Goal: Task Accomplishment & Management: Use online tool/utility

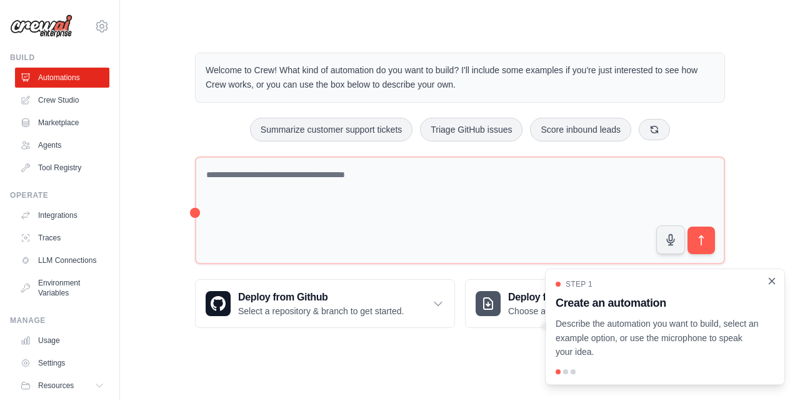
click at [771, 284] on icon "Close walkthrough" at bounding box center [771, 280] width 11 height 11
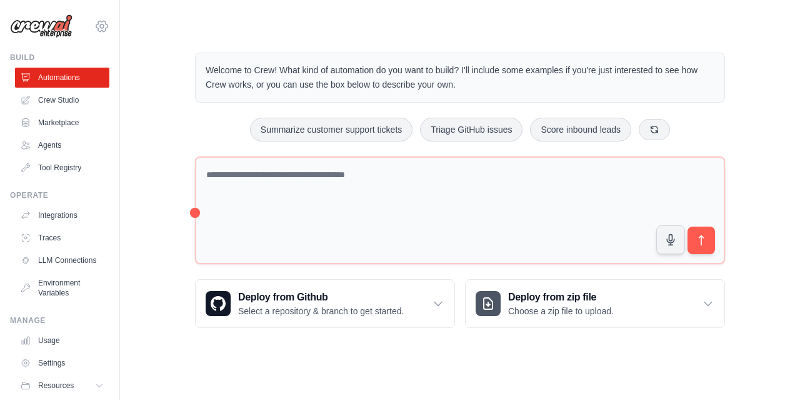
click at [94, 31] on icon at bounding box center [101, 26] width 15 height 15
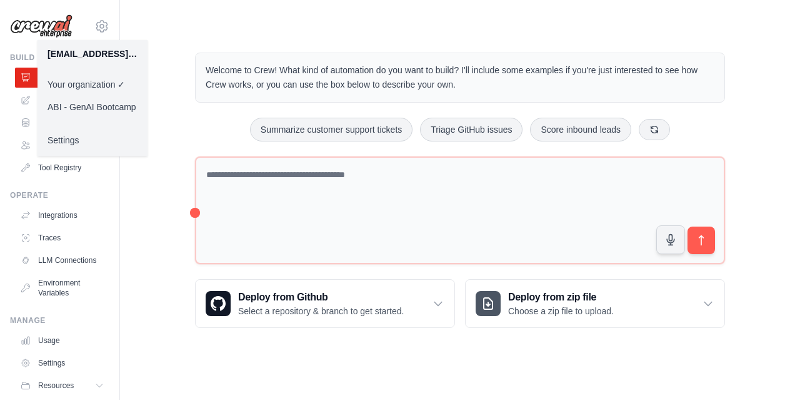
click at [100, 103] on link "ABI - GenAI Bootcamp" at bounding box center [93, 107] width 110 height 23
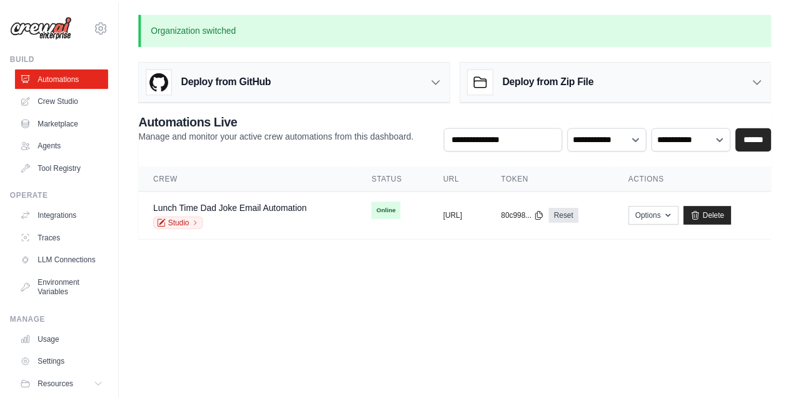
scroll to position [49, 0]
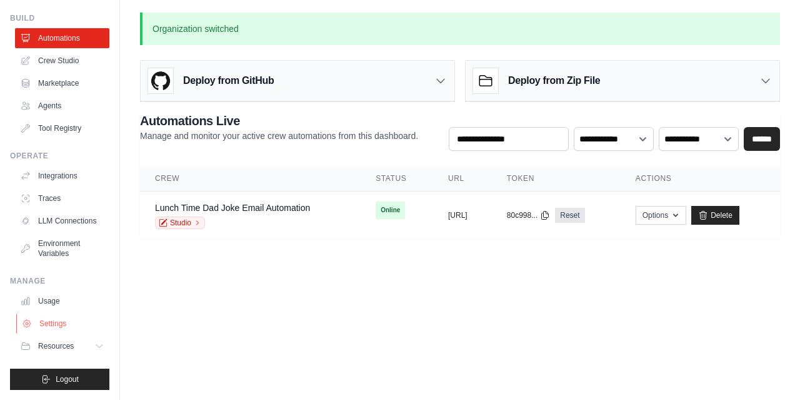
click at [61, 331] on link "Settings" at bounding box center [63, 323] width 94 height 20
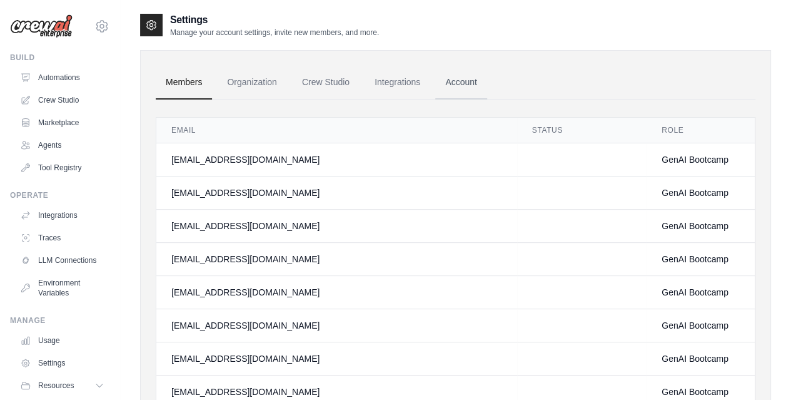
click at [460, 83] on link "Account" at bounding box center [461, 83] width 52 height 34
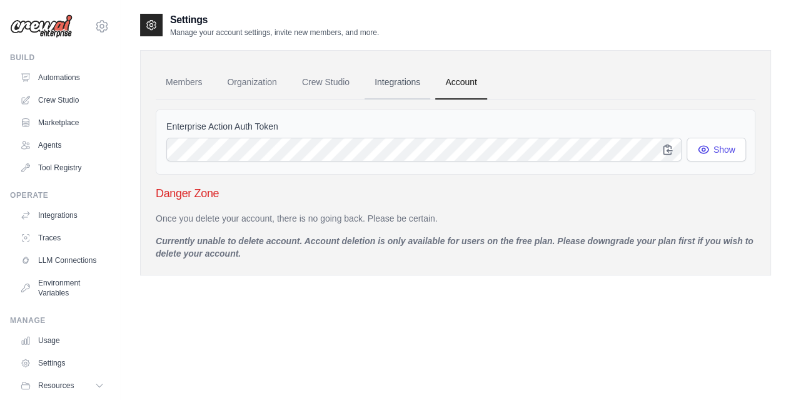
click at [407, 86] on link "Integrations" at bounding box center [397, 83] width 66 height 34
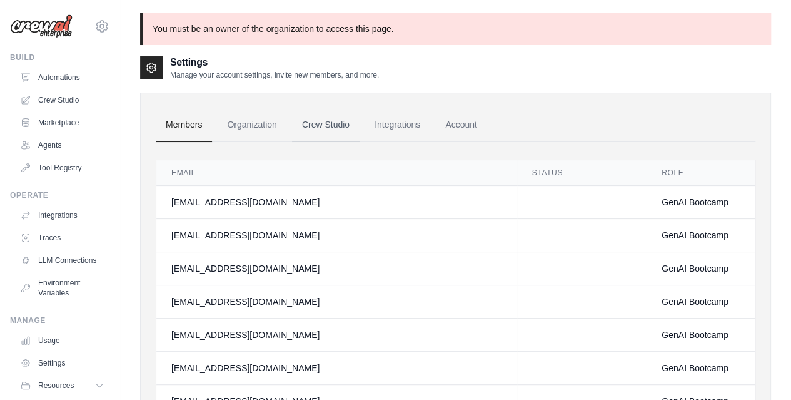
click at [328, 122] on link "Crew Studio" at bounding box center [326, 125] width 68 height 34
click at [237, 124] on link "Organization" at bounding box center [251, 125] width 69 height 34
click at [248, 124] on link "Organization" at bounding box center [251, 125] width 69 height 34
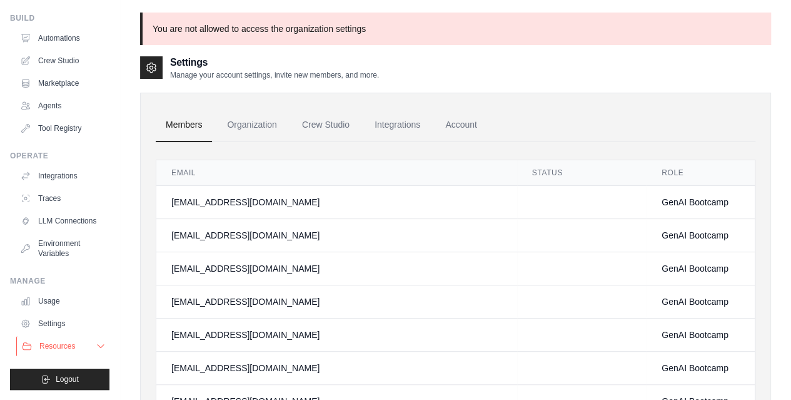
click at [79, 344] on button "Resources" at bounding box center [63, 346] width 94 height 20
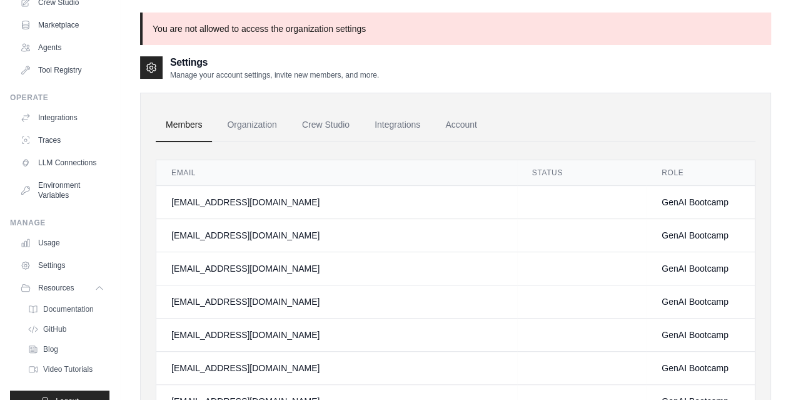
scroll to position [0, 0]
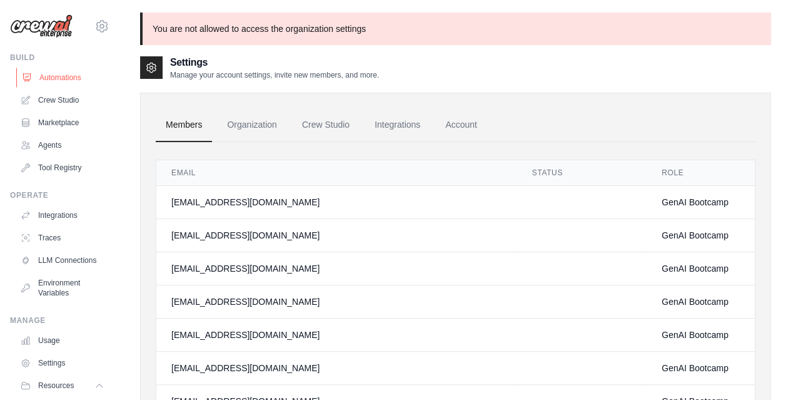
click at [59, 78] on link "Automations" at bounding box center [63, 78] width 94 height 20
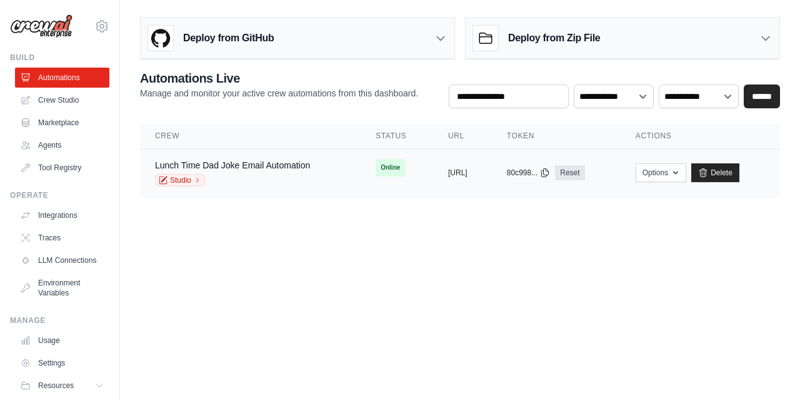
click at [273, 168] on link "Lunch Time Dad Joke Email Automation" at bounding box center [232, 165] width 155 height 10
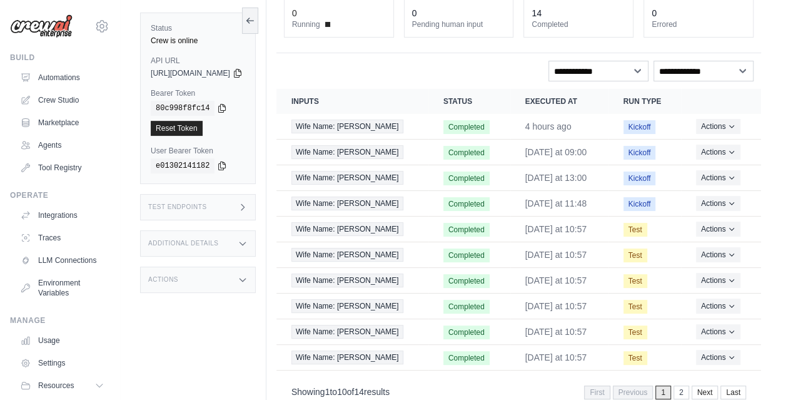
scroll to position [103, 0]
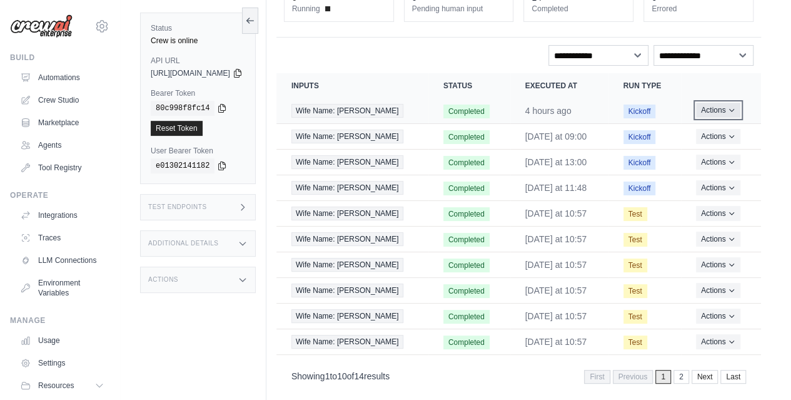
click at [725, 108] on button "Actions" at bounding box center [718, 110] width 44 height 15
click at [369, 110] on span "Wife Name: Yngrid" at bounding box center [347, 111] width 112 height 14
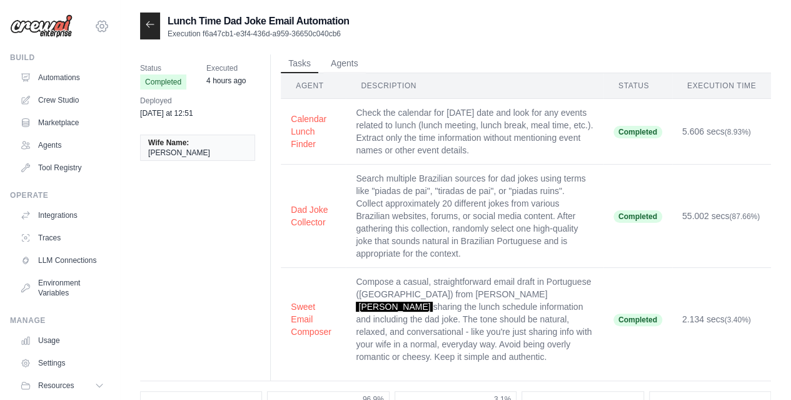
click at [100, 28] on icon at bounding box center [102, 26] width 4 height 4
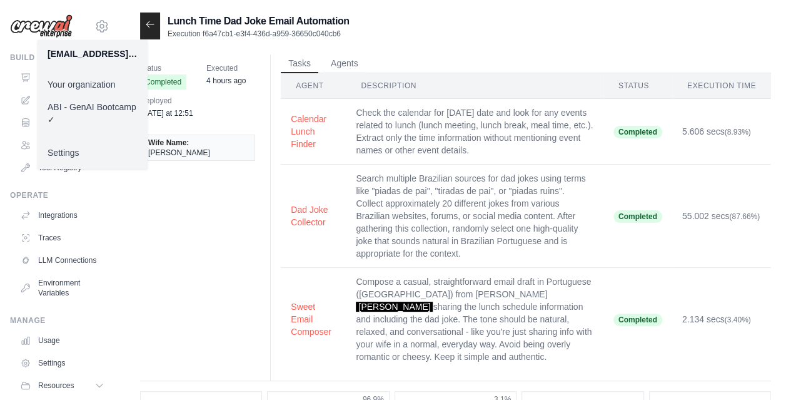
click at [88, 109] on link "ABI - GenAI Bootcamp ✓" at bounding box center [93, 113] width 110 height 35
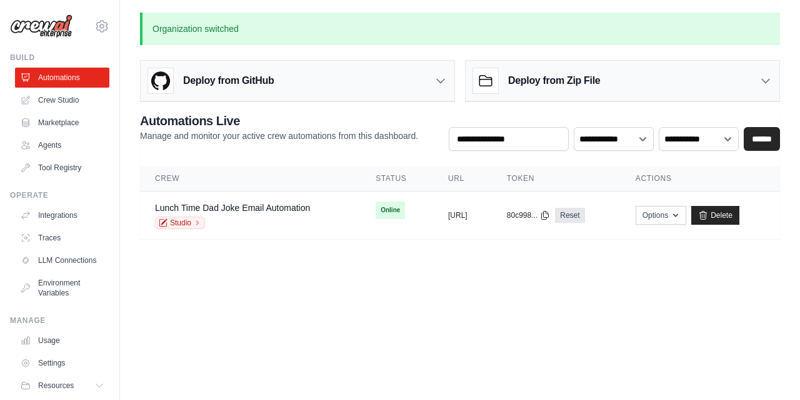
click at [100, 28] on div "[EMAIL_ADDRESS][DOMAIN_NAME] Your organization ABI - GenAI Bootcamp ✓ Settings …" at bounding box center [60, 200] width 120 height 400
click at [95, 26] on icon at bounding box center [101, 26] width 15 height 15
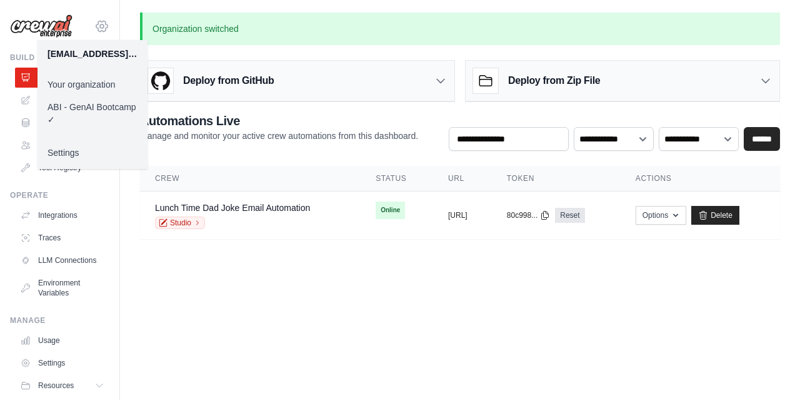
click at [95, 26] on icon at bounding box center [101, 26] width 15 height 15
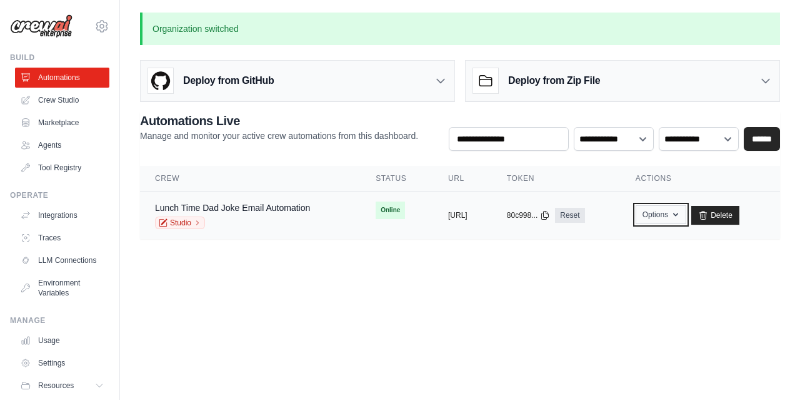
click at [681, 216] on icon "button" at bounding box center [676, 214] width 10 height 10
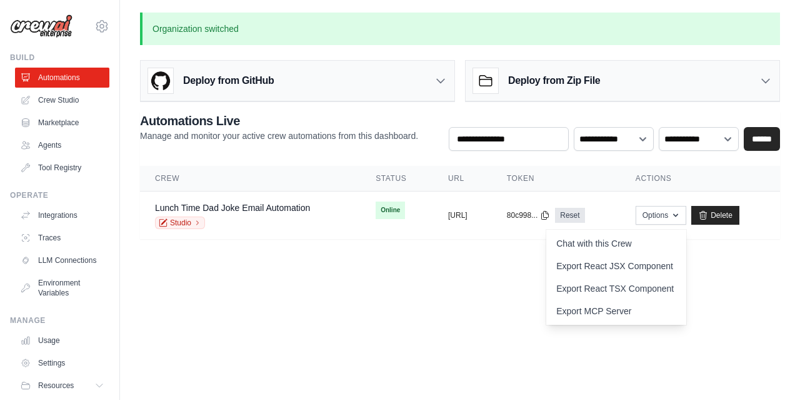
click at [455, 51] on div "Organization switched Deploy from GitHub Deploy your project directly from GitH…" at bounding box center [460, 126] width 680 height 226
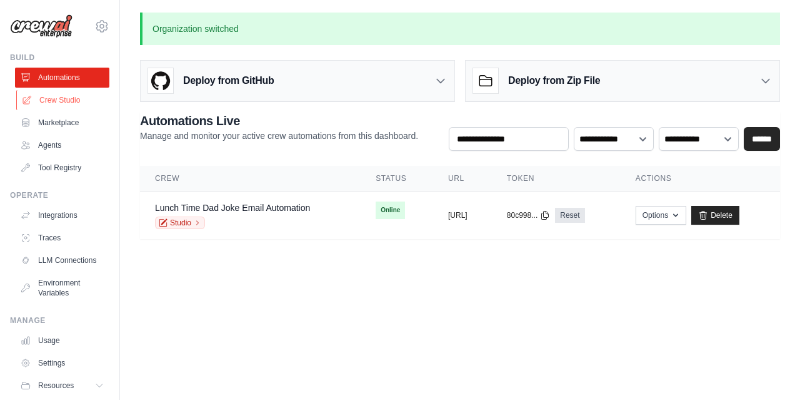
click at [68, 101] on link "Crew Studio" at bounding box center [63, 100] width 94 height 20
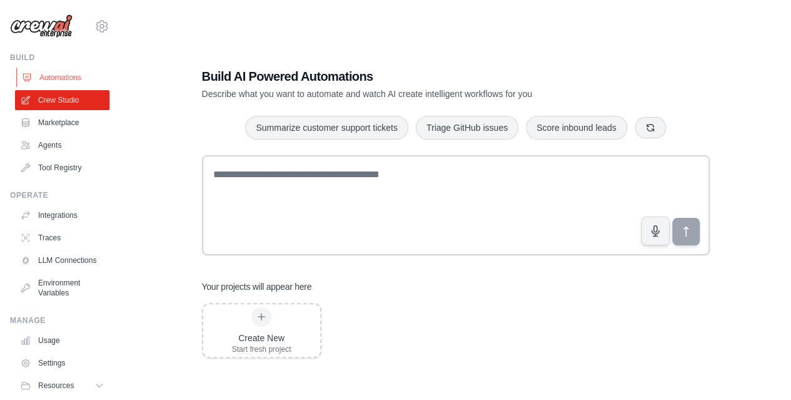
click at [69, 78] on link "Automations" at bounding box center [63, 78] width 94 height 20
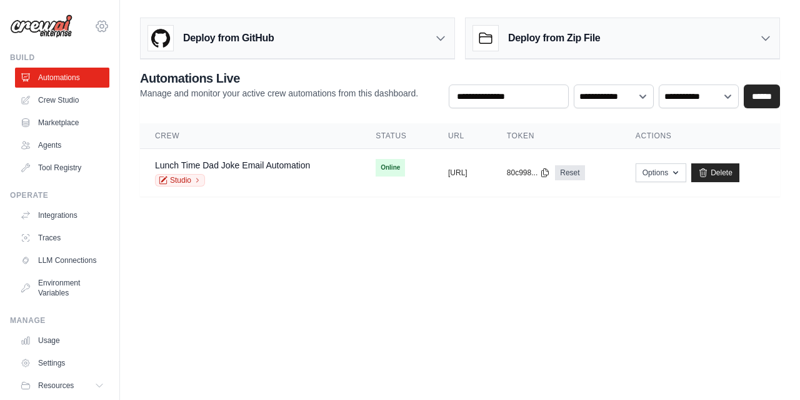
click at [100, 25] on icon at bounding box center [102, 26] width 4 height 4
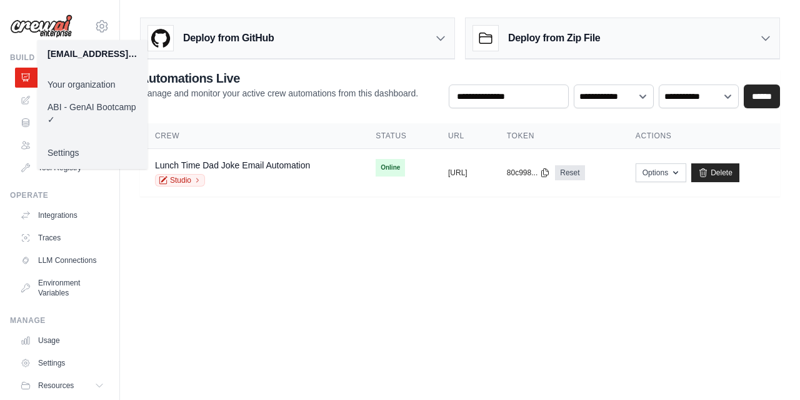
click at [311, 244] on body "99844353@ambev.com.br Your organization ABI - GenAI Bootcamp ✓ Settings Build A…" at bounding box center [400, 200] width 800 height 400
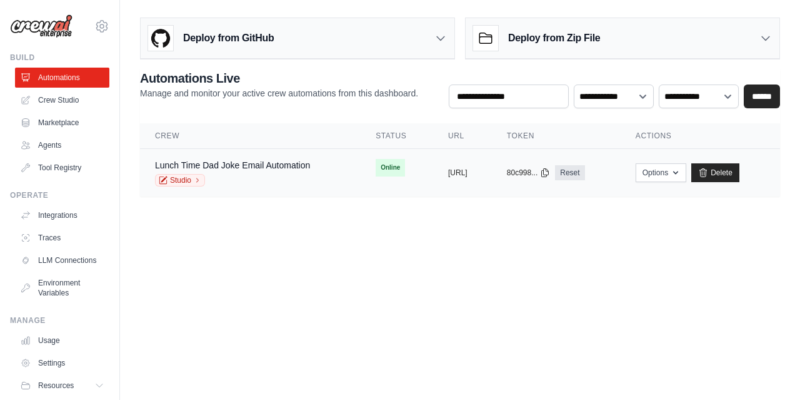
click at [433, 169] on td "copied https://lunch-time-dad-joke-email-a" at bounding box center [462, 173] width 59 height 48
click at [29, 128] on link "Marketplace" at bounding box center [63, 123] width 94 height 20
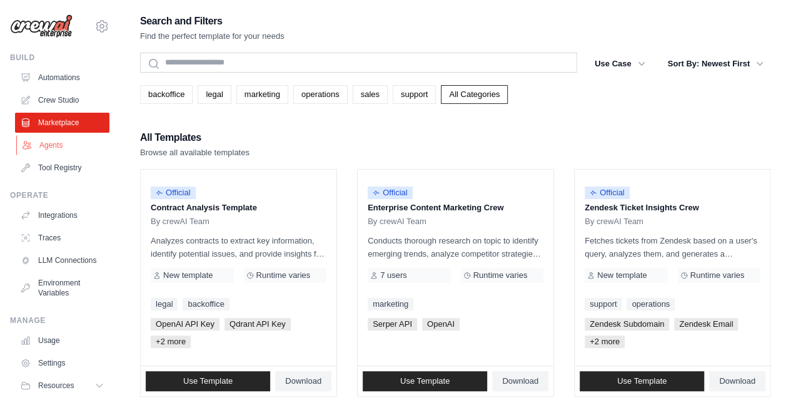
click at [53, 145] on link "Agents" at bounding box center [63, 145] width 94 height 20
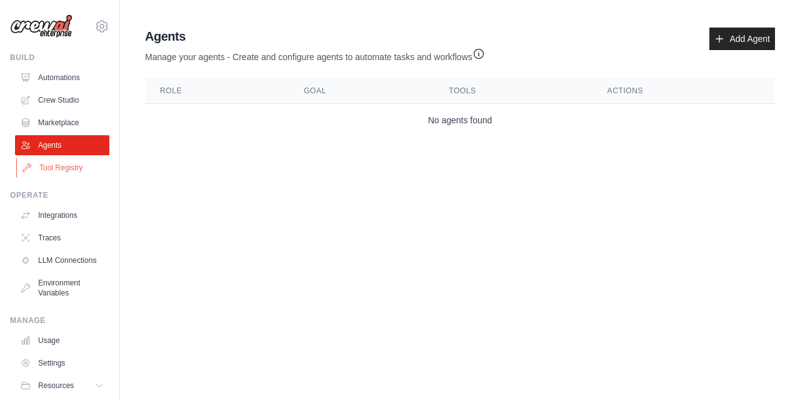
click at [64, 171] on link "Tool Registry" at bounding box center [63, 168] width 94 height 20
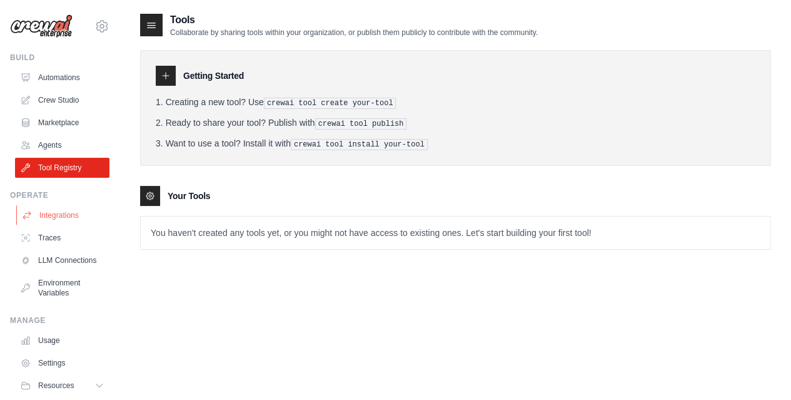
click at [63, 218] on link "Integrations" at bounding box center [63, 215] width 94 height 20
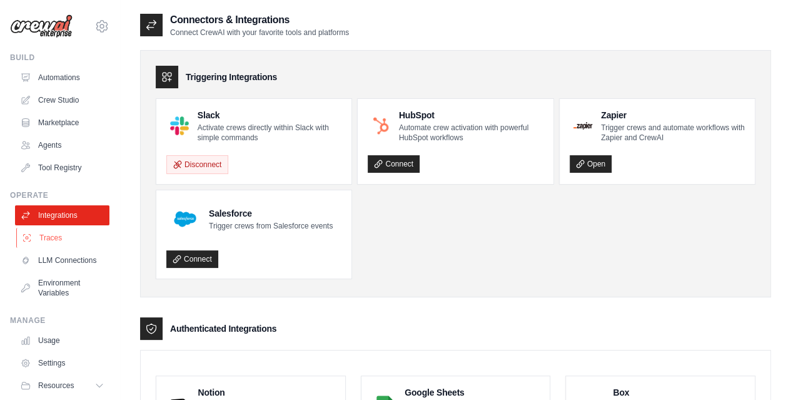
click at [34, 236] on link "Traces" at bounding box center [63, 238] width 94 height 20
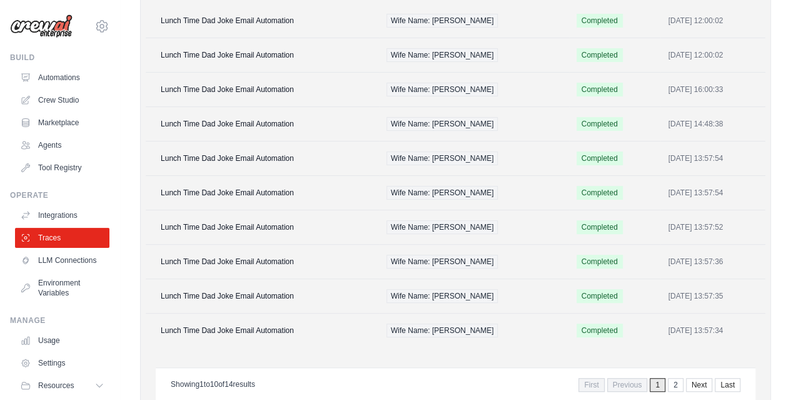
scroll to position [173, 0]
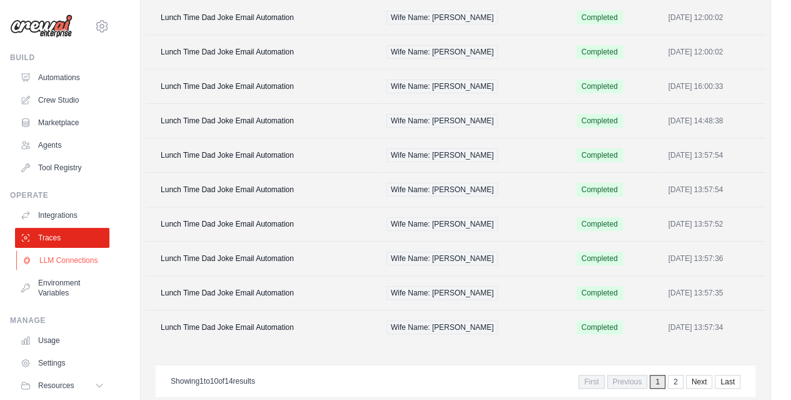
click at [70, 257] on link "LLM Connections" at bounding box center [63, 260] width 94 height 20
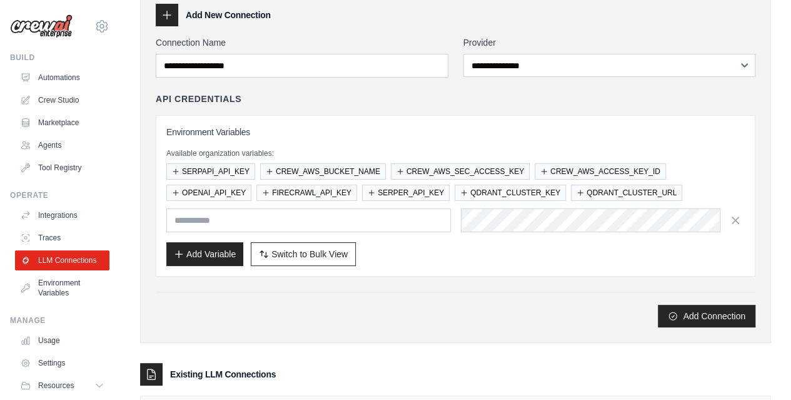
scroll to position [63, 0]
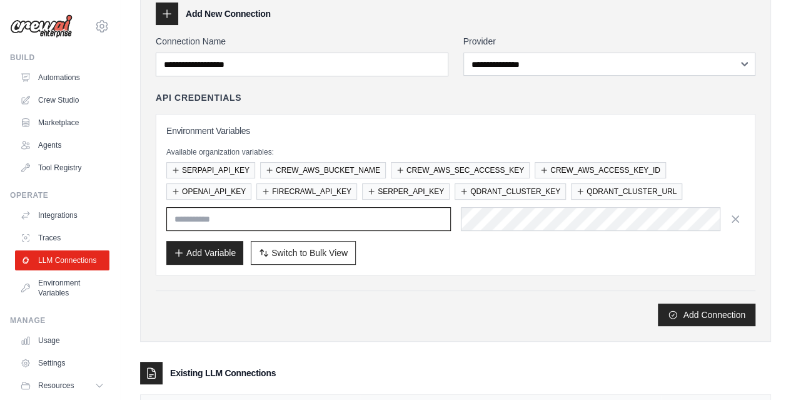
click at [355, 227] on input "text" at bounding box center [308, 219] width 284 height 24
type input "*"
click at [46, 79] on link "Automations" at bounding box center [63, 78] width 94 height 20
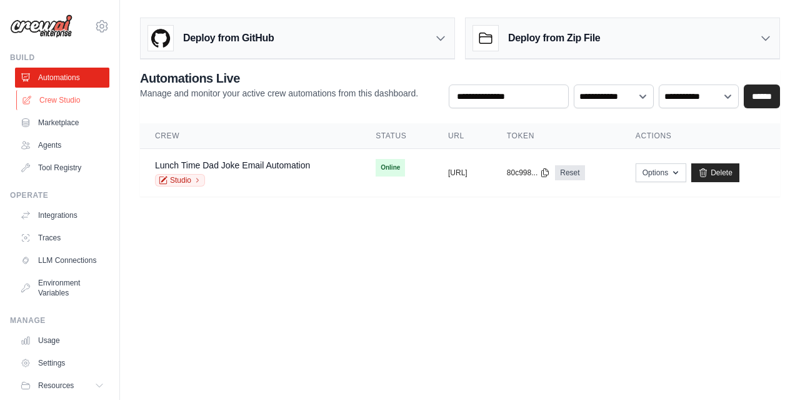
click at [63, 103] on link "Crew Studio" at bounding box center [63, 100] width 94 height 20
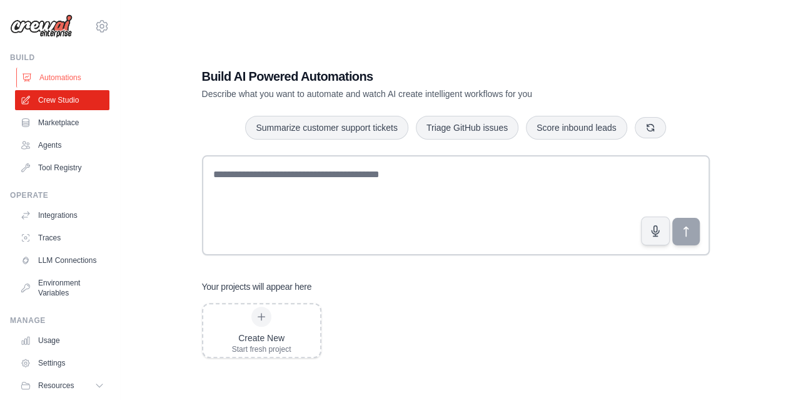
click at [49, 76] on link "Automations" at bounding box center [63, 78] width 94 height 20
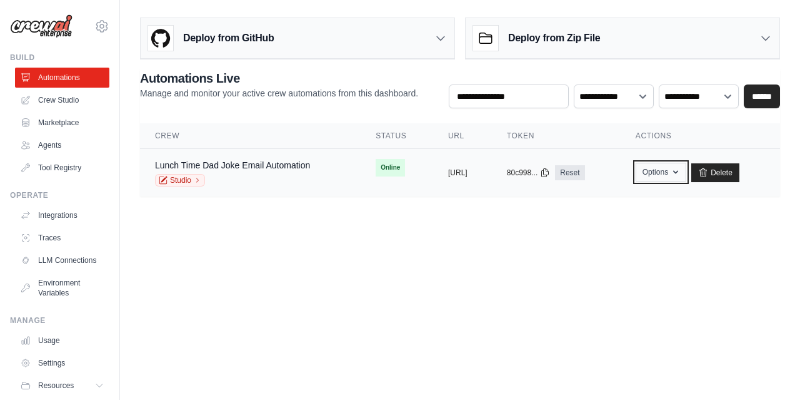
click at [678, 171] on icon "button" at bounding box center [675, 172] width 5 height 3
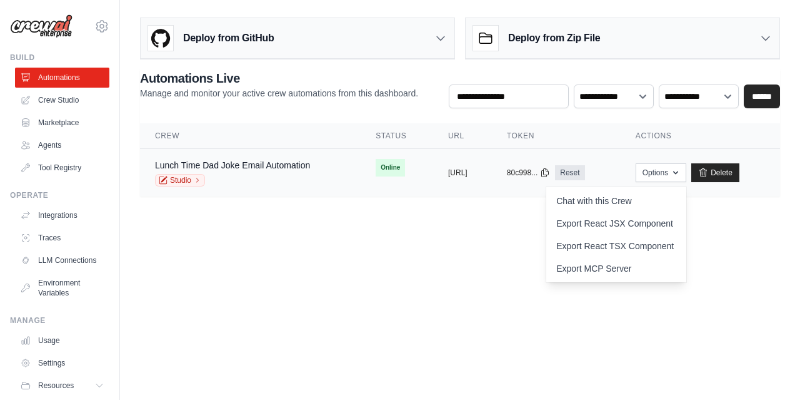
click at [361, 168] on td "Online" at bounding box center [397, 168] width 73 height 38
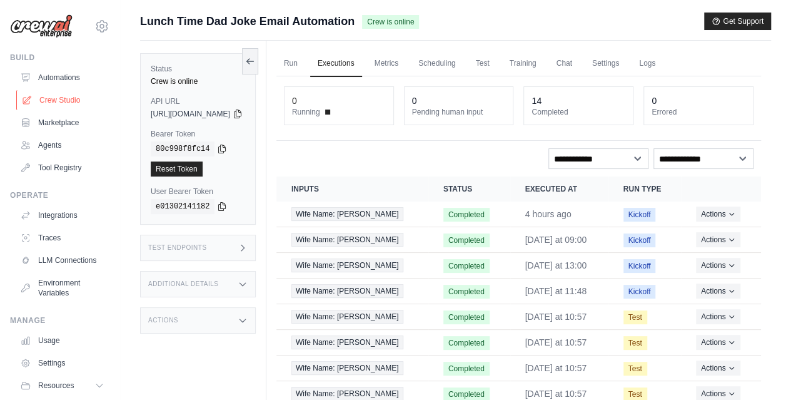
click at [63, 101] on link "Crew Studio" at bounding box center [63, 100] width 94 height 20
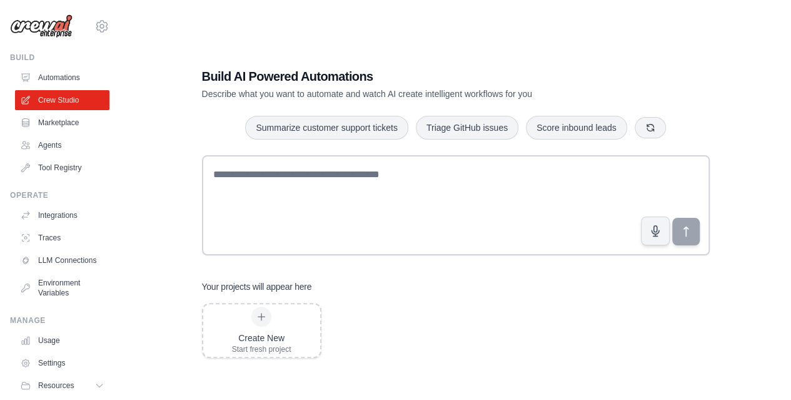
scroll to position [25, 0]
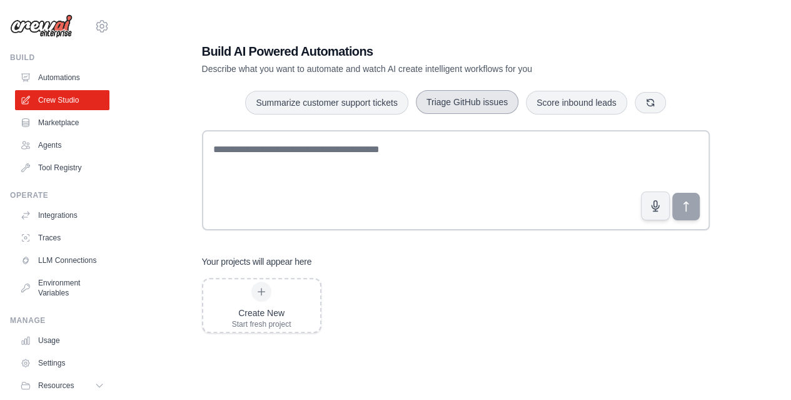
click at [456, 111] on button "Triage GitHub issues" at bounding box center [467, 102] width 103 height 24
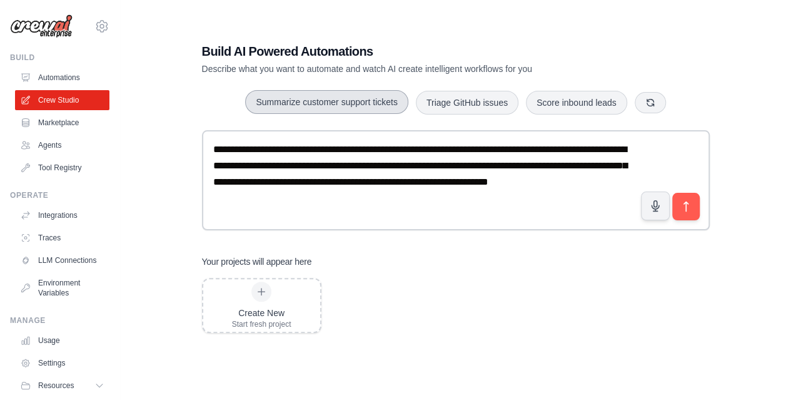
click at [361, 104] on button "Summarize customer support tickets" at bounding box center [326, 102] width 163 height 24
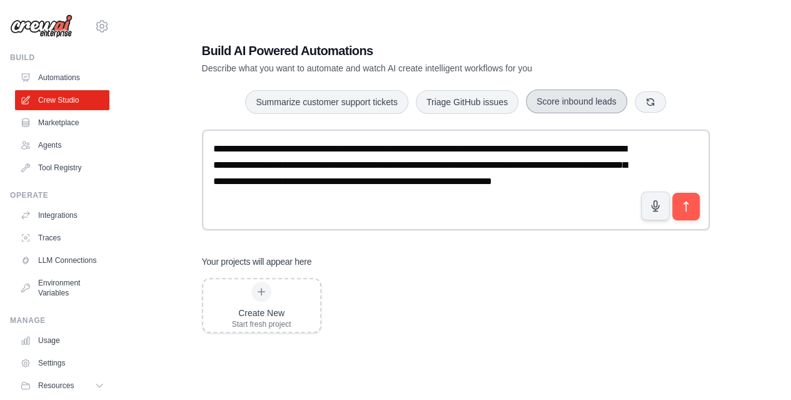
click at [594, 108] on button "Score inbound leads" at bounding box center [576, 101] width 101 height 24
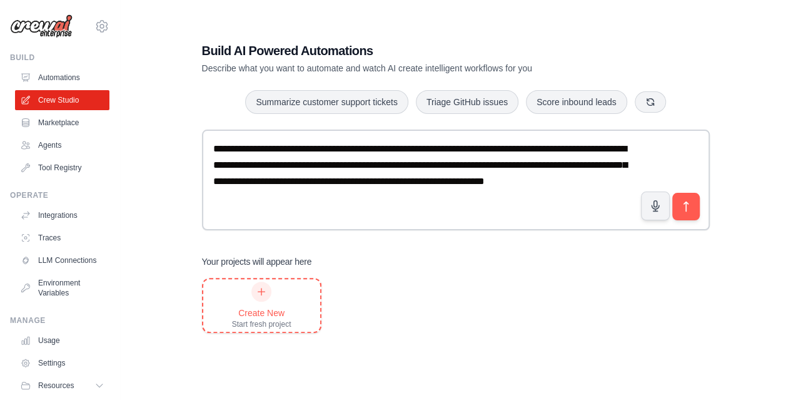
click at [261, 315] on div "Create New" at bounding box center [261, 312] width 59 height 13
click at [58, 126] on link "Marketplace" at bounding box center [63, 123] width 94 height 20
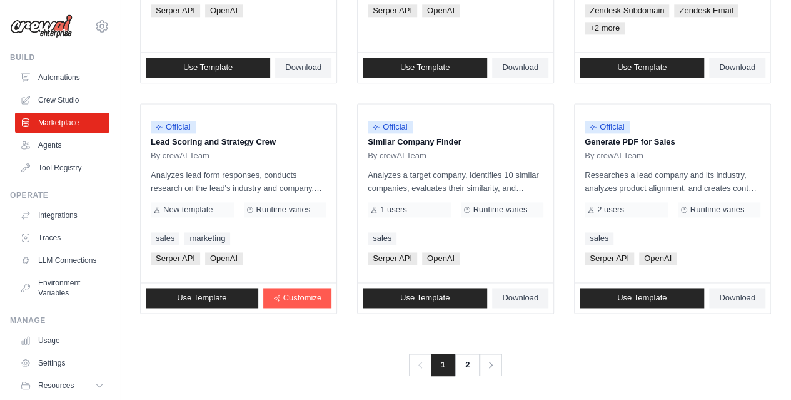
scroll to position [791, 0]
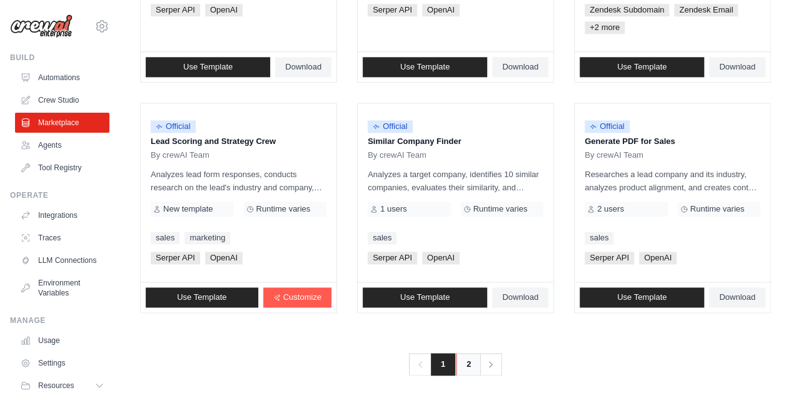
click at [461, 367] on link "2" at bounding box center [468, 364] width 25 height 23
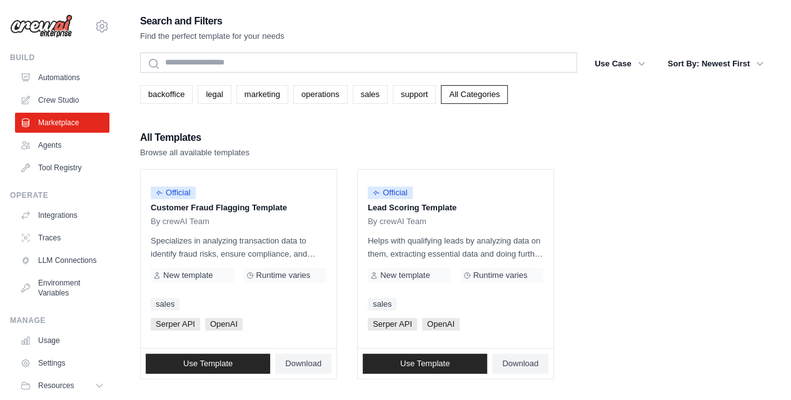
scroll to position [68, 0]
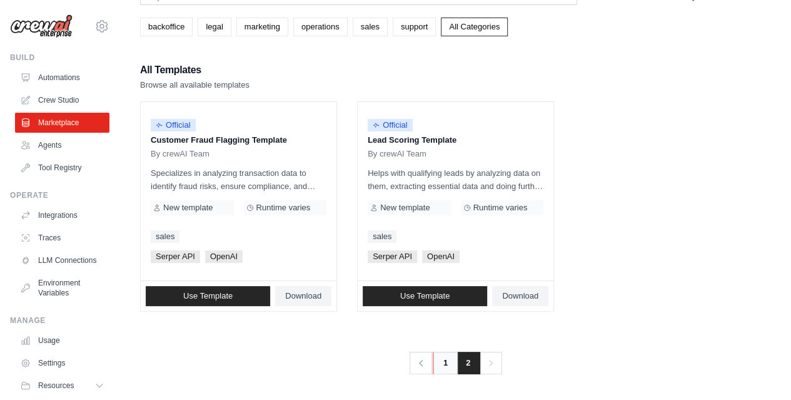
click at [448, 356] on link "1" at bounding box center [445, 362] width 25 height 23
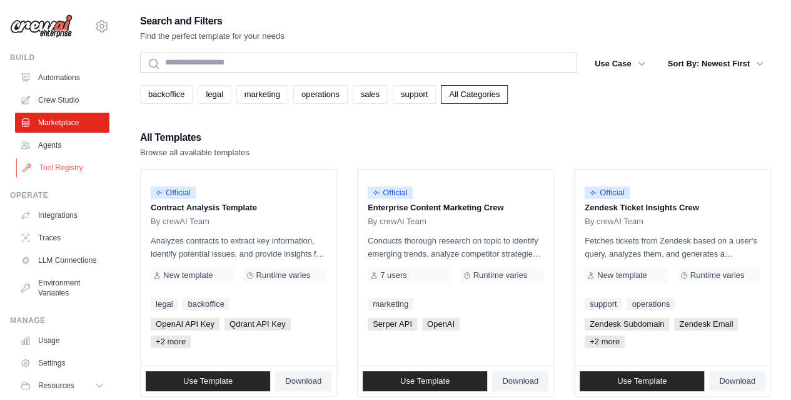
click at [57, 173] on link "Tool Registry" at bounding box center [63, 168] width 94 height 20
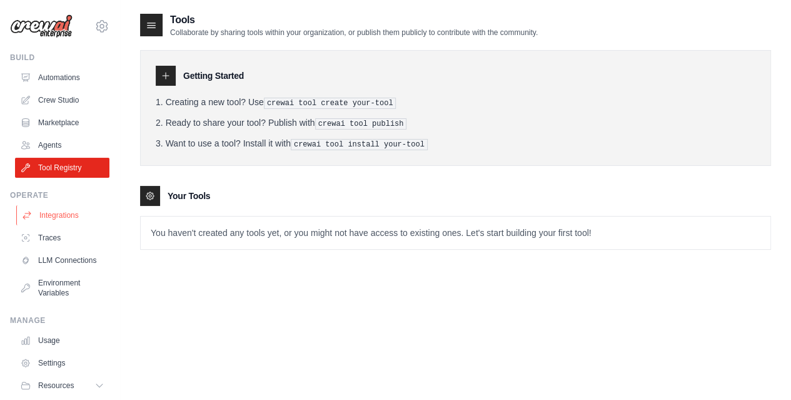
click at [54, 218] on link "Integrations" at bounding box center [63, 215] width 94 height 20
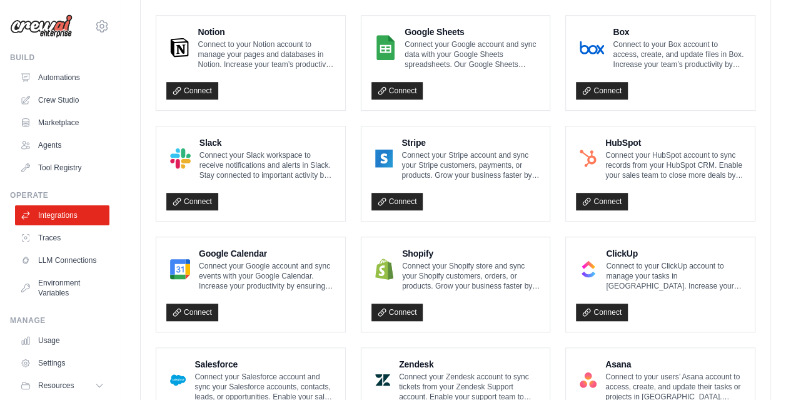
scroll to position [342, 0]
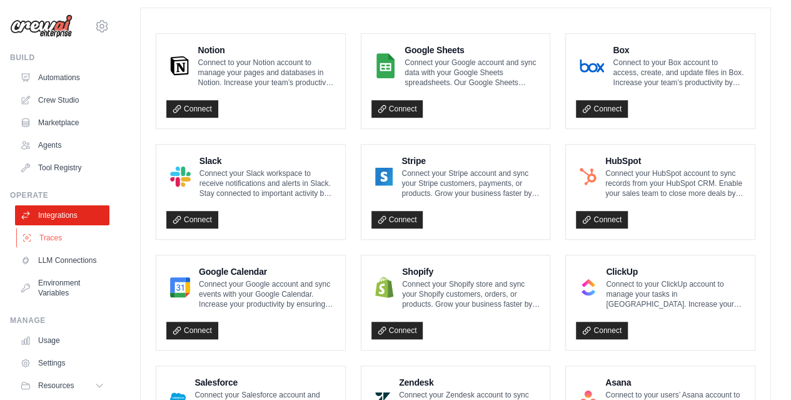
click at [46, 233] on link "Traces" at bounding box center [63, 238] width 94 height 20
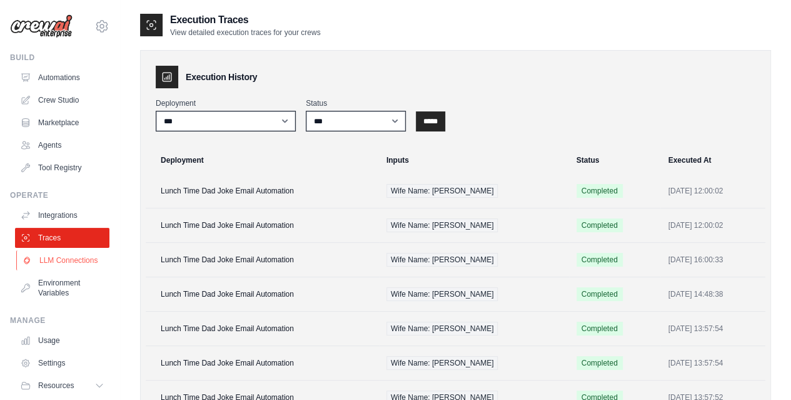
click at [53, 259] on link "LLM Connections" at bounding box center [63, 260] width 94 height 20
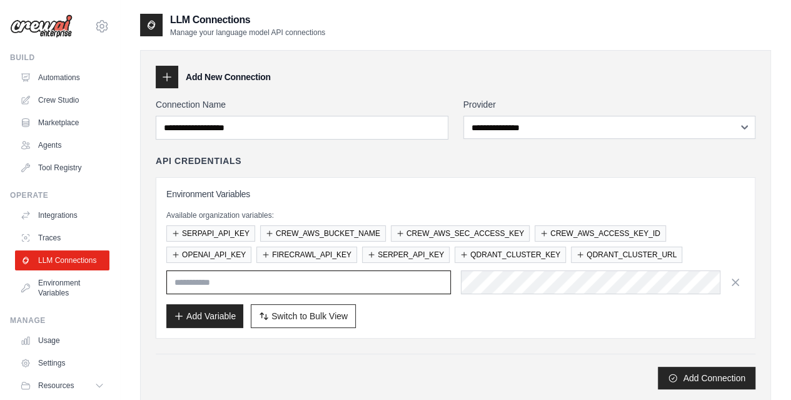
click at [251, 283] on input "text" at bounding box center [308, 282] width 284 height 24
click at [245, 287] on input "text" at bounding box center [308, 282] width 284 height 24
paste input "**********"
type input "**********"
drag, startPoint x: 257, startPoint y: 276, endPoint x: 96, endPoint y: 273, distance: 160.7
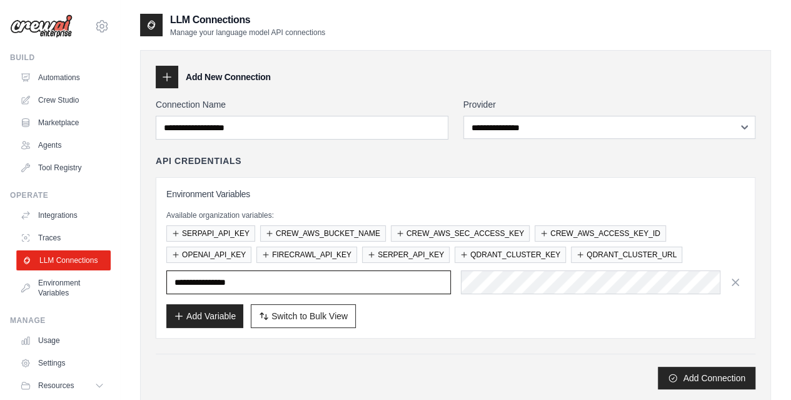
click at [96, 273] on div "99844353@ambev.com.br Your organization ABI - GenAI Bootcamp ✓ Settings Build A…" at bounding box center [395, 274] width 791 height 549
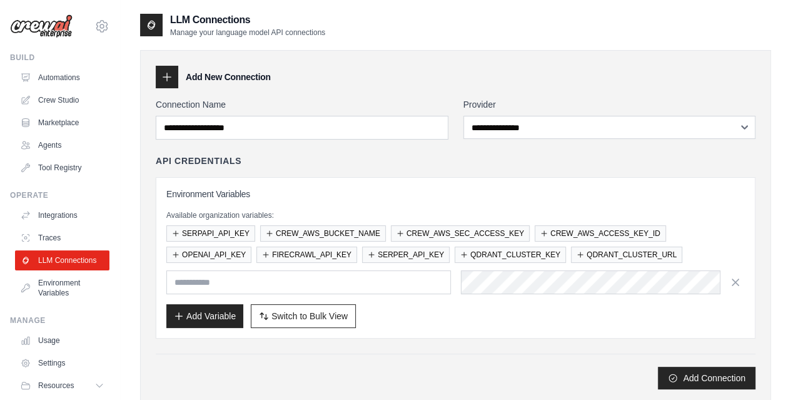
click at [413, 361] on div "Add Connection" at bounding box center [456, 371] width 600 height 36
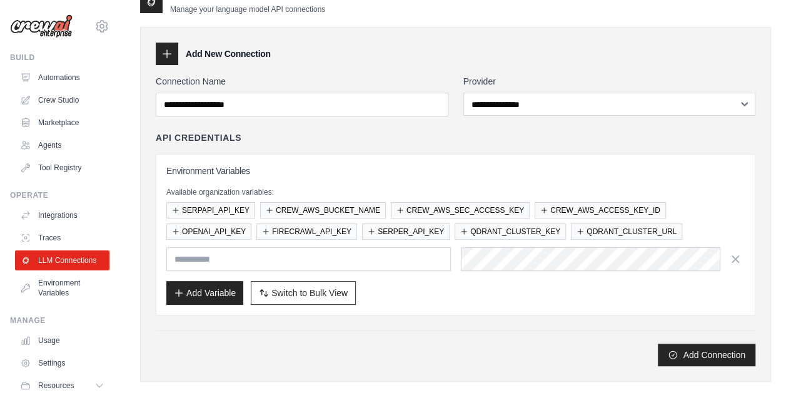
scroll to position [24, 0]
click at [60, 296] on link "Environment Variables" at bounding box center [63, 288] width 94 height 30
click at [64, 303] on link "Environment Variables" at bounding box center [63, 288] width 94 height 30
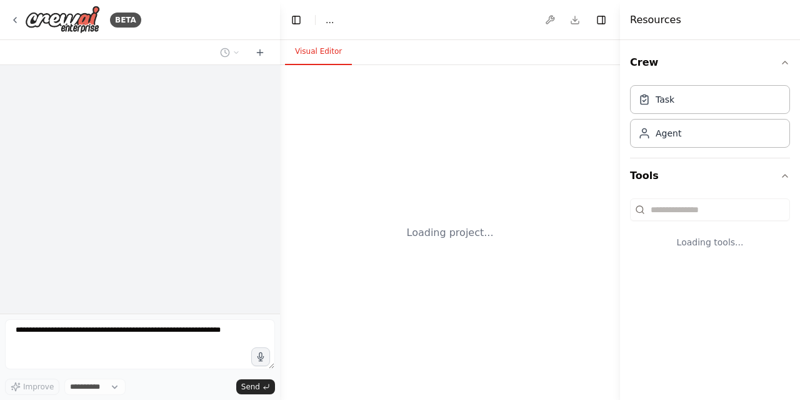
select select "****"
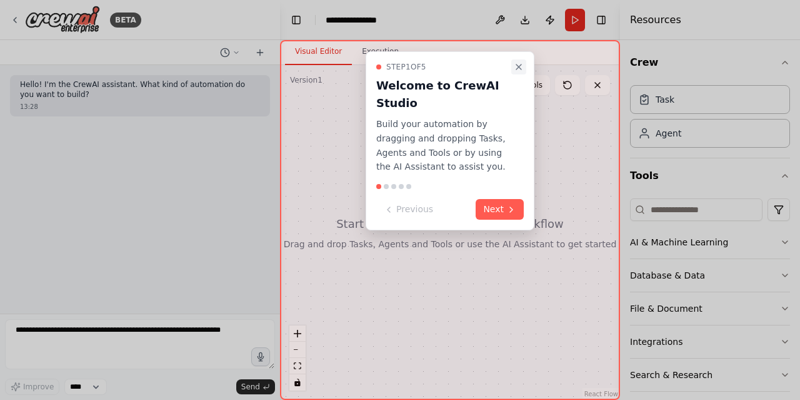
click at [520, 62] on icon "Close walkthrough" at bounding box center [519, 67] width 10 height 10
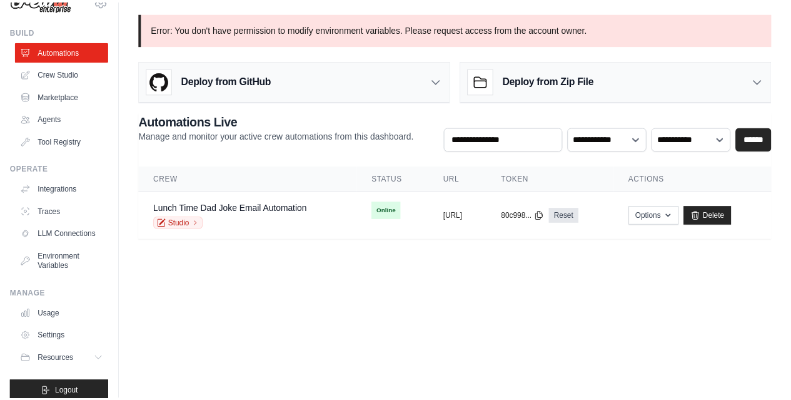
scroll to position [49, 0]
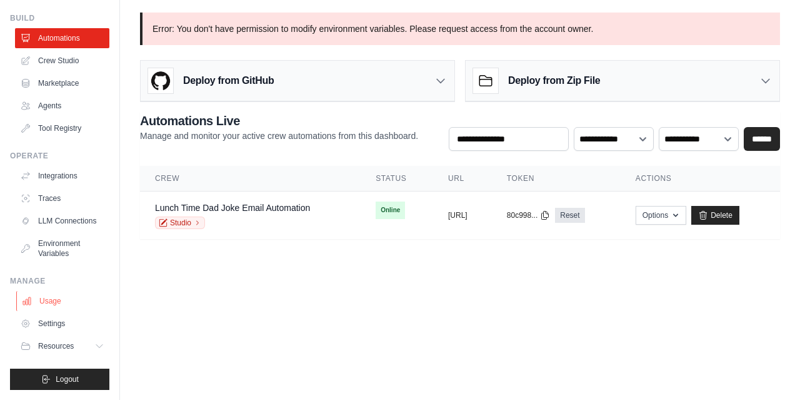
click at [48, 299] on link "Usage" at bounding box center [63, 301] width 94 height 20
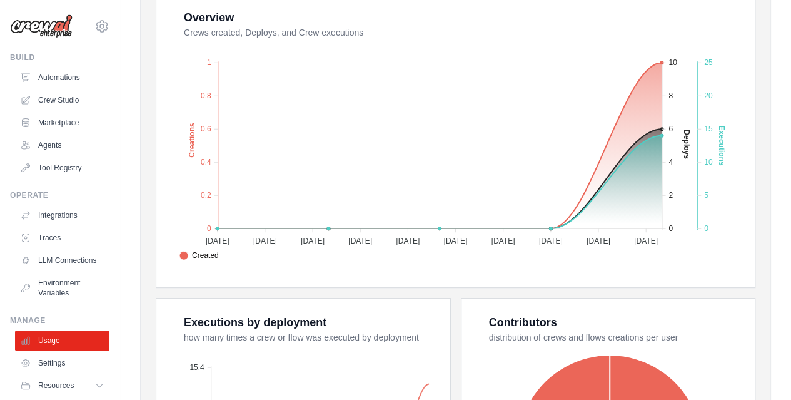
scroll to position [281, 0]
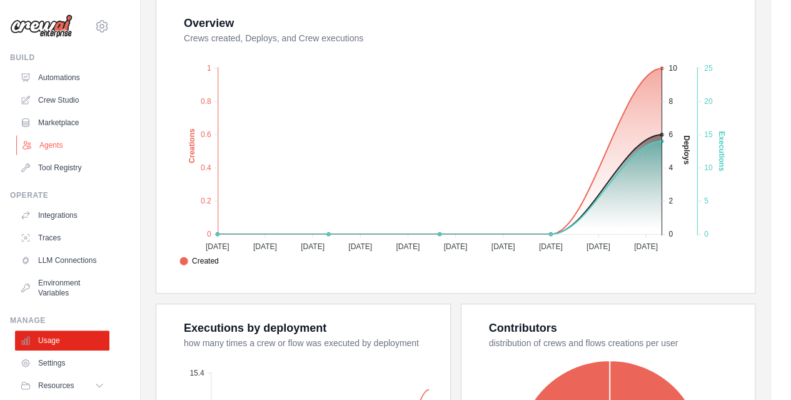
click at [55, 147] on link "Agents" at bounding box center [63, 145] width 94 height 20
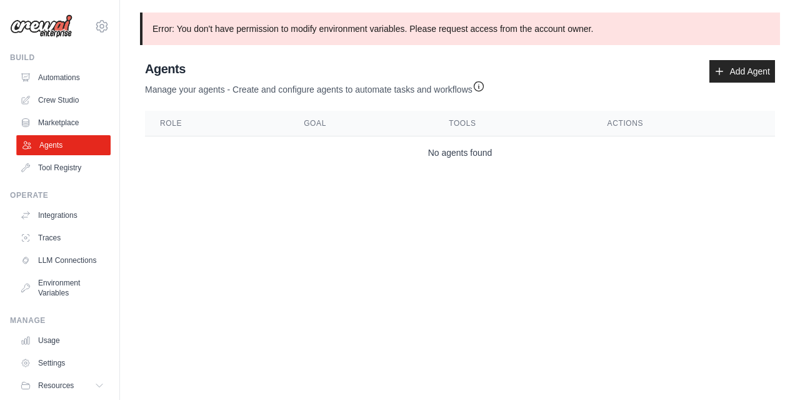
click at [60, 142] on link "Agents" at bounding box center [63, 145] width 94 height 20
click at [60, 142] on link "Agents" at bounding box center [62, 145] width 94 height 20
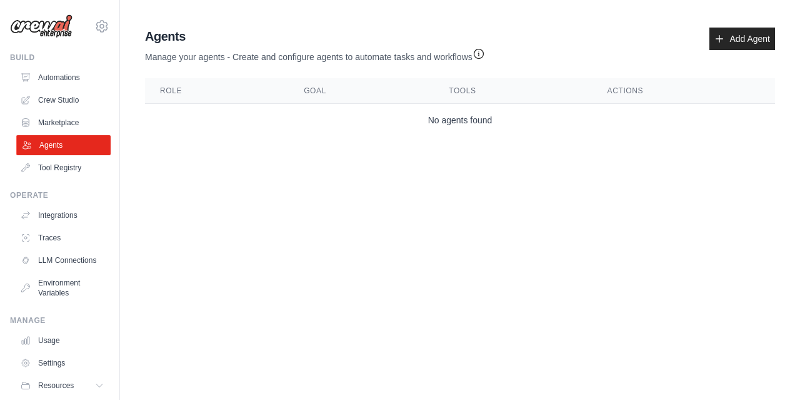
click at [53, 148] on link "Agents" at bounding box center [63, 145] width 94 height 20
click at [68, 214] on link "Integrations" at bounding box center [63, 215] width 94 height 20
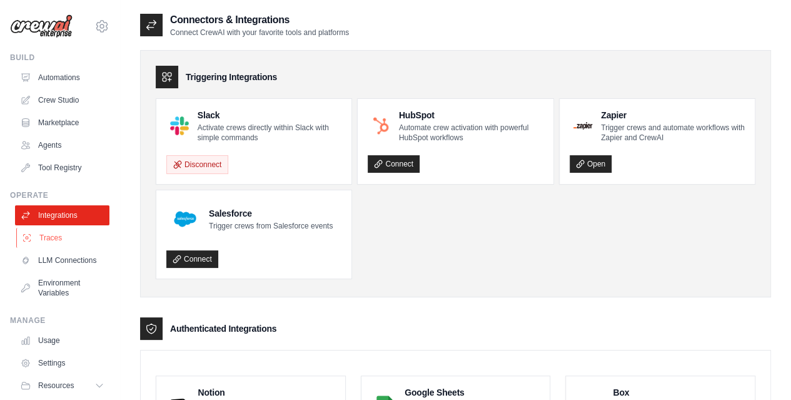
click at [58, 237] on link "Traces" at bounding box center [63, 238] width 94 height 20
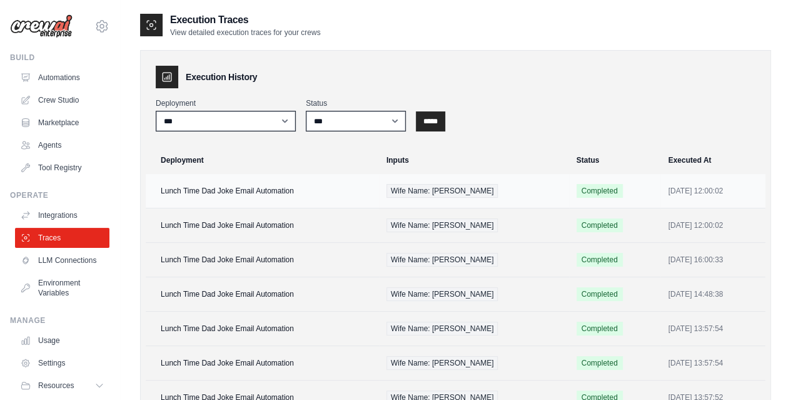
click at [451, 194] on span "Wife Name: Yngrid" at bounding box center [442, 191] width 112 height 14
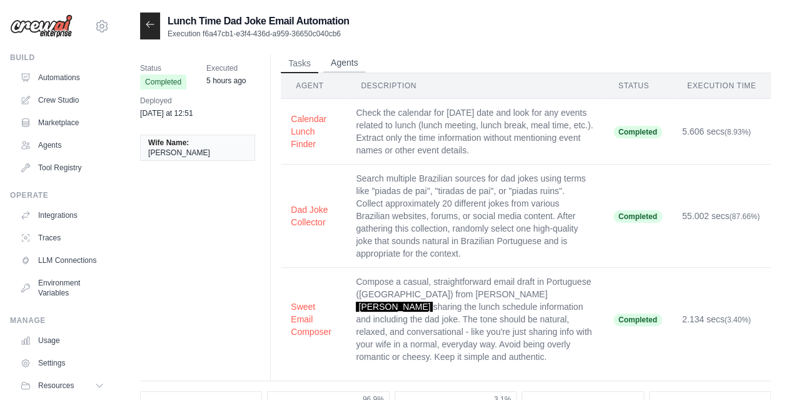
click at [331, 63] on button "Agents" at bounding box center [344, 63] width 43 height 19
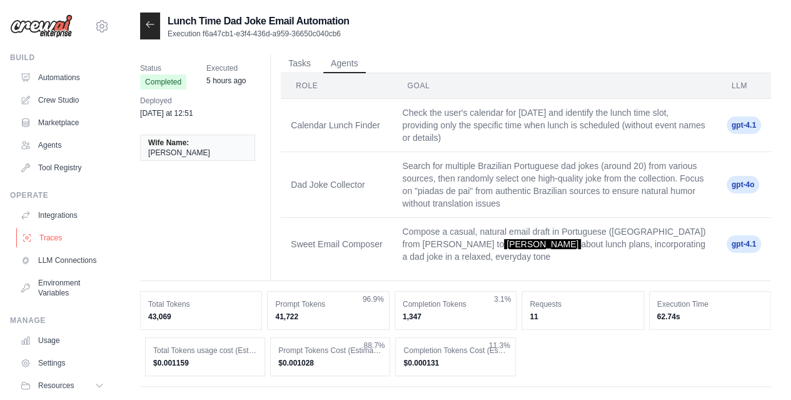
click at [49, 238] on link "Traces" at bounding box center [63, 238] width 94 height 20
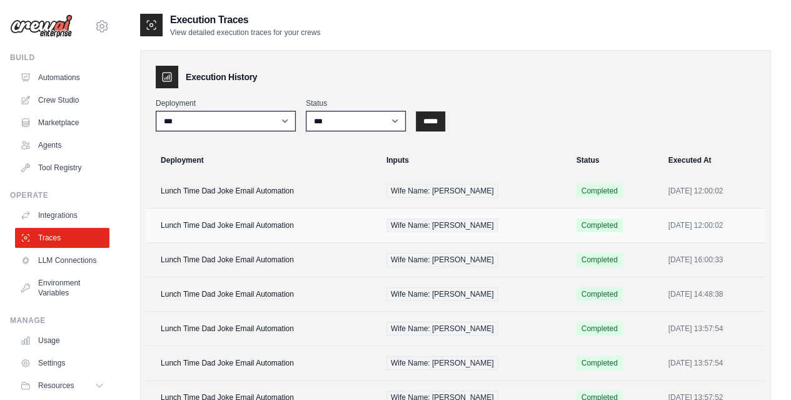
click at [410, 226] on span "Wife Name: [PERSON_NAME]" at bounding box center [442, 225] width 112 height 14
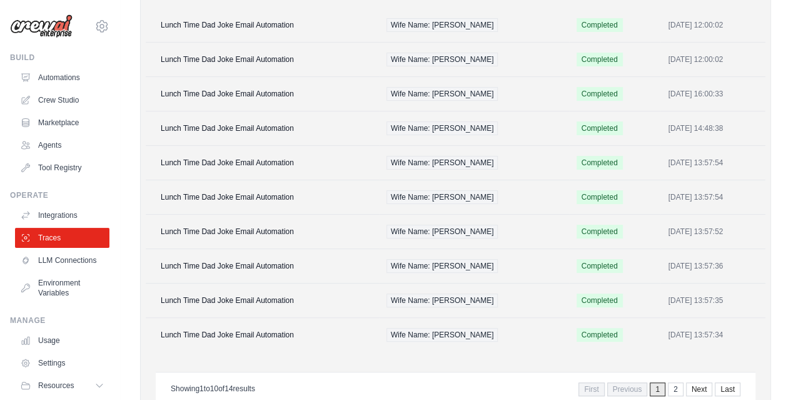
scroll to position [175, 0]
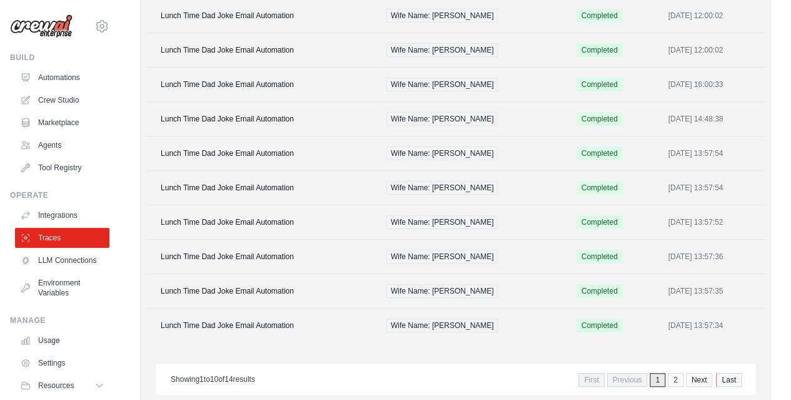
click at [725, 373] on link "Last" at bounding box center [729, 380] width 26 height 14
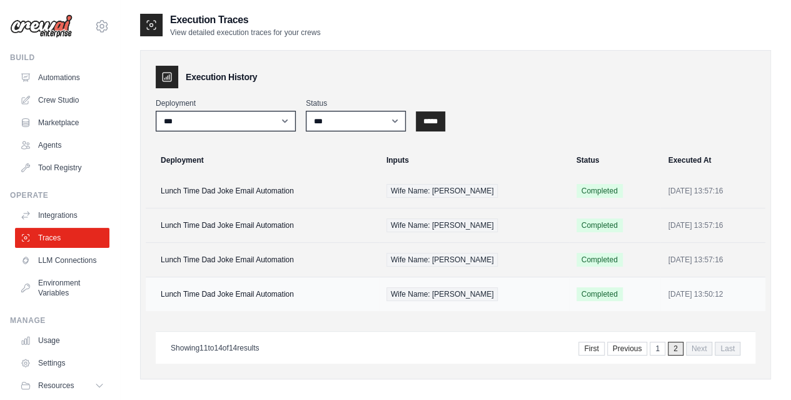
click at [253, 289] on td "Lunch Time Dad Joke Email Automation" at bounding box center [262, 294] width 233 height 34
click at [663, 344] on link "1" at bounding box center [659, 348] width 16 height 14
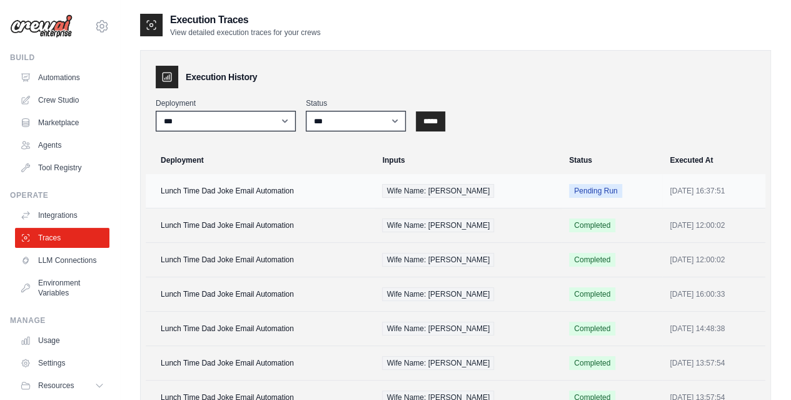
click at [273, 191] on td "Lunch Time Dad Joke Email Automation" at bounding box center [260, 191] width 229 height 34
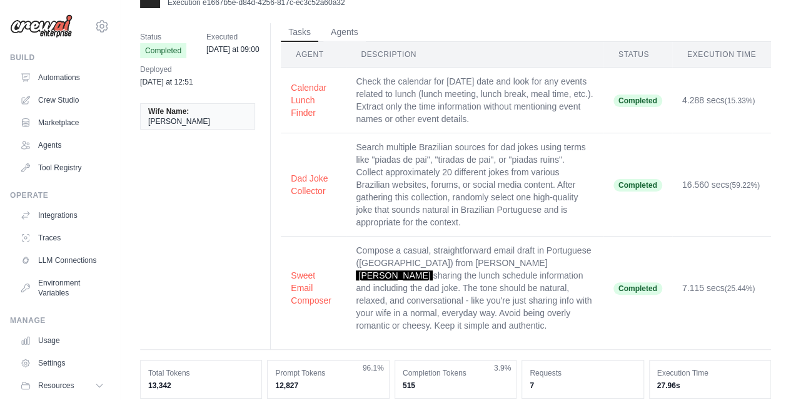
scroll to position [21, 0]
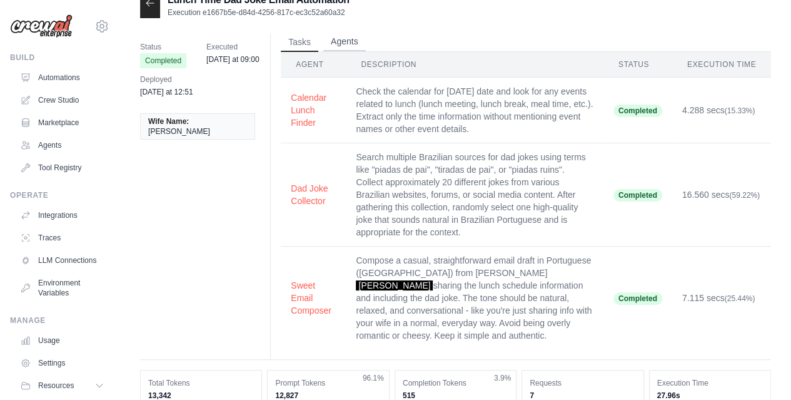
click at [343, 41] on button "Agents" at bounding box center [344, 42] width 43 height 19
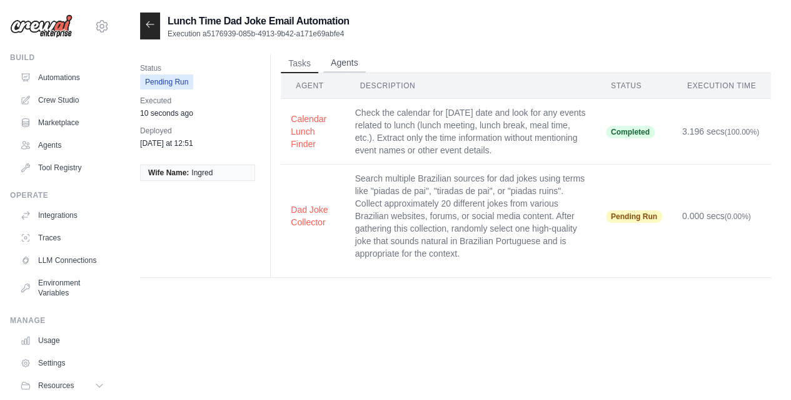
click at [343, 66] on button "Agents" at bounding box center [344, 63] width 43 height 19
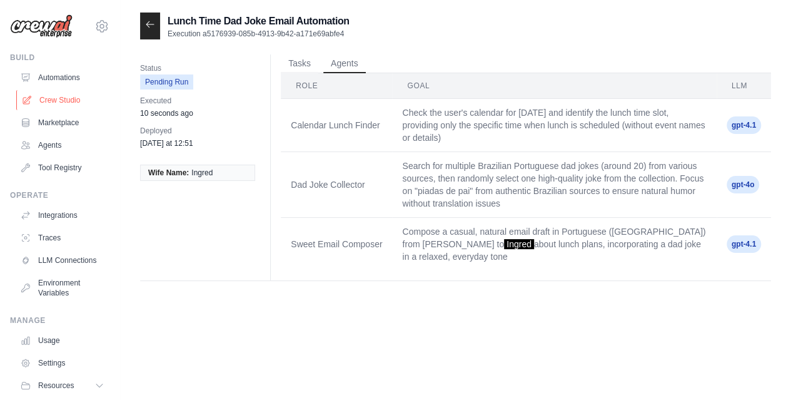
click at [65, 103] on link "Crew Studio" at bounding box center [63, 100] width 94 height 20
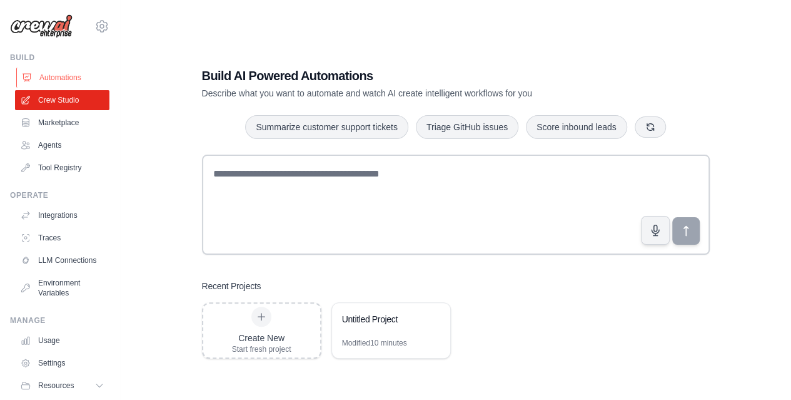
click at [56, 79] on link "Automations" at bounding box center [63, 78] width 94 height 20
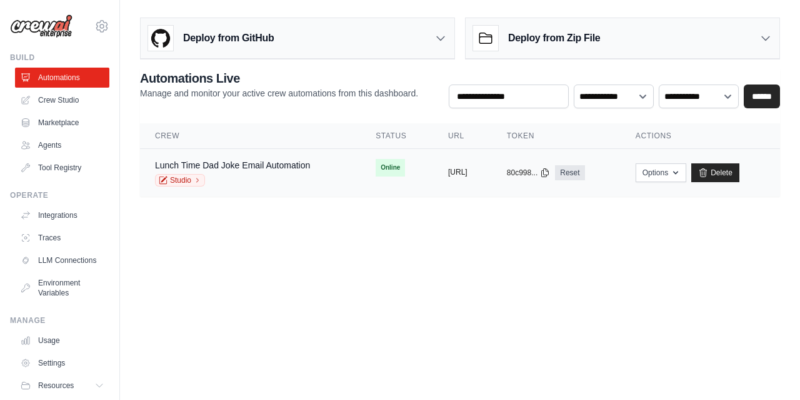
click at [468, 171] on button "[URL]" at bounding box center [457, 172] width 19 height 10
click at [468, 167] on button "[URL]" at bounding box center [457, 172] width 19 height 10
click at [229, 163] on link "Lunch Time Dad Joke Email Automation" at bounding box center [232, 165] width 155 height 10
click at [181, 179] on link "Studio" at bounding box center [180, 180] width 50 height 13
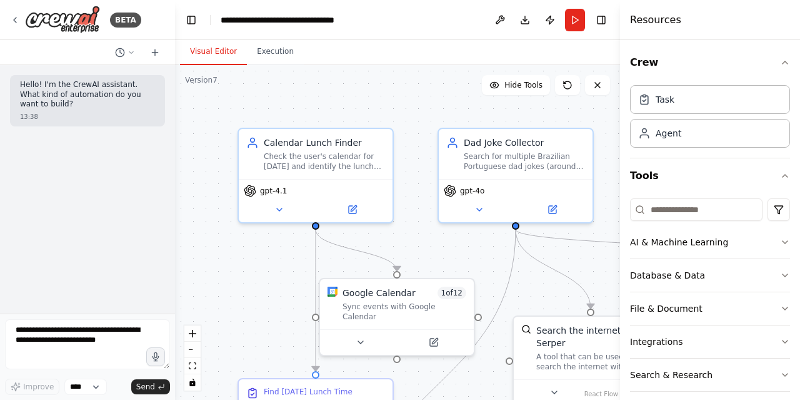
drag, startPoint x: 277, startPoint y: 186, endPoint x: 175, endPoint y: 197, distance: 102.5
click at [175, 197] on div "**********" at bounding box center [400, 200] width 800 height 400
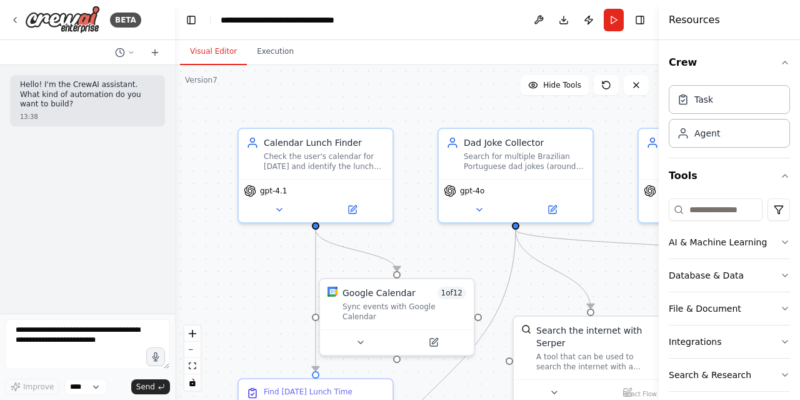
drag, startPoint x: 622, startPoint y: 96, endPoint x: 659, endPoint y: 87, distance: 37.9
click at [659, 87] on div at bounding box center [661, 200] width 5 height 400
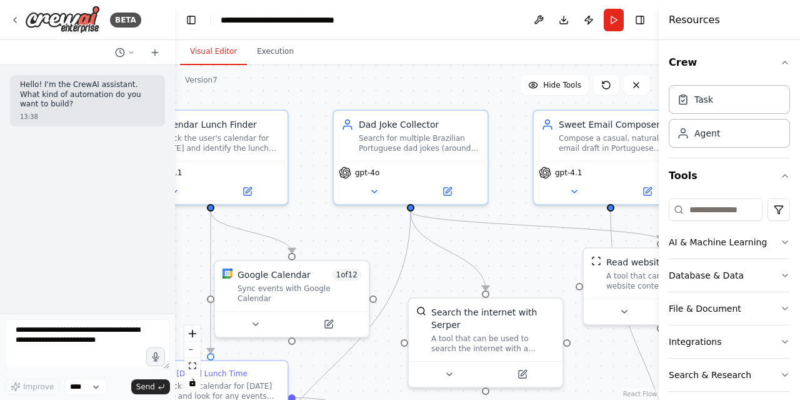
drag, startPoint x: 270, startPoint y: 286, endPoint x: 165, endPoint y: 267, distance: 106.7
click at [165, 267] on div "**********" at bounding box center [400, 200] width 800 height 400
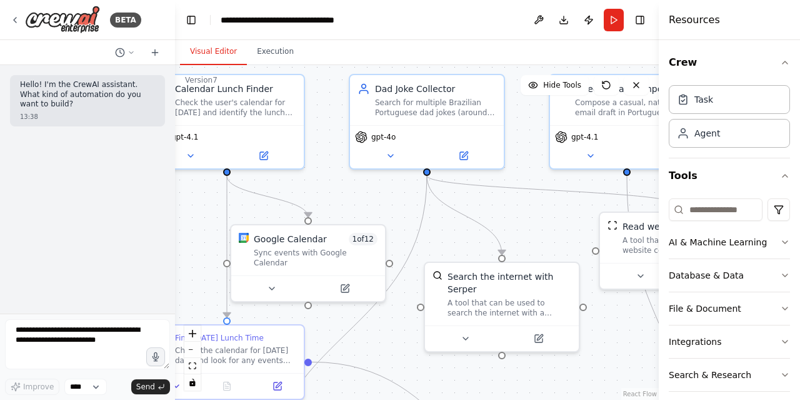
drag, startPoint x: 485, startPoint y: 248, endPoint x: 501, endPoint y: 214, distance: 37.5
click at [501, 214] on div ".deletable-edge-delete-btn { width: 20px; height: 20px; border: 0px solid #ffff…" at bounding box center [417, 232] width 484 height 334
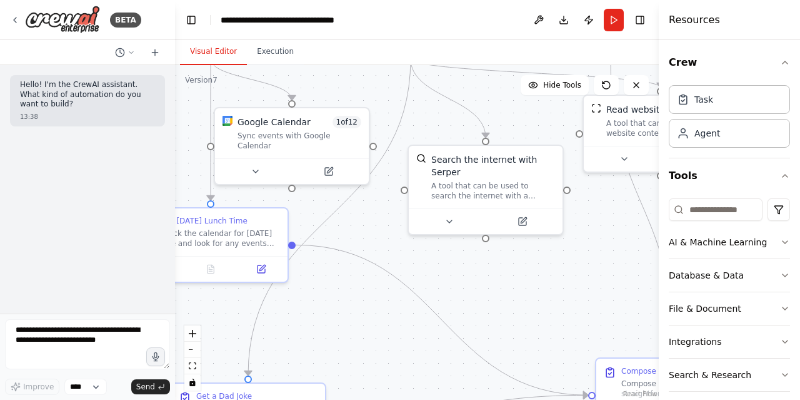
drag, startPoint x: 539, startPoint y: 231, endPoint x: 523, endPoint y: 112, distance: 120.5
click at [523, 112] on div ".deletable-edge-delete-btn { width: 20px; height: 20px; border: 0px solid #ffff…" at bounding box center [417, 232] width 484 height 334
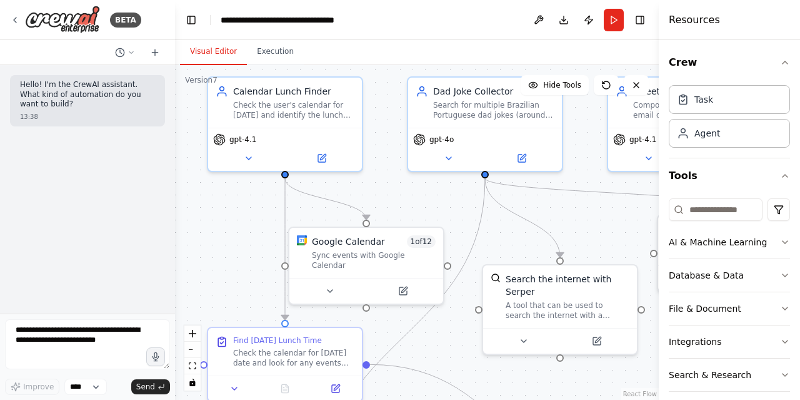
drag, startPoint x: 490, startPoint y: 298, endPoint x: 565, endPoint y: 418, distance: 141.8
click at [565, 399] on html "**********" at bounding box center [400, 200] width 800 height 400
click at [721, 105] on div "Task" at bounding box center [729, 98] width 121 height 29
click at [711, 164] on button "Tools" at bounding box center [729, 175] width 121 height 35
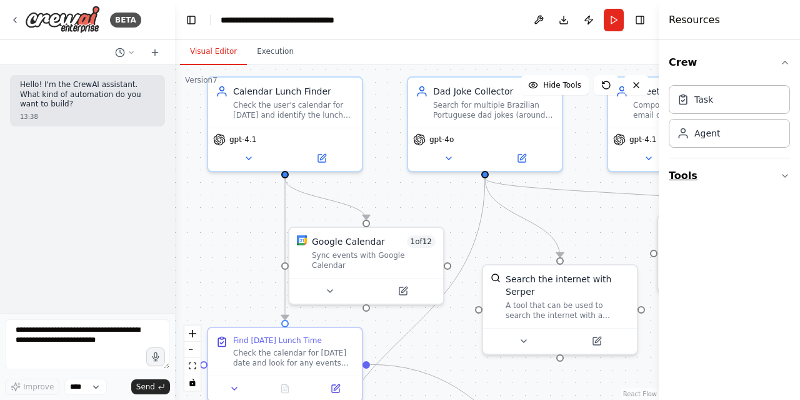
click at [711, 164] on button "Tools" at bounding box center [729, 175] width 121 height 35
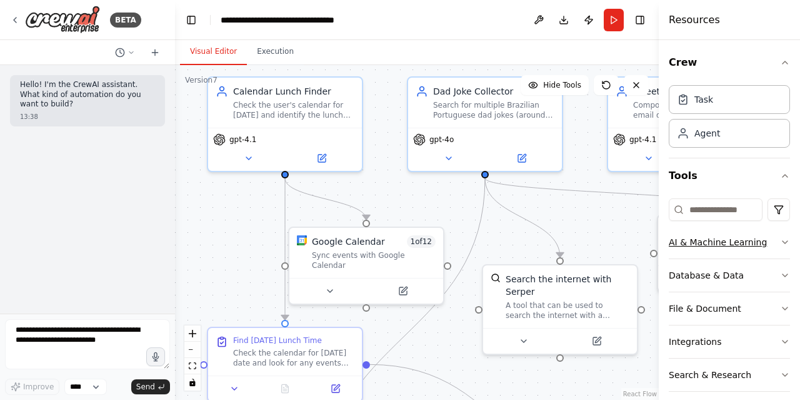
click at [780, 244] on icon "button" at bounding box center [785, 242] width 10 height 10
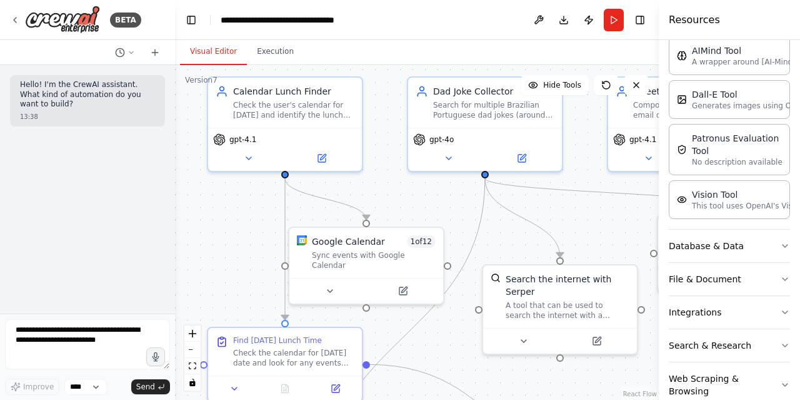
scroll to position [235, 0]
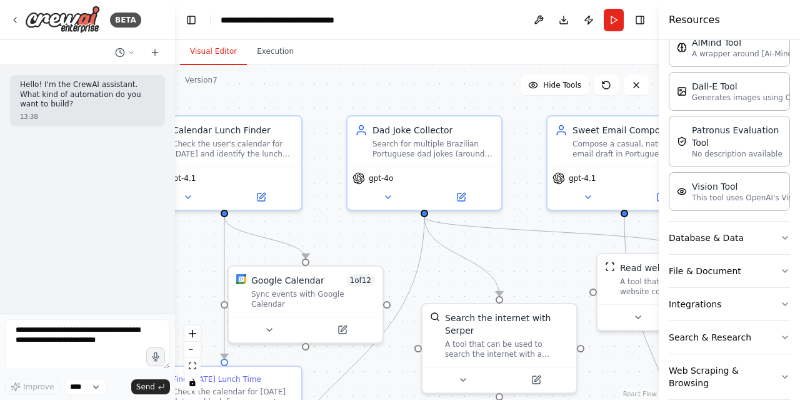
drag, startPoint x: 446, startPoint y: 208, endPoint x: 386, endPoint y: 247, distance: 72.0
click at [386, 247] on div ".deletable-edge-delete-btn { width: 20px; height: 20px; border: 0px solid #ffff…" at bounding box center [417, 232] width 484 height 334
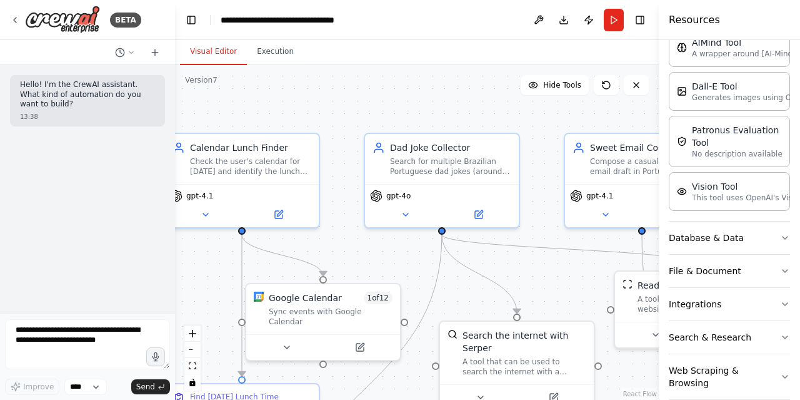
drag, startPoint x: 430, startPoint y: 84, endPoint x: 448, endPoint y: 102, distance: 24.8
click at [448, 102] on div ".deletable-edge-delete-btn { width: 20px; height: 20px; border: 0px solid #ffff…" at bounding box center [417, 232] width 484 height 334
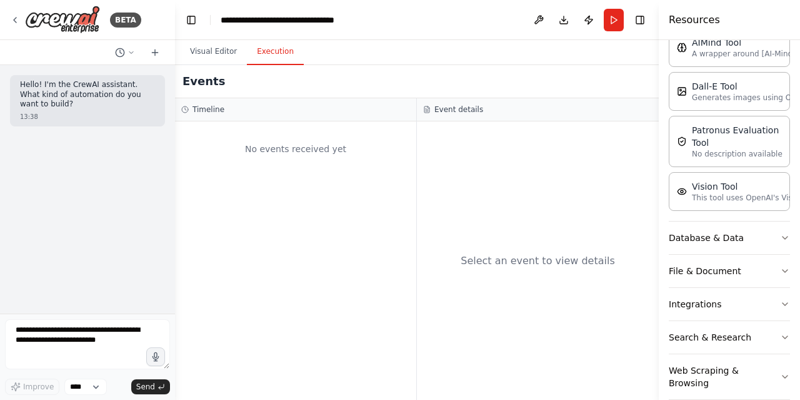
click at [281, 52] on button "Execution" at bounding box center [275, 52] width 57 height 26
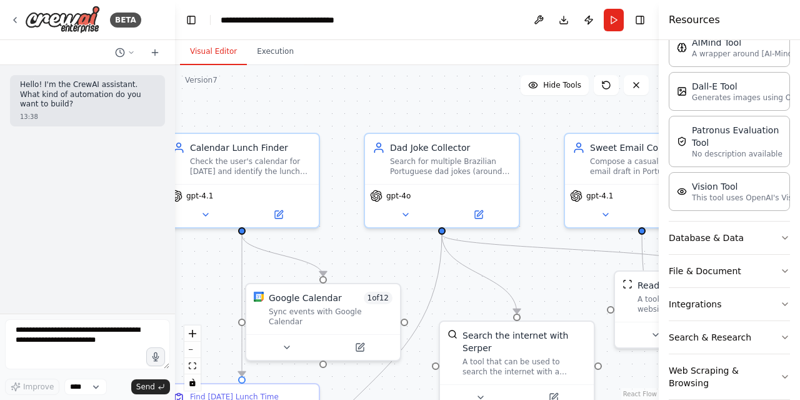
click at [209, 52] on button "Visual Editor" at bounding box center [213, 52] width 67 height 26
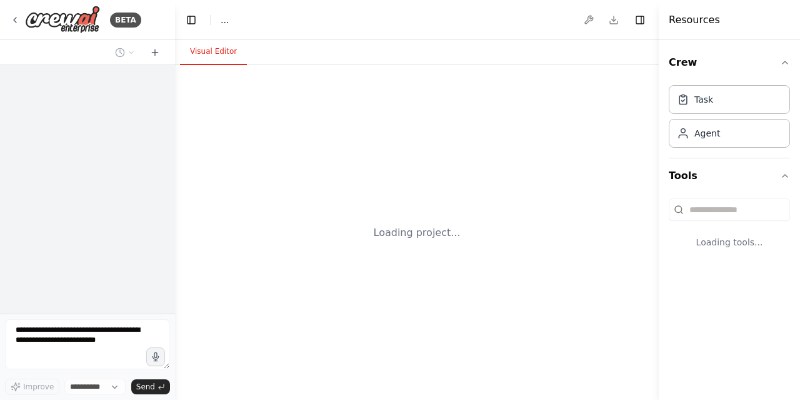
select select "****"
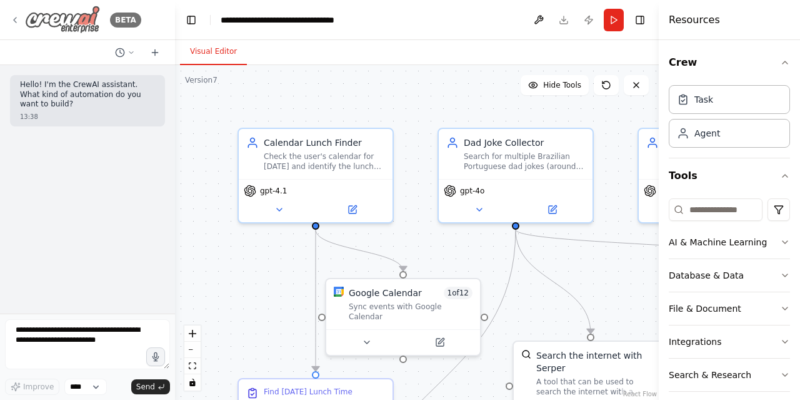
click at [79, 22] on img at bounding box center [62, 20] width 75 height 28
click at [19, 15] on icon at bounding box center [15, 20] width 10 height 10
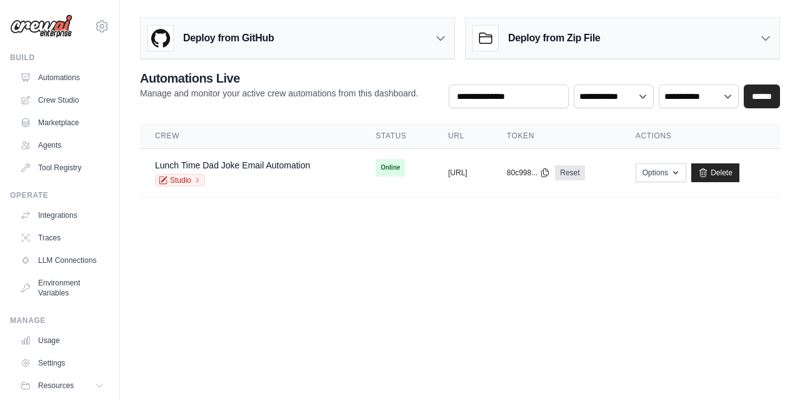
scroll to position [49, 0]
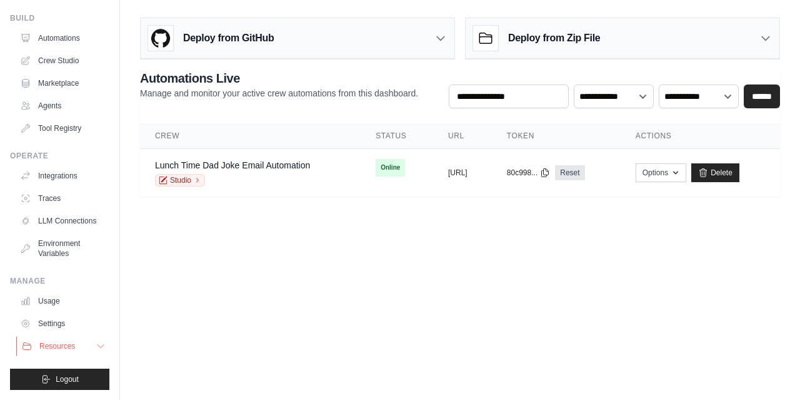
click at [96, 344] on icon at bounding box center [101, 346] width 10 height 10
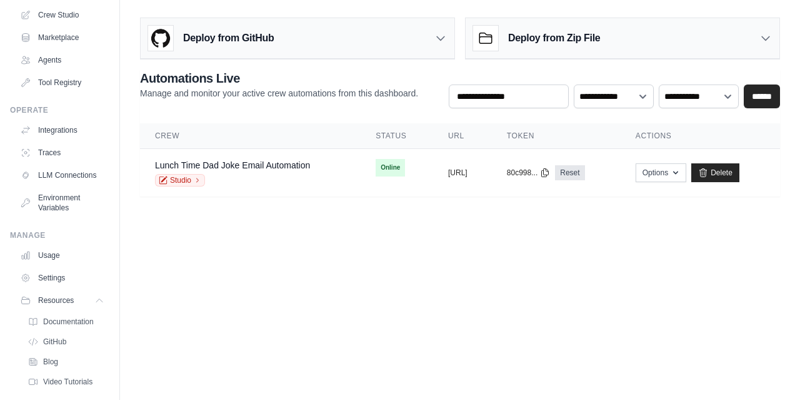
scroll to position [129, 0]
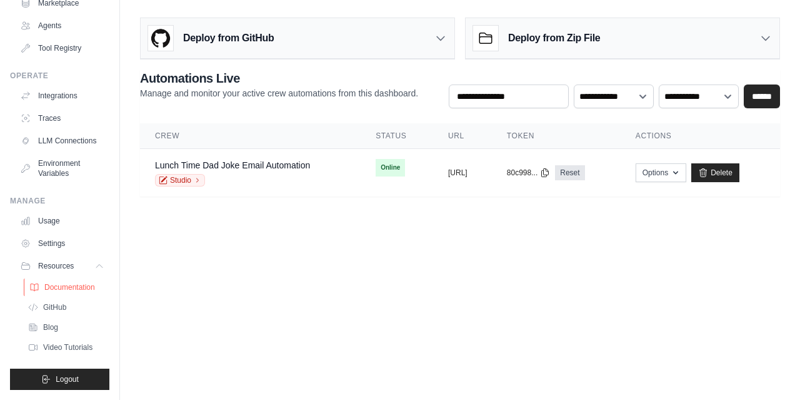
click at [66, 286] on span "Documentation" at bounding box center [69, 287] width 51 height 10
click at [50, 139] on link "LLM Connections" at bounding box center [63, 141] width 94 height 20
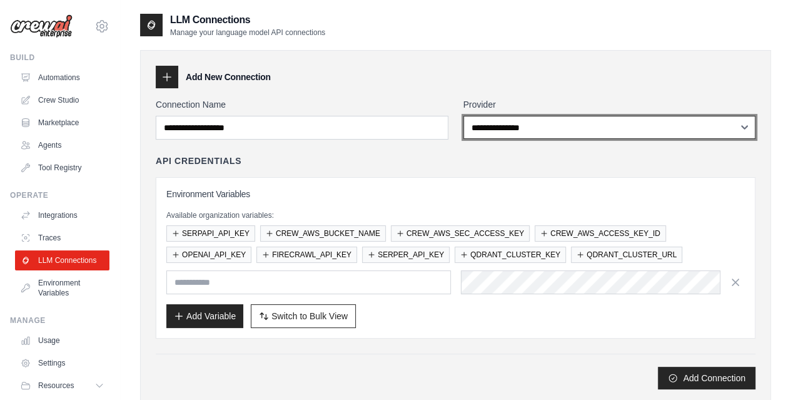
click at [510, 138] on select "**********" at bounding box center [609, 127] width 293 height 23
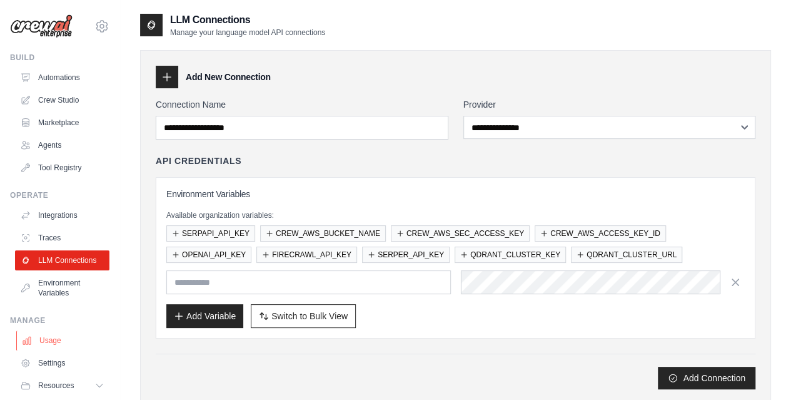
click at [50, 348] on link "Usage" at bounding box center [63, 340] width 94 height 20
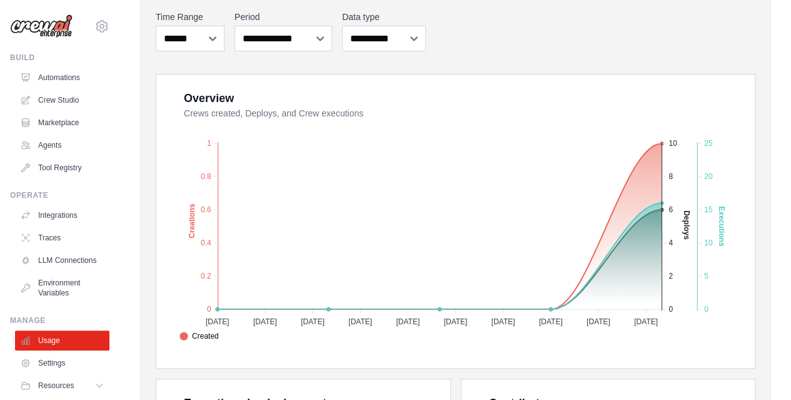
scroll to position [179, 0]
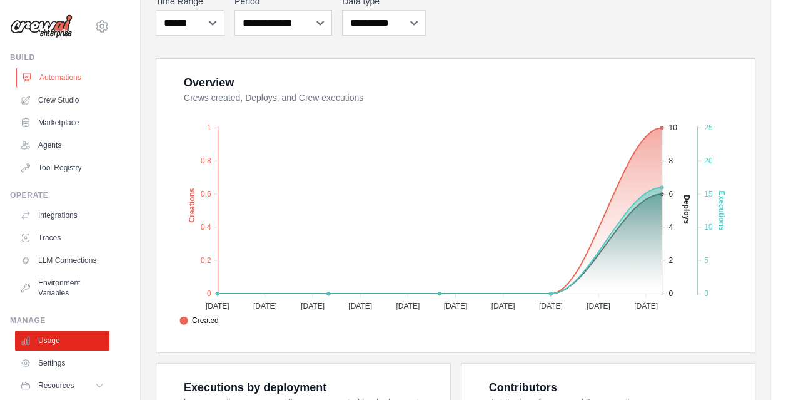
click at [55, 76] on link "Automations" at bounding box center [63, 78] width 94 height 20
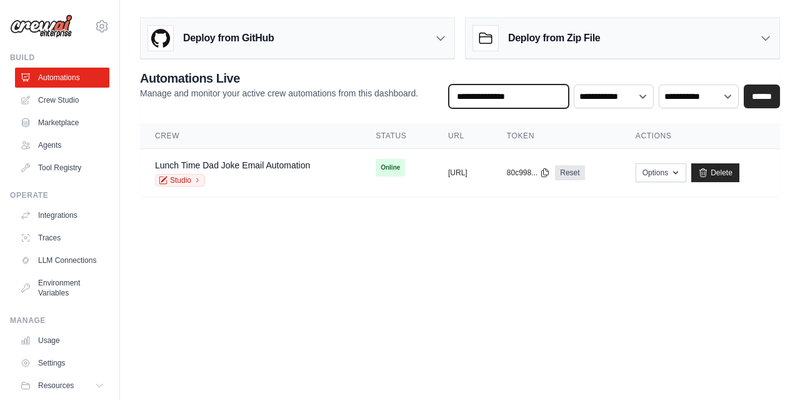
click at [516, 103] on input "text" at bounding box center [509, 96] width 120 height 24
type input "*"
type input "**"
click at [744, 84] on input "******" at bounding box center [762, 96] width 36 height 24
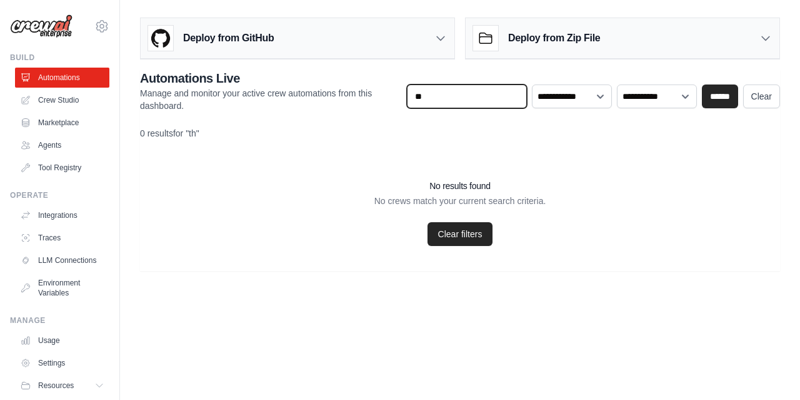
drag, startPoint x: 463, startPoint y: 91, endPoint x: 410, endPoint y: 93, distance: 53.8
click at [410, 93] on input "**" at bounding box center [467, 96] width 120 height 24
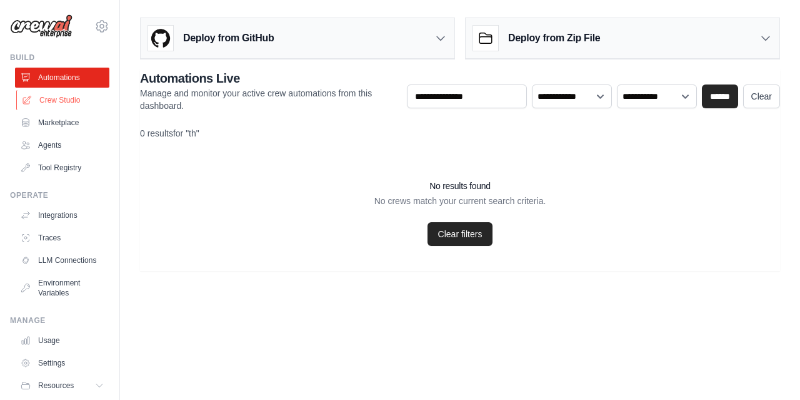
click at [61, 102] on link "Crew Studio" at bounding box center [63, 100] width 94 height 20
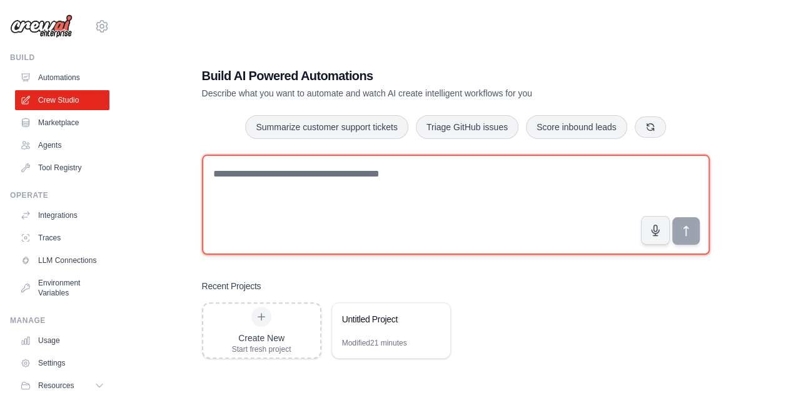
click at [283, 182] on textarea at bounding box center [456, 204] width 508 height 100
type textarea "**********"
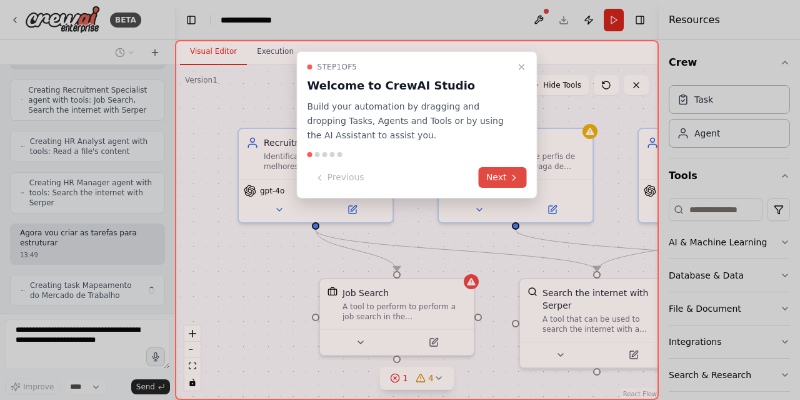
scroll to position [538, 0]
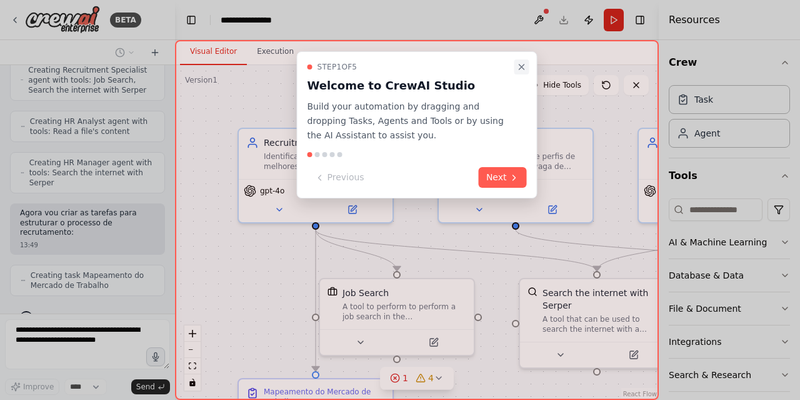
click at [523, 68] on icon "Close walkthrough" at bounding box center [522, 67] width 10 height 10
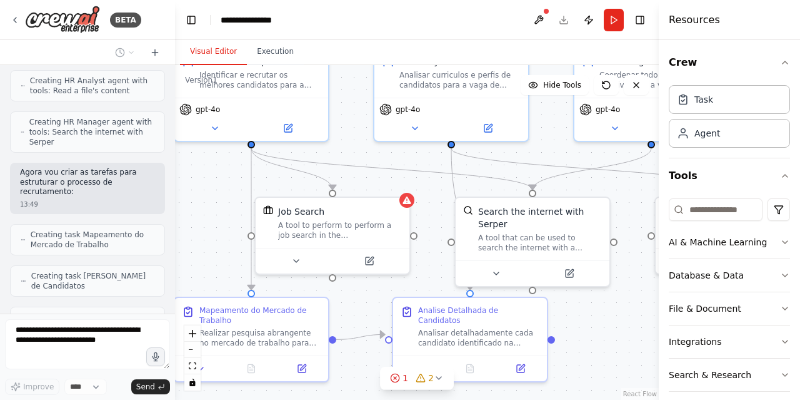
scroll to position [619, 0]
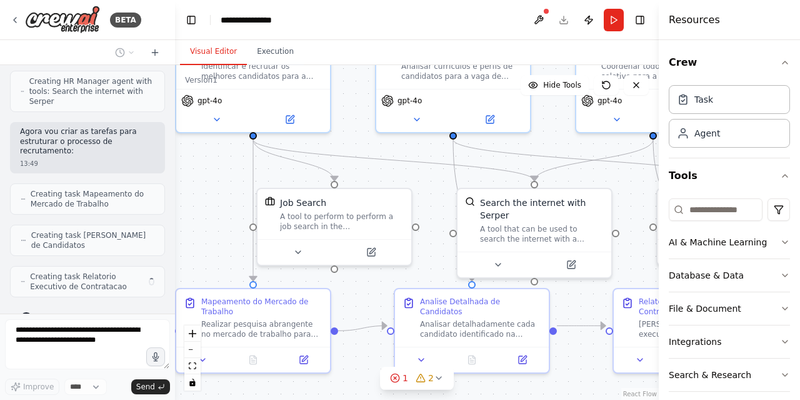
drag, startPoint x: 414, startPoint y: 229, endPoint x: 349, endPoint y: 147, distance: 105.1
click at [351, 139] on div ".deletable-edge-delete-btn { width: 20px; height: 20px; border: 0px solid #ffff…" at bounding box center [417, 232] width 484 height 334
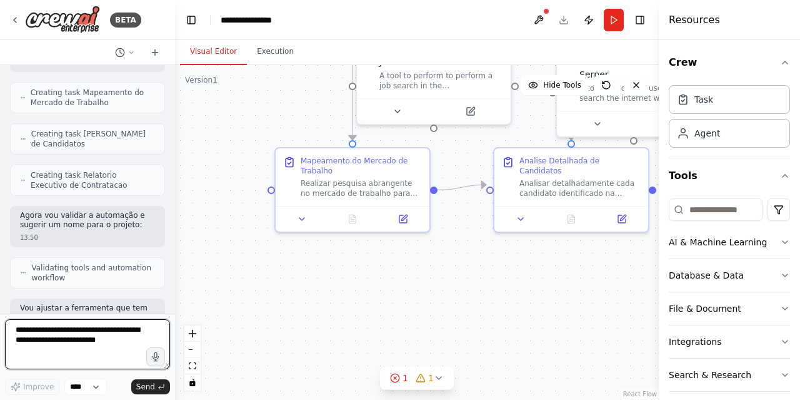
scroll to position [730, 0]
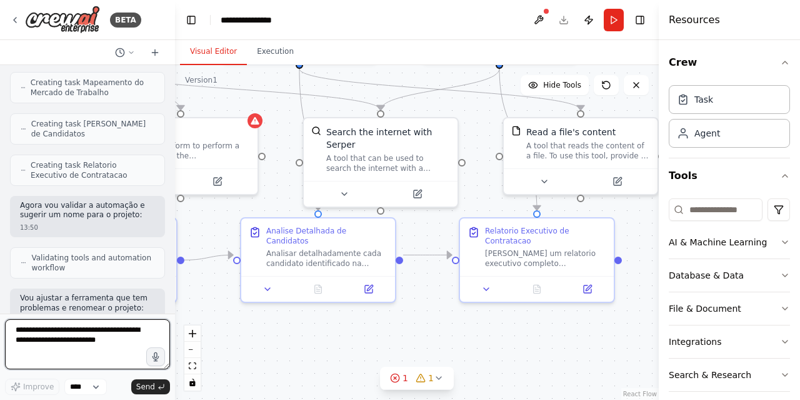
drag, startPoint x: 445, startPoint y: 251, endPoint x: 290, endPoint y: 184, distance: 168.3
click at [290, 184] on div ".deletable-edge-delete-btn { width: 20px; height: 20px; border: 0px solid #ffff…" at bounding box center [417, 232] width 484 height 334
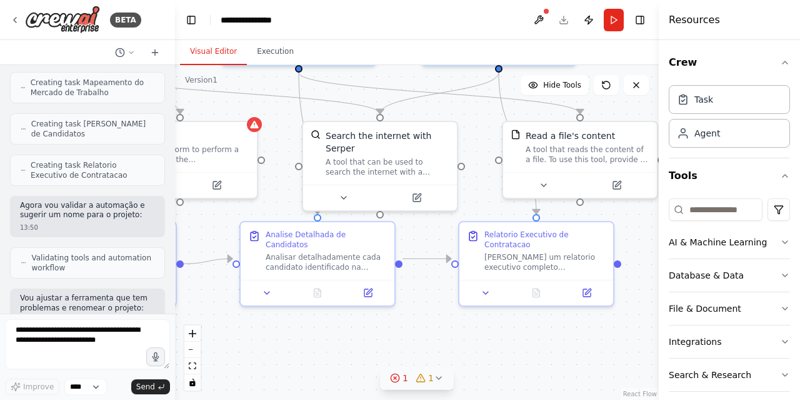
click at [399, 379] on icon at bounding box center [395, 378] width 10 height 10
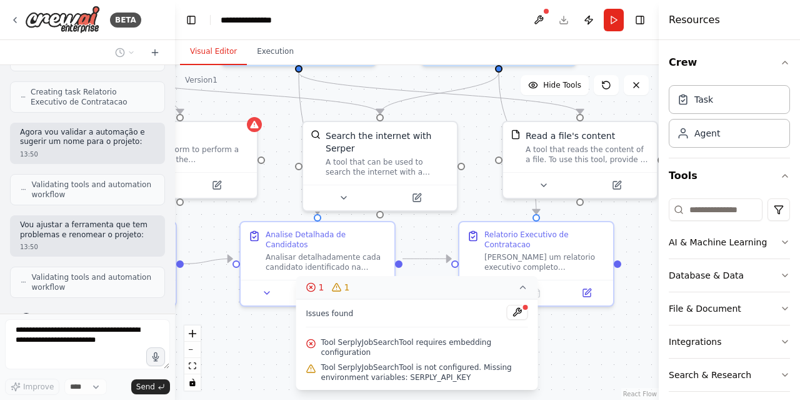
scroll to position [844, 0]
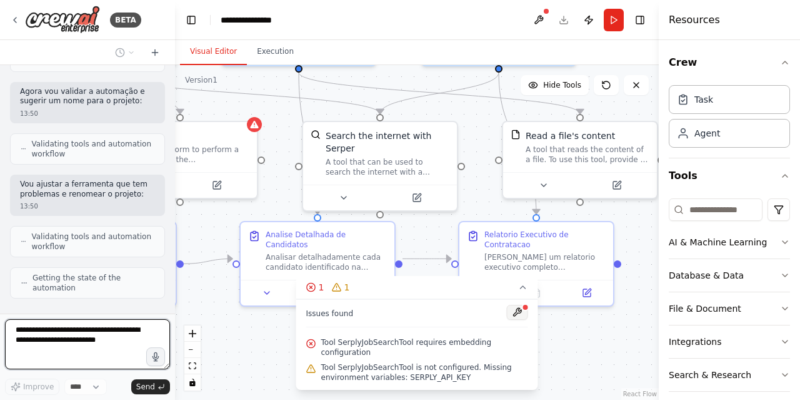
click at [521, 319] on button at bounding box center [517, 311] width 21 height 15
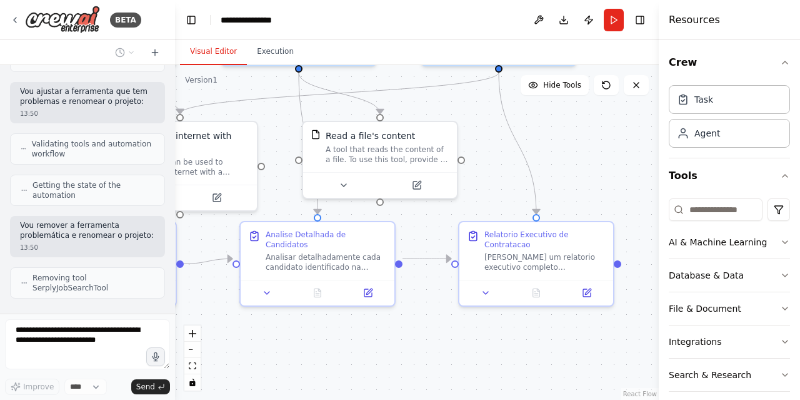
scroll to position [977, 0]
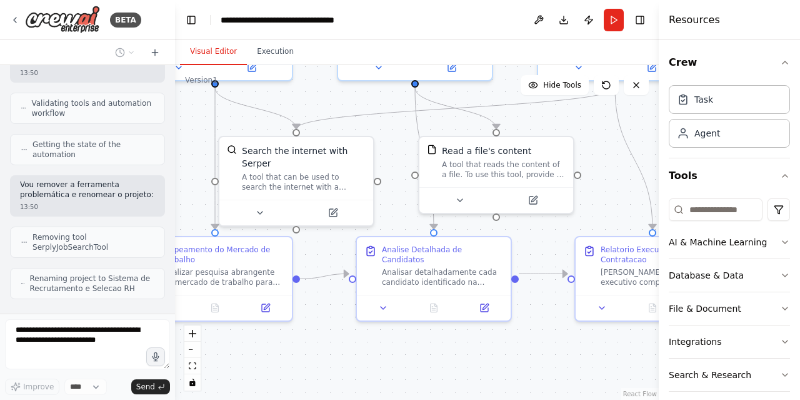
drag, startPoint x: 521, startPoint y: 321, endPoint x: 583, endPoint y: 354, distance: 69.9
click at [637, 337] on div ".deletable-edge-delete-btn { width: 20px; height: 20px; border: 0px solid #ffff…" at bounding box center [417, 232] width 484 height 334
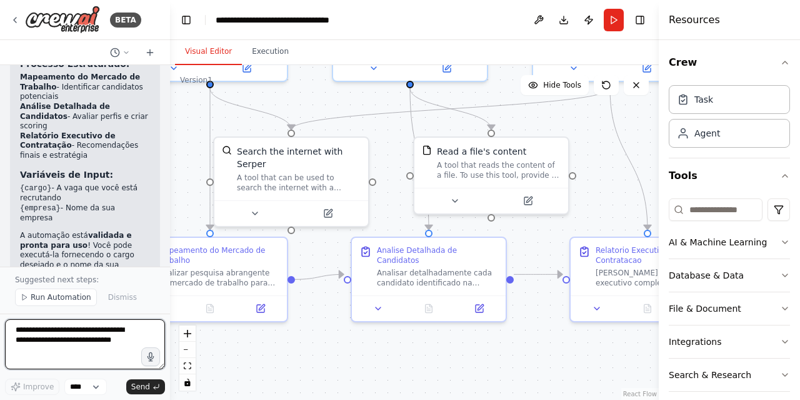
scroll to position [1593, 0]
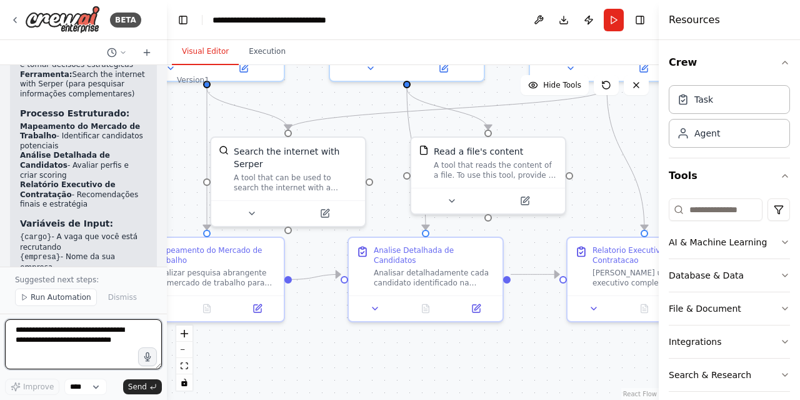
drag, startPoint x: 170, startPoint y: 244, endPoint x: 167, endPoint y: 205, distance: 39.5
click at [167, 205] on div "BETA busque uma crew para RH 13:49 ▶ Thought process Vou verificar sua crew atu…" at bounding box center [400, 200] width 800 height 400
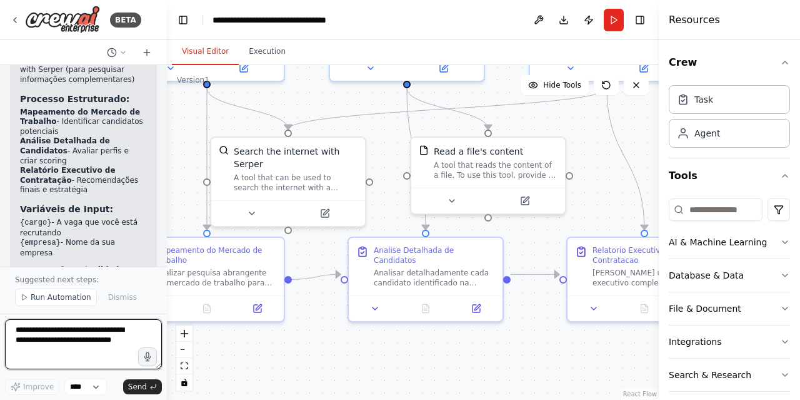
scroll to position [1622, 0]
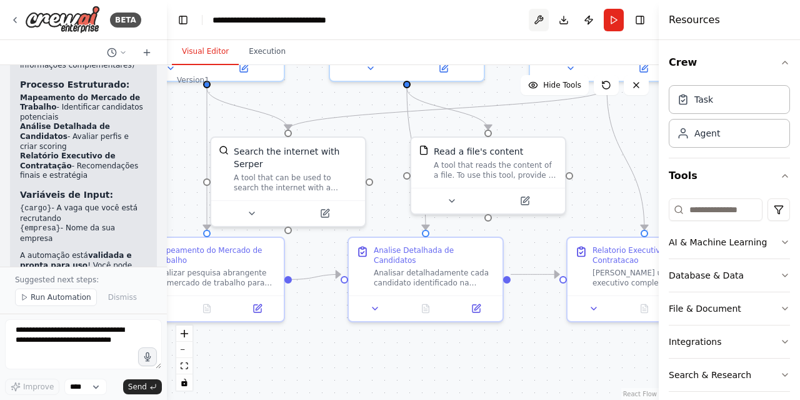
click at [534, 16] on button at bounding box center [539, 20] width 20 height 23
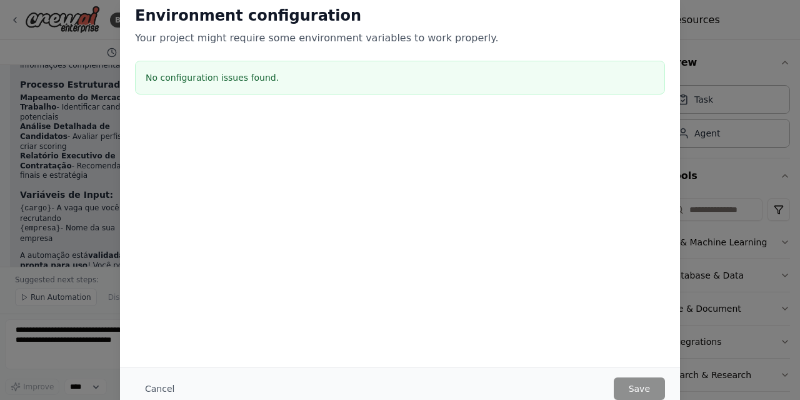
click at [753, 8] on div "Environment configuration Your project might require some environment variables…" at bounding box center [400, 200] width 800 height 400
click at [723, 19] on div "Environment configuration Your project might require some environment variables…" at bounding box center [400, 200] width 800 height 400
click at [574, 119] on div "Environment configuration Your project might require some environment variables…" at bounding box center [400, 179] width 560 height 376
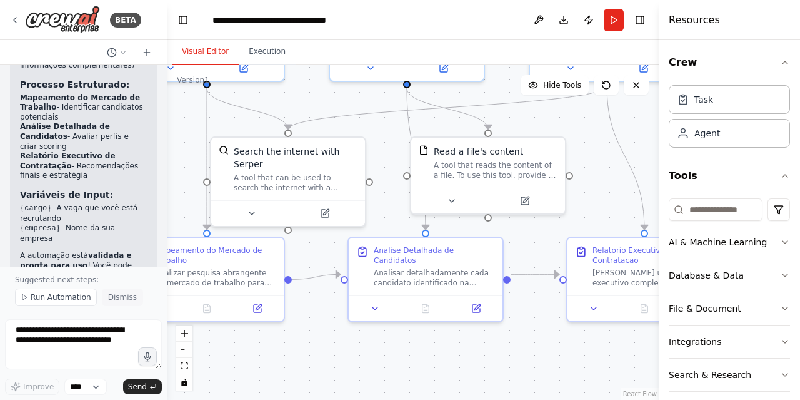
click at [118, 304] on button "Dismiss" at bounding box center [122, 297] width 41 height 18
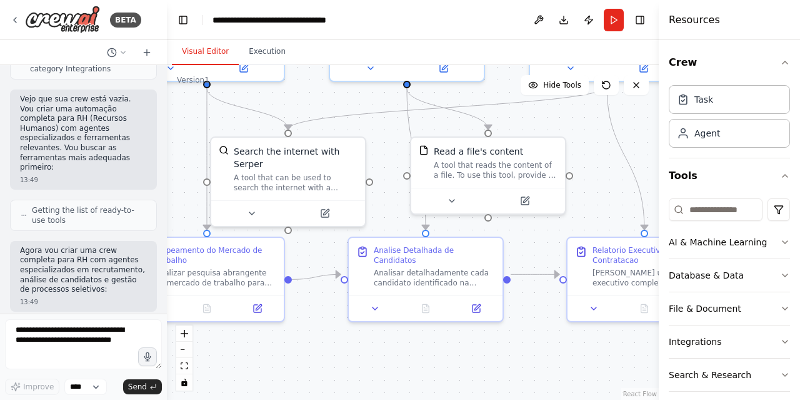
scroll to position [0, 0]
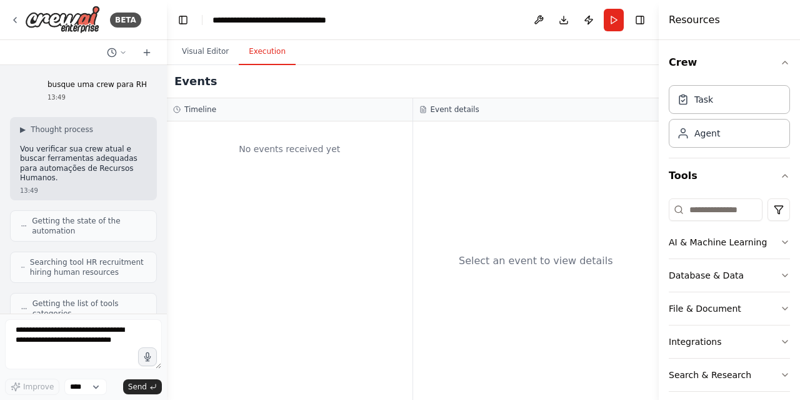
click at [268, 58] on button "Execution" at bounding box center [267, 52] width 57 height 26
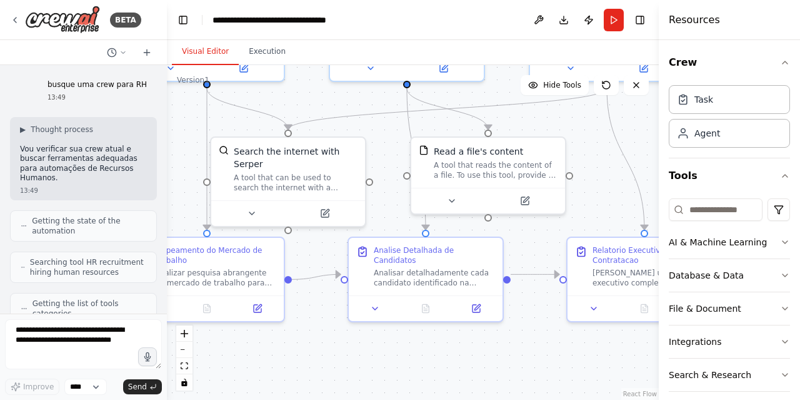
click at [213, 56] on button "Visual Editor" at bounding box center [205, 52] width 67 height 26
click at [619, 21] on button "Run" at bounding box center [614, 20] width 20 height 23
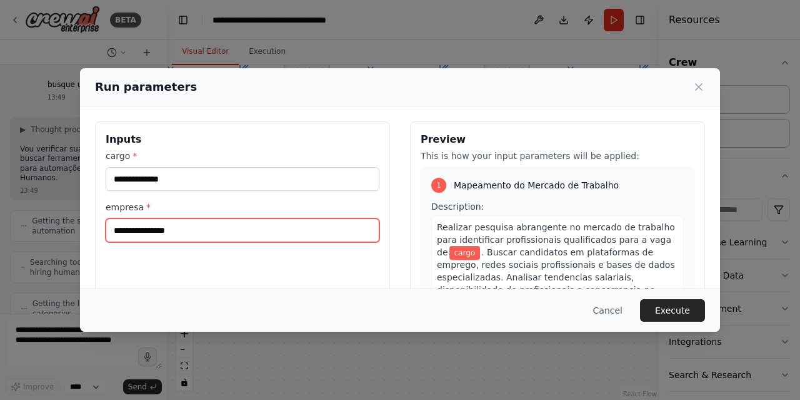
click at [322, 237] on input "empresa *" at bounding box center [243, 230] width 274 height 24
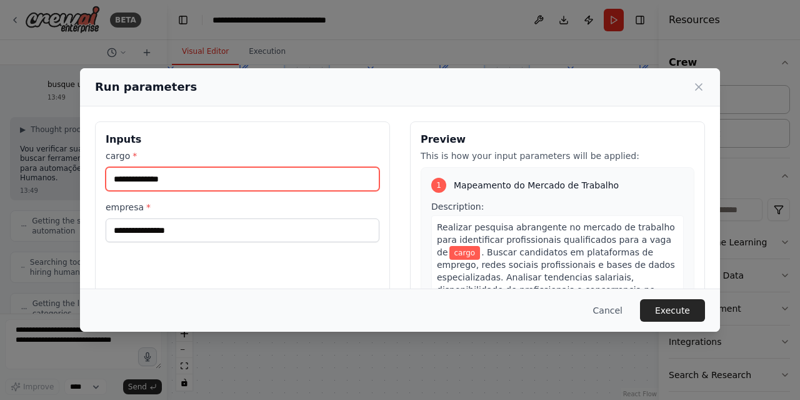
click at [264, 181] on input "cargo *" at bounding box center [243, 179] width 274 height 24
click at [171, 181] on input "cargo *" at bounding box center [243, 179] width 274 height 24
drag, startPoint x: 173, startPoint y: 184, endPoint x: 89, endPoint y: 180, distance: 84.5
click at [89, 180] on div "Inputs cargo * ******* empresa * Preview This is how your input parameters will…" at bounding box center [400, 269] width 640 height 326
paste input "****"
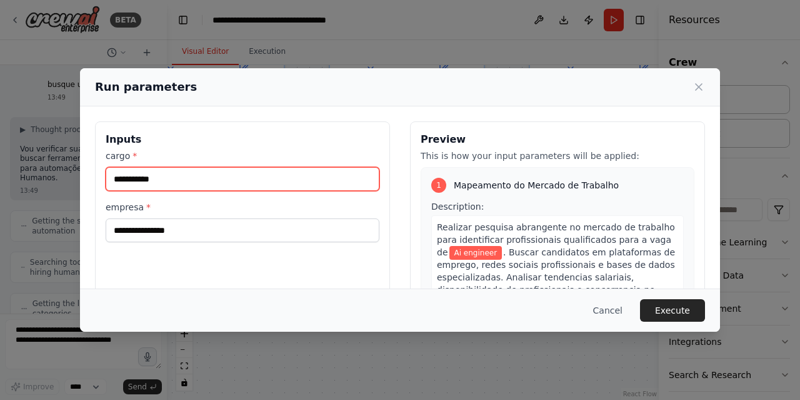
type input "**********"
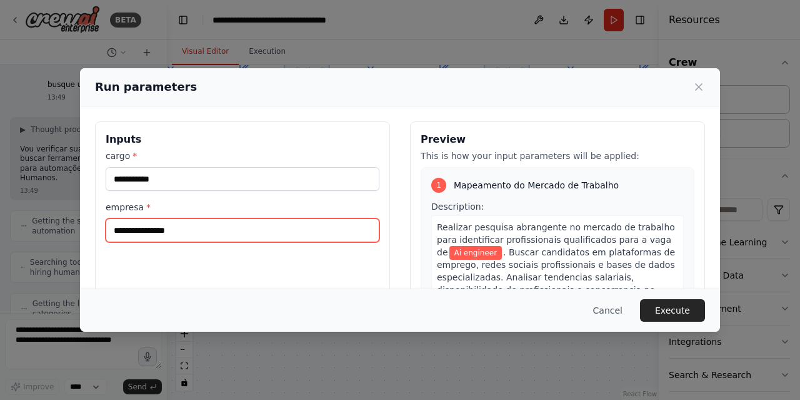
click at [165, 228] on input "empresa *" at bounding box center [243, 230] width 274 height 24
type input "*****"
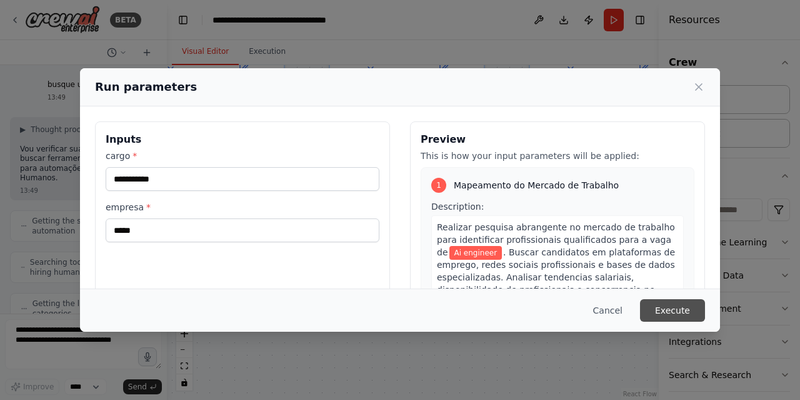
click at [685, 304] on button "Execute" at bounding box center [672, 310] width 65 height 23
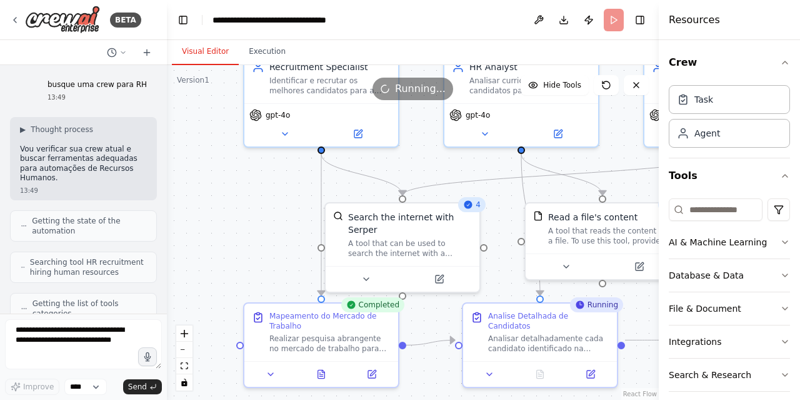
drag, startPoint x: 429, startPoint y: 358, endPoint x: 543, endPoint y: 424, distance: 131.9
click at [543, 399] on html "BETA busque uma crew para RH 13:49 ▶ Thought process Vou verificar sua crew atu…" at bounding box center [400, 200] width 800 height 400
drag, startPoint x: 441, startPoint y: 182, endPoint x: 430, endPoint y: 197, distance: 18.8
click at [430, 197] on div ".deletable-edge-delete-btn { width: 20px; height: 20px; border: 0px solid #ffff…" at bounding box center [413, 232] width 492 height 334
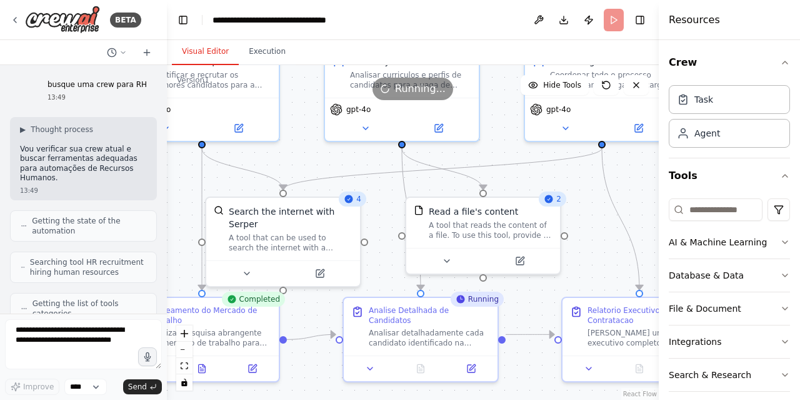
drag, startPoint x: 441, startPoint y: 313, endPoint x: 321, endPoint y: 308, distance: 119.5
click at [321, 308] on div ".deletable-edge-delete-btn { width: 20px; height: 20px; border: 0px solid #ffff…" at bounding box center [413, 232] width 492 height 334
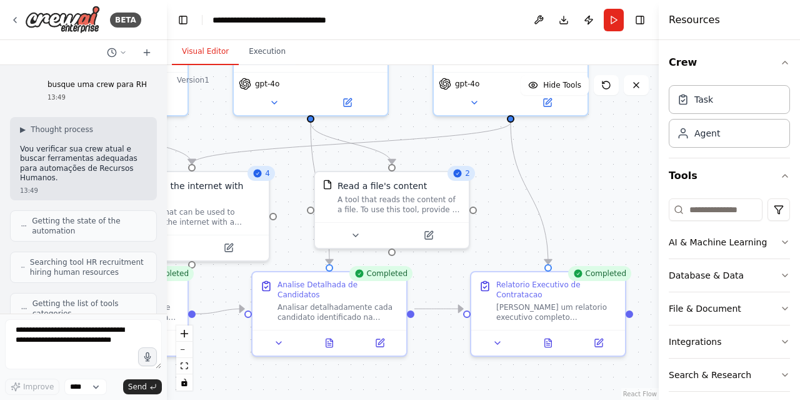
drag, startPoint x: 498, startPoint y: 133, endPoint x: 406, endPoint y: 108, distance: 94.8
click at [406, 108] on div ".deletable-edge-delete-btn { width: 20px; height: 20px; border: 0px solid #ffff…" at bounding box center [413, 232] width 492 height 334
click at [553, 338] on div at bounding box center [548, 340] width 154 height 26
click at [548, 336] on icon at bounding box center [548, 340] width 7 height 8
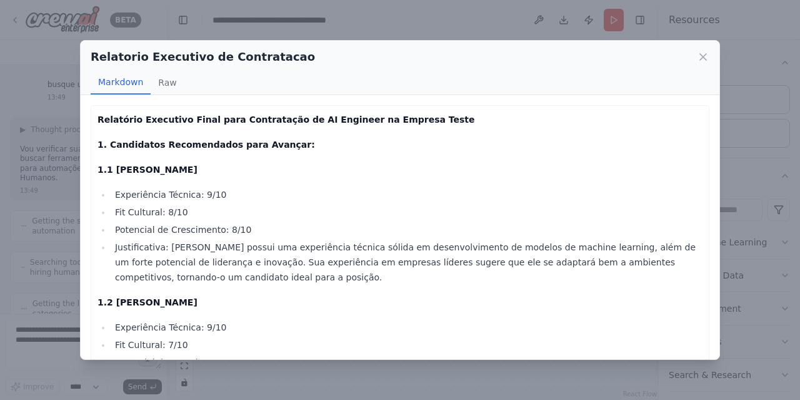
scroll to position [654, 0]
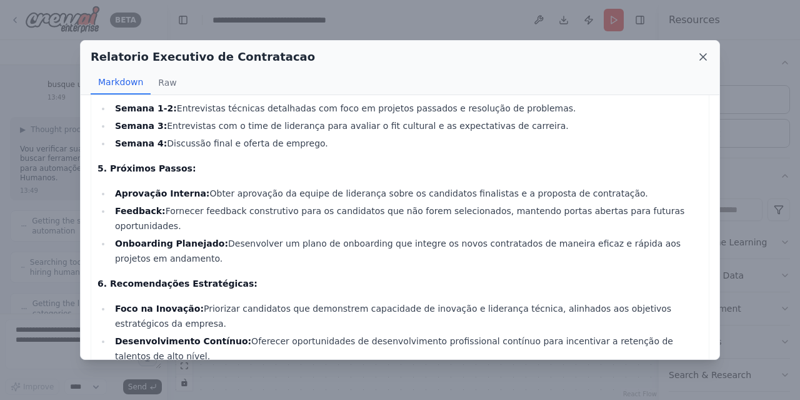
click at [701, 54] on icon at bounding box center [703, 57] width 6 height 6
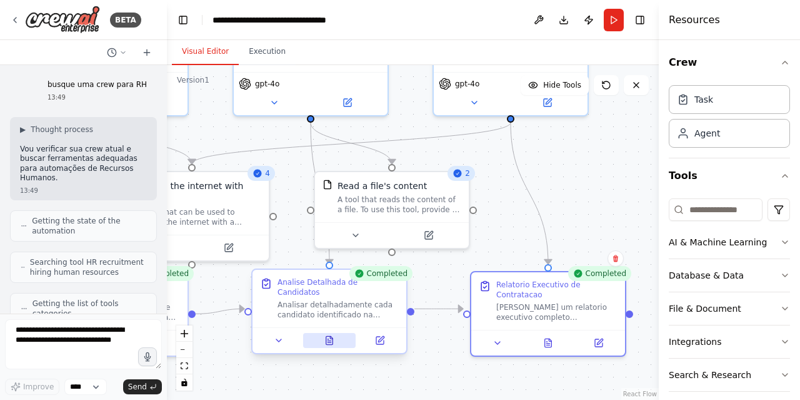
click at [329, 334] on button at bounding box center [329, 340] width 53 height 15
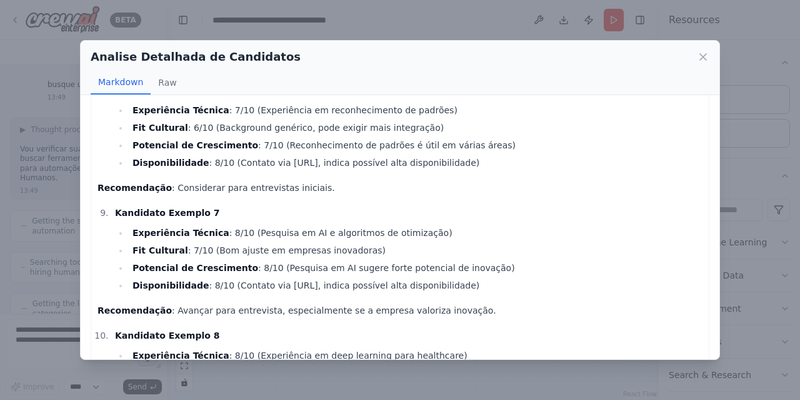
scroll to position [917, 0]
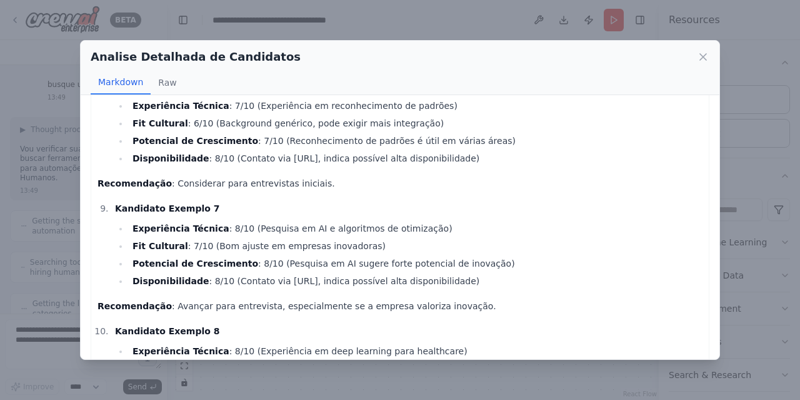
click at [701, 66] on div "Analise Detalhada de Candidatos Markdown Raw" at bounding box center [400, 68] width 639 height 54
click at [703, 59] on icon at bounding box center [703, 57] width 13 height 13
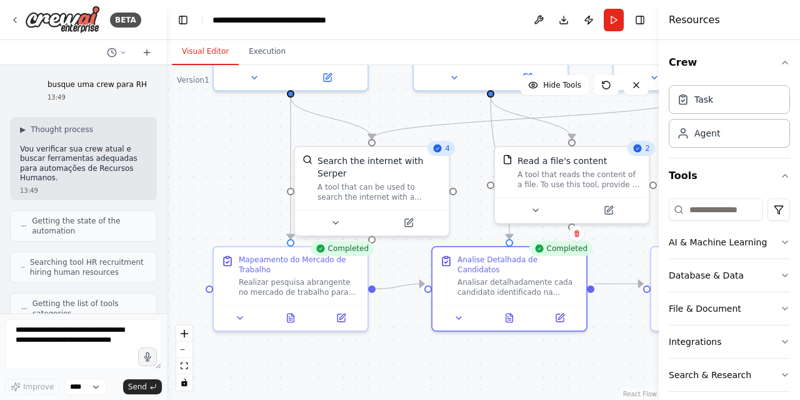
drag, startPoint x: 380, startPoint y: 377, endPoint x: 560, endPoint y: 352, distance: 181.8
click at [560, 352] on div ".deletable-edge-delete-btn { width: 20px; height: 20px; border: 0px solid #ffff…" at bounding box center [413, 232] width 492 height 334
click at [294, 316] on icon at bounding box center [291, 315] width 10 height 10
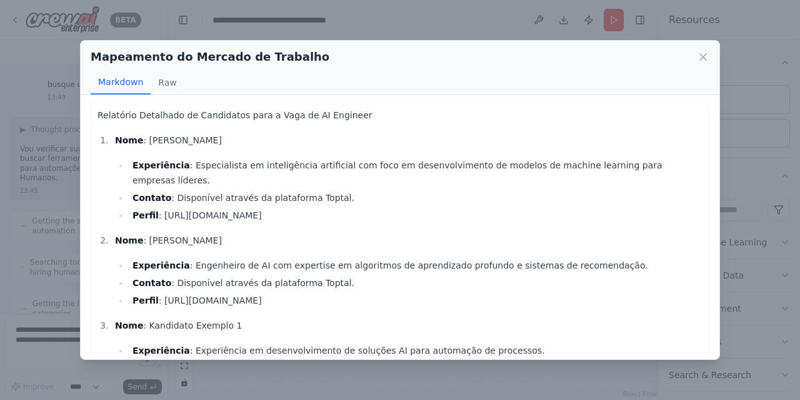
scroll to position [0, 0]
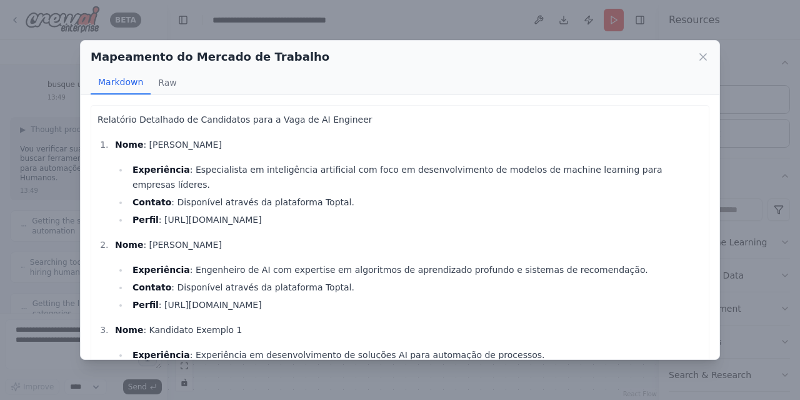
click at [266, 212] on li "Perfil : https://www.toptal.com/resume/robby-goetschalckx" at bounding box center [416, 219] width 574 height 15
drag, startPoint x: 173, startPoint y: 201, endPoint x: 418, endPoint y: 215, distance: 246.1
copy ol "https://www.toptal.com/resume/robby-goetschalckx"
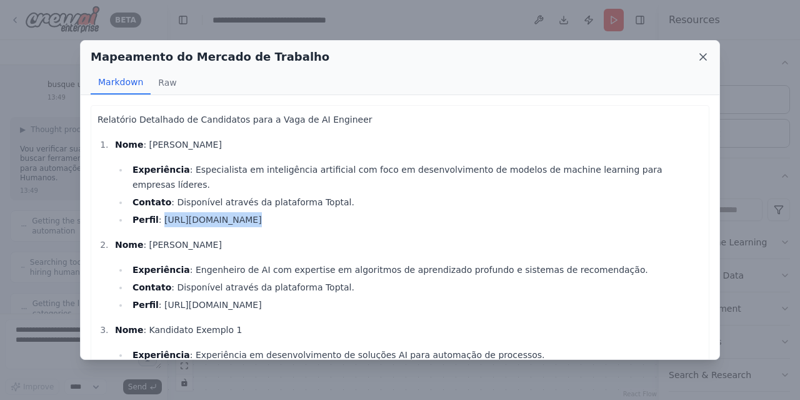
click at [701, 56] on icon at bounding box center [703, 57] width 13 height 13
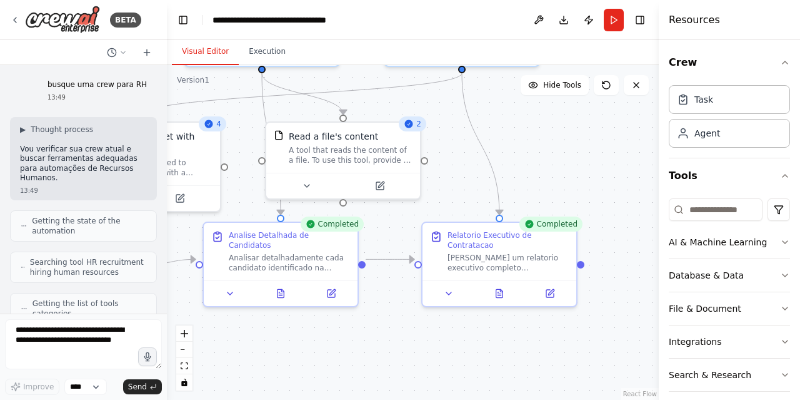
drag, startPoint x: 620, startPoint y: 321, endPoint x: 390, endPoint y: 298, distance: 231.2
click at [390, 298] on div ".deletable-edge-delete-btn { width: 20px; height: 20px; border: 0px solid #ffff…" at bounding box center [413, 232] width 492 height 334
click at [501, 287] on icon at bounding box center [498, 292] width 10 height 10
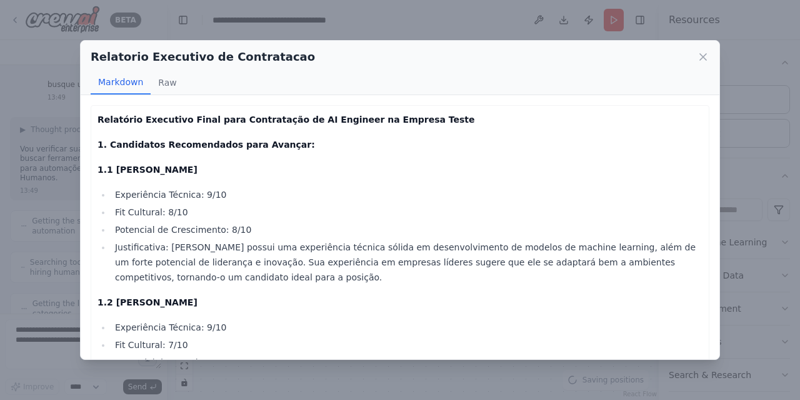
click at [386, 245] on li "Justificativa: Robby possui uma experiência técnica sólida em desenvolvimento d…" at bounding box center [406, 261] width 591 height 45
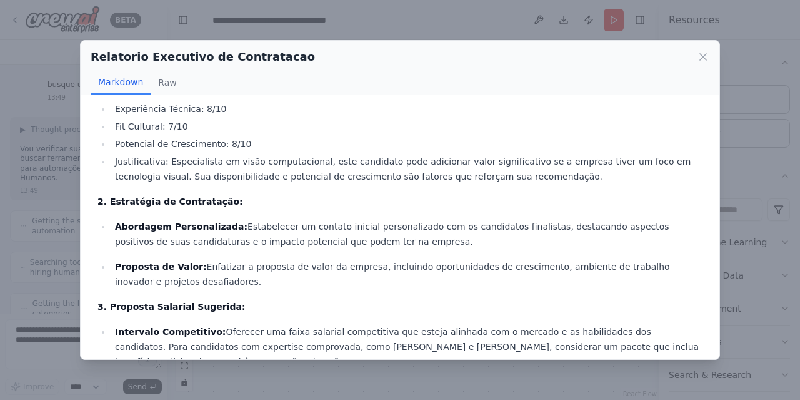
scroll to position [375, 0]
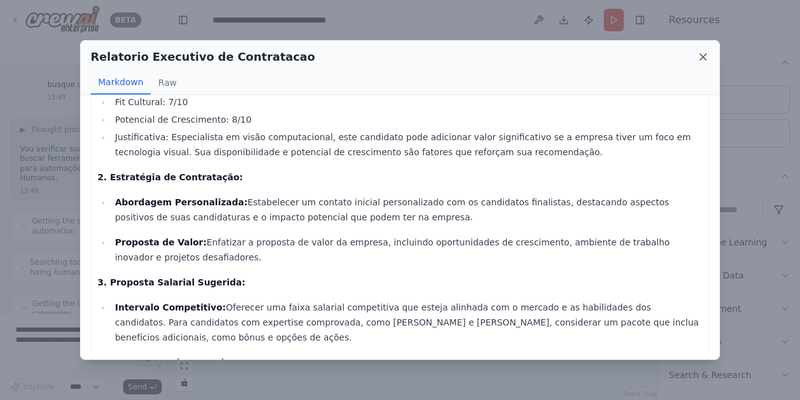
click at [701, 57] on icon at bounding box center [703, 57] width 13 height 13
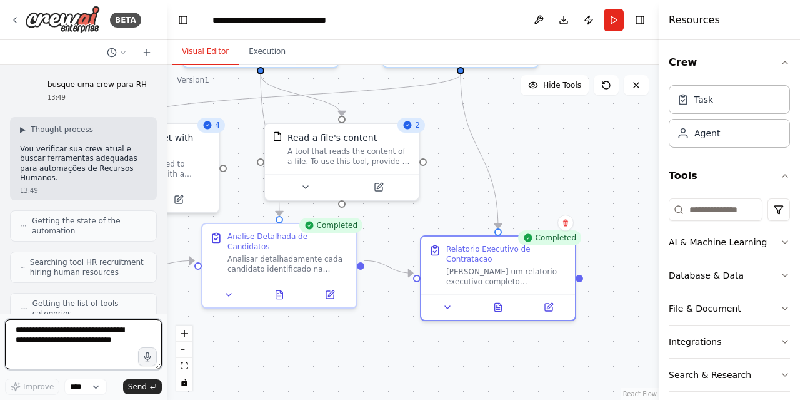
drag, startPoint x: 115, startPoint y: 348, endPoint x: 1, endPoint y: 328, distance: 116.1
click at [0, 328] on div "BETA busque uma crew para RH 13:49 ▶ Thought process Vou verificar sua crew atu…" at bounding box center [83, 200] width 167 height 400
drag, startPoint x: 114, startPoint y: 341, endPoint x: 0, endPoint y: 320, distance: 115.6
click at [0, 320] on div "BETA busque uma crew para RH 13:49 ▶ Thought process Vou verificar sua crew atu…" at bounding box center [83, 200] width 167 height 400
click at [116, 341] on textarea at bounding box center [83, 344] width 157 height 50
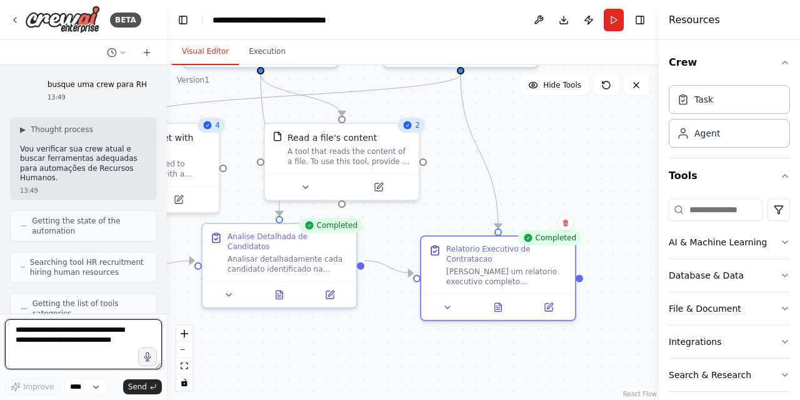
drag, startPoint x: 116, startPoint y: 341, endPoint x: 5, endPoint y: 331, distance: 111.1
click at [0, 328] on div "BETA busque uma crew para RH 13:49 ▶ Thought process Vou verificar sua crew atu…" at bounding box center [83, 200] width 167 height 400
type textarea "*"
type textarea "**********"
click at [148, 395] on div "Improve **** Send" at bounding box center [83, 386] width 157 height 16
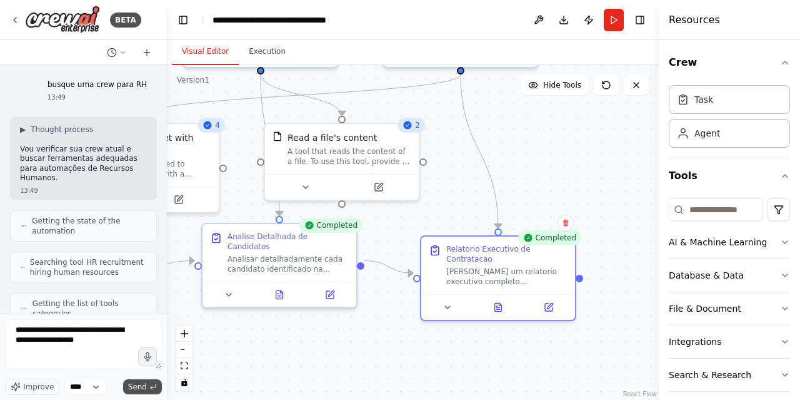
click at [146, 386] on span "Send" at bounding box center [137, 386] width 19 height 10
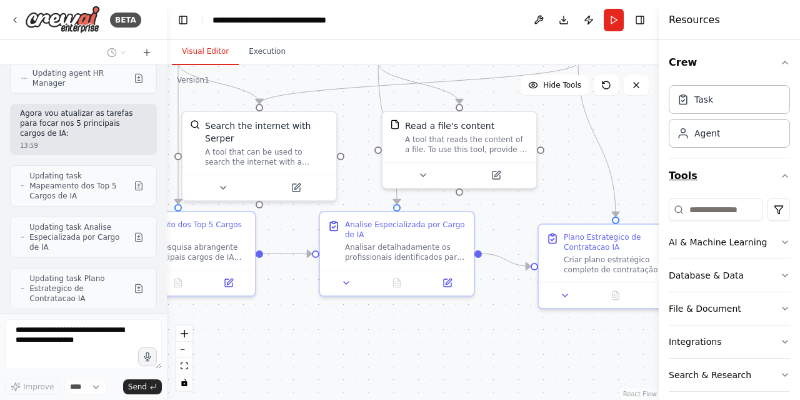
scroll to position [2181, 0]
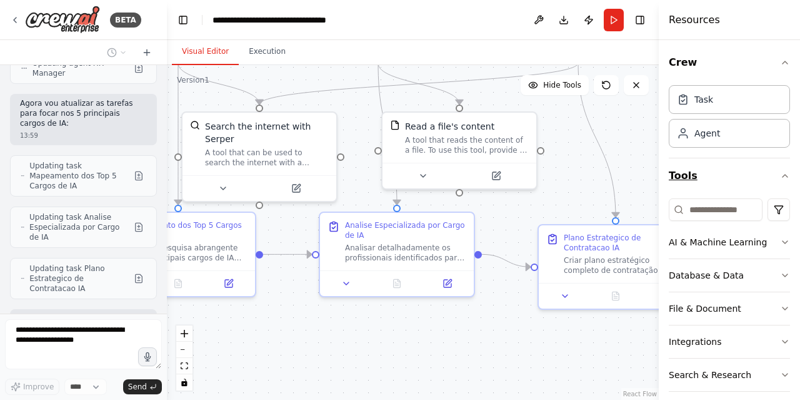
drag, startPoint x: 551, startPoint y: 172, endPoint x: 669, endPoint y: 162, distance: 118.0
click at [669, 162] on div "BETA busque uma crew para RH 13:49 ▶ Thought process Vou verificar sua crew atu…" at bounding box center [400, 200] width 800 height 400
drag, startPoint x: 326, startPoint y: 87, endPoint x: 466, endPoint y: 208, distance: 185.3
click at [466, 208] on div ".deletable-edge-delete-btn { width: 20px; height: 20px; border: 0px solid #ffff…" at bounding box center [413, 232] width 492 height 334
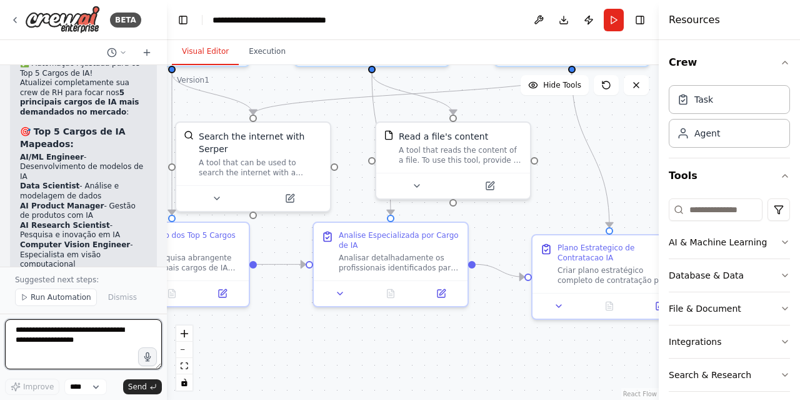
drag, startPoint x: 374, startPoint y: 111, endPoint x: 368, endPoint y: 120, distance: 11.3
click at [368, 120] on div ".deletable-edge-delete-btn { width: 20px; height: 20px; border: 0px solid #ffff…" at bounding box center [413, 232] width 492 height 334
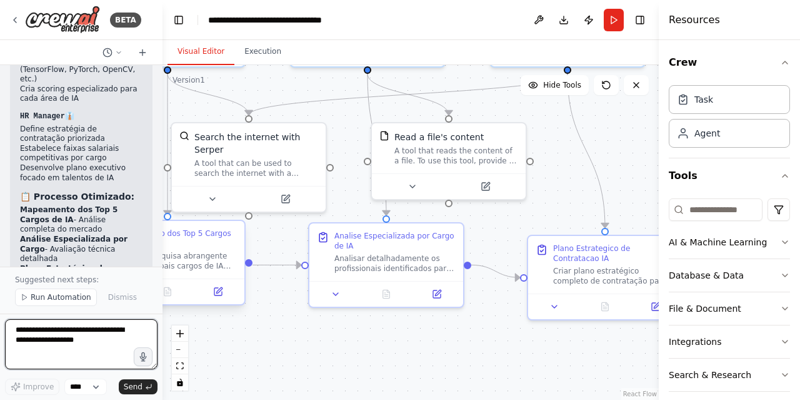
scroll to position [3020, 0]
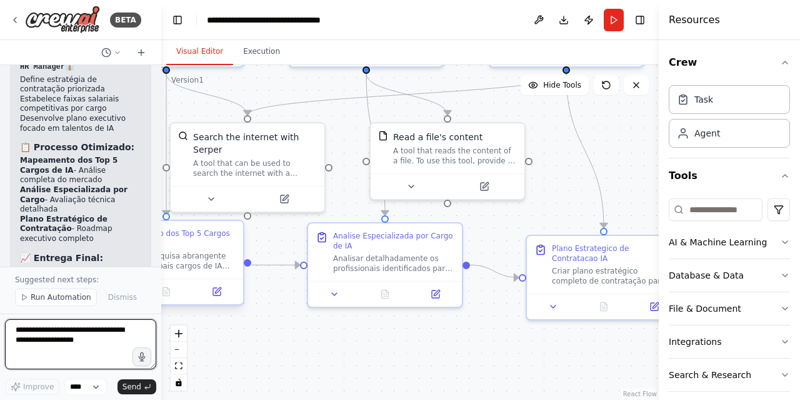
drag, startPoint x: 163, startPoint y: 250, endPoint x: 161, endPoint y: 241, distance: 9.5
click at [161, 241] on div "BETA busque uma crew para RH 13:49 ▶ Thought process Vou verificar sua crew atu…" at bounding box center [400, 200] width 800 height 400
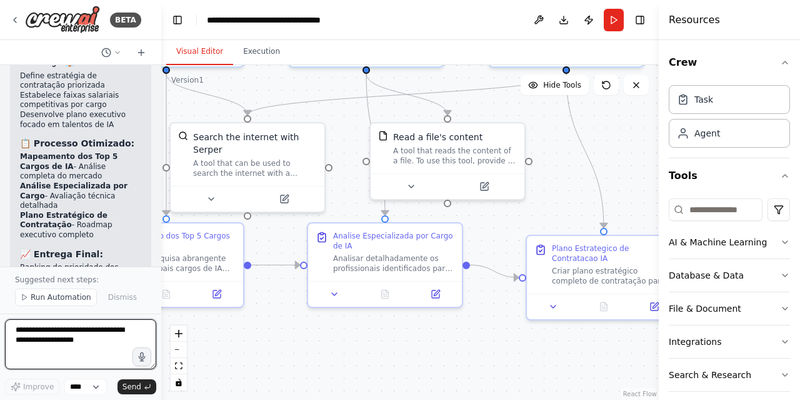
scroll to position [3040, 0]
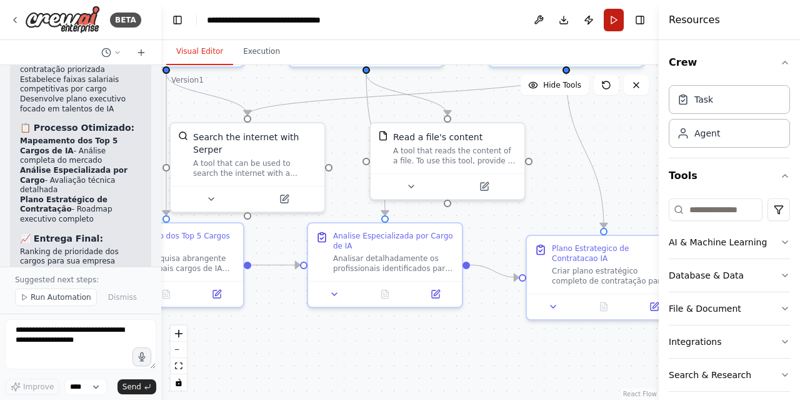
click at [611, 16] on button "Run" at bounding box center [614, 20] width 20 height 23
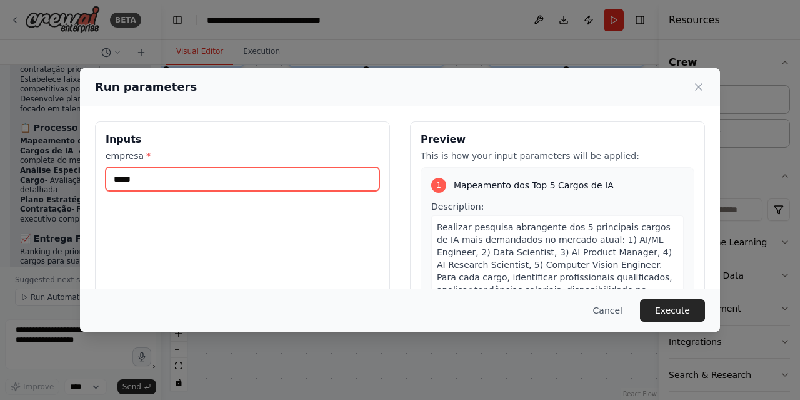
click at [315, 177] on input "*****" at bounding box center [243, 179] width 274 height 24
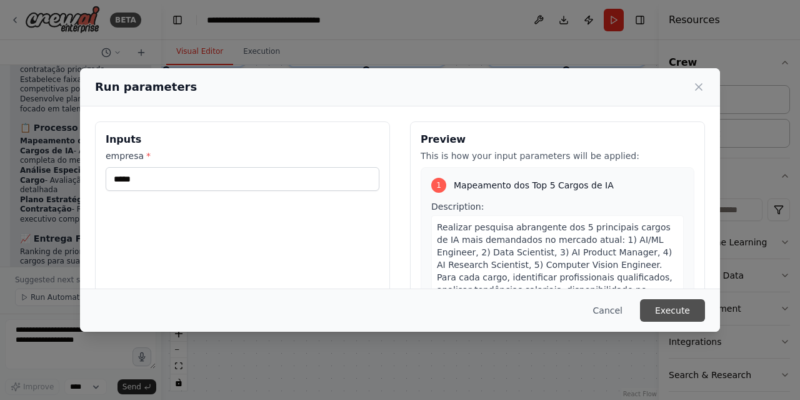
click at [690, 319] on button "Execute" at bounding box center [672, 310] width 65 height 23
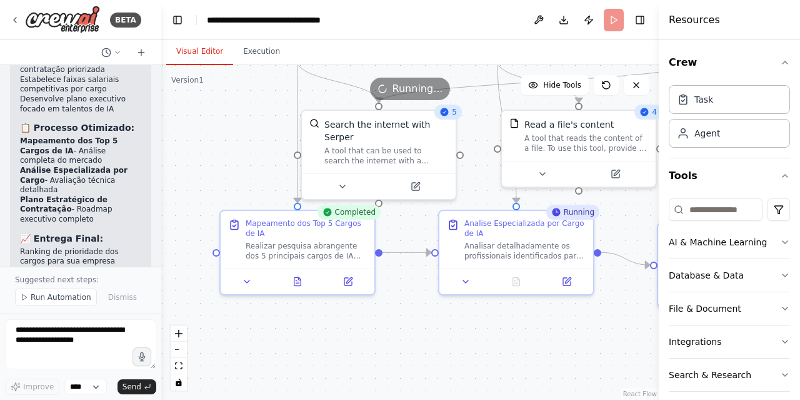
drag, startPoint x: 371, startPoint y: 359, endPoint x: 503, endPoint y: 347, distance: 131.9
click at [503, 347] on div ".deletable-edge-delete-btn { width: 20px; height: 20px; border: 0px solid #ffff…" at bounding box center [410, 232] width 498 height 334
click at [298, 286] on div at bounding box center [298, 279] width 154 height 26
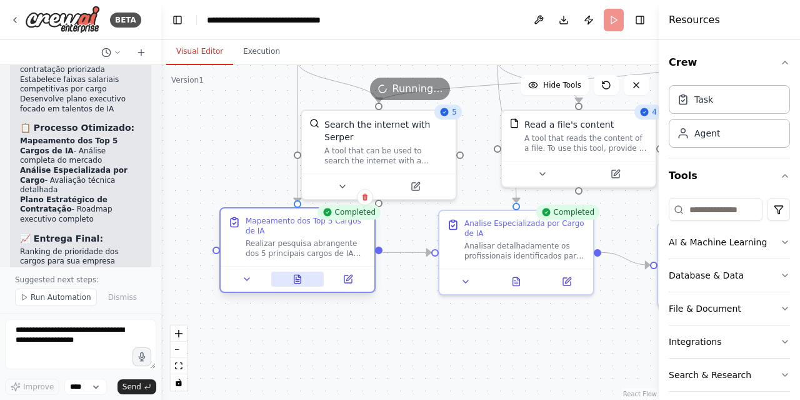
click at [298, 281] on icon at bounding box center [297, 281] width 3 height 0
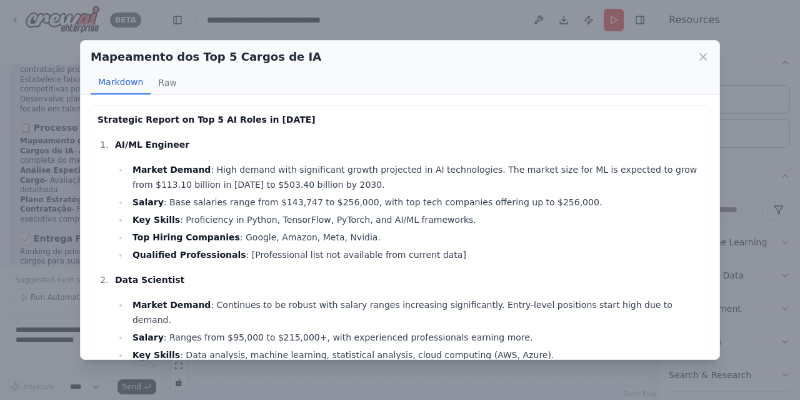
scroll to position [2, 0]
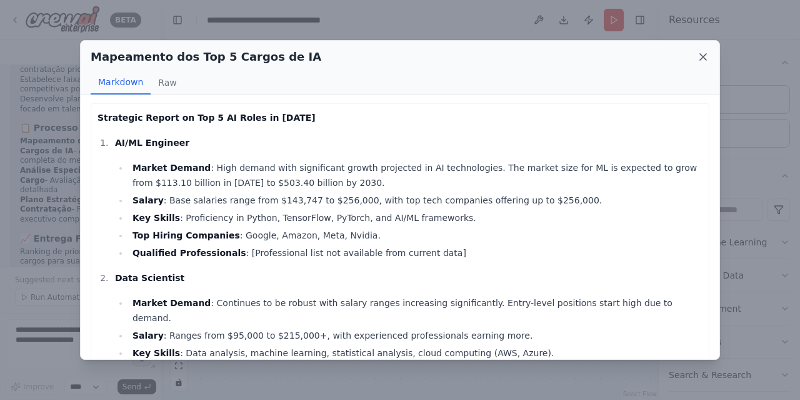
click at [705, 58] on icon at bounding box center [703, 57] width 6 height 6
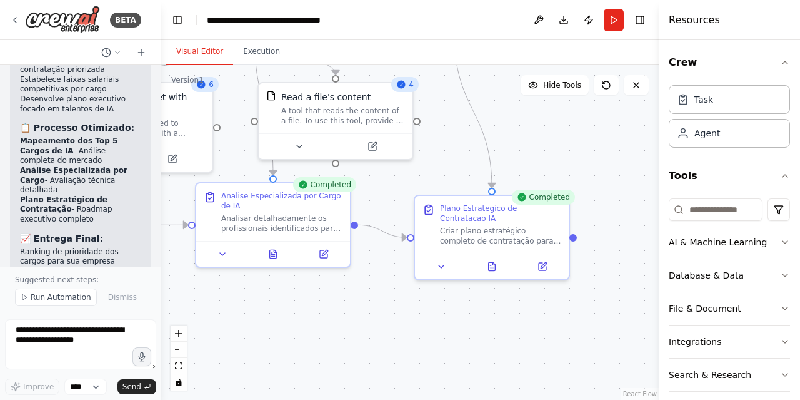
drag, startPoint x: 597, startPoint y: 334, endPoint x: 354, endPoint y: 307, distance: 244.8
click at [354, 307] on div ".deletable-edge-delete-btn { width: 20px; height: 20px; border: 0px solid #ffff…" at bounding box center [410, 232] width 498 height 334
click at [493, 267] on icon at bounding box center [492, 263] width 7 height 8
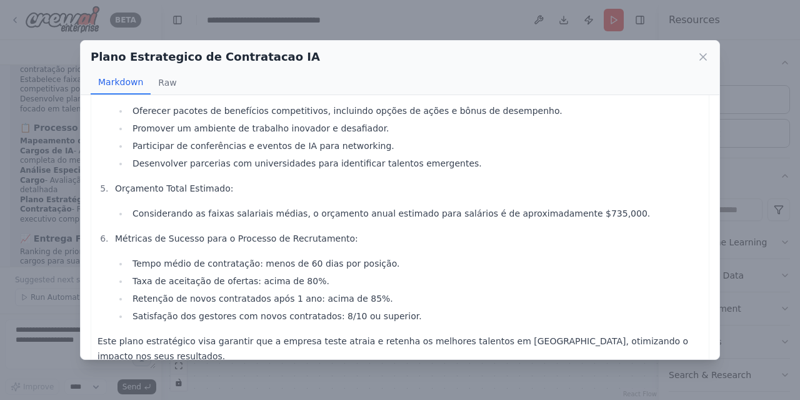
scroll to position [406, 0]
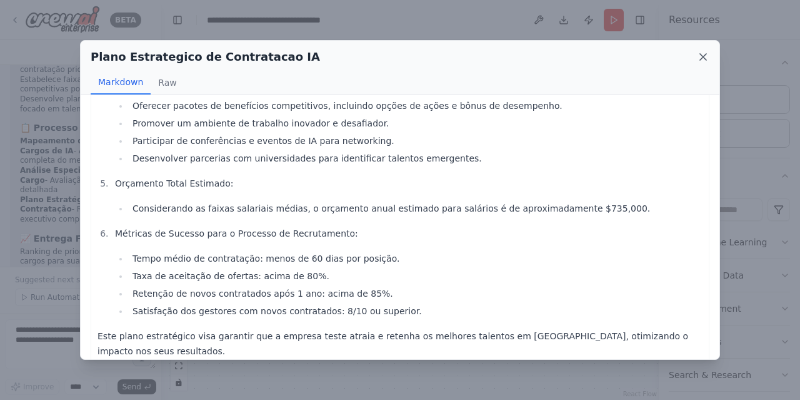
click at [703, 56] on icon at bounding box center [703, 57] width 6 height 6
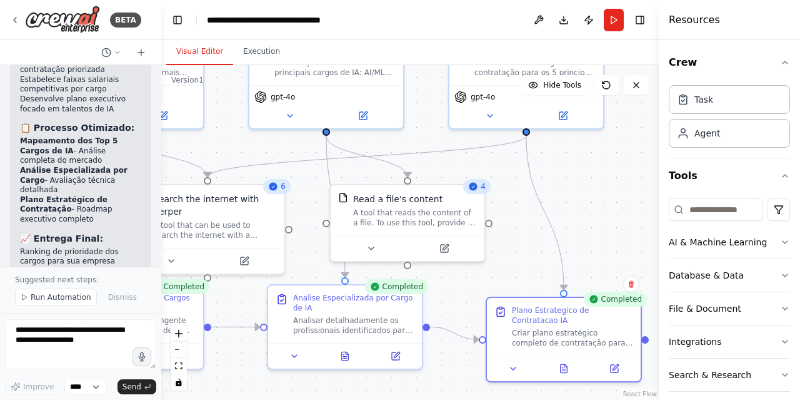
drag, startPoint x: 505, startPoint y: 322, endPoint x: 578, endPoint y: 423, distance: 124.4
click at [578, 399] on html "BETA busque uma crew para RH 13:49 ▶ Thought process Vou verificar sua crew atu…" at bounding box center [400, 200] width 800 height 400
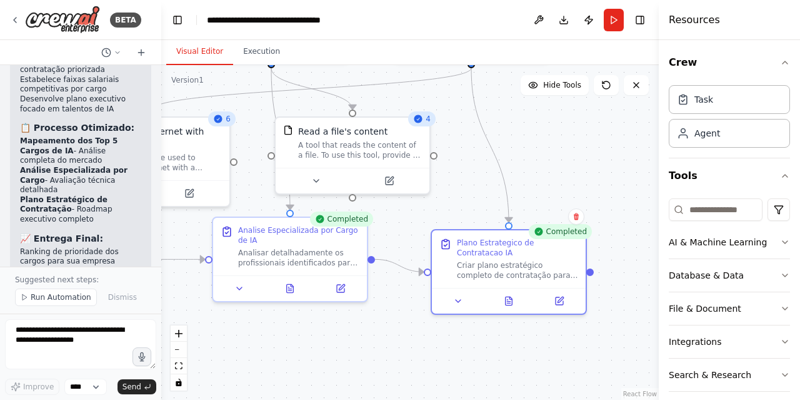
drag, startPoint x: 589, startPoint y: 204, endPoint x: 533, endPoint y: 137, distance: 87.4
click at [533, 137] on div ".deletable-edge-delete-btn { width: 20px; height: 20px; border: 0px solid #ffff…" at bounding box center [410, 232] width 498 height 334
click at [591, 276] on div ".deletable-edge-delete-btn { width: 20px; height: 20px; border: 0px solid #ffff…" at bounding box center [410, 232] width 498 height 334
click at [593, 274] on div ".deletable-edge-delete-btn { width: 20px; height: 20px; border: 0px solid #ffff…" at bounding box center [410, 232] width 498 height 334
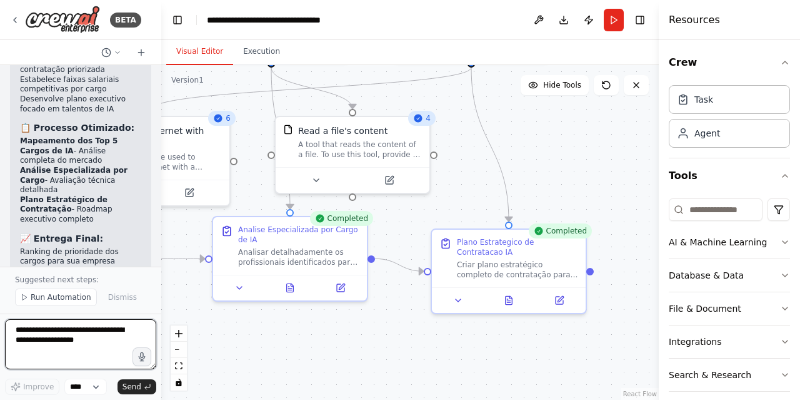
drag, startPoint x: 119, startPoint y: 344, endPoint x: 0, endPoint y: 318, distance: 121.8
click at [0, 318] on div "BETA busque uma crew para RH 13:49 ▶ Thought process Vou verificar sua crew atu…" at bounding box center [80, 200] width 161 height 400
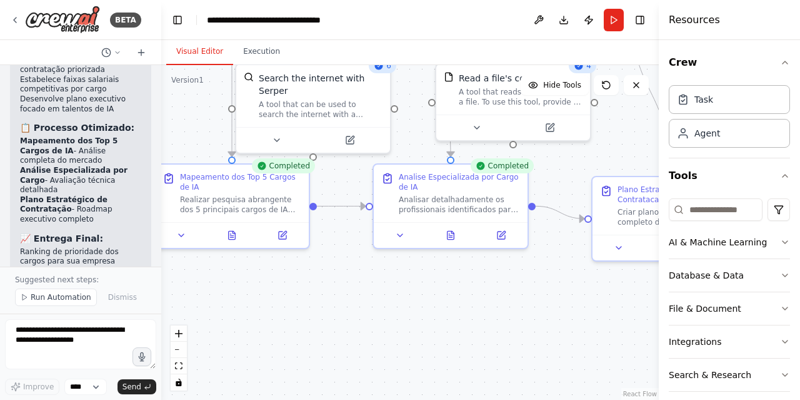
drag, startPoint x: 502, startPoint y: 154, endPoint x: 638, endPoint y: 113, distance: 141.6
click at [664, 101] on div "BETA busque uma crew para RH 13:49 ▶ Thought process Vou verificar sua crew atu…" at bounding box center [400, 200] width 800 height 400
click at [95, 336] on textarea "**********" at bounding box center [80, 344] width 151 height 50
click at [111, 338] on textarea "**********" at bounding box center [80, 344] width 151 height 50
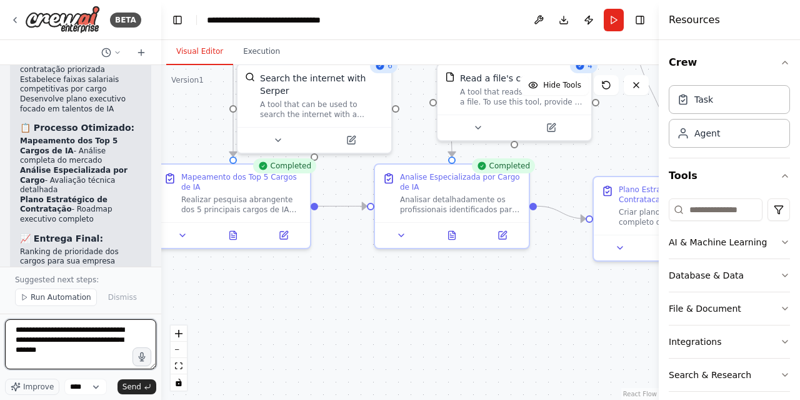
type textarea "**********"
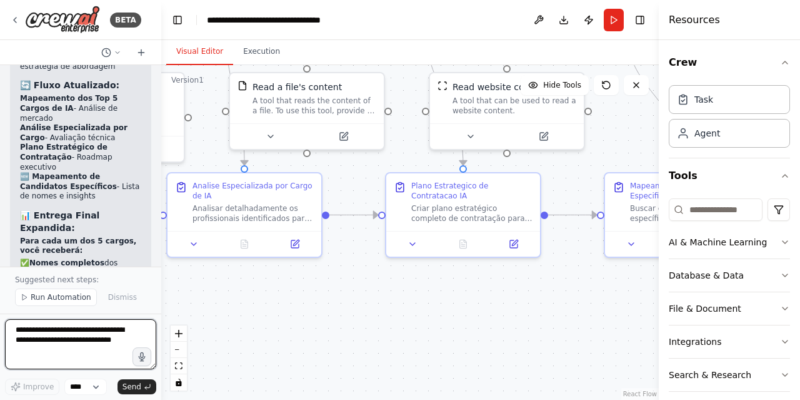
scroll to position [4213, 0]
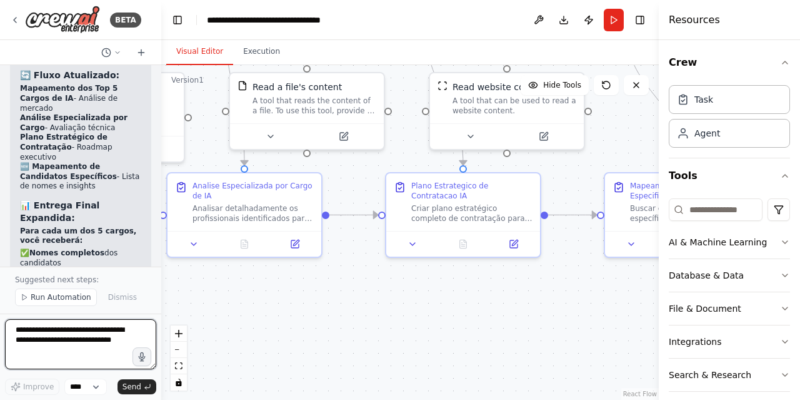
drag, startPoint x: 481, startPoint y: 301, endPoint x: 274, endPoint y: 309, distance: 207.8
click at [274, 309] on div ".deletable-edge-delete-btn { width: 20px; height: 20px; border: 0px solid #ffff…" at bounding box center [410, 232] width 498 height 334
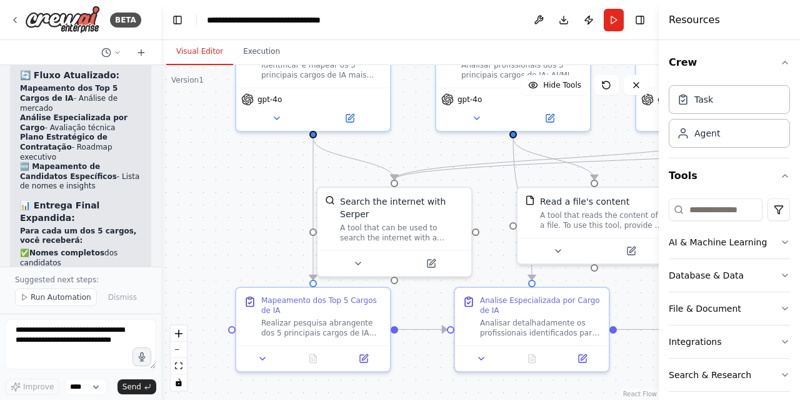
drag, startPoint x: 274, startPoint y: 309, endPoint x: 561, endPoint y: 424, distance: 309.5
click at [561, 399] on html "BETA busque uma crew para RH 13:49 ▶ Thought process Vou verificar sua crew atu…" at bounding box center [400, 200] width 800 height 400
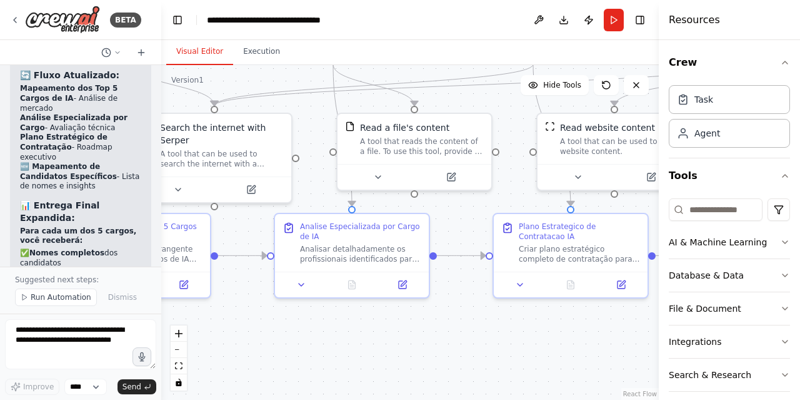
drag, startPoint x: 264, startPoint y: 194, endPoint x: 84, endPoint y: 121, distance: 194.6
click at [84, 121] on div "BETA busque uma crew para RH 13:49 ▶ Thought process Vou verificar sua crew atu…" at bounding box center [400, 200] width 800 height 400
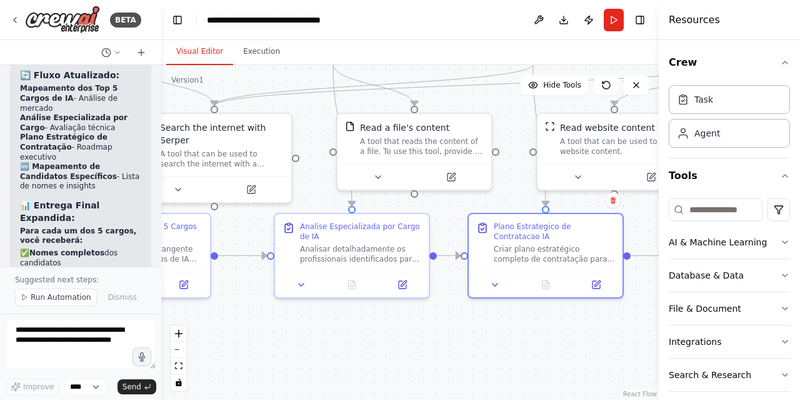
drag, startPoint x: 510, startPoint y: 233, endPoint x: 466, endPoint y: 235, distance: 44.4
click at [466, 235] on div ".deletable-edge-delete-btn { width: 20px; height: 20px; border: 0px solid #ffff…" at bounding box center [410, 232] width 498 height 334
click at [615, 19] on button "Run" at bounding box center [614, 20] width 20 height 23
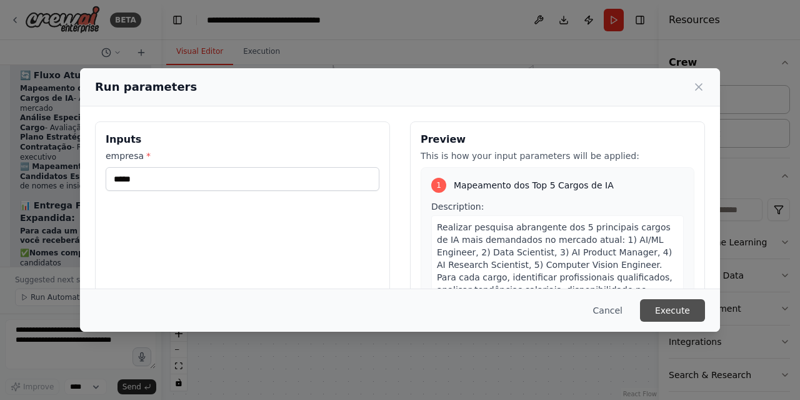
click at [676, 303] on button "Execute" at bounding box center [672, 310] width 65 height 23
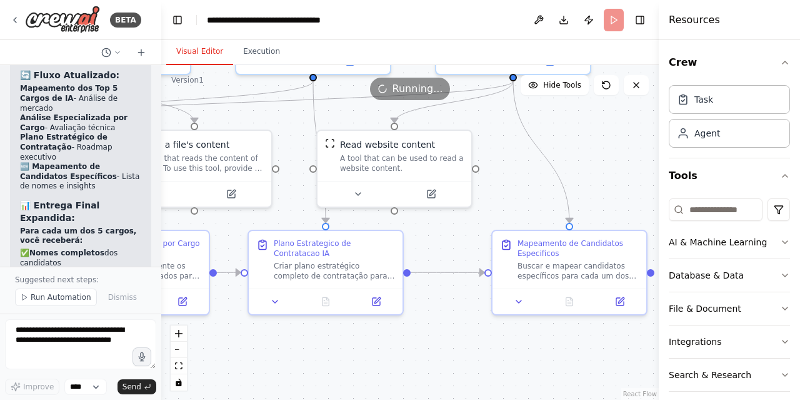
drag, startPoint x: 455, startPoint y: 336, endPoint x: 235, endPoint y: 353, distance: 220.7
click at [235, 353] on div ".deletable-edge-delete-btn { width: 20px; height: 20px; border: 0px solid #ffff…" at bounding box center [410, 232] width 498 height 334
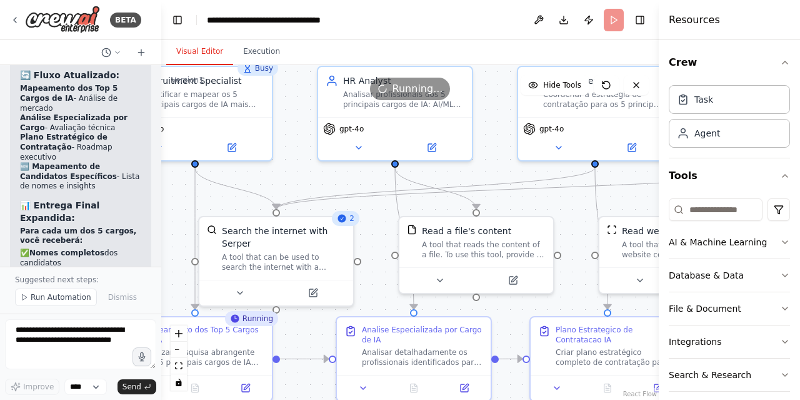
drag, startPoint x: 517, startPoint y: 157, endPoint x: 790, endPoint y: 243, distance: 286.5
click at [799, 244] on div "BETA busque uma crew para RH 13:49 ▶ Thought process Vou verificar sua crew atu…" at bounding box center [400, 200] width 800 height 400
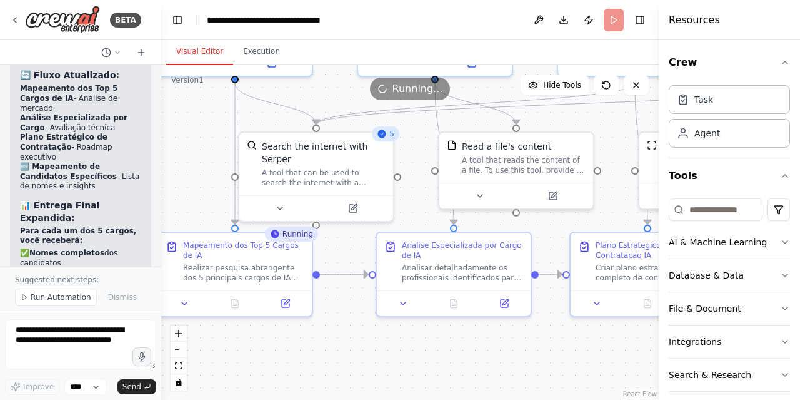
drag, startPoint x: 304, startPoint y: 178, endPoint x: 344, endPoint y: 93, distance: 94.0
click at [344, 93] on div "Version 1 Hide Tools .deletable-edge-delete-btn { width: 20px; height: 20px; bo…" at bounding box center [410, 232] width 498 height 334
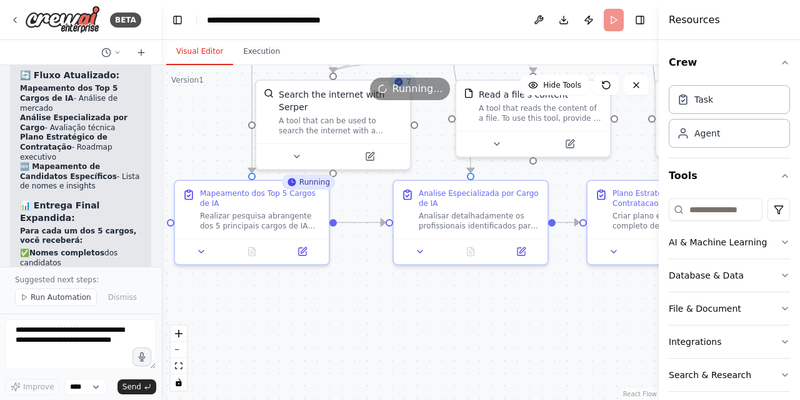
drag, startPoint x: 366, startPoint y: 334, endPoint x: 383, endPoint y: 283, distance: 54.6
click at [383, 283] on div ".deletable-edge-delete-btn { width: 20px; height: 20px; border: 0px solid #ffff…" at bounding box center [410, 232] width 498 height 334
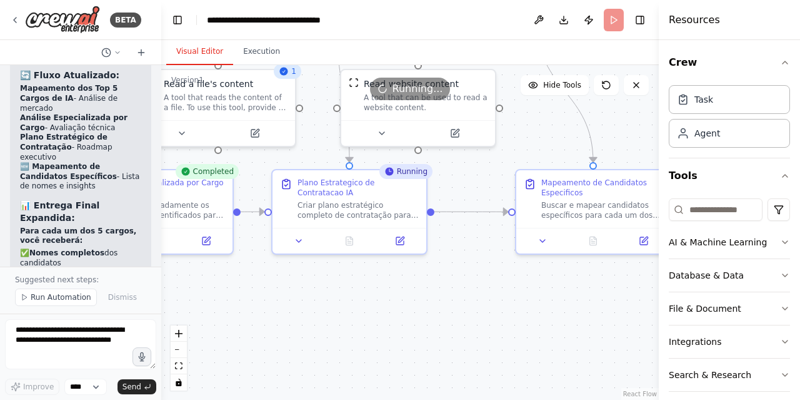
drag, startPoint x: 559, startPoint y: 309, endPoint x: 244, endPoint y: 299, distance: 315.3
click at [244, 299] on div ".deletable-edge-delete-btn { width: 20px; height: 20px; border: 0px solid #ffff…" at bounding box center [410, 232] width 498 height 334
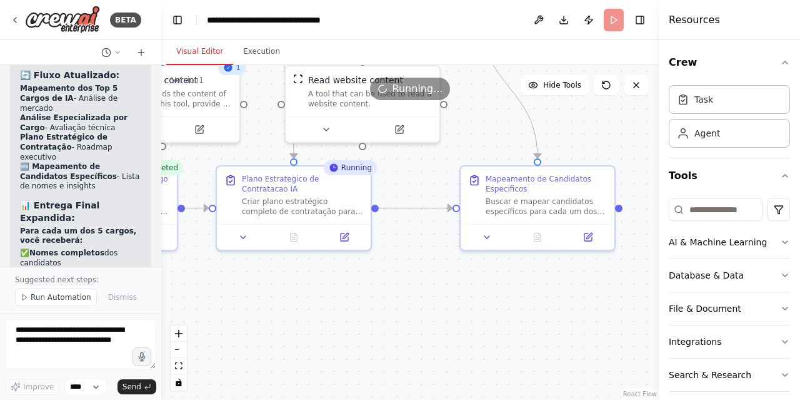
drag, startPoint x: 374, startPoint y: 301, endPoint x: 326, endPoint y: 300, distance: 47.5
click at [326, 300] on div ".deletable-edge-delete-btn { width: 20px; height: 20px; border: 0px solid #ffff…" at bounding box center [410, 232] width 498 height 334
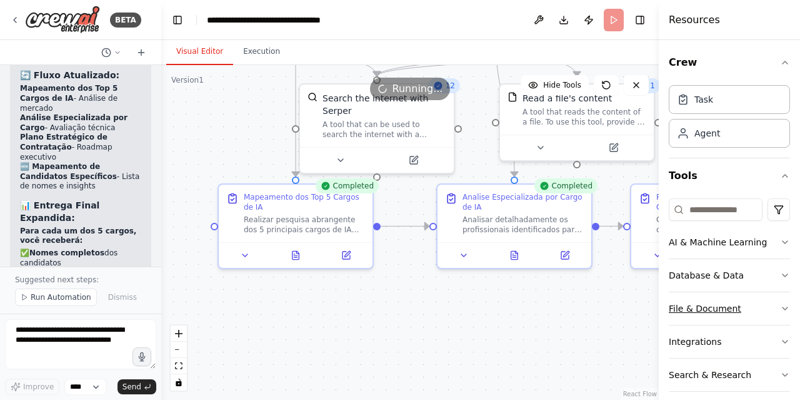
drag, startPoint x: 269, startPoint y: 304, endPoint x: 682, endPoint y: 321, distance: 413.6
click at [682, 321] on div "BETA busque uma crew para RH 13:49 ▶ Thought process Vou verificar sua crew atu…" at bounding box center [400, 200] width 800 height 400
click at [294, 256] on icon at bounding box center [294, 252] width 7 height 8
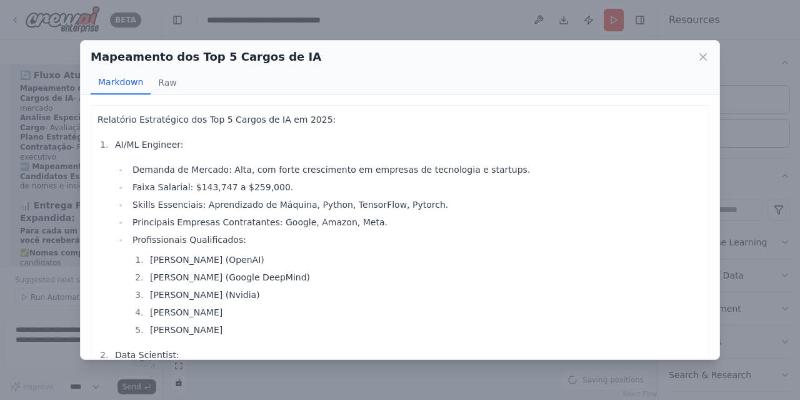
click at [256, 203] on li "Skills Essenciais: Aprendizado de Máquina, Python, TensorFlow, Pytorch." at bounding box center [416, 204] width 574 height 15
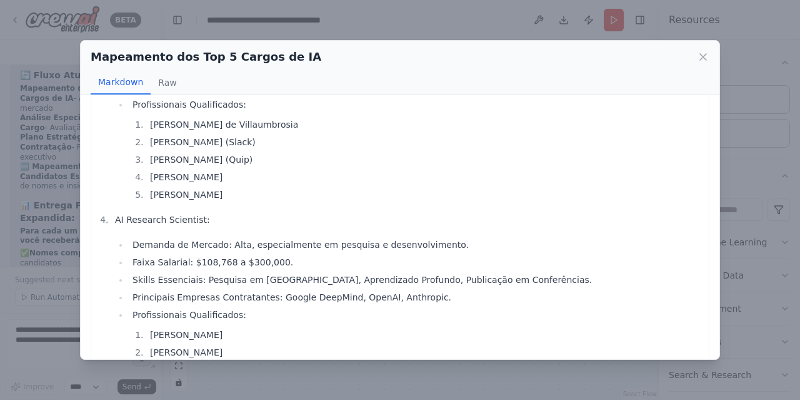
scroll to position [600, 0]
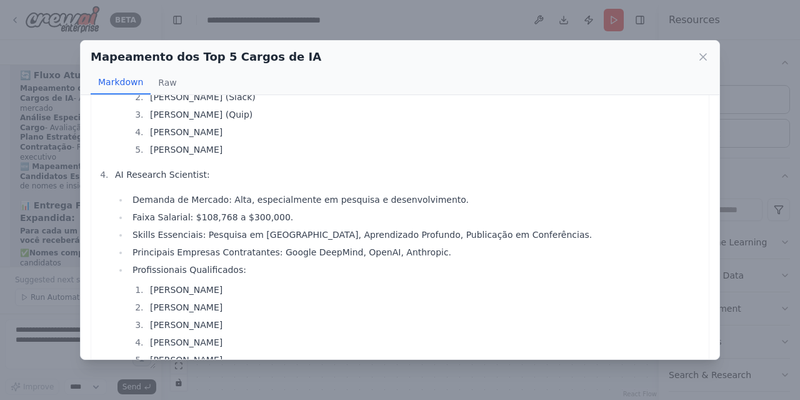
click at [457, 26] on div "Mapeamento dos Top 5 Cargos de IA Markdown Raw Relatório Estratégico dos Top 5 …" at bounding box center [400, 200] width 800 height 400
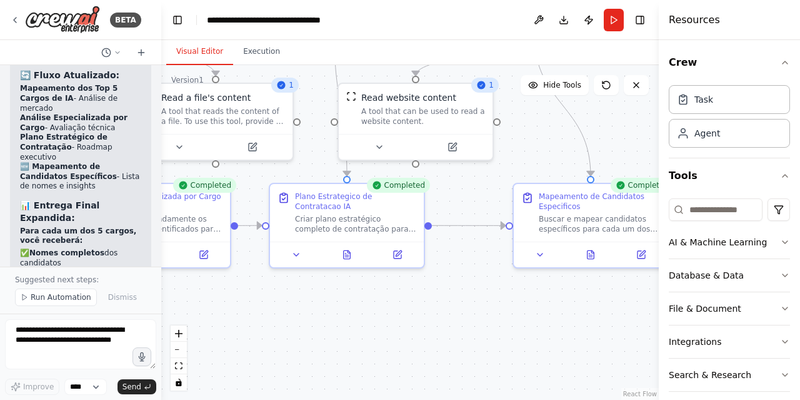
drag, startPoint x: 528, startPoint y: 334, endPoint x: 166, endPoint y: 332, distance: 361.4
click at [166, 332] on div ".deletable-edge-delete-btn { width: 20px; height: 20px; border: 0px solid #ffff…" at bounding box center [410, 232] width 498 height 334
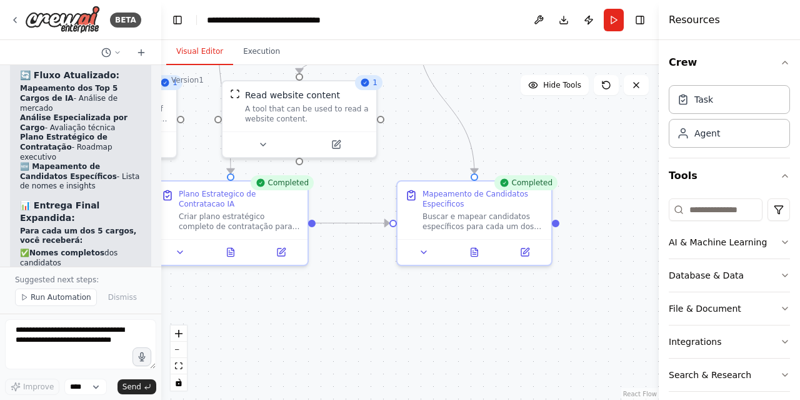
drag, startPoint x: 445, startPoint y: 306, endPoint x: 336, endPoint y: 304, distance: 108.8
click at [330, 306] on div ".deletable-edge-delete-btn { width: 20px; height: 20px; border: 0px solid #ffff…" at bounding box center [410, 232] width 498 height 334
click at [473, 251] on icon at bounding box center [474, 251] width 3 height 0
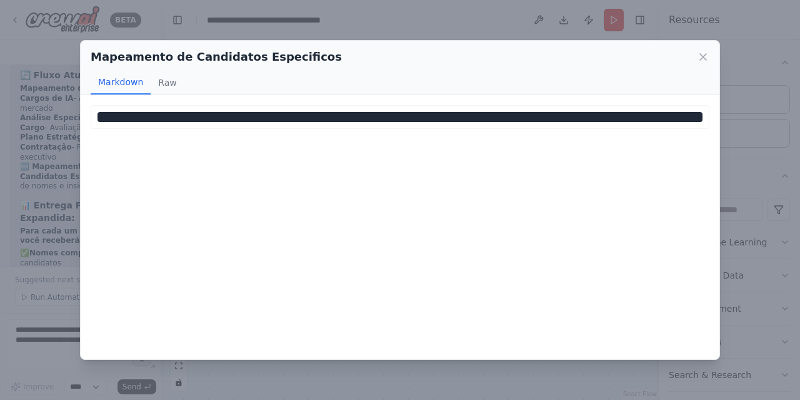
click at [485, 186] on div "``` Not valid JSON ```" at bounding box center [400, 227] width 639 height 264
click at [164, 76] on button "Raw" at bounding box center [167, 83] width 33 height 24
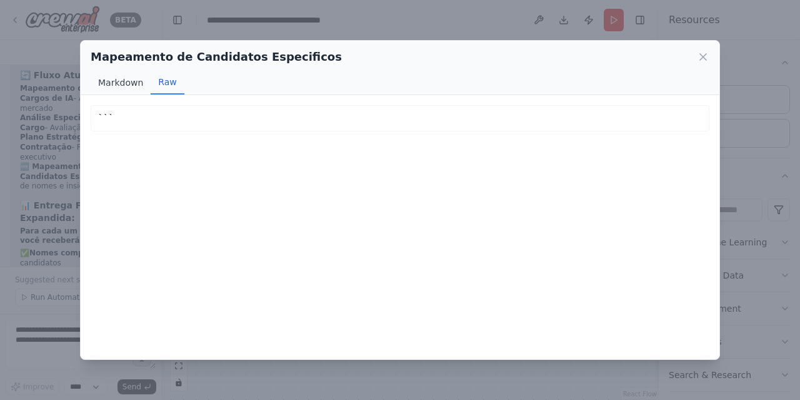
click at [117, 82] on button "Markdown" at bounding box center [121, 83] width 60 height 24
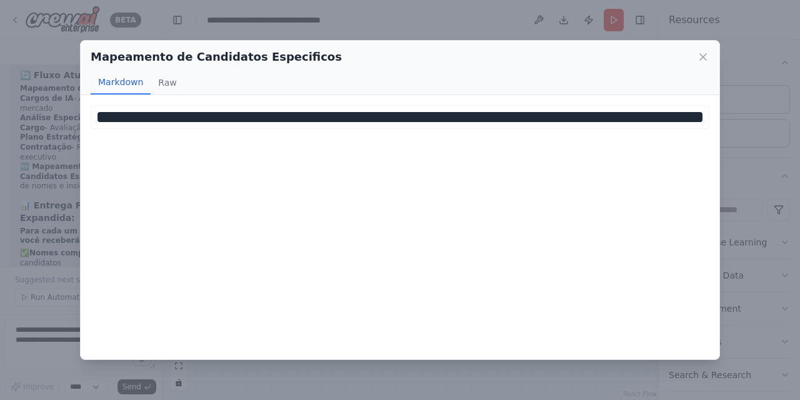
click at [480, 176] on div "``` Not valid JSON ```" at bounding box center [400, 227] width 639 height 264
click at [415, 106] on div at bounding box center [400, 117] width 619 height 24
click at [700, 58] on icon at bounding box center [703, 57] width 13 height 13
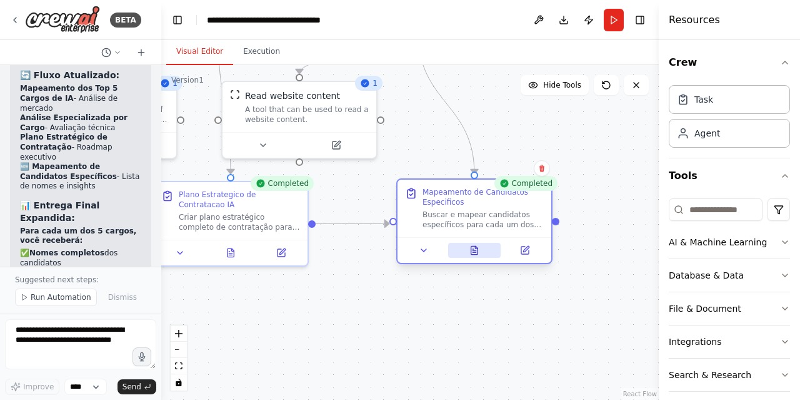
click at [475, 246] on icon at bounding box center [474, 250] width 7 height 8
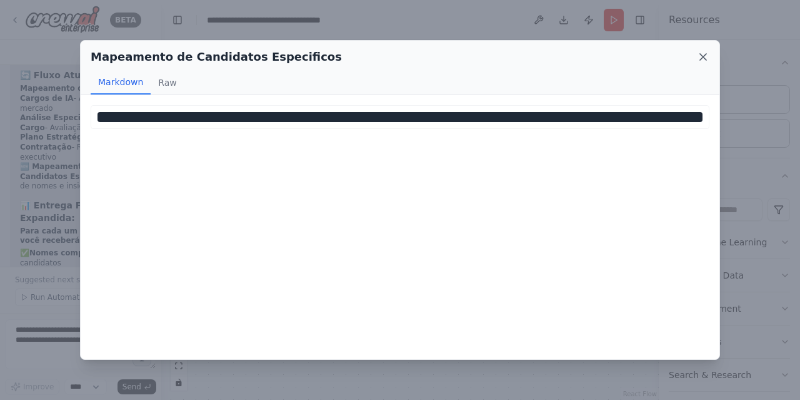
click at [699, 58] on icon at bounding box center [703, 57] width 13 height 13
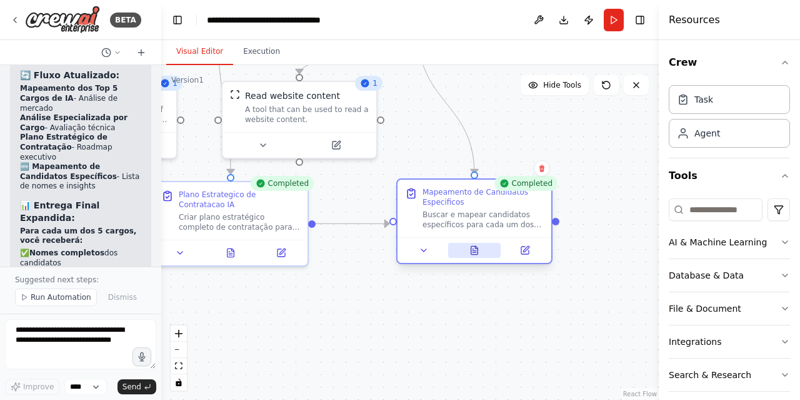
click at [473, 248] on button at bounding box center [474, 250] width 53 height 15
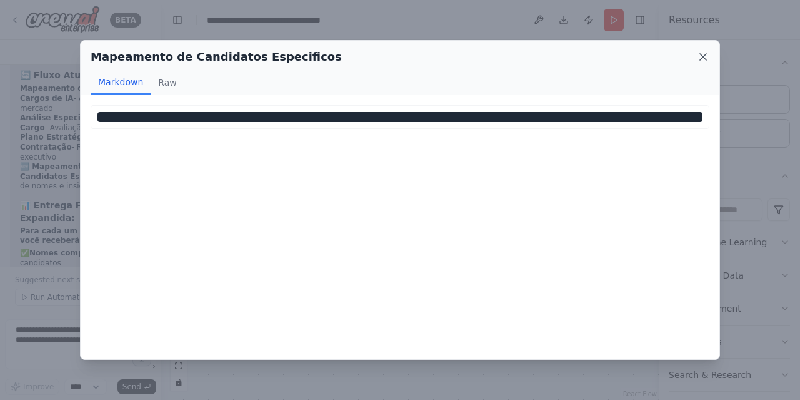
click at [702, 54] on icon at bounding box center [703, 57] width 13 height 13
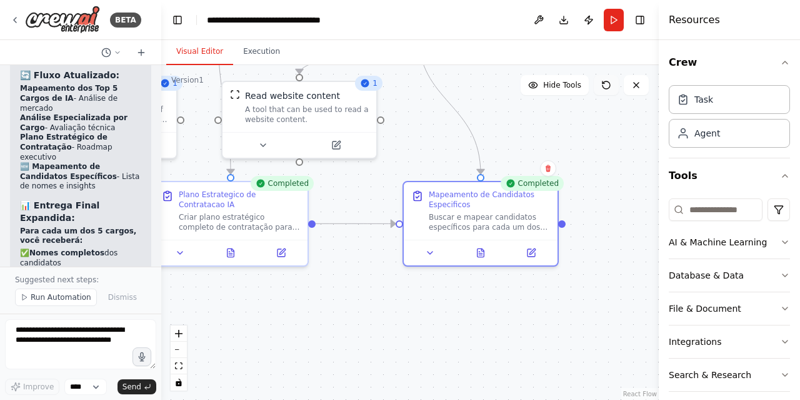
click at [608, 86] on icon at bounding box center [606, 85] width 10 height 10
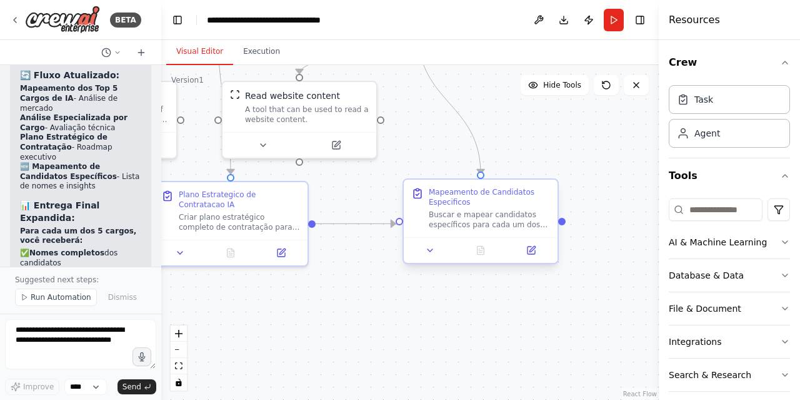
click at [488, 219] on div "Buscar e mapear candidatos específicos para cada um dos 5 principais cargos de …" at bounding box center [489, 219] width 121 height 20
click at [431, 249] on icon at bounding box center [430, 250] width 5 height 3
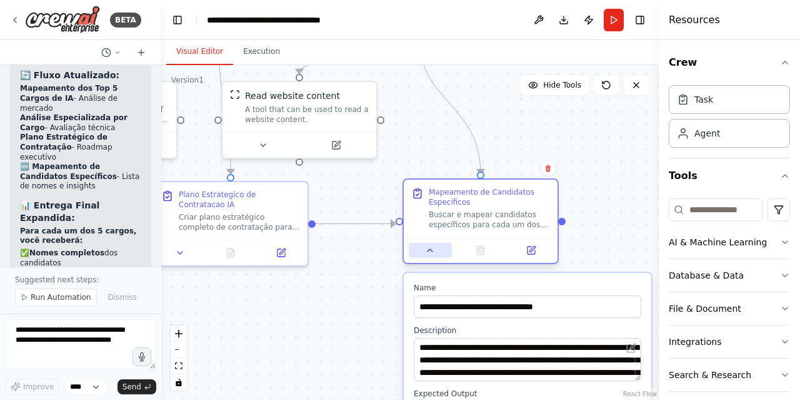
click at [431, 248] on icon at bounding box center [430, 250] width 10 height 10
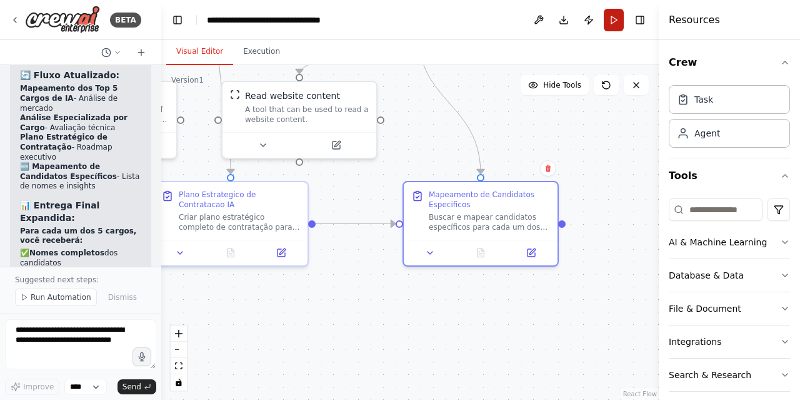
click at [613, 21] on button "Run" at bounding box center [614, 20] width 20 height 23
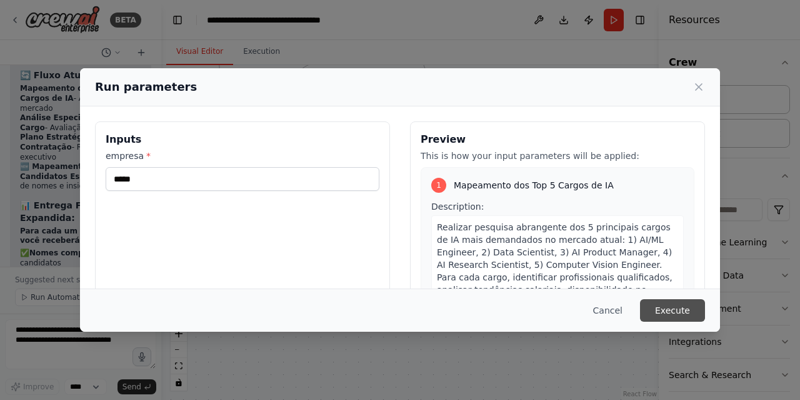
click at [668, 305] on button "Execute" at bounding box center [672, 310] width 65 height 23
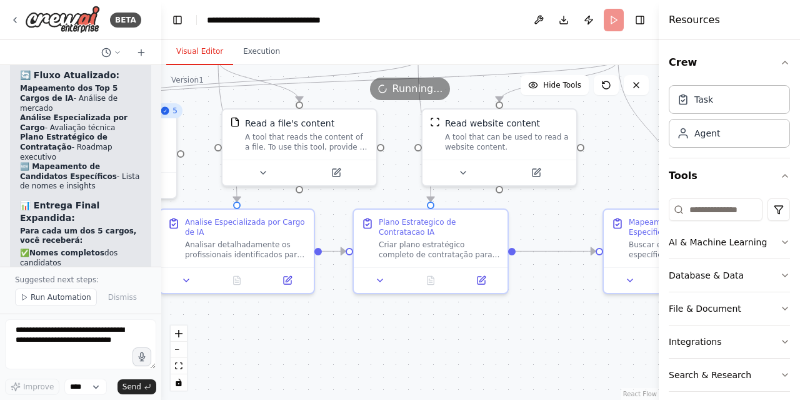
drag, startPoint x: 375, startPoint y: 291, endPoint x: 575, endPoint y: 318, distance: 201.9
click at [575, 318] on div ".deletable-edge-delete-btn { width: 20px; height: 20px; border: 0px solid #ffff…" at bounding box center [410, 232] width 498 height 334
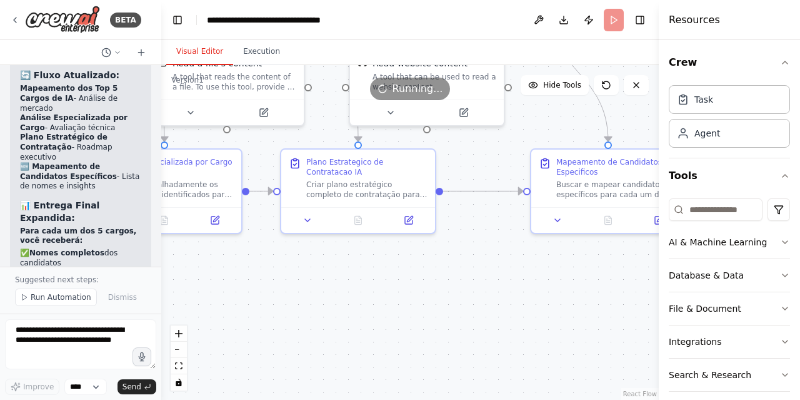
drag, startPoint x: 370, startPoint y: 340, endPoint x: 298, endPoint y: 280, distance: 94.1
click at [298, 280] on div ".deletable-edge-delete-btn { width: 20px; height: 20px; border: 0px solid #ffff…" at bounding box center [410, 232] width 498 height 334
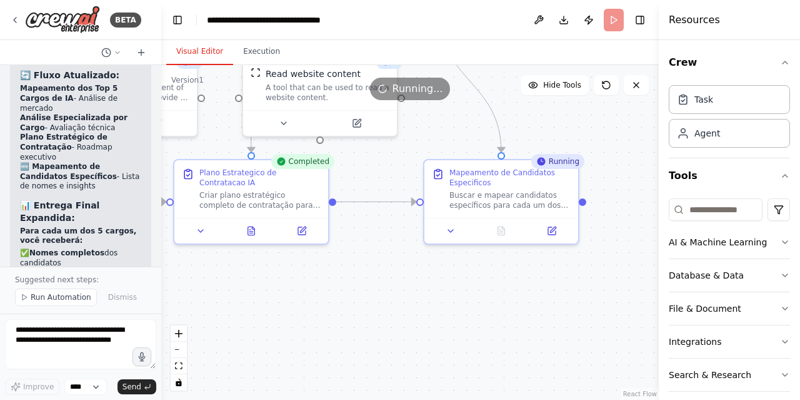
drag, startPoint x: 445, startPoint y: 301, endPoint x: 338, endPoint y: 311, distance: 107.4
click at [338, 311] on div ".deletable-edge-delete-btn { width: 20px; height: 20px; border: 0px solid #ffff…" at bounding box center [410, 232] width 498 height 334
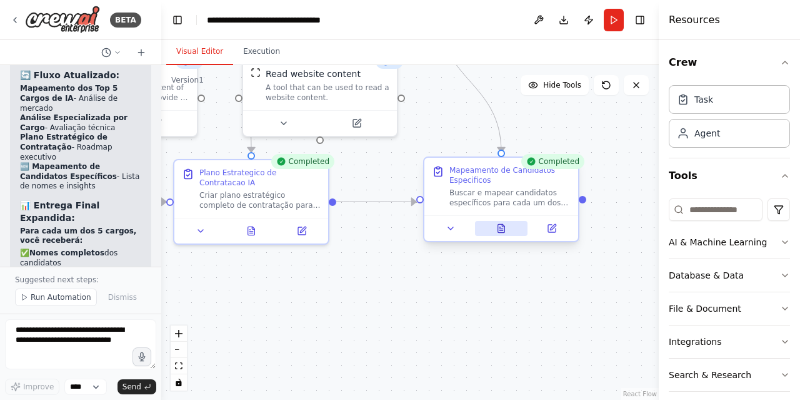
click at [498, 231] on icon at bounding box center [501, 228] width 7 height 8
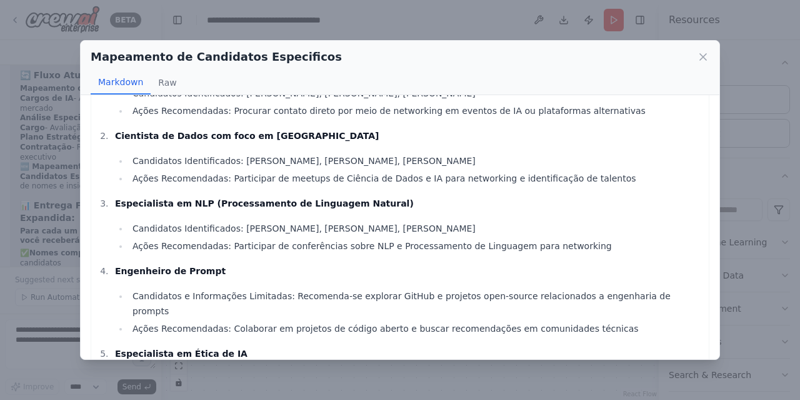
scroll to position [0, 0]
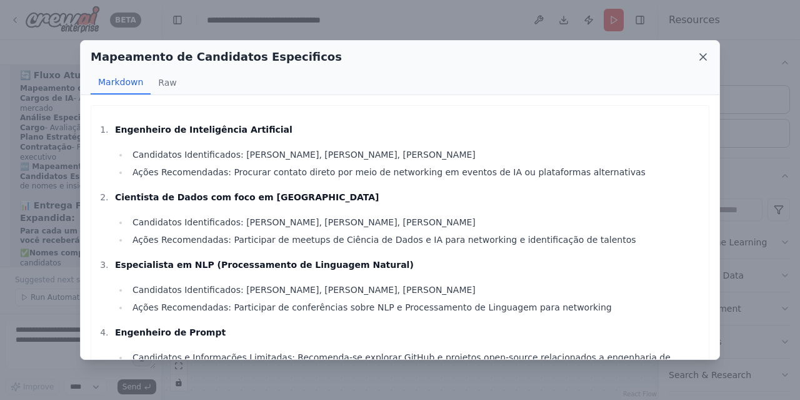
click at [703, 57] on icon at bounding box center [703, 57] width 6 height 6
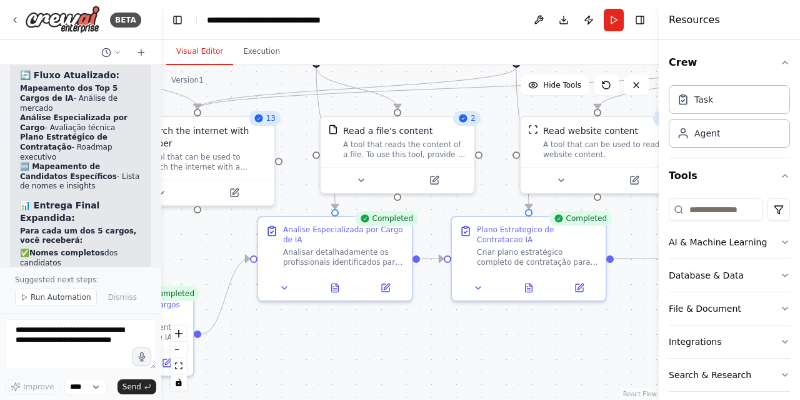
drag, startPoint x: 391, startPoint y: 285, endPoint x: 668, endPoint y: 342, distance: 283.4
click at [668, 342] on div "BETA busque uma crew para RH 13:49 ▶ Thought process Vou verificar sua crew atu…" at bounding box center [400, 200] width 800 height 400
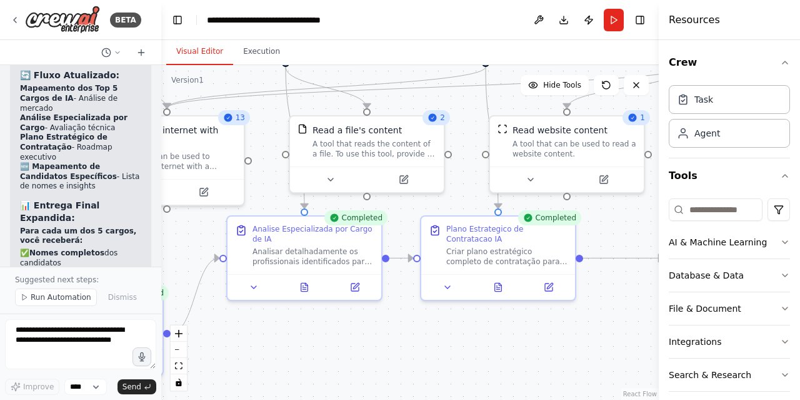
drag, startPoint x: 274, startPoint y: 83, endPoint x: 314, endPoint y: 82, distance: 39.4
click at [239, 84] on div ".deletable-edge-delete-btn { width: 20px; height: 20px; border: 0px solid #ffff…" at bounding box center [410, 232] width 498 height 334
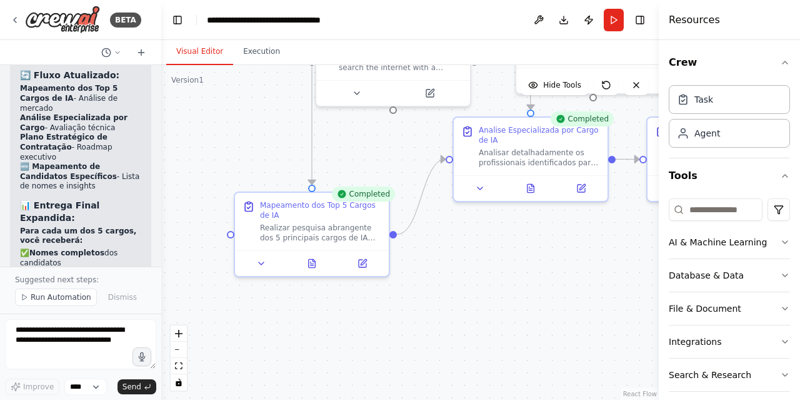
drag, startPoint x: 324, startPoint y: 341, endPoint x: 555, endPoint y: 239, distance: 252.0
click at [555, 239] on div ".deletable-edge-delete-btn { width: 20px; height: 20px; border: 0px solid #ffff…" at bounding box center [410, 232] width 498 height 334
click at [314, 261] on icon at bounding box center [312, 260] width 7 height 8
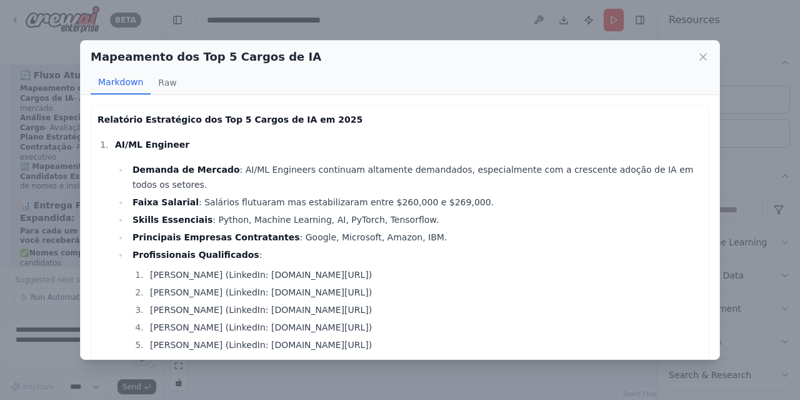
click at [441, 212] on li "Skills Essenciais : Python, Machine Learning, AI, PyTorch, Tensorflow." at bounding box center [416, 219] width 574 height 15
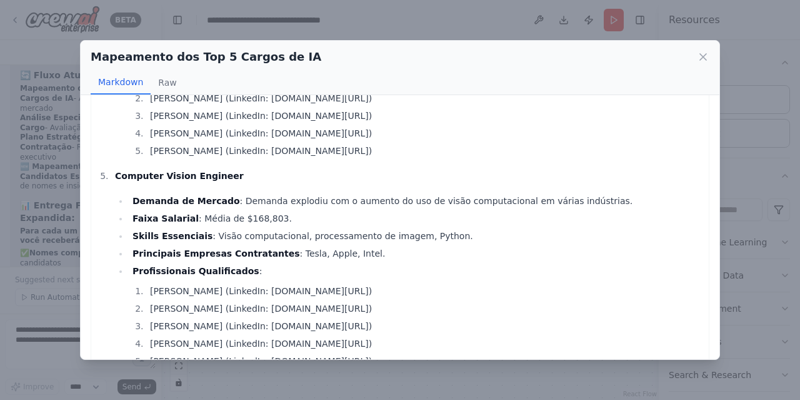
scroll to position [868, 0]
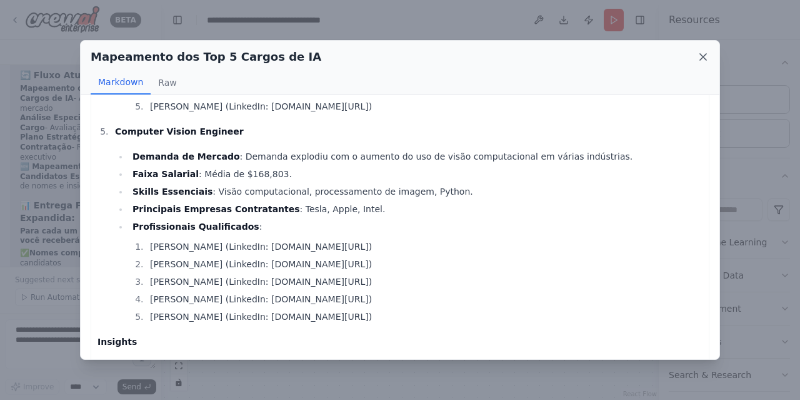
click at [698, 57] on icon at bounding box center [703, 57] width 13 height 13
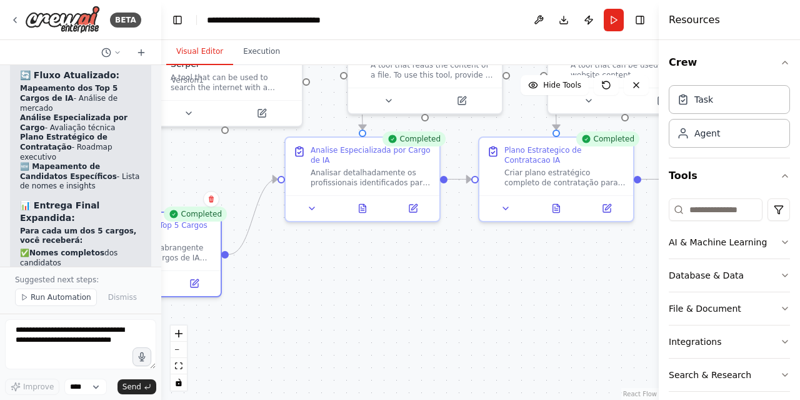
drag, startPoint x: 593, startPoint y: 281, endPoint x: 425, endPoint y: 301, distance: 169.4
click at [425, 301] on div ".deletable-edge-delete-btn { width: 20px; height: 20px; border: 0px solid #ffff…" at bounding box center [410, 232] width 498 height 334
click at [361, 207] on icon at bounding box center [362, 205] width 7 height 8
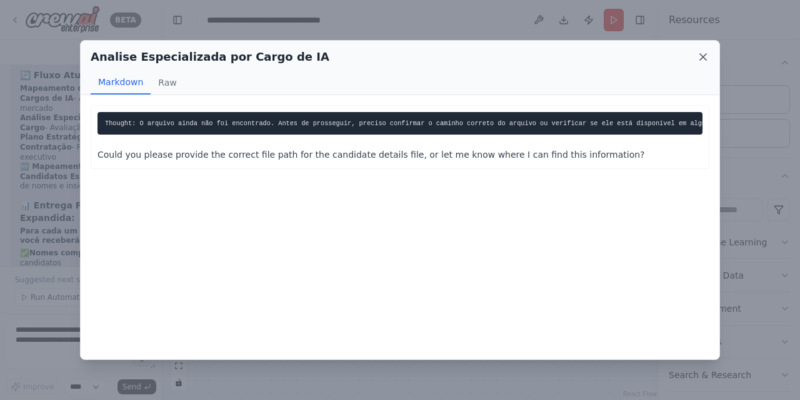
click at [703, 56] on icon at bounding box center [703, 57] width 6 height 6
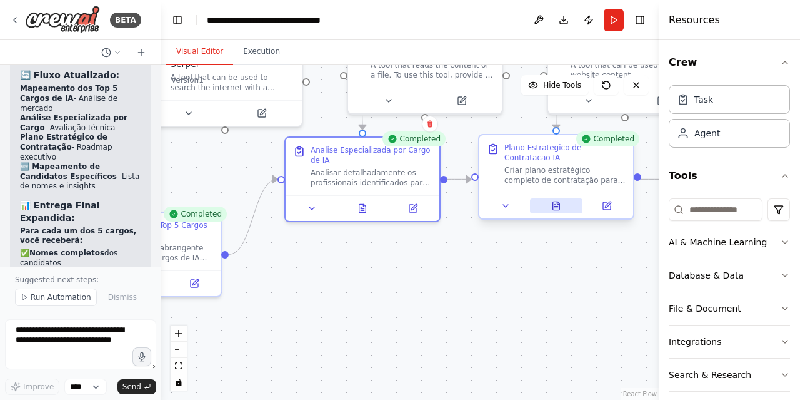
click at [557, 210] on icon at bounding box center [556, 206] width 10 height 10
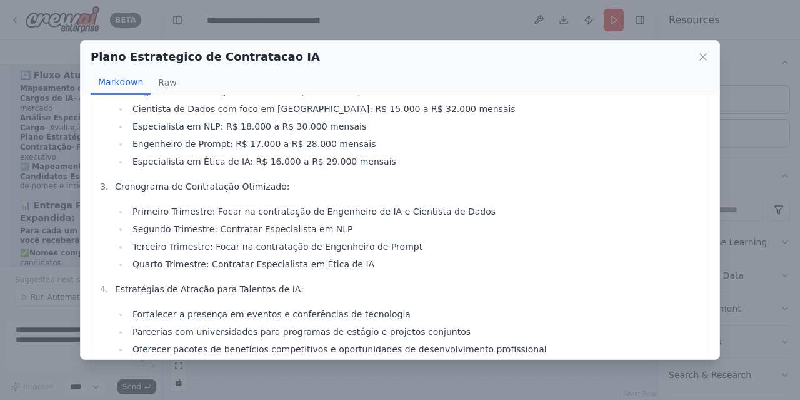
scroll to position [0, 0]
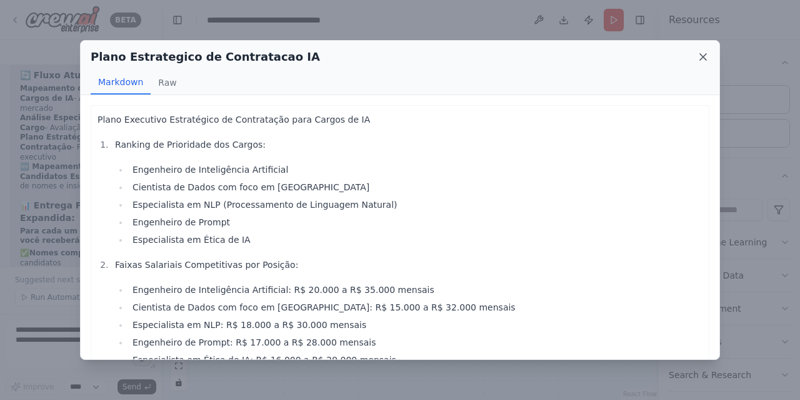
click at [703, 53] on icon at bounding box center [703, 57] width 13 height 13
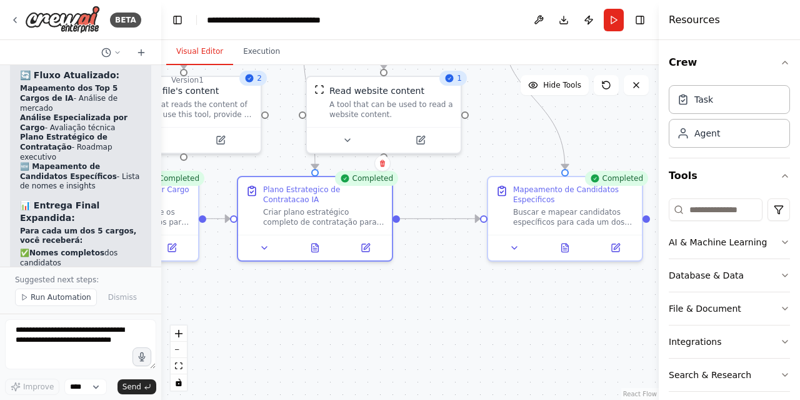
drag, startPoint x: 570, startPoint y: 309, endPoint x: 328, endPoint y: 349, distance: 245.1
click at [328, 349] on div ".deletable-edge-delete-btn { width: 20px; height: 20px; border: 0px solid #ffff…" at bounding box center [410, 232] width 498 height 334
click at [565, 256] on div at bounding box center [565, 245] width 154 height 26
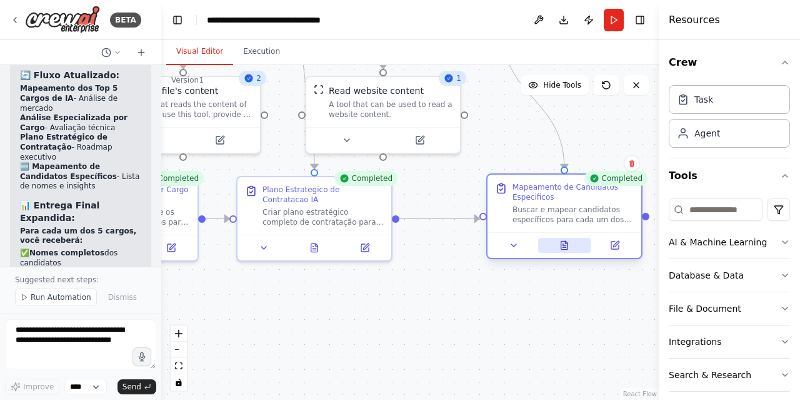
click at [563, 244] on icon at bounding box center [563, 244] width 1 height 0
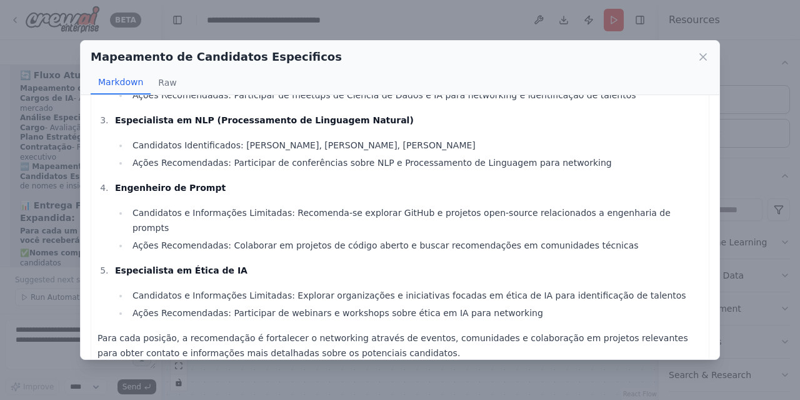
scroll to position [146, 0]
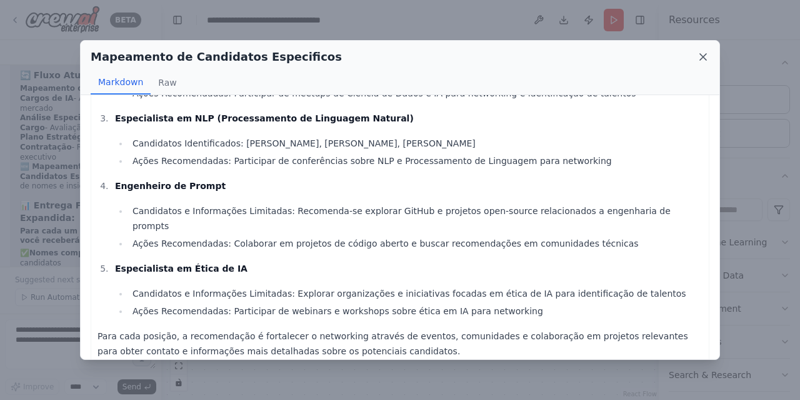
click at [701, 57] on icon at bounding box center [703, 57] width 13 height 13
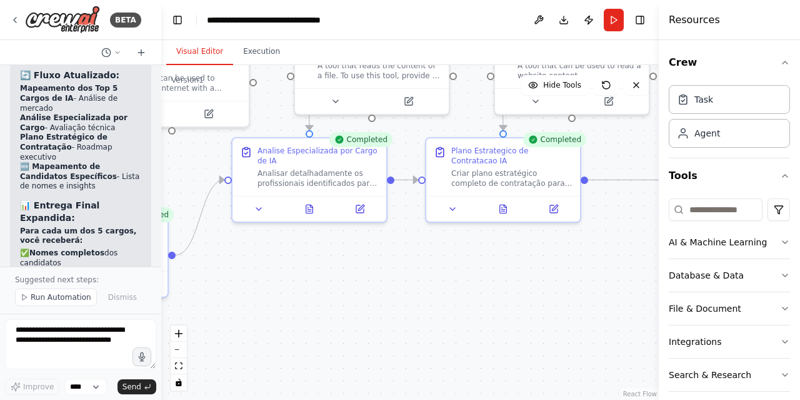
drag, startPoint x: 304, startPoint y: 329, endPoint x: 493, endPoint y: 291, distance: 192.7
click at [493, 291] on div ".deletable-edge-delete-btn { width: 20px; height: 20px; border: 0px solid #ffff…" at bounding box center [410, 232] width 498 height 334
click at [86, 334] on textarea at bounding box center [80, 344] width 151 height 50
drag, startPoint x: 119, startPoint y: 338, endPoint x: 0, endPoint y: 312, distance: 121.7
click at [0, 312] on div "BETA busque uma crew para RH 13:49 ▶ Thought process Vou verificar sua crew atu…" at bounding box center [80, 200] width 161 height 400
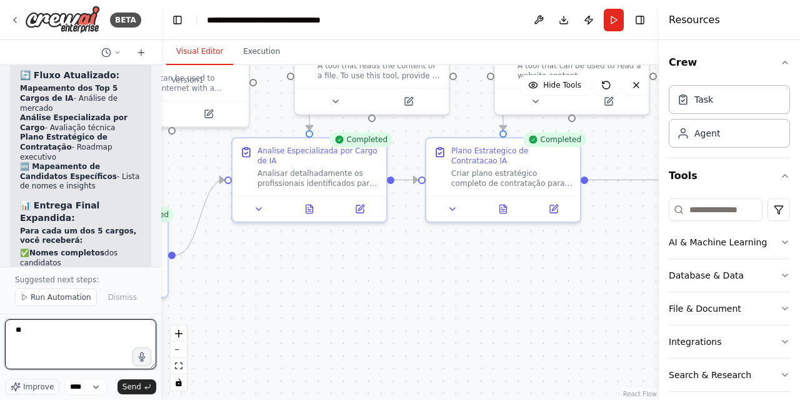
type textarea "*"
type textarea "**********"
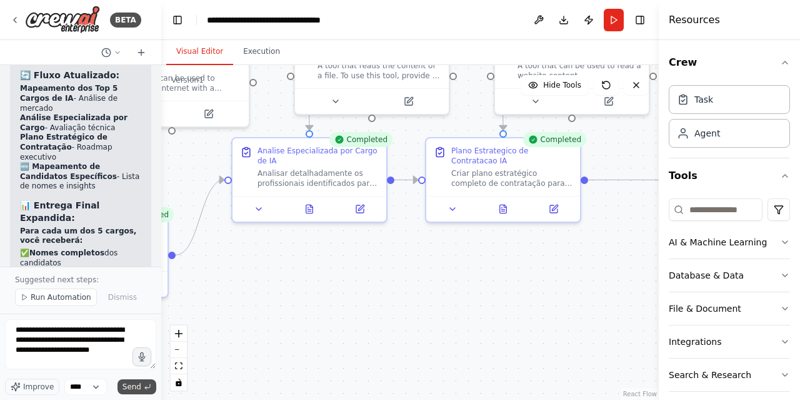
click at [147, 387] on icon "submit" at bounding box center [148, 387] width 8 height 8
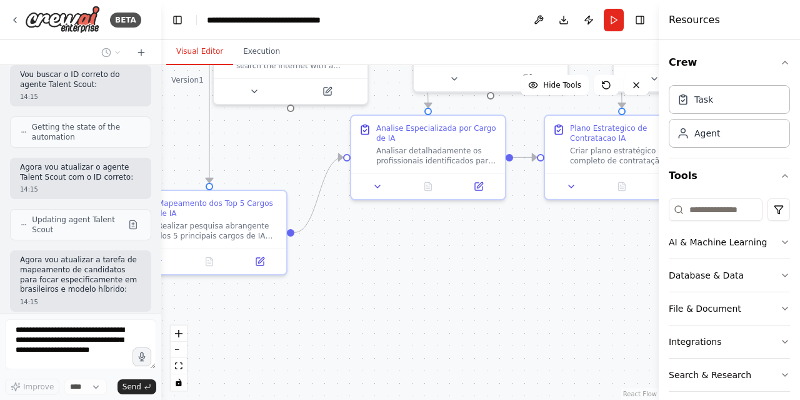
scroll to position [5035, 0]
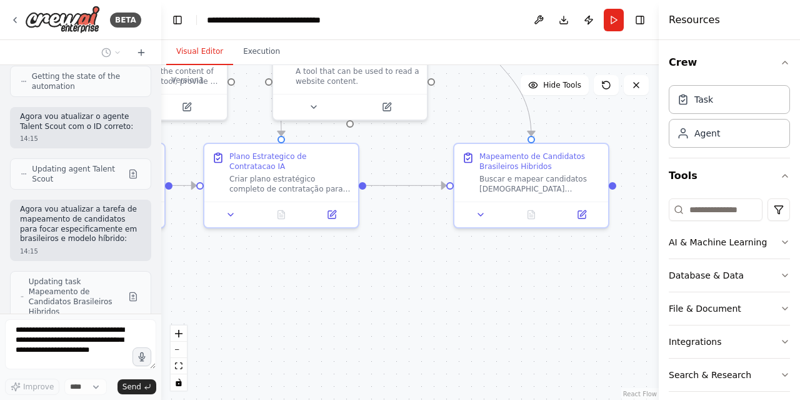
drag, startPoint x: 364, startPoint y: 279, endPoint x: 142, endPoint y: 285, distance: 222.0
click at [142, 285] on div "BETA busque uma crew para RH 13:49 ▶ Thought process Vou verificar sua crew atu…" at bounding box center [400, 200] width 800 height 400
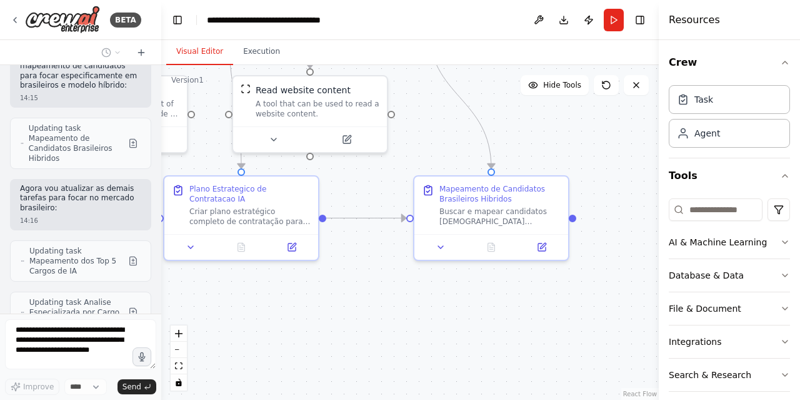
scroll to position [5188, 0]
drag, startPoint x: 442, startPoint y: 329, endPoint x: 402, endPoint y: 362, distance: 51.6
click at [402, 362] on div ".deletable-edge-delete-btn { width: 20px; height: 20px; border: 0px solid #ffff…" at bounding box center [410, 232] width 498 height 334
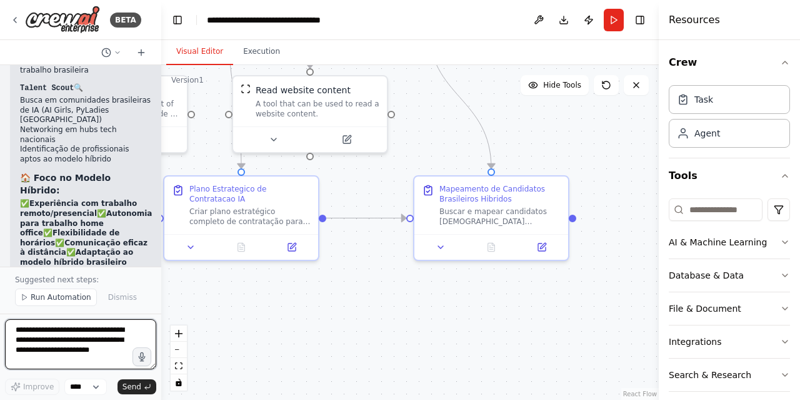
scroll to position [5966, 0]
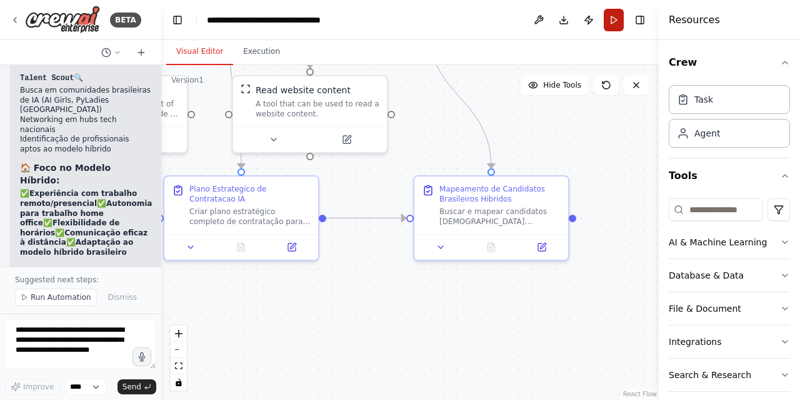
click at [608, 16] on button "Run" at bounding box center [614, 20] width 20 height 23
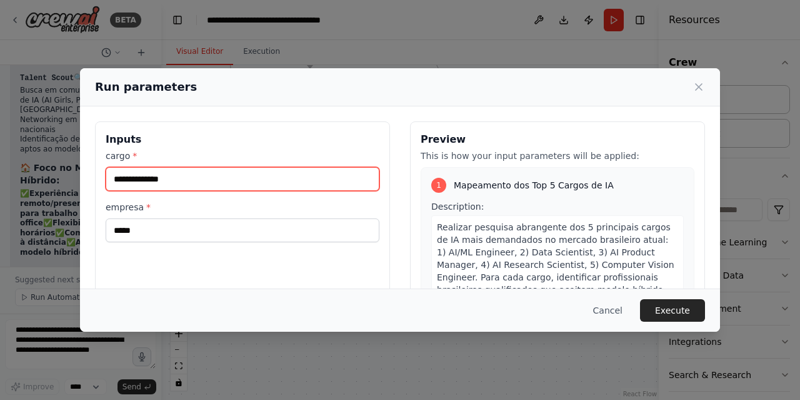
click at [199, 179] on input "cargo *" at bounding box center [243, 179] width 274 height 24
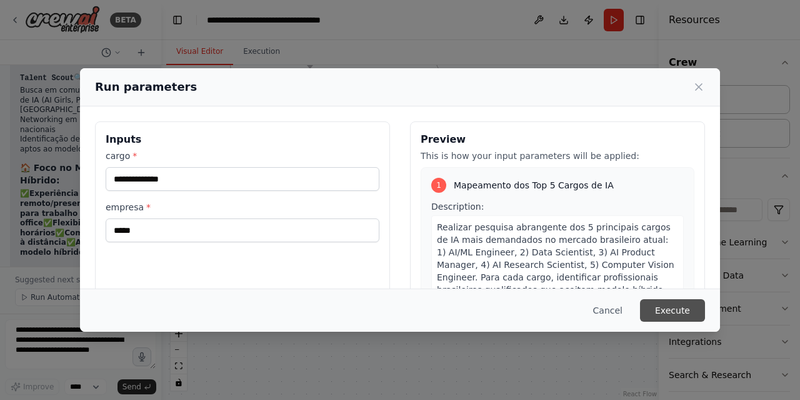
click at [662, 309] on button "Execute" at bounding box center [672, 310] width 65 height 23
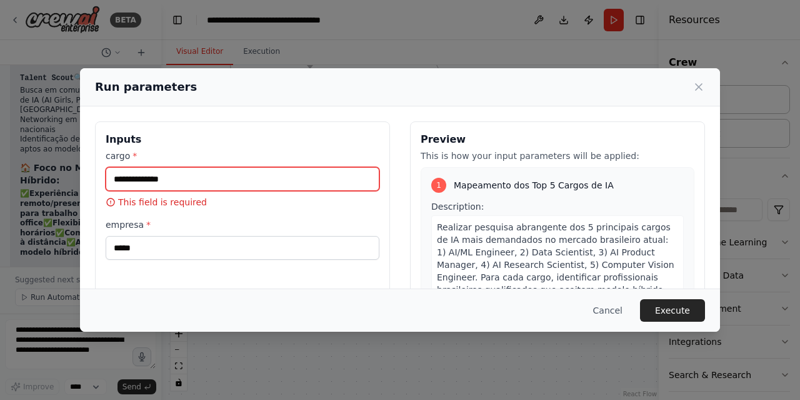
click at [194, 178] on input "cargo *" at bounding box center [243, 179] width 274 height 24
type input "*"
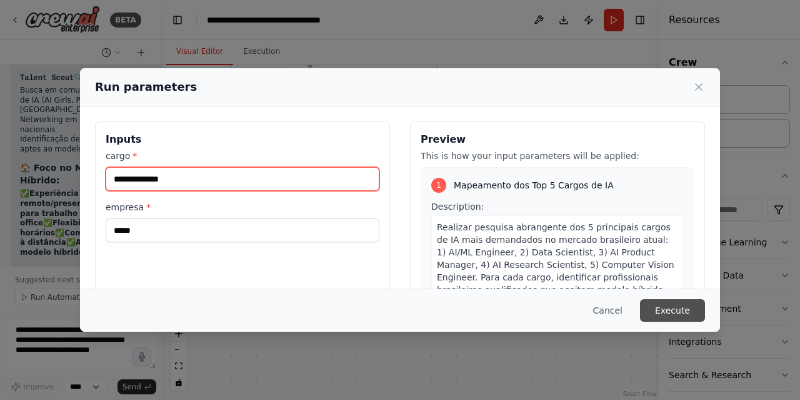
type input "**********"
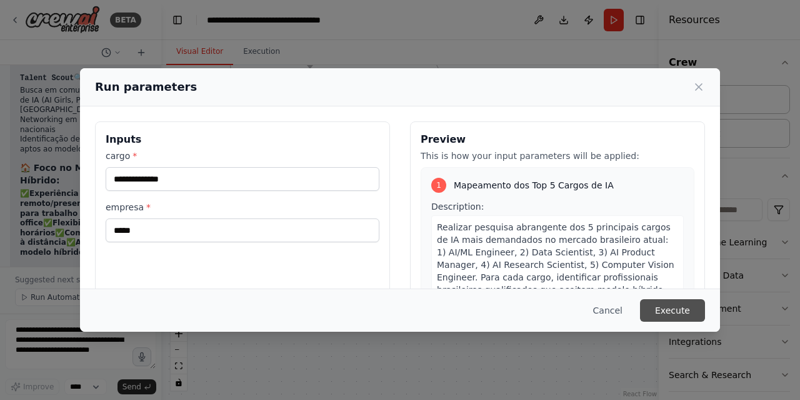
click at [655, 308] on button "Execute" at bounding box center [672, 310] width 65 height 23
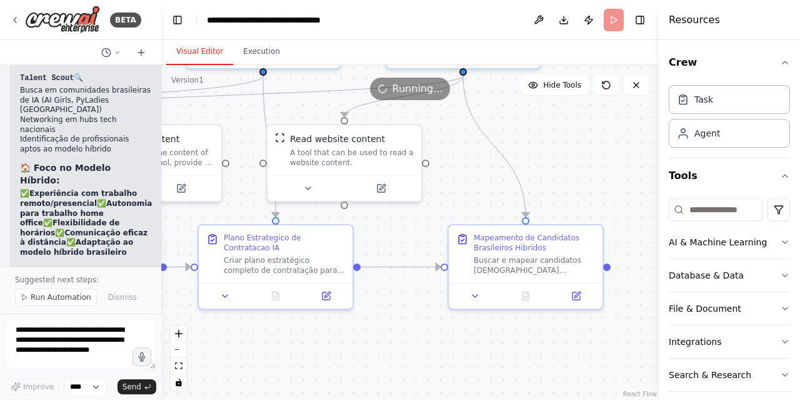
drag, startPoint x: 370, startPoint y: 309, endPoint x: 405, endPoint y: 358, distance: 59.7
click at [405, 358] on div ".deletable-edge-delete-btn { width: 20px; height: 20px; border: 0px solid #ffff…" at bounding box center [410, 232] width 498 height 334
click at [432, 357] on div ".deletable-edge-delete-btn { width: 20px; height: 20px; border: 0px solid #ffff…" at bounding box center [410, 232] width 498 height 334
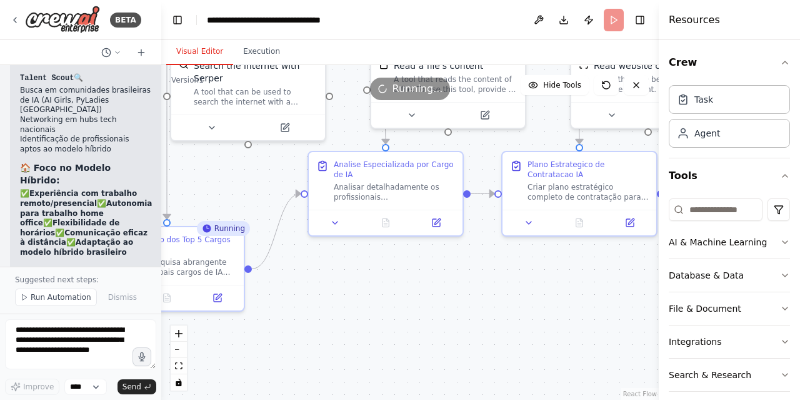
drag, startPoint x: 276, startPoint y: 352, endPoint x: 580, endPoint y: 279, distance: 313.1
click at [580, 279] on div ".deletable-edge-delete-btn { width: 20px; height: 20px; border: 0px solid #ffff…" at bounding box center [410, 232] width 498 height 334
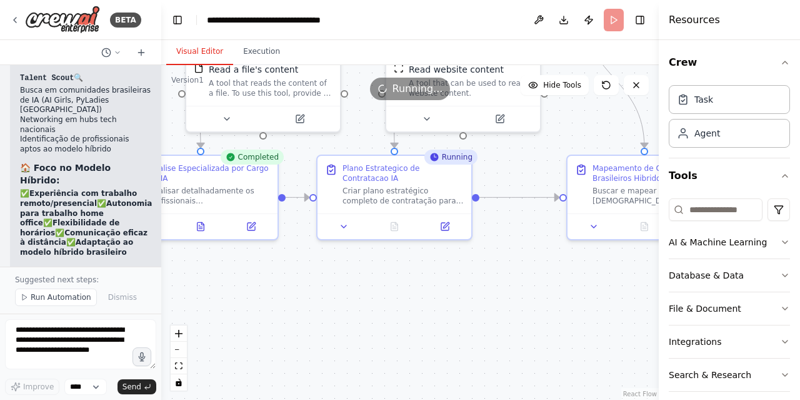
drag, startPoint x: 580, startPoint y: 279, endPoint x: 396, endPoint y: 283, distance: 183.8
click at [396, 283] on div ".deletable-edge-delete-btn { width: 20px; height: 20px; border: 0px solid #ffff…" at bounding box center [410, 232] width 498 height 334
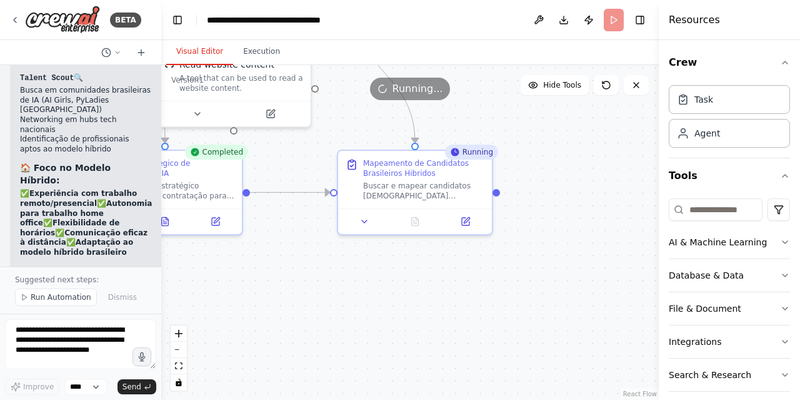
drag, startPoint x: 583, startPoint y: 318, endPoint x: 353, endPoint y: 313, distance: 230.1
click at [353, 313] on div ".deletable-edge-delete-btn { width: 20px; height: 20px; border: 0px solid #ffff…" at bounding box center [410, 232] width 498 height 334
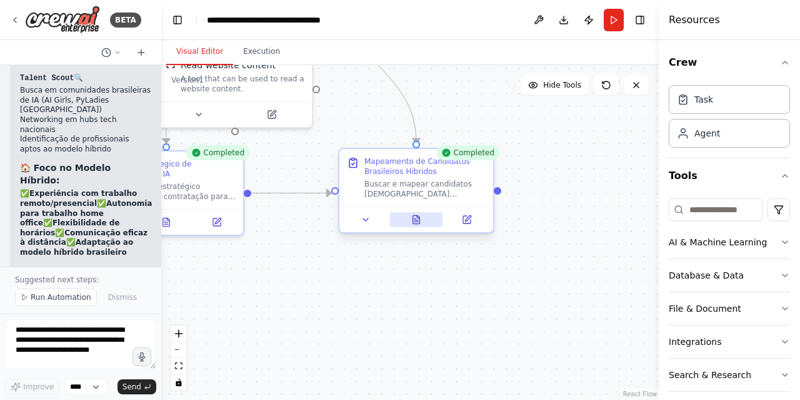
click at [416, 226] on button at bounding box center [416, 219] width 53 height 15
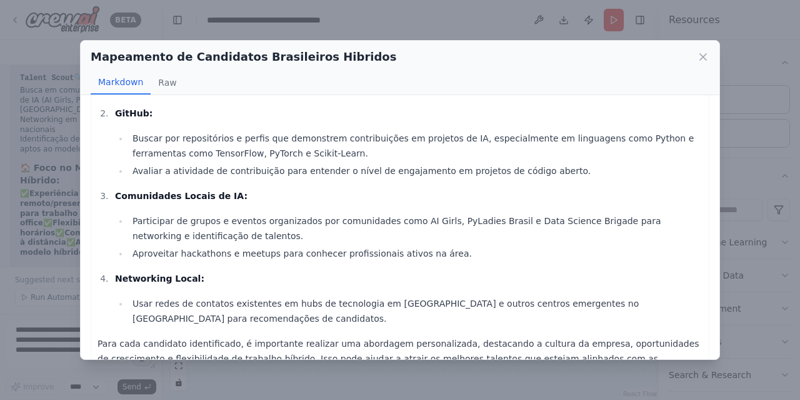
scroll to position [136, 0]
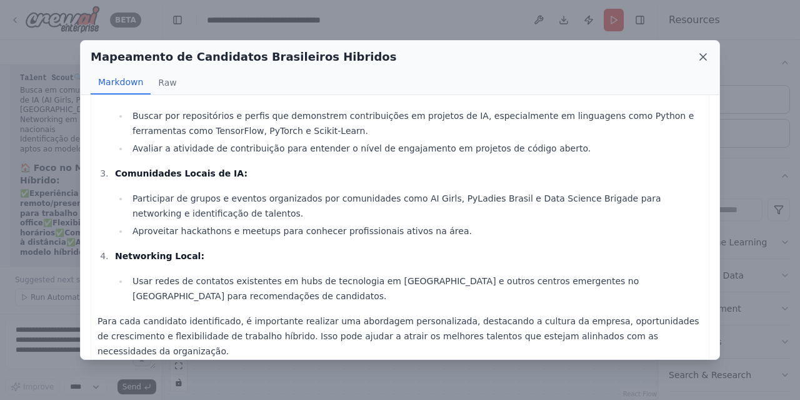
click at [698, 57] on icon at bounding box center [703, 57] width 13 height 13
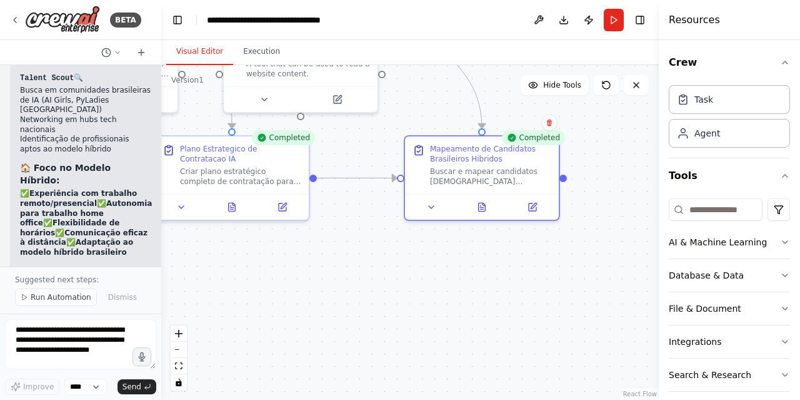
drag, startPoint x: 499, startPoint y: 289, endPoint x: 561, endPoint y: 275, distance: 64.2
click at [561, 275] on div ".deletable-edge-delete-btn { width: 20px; height: 20px; border: 0px solid #ffff…" at bounding box center [410, 232] width 498 height 334
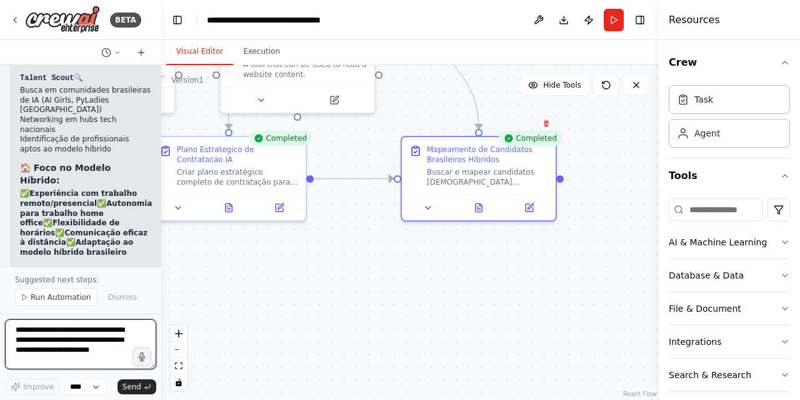
click at [73, 343] on textarea "**********" at bounding box center [80, 344] width 151 height 50
type textarea "**********"
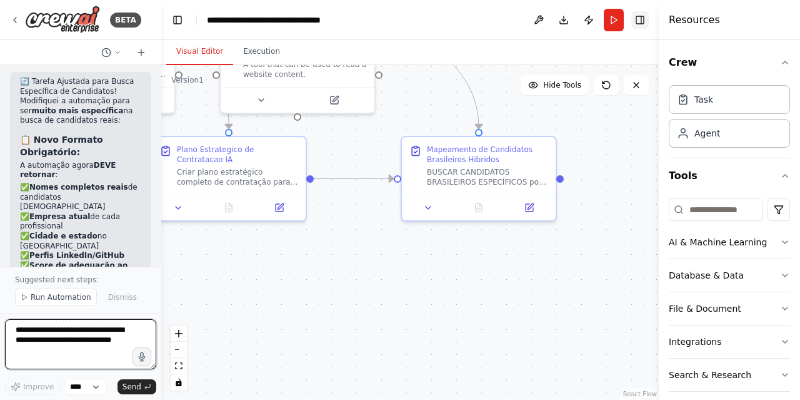
scroll to position [6712, 0]
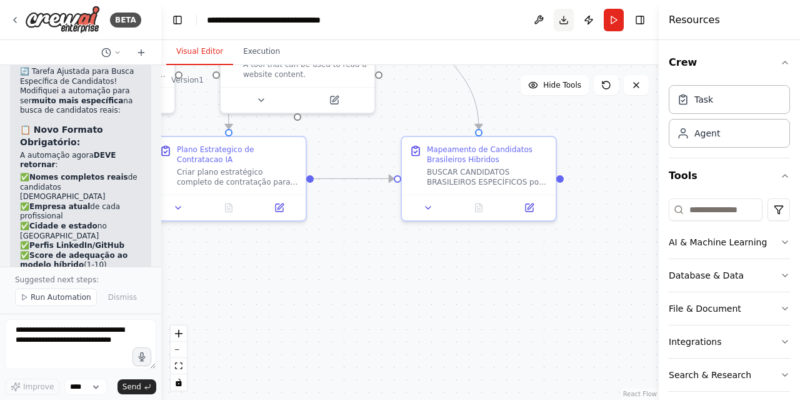
click at [563, 17] on button "Download" at bounding box center [564, 20] width 20 height 23
click at [593, 261] on div ".deletable-edge-delete-btn { width: 20px; height: 20px; border: 0px solid #ffff…" at bounding box center [410, 232] width 498 height 334
click at [613, 21] on button "Run" at bounding box center [614, 20] width 20 height 23
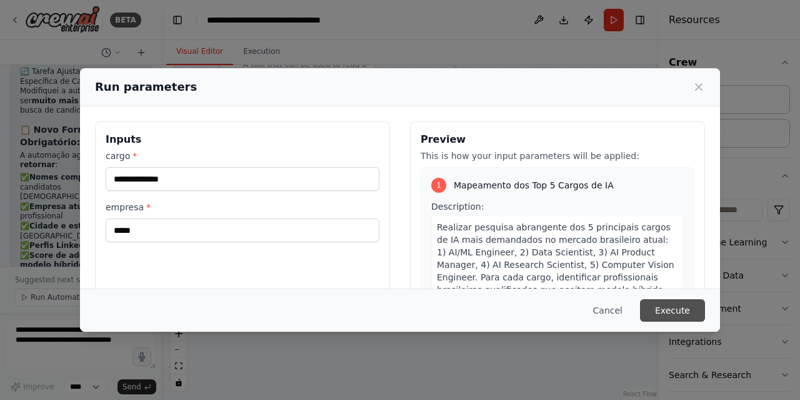
click at [692, 303] on button "Execute" at bounding box center [672, 310] width 65 height 23
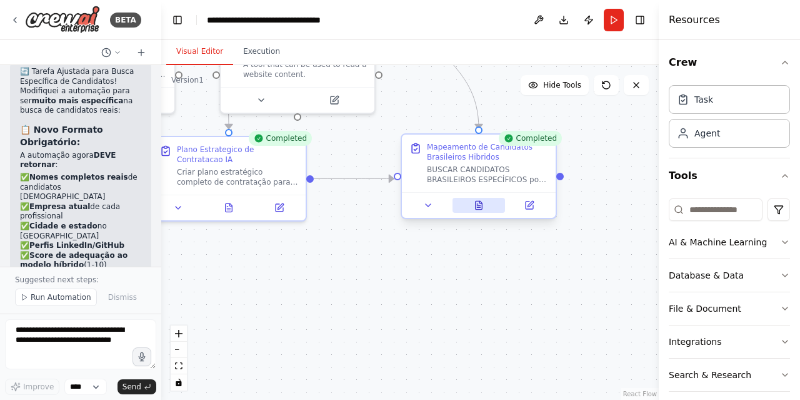
click at [480, 206] on icon at bounding box center [478, 206] width 3 height 0
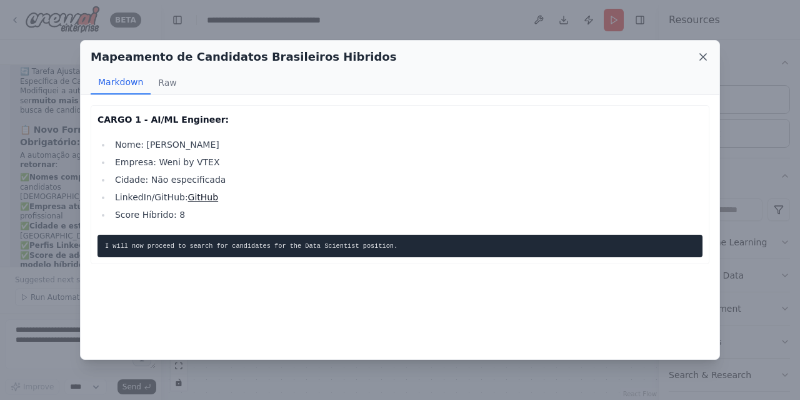
click at [702, 58] on icon at bounding box center [703, 57] width 6 height 6
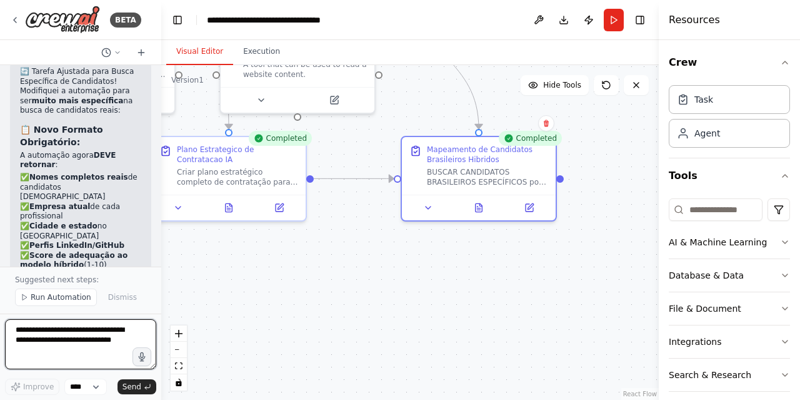
drag, startPoint x: 114, startPoint y: 343, endPoint x: 0, endPoint y: 341, distance: 114.4
click at [0, 341] on div "BETA busque uma crew para RH 13:49 ▶ Thought process Vou verificar sua crew atu…" at bounding box center [80, 200] width 161 height 400
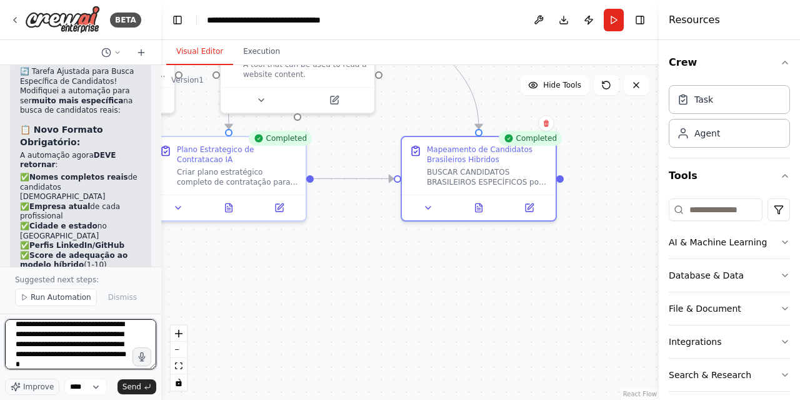
scroll to position [16, 0]
type textarea "**********"
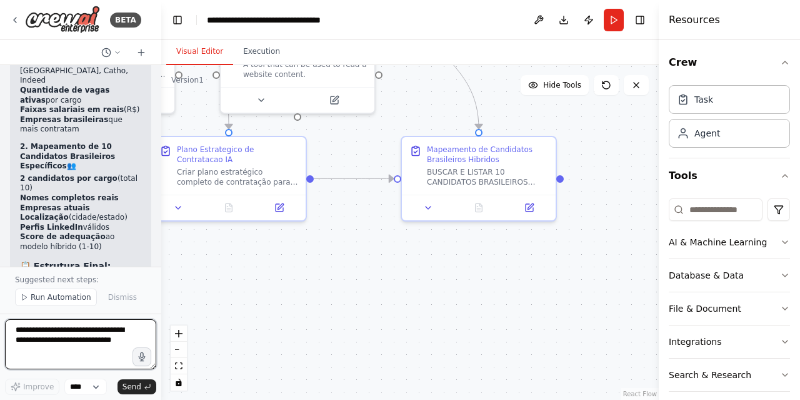
scroll to position [7856, 0]
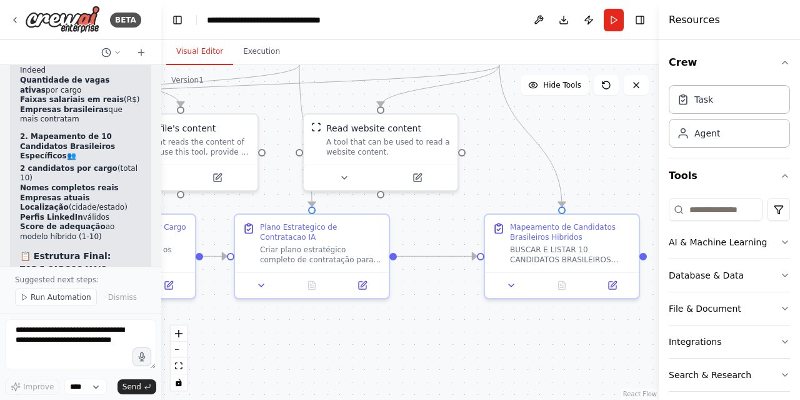
drag, startPoint x: 463, startPoint y: 252, endPoint x: 546, endPoint y: 330, distance: 114.1
click at [546, 330] on div ".deletable-edge-delete-btn { width: 20px; height: 20px; border: 0px solid #ffff…" at bounding box center [410, 232] width 498 height 334
click at [613, 19] on button "Run" at bounding box center [614, 20] width 20 height 23
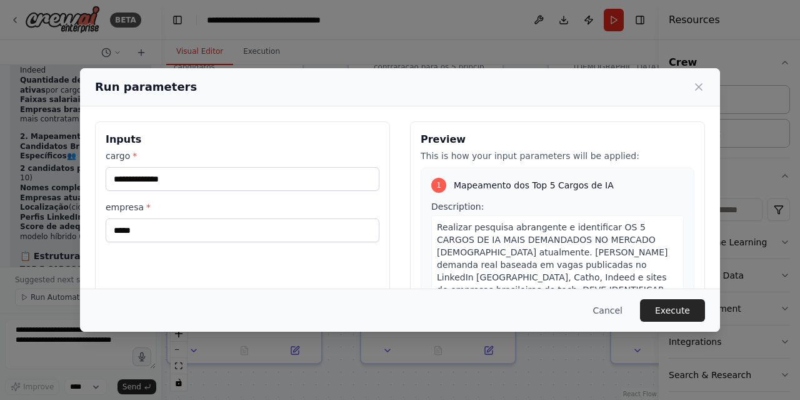
drag, startPoint x: 503, startPoint y: 131, endPoint x: 614, endPoint y: 198, distance: 129.6
click at [614, 198] on body "BETA busque uma crew para RH 13:49 ▶ Thought process Vou verificar sua crew atu…" at bounding box center [400, 200] width 800 height 400
click at [668, 312] on button "Execute" at bounding box center [672, 310] width 65 height 23
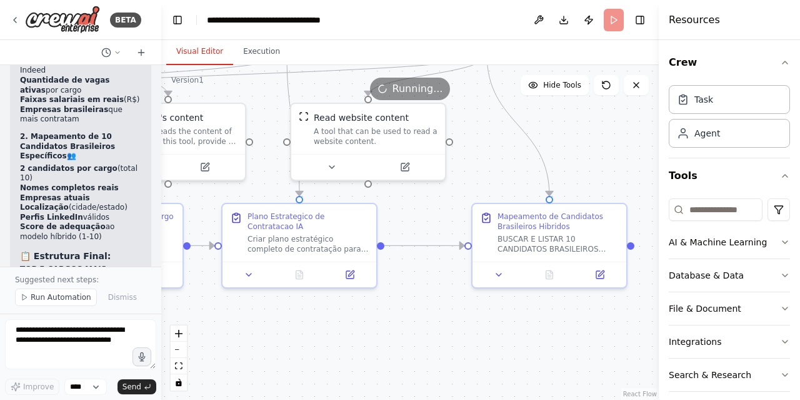
drag, startPoint x: 614, startPoint y: 186, endPoint x: 476, endPoint y: 112, distance: 156.9
click at [476, 112] on div ".deletable-edge-delete-btn { width: 20px; height: 20px; border: 0px solid #ffff…" at bounding box center [410, 232] width 498 height 334
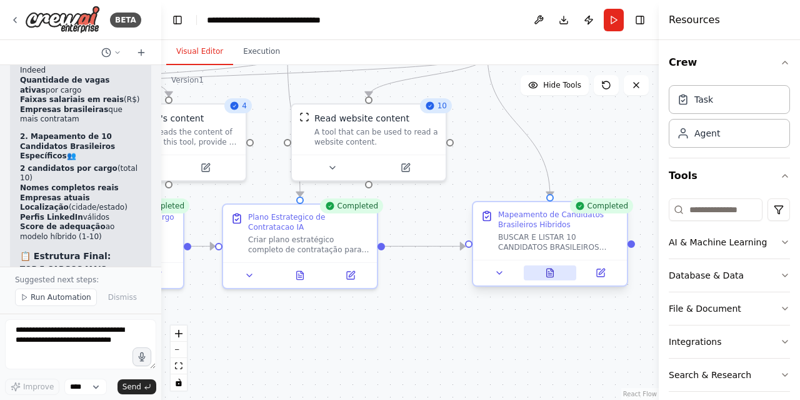
click at [551, 273] on icon at bounding box center [549, 273] width 3 height 0
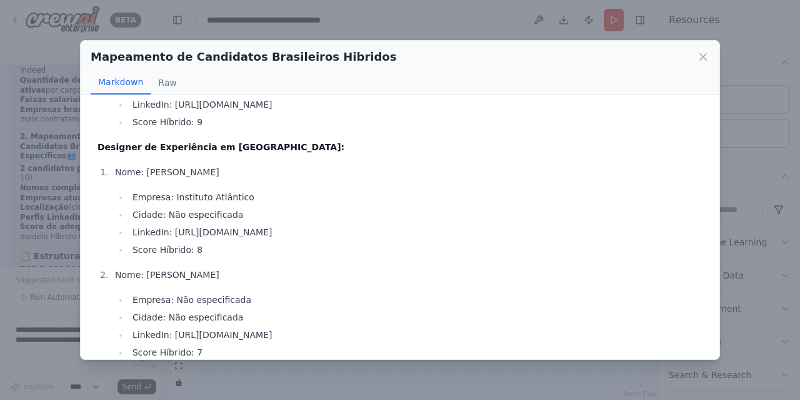
scroll to position [914, 0]
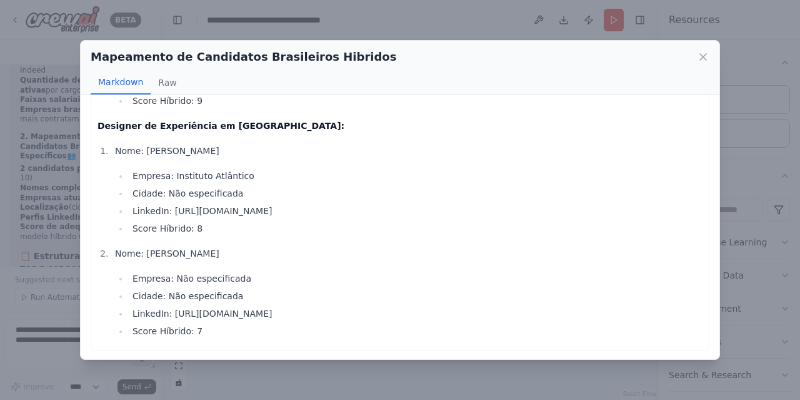
click at [703, 58] on icon at bounding box center [703, 57] width 6 height 6
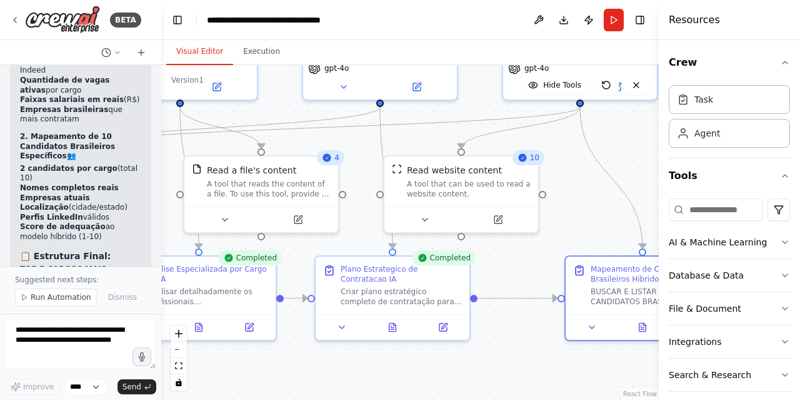
drag, startPoint x: 515, startPoint y: 318, endPoint x: 608, endPoint y: 370, distance: 106.1
click at [608, 370] on div ".deletable-edge-delete-btn { width: 20px; height: 20px; border: 0px solid #ffff…" at bounding box center [410, 232] width 498 height 334
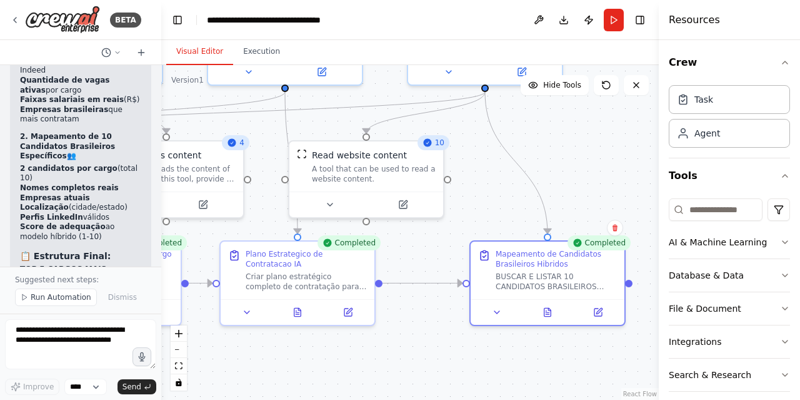
drag, startPoint x: 575, startPoint y: 363, endPoint x: 480, endPoint y: 348, distance: 96.2
click at [480, 348] on div ".deletable-edge-delete-btn { width: 20px; height: 20px; border: 0px solid #ffff…" at bounding box center [410, 232] width 498 height 334
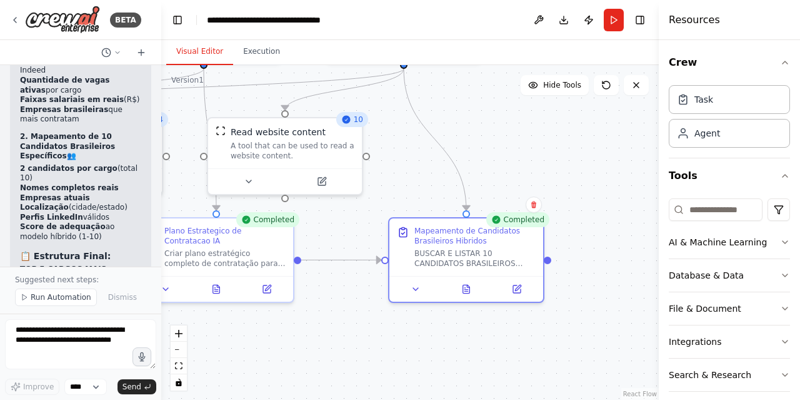
drag, startPoint x: 479, startPoint y: 363, endPoint x: 399, endPoint y: 339, distance: 83.3
click at [399, 339] on div ".deletable-edge-delete-btn { width: 20px; height: 20px; border: 0px solid #ffff…" at bounding box center [410, 232] width 498 height 334
click at [470, 288] on icon at bounding box center [468, 286] width 7 height 8
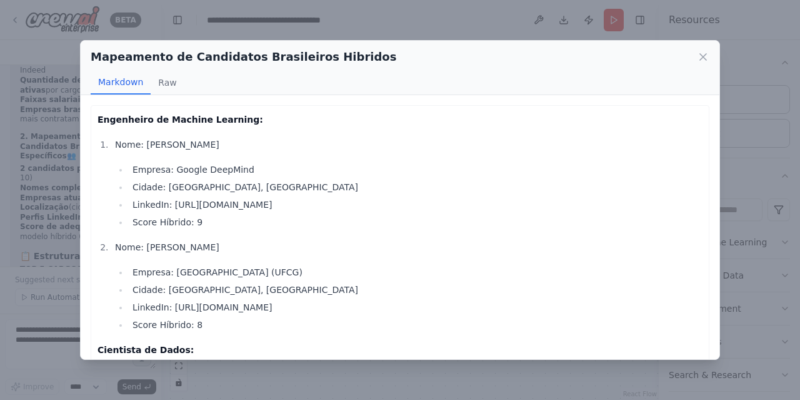
click at [224, 201] on li "LinkedIn: https://www.linkedin.com/in/lucianommartins/" at bounding box center [416, 204] width 574 height 15
click at [221, 199] on li "LinkedIn: https://www.linkedin.com/in/lucianommartins/" at bounding box center [416, 204] width 574 height 15
drag, startPoint x: 172, startPoint y: 202, endPoint x: 362, endPoint y: 204, distance: 190.1
click at [362, 204] on li "LinkedIn: https://www.linkedin.com/in/lucianommartins/" at bounding box center [416, 204] width 574 height 15
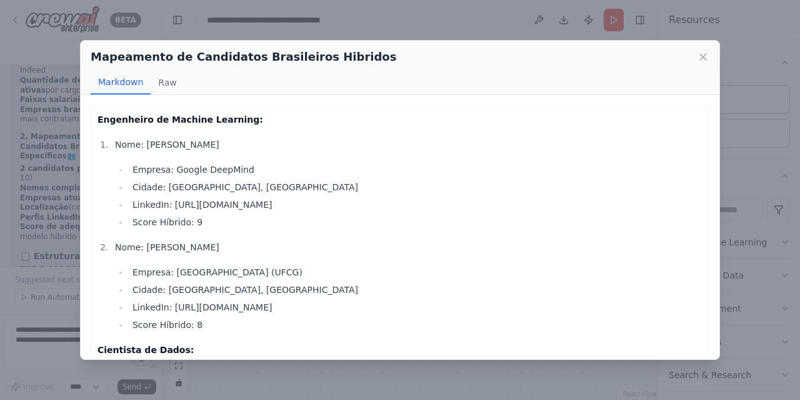
copy li "ttps://www.linkedin.com/in/lucianommartins/"
click at [495, 202] on li "LinkedIn: https://www.linkedin.com/in/lucianommartins/" at bounding box center [416, 204] width 574 height 15
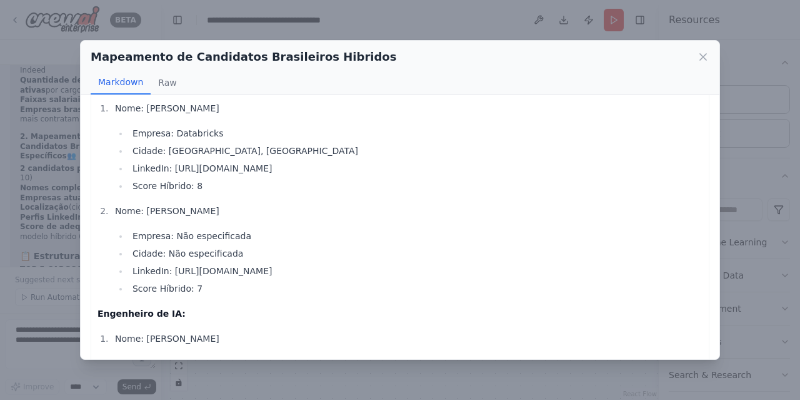
scroll to position [333, 0]
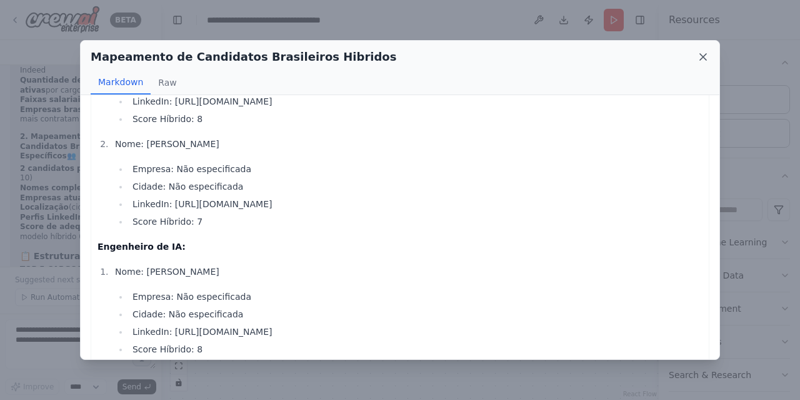
click at [703, 55] on icon at bounding box center [703, 57] width 13 height 13
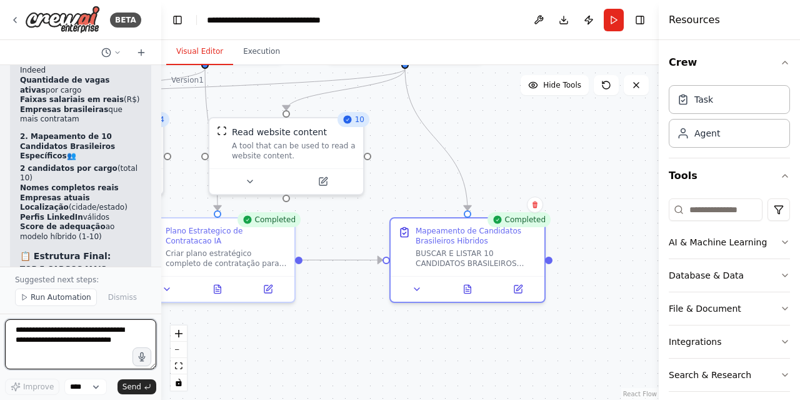
click at [75, 343] on textarea at bounding box center [80, 344] width 151 height 50
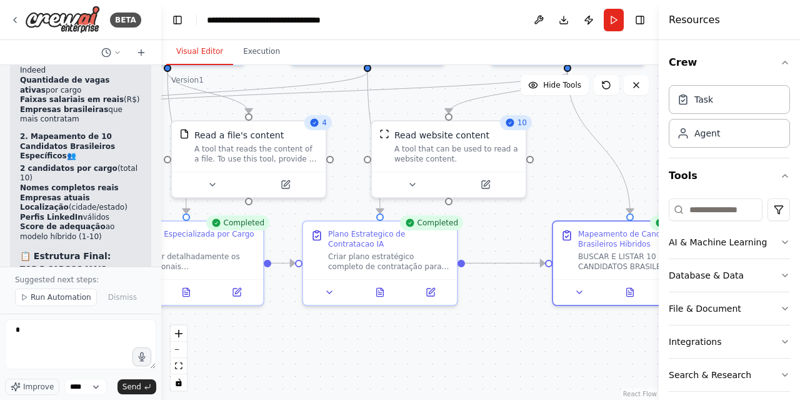
drag, startPoint x: 336, startPoint y: 357, endPoint x: 503, endPoint y: 362, distance: 167.0
click at [503, 362] on div ".deletable-edge-delete-btn { width: 20px; height: 20px; border: 0px solid #ffff…" at bounding box center [410, 232] width 498 height 334
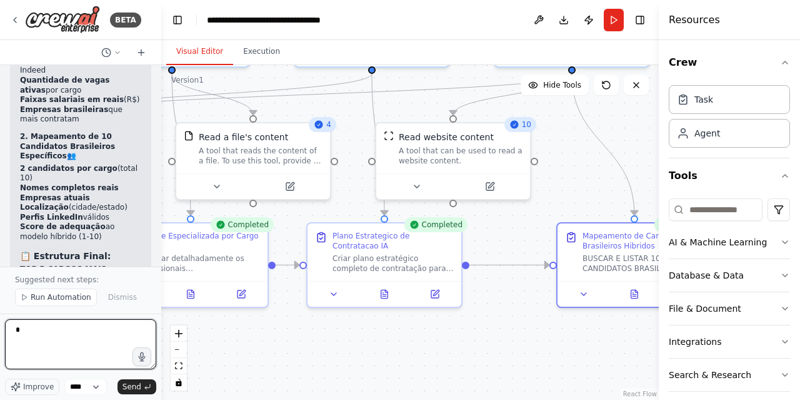
click at [54, 344] on textarea "*" at bounding box center [80, 344] width 151 height 50
drag, startPoint x: 54, startPoint y: 344, endPoint x: 0, endPoint y: 311, distance: 63.5
click at [0, 311] on div "BETA busque uma crew para RH 13:49 ▶ Thought process Vou verificar sua crew atu…" at bounding box center [80, 200] width 161 height 400
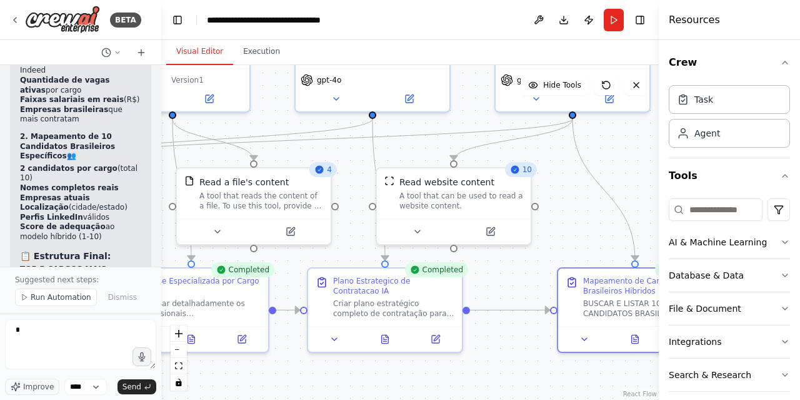
drag, startPoint x: 465, startPoint y: 346, endPoint x: 466, endPoint y: 391, distance: 45.0
click at [466, 391] on div ".deletable-edge-delete-btn { width: 20px; height: 20px; border: 0px solid #ffff…" at bounding box center [410, 232] width 498 height 334
click at [214, 232] on icon at bounding box center [218, 229] width 10 height 10
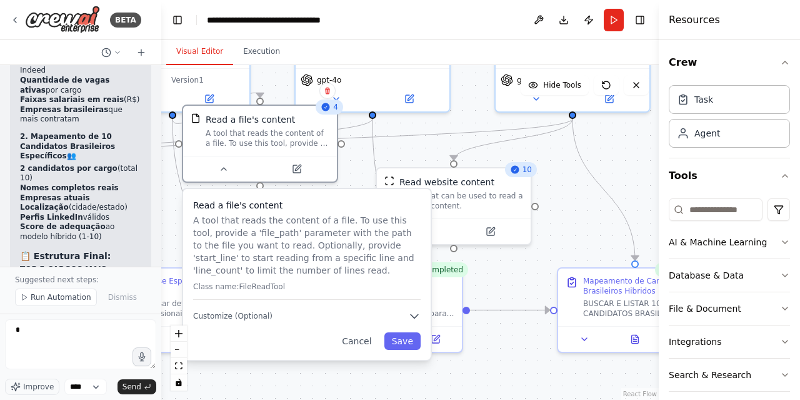
drag, startPoint x: 351, startPoint y: 301, endPoint x: 359, endPoint y: 236, distance: 65.5
click at [359, 236] on p "A tool that reads the content of a file. To use this tool, provide a 'file_path…" at bounding box center [307, 245] width 228 height 63
click at [417, 321] on div "Read a file's content A tool that reads the content of a file. To use this tool…" at bounding box center [307, 274] width 248 height 171
click at [416, 314] on icon "button" at bounding box center [415, 316] width 8 height 4
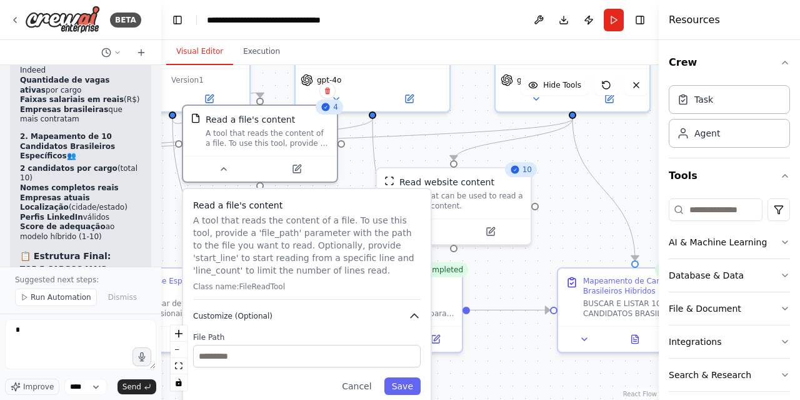
click at [416, 314] on icon "button" at bounding box center [415, 316] width 8 height 4
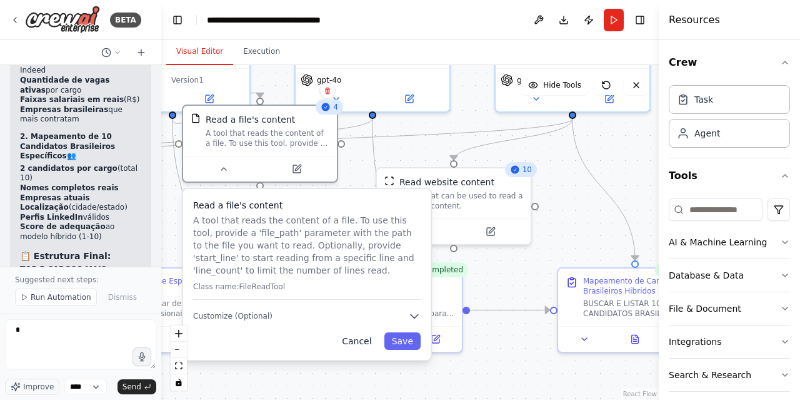
click at [364, 338] on button "Cancel" at bounding box center [356, 341] width 44 height 18
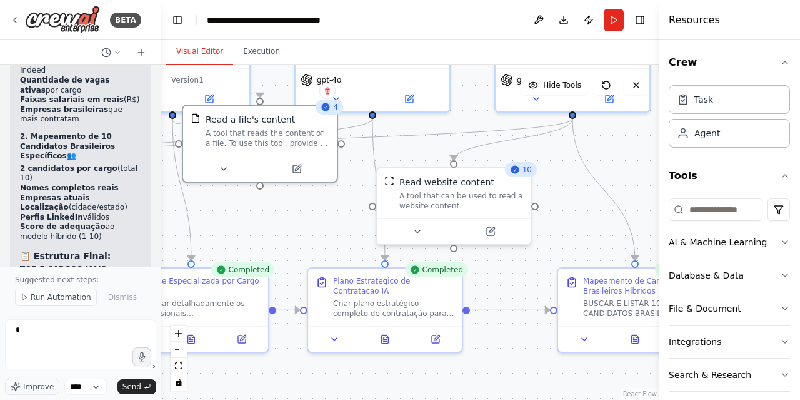
click at [308, 207] on div ".deletable-edge-delete-btn { width: 20px; height: 20px; border: 0px solid #ffff…" at bounding box center [410, 232] width 498 height 334
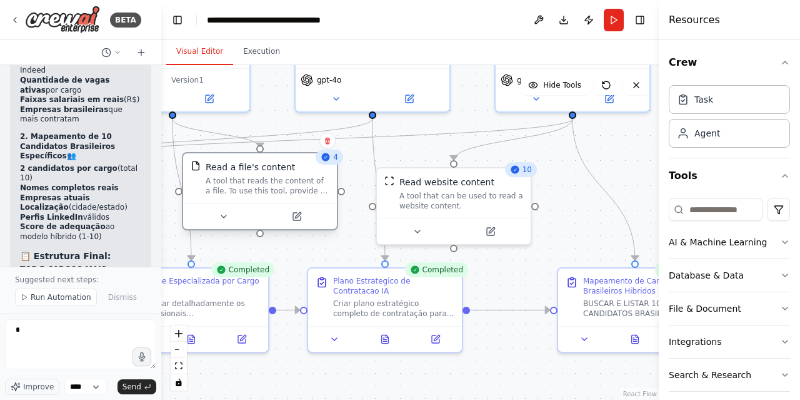
drag, startPoint x: 275, startPoint y: 132, endPoint x: 278, endPoint y: 188, distance: 56.4
click at [278, 188] on div "A tool that reads the content of a file. To use this tool, provide a 'file_path…" at bounding box center [268, 186] width 124 height 20
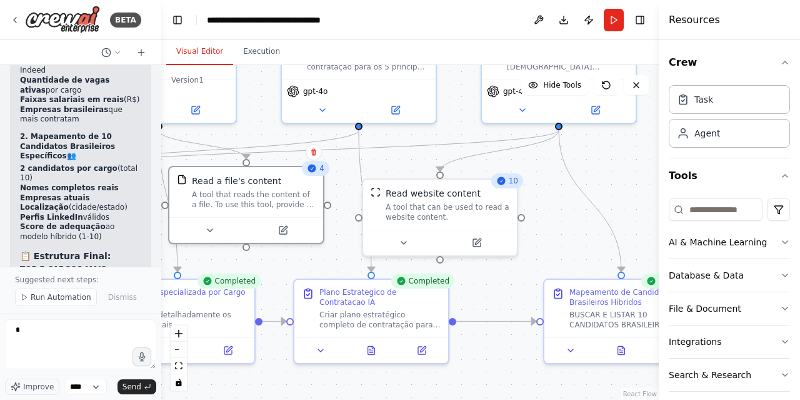
drag, startPoint x: 593, startPoint y: 228, endPoint x: 578, endPoint y: 239, distance: 18.8
click at [578, 239] on div ".deletable-edge-delete-btn { width: 20px; height: 20px; border: 0px solid #ffff…" at bounding box center [410, 232] width 498 height 334
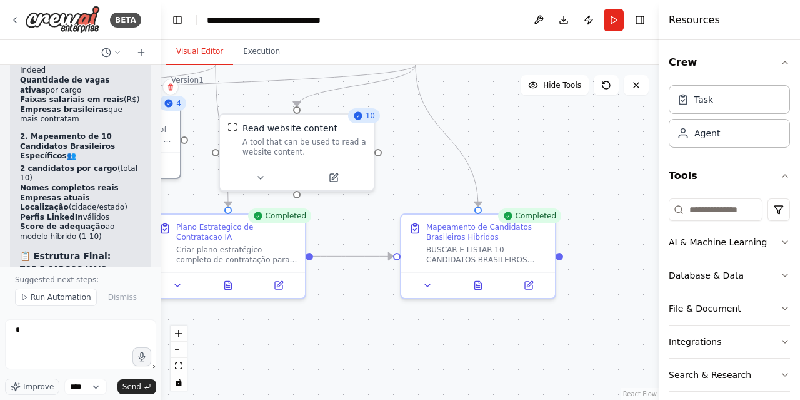
drag, startPoint x: 581, startPoint y: 226, endPoint x: 442, endPoint y: 163, distance: 152.2
click at [442, 163] on div ".deletable-edge-delete-btn { width: 20px; height: 20px; border: 0px solid #ffff…" at bounding box center [410, 232] width 498 height 334
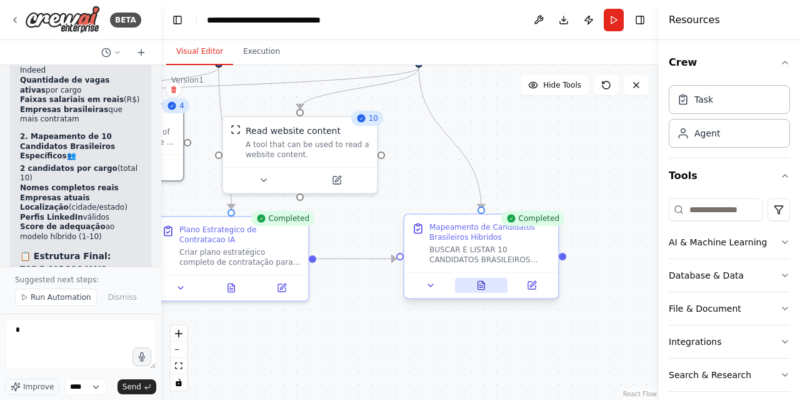
click at [482, 283] on icon at bounding box center [483, 282] width 3 height 3
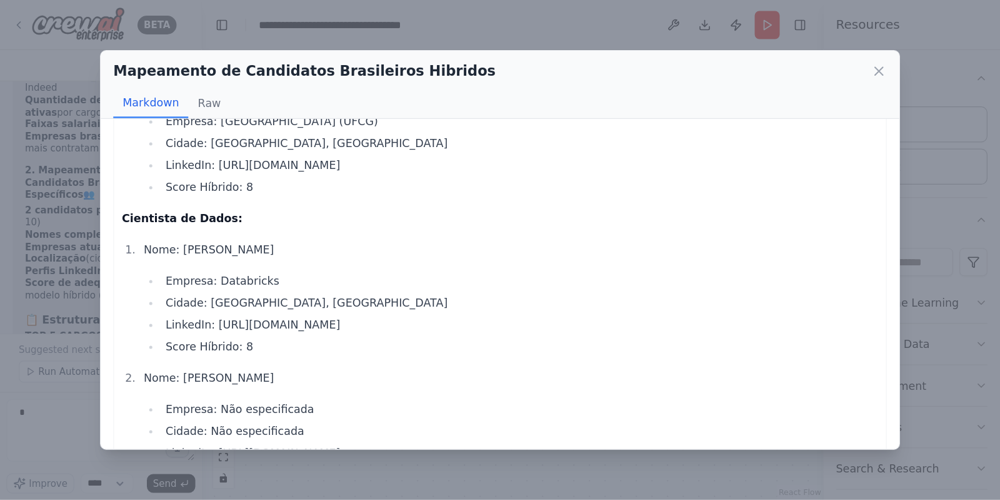
scroll to position [0, 0]
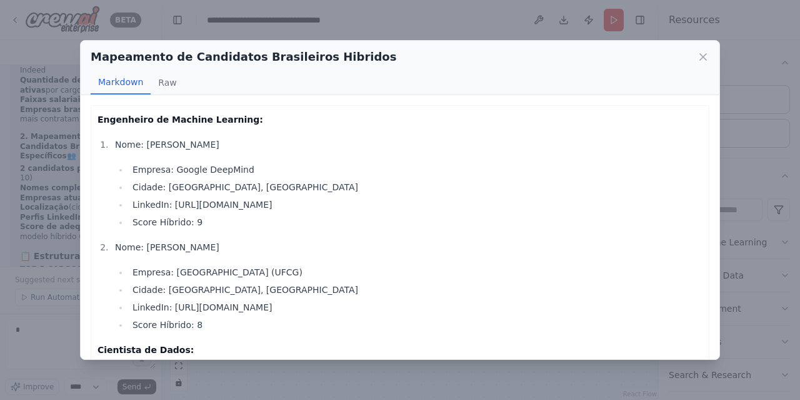
drag, startPoint x: 705, startPoint y: 63, endPoint x: 658, endPoint y: 69, distance: 48.0
click at [640, 79] on div "Mapeamento de Candidatos Brasileiros Hibridos Markdown Raw" at bounding box center [400, 68] width 639 height 54
click at [703, 58] on icon at bounding box center [703, 57] width 6 height 6
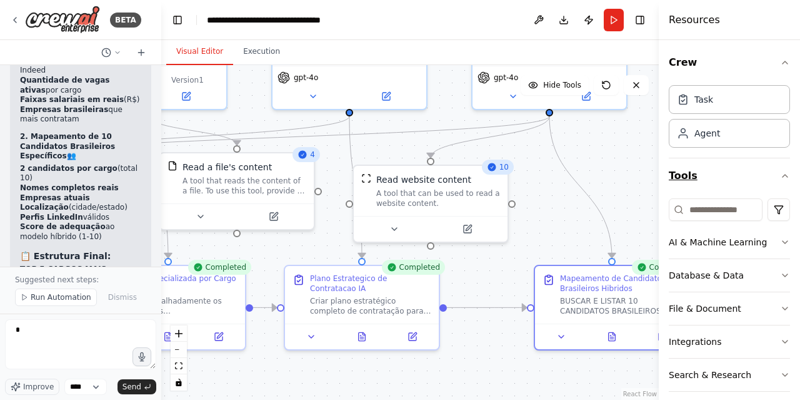
drag, startPoint x: 551, startPoint y: 139, endPoint x: 682, endPoint y: 188, distance: 139.5
click at [682, 188] on div "BETA busque uma crew para RH 13:49 ▶ Thought process Vou verificar sua crew atu…" at bounding box center [400, 200] width 800 height 400
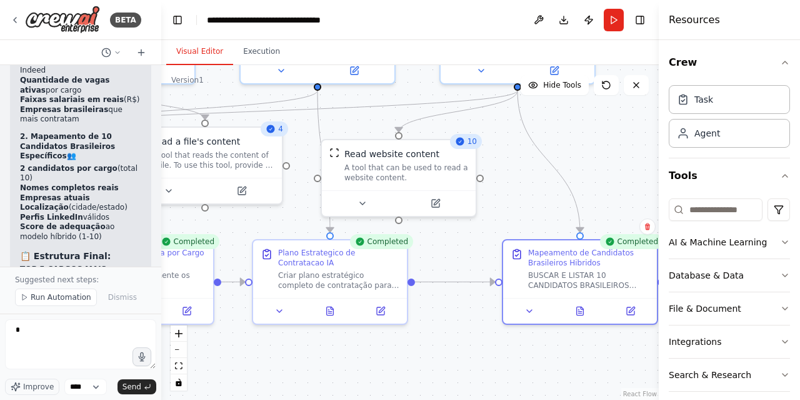
drag, startPoint x: 583, startPoint y: 179, endPoint x: 548, endPoint y: 154, distance: 43.0
click at [548, 154] on div ".deletable-edge-delete-btn { width: 20px; height: 20px; border: 0px solid #ffff…" at bounding box center [410, 232] width 498 height 334
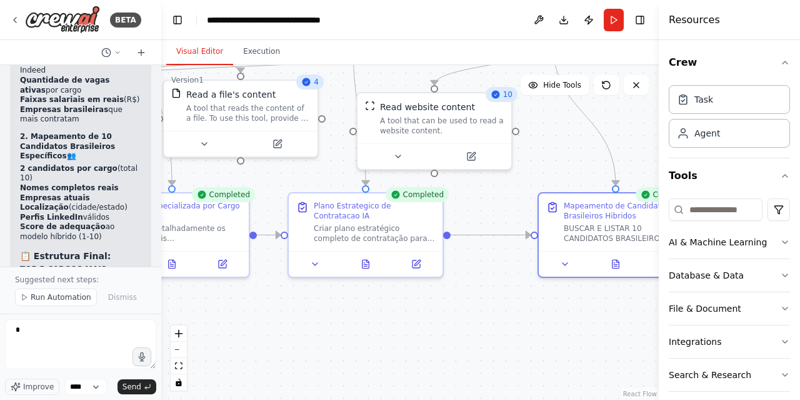
drag, startPoint x: 536, startPoint y: 362, endPoint x: 575, endPoint y: 314, distance: 61.3
click at [575, 314] on div ".deletable-edge-delete-btn { width: 20px; height: 20px; border: 0px solid #ffff…" at bounding box center [410, 232] width 498 height 334
type textarea "**********"
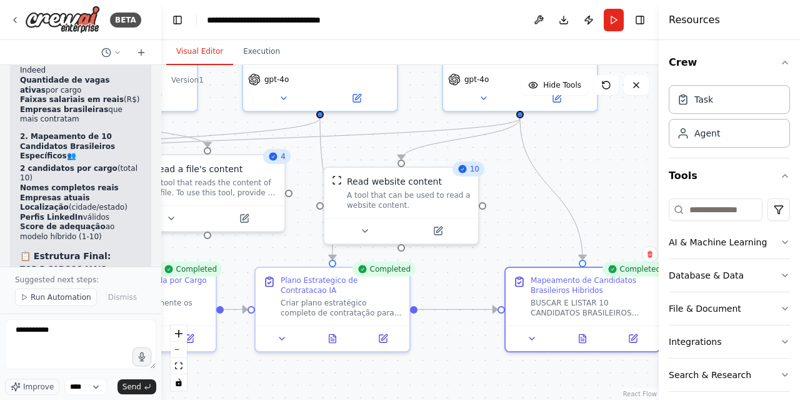
drag, startPoint x: 341, startPoint y: 334, endPoint x: 308, endPoint y: 411, distance: 84.3
click at [308, 399] on html "BETA busque uma crew para RH 13:49 ▶ Thought process Vou verificar sua crew atu…" at bounding box center [400, 200] width 800 height 400
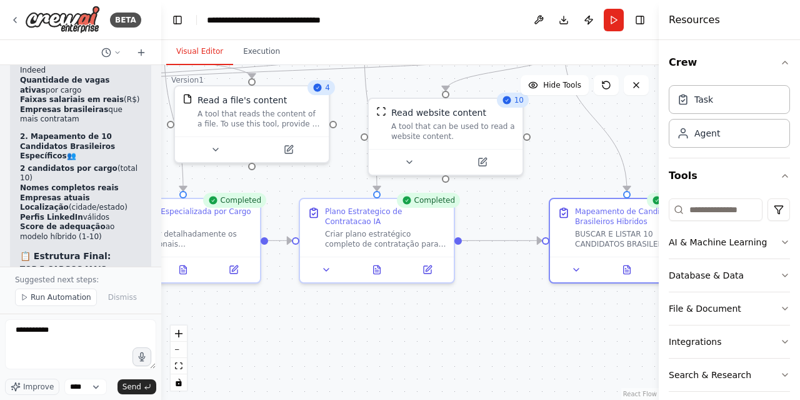
drag, startPoint x: 546, startPoint y: 216, endPoint x: 590, endPoint y: 144, distance: 84.5
click at [590, 144] on div ".deletable-edge-delete-btn { width: 20px; height: 20px; border: 0px solid #ffff…" at bounding box center [410, 232] width 498 height 334
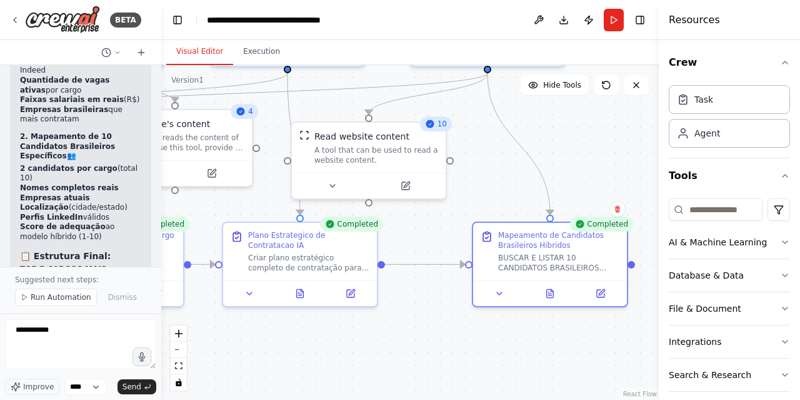
drag, startPoint x: 399, startPoint y: 327, endPoint x: 323, endPoint y: 351, distance: 80.1
click at [323, 351] on div ".deletable-edge-delete-btn { width: 20px; height: 20px; border: 0px solid #ffff…" at bounding box center [410, 232] width 498 height 334
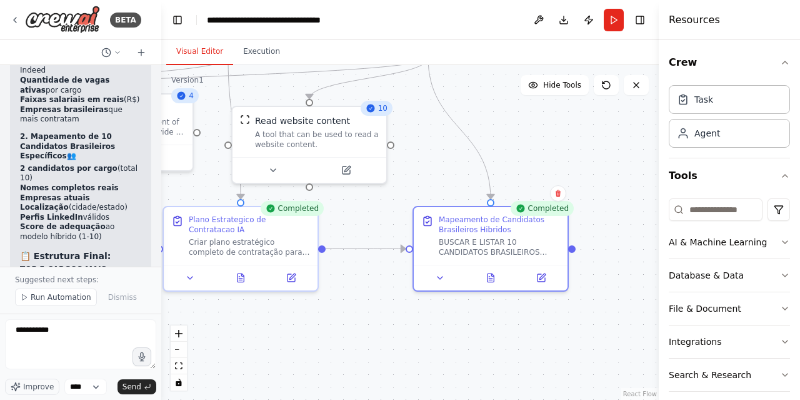
drag, startPoint x: 475, startPoint y: 159, endPoint x: 415, endPoint y: 143, distance: 62.2
click at [415, 143] on div ".deletable-edge-delete-btn { width: 20px; height: 20px; border: 0px solid #ffff…" at bounding box center [410, 232] width 498 height 334
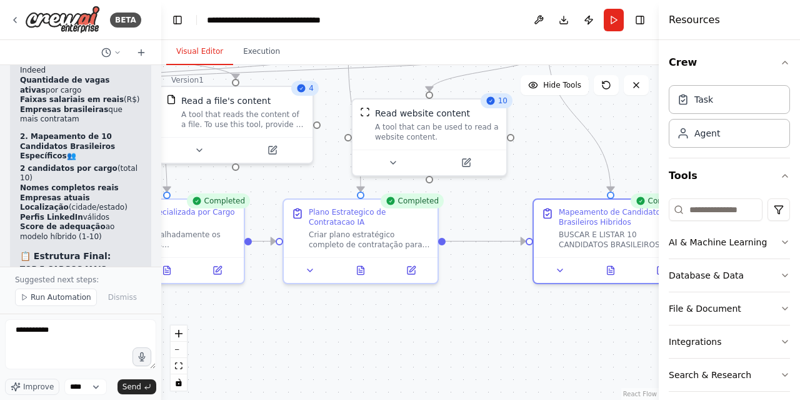
drag, startPoint x: 341, startPoint y: 338, endPoint x: 436, endPoint y: 330, distance: 94.8
click at [436, 330] on div ".deletable-edge-delete-btn { width: 20px; height: 20px; border: 0px solid #ffff…" at bounding box center [410, 232] width 498 height 334
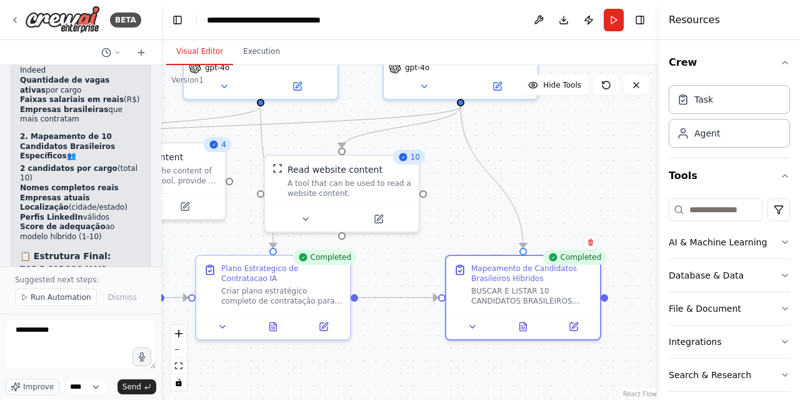
drag, startPoint x: 420, startPoint y: 316, endPoint x: 411, endPoint y: 376, distance: 60.0
click at [411, 376] on div ".deletable-edge-delete-btn { width: 20px; height: 20px; border: 0px solid #ffff…" at bounding box center [410, 232] width 498 height 334
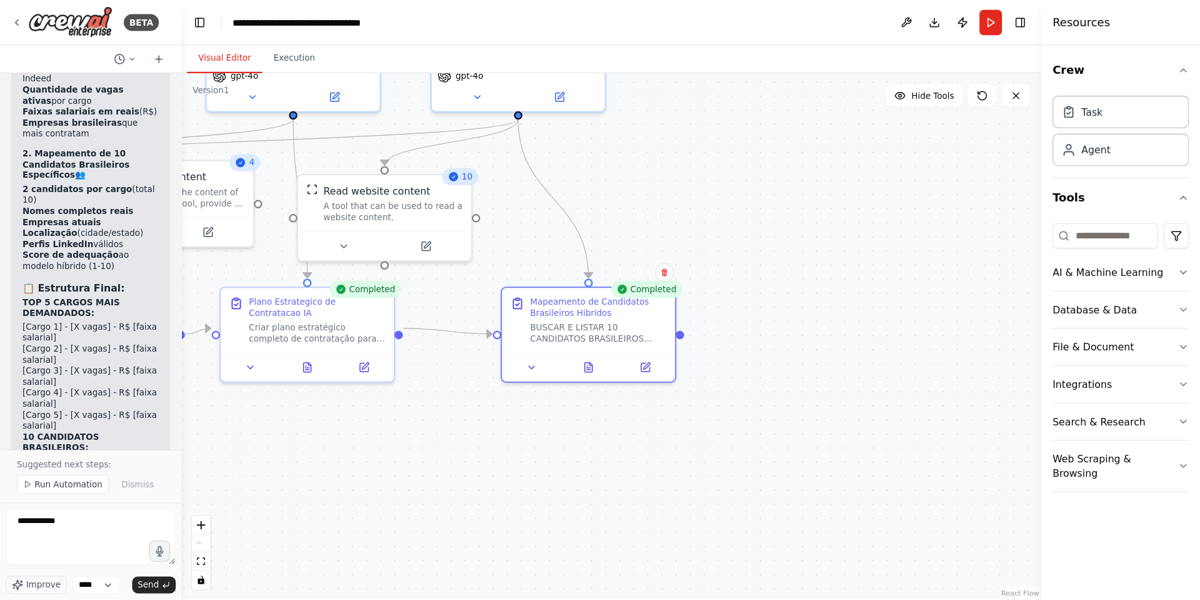
scroll to position [7856, 0]
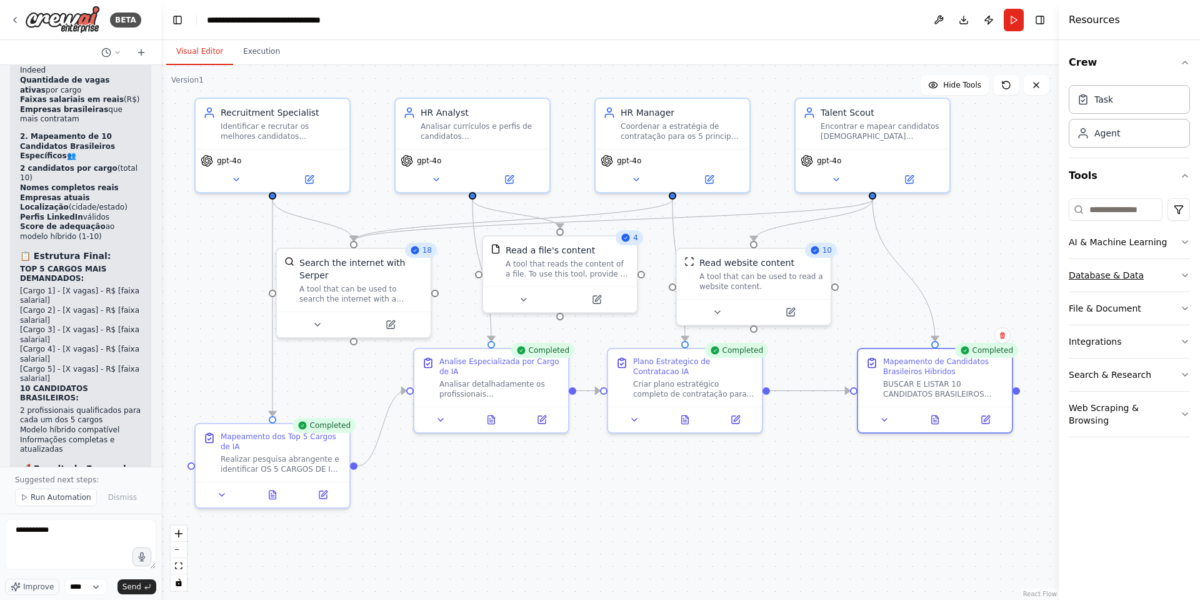
drag, startPoint x: 752, startPoint y: 178, endPoint x: 1132, endPoint y: 264, distance: 389.9
click at [800, 264] on div "BETA busque uma crew para RH 13:49 ▶ Thought process Vou verificar sua crew atu…" at bounding box center [600, 300] width 1200 height 600
click at [800, 16] on button "Publish" at bounding box center [989, 20] width 20 height 23
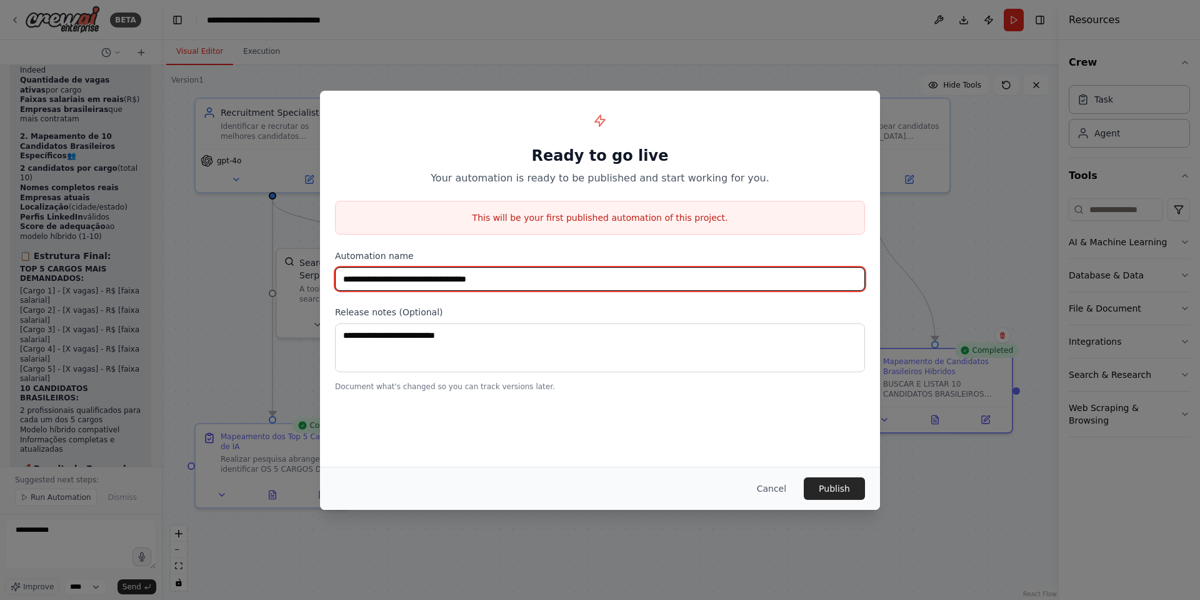
click at [519, 284] on input "**********" at bounding box center [600, 279] width 530 height 24
drag, startPoint x: 483, startPoint y: 282, endPoint x: 533, endPoint y: 285, distance: 50.7
click at [533, 285] on input "**********" at bounding box center [600, 279] width 530 height 24
type input "**********"
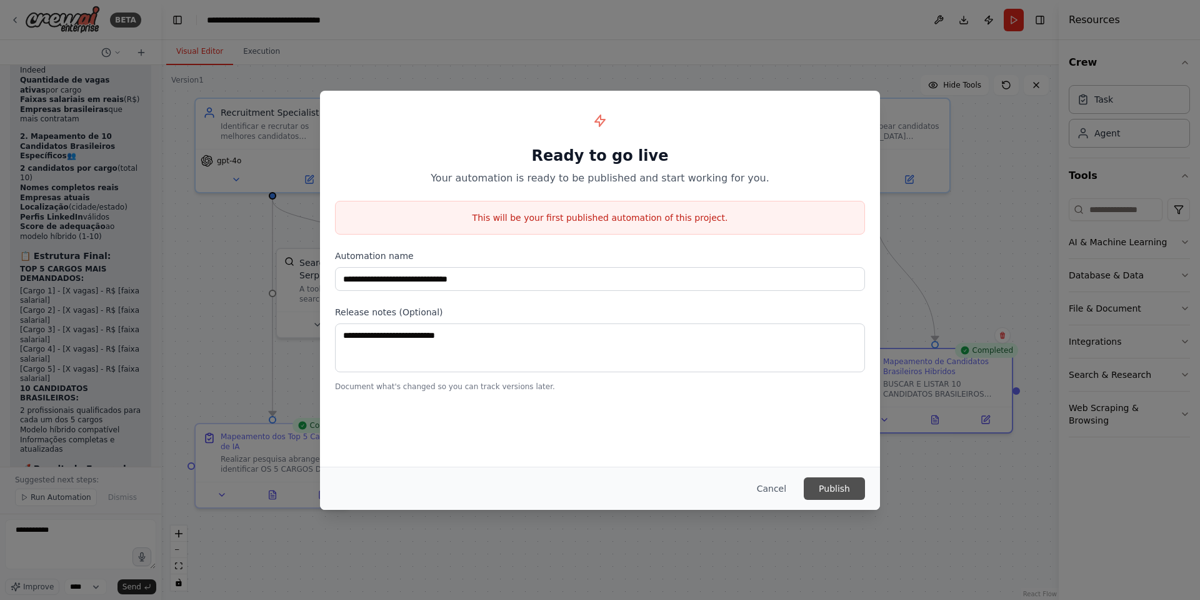
click at [800, 399] on button "Publish" at bounding box center [834, 488] width 61 height 23
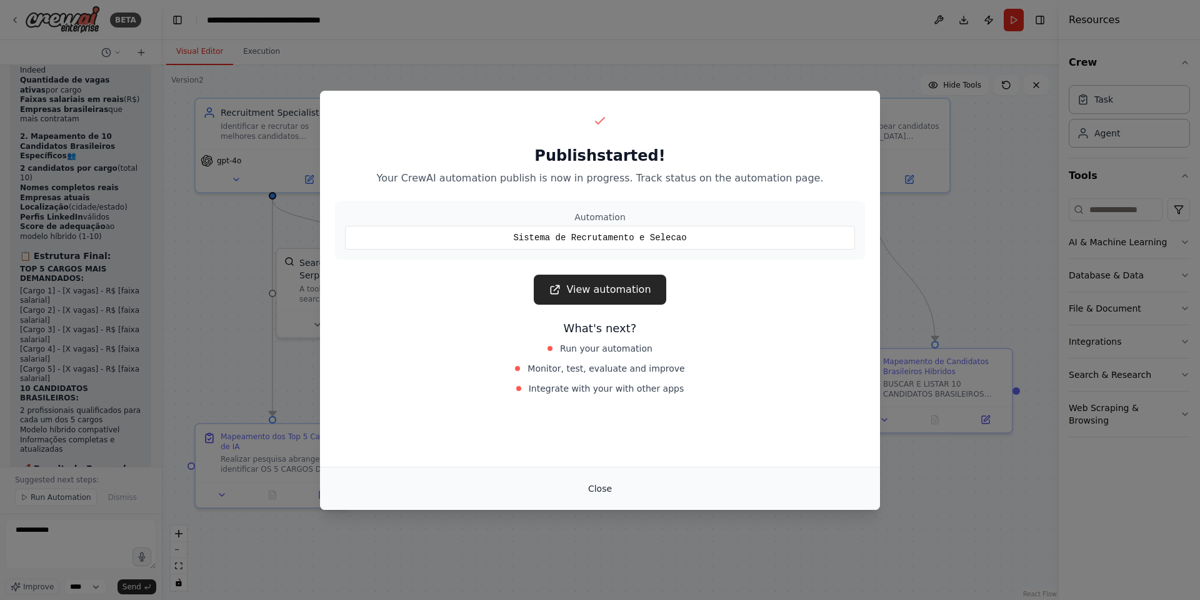
click at [597, 399] on button "Close" at bounding box center [600, 488] width 44 height 23
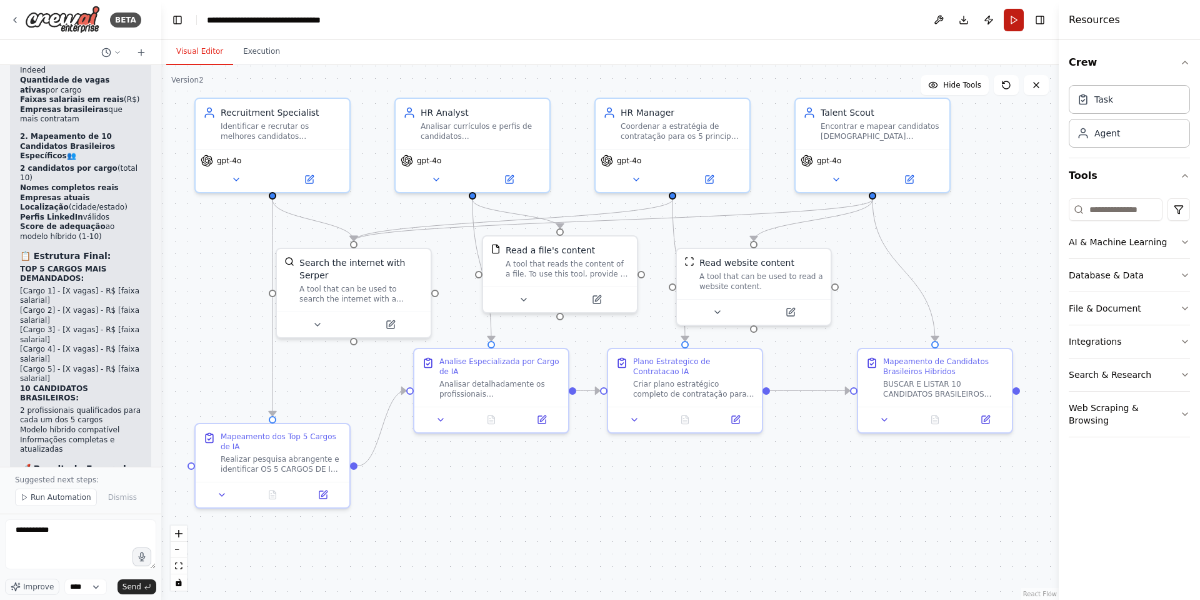
click at [800, 29] on button "Run" at bounding box center [1014, 20] width 20 height 23
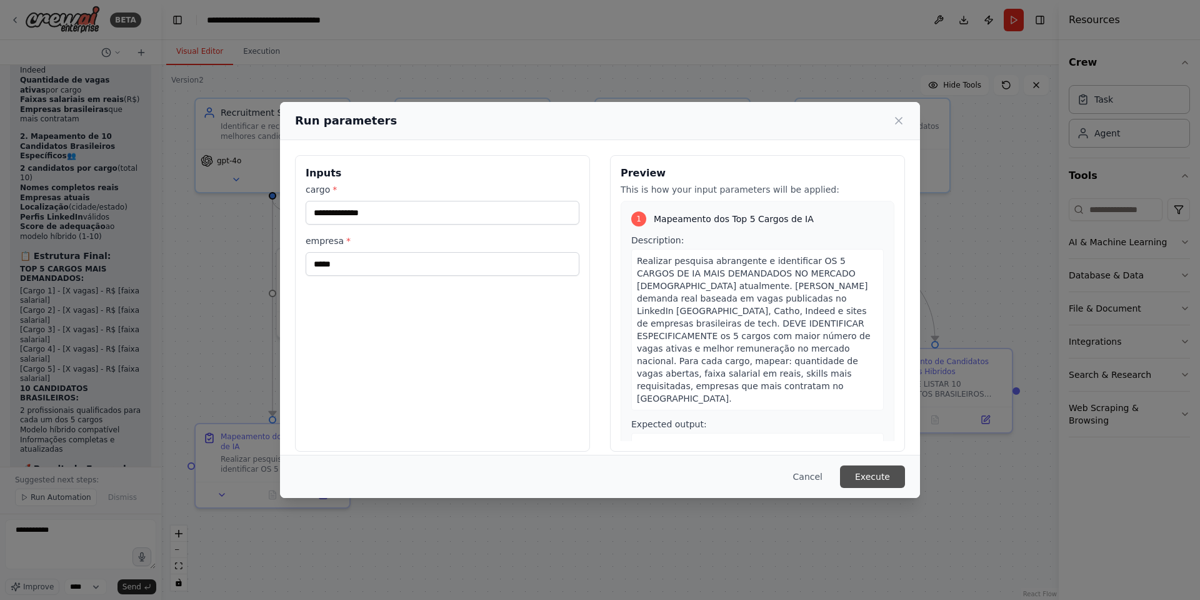
click at [800, 399] on button "Execute" at bounding box center [872, 476] width 65 height 23
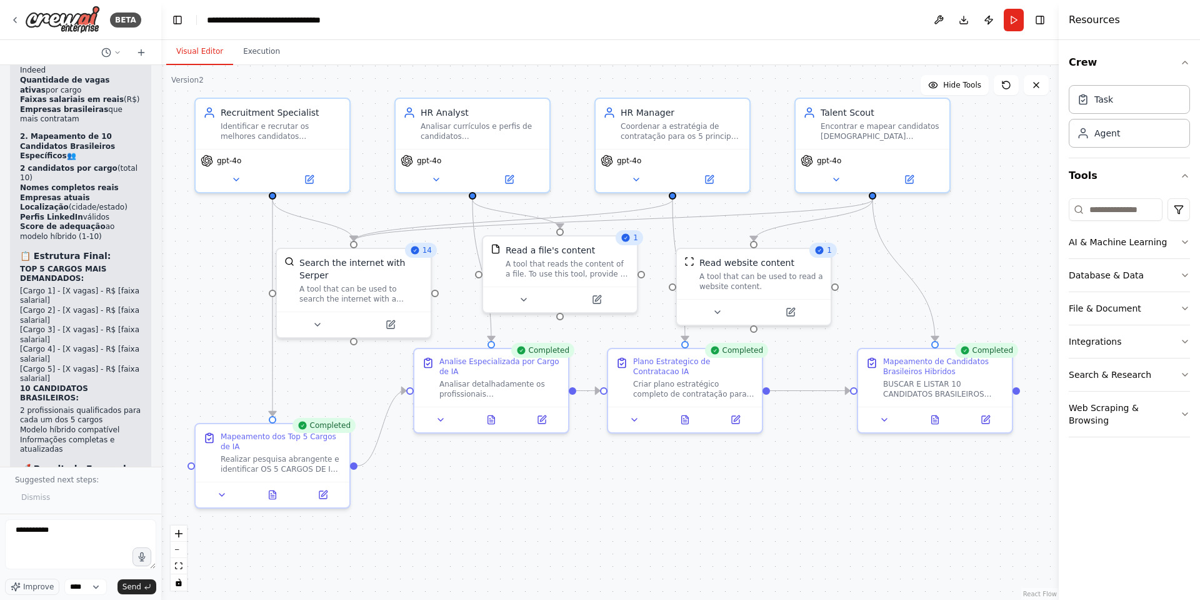
scroll to position [7923, 0]
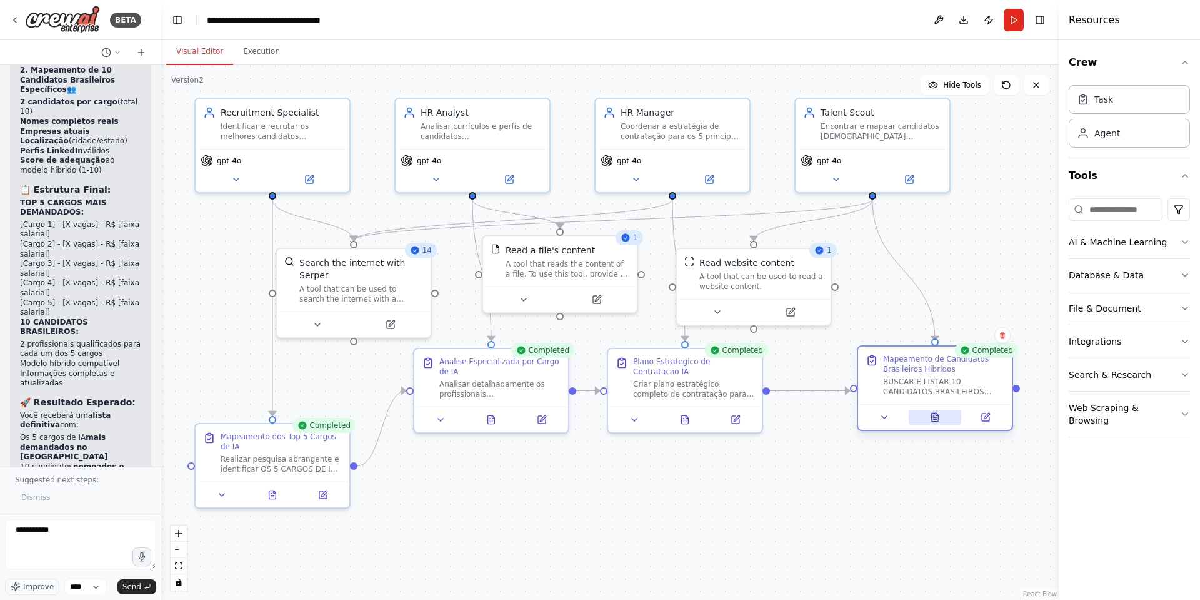
click at [800, 399] on icon at bounding box center [935, 417] width 7 height 8
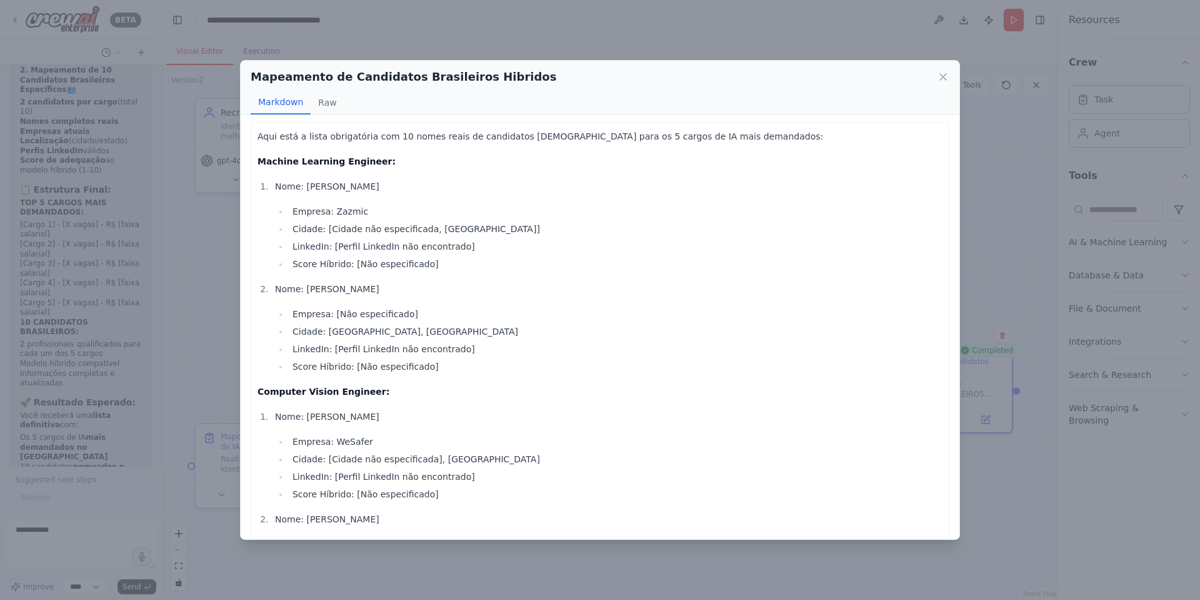
scroll to position [0, 0]
click at [800, 76] on icon at bounding box center [943, 77] width 13 height 13
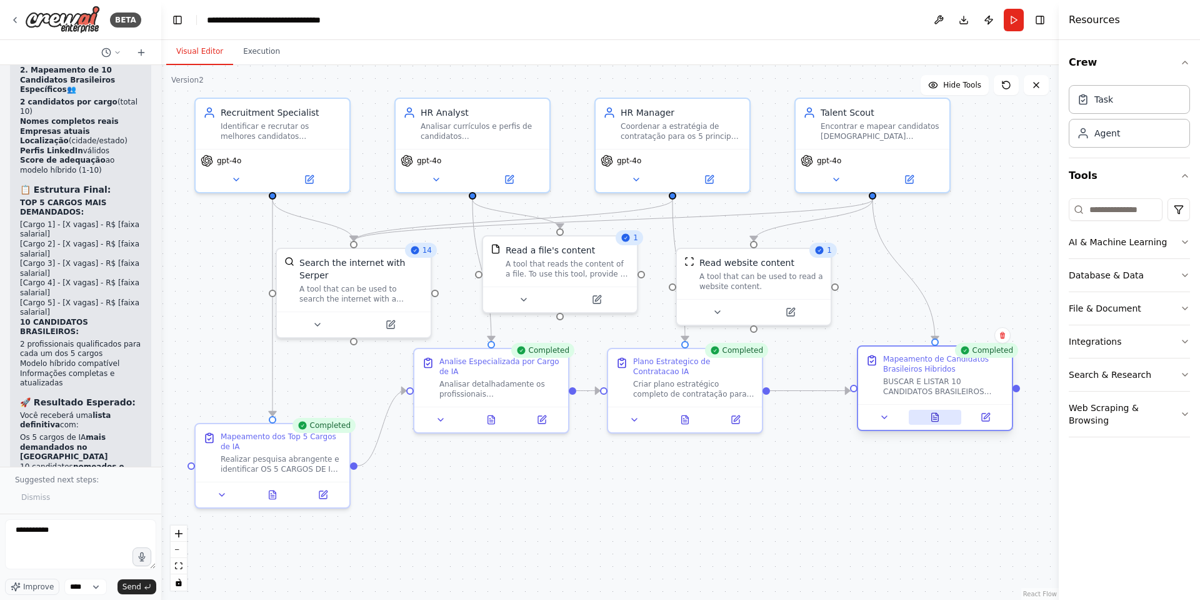
click at [800, 399] on button at bounding box center [935, 417] width 53 height 15
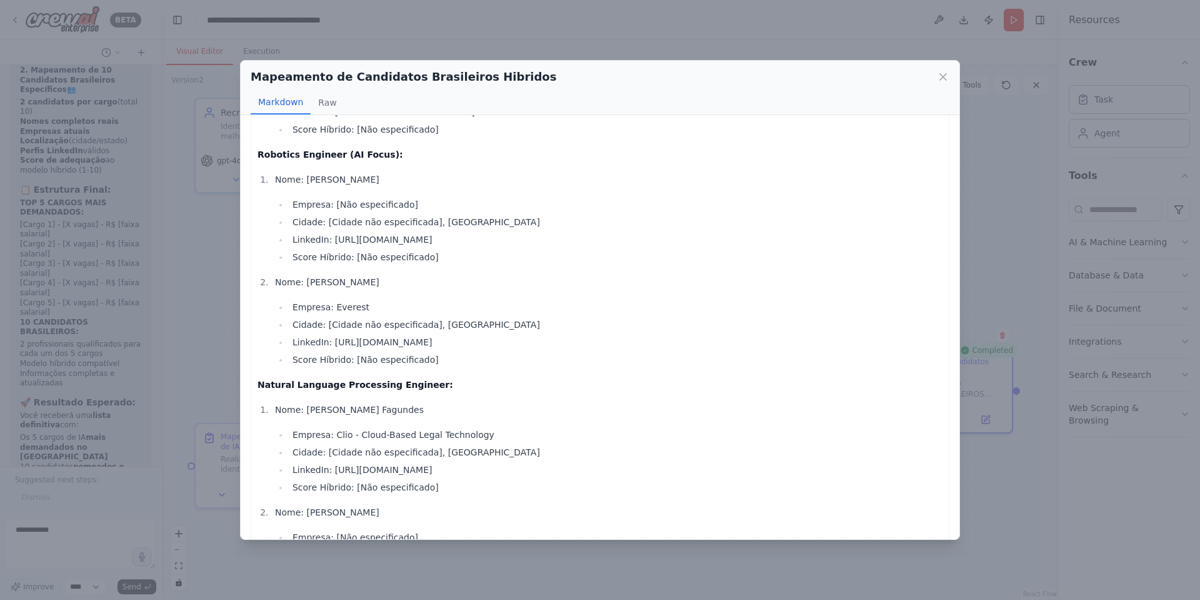
scroll to position [476, 0]
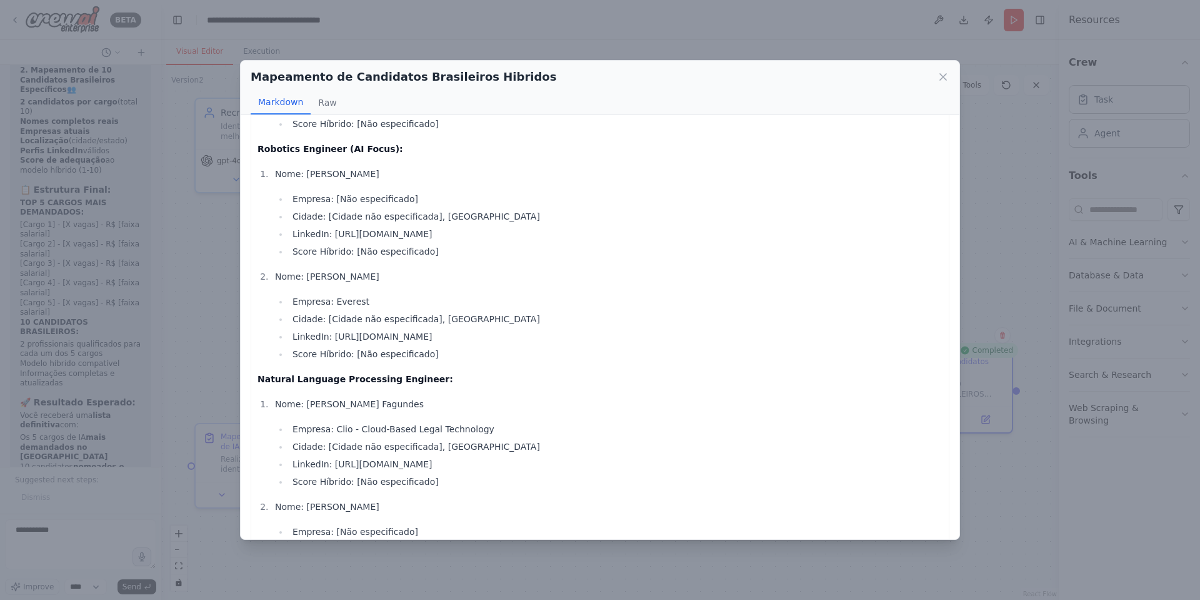
click at [489, 333] on li "LinkedIn: https://www.linkedin.com/in/brunofcarvalho1996/" at bounding box center [616, 336] width 654 height 15
copy ul "LinkedIn: https://www.linkedin.com/in/brunofcarvalho1996/"
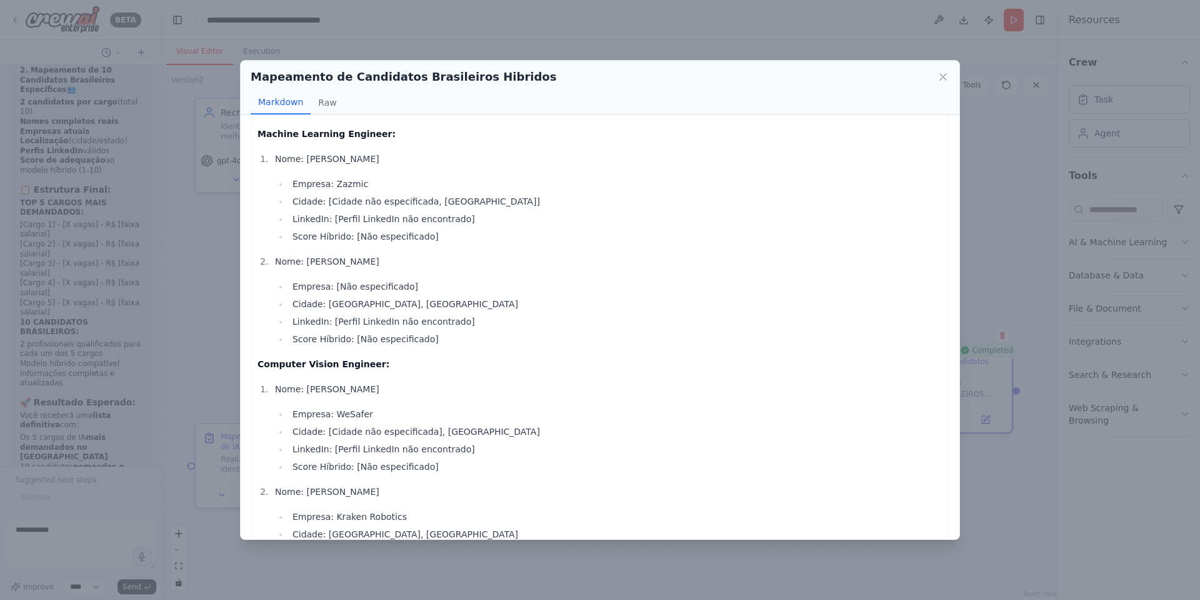
scroll to position [0, 0]
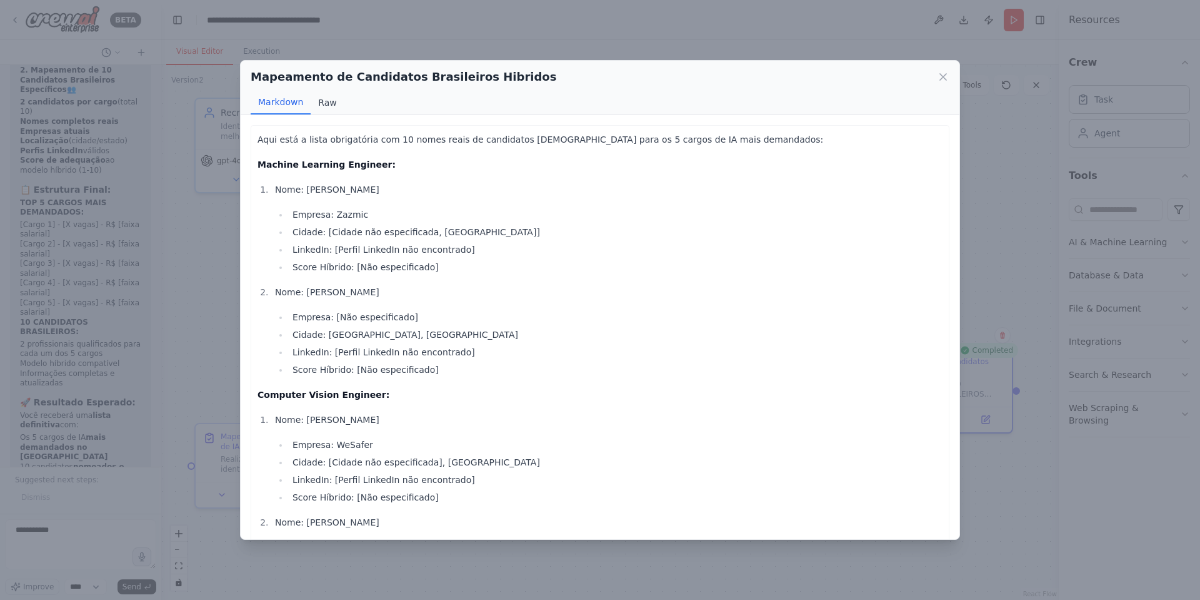
click at [338, 103] on button "Raw" at bounding box center [327, 103] width 33 height 24
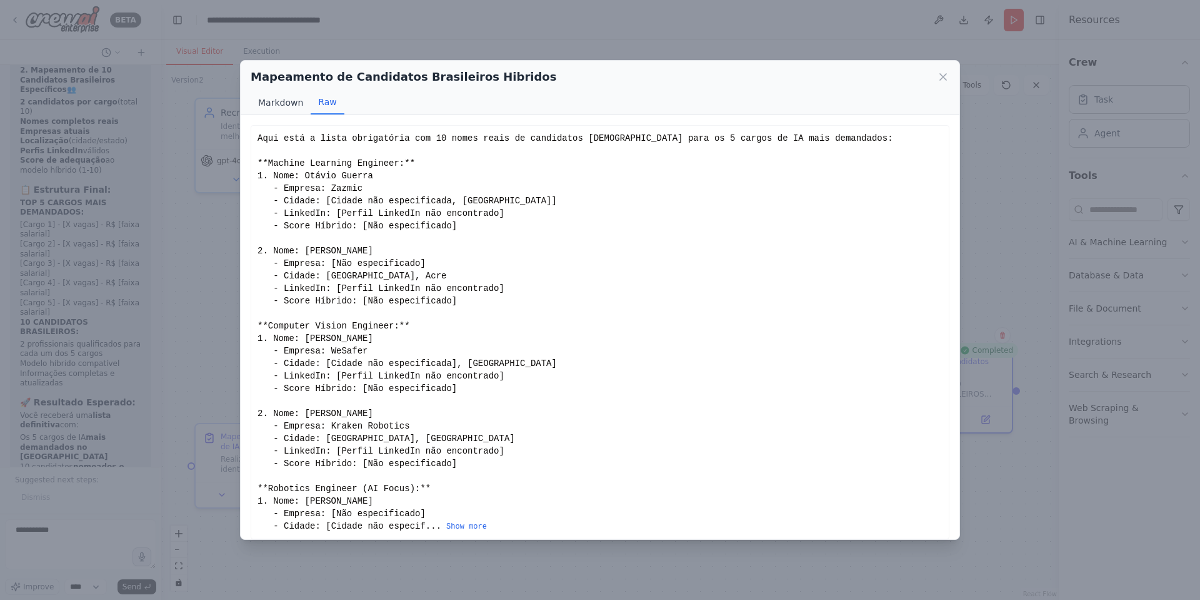
click at [284, 104] on button "Markdown" at bounding box center [281, 103] width 60 height 24
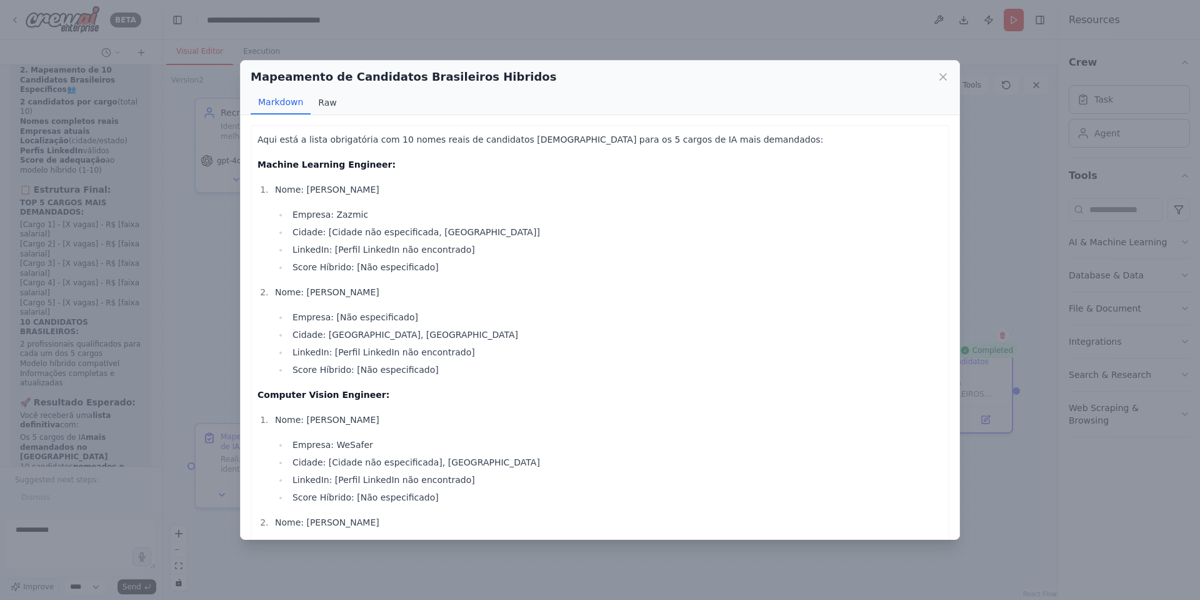
click at [318, 101] on button "Raw" at bounding box center [327, 103] width 33 height 24
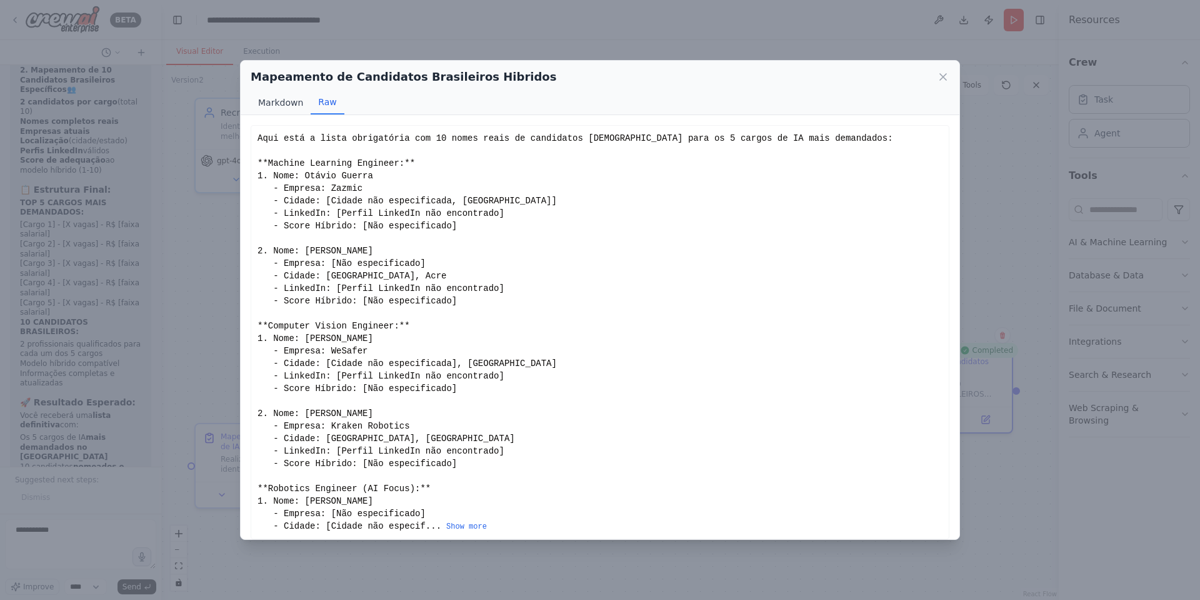
click at [284, 103] on button "Markdown" at bounding box center [281, 103] width 60 height 24
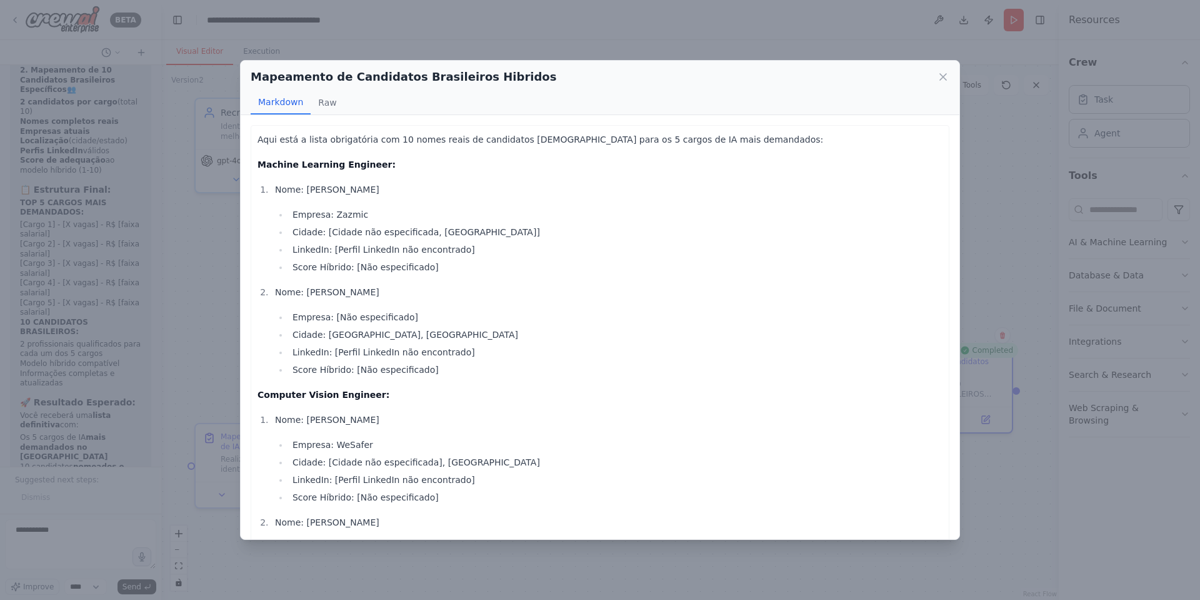
click at [705, 145] on p "Aqui está a lista obrigatória com 10 nomes reais de candidatos brasileiros para…" at bounding box center [600, 139] width 685 height 15
click at [800, 73] on icon at bounding box center [943, 77] width 13 height 13
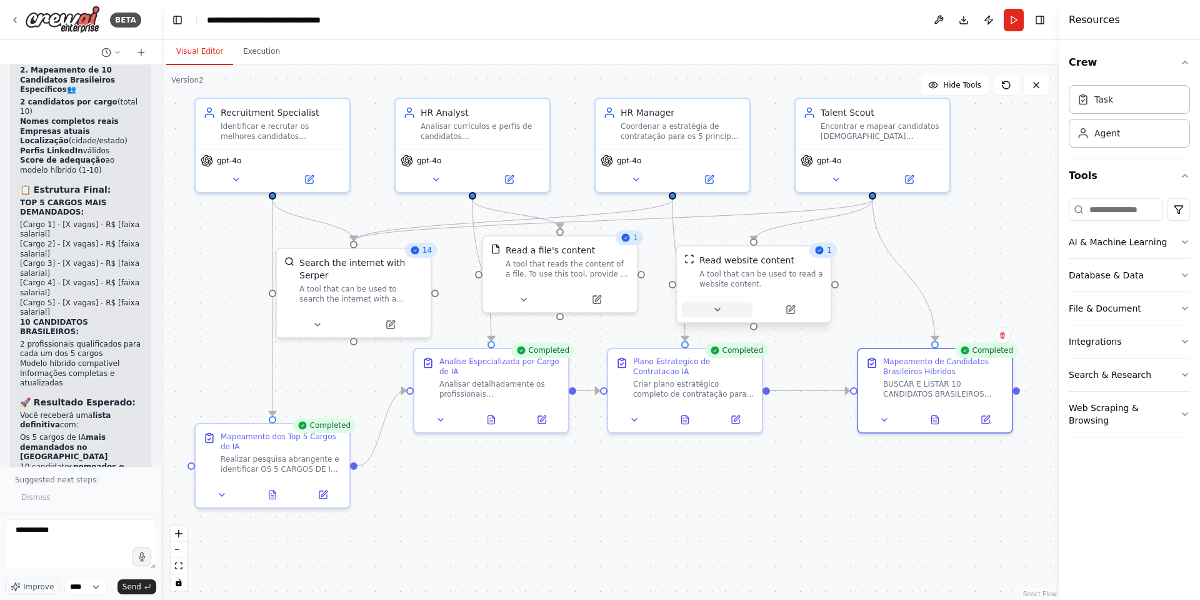
click at [714, 303] on button at bounding box center [717, 309] width 71 height 15
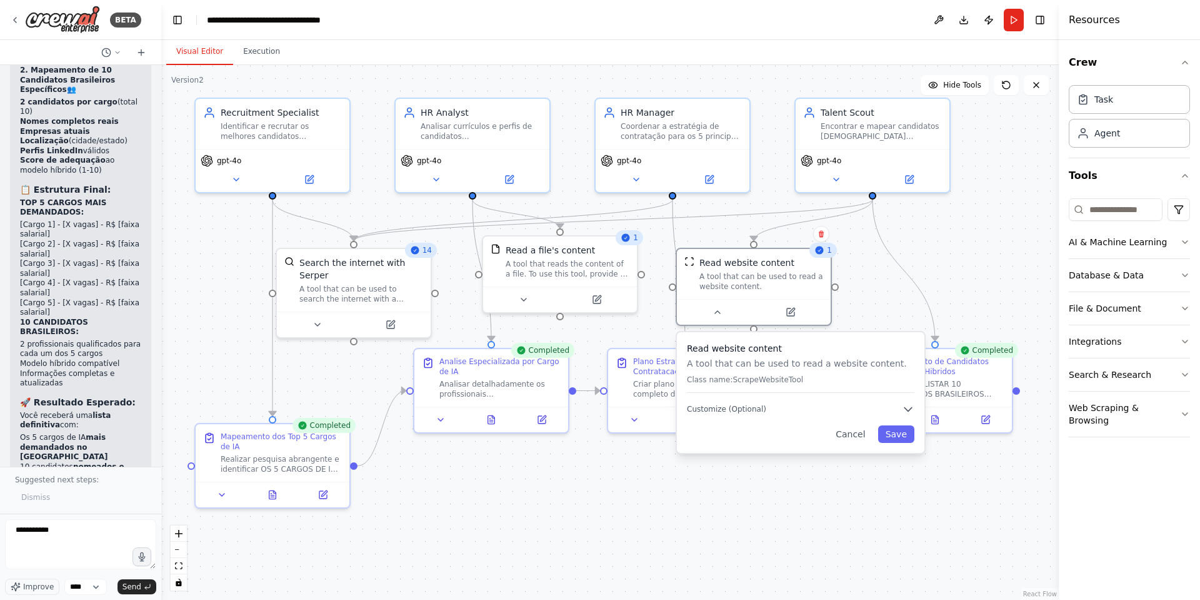
click at [800, 399] on div ".deletable-edge-delete-btn { width: 20px; height: 20px; border: 0px solid #ffff…" at bounding box center [610, 332] width 898 height 535
click at [800, 399] on button "Cancel" at bounding box center [850, 434] width 44 height 18
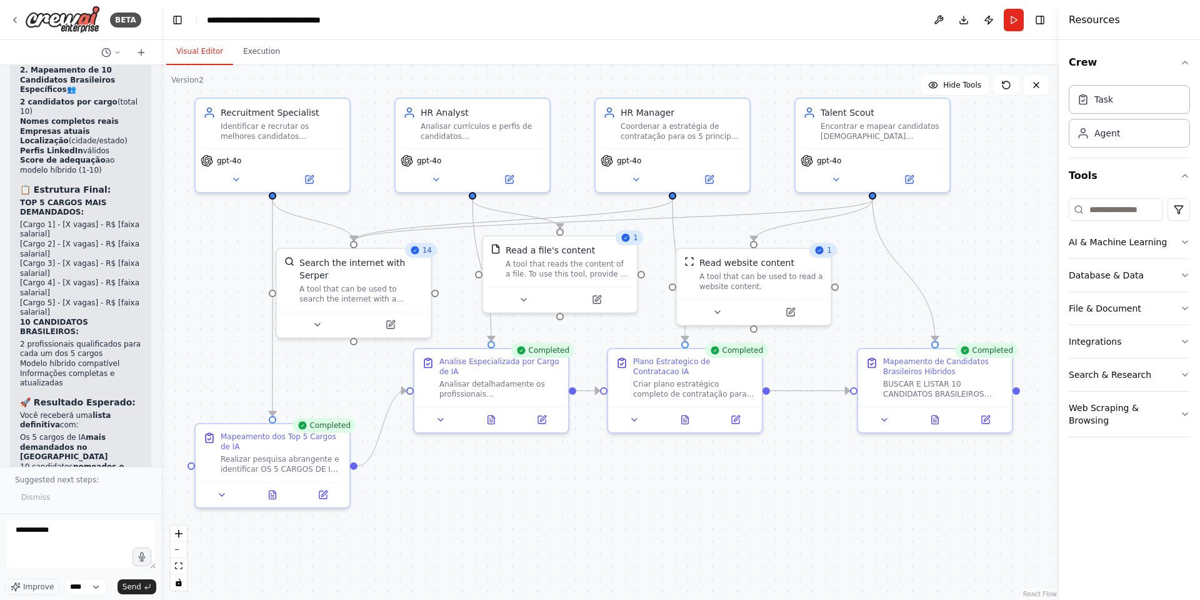
click at [800, 399] on div ".deletable-edge-delete-btn { width: 20px; height: 20px; border: 0px solid #ffff…" at bounding box center [610, 332] width 898 height 535
click at [800, 399] on icon at bounding box center [935, 417] width 7 height 8
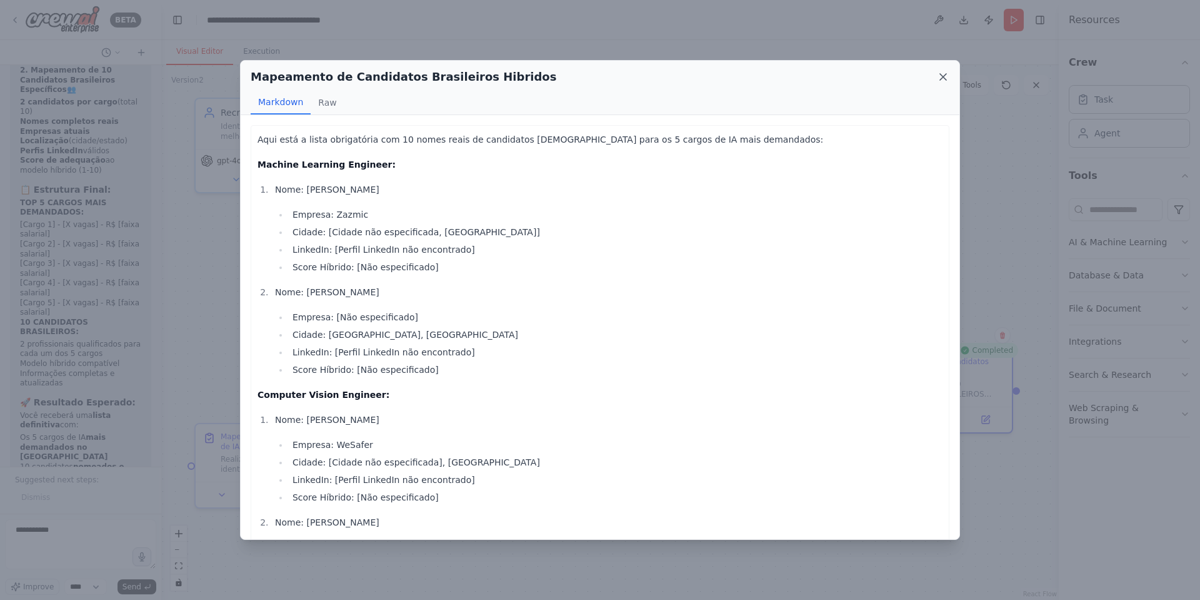
click at [800, 73] on icon at bounding box center [943, 77] width 13 height 13
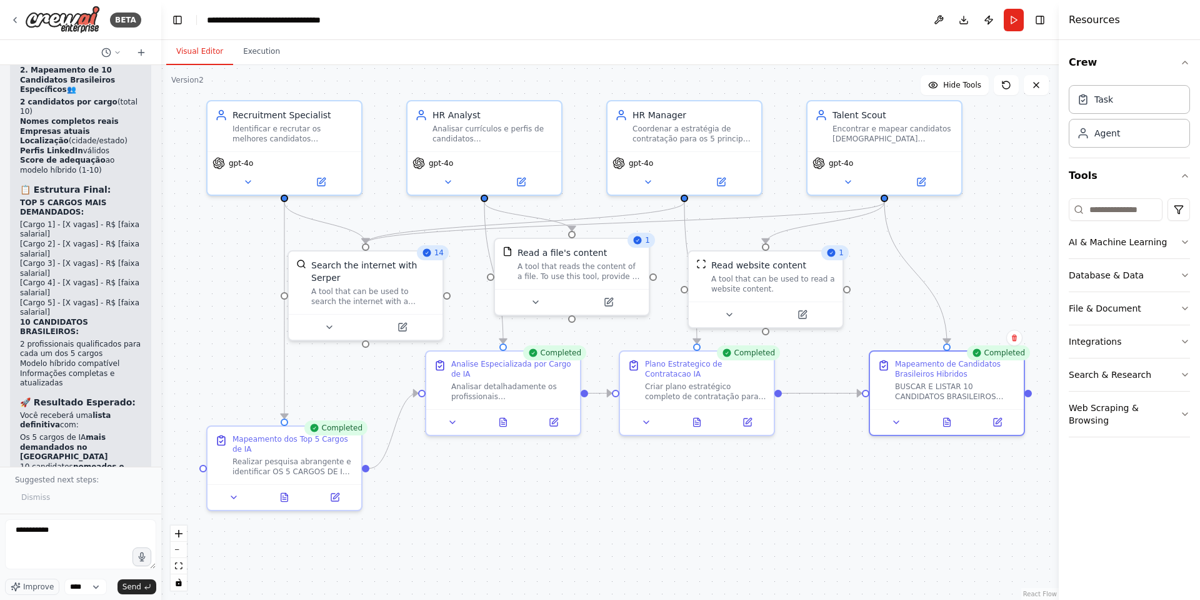
drag, startPoint x: 900, startPoint y: 496, endPoint x: 910, endPoint y: 501, distance: 11.7
click at [800, 399] on div ".deletable-edge-delete-btn { width: 20px; height: 20px; border: 0px solid #ffff…" at bounding box center [610, 332] width 898 height 535
click at [800, 399] on icon at bounding box center [946, 422] width 7 height 8
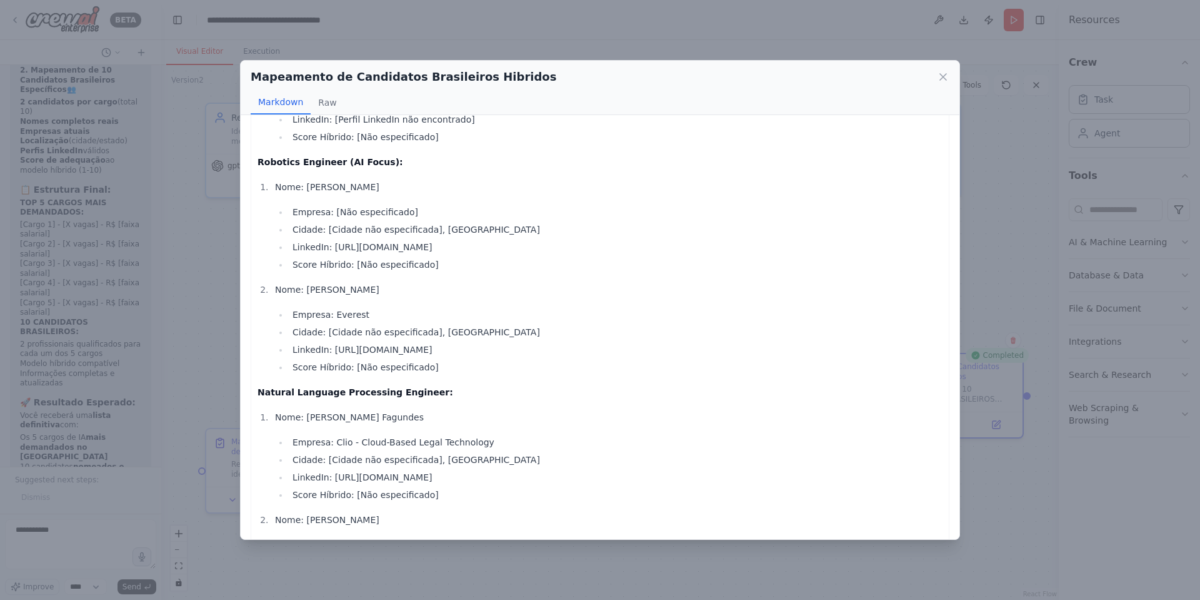
scroll to position [465, 0]
click at [402, 254] on ul "Empresa: [Não especificado] Cidade: [Cidade não especificada], Brasil LinkedIn:…" at bounding box center [609, 237] width 668 height 68
click at [404, 244] on li "LinkedIn: https://br.linkedin.com/in/kayky-matos" at bounding box center [616, 245] width 654 height 15
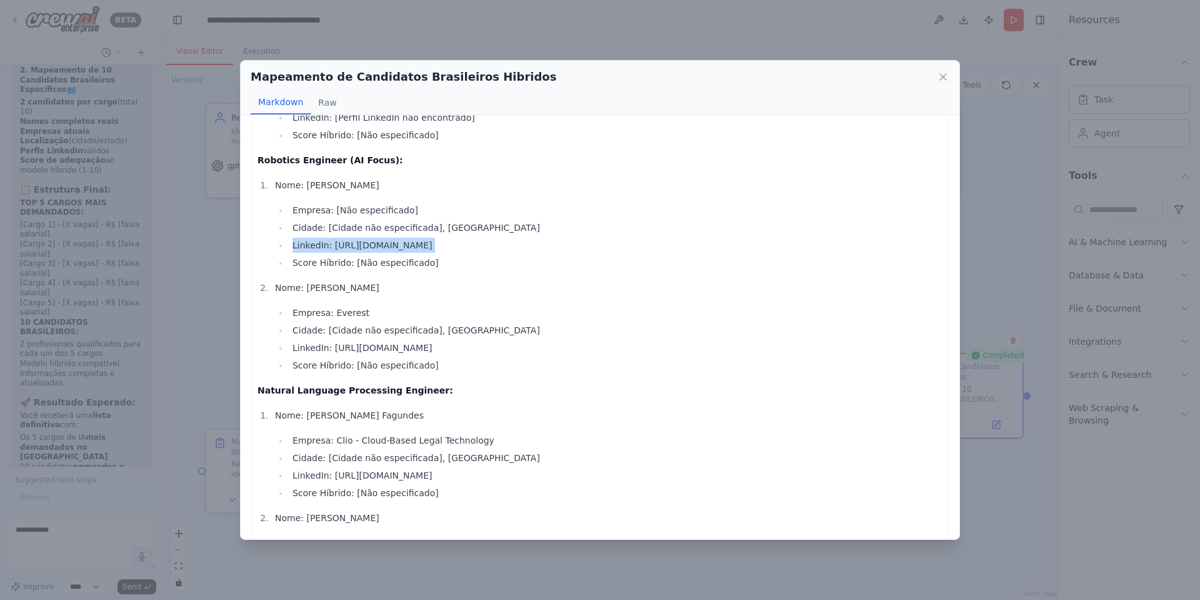
copy ul "LinkedIn: https://br.linkedin.com/in/kayky-matos"
click at [800, 74] on icon at bounding box center [943, 77] width 13 height 13
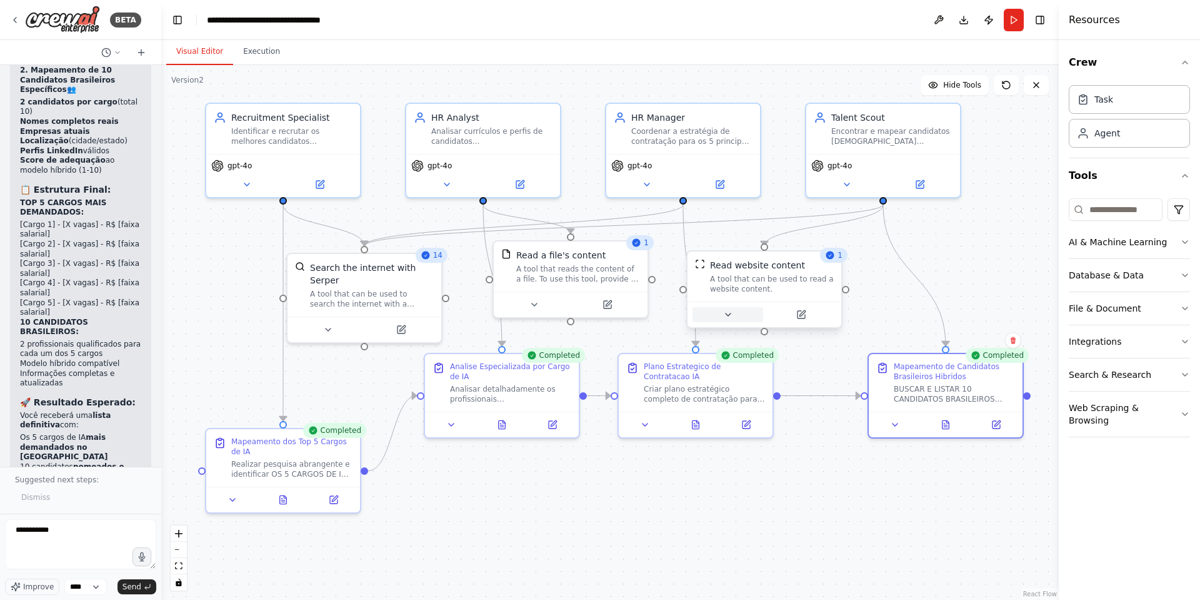
click at [728, 318] on icon at bounding box center [728, 314] width 10 height 10
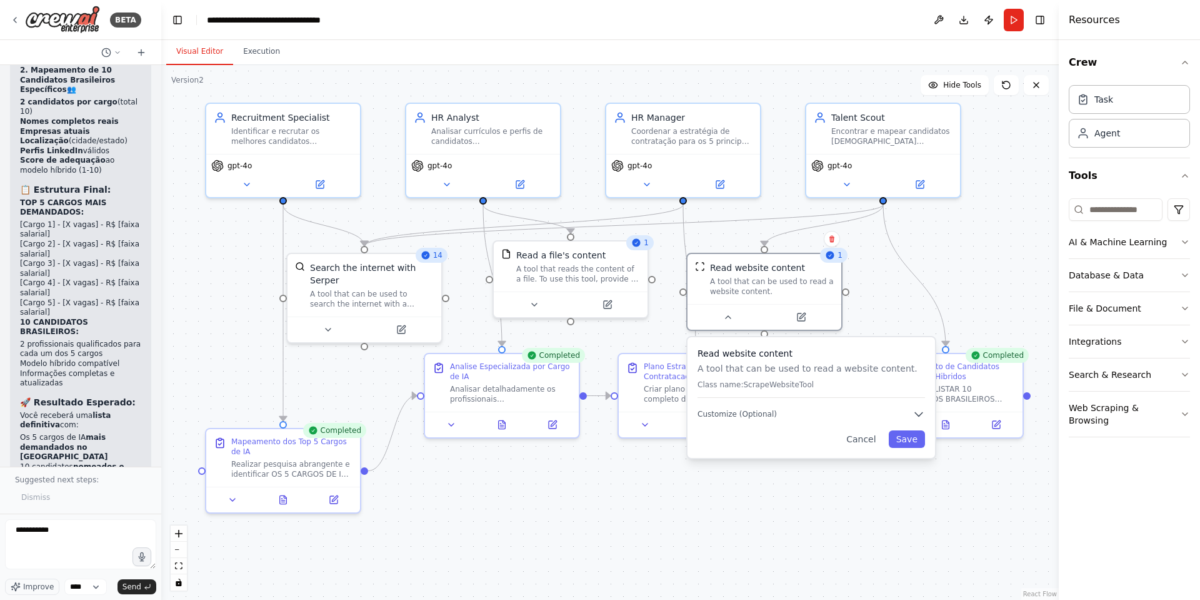
click at [587, 399] on div ".deletable-edge-delete-btn { width: 20px; height: 20px; border: 0px solid #ffff…" at bounding box center [610, 332] width 898 height 535
click at [800, 399] on button "Cancel" at bounding box center [861, 439] width 44 height 18
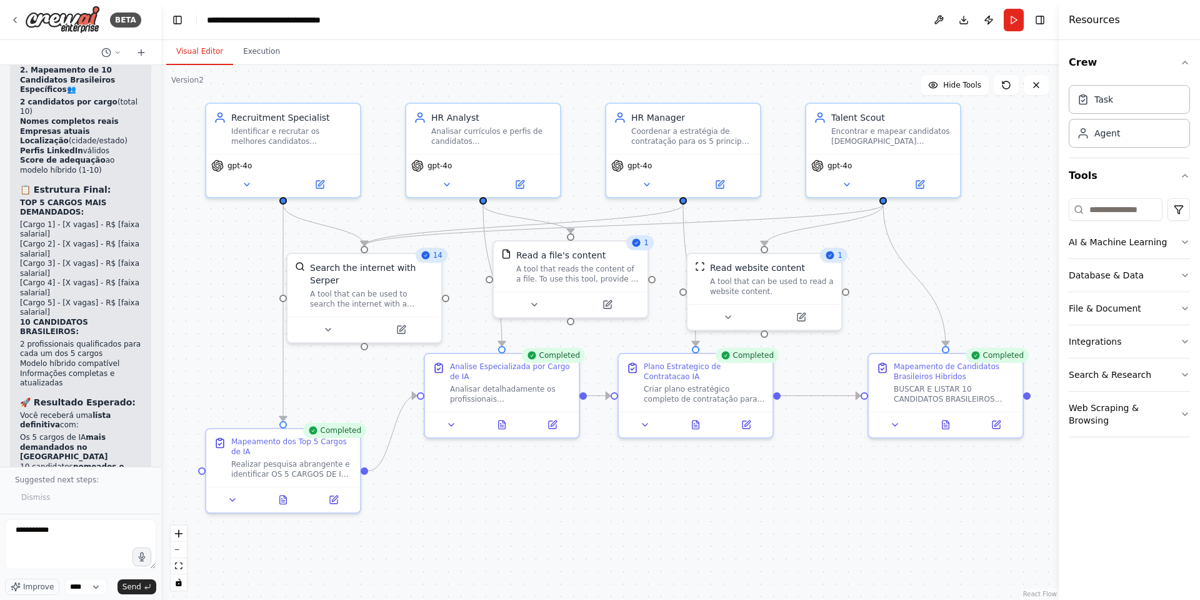
click at [800, 399] on div ".deletable-edge-delete-btn { width: 20px; height: 20px; border: 0px solid #ffff…" at bounding box center [610, 332] width 898 height 535
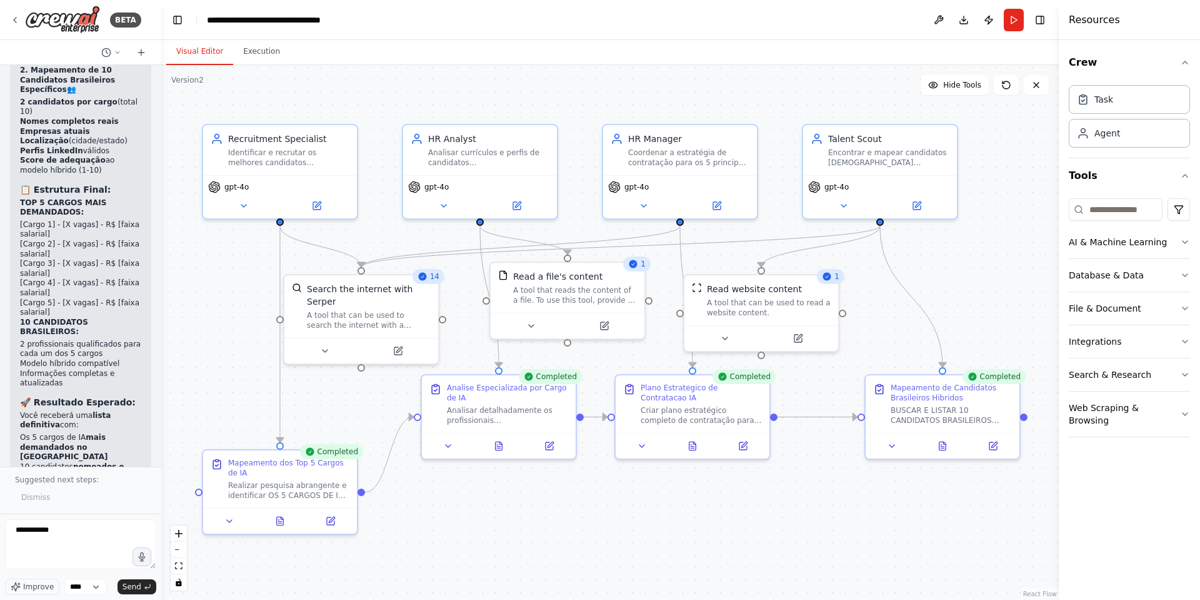
drag, startPoint x: 923, startPoint y: 495, endPoint x: 920, endPoint y: 516, distance: 21.5
click at [800, 399] on div ".deletable-edge-delete-btn { width: 20px; height: 20px; border: 0px solid #ffff…" at bounding box center [610, 332] width 898 height 535
click at [86, 399] on textarea "**********" at bounding box center [80, 544] width 151 height 50
click at [47, 399] on textarea "**********" at bounding box center [80, 544] width 151 height 50
click at [106, 399] on textarea "**********" at bounding box center [80, 544] width 151 height 50
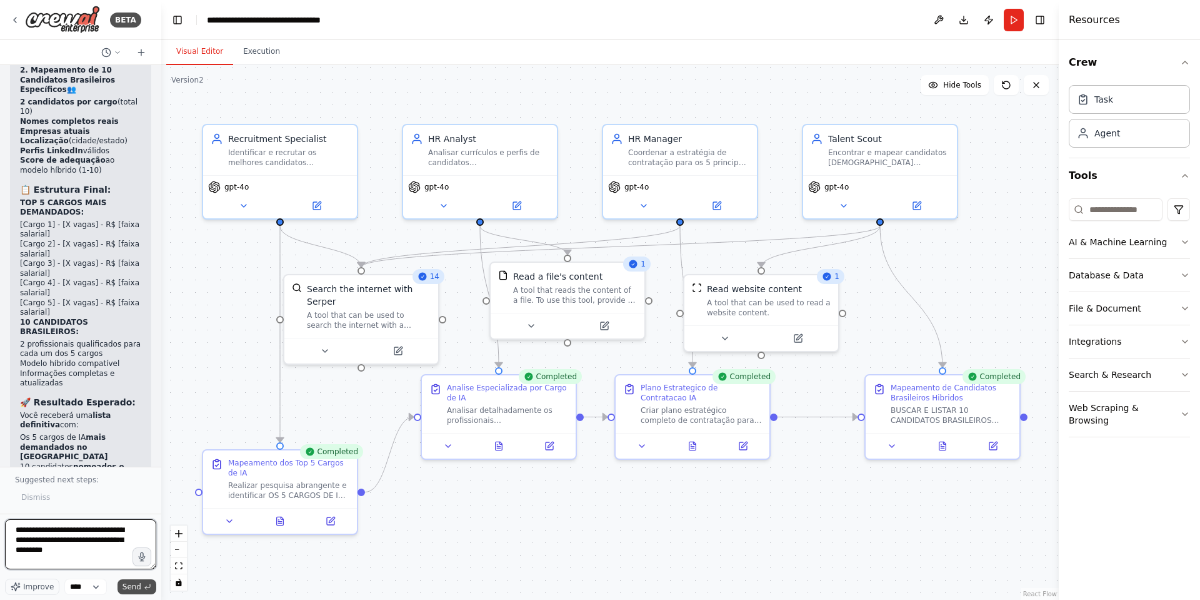
type textarea "**********"
click at [136, 399] on span "Send" at bounding box center [132, 586] width 19 height 10
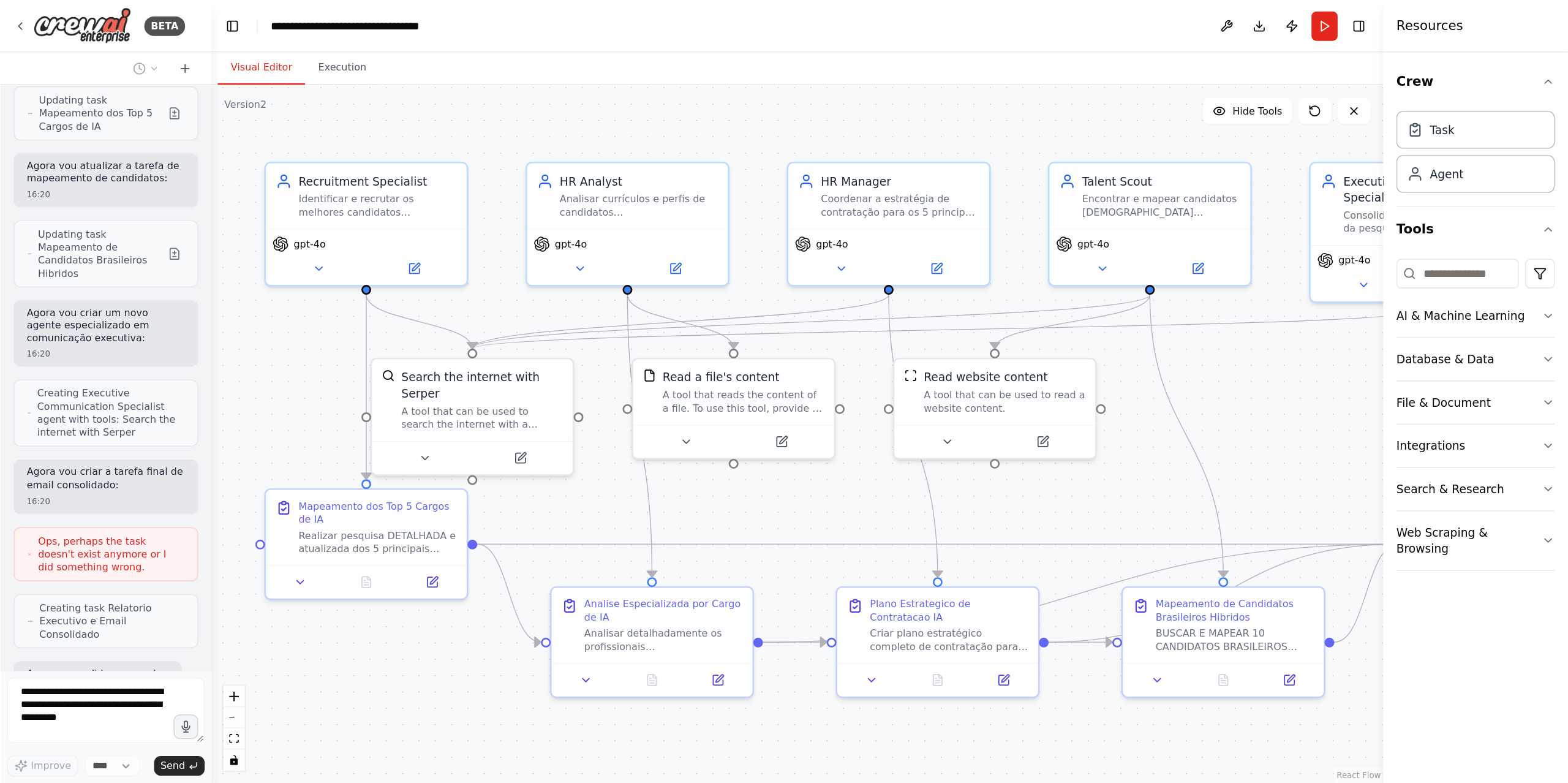
scroll to position [8462, 0]
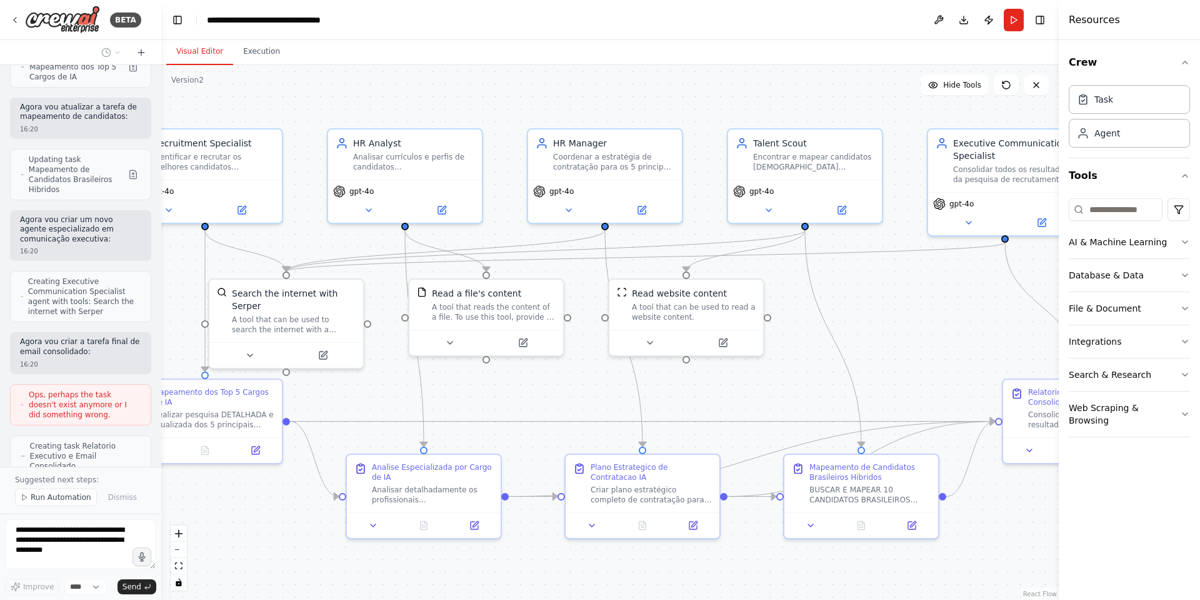
drag, startPoint x: 299, startPoint y: 533, endPoint x: 224, endPoint y: 538, distance: 75.2
click at [224, 399] on div ".deletable-edge-delete-btn { width: 20px; height: 20px; border: 0px solid #ffff…" at bounding box center [610, 332] width 898 height 535
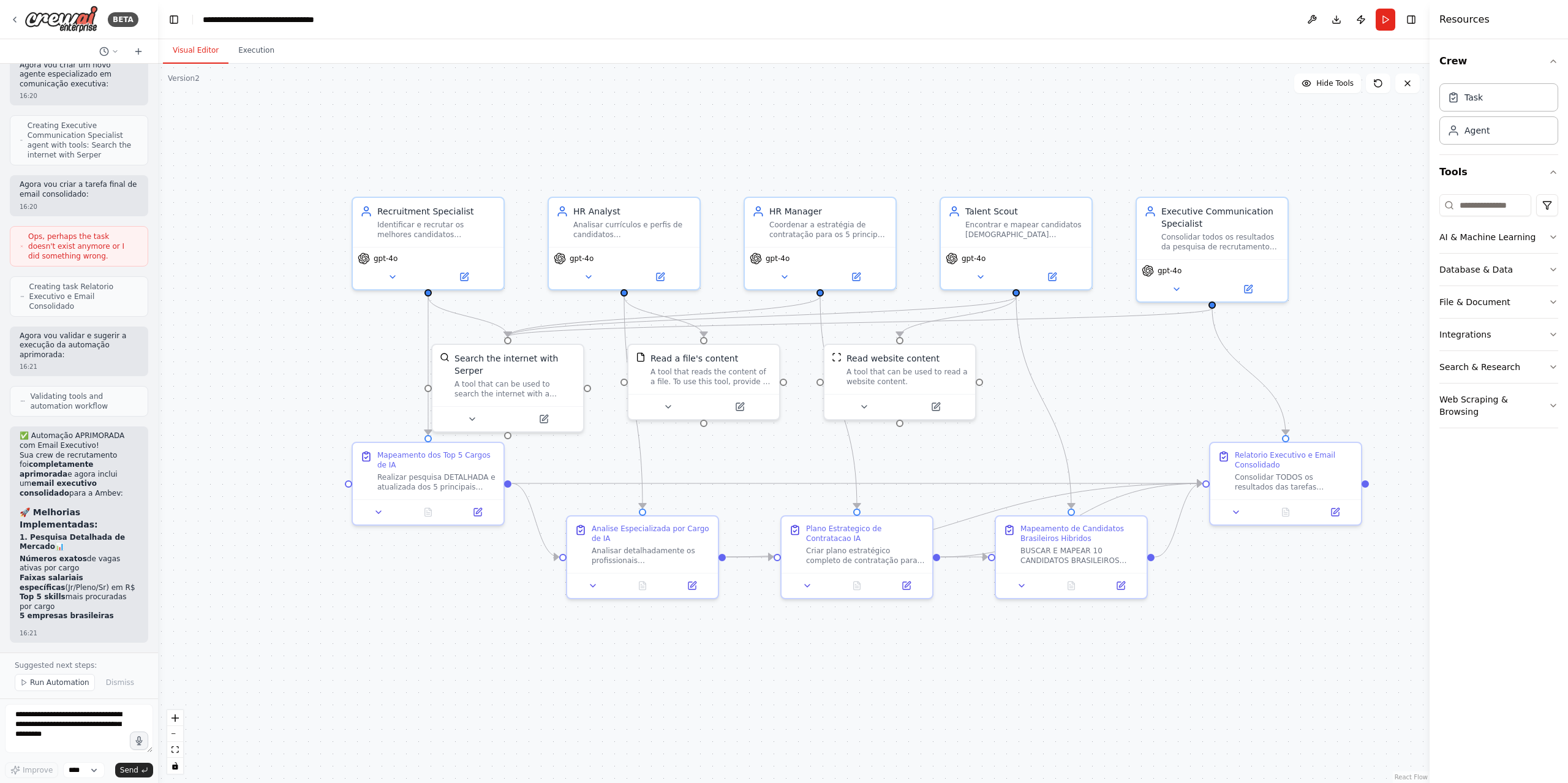
drag, startPoint x: 473, startPoint y: 676, endPoint x: 660, endPoint y: 745, distance: 199.3
click at [660, 391] on div ".deletable-edge-delete-btn { width: 20px; height: 20px; border: 0px solid #ffff…" at bounding box center [793, 423] width 1271 height 719
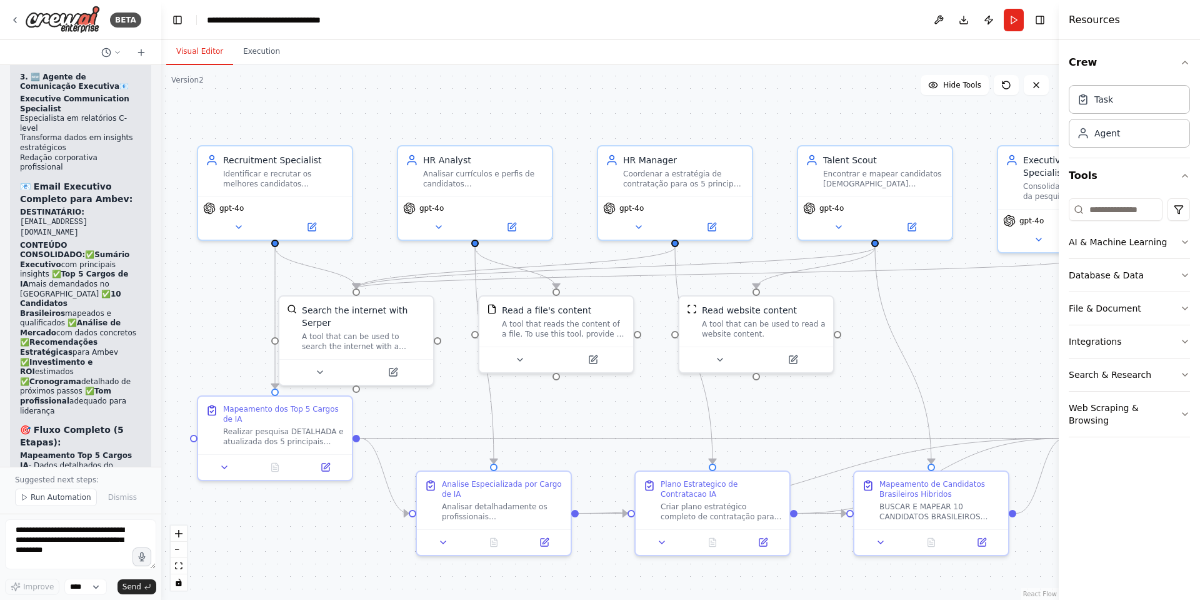
scroll to position [9572, 0]
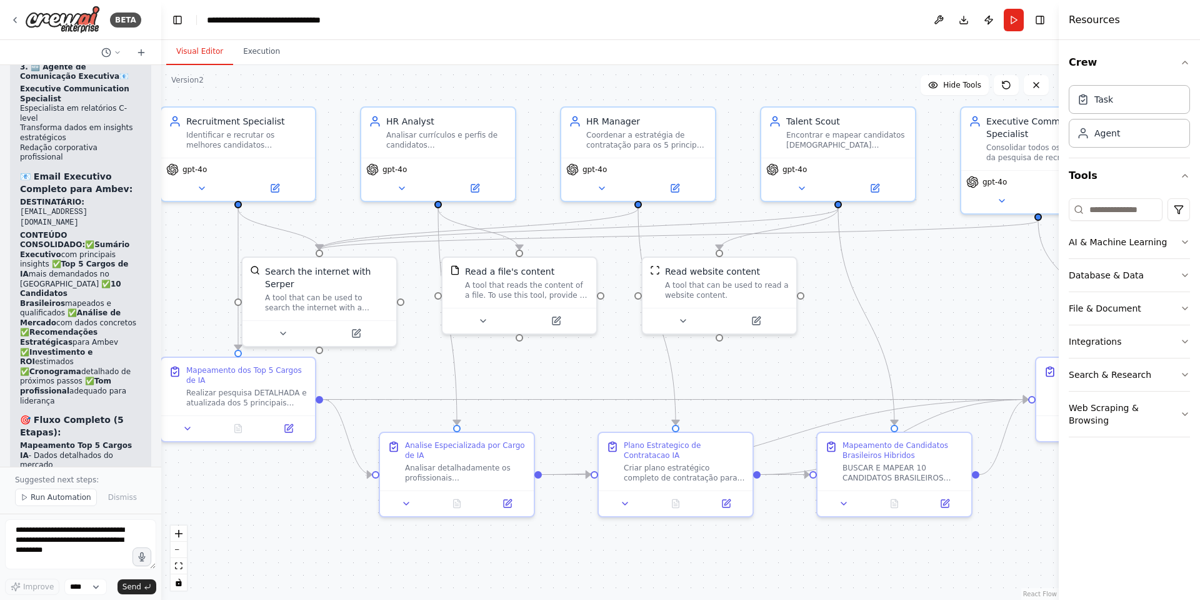
drag, startPoint x: 261, startPoint y: 224, endPoint x: 64, endPoint y: 132, distance: 216.8
click at [64, 132] on div "BETA busque uma crew para RH 13:49 ▶ Thought process Vou verificar sua crew atu…" at bounding box center [600, 300] width 1200 height 600
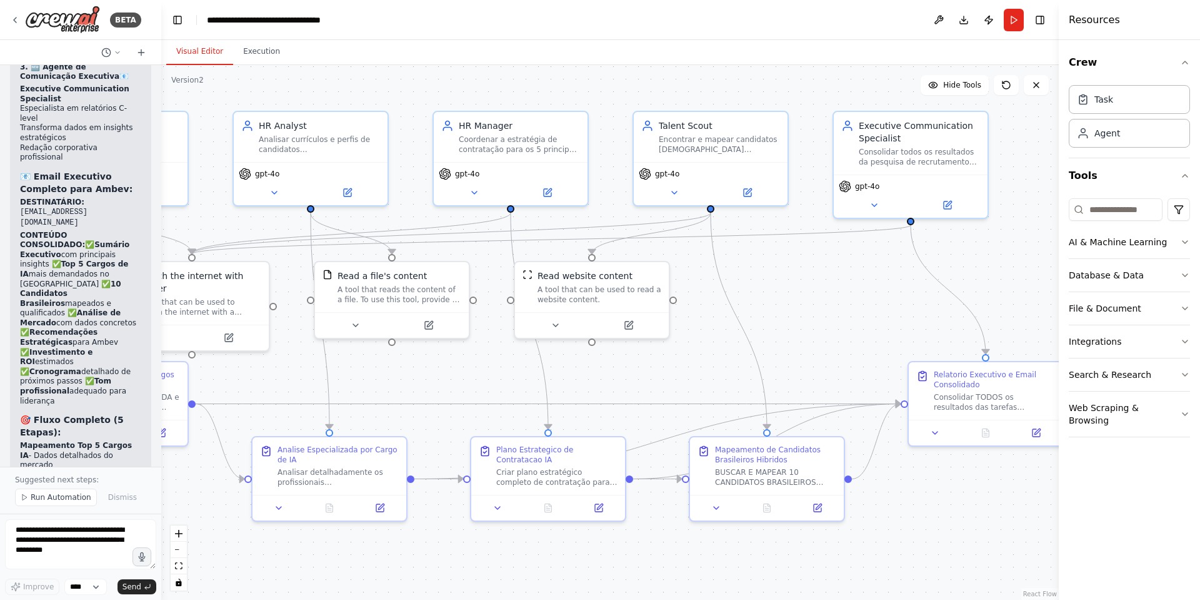
drag, startPoint x: 922, startPoint y: 330, endPoint x: 792, endPoint y: 333, distance: 130.1
click at [792, 333] on div ".deletable-edge-delete-btn { width: 20px; height: 20px; border: 0px solid #ffff…" at bounding box center [610, 332] width 898 height 535
click at [800, 21] on button "Run" at bounding box center [1014, 20] width 20 height 23
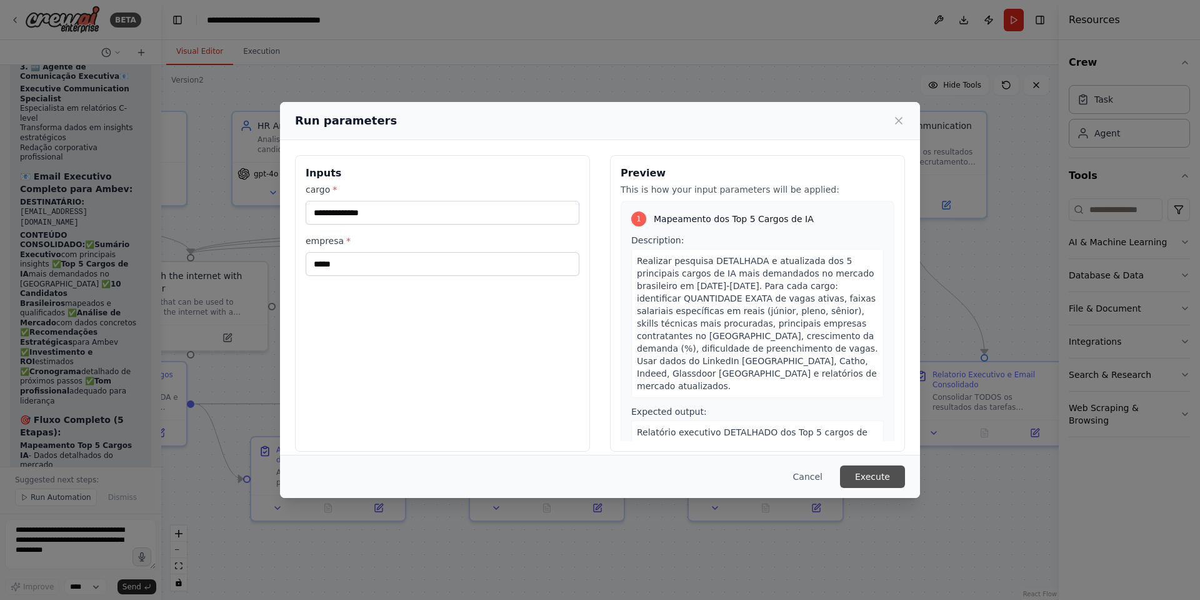
click at [800, 399] on button "Execute" at bounding box center [872, 476] width 65 height 23
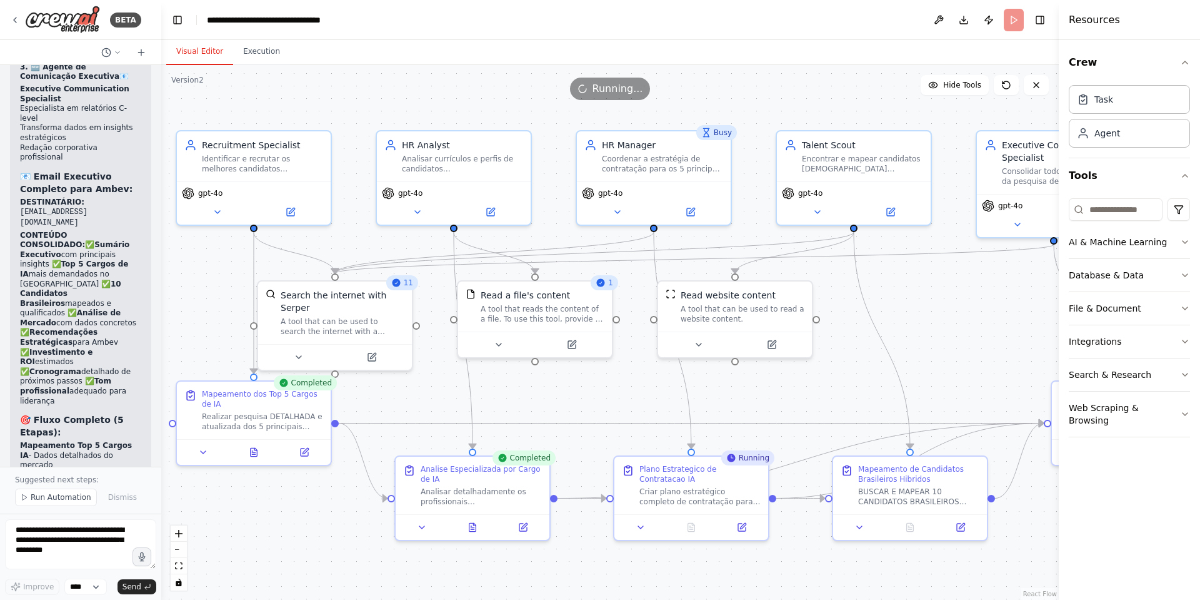
drag, startPoint x: 783, startPoint y: 286, endPoint x: 928, endPoint y: 306, distance: 146.3
click at [800, 306] on div ".deletable-edge-delete-btn { width: 20px; height: 20px; border: 0px solid #ffff…" at bounding box center [610, 332] width 898 height 535
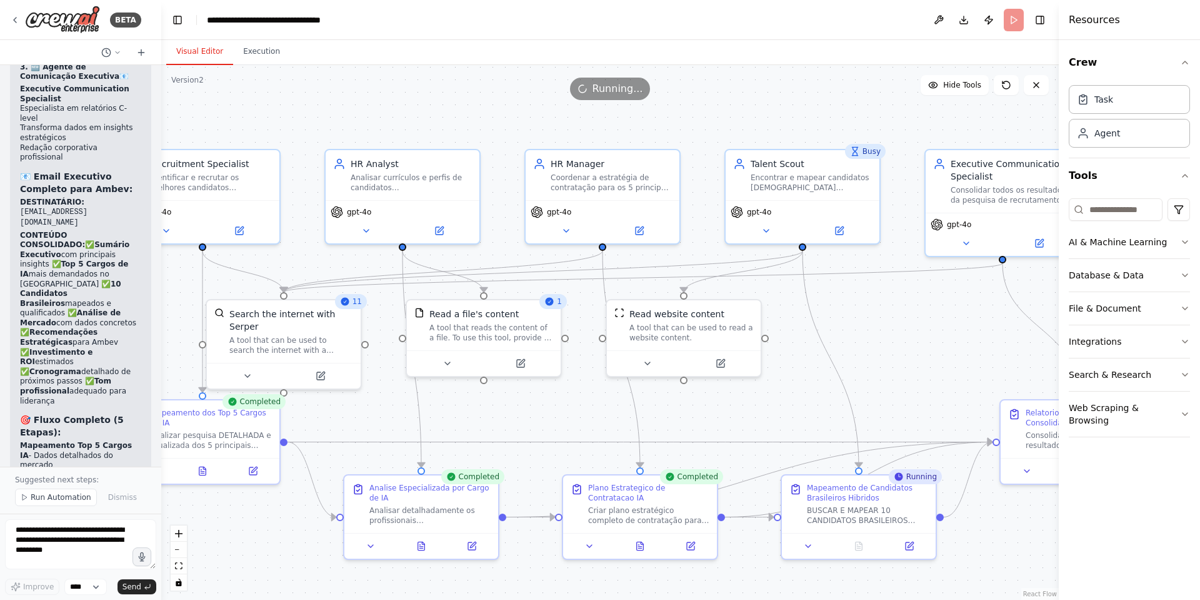
drag, startPoint x: 972, startPoint y: 291, endPoint x: 920, endPoint y: 309, distance: 55.2
click at [800, 309] on div ".deletable-edge-delete-btn { width: 20px; height: 20px; border: 0px solid #ffff…" at bounding box center [610, 332] width 898 height 535
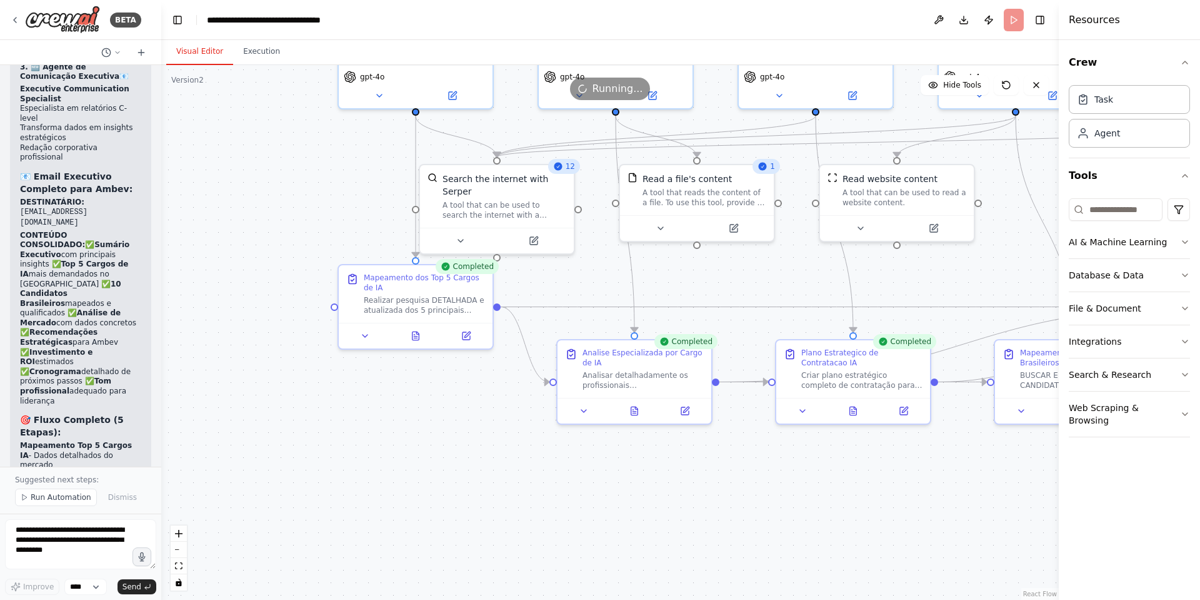
drag, startPoint x: 370, startPoint y: 405, endPoint x: 588, endPoint y: 273, distance: 254.6
click at [588, 273] on div ".deletable-edge-delete-btn { width: 20px; height: 20px; border: 0px solid #ffff…" at bounding box center [610, 332] width 898 height 535
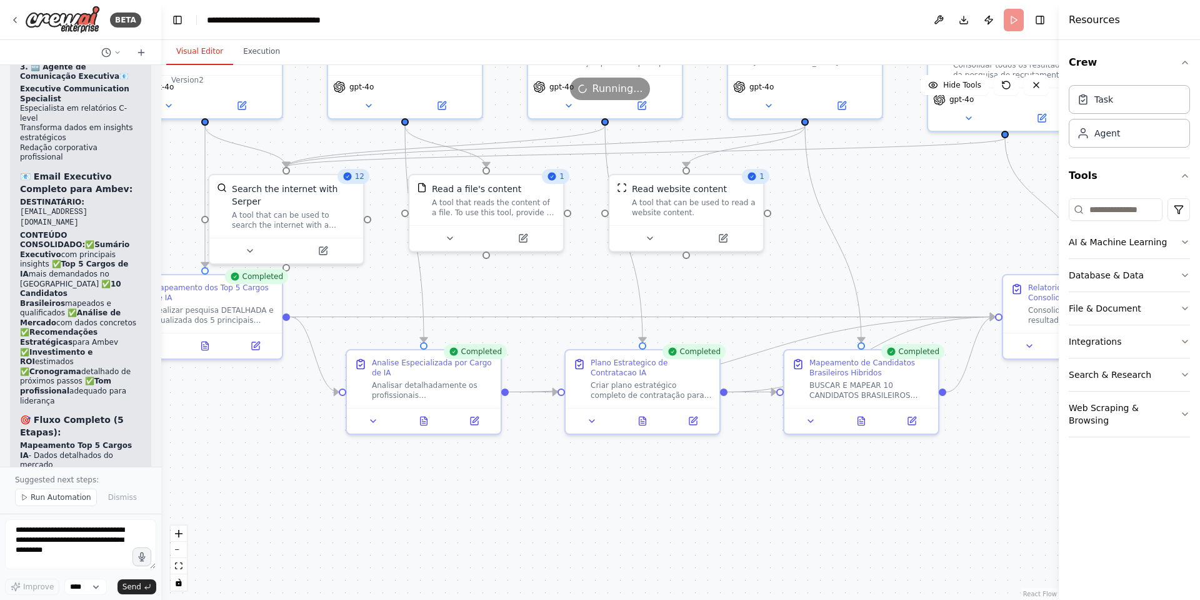
drag, startPoint x: 454, startPoint y: 425, endPoint x: 226, endPoint y: 433, distance: 227.7
click at [226, 399] on div ".deletable-edge-delete-btn { width: 20px; height: 20px; border: 0px solid #ffff…" at bounding box center [610, 332] width 898 height 535
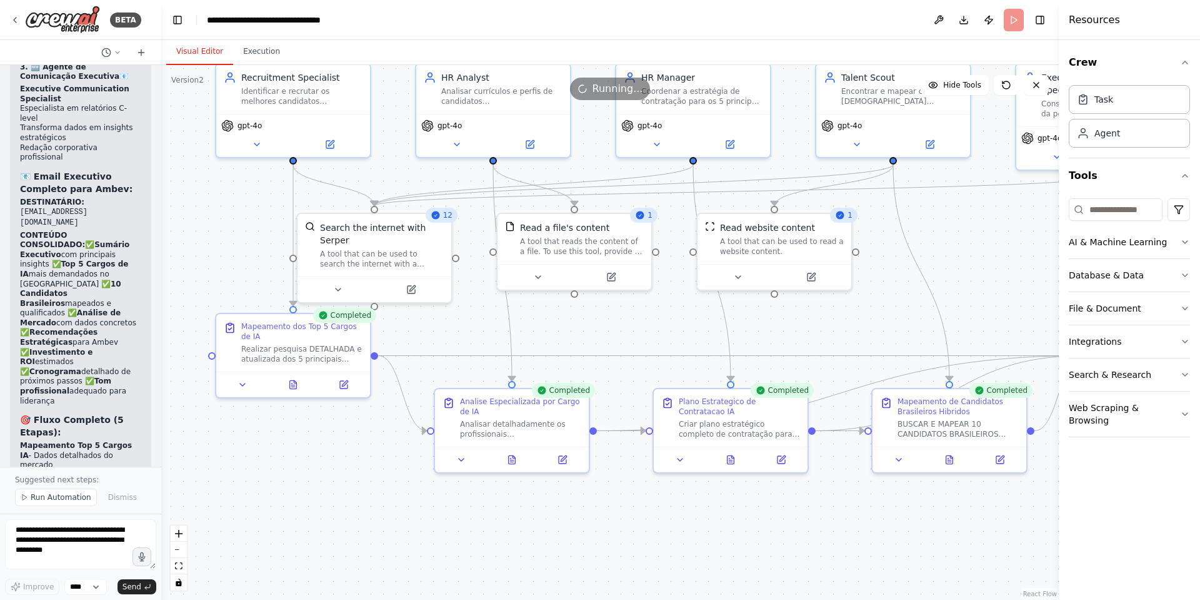
drag, startPoint x: 248, startPoint y: 424, endPoint x: 349, endPoint y: 468, distance: 109.8
click at [349, 399] on div ".deletable-edge-delete-btn { width: 20px; height: 20px; border: 0px solid #ffff…" at bounding box center [610, 332] width 898 height 535
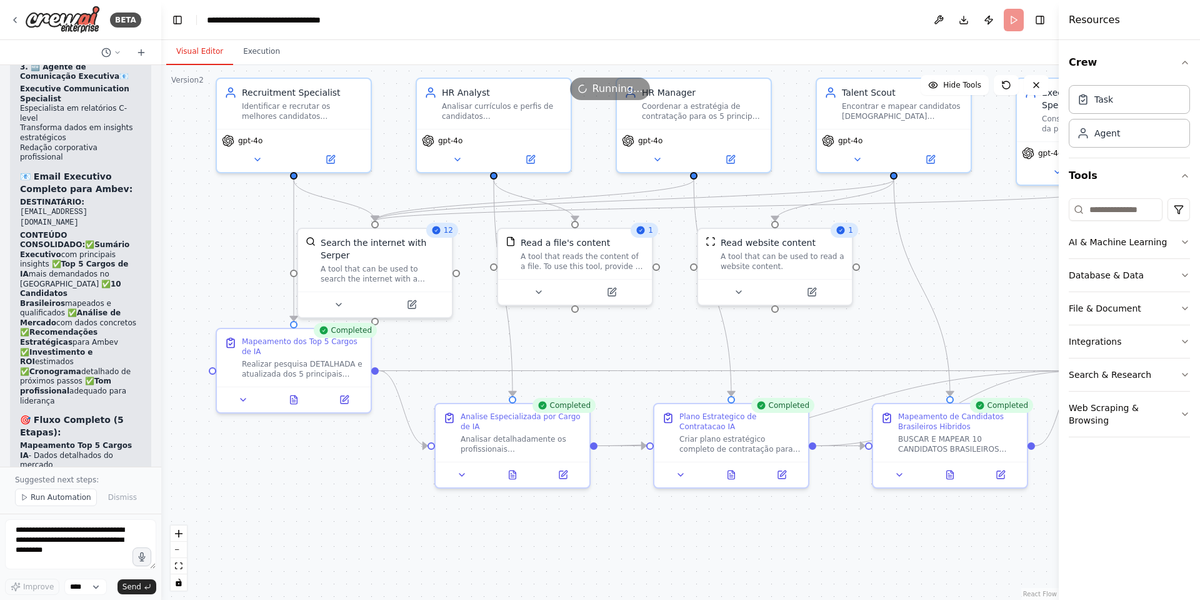
drag, startPoint x: 517, startPoint y: 540, endPoint x: 517, endPoint y: 549, distance: 8.8
click at [517, 399] on div ".deletable-edge-delete-btn { width: 20px; height: 20px; border: 0px solid #ffff…" at bounding box center [610, 332] width 898 height 535
click at [294, 399] on icon at bounding box center [294, 397] width 7 height 8
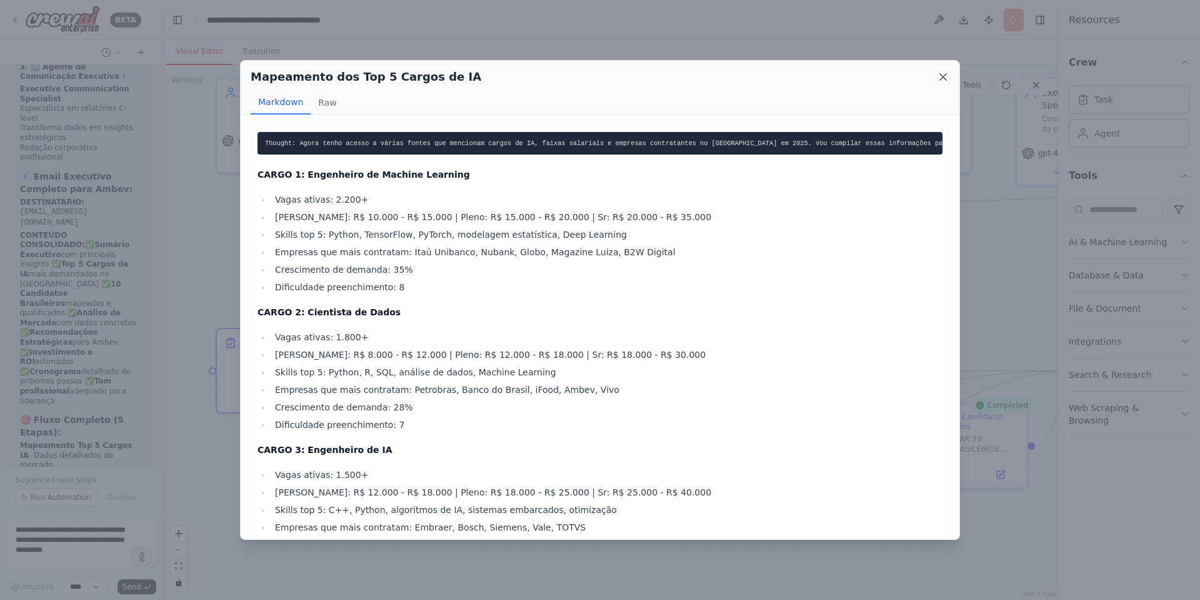
click at [800, 77] on icon at bounding box center [943, 77] width 6 height 6
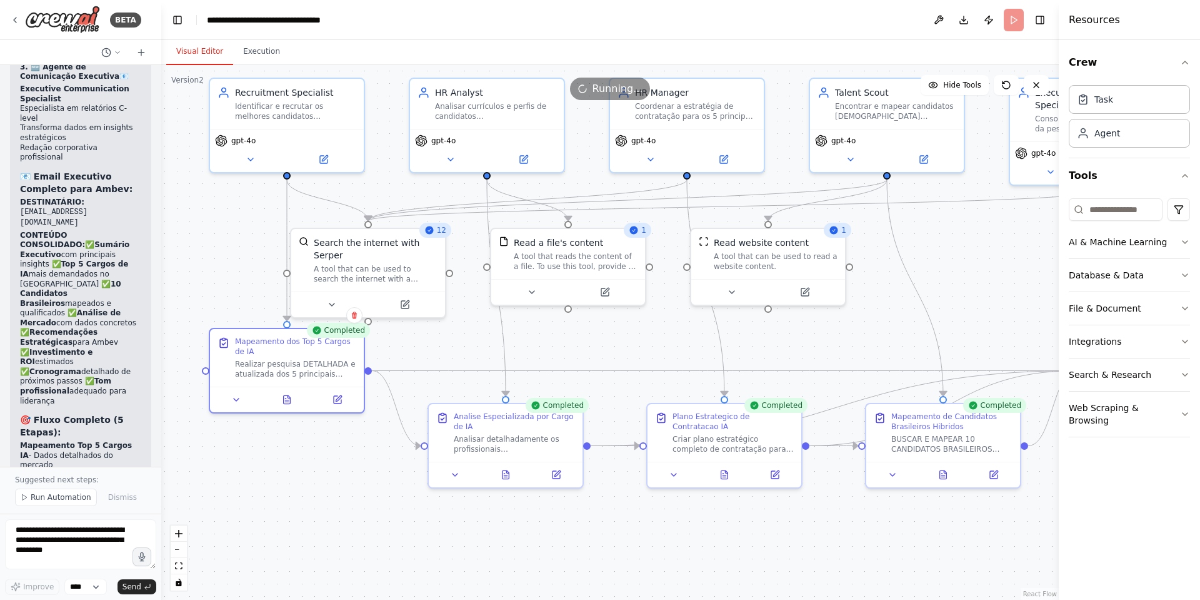
drag, startPoint x: 379, startPoint y: 473, endPoint x: 373, endPoint y: 473, distance: 6.9
click at [373, 399] on div ".deletable-edge-delete-btn { width: 20px; height: 20px; border: 0px solid #ffff…" at bounding box center [610, 332] width 898 height 535
click at [286, 394] on icon at bounding box center [287, 397] width 7 height 8
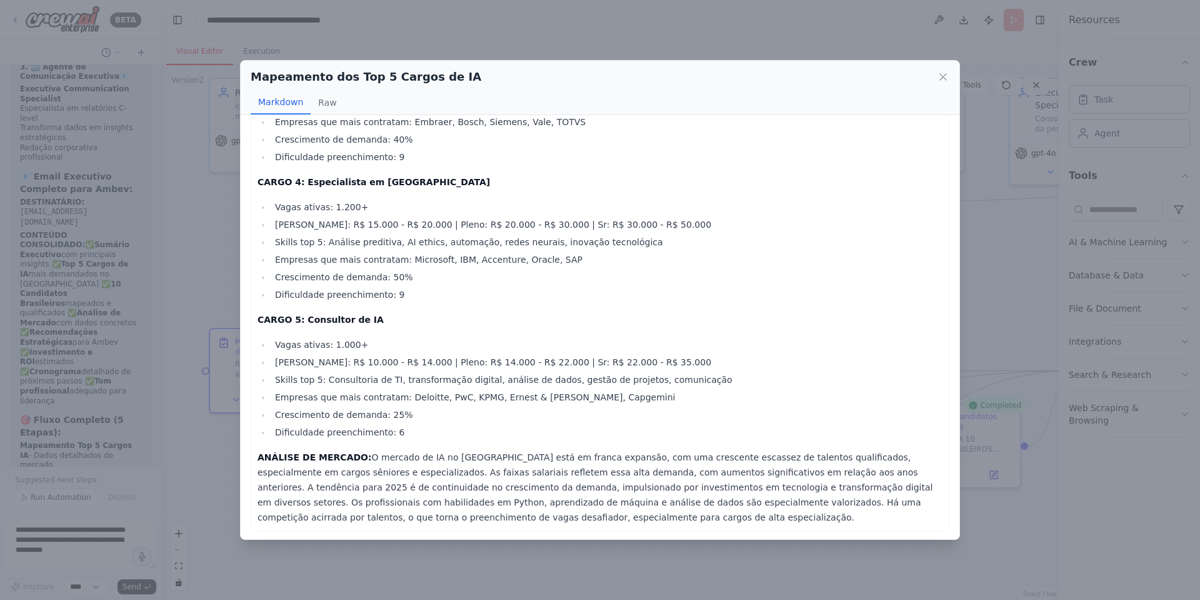
scroll to position [422, 0]
click at [800, 74] on icon at bounding box center [943, 77] width 6 height 6
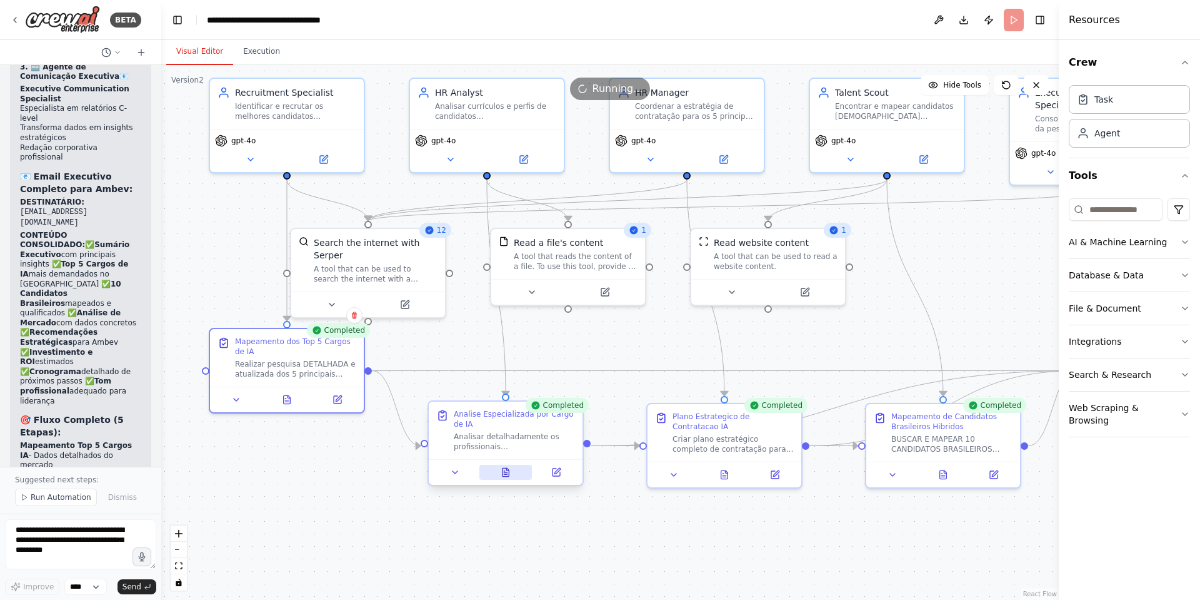
click at [507, 399] on icon at bounding box center [506, 472] width 7 height 8
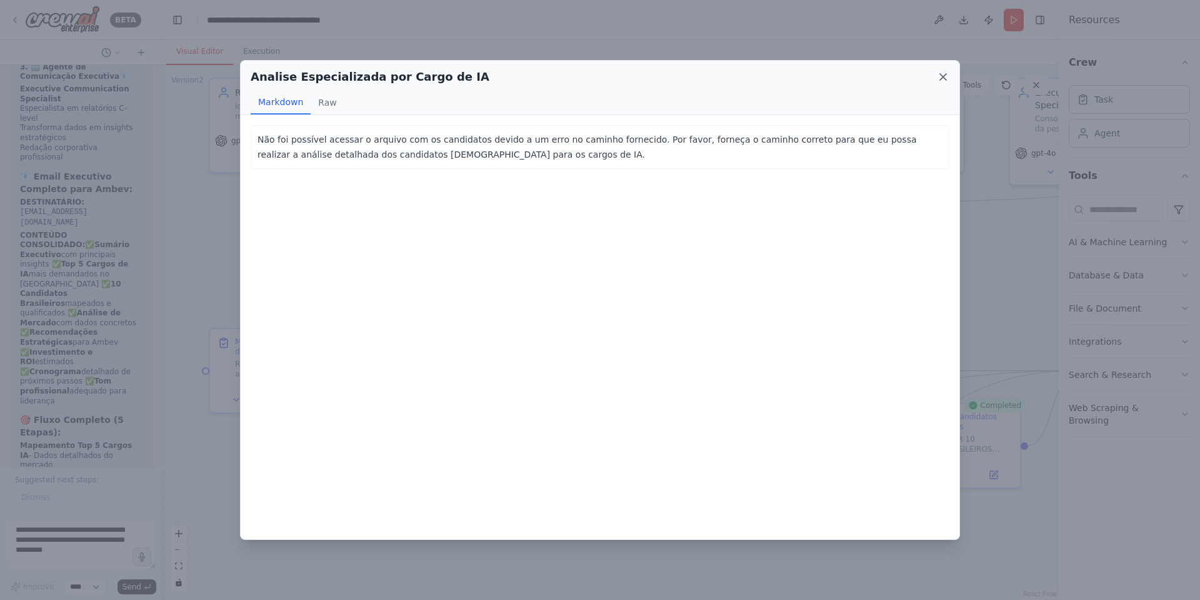
click at [800, 76] on icon at bounding box center [943, 77] width 13 height 13
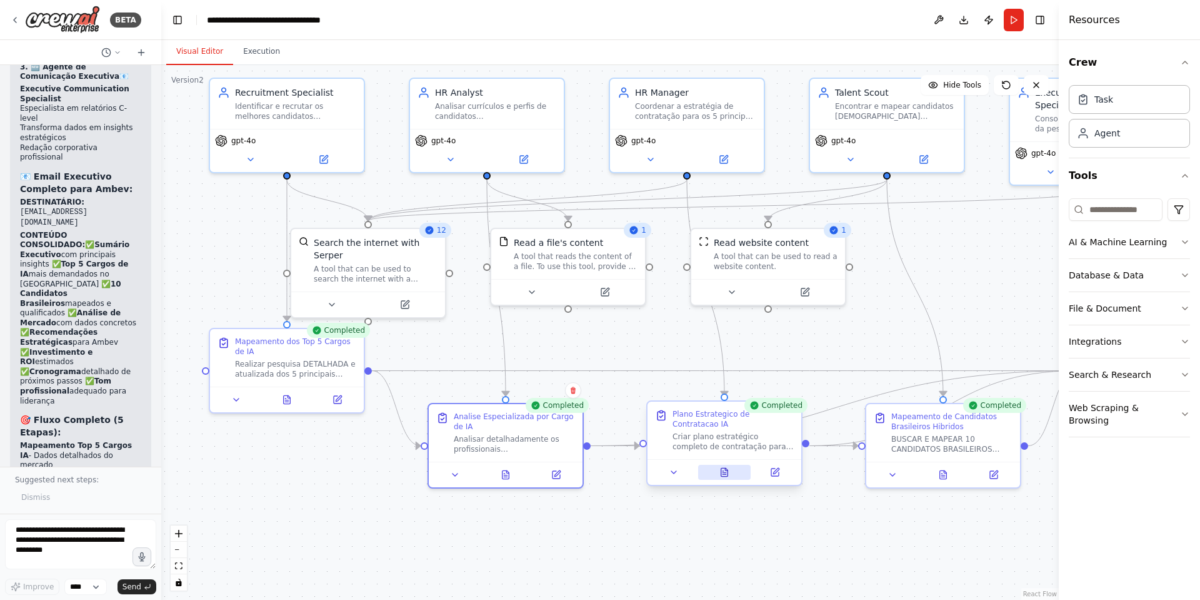
click at [725, 399] on icon at bounding box center [724, 472] width 7 height 8
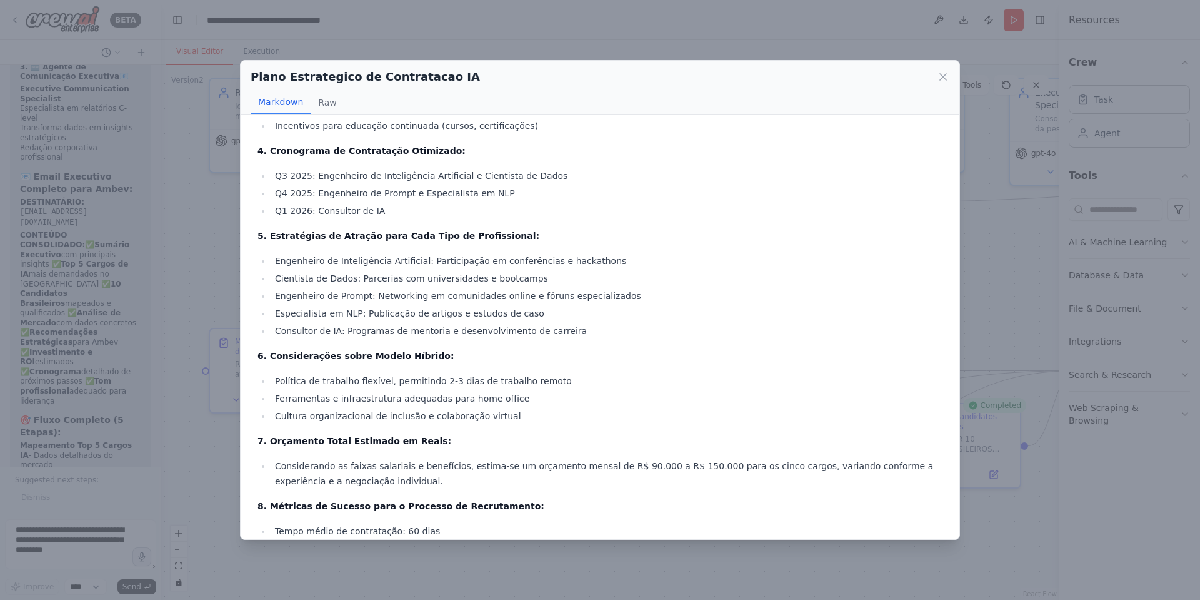
scroll to position [532, 0]
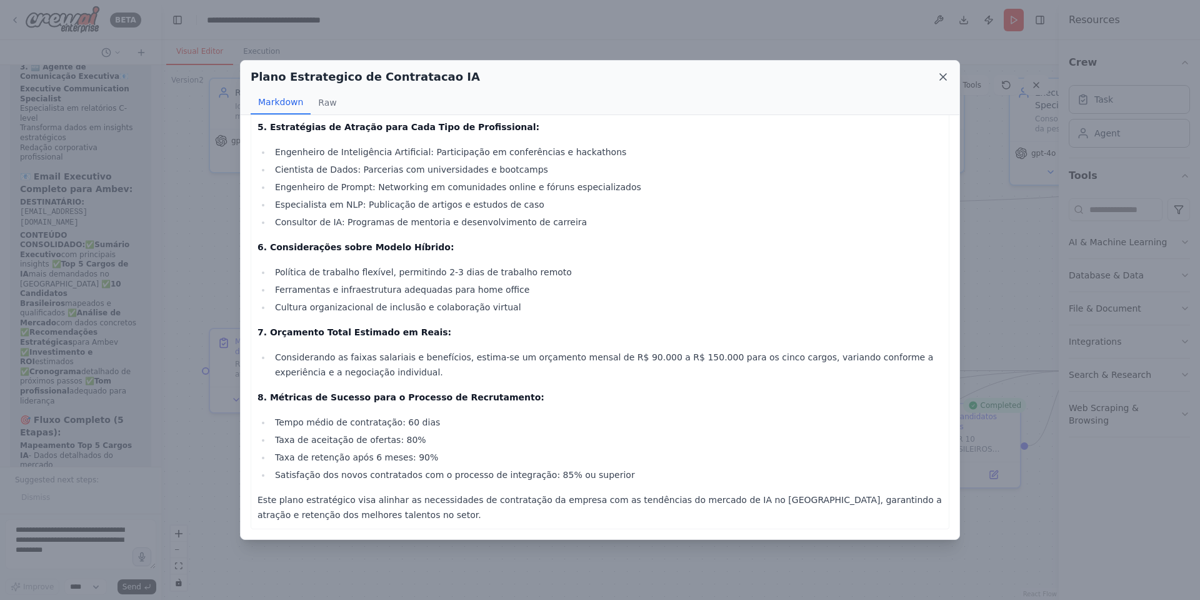
click at [800, 73] on icon at bounding box center [943, 77] width 13 height 13
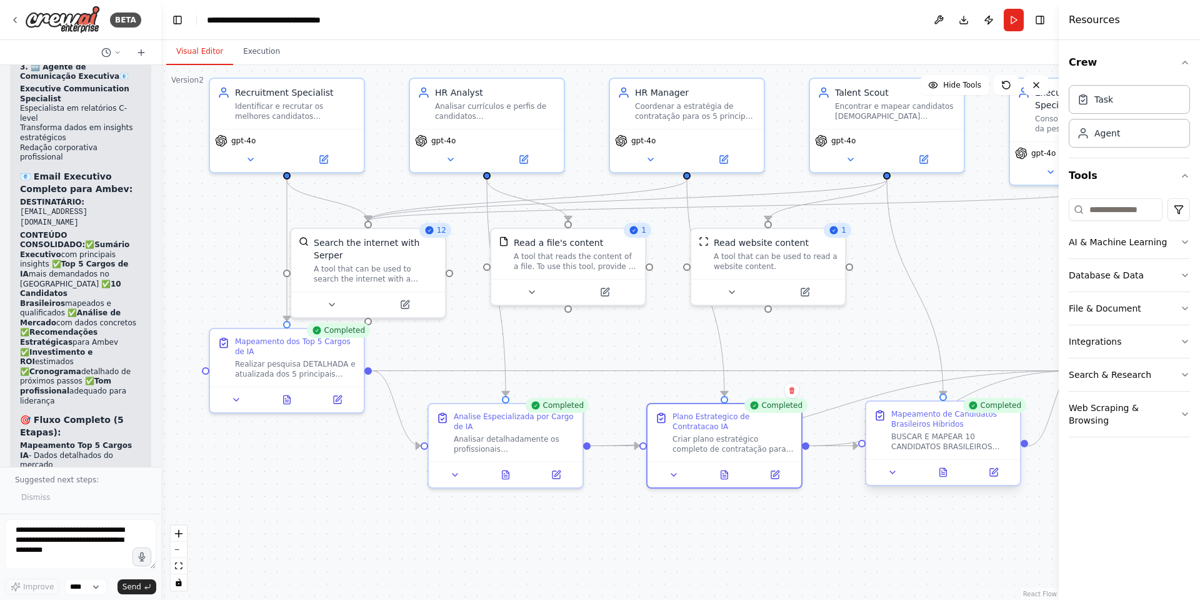
click at [800, 399] on div at bounding box center [944, 472] width 154 height 26
click at [800, 399] on icon at bounding box center [943, 472] width 7 height 8
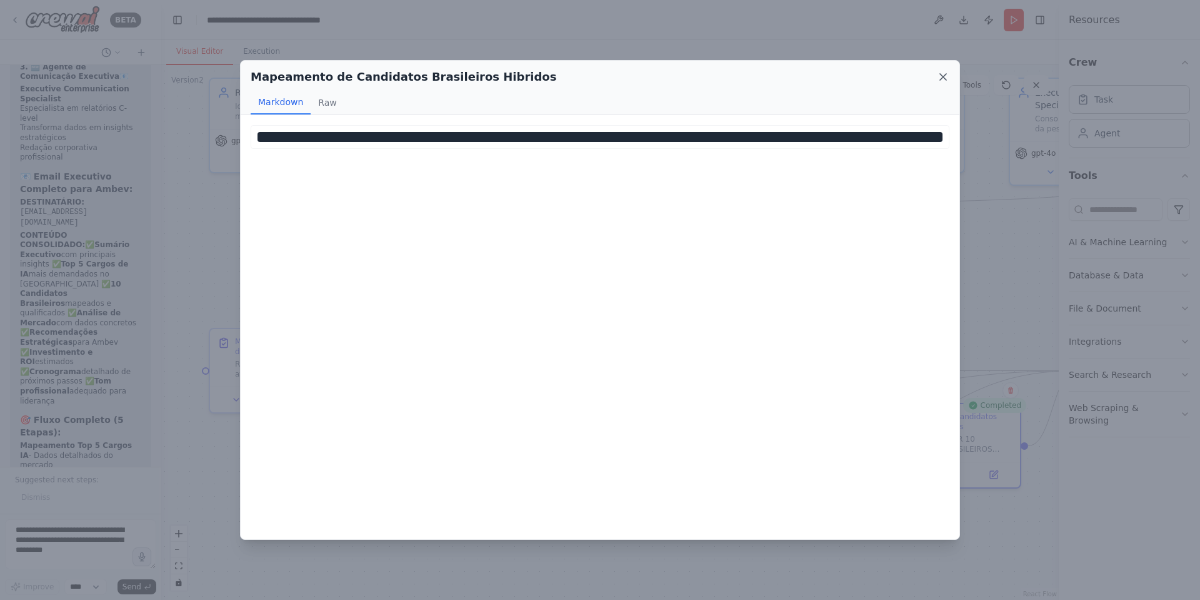
click at [800, 71] on icon at bounding box center [943, 77] width 13 height 13
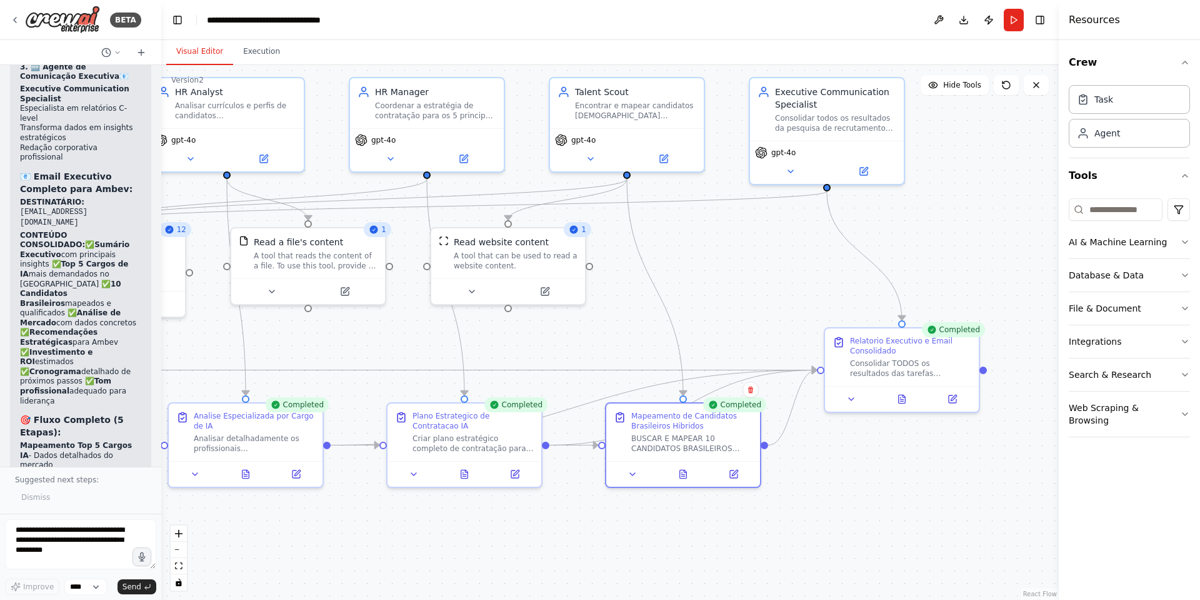
drag, startPoint x: 877, startPoint y: 533, endPoint x: 617, endPoint y: 533, distance: 260.1
click at [617, 399] on div ".deletable-edge-delete-btn { width: 20px; height: 20px; border: 0px solid #ffff…" at bounding box center [610, 332] width 898 height 535
click at [800, 397] on icon at bounding box center [902, 396] width 7 height 8
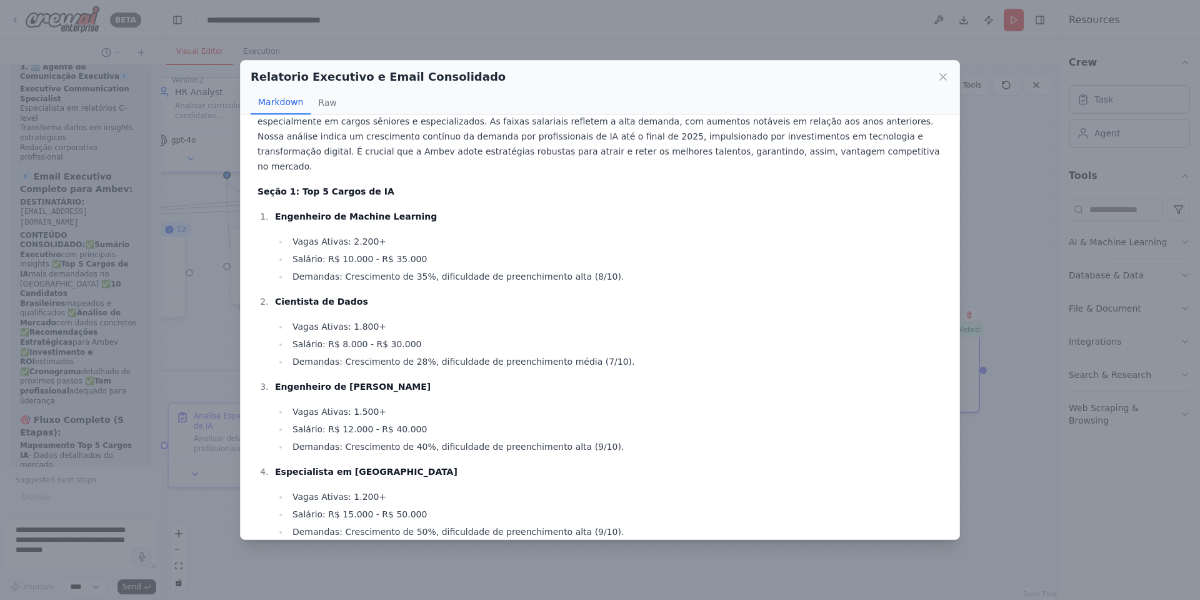
scroll to position [205, 0]
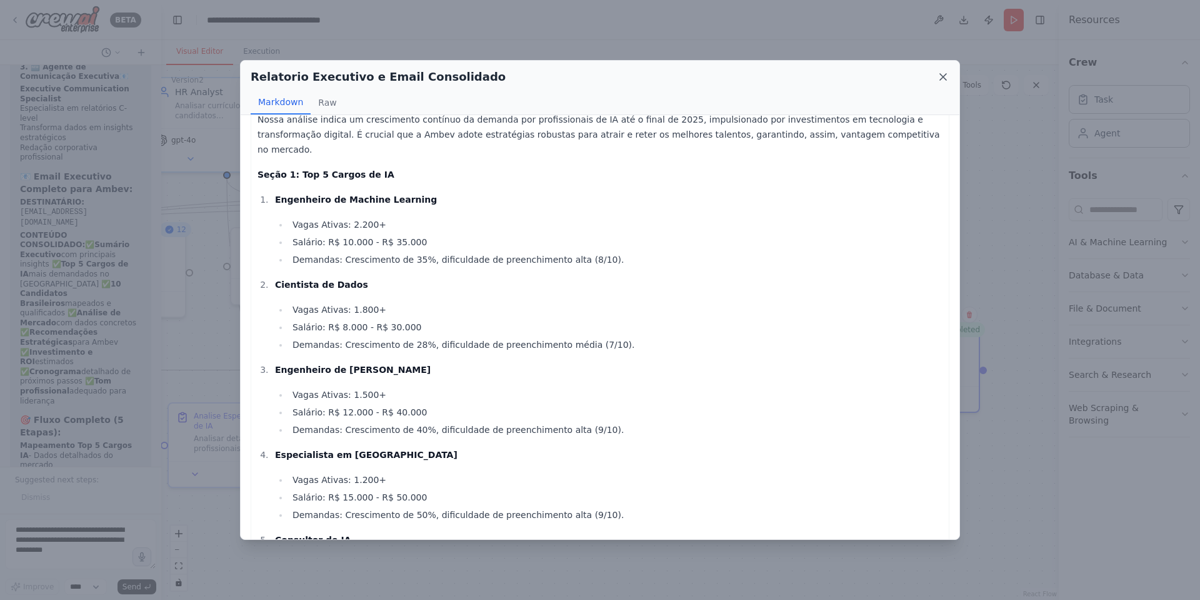
click at [800, 75] on icon at bounding box center [943, 77] width 13 height 13
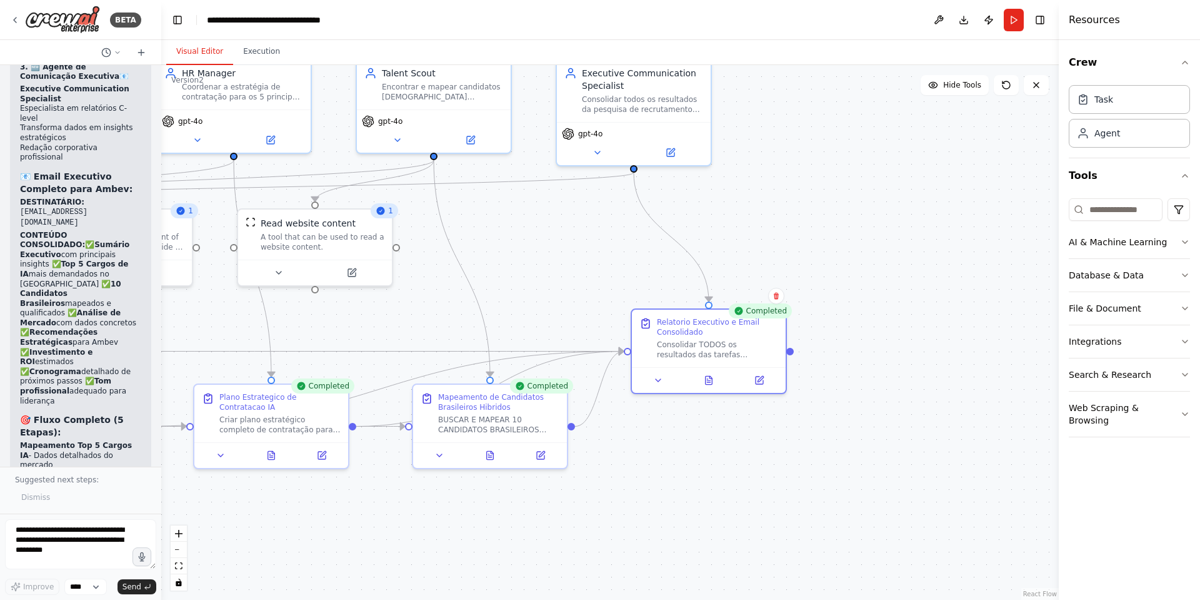
drag, startPoint x: 923, startPoint y: 478, endPoint x: 730, endPoint y: 460, distance: 193.5
click at [730, 399] on div ".deletable-edge-delete-btn { width: 20px; height: 20px; border: 0px solid #ffff…" at bounding box center [610, 332] width 898 height 535
click at [708, 383] on button at bounding box center [709, 377] width 53 height 15
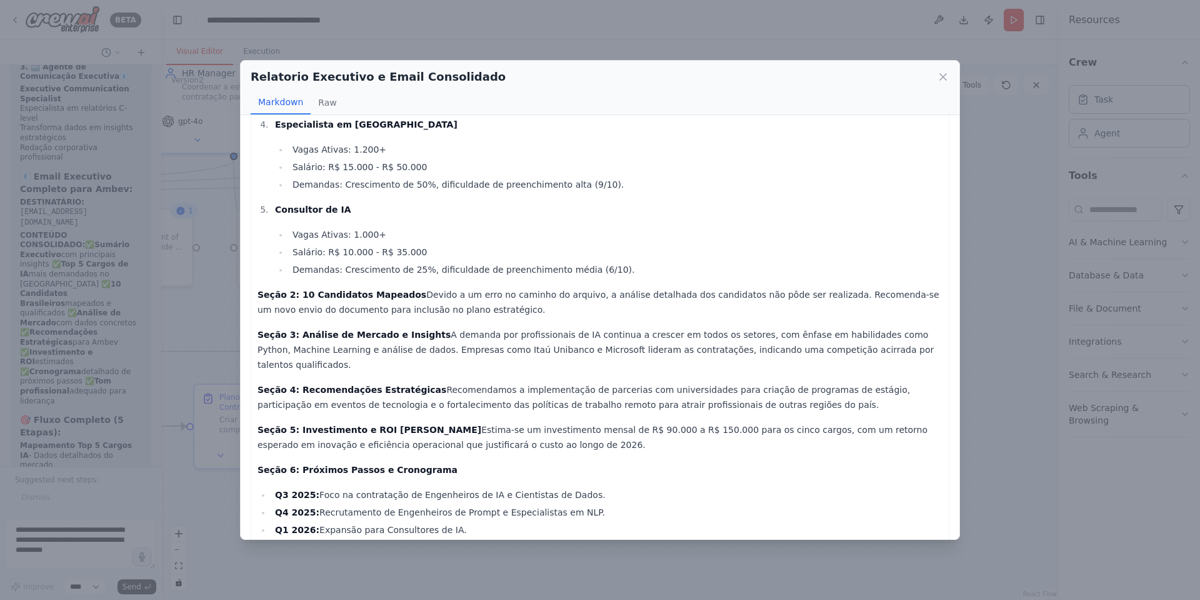
scroll to position [650, 0]
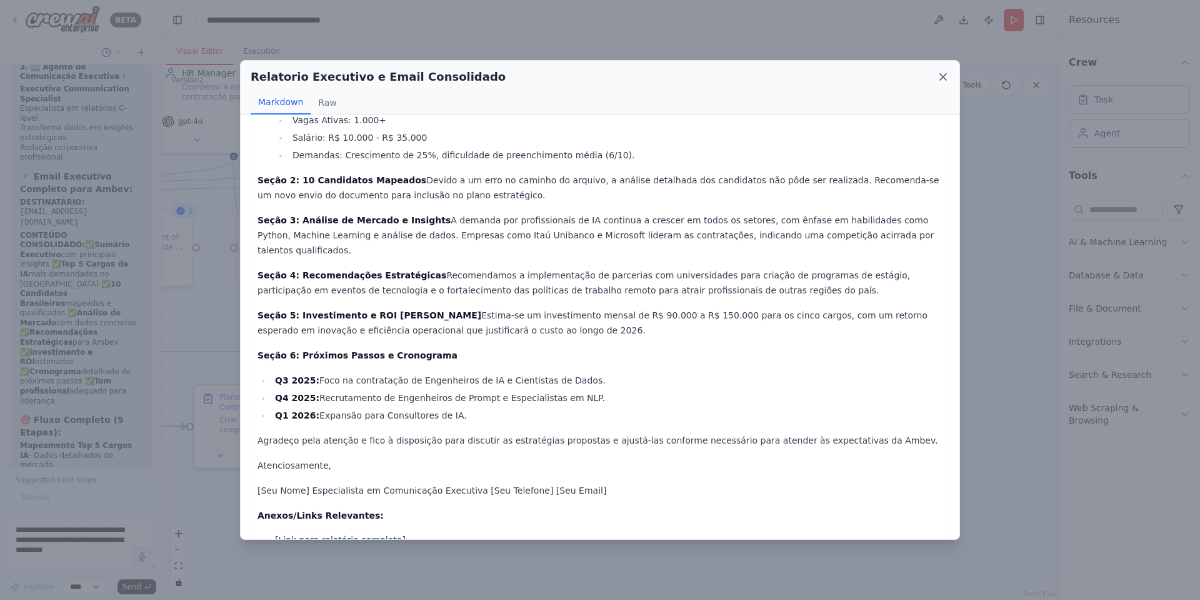
click at [800, 74] on icon at bounding box center [943, 77] width 13 height 13
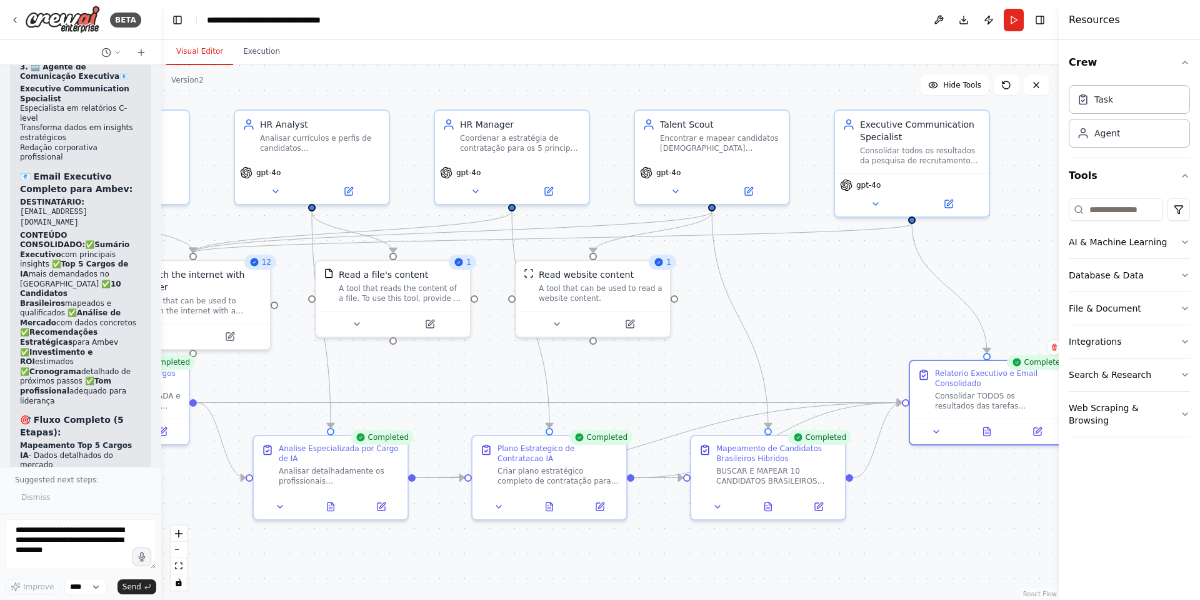
drag, startPoint x: 787, startPoint y: 188, endPoint x: 1053, endPoint y: 236, distance: 270.7
click at [800, 236] on div ".deletable-edge-delete-btn { width: 20px; height: 20px; border: 0px solid #ffff…" at bounding box center [610, 332] width 898 height 535
click at [766, 399] on icon at bounding box center [768, 504] width 7 height 8
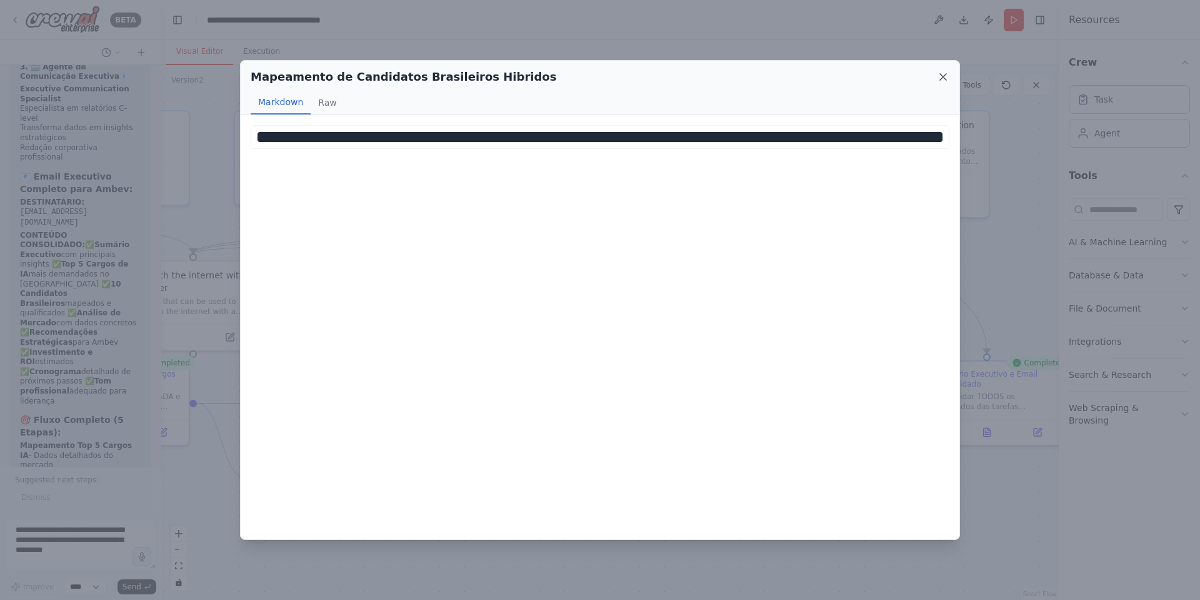
click at [800, 78] on icon at bounding box center [943, 77] width 13 height 13
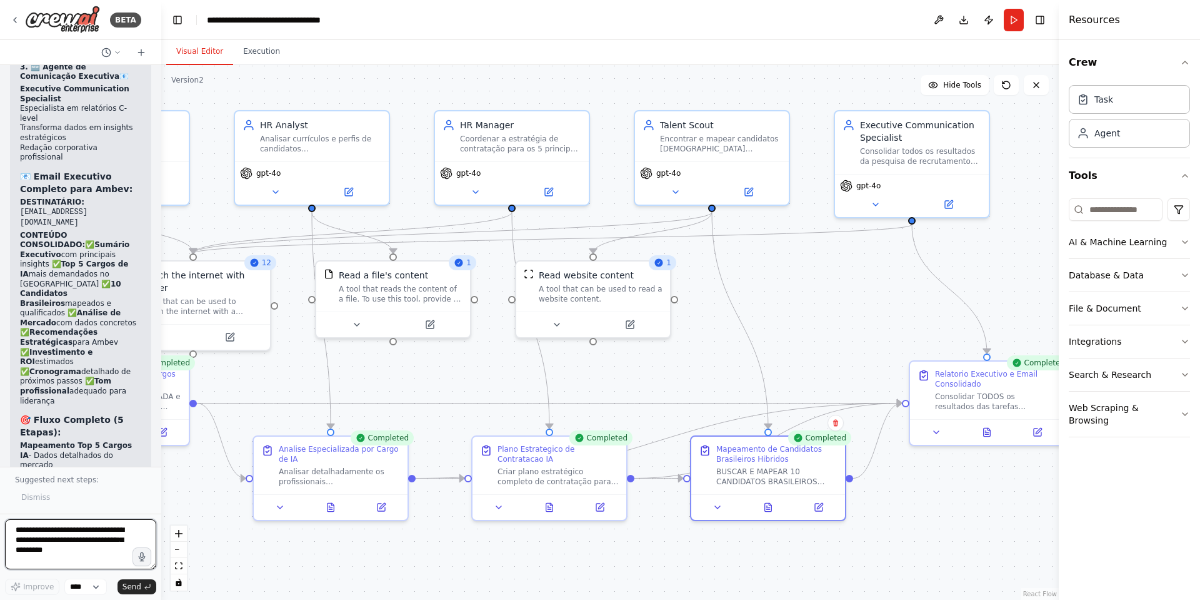
click at [49, 399] on textarea "**********" at bounding box center [80, 544] width 151 height 50
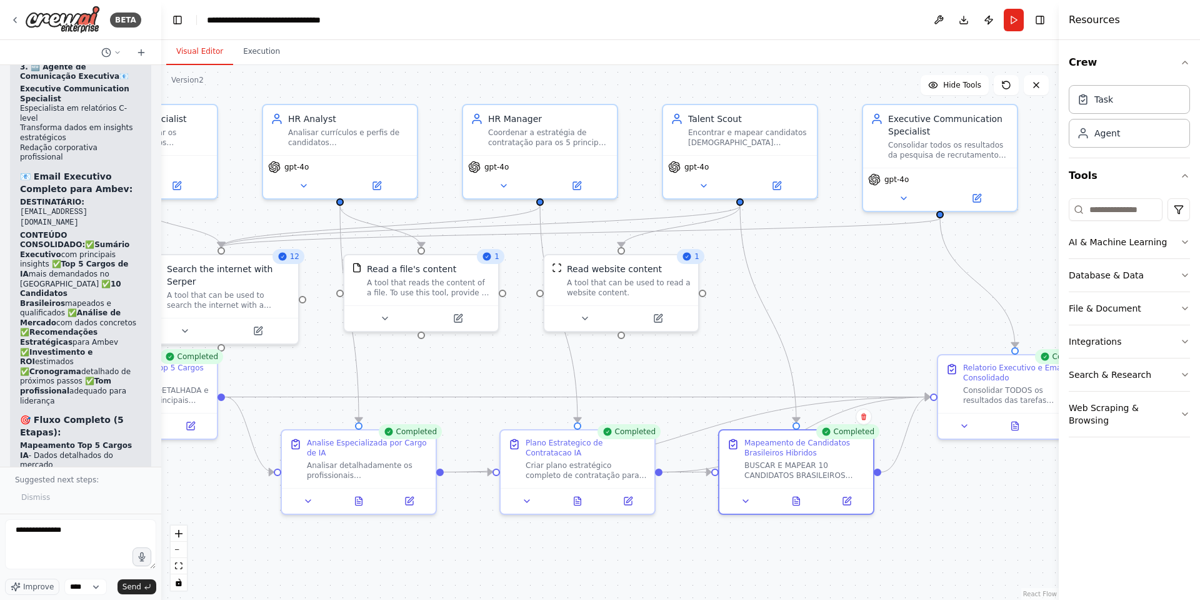
drag, startPoint x: 822, startPoint y: 347, endPoint x: 850, endPoint y: 341, distance: 28.8
click at [800, 341] on div ".deletable-edge-delete-btn { width: 20px; height: 20px; border: 0px solid #ffff…" at bounding box center [610, 332] width 898 height 535
drag, startPoint x: 1000, startPoint y: 576, endPoint x: 888, endPoint y: 541, distance: 117.3
drag, startPoint x: 888, startPoint y: 541, endPoint x: 953, endPoint y: 513, distance: 70.3
click at [800, 399] on div ".deletable-edge-delete-btn { width: 20px; height: 20px; border: 0px solid #ffff…" at bounding box center [610, 332] width 898 height 535
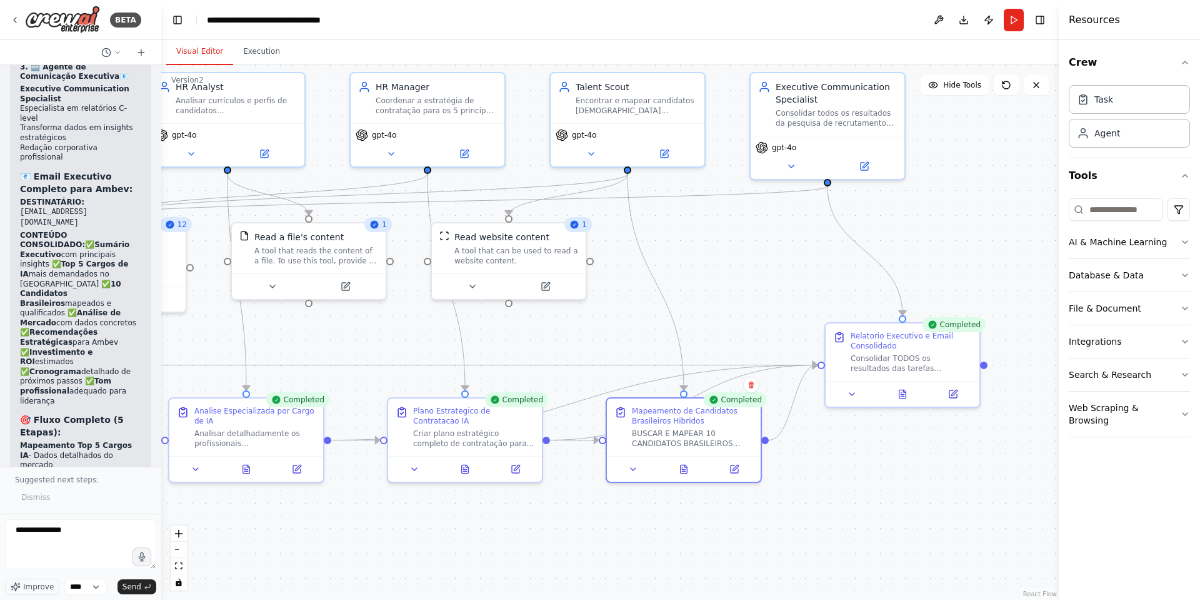
drag, startPoint x: 953, startPoint y: 513, endPoint x: 840, endPoint y: 484, distance: 116.3
click at [800, 399] on div ".deletable-edge-delete-btn { width: 20px; height: 20px; border: 0px solid #ffff…" at bounding box center [610, 332] width 898 height 535
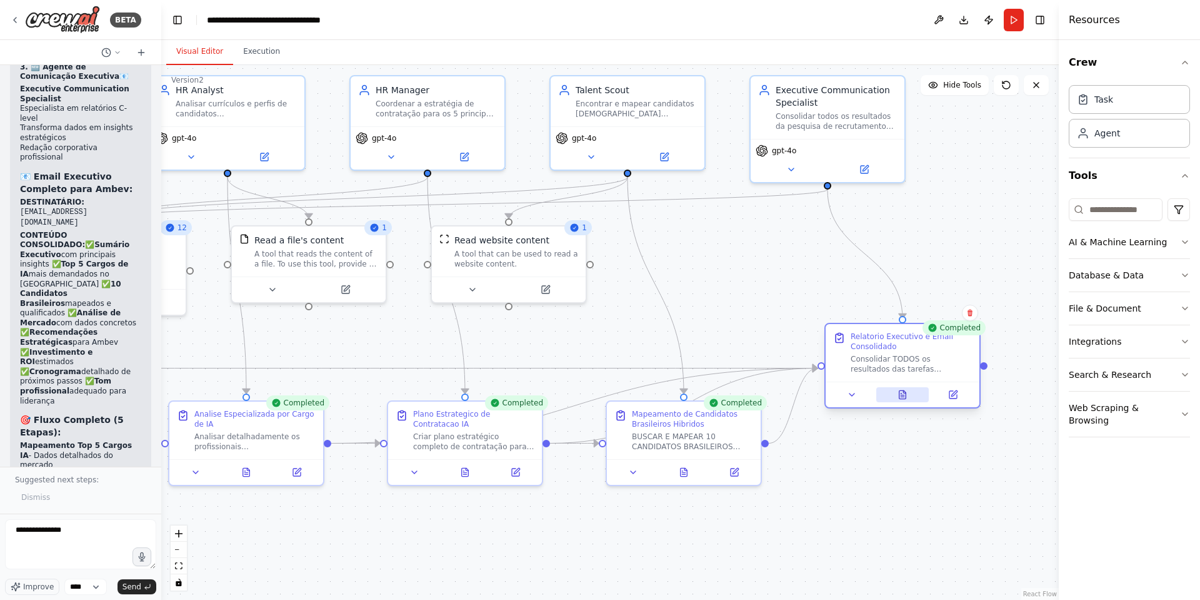
click at [800, 395] on icon at bounding box center [902, 395] width 3 height 0
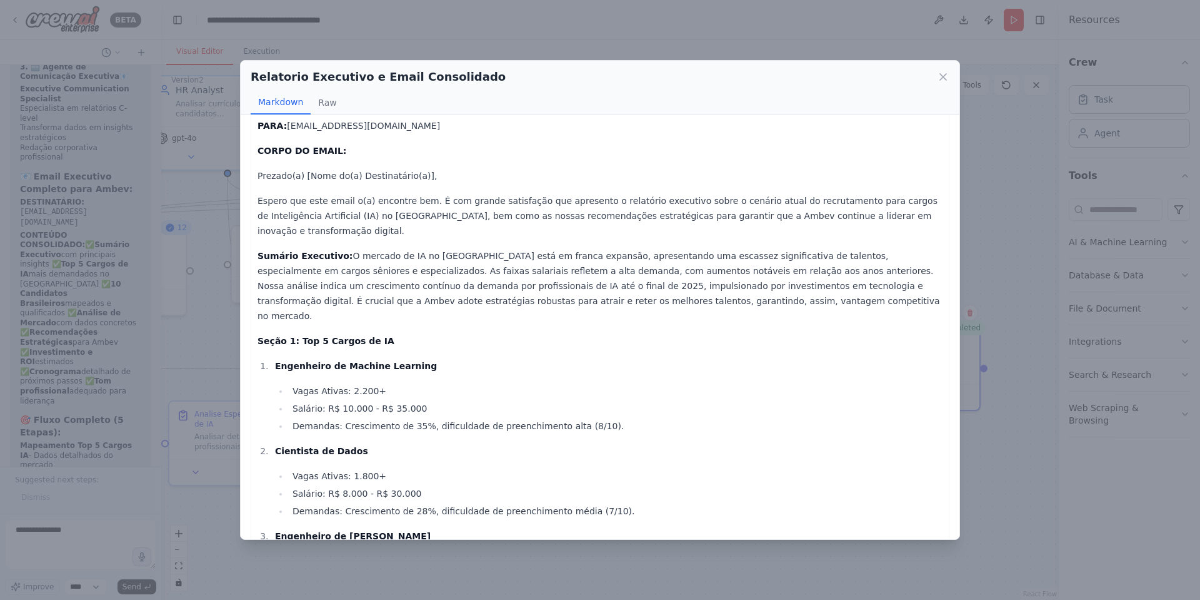
scroll to position [0, 0]
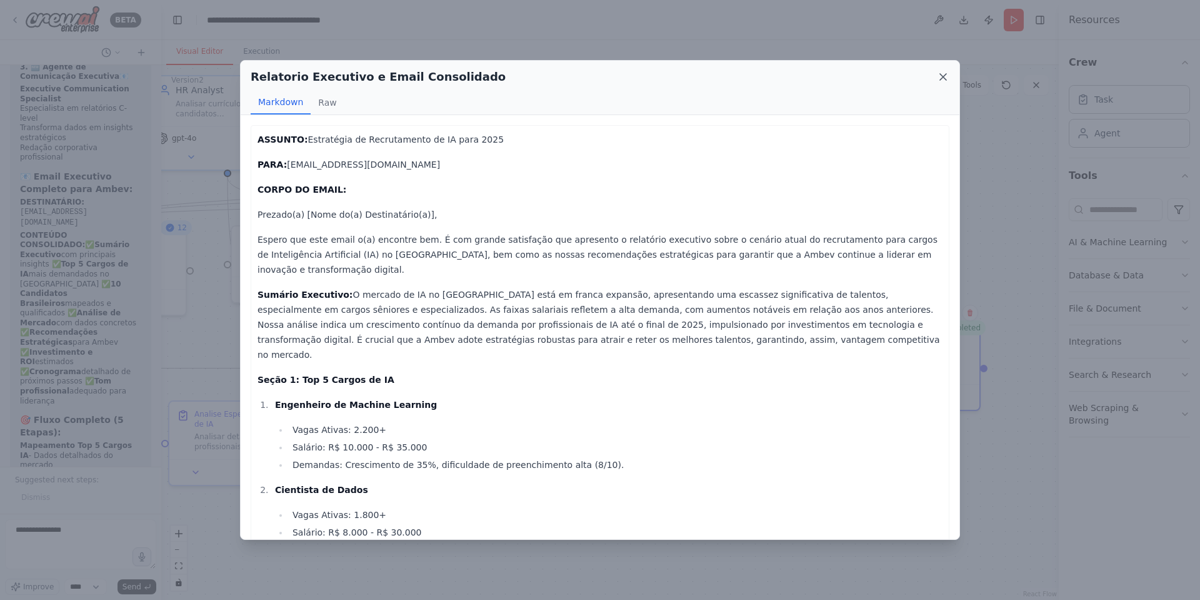
click at [800, 72] on icon at bounding box center [943, 77] width 13 height 13
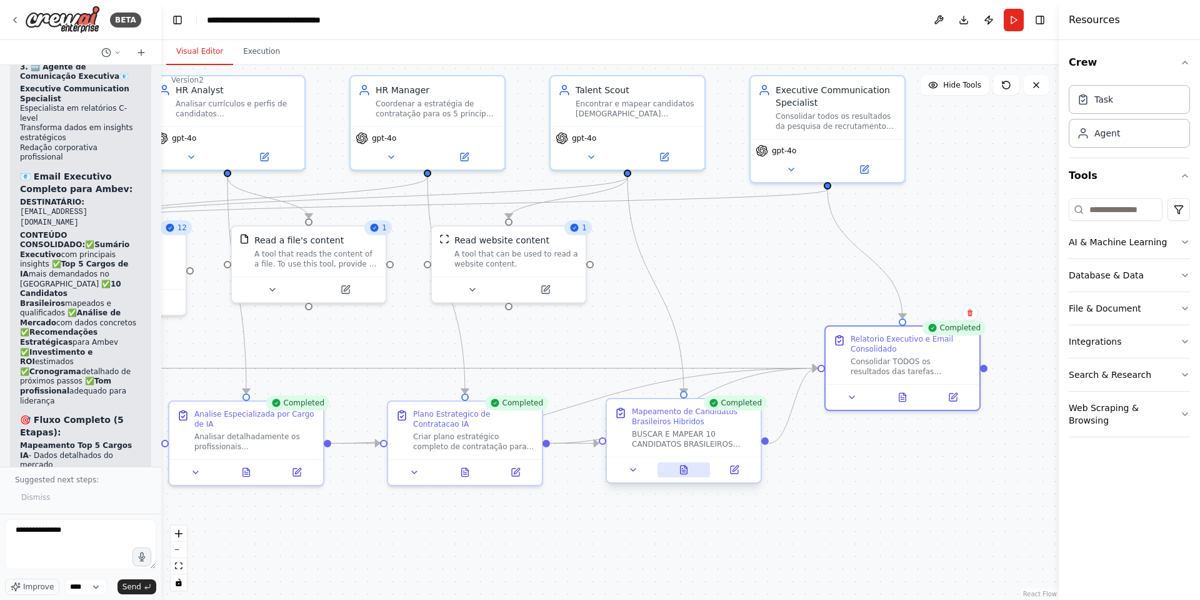
click at [691, 399] on button at bounding box center [684, 469] width 53 height 15
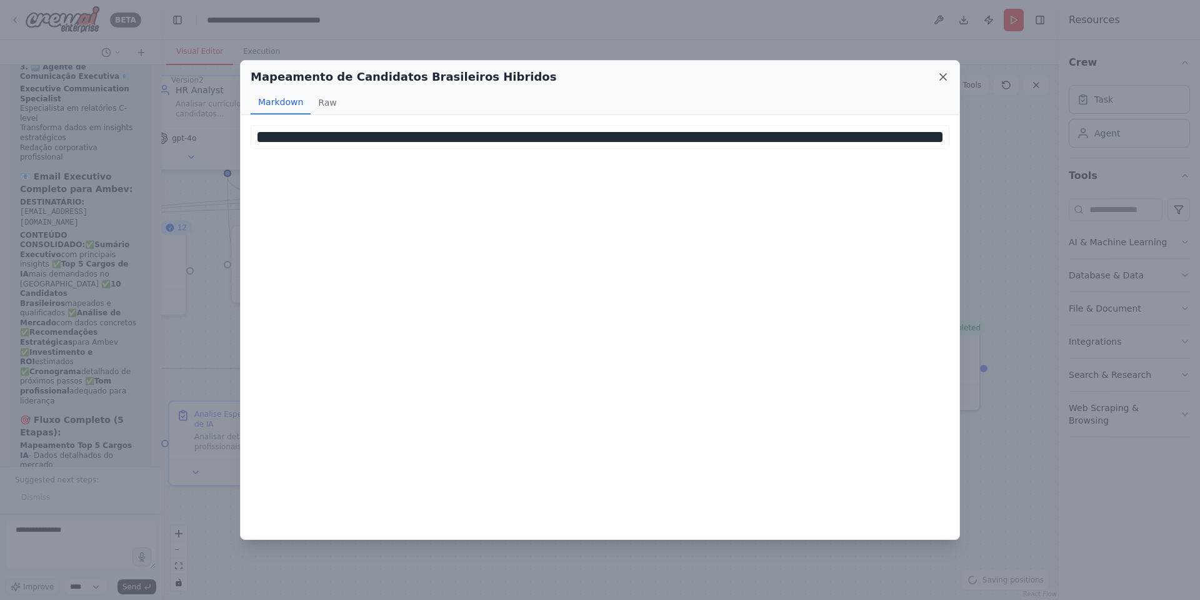
click at [800, 73] on icon at bounding box center [943, 77] width 13 height 13
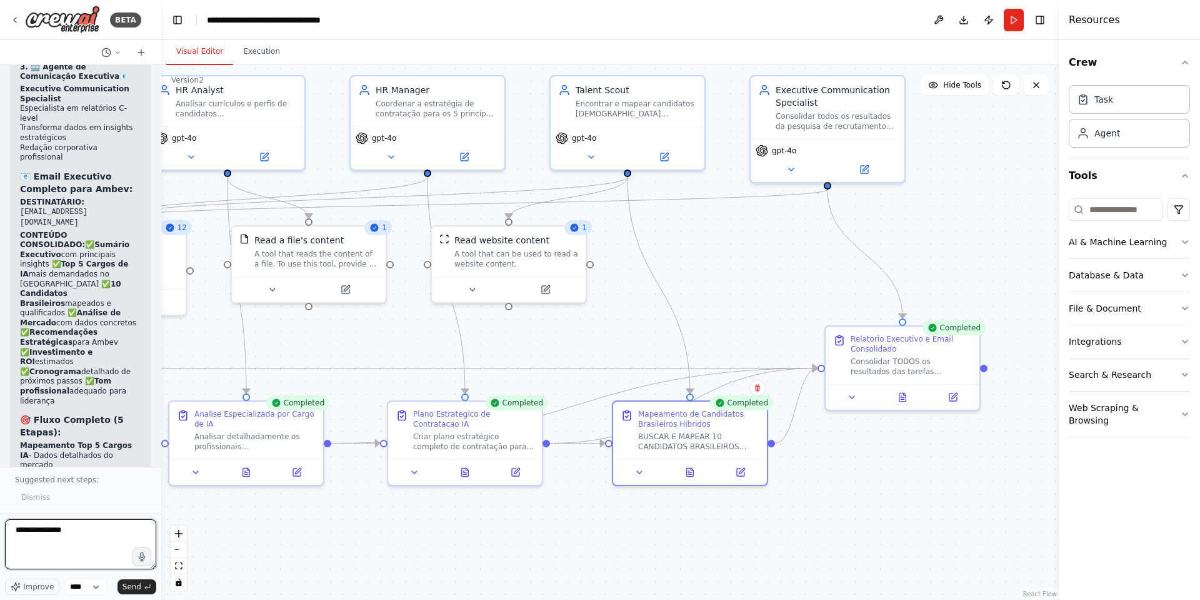
click at [86, 399] on textarea "**********" at bounding box center [80, 544] width 151 height 50
type textarea "*"
type textarea "**********"
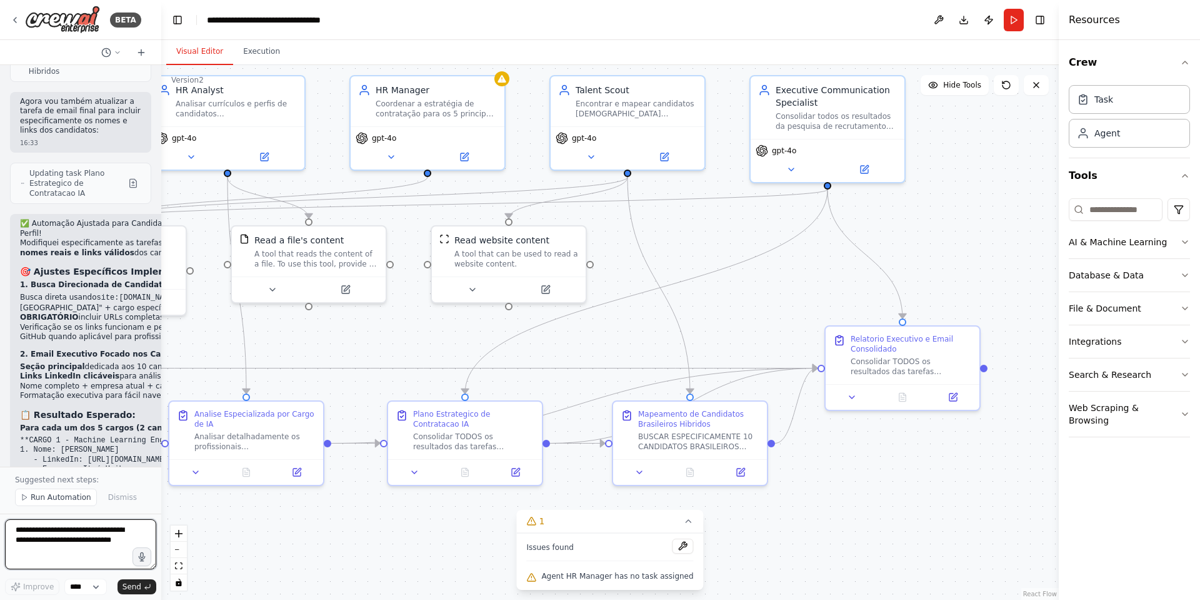
scroll to position [10359, 0]
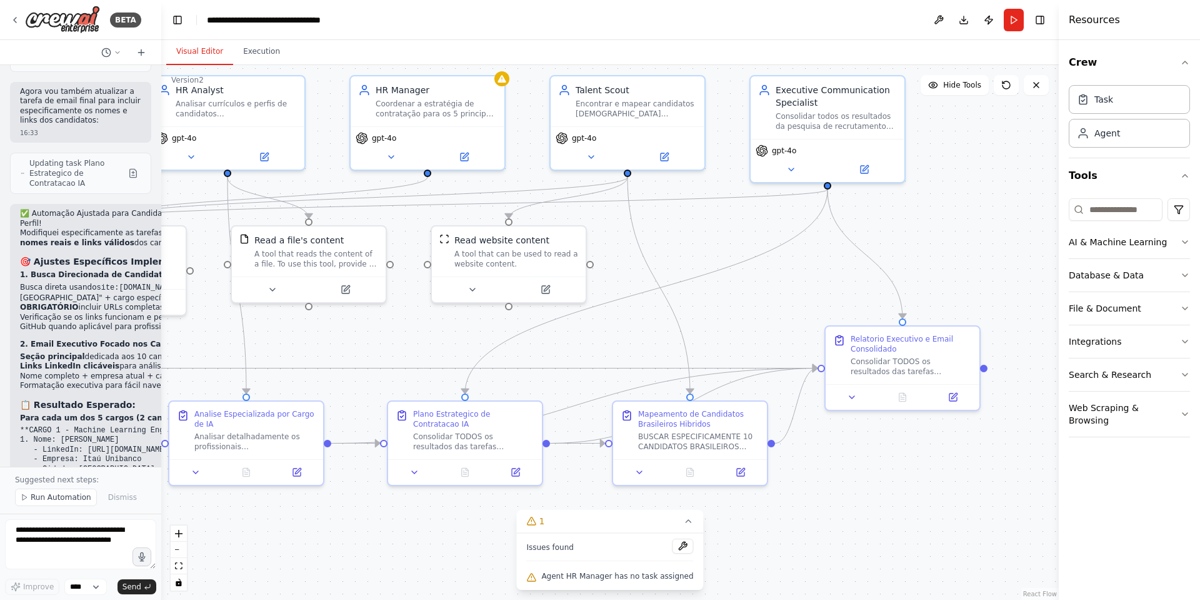
click at [800, 399] on div ".deletable-edge-delete-btn { width: 20px; height: 20px; border: 0px solid #ffff…" at bounding box center [610, 332] width 898 height 535
click at [800, 14] on button "Run" at bounding box center [1014, 20] width 20 height 23
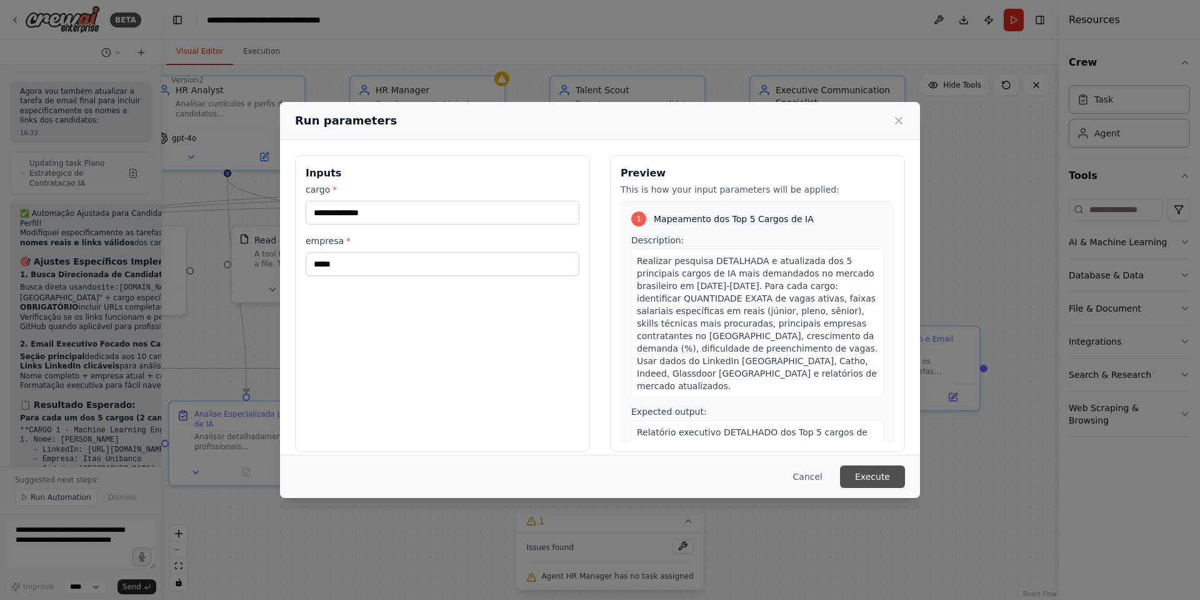
click at [800, 399] on button "Execute" at bounding box center [872, 476] width 65 height 23
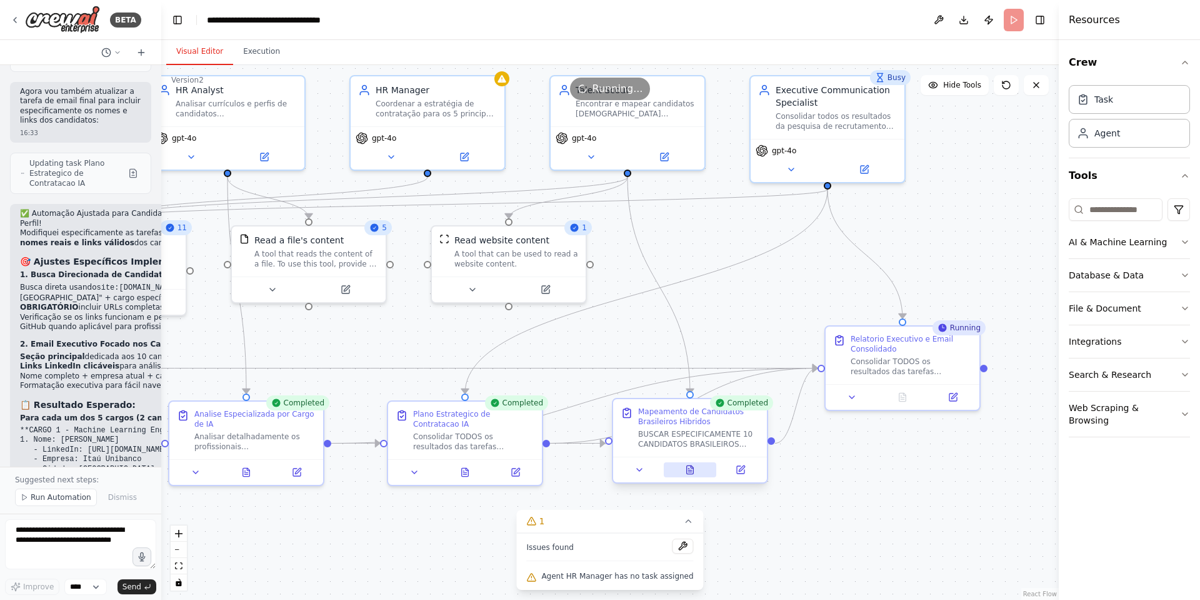
click at [685, 399] on icon at bounding box center [690, 470] width 10 height 10
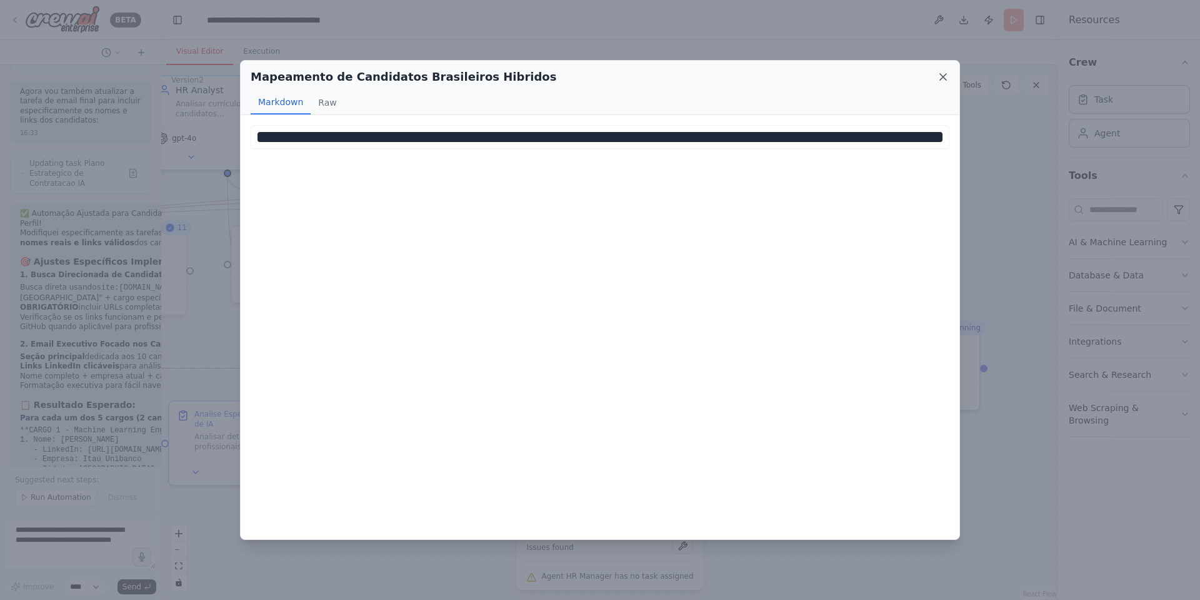
click at [800, 74] on icon at bounding box center [943, 77] width 13 height 13
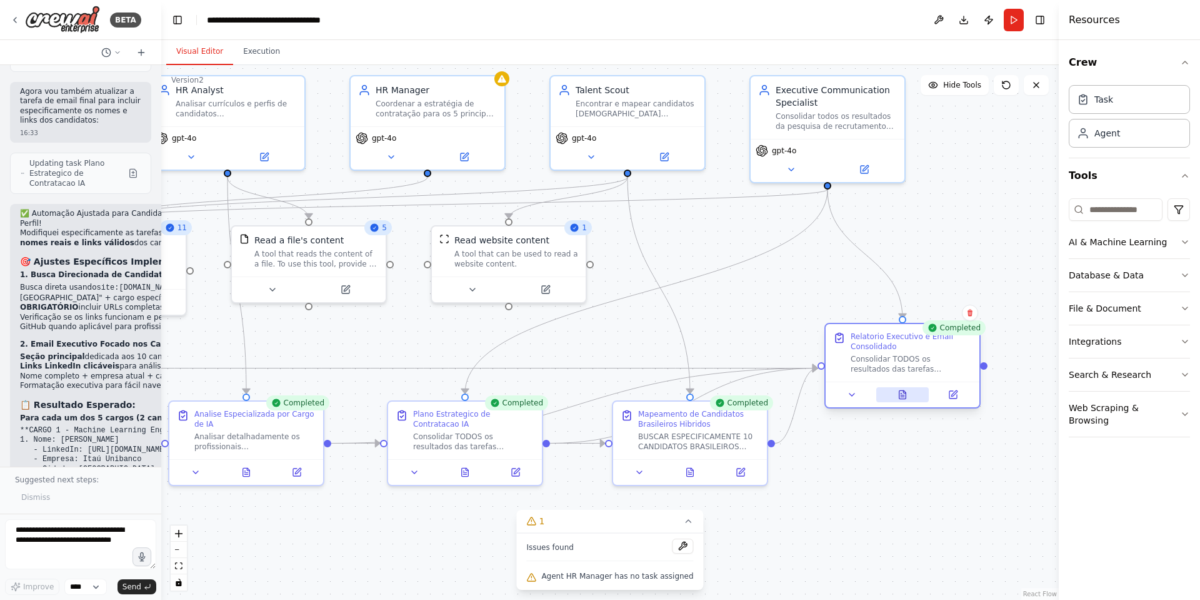
click at [800, 399] on button at bounding box center [903, 394] width 53 height 15
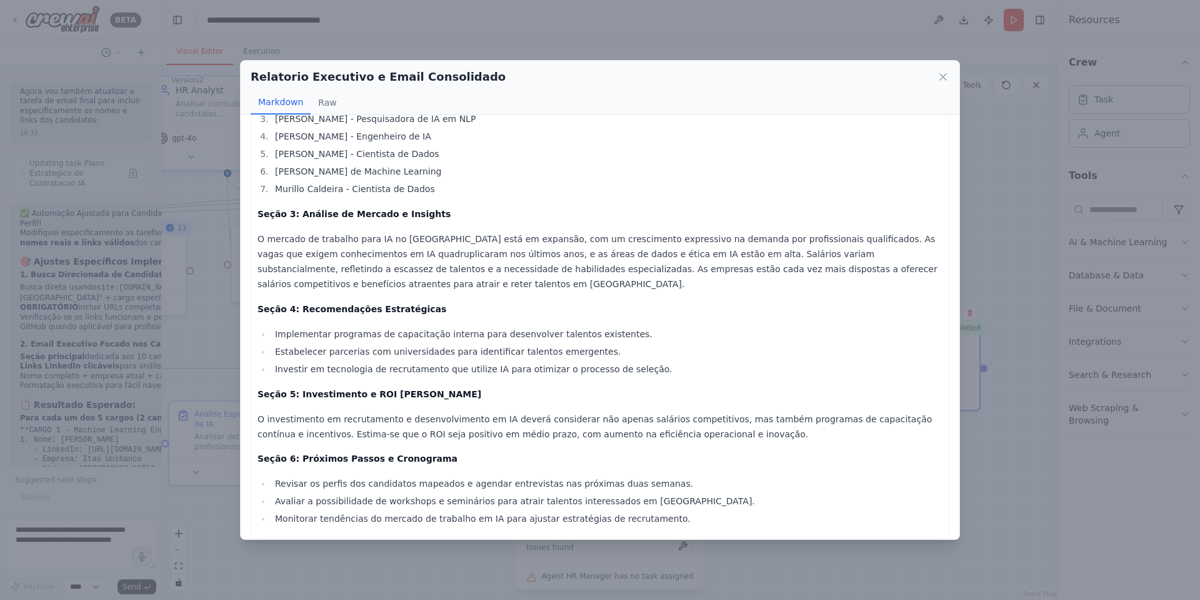
scroll to position [860, 0]
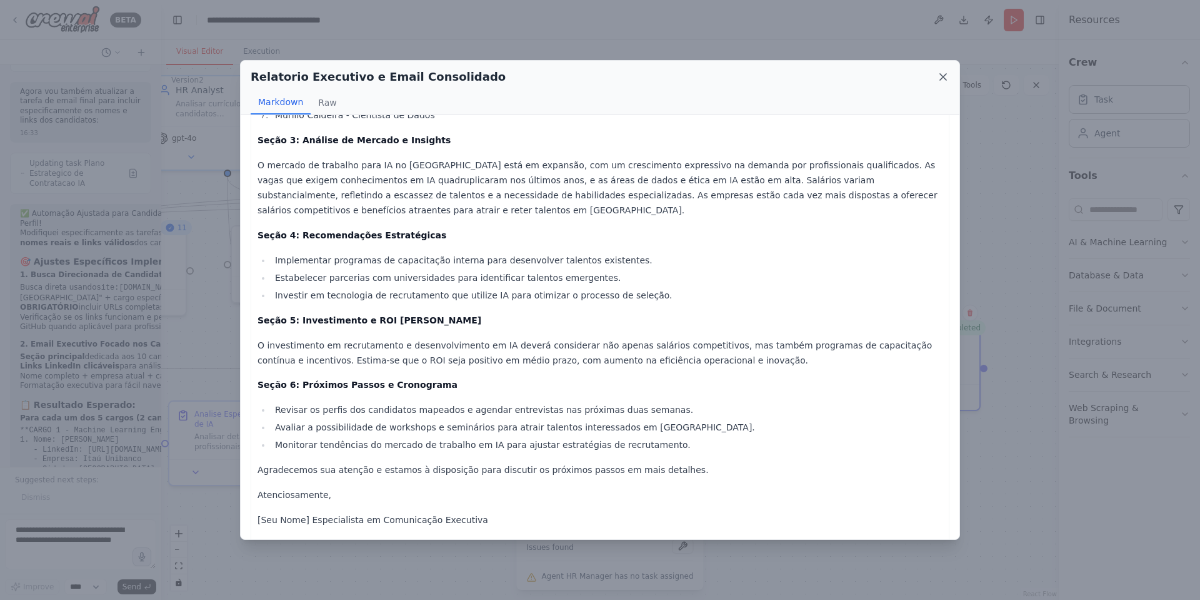
click at [800, 76] on icon at bounding box center [943, 77] width 13 height 13
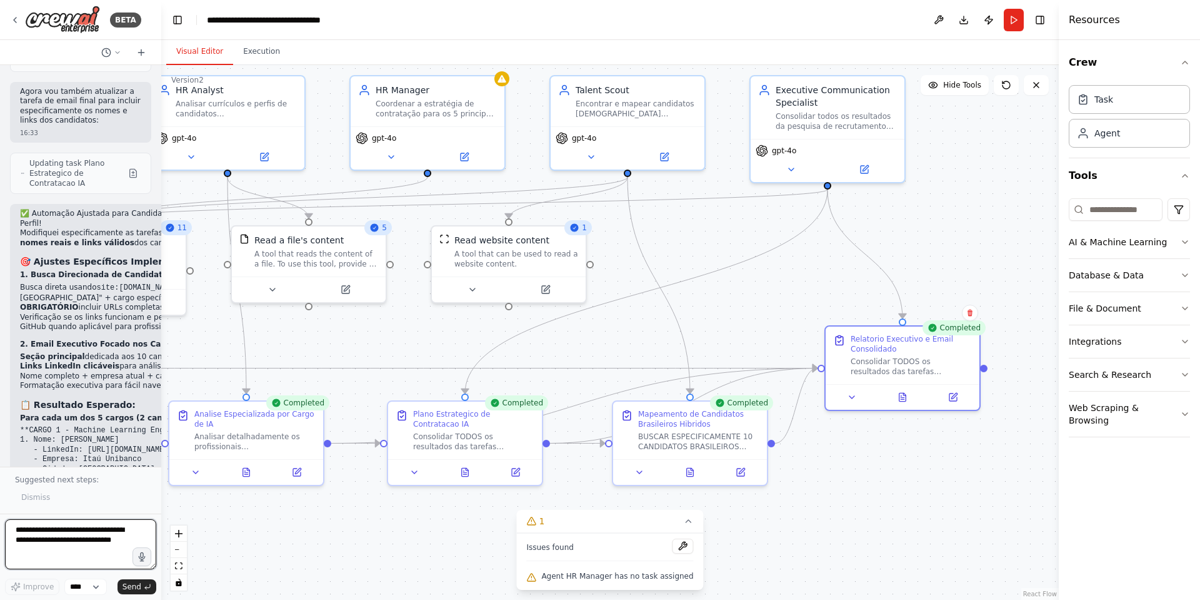
click at [71, 399] on textarea at bounding box center [80, 544] width 151 height 50
type textarea "**********"
click at [141, 399] on span "Send" at bounding box center [132, 586] width 19 height 10
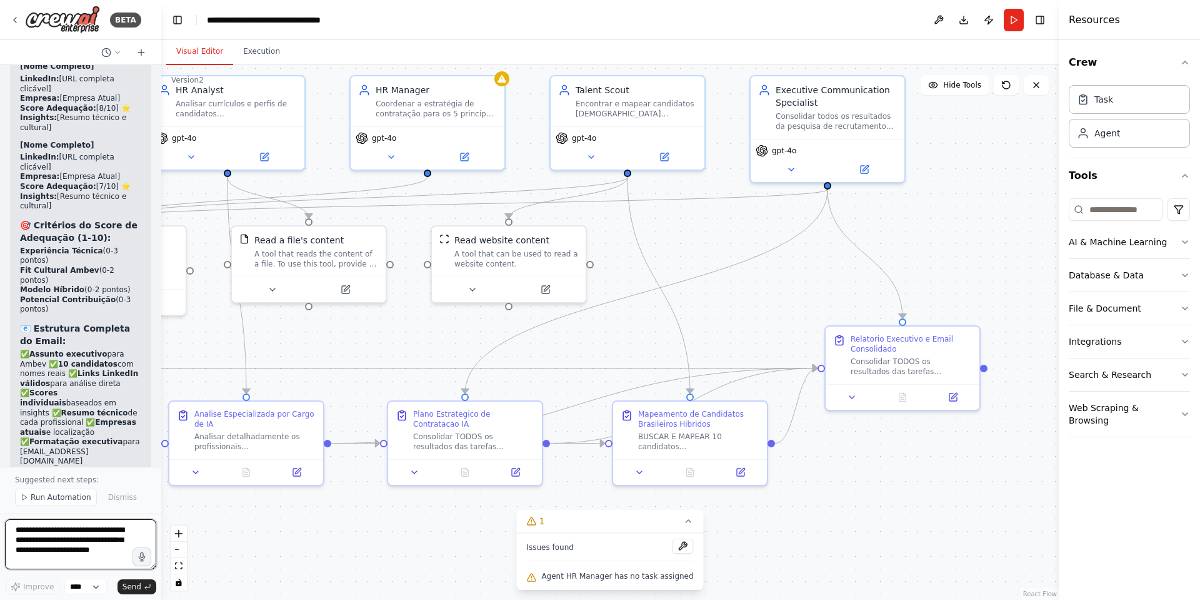
scroll to position [11459, 0]
click at [800, 21] on button "Run" at bounding box center [1014, 20] width 20 height 23
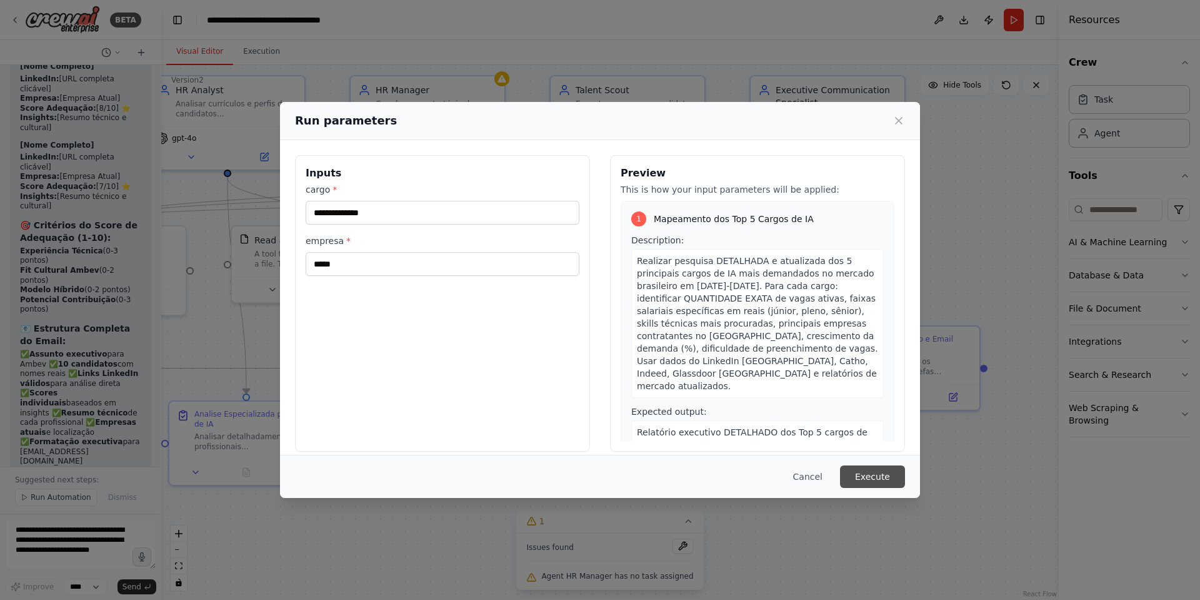
click at [800, 399] on button "Execute" at bounding box center [872, 476] width 65 height 23
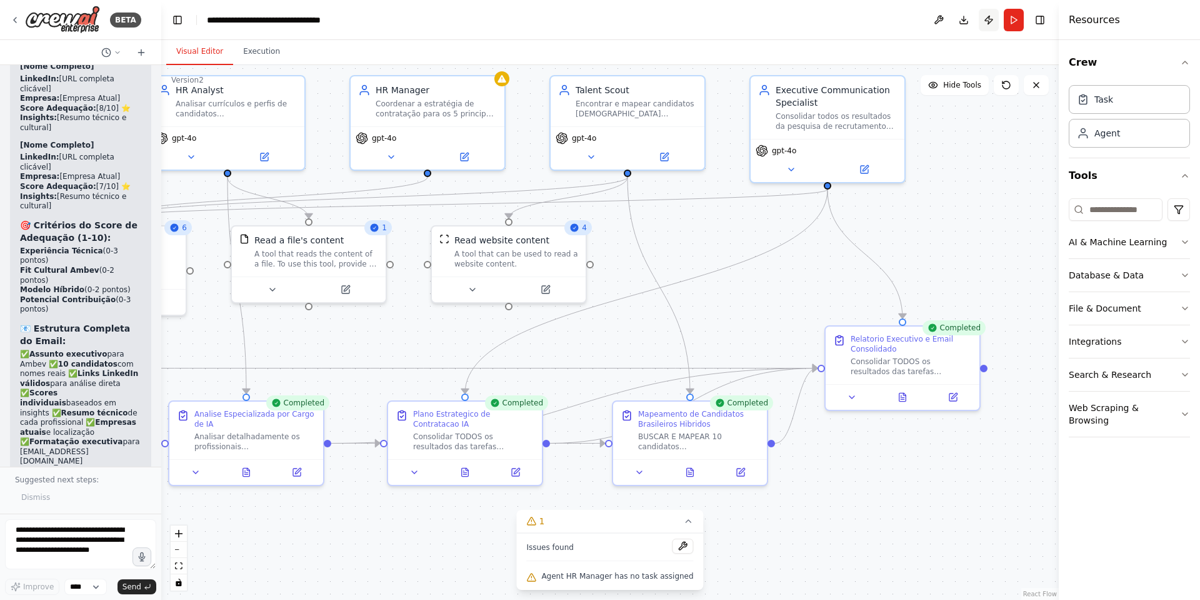
click at [800, 22] on button "Publish" at bounding box center [989, 20] width 20 height 23
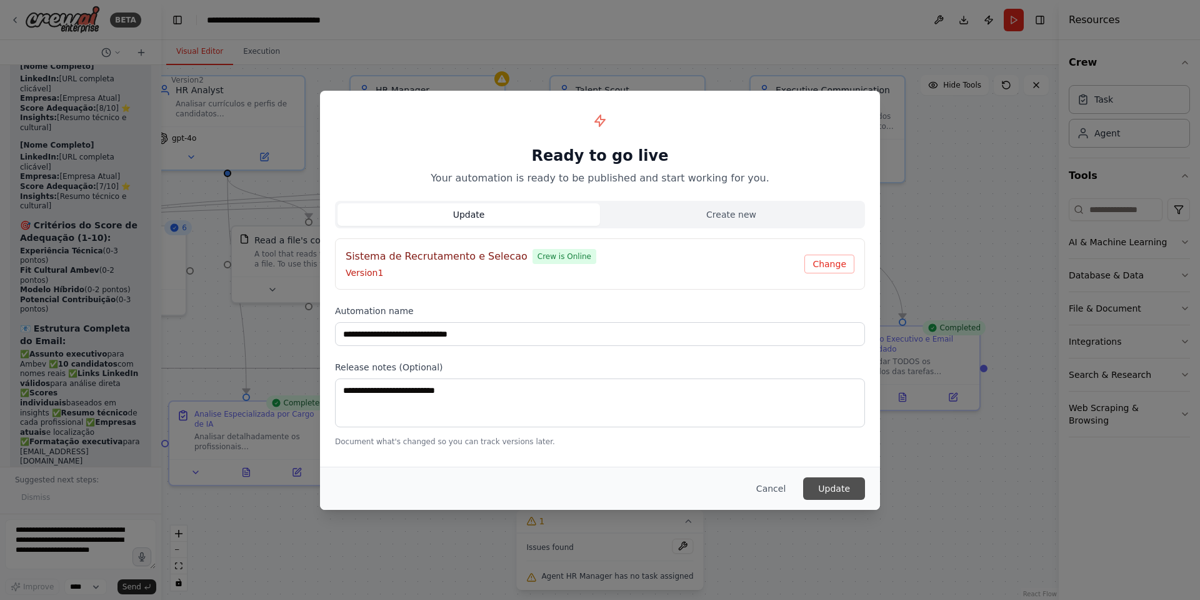
click at [800, 399] on button "Update" at bounding box center [834, 488] width 62 height 23
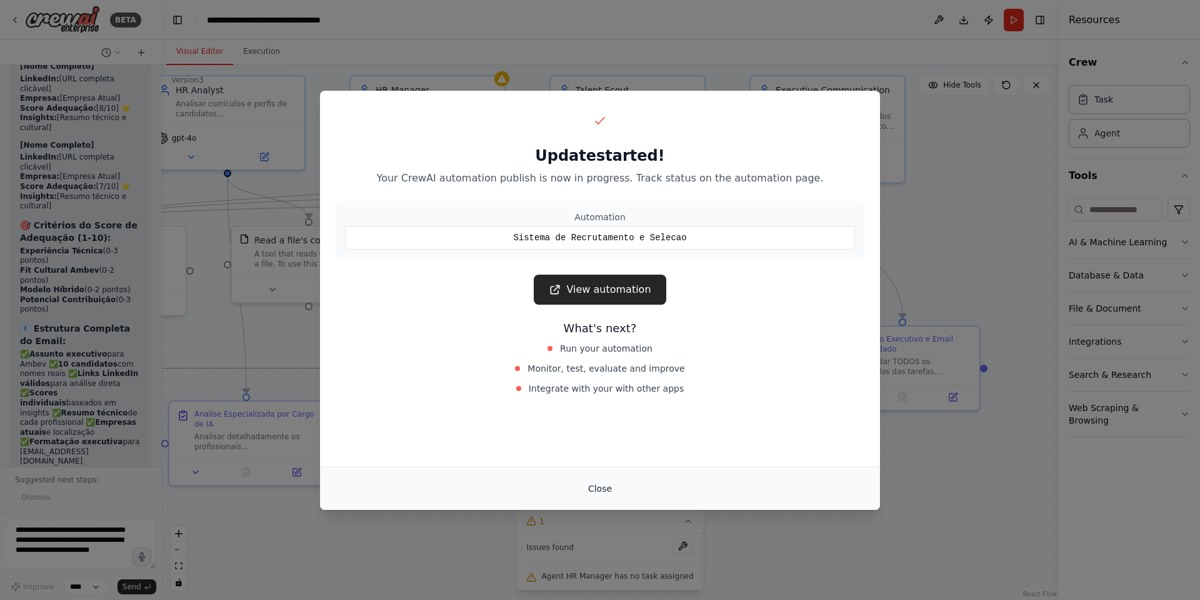
click at [591, 399] on button "Close" at bounding box center [600, 488] width 44 height 23
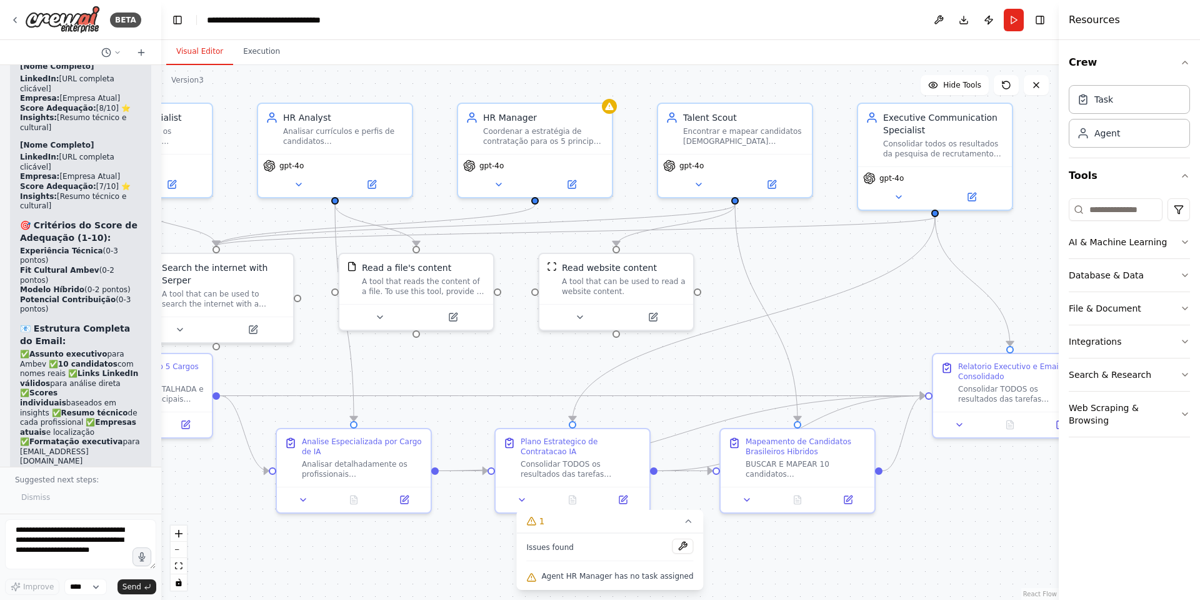
drag, startPoint x: 857, startPoint y: 513, endPoint x: 965, endPoint y: 541, distance: 111.8
click at [800, 399] on div ".deletable-edge-delete-btn { width: 20px; height: 20px; border: 0px solid #ffff…" at bounding box center [610, 332] width 898 height 535
click at [800, 9] on button "Run" at bounding box center [1014, 20] width 20 height 23
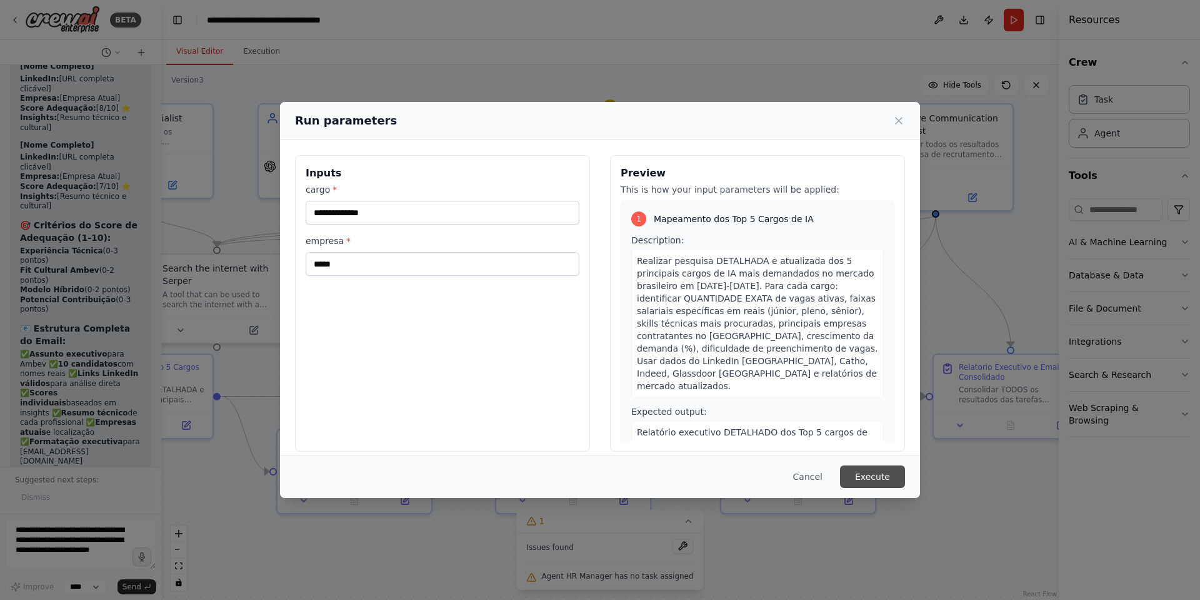
click at [800, 399] on button "Execute" at bounding box center [872, 476] width 65 height 23
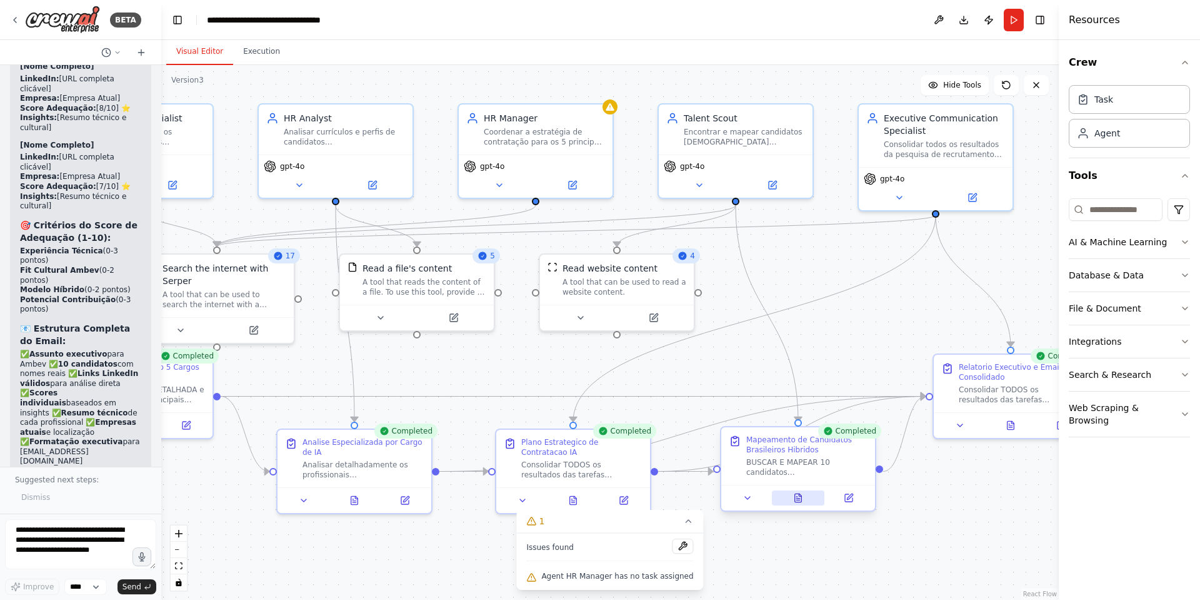
click at [800, 399] on icon at bounding box center [798, 497] width 7 height 8
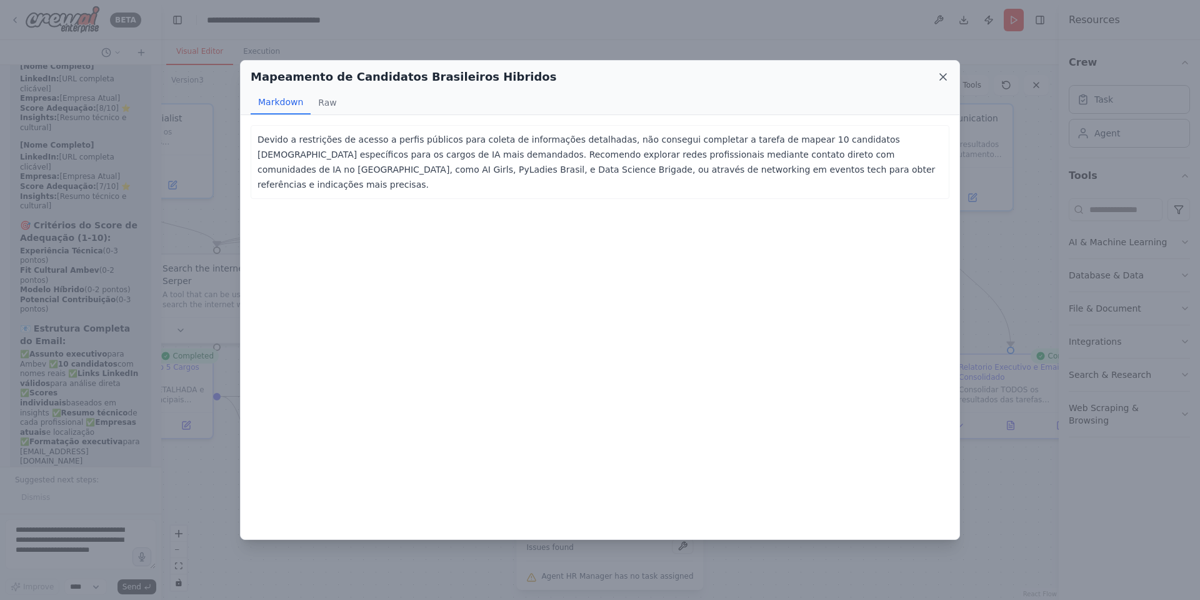
click at [800, 76] on icon at bounding box center [943, 77] width 6 height 6
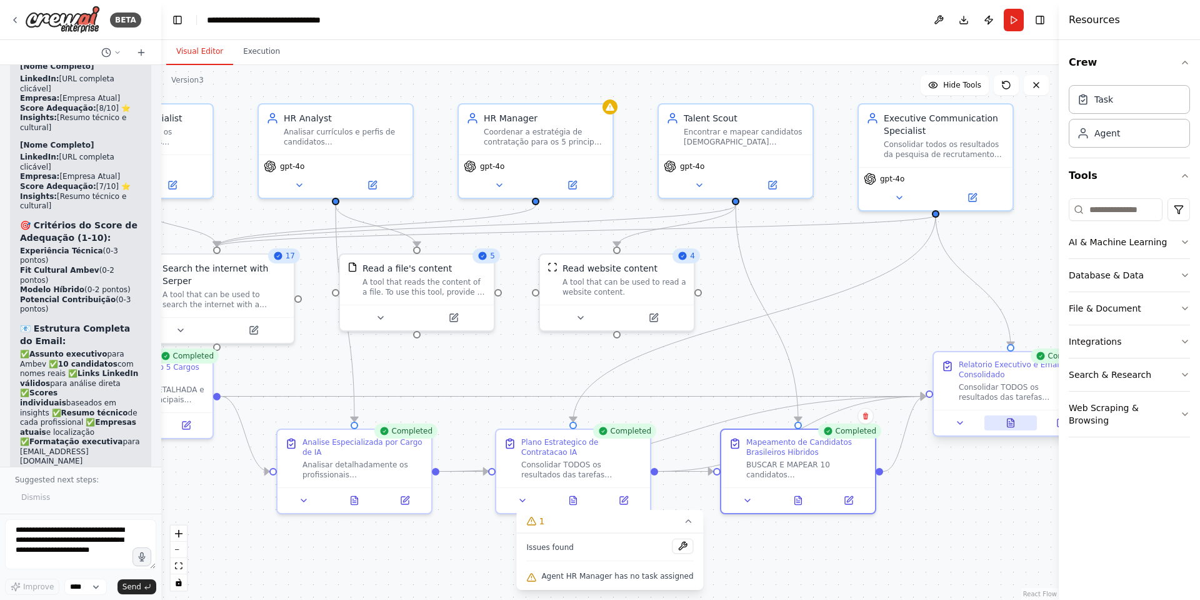
click at [800, 399] on icon at bounding box center [1011, 423] width 10 height 10
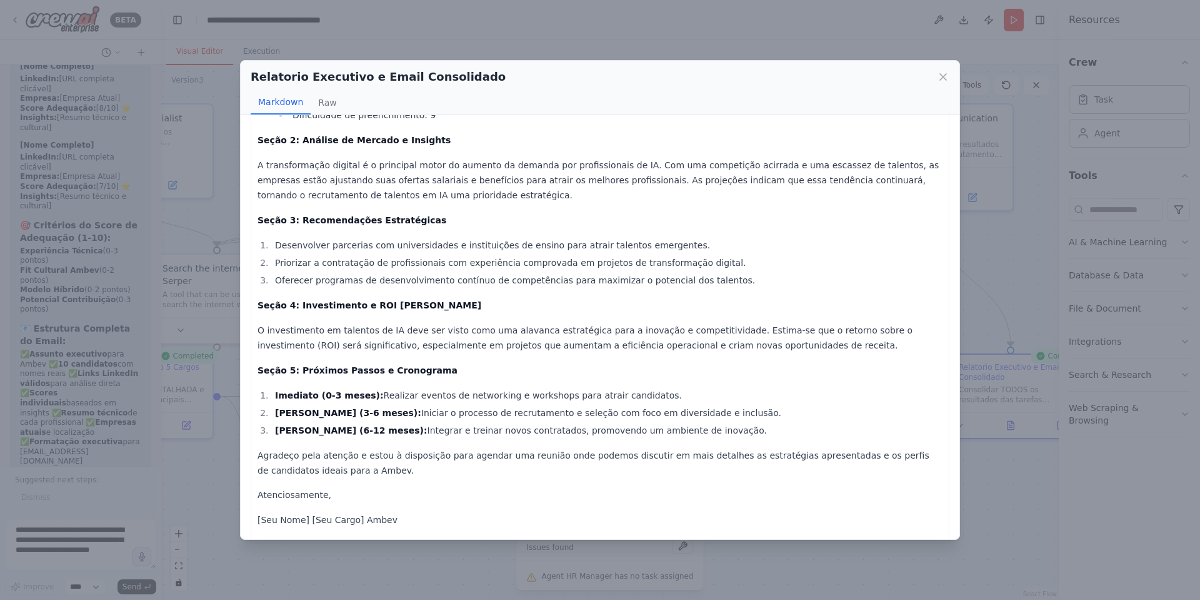
scroll to position [0, 0]
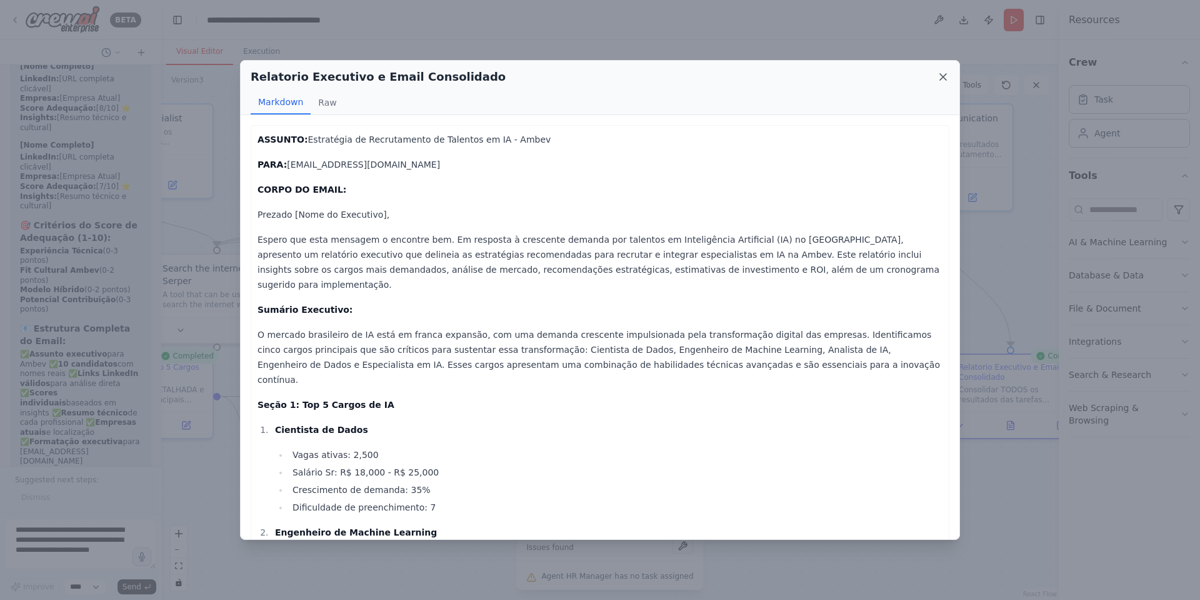
click at [800, 77] on icon at bounding box center [943, 77] width 13 height 13
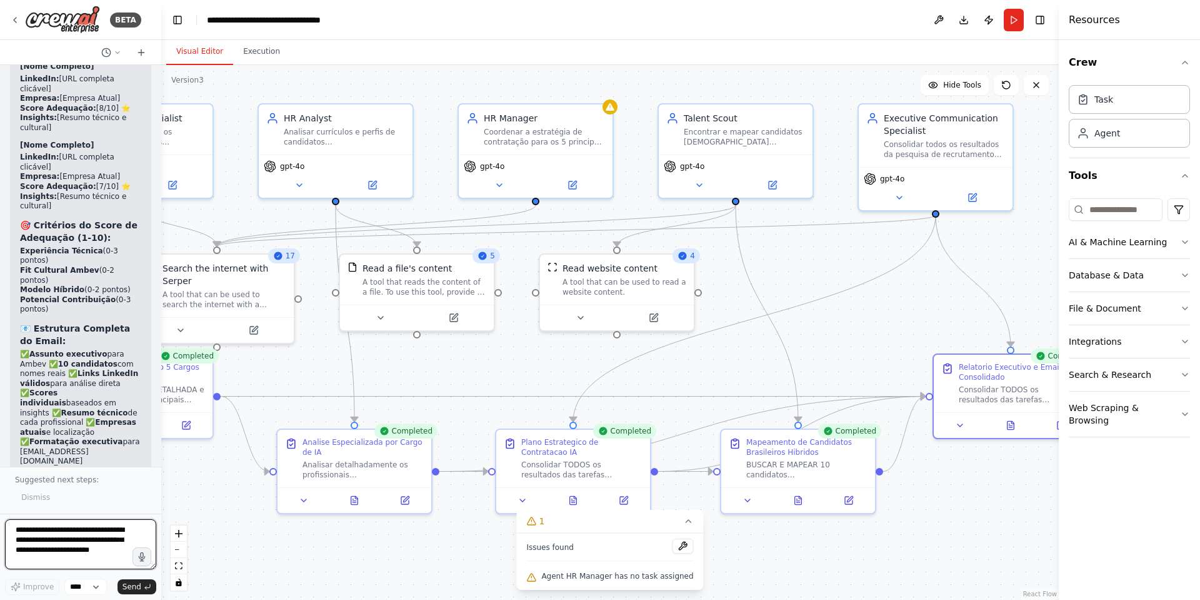
click at [88, 399] on textarea "**********" at bounding box center [80, 544] width 151 height 50
type textarea "**********"
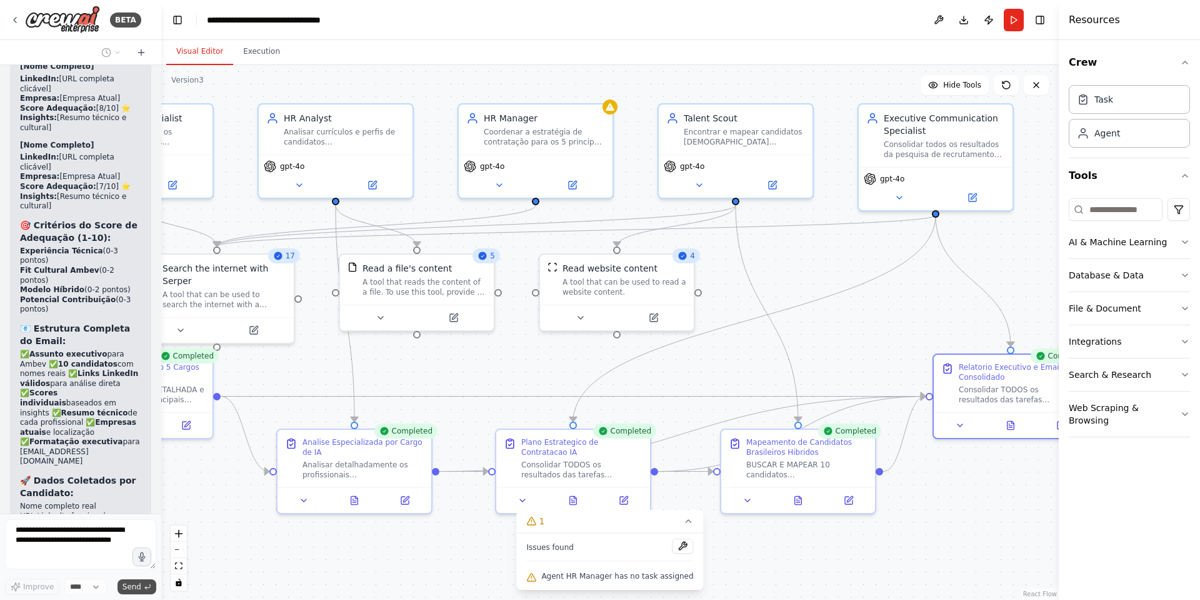
scroll to position [11516, 0]
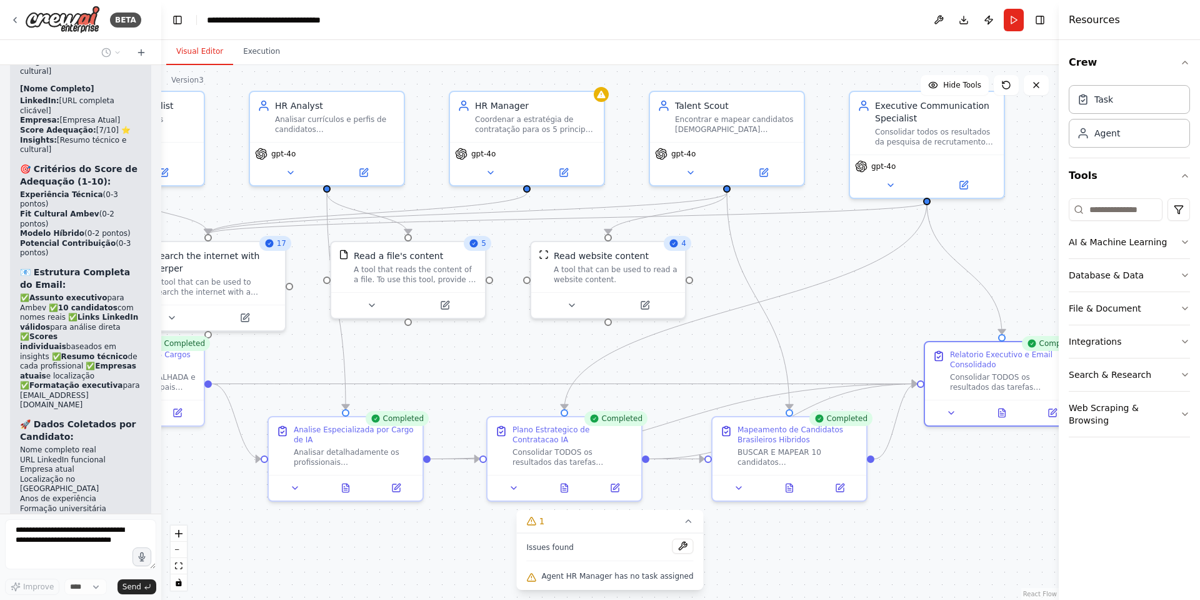
drag, startPoint x: 547, startPoint y: 367, endPoint x: 538, endPoint y: 354, distance: 15.3
click at [538, 354] on div ".deletable-edge-delete-btn { width: 20px; height: 20px; border: 0px solid #ffff…" at bounding box center [610, 332] width 898 height 535
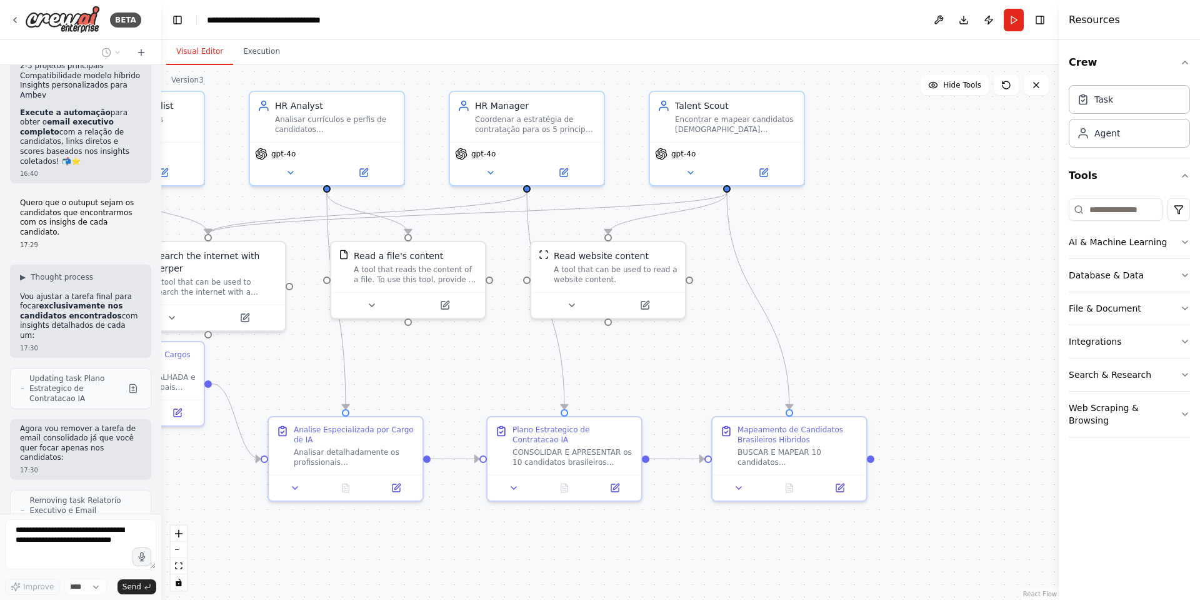
scroll to position [11988, 0]
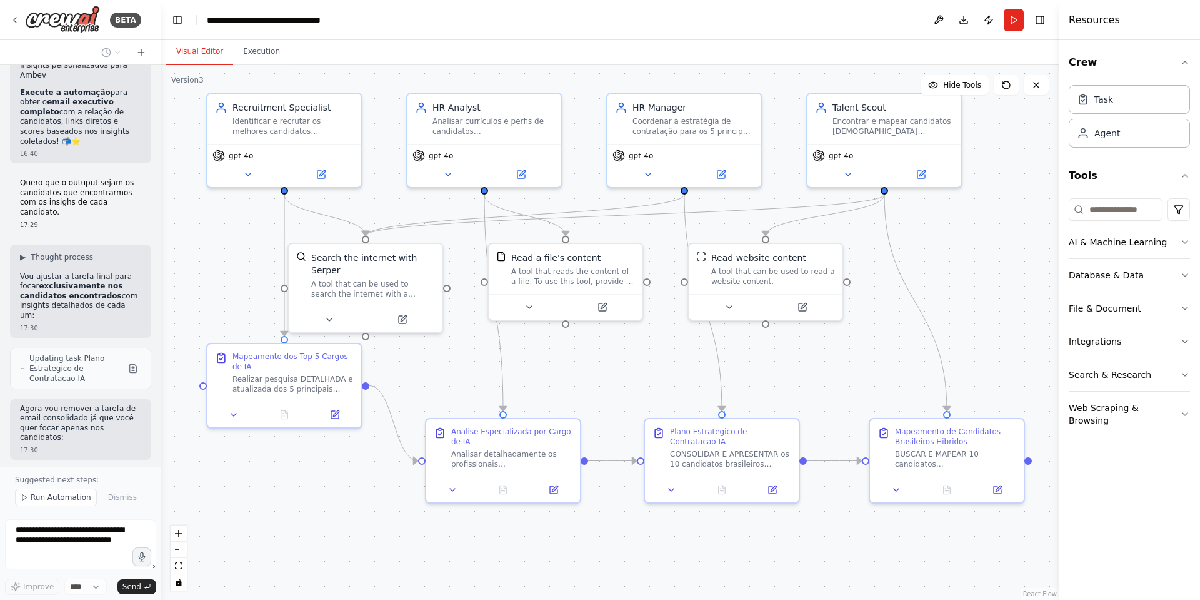
drag, startPoint x: 812, startPoint y: 319, endPoint x: 967, endPoint y: 320, distance: 155.7
click at [800, 320] on div ".deletable-edge-delete-btn { width: 20px; height: 20px; border: 0px solid #ffff…" at bounding box center [610, 332] width 898 height 535
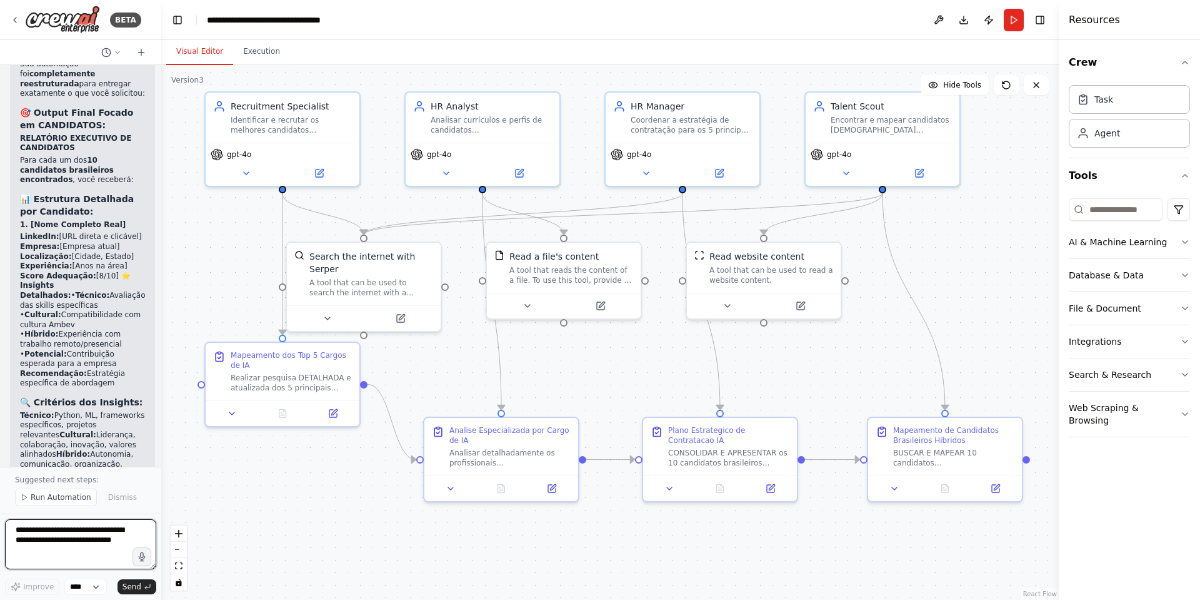
scroll to position [12678, 0]
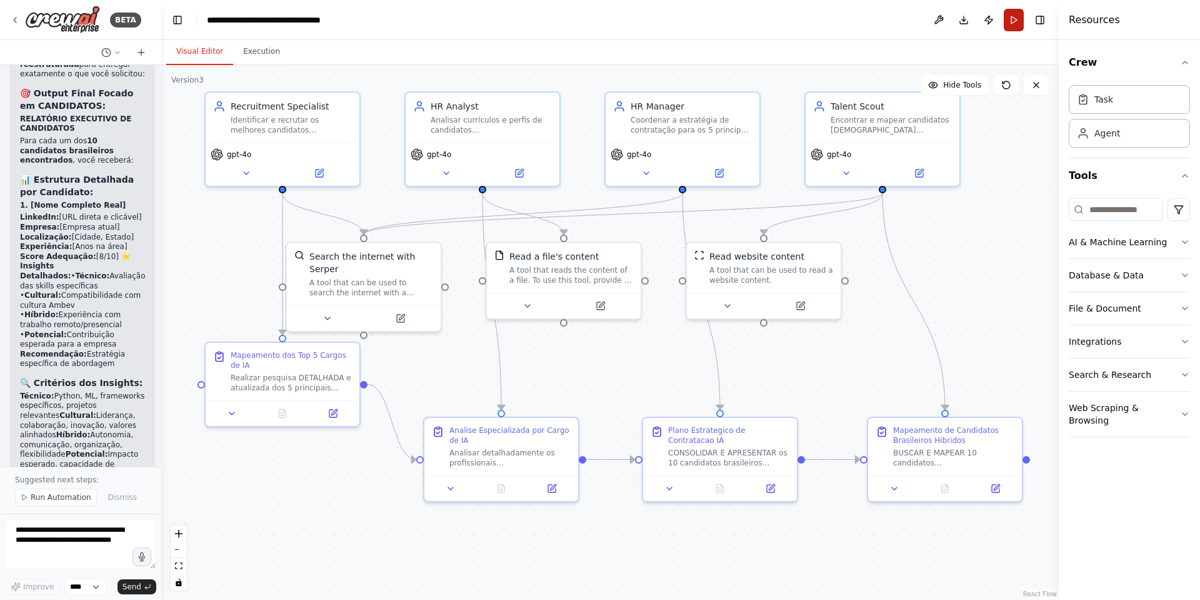
click at [800, 19] on button "Run" at bounding box center [1014, 20] width 20 height 23
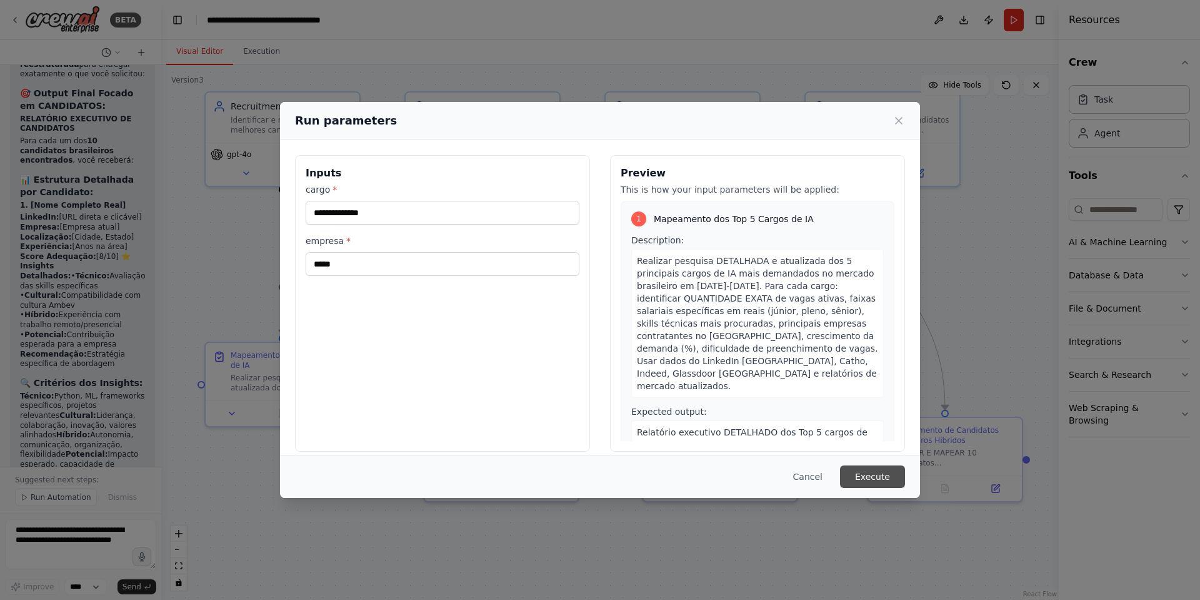
click at [800, 399] on button "Execute" at bounding box center [872, 476] width 65 height 23
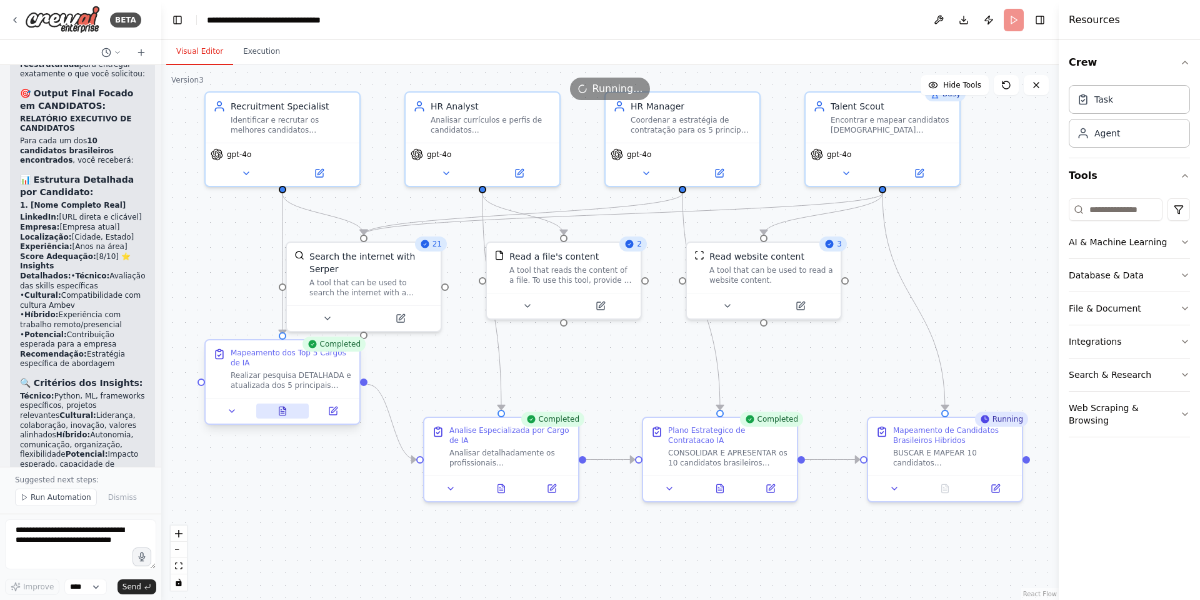
click at [283, 399] on icon at bounding box center [282, 410] width 7 height 8
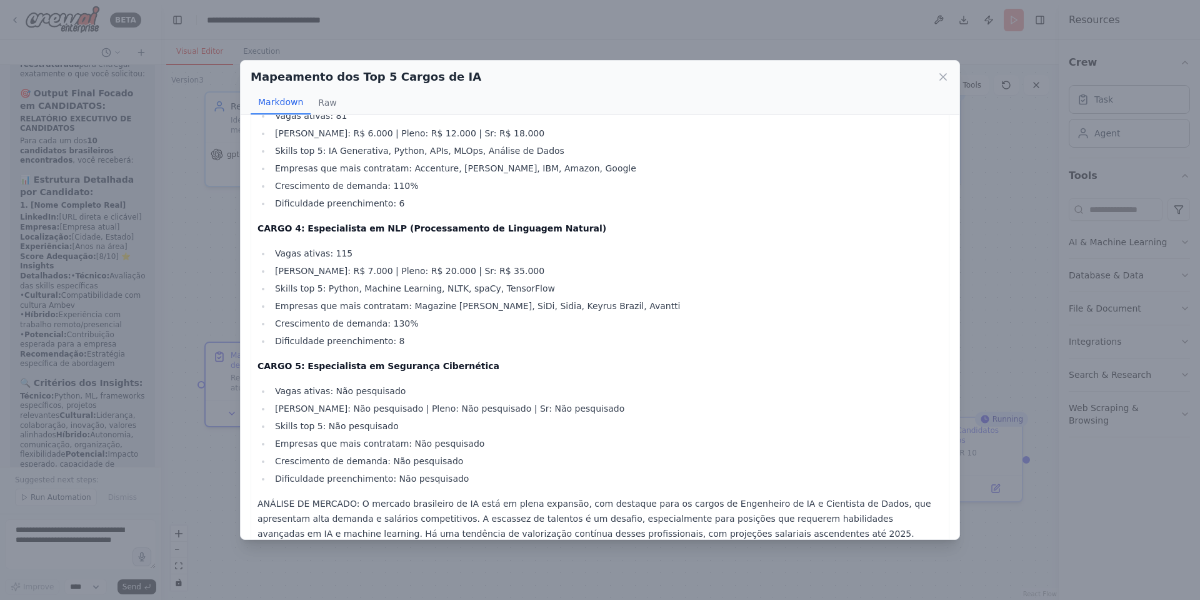
scroll to position [343, 0]
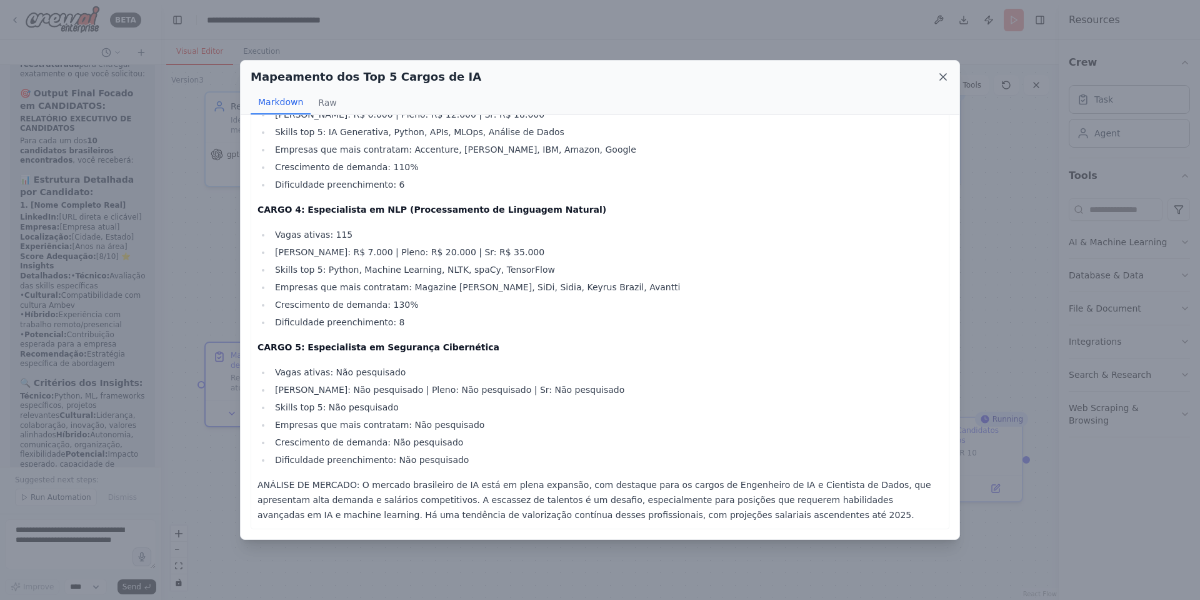
click at [800, 77] on icon at bounding box center [943, 77] width 13 height 13
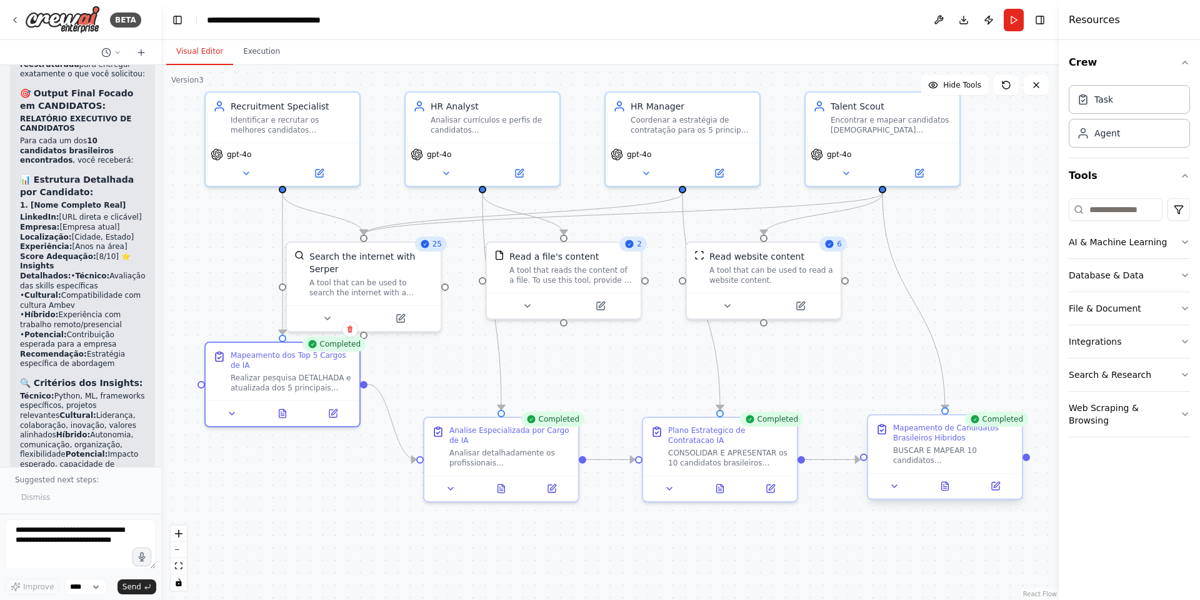
click at [800, 399] on div at bounding box center [945, 486] width 154 height 26
click at [800, 399] on icon at bounding box center [945, 485] width 7 height 8
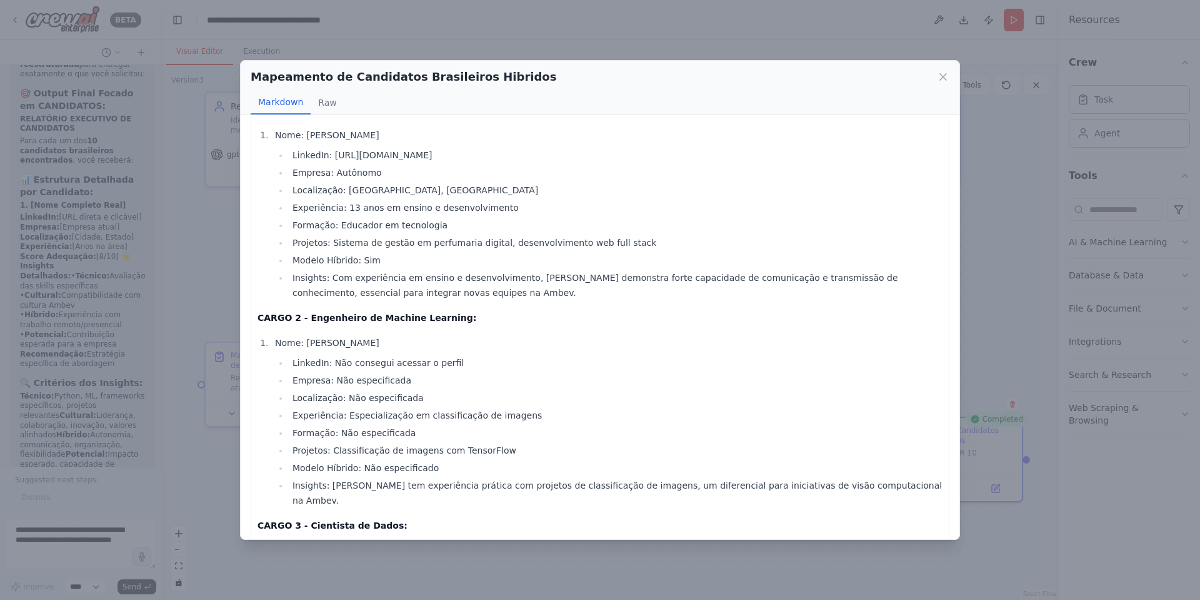
scroll to position [0, 0]
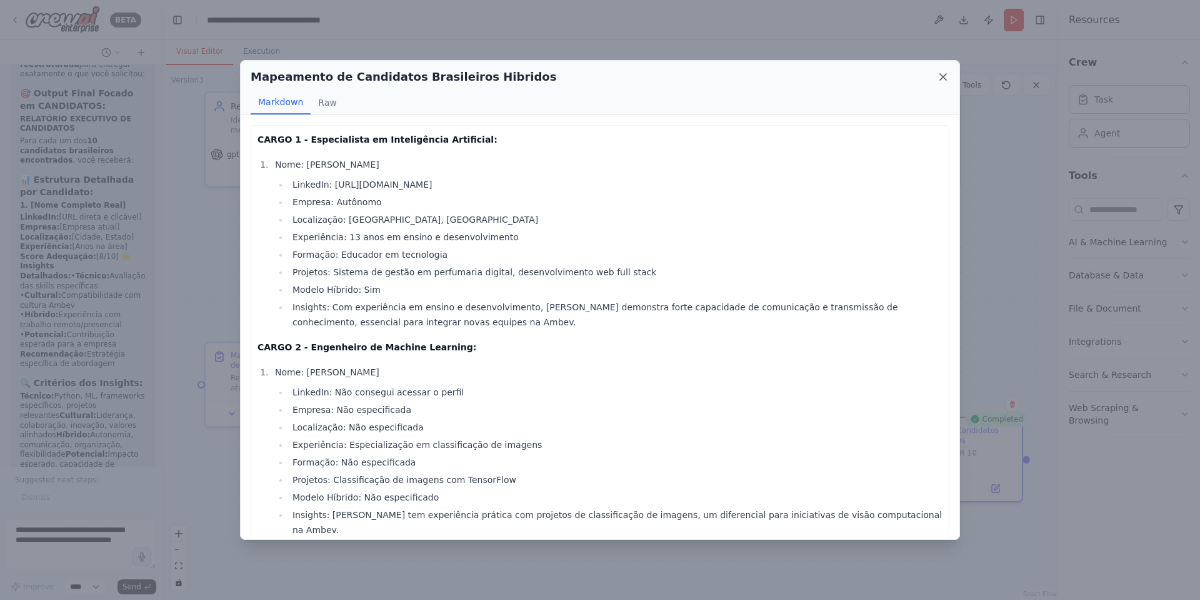
click at [800, 74] on icon at bounding box center [943, 77] width 6 height 6
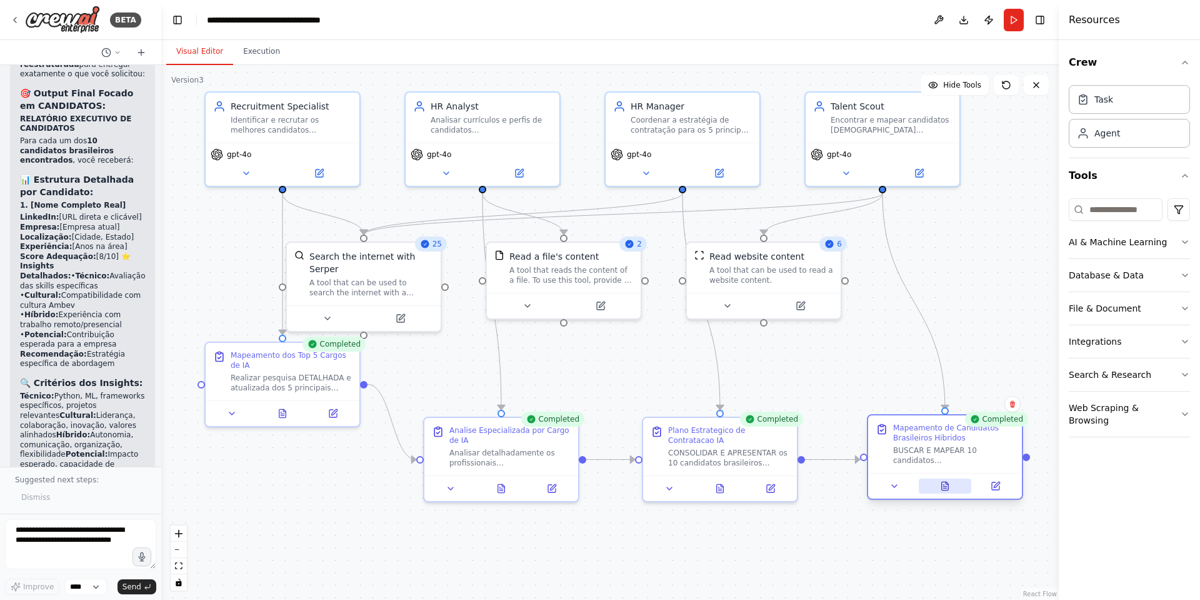
click at [800, 399] on icon at bounding box center [945, 486] width 10 height 10
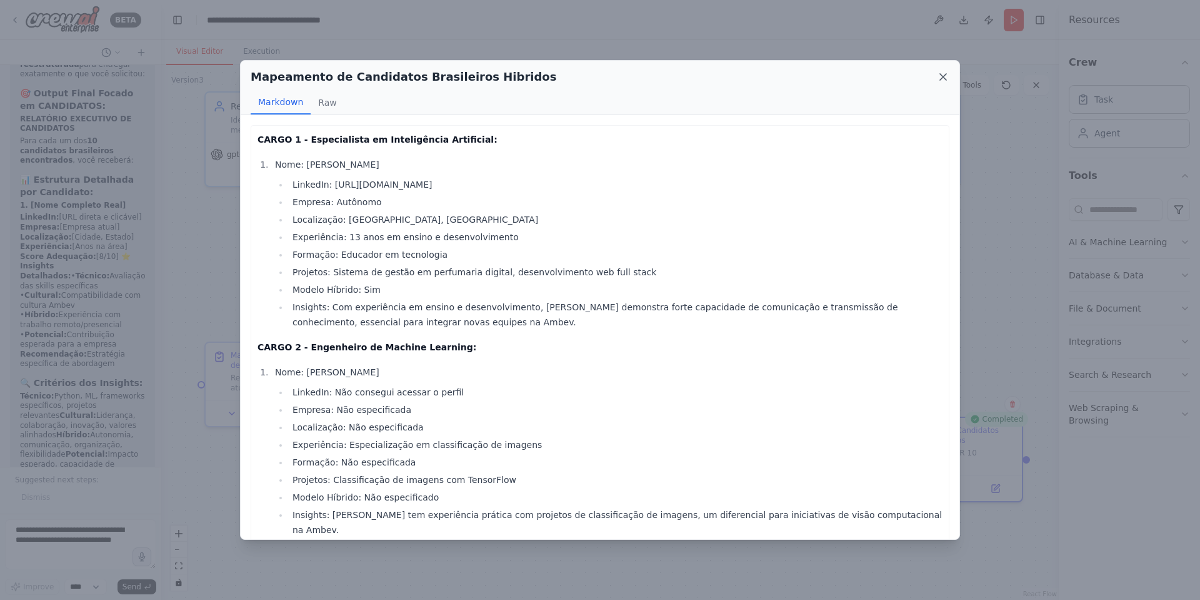
click at [800, 77] on icon at bounding box center [943, 77] width 6 height 6
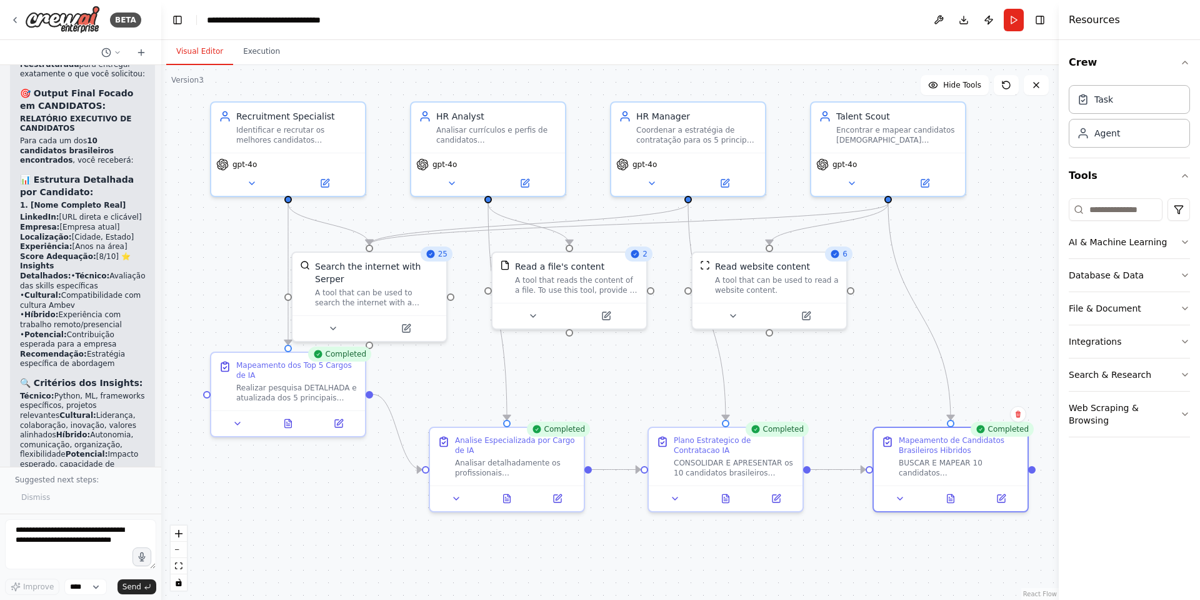
drag, startPoint x: 882, startPoint y: 360, endPoint x: 888, endPoint y: 370, distance: 11.5
click at [800, 370] on div ".deletable-edge-delete-btn { width: 20px; height: 20px; border: 0px solid #ffff…" at bounding box center [610, 332] width 898 height 535
click at [287, 399] on icon at bounding box center [288, 420] width 7 height 8
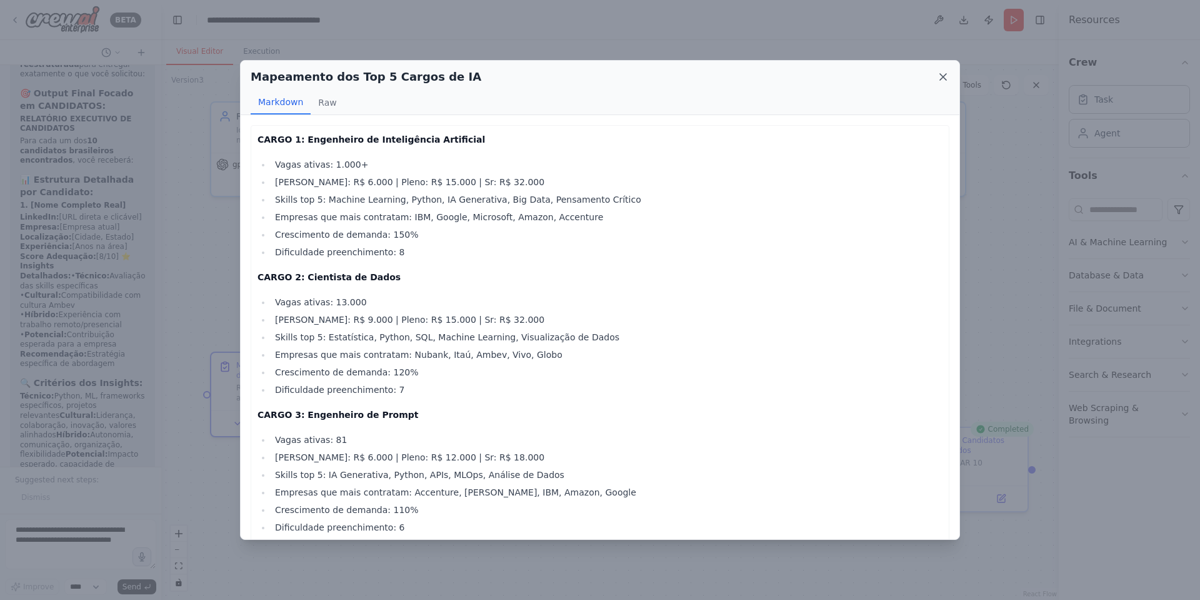
click at [800, 74] on icon at bounding box center [943, 77] width 13 height 13
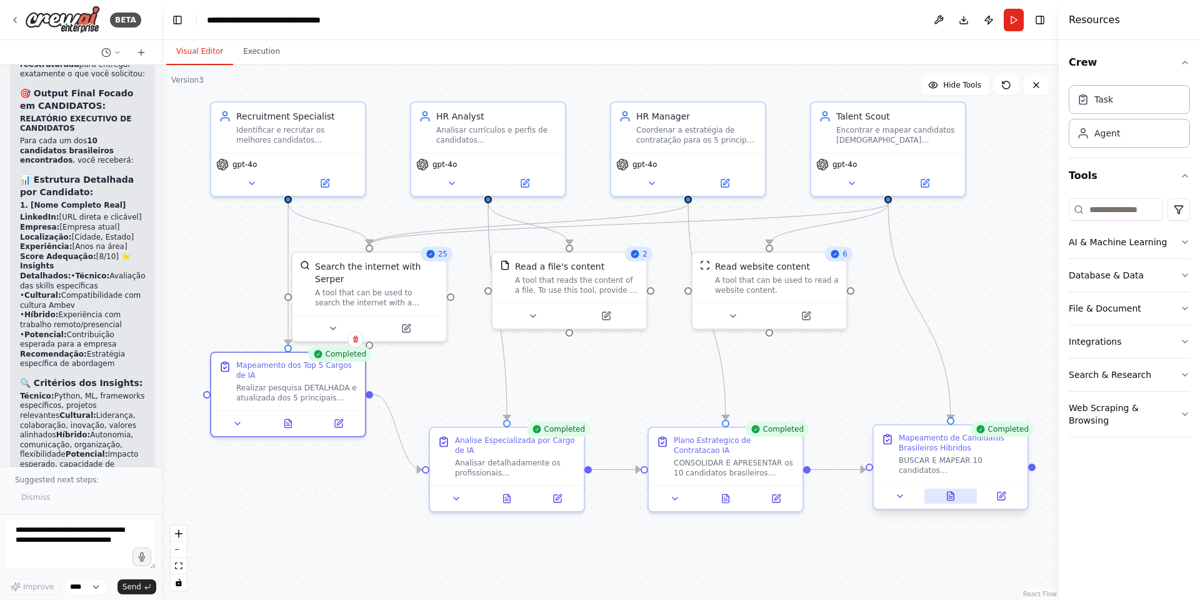
click at [800, 399] on button at bounding box center [951, 495] width 53 height 15
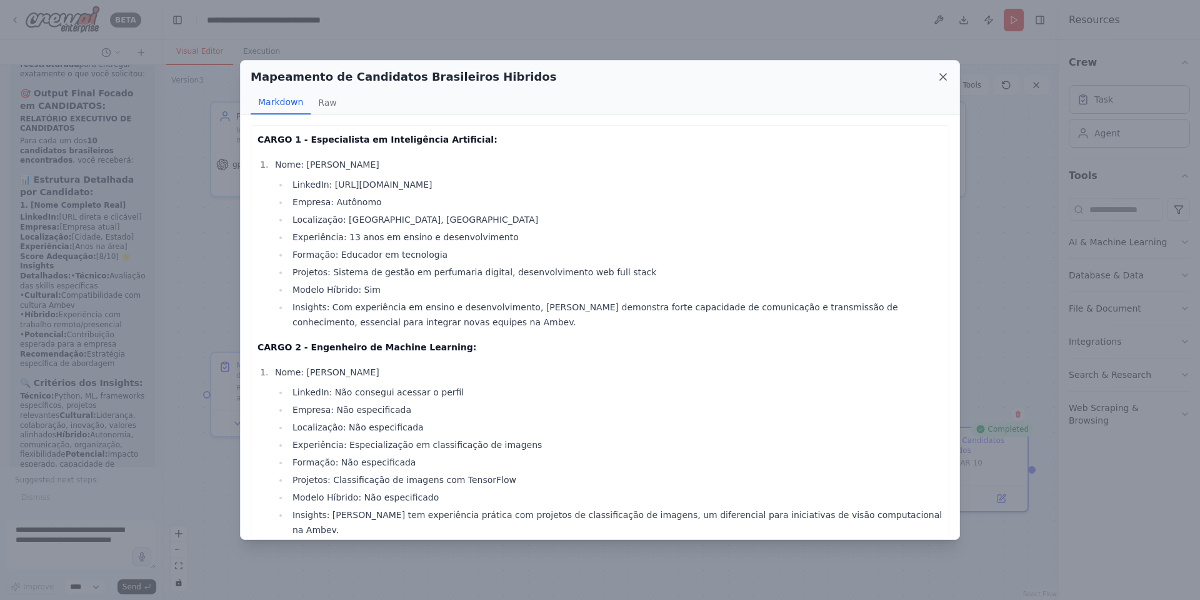
click at [800, 79] on icon at bounding box center [943, 77] width 6 height 6
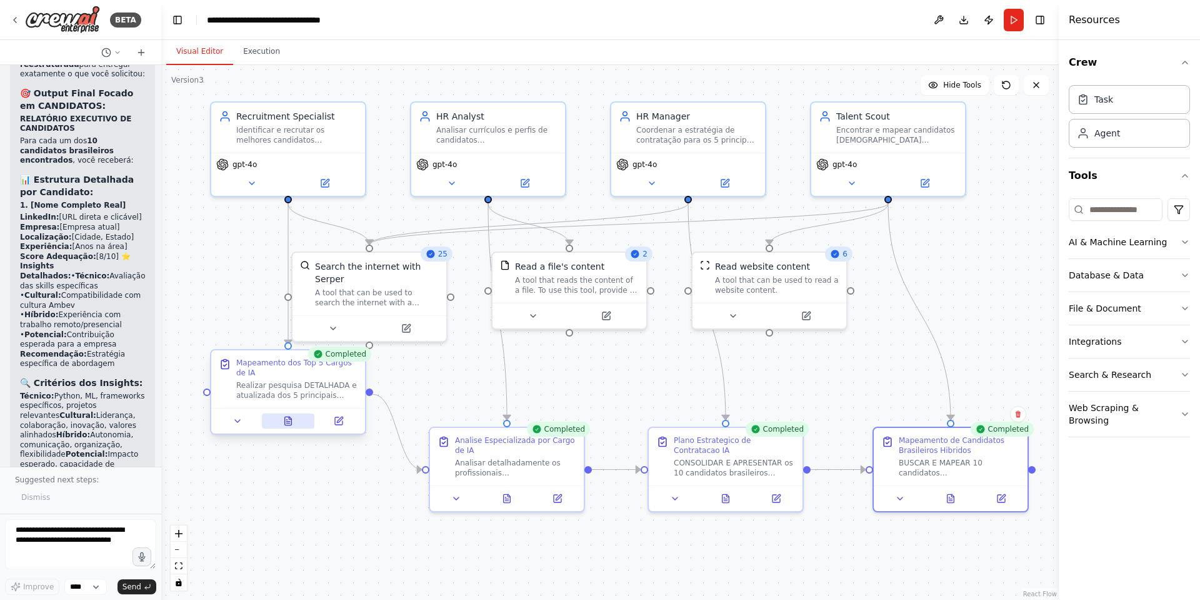
click at [277, 399] on button at bounding box center [288, 420] width 53 height 15
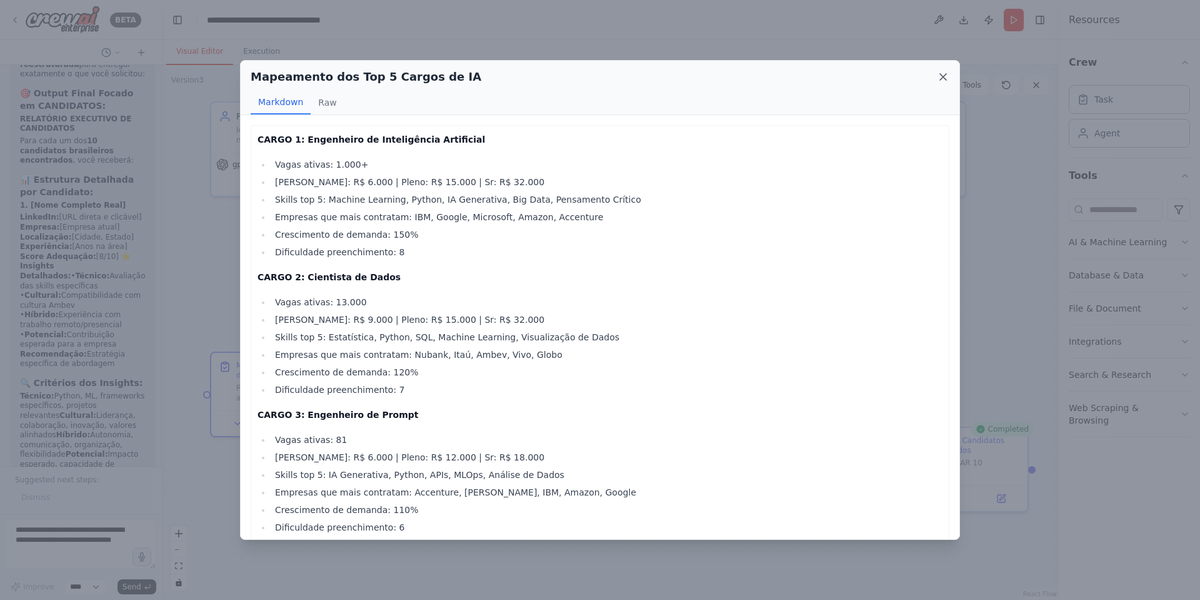
click at [800, 76] on icon at bounding box center [943, 77] width 13 height 13
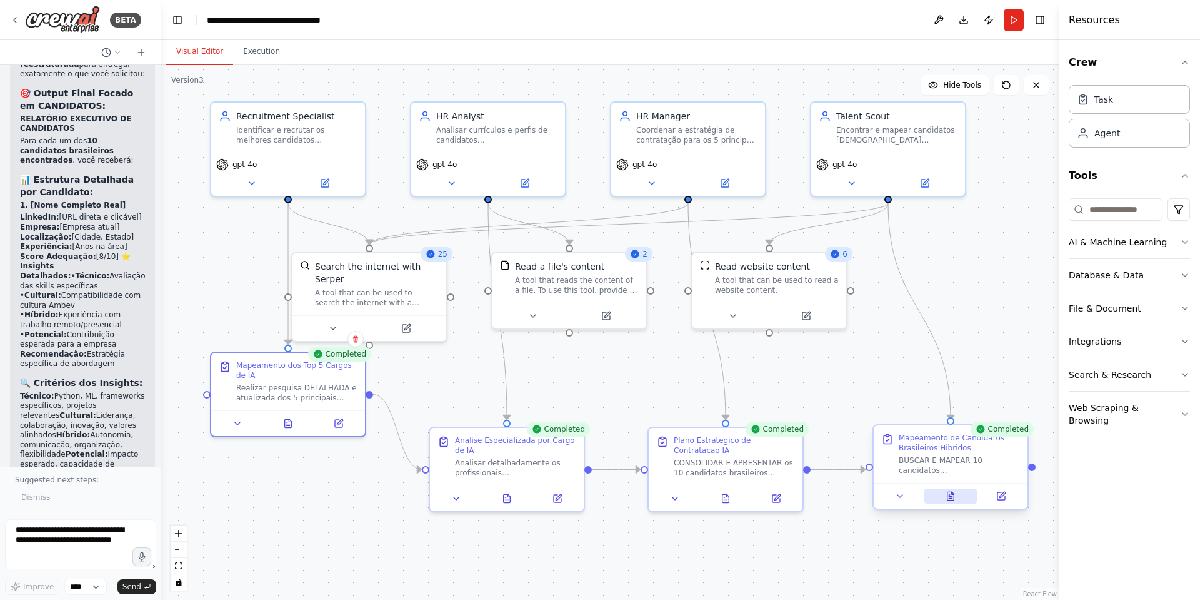
click at [800, 399] on icon at bounding box center [951, 495] width 7 height 8
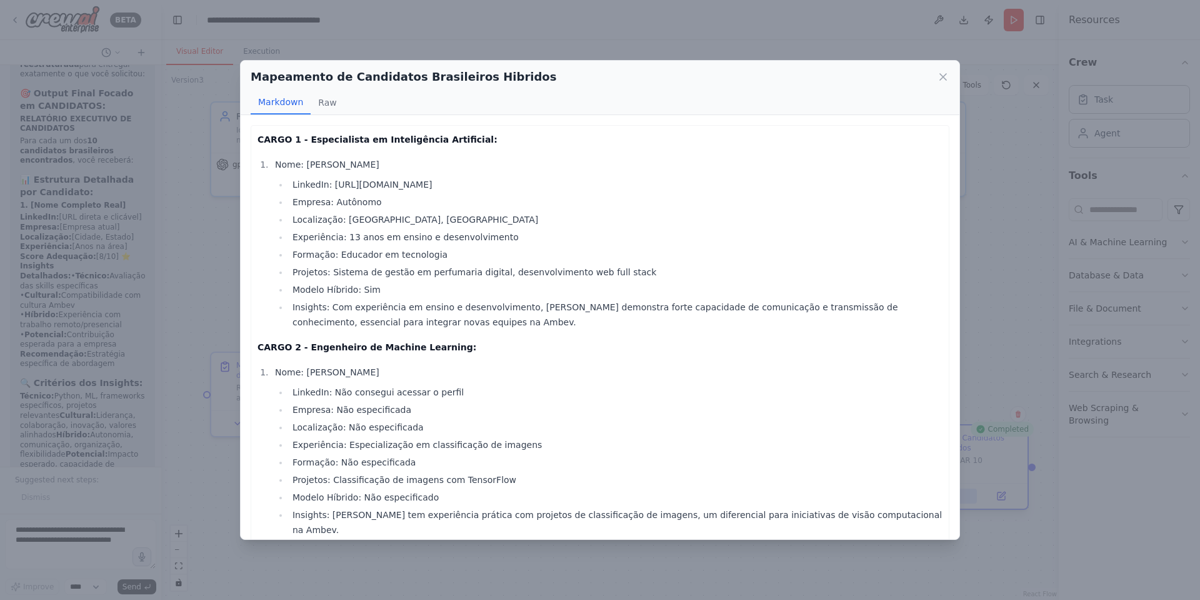
scroll to position [371, 0]
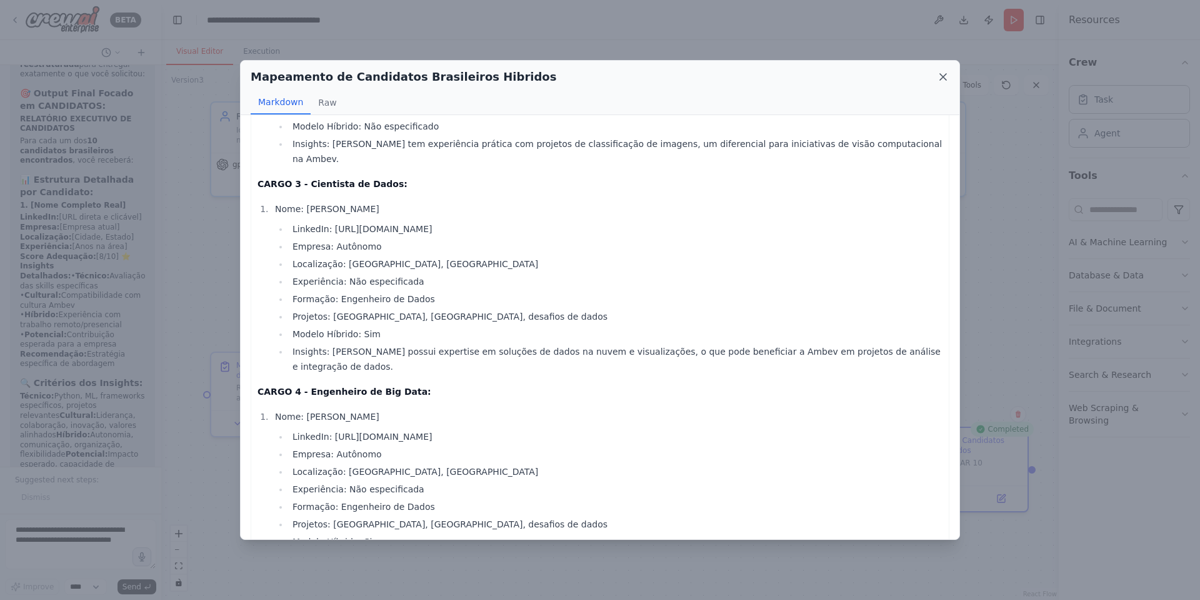
click at [800, 76] on icon at bounding box center [943, 77] width 6 height 6
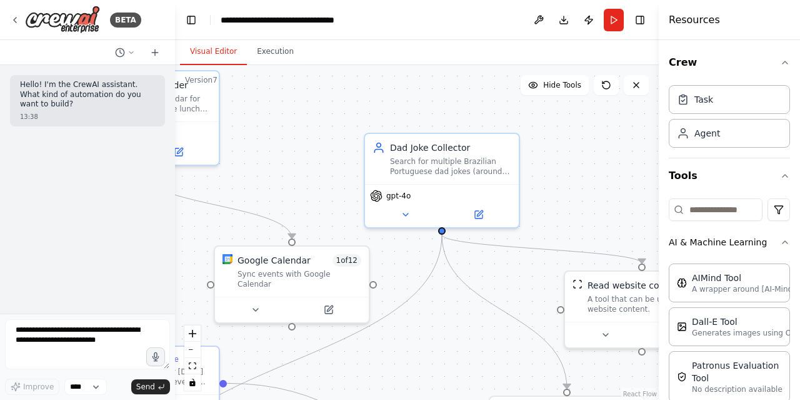
scroll to position [235, 0]
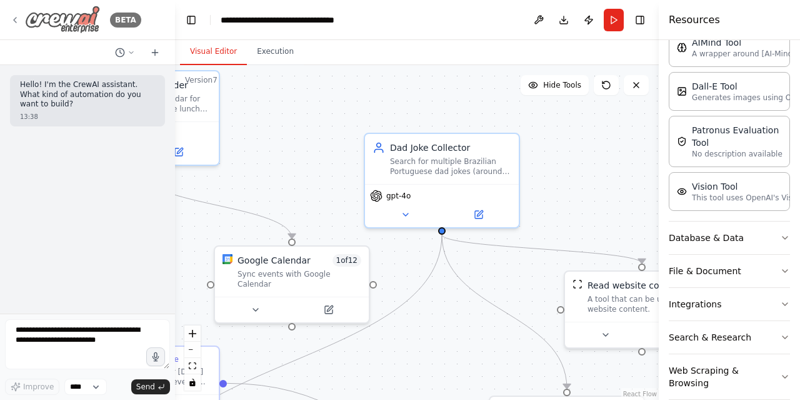
click at [11, 13] on div "BETA" at bounding box center [75, 20] width 131 height 28
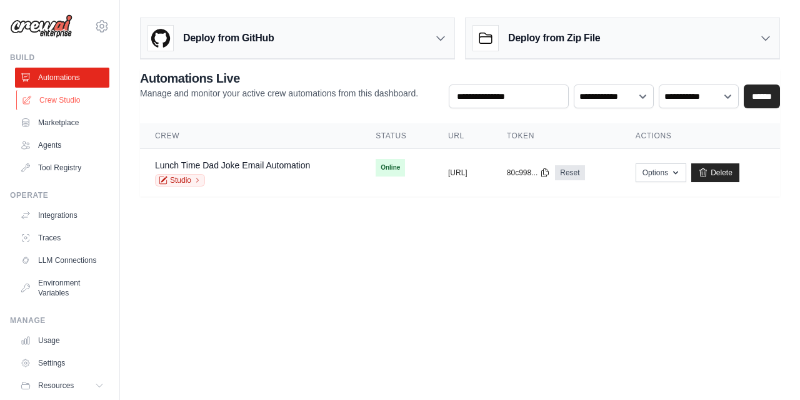
click at [39, 97] on link "Crew Studio" at bounding box center [63, 100] width 94 height 20
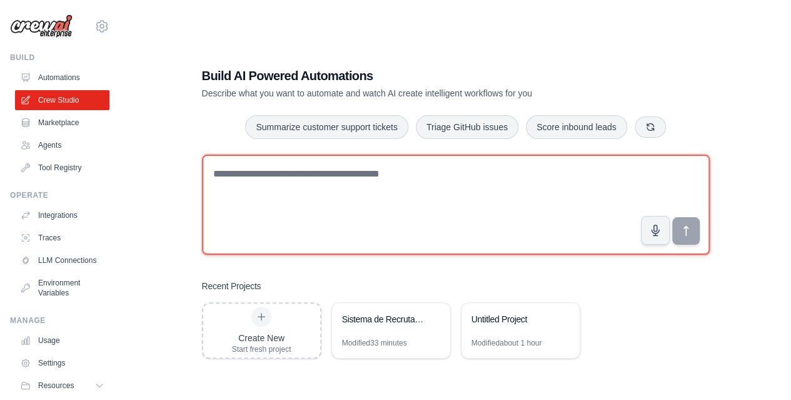
click at [246, 171] on textarea at bounding box center [456, 204] width 508 height 100
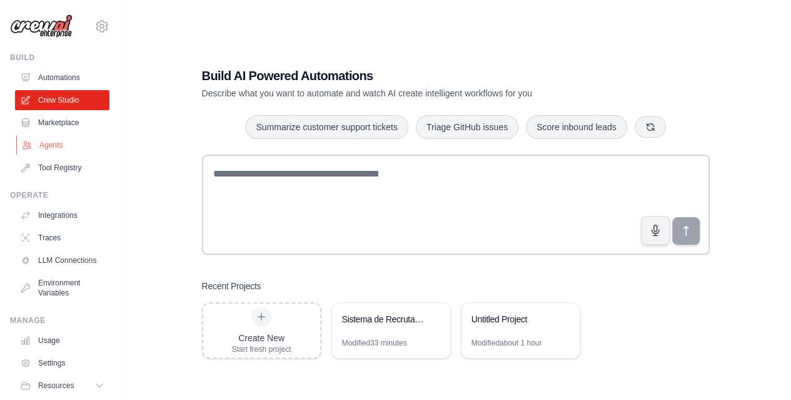
click at [38, 139] on link "Agents" at bounding box center [63, 145] width 94 height 20
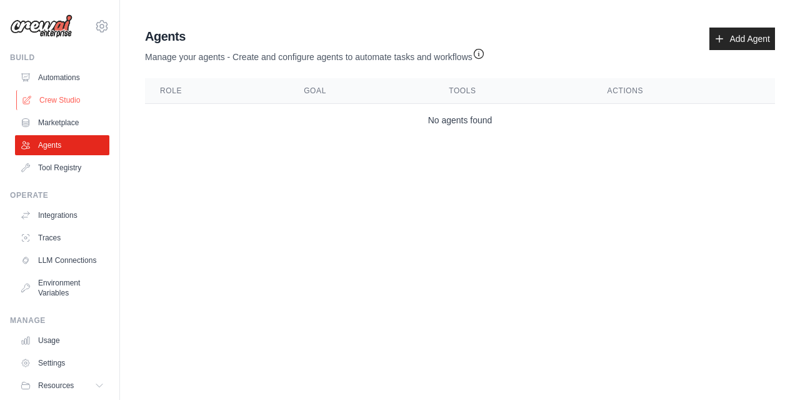
click at [73, 96] on link "Crew Studio" at bounding box center [63, 100] width 94 height 20
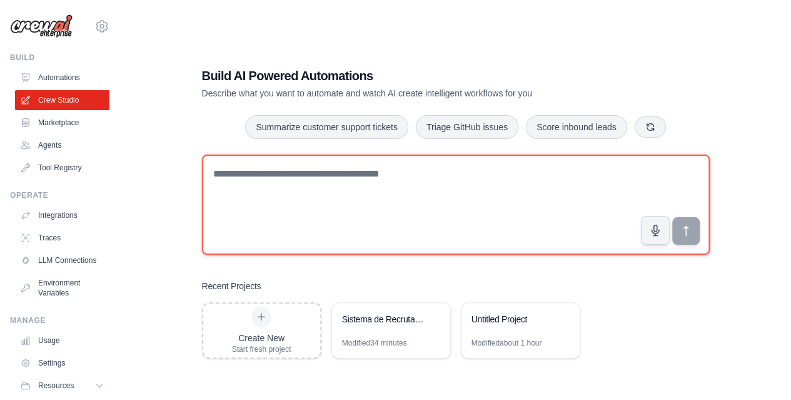
click at [290, 188] on textarea at bounding box center [456, 204] width 508 height 100
type textarea "*"
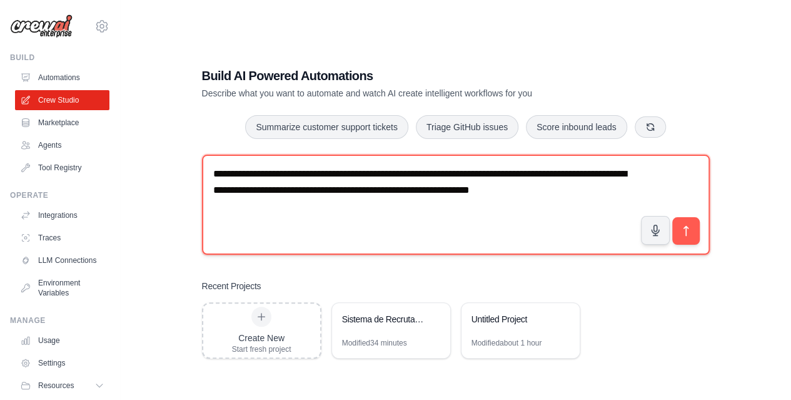
paste textarea "**********"
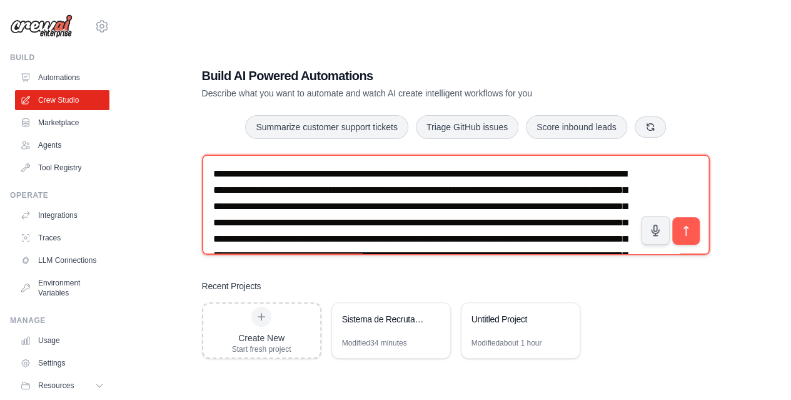
scroll to position [138, 0]
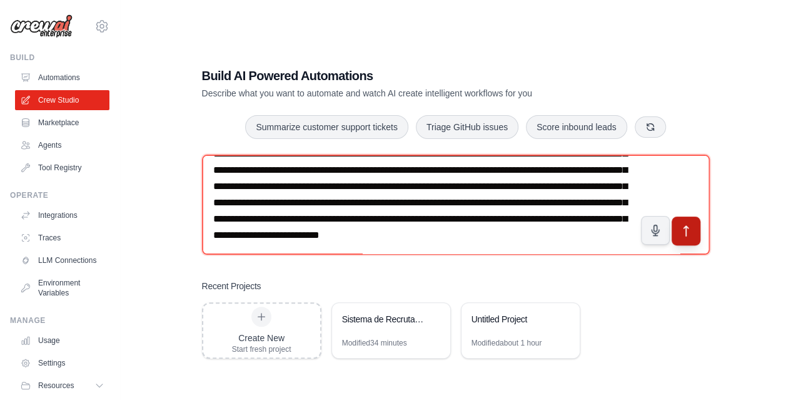
type textarea "**********"
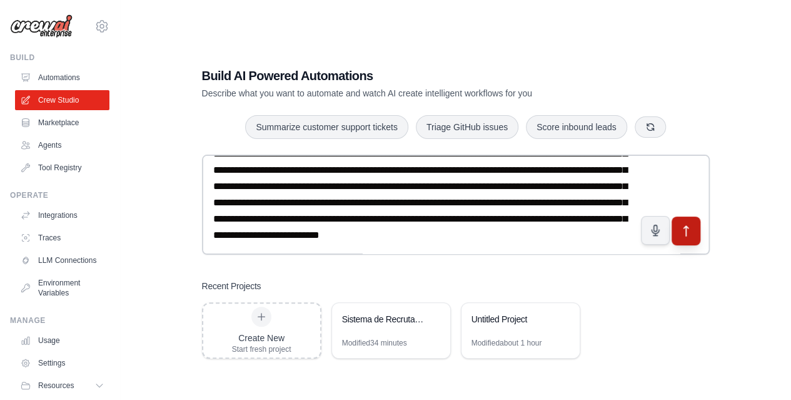
click at [685, 229] on icon "submit" at bounding box center [685, 230] width 13 height 13
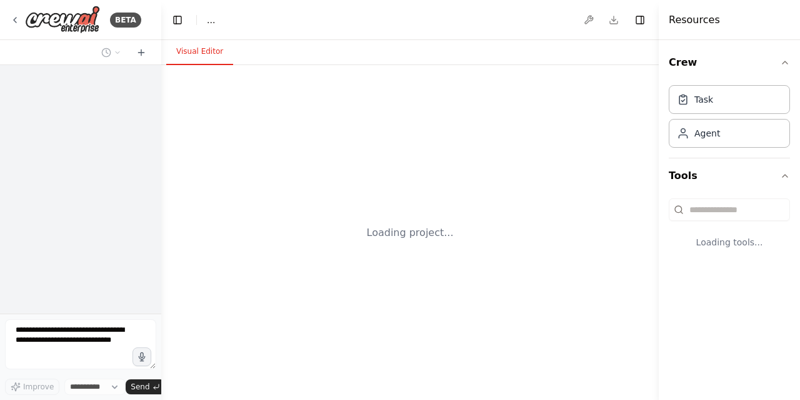
select select "****"
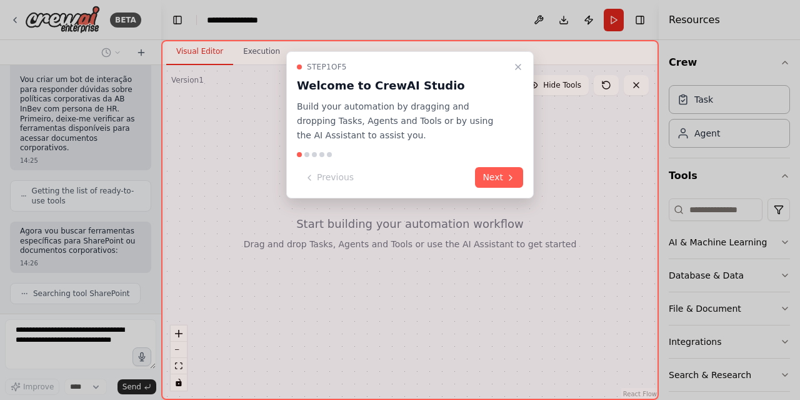
scroll to position [201, 0]
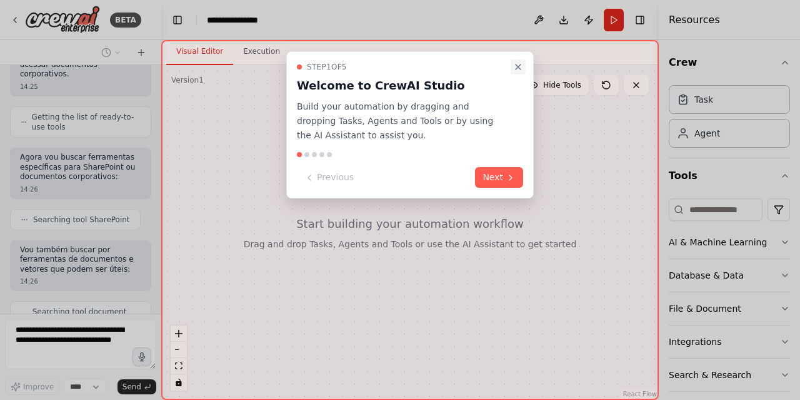
click at [514, 67] on icon "Close walkthrough" at bounding box center [518, 67] width 10 height 10
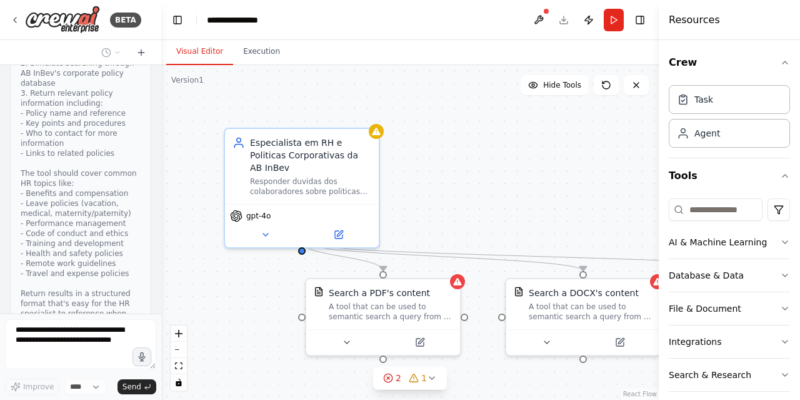
scroll to position [910, 0]
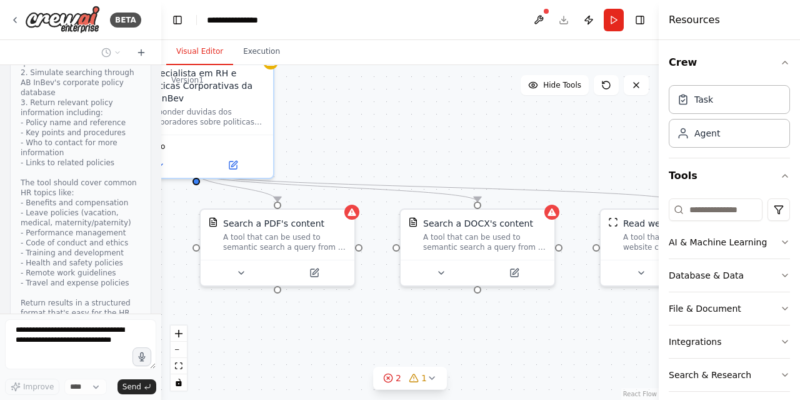
drag, startPoint x: 505, startPoint y: 188, endPoint x: 399, endPoint y: 118, distance: 126.4
click at [399, 118] on div ".deletable-edge-delete-btn { width: 20px; height: 20px; border: 0px solid #ffff…" at bounding box center [410, 232] width 498 height 334
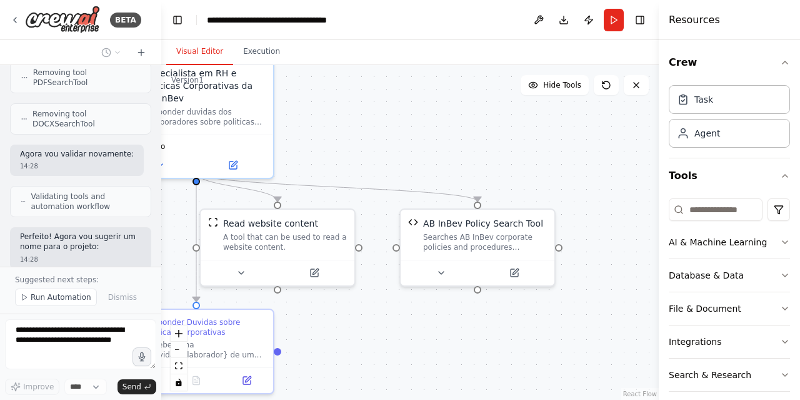
scroll to position [1874, 0]
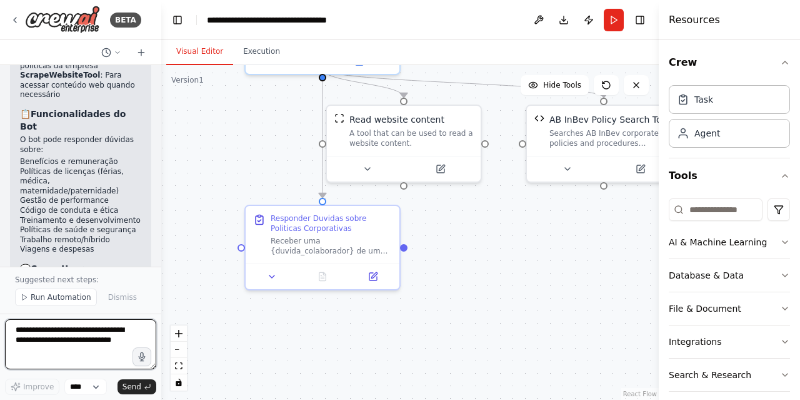
drag, startPoint x: 375, startPoint y: 341, endPoint x: 501, endPoint y: 238, distance: 163.5
click at [501, 238] on div ".deletable-edge-delete-btn { width: 20px; height: 20px; border: 0px solid #ffff…" at bounding box center [410, 232] width 498 height 334
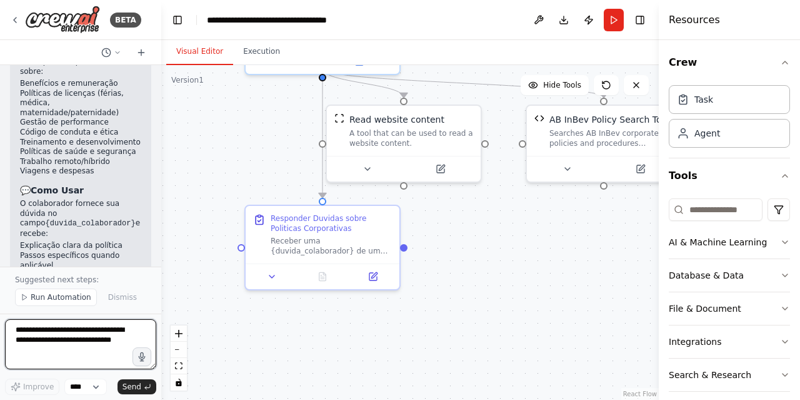
scroll to position [2495, 0]
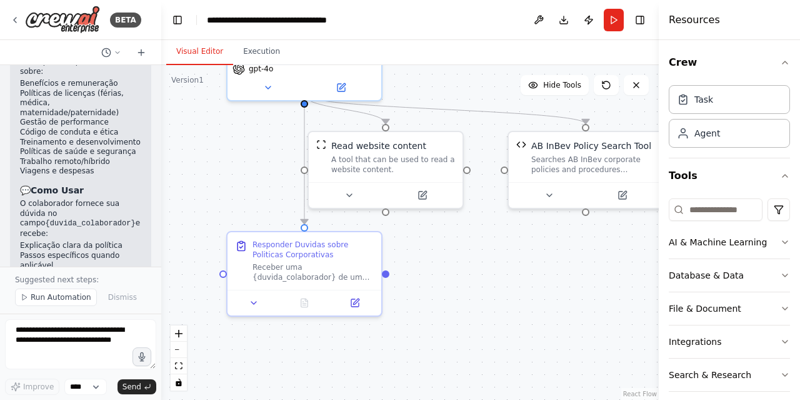
drag, startPoint x: 563, startPoint y: 242, endPoint x: 545, endPoint y: 269, distance: 32.9
click at [545, 269] on div ".deletable-edge-delete-btn { width: 20px; height: 20px; border: 0px solid #ffff…" at bounding box center [410, 232] width 498 height 334
click at [613, 13] on button "Run" at bounding box center [614, 20] width 20 height 23
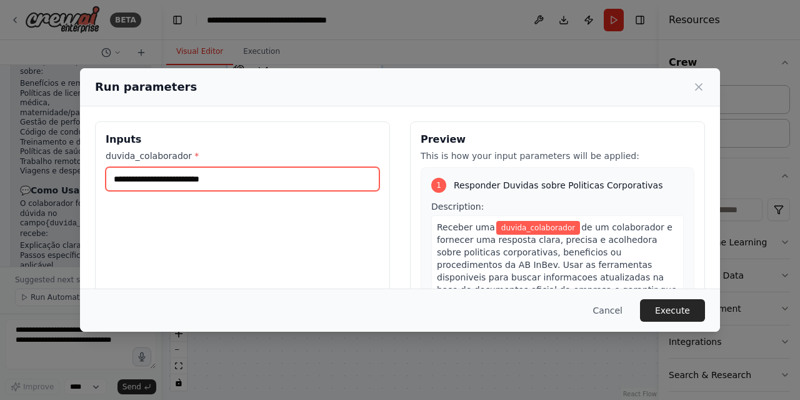
click at [244, 181] on input "duvida_colaborador *" at bounding box center [243, 179] width 274 height 24
type input "**********"
drag, startPoint x: 249, startPoint y: 181, endPoint x: 46, endPoint y: 194, distance: 203.6
click at [46, 194] on div "**********" at bounding box center [400, 200] width 800 height 400
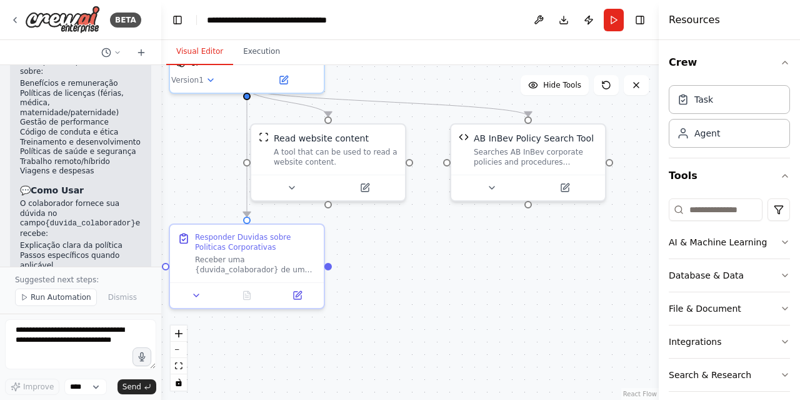
drag, startPoint x: 500, startPoint y: 281, endPoint x: 443, endPoint y: 272, distance: 57.6
click at [443, 272] on div ".deletable-edge-delete-btn { width: 20px; height: 20px; border: 0px solid #ffff…" at bounding box center [410, 232] width 498 height 334
click at [615, 12] on button "Run" at bounding box center [614, 20] width 20 height 23
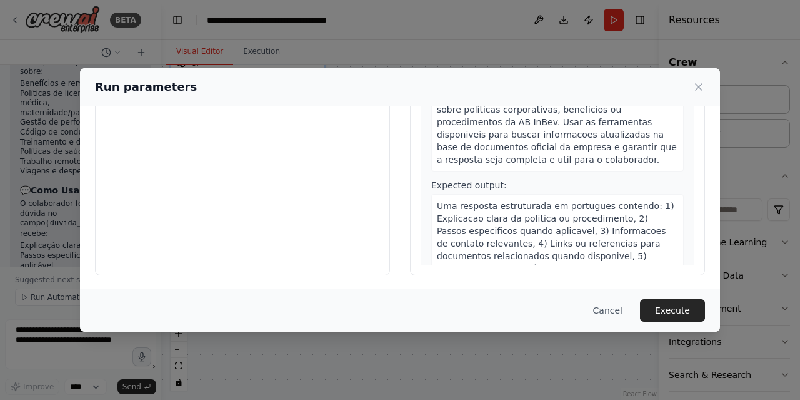
scroll to position [0, 0]
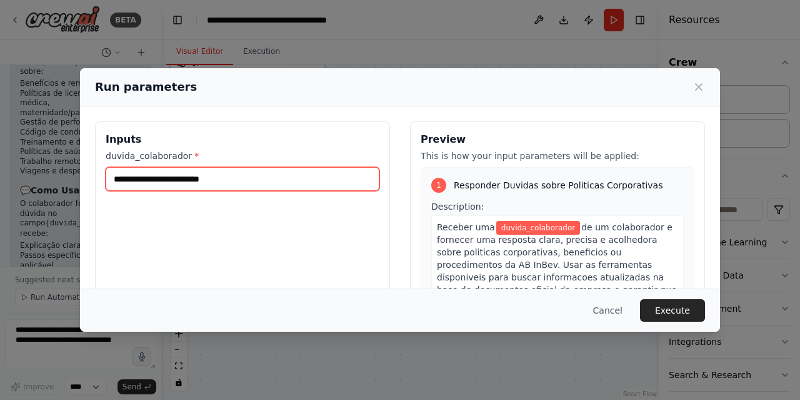
click at [189, 173] on input "duvida_colaborador *" at bounding box center [243, 179] width 274 height 24
type input "**********"
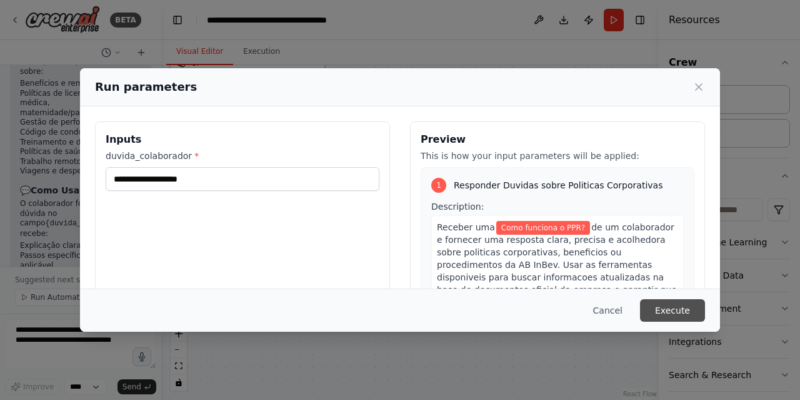
click at [666, 309] on button "Execute" at bounding box center [672, 310] width 65 height 23
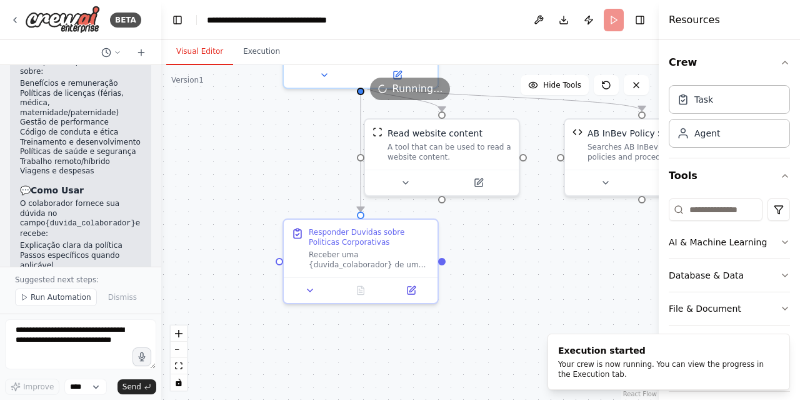
drag, startPoint x: 496, startPoint y: 304, endPoint x: 551, endPoint y: 306, distance: 55.1
click at [551, 306] on div ".deletable-edge-delete-btn { width: 20px; height: 20px; border: 0px solid #ffff…" at bounding box center [410, 232] width 498 height 334
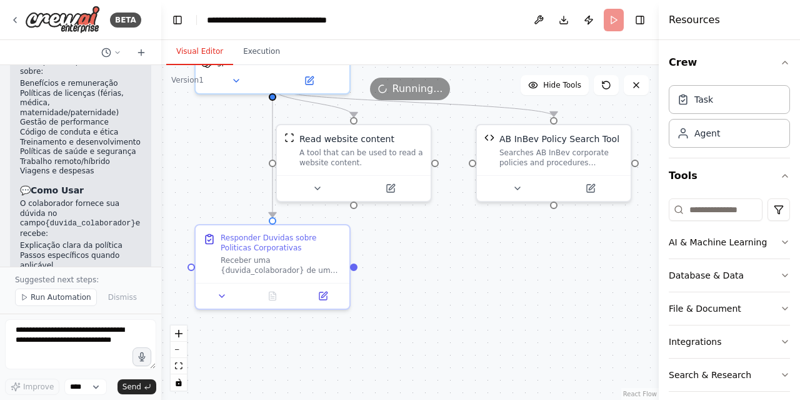
drag, startPoint x: 571, startPoint y: 271, endPoint x: 483, endPoint y: 277, distance: 88.3
click at [483, 277] on div ".deletable-edge-delete-btn { width: 20px; height: 20px; border: 0px solid #ffff…" at bounding box center [410, 232] width 498 height 334
click at [515, 188] on icon at bounding box center [518, 186] width 10 height 10
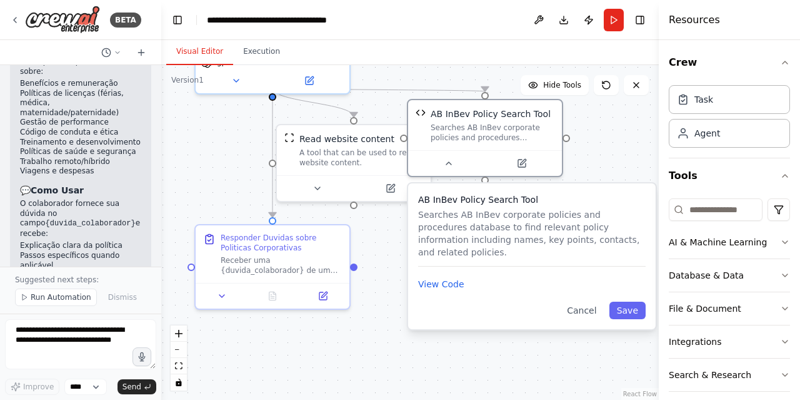
drag, startPoint x: 550, startPoint y: 268, endPoint x: 475, endPoint y: 249, distance: 77.3
click at [475, 249] on div "AB InBev Policy Search Tool Searches AB InBev corporate policies and procedures…" at bounding box center [532, 229] width 228 height 73
click at [521, 164] on icon at bounding box center [522, 161] width 8 height 8
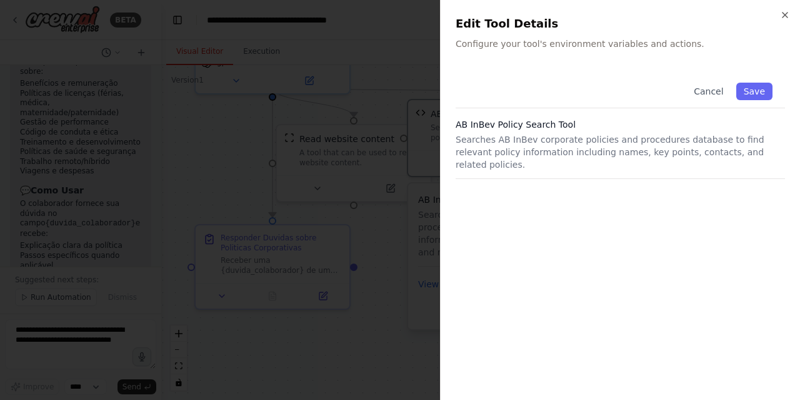
click at [565, 145] on p "Searches AB InBev corporate policies and procedures database to find relevant p…" at bounding box center [620, 152] width 329 height 38
click at [787, 12] on icon "button" at bounding box center [785, 15] width 10 height 10
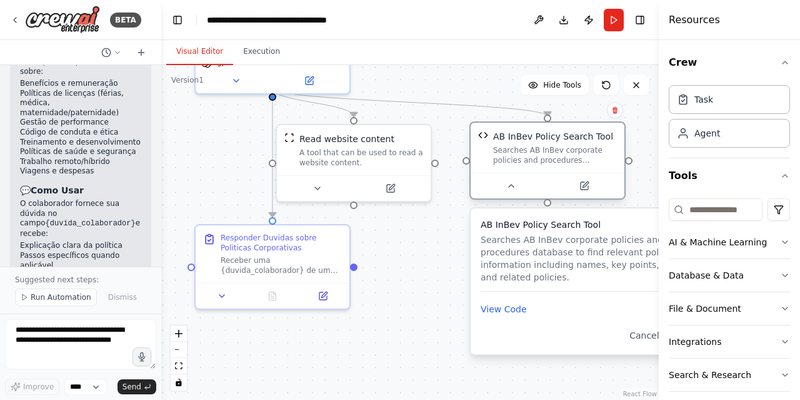
drag, startPoint x: 501, startPoint y: 114, endPoint x: 568, endPoint y: 141, distance: 71.3
click at [568, 141] on div "AB InBev Policy Search Tool" at bounding box center [553, 136] width 120 height 13
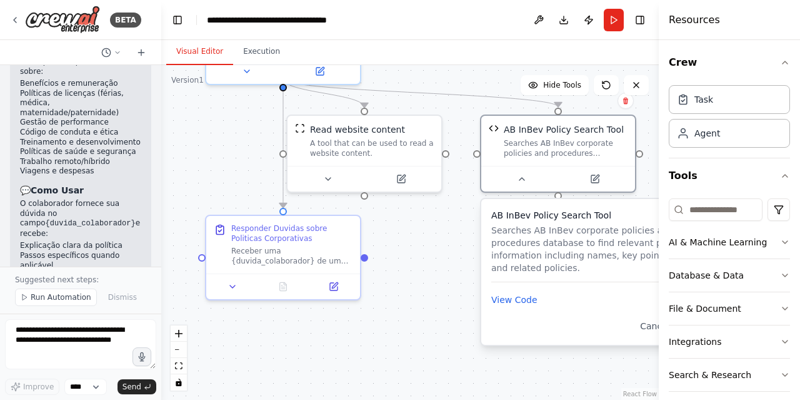
drag, startPoint x: 373, startPoint y: 275, endPoint x: 383, endPoint y: 266, distance: 14.2
click at [383, 266] on div ".deletable-edge-delete-btn { width: 20px; height: 20px; border: 0px solid #ffff…" at bounding box center [410, 232] width 498 height 334
click at [604, 18] on button "Run" at bounding box center [614, 20] width 20 height 23
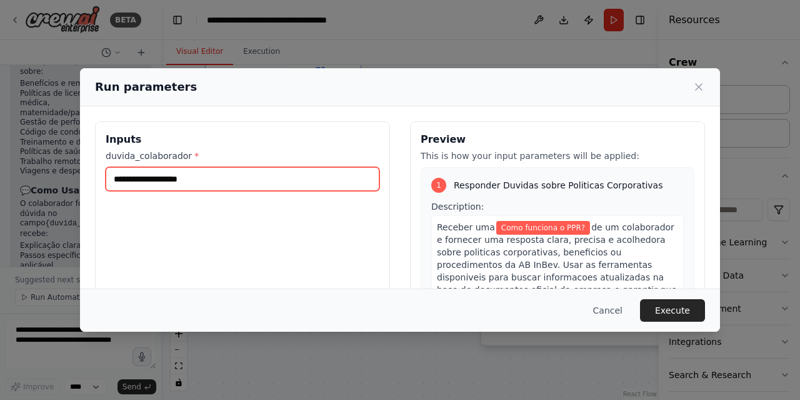
drag, startPoint x: 213, startPoint y: 181, endPoint x: 86, endPoint y: 191, distance: 126.7
click at [86, 191] on div "**********" at bounding box center [400, 269] width 640 height 326
type input "*"
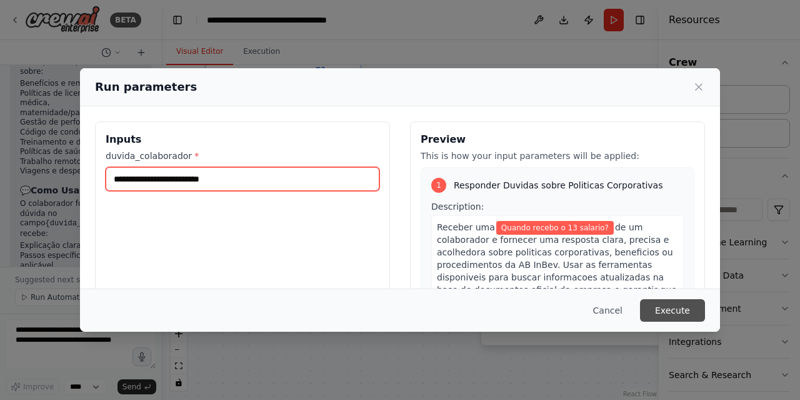
type input "**********"
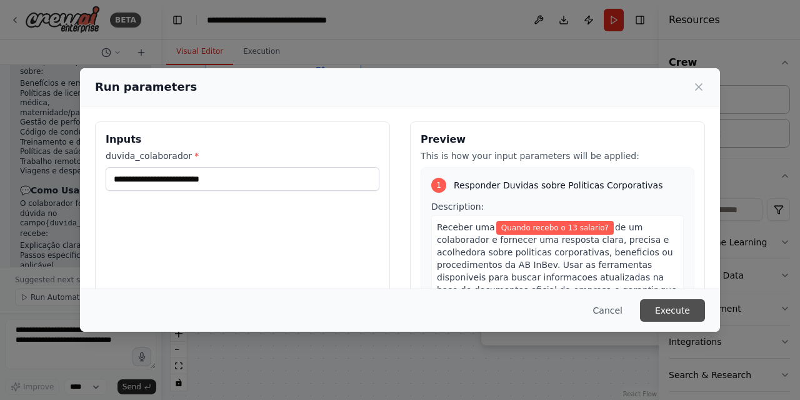
click at [680, 306] on button "Execute" at bounding box center [672, 310] width 65 height 23
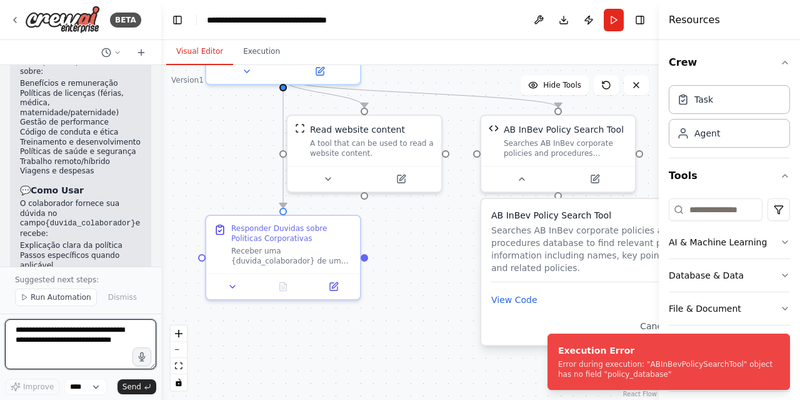
click at [93, 339] on textarea at bounding box center [80, 344] width 151 height 50
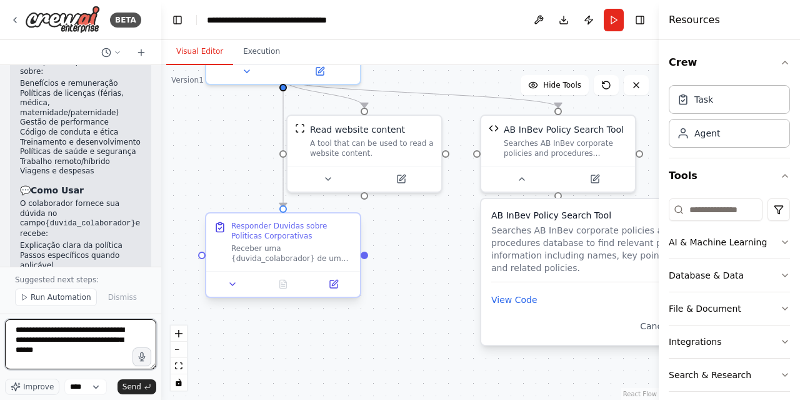
paste textarea "**********"
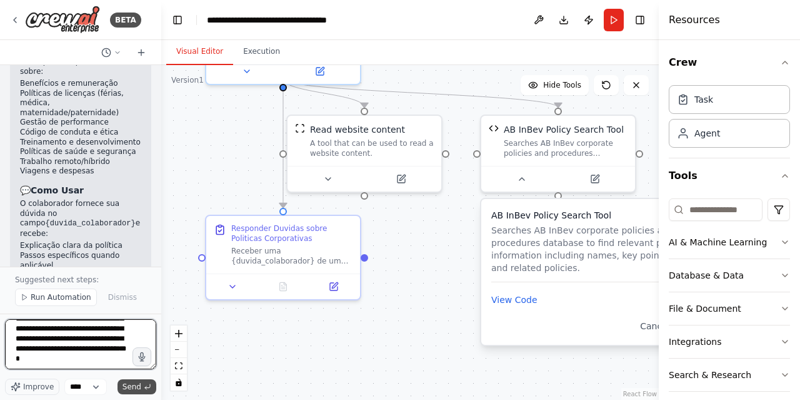
type textarea "**********"
click at [128, 382] on span "Send" at bounding box center [132, 386] width 19 height 10
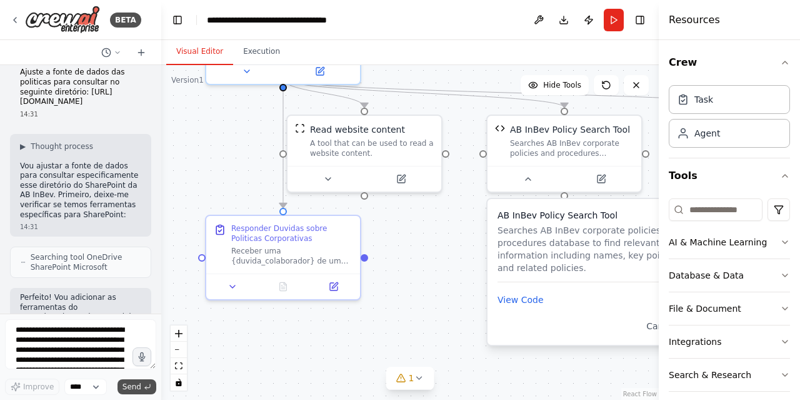
scroll to position [2938, 0]
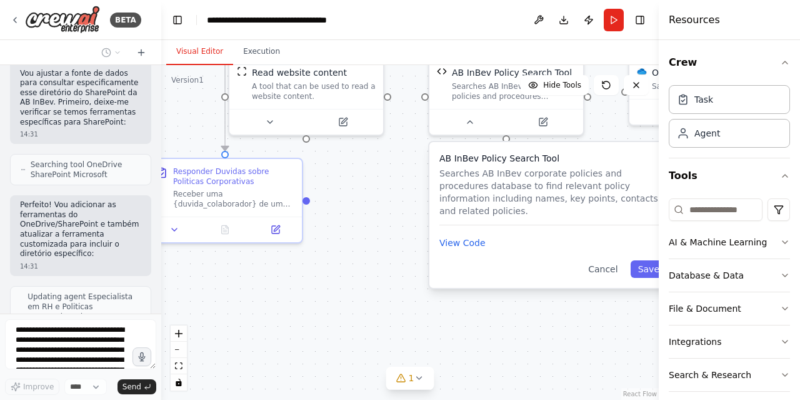
drag, startPoint x: 435, startPoint y: 304, endPoint x: 377, endPoint y: 248, distance: 80.9
click at [377, 248] on div ".deletable-edge-delete-btn { width: 20px; height: 20px; border: 0px solid #ffff…" at bounding box center [410, 232] width 498 height 334
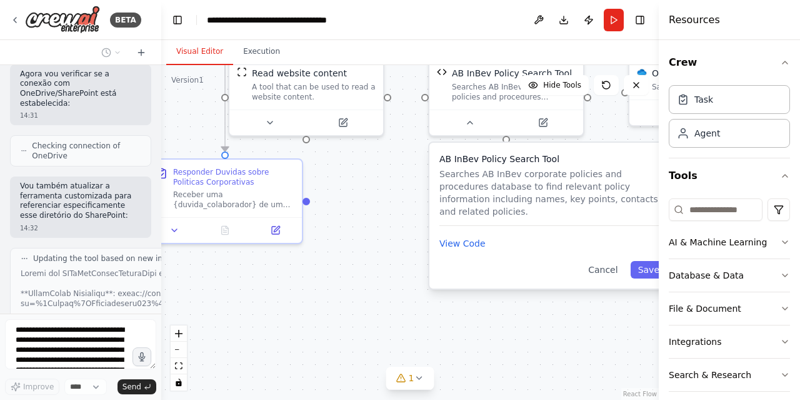
scroll to position [3346, 0]
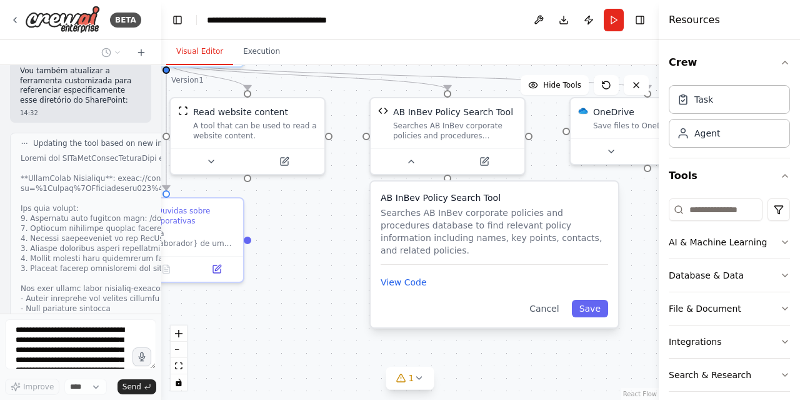
drag, startPoint x: 448, startPoint y: 302, endPoint x: 389, endPoint y: 341, distance: 70.4
click at [389, 341] on div ".deletable-edge-delete-btn { width: 20px; height: 20px; border: 0px solid #ffff…" at bounding box center [410, 232] width 498 height 334
click at [540, 299] on button "Cancel" at bounding box center [544, 308] width 44 height 18
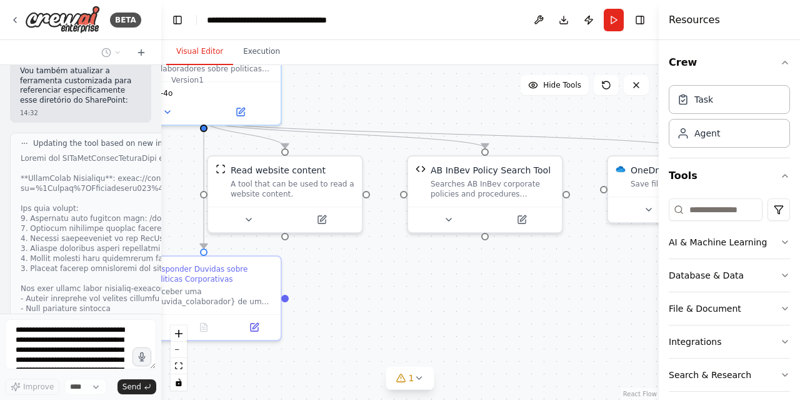
drag, startPoint x: 294, startPoint y: 309, endPoint x: 331, endPoint y: 367, distance: 69.2
click at [331, 367] on div ".deletable-edge-delete-btn { width: 20px; height: 20px; border: 0px solid #ffff…" at bounding box center [410, 232] width 498 height 334
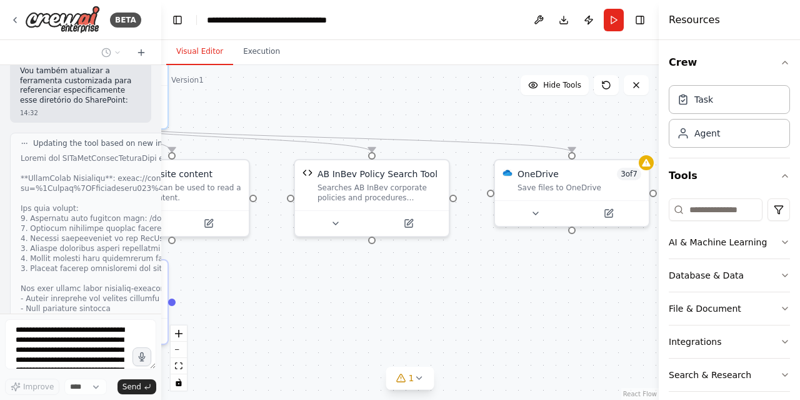
drag, startPoint x: 370, startPoint y: 287, endPoint x: 257, endPoint y: 291, distance: 113.2
click at [257, 291] on div ".deletable-edge-delete-btn { width: 20px; height: 20px; border: 0px solid #ffff…" at bounding box center [410, 232] width 498 height 334
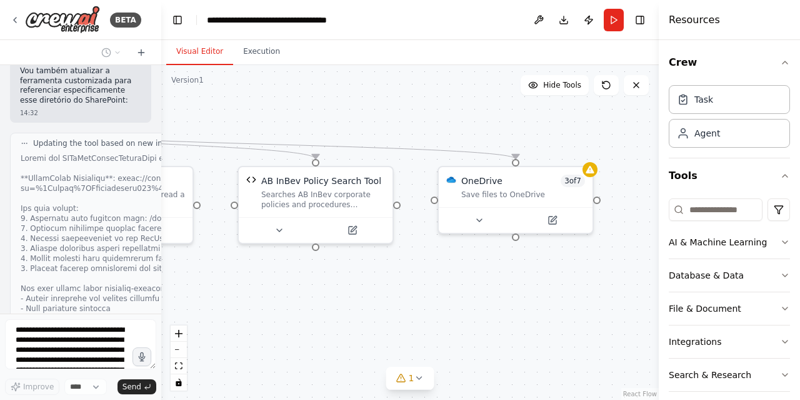
drag, startPoint x: 584, startPoint y: 270, endPoint x: 528, endPoint y: 276, distance: 56.6
click at [528, 276] on div ".deletable-edge-delete-btn { width: 20px; height: 20px; border: 0px solid #ffff…" at bounding box center [410, 232] width 498 height 334
click at [479, 216] on icon at bounding box center [479, 217] width 5 height 3
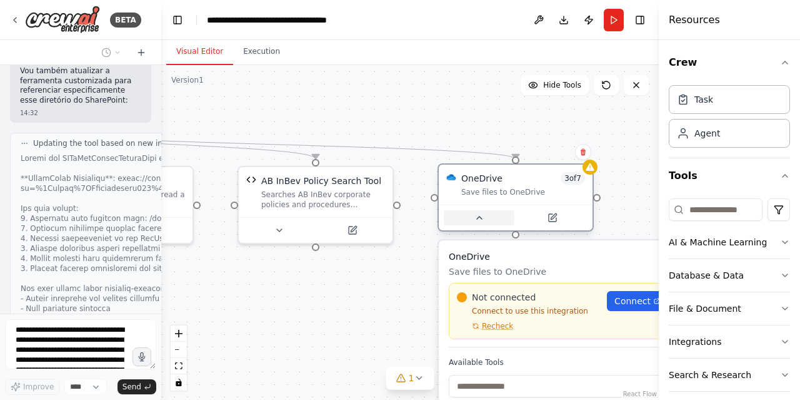
click at [479, 216] on icon at bounding box center [479, 217] width 5 height 3
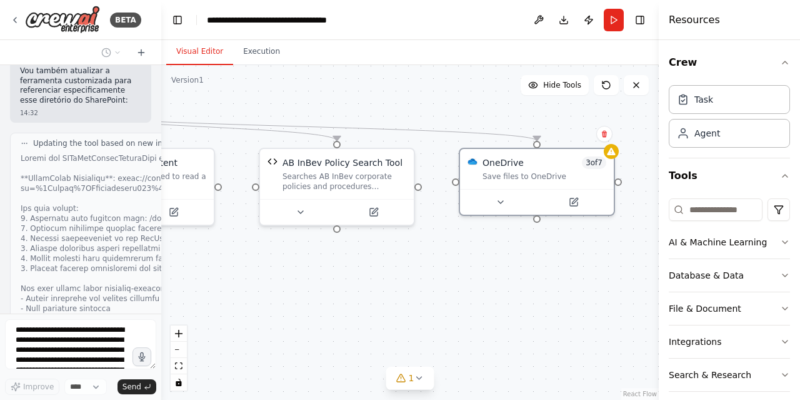
drag, startPoint x: 369, startPoint y: 291, endPoint x: 391, endPoint y: 273, distance: 27.9
click at [391, 273] on div ".deletable-edge-delete-btn { width: 20px; height: 20px; border: 0px solid #ffff…" at bounding box center [410, 232] width 498 height 334
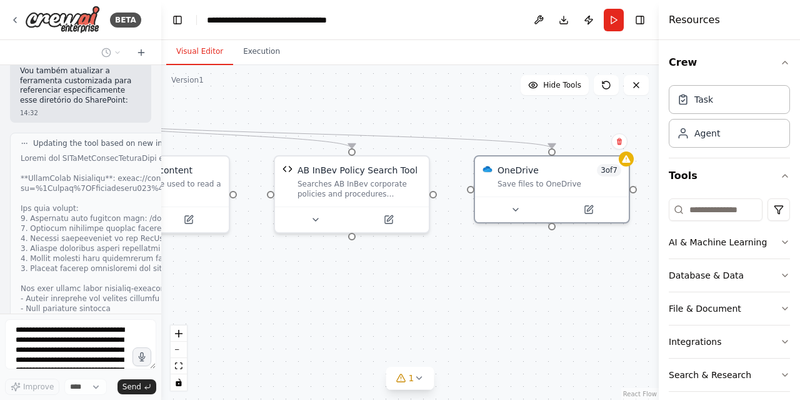
drag, startPoint x: 318, startPoint y: 266, endPoint x: 333, endPoint y: 273, distance: 16.8
click at [333, 273] on div ".deletable-edge-delete-btn { width: 20px; height: 20px; border: 0px solid #ffff…" at bounding box center [410, 232] width 498 height 334
click at [518, 208] on icon at bounding box center [516, 207] width 10 height 10
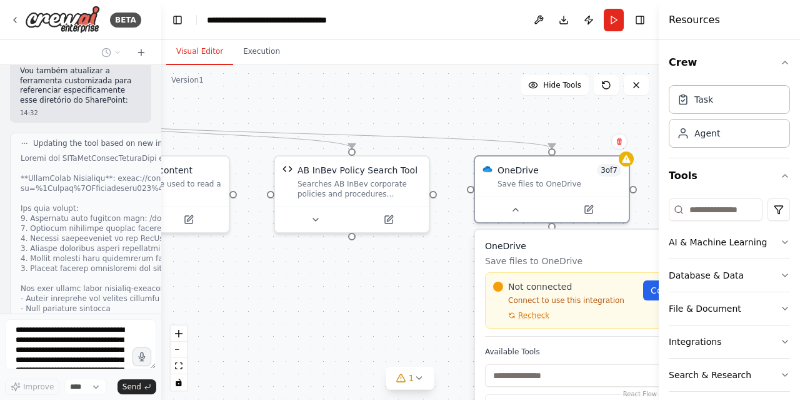
click at [419, 285] on div ".deletable-edge-delete-btn { width: 20px; height: 20px; border: 0px solid #ffff…" at bounding box center [410, 232] width 498 height 334
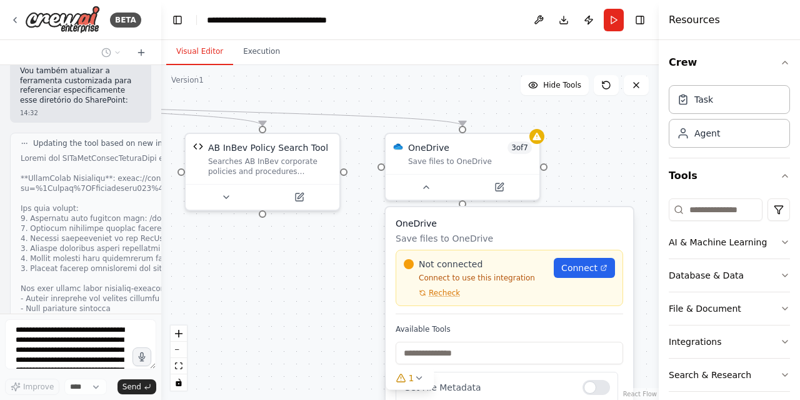
drag, startPoint x: 362, startPoint y: 298, endPoint x: 338, endPoint y: 295, distance: 24.6
click at [338, 295] on div ".deletable-edge-delete-btn { width: 20px; height: 20px; border: 0px solid #ffff…" at bounding box center [410, 232] width 498 height 334
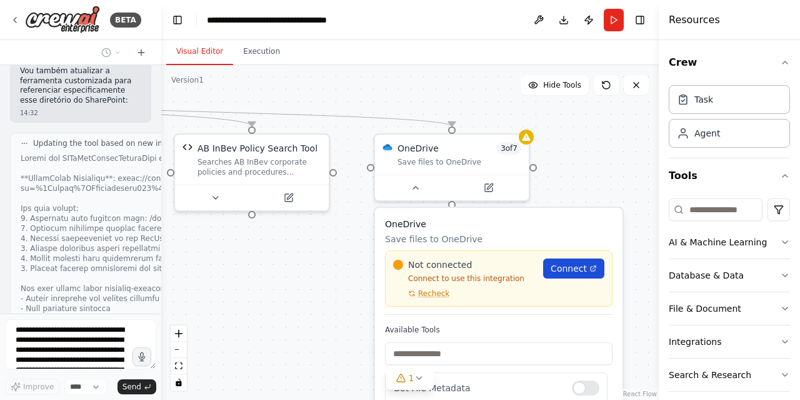
click at [585, 272] on span "Connect" at bounding box center [569, 268] width 36 height 13
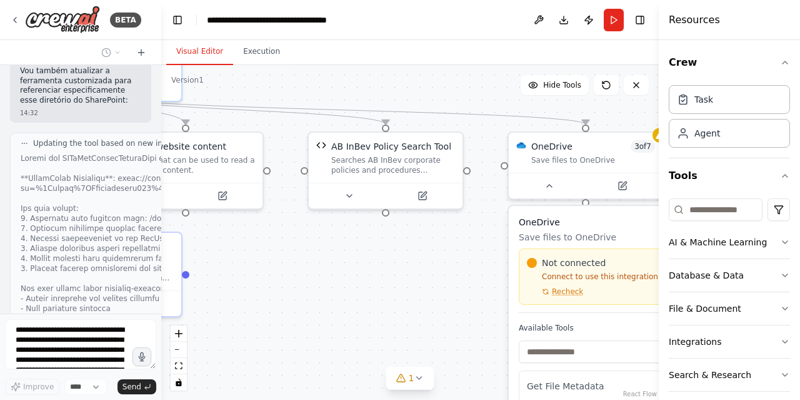
drag, startPoint x: 281, startPoint y: 284, endPoint x: 415, endPoint y: 282, distance: 133.8
click at [415, 282] on div ".deletable-edge-delete-btn { width: 20px; height: 20px; border: 0px solid #ffff…" at bounding box center [410, 232] width 498 height 334
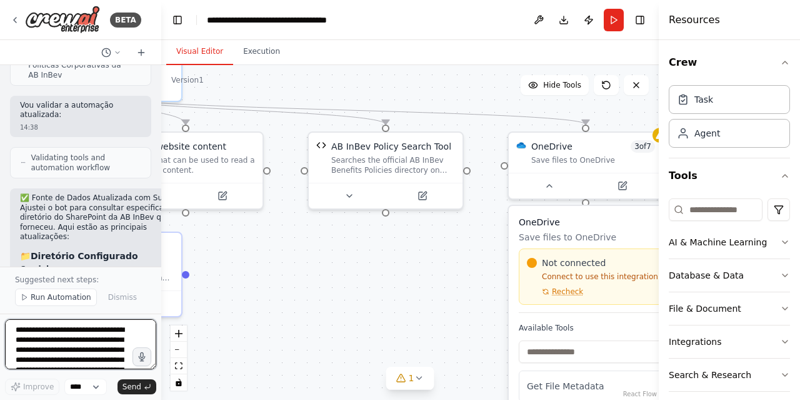
click at [63, 328] on textarea "**********" at bounding box center [80, 344] width 151 height 50
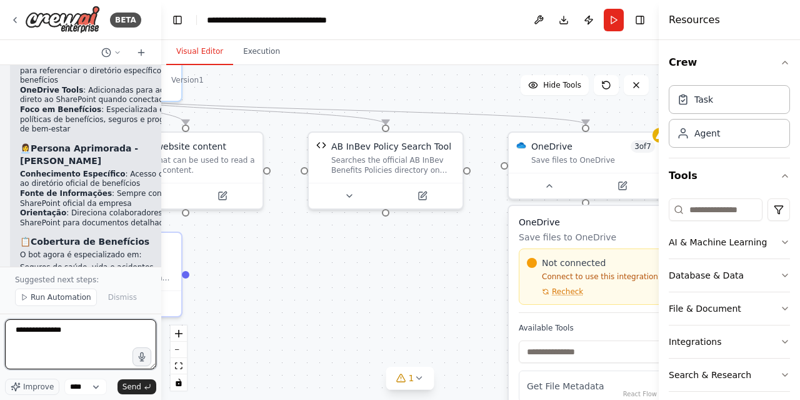
scroll to position [4343, 0]
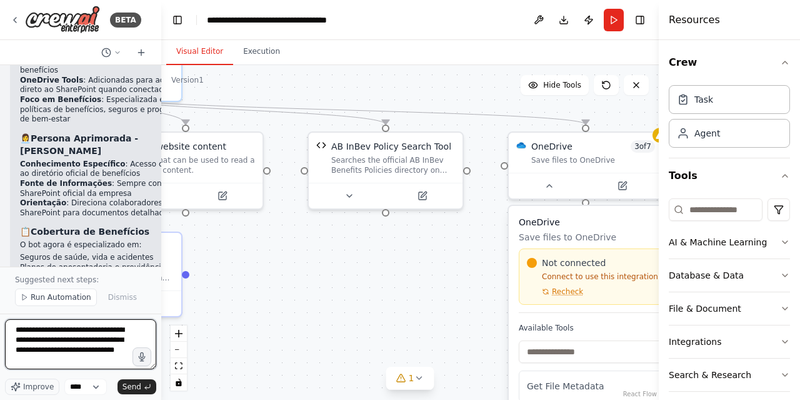
paste textarea "**********"
type textarea "**********"
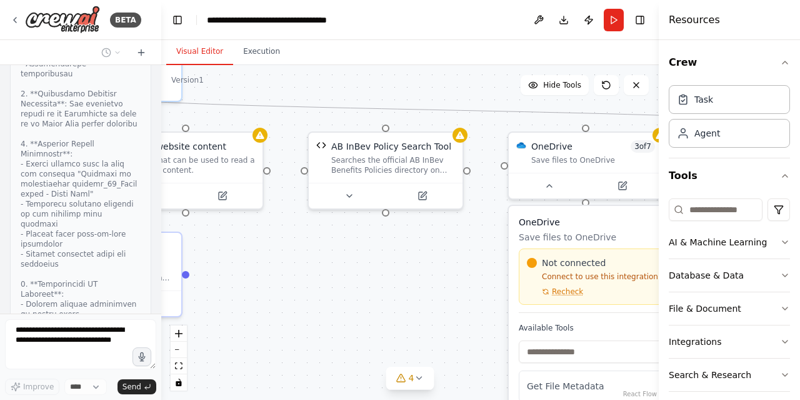
scroll to position [5489, 0]
click at [368, 261] on div ".deletable-edge-delete-btn { width: 20px; height: 20px; border: 0px solid #ffff…" at bounding box center [410, 232] width 498 height 334
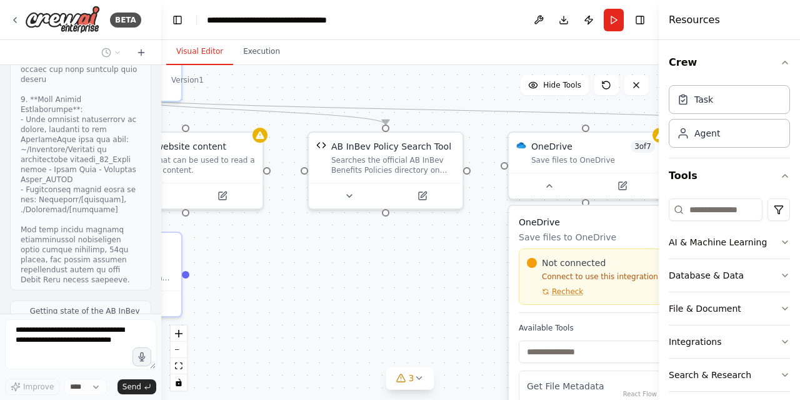
scroll to position [5793, 0]
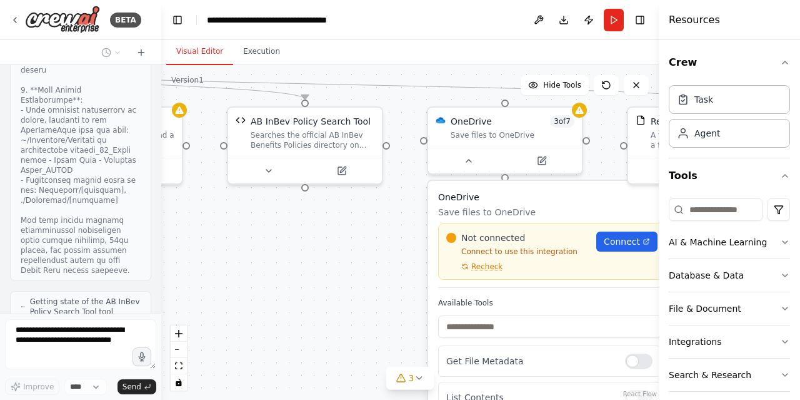
drag, startPoint x: 450, startPoint y: 322, endPoint x: 369, endPoint y: 297, distance: 84.4
click at [369, 297] on div ".deletable-edge-delete-btn { width: 20px; height: 20px; border: 0px solid #ffff…" at bounding box center [410, 232] width 498 height 334
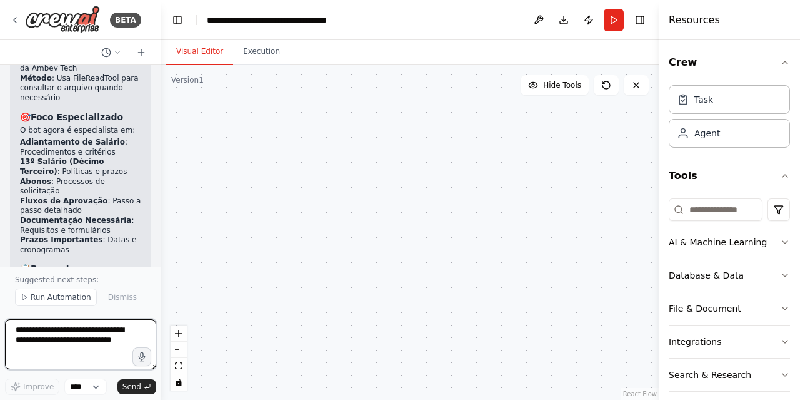
scroll to position [7182, 0]
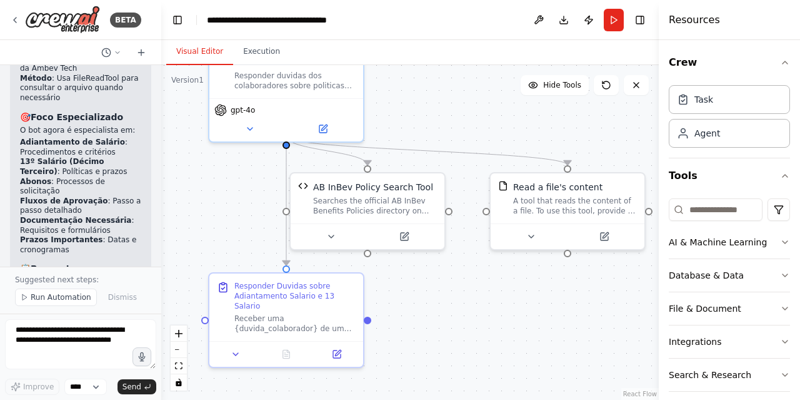
drag, startPoint x: 340, startPoint y: 251, endPoint x: 603, endPoint y: 316, distance: 270.7
click at [603, 316] on div ".deletable-edge-delete-btn { width: 20px; height: 20px; border: 0px solid #ffff…" at bounding box center [410, 232] width 498 height 334
click at [611, 18] on button "Run" at bounding box center [614, 20] width 20 height 23
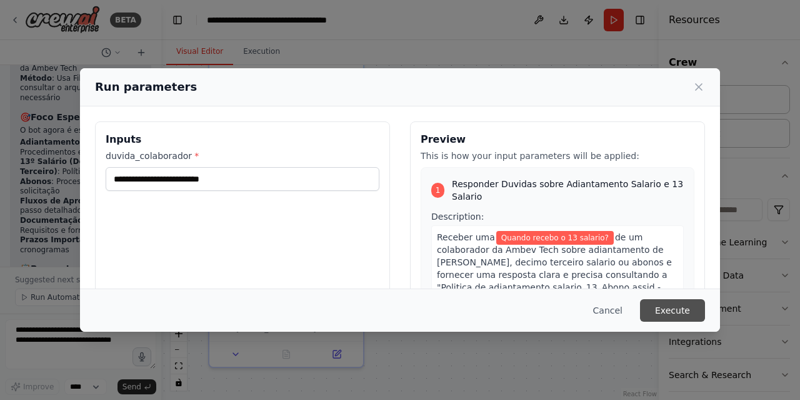
click at [679, 306] on button "Execute" at bounding box center [672, 310] width 65 height 23
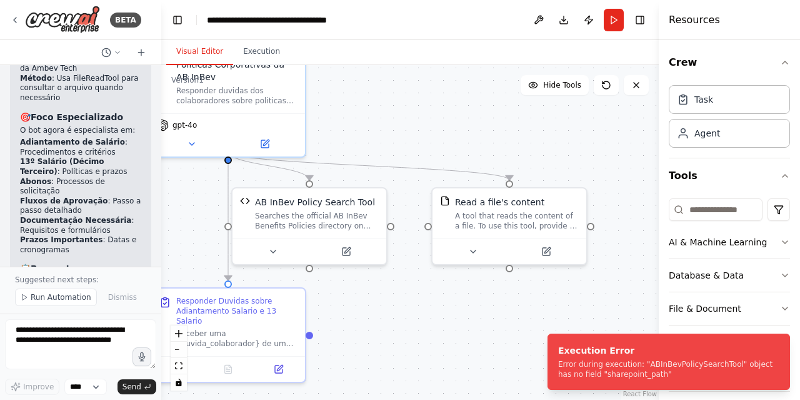
drag, startPoint x: 502, startPoint y: 111, endPoint x: 444, endPoint y: 126, distance: 60.0
click at [444, 126] on div ".deletable-edge-delete-btn { width: 20px; height: 20px; border: 0px solid #ffff…" at bounding box center [410, 232] width 498 height 334
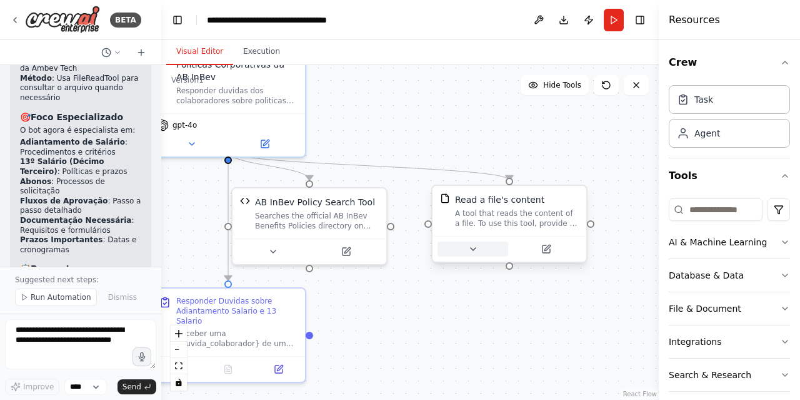
click at [470, 249] on icon at bounding box center [473, 249] width 10 height 10
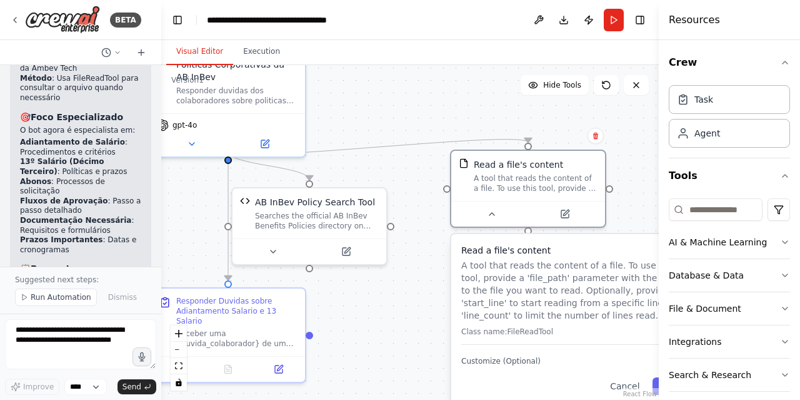
drag, startPoint x: 520, startPoint y: 341, endPoint x: 536, endPoint y: 292, distance: 51.6
click at [536, 292] on p "A tool that reads the content of a file. To use this tool, provide a 'file_path…" at bounding box center [575, 290] width 228 height 63
click at [70, 336] on textarea at bounding box center [80, 344] width 151 height 50
paste textarea "**********"
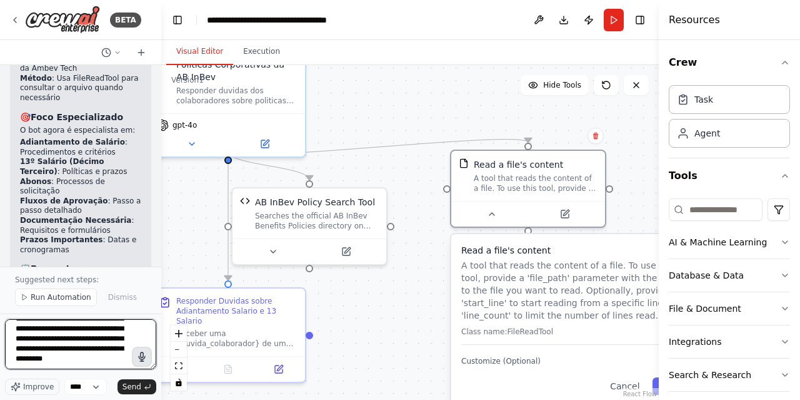
scroll to position [46, 0]
type textarea "**********"
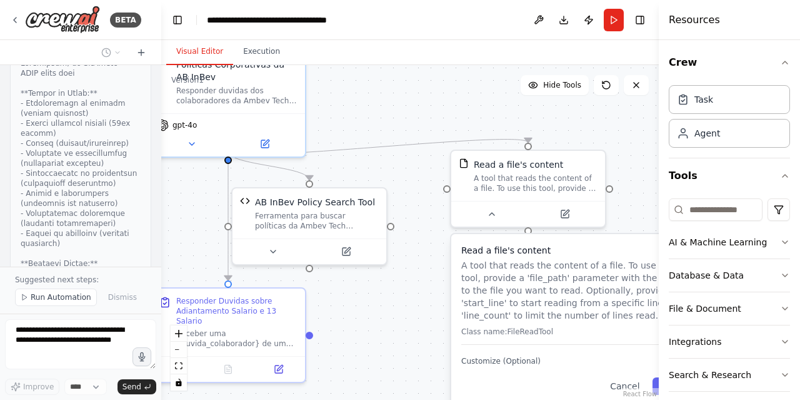
scroll to position [8705, 0]
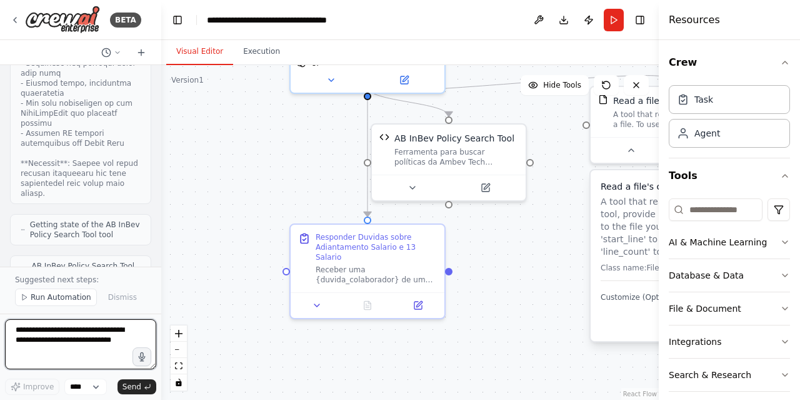
drag, startPoint x: 422, startPoint y: 303, endPoint x: 561, endPoint y: 239, distance: 153.3
click at [561, 239] on div ".deletable-edge-delete-btn { width: 20px; height: 20px; border: 0px solid #ffff…" at bounding box center [410, 232] width 498 height 334
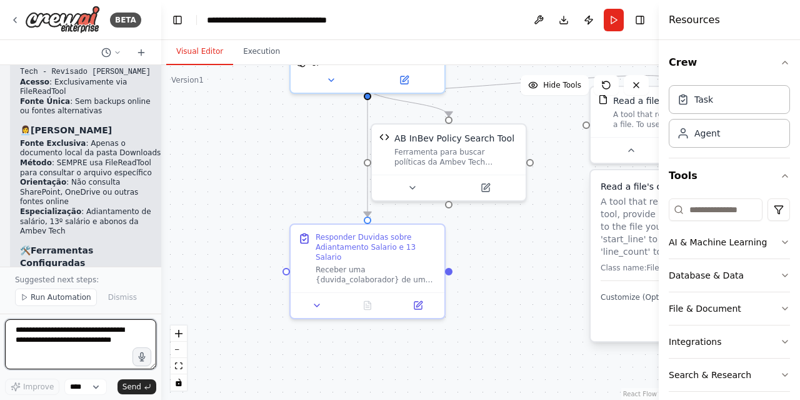
scroll to position [9543, 0]
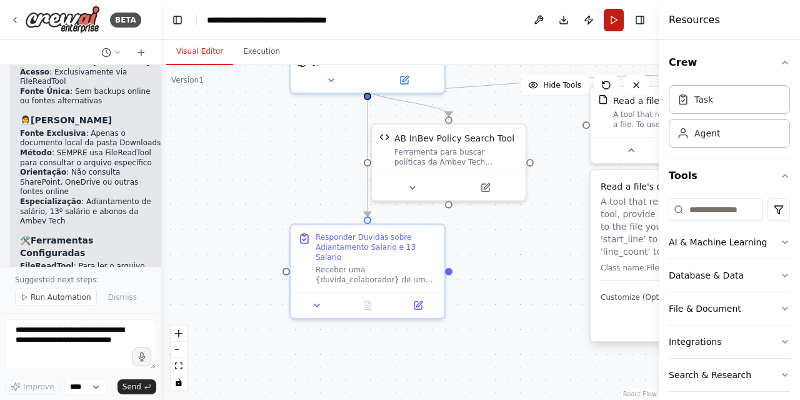
click at [615, 23] on button "Run" at bounding box center [614, 20] width 20 height 23
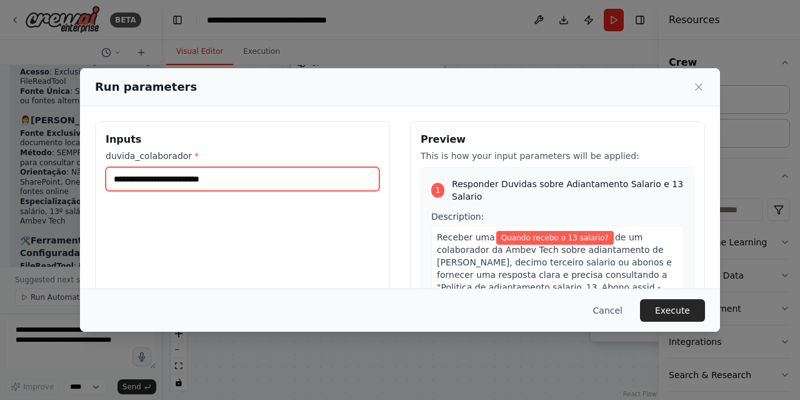
click at [257, 179] on input "**********" at bounding box center [243, 179] width 274 height 24
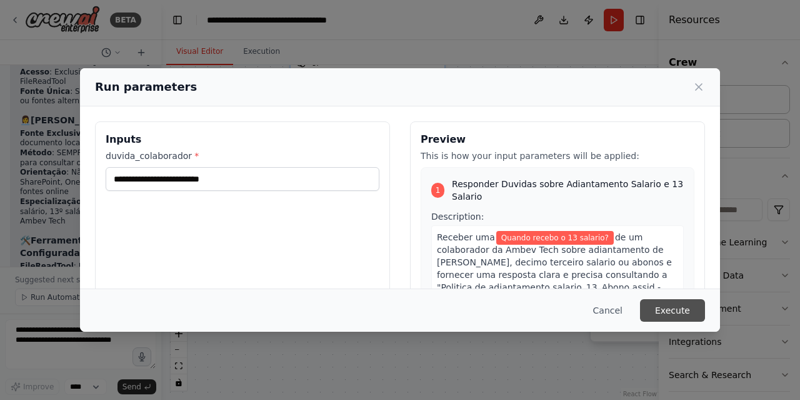
click at [671, 311] on button "Execute" at bounding box center [672, 310] width 65 height 23
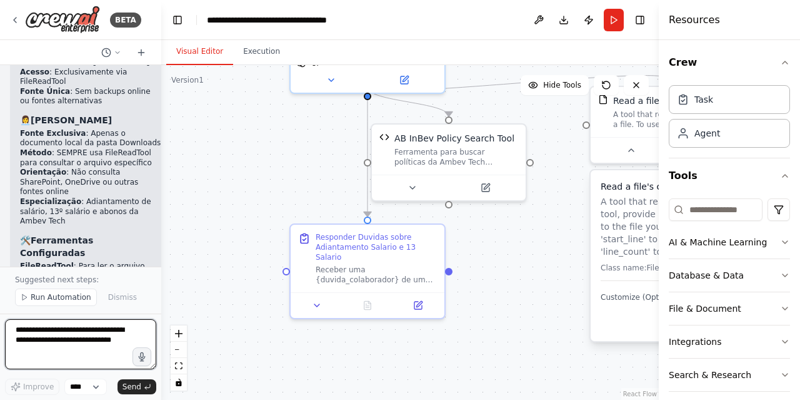
click at [86, 348] on textarea at bounding box center [80, 344] width 151 height 50
type textarea "*"
paste textarea "**********"
type textarea "**********"
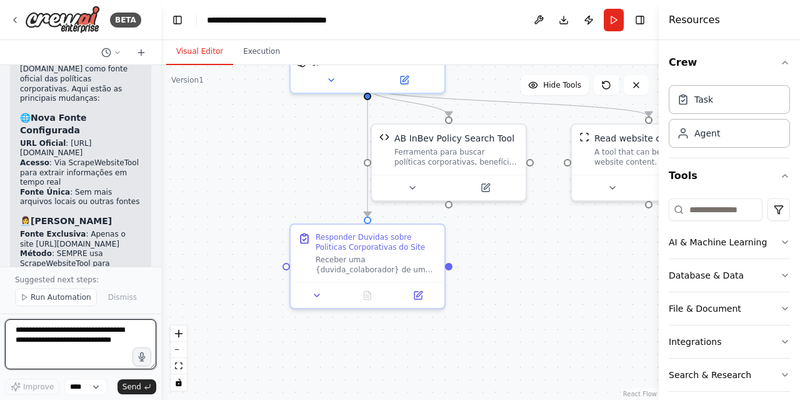
scroll to position [11949, 0]
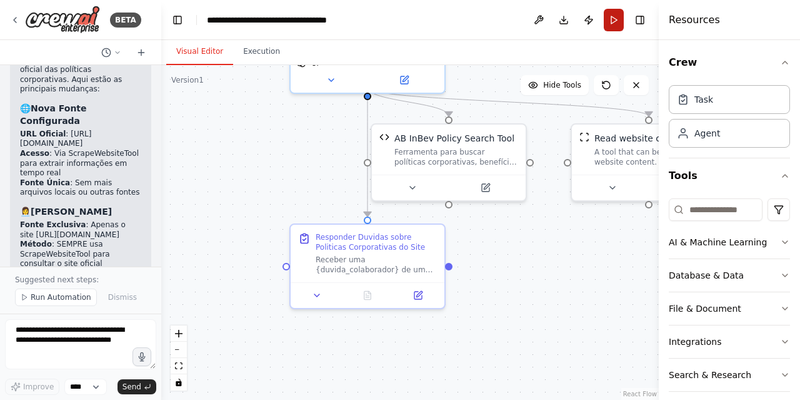
click at [609, 16] on button "Run" at bounding box center [614, 20] width 20 height 23
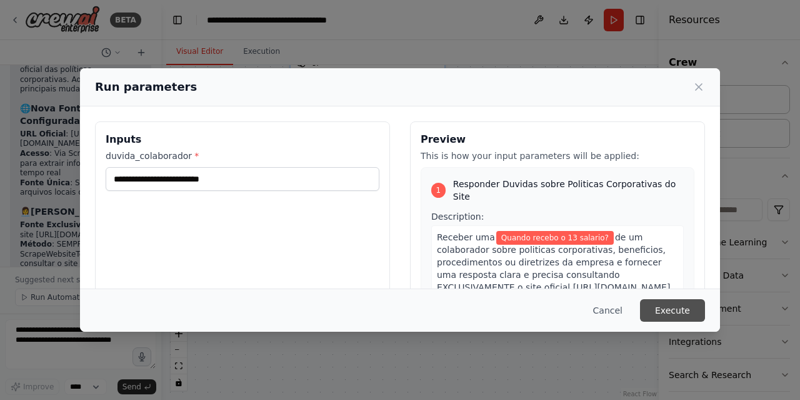
click at [677, 308] on button "Execute" at bounding box center [672, 310] width 65 height 23
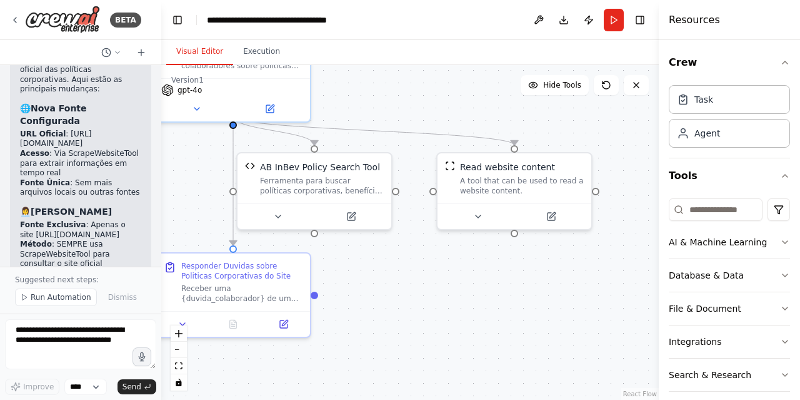
drag, startPoint x: 546, startPoint y: 274, endPoint x: 413, endPoint y: 303, distance: 136.2
click at [413, 303] on div ".deletable-edge-delete-btn { width: 20px; height: 20px; border: 0px solid #ffff…" at bounding box center [410, 232] width 498 height 334
click at [492, 188] on div "A tool that can be used to read a website content." at bounding box center [523, 183] width 124 height 20
click at [492, 189] on div "A tool that can be used to read a website content." at bounding box center [523, 183] width 124 height 20
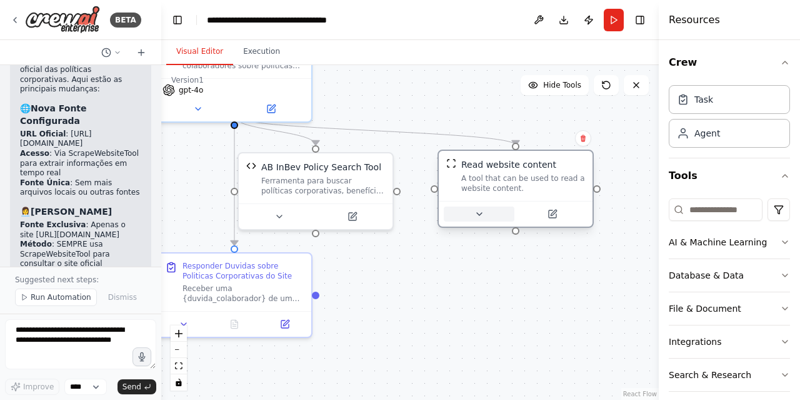
click at [483, 214] on icon at bounding box center [480, 214] width 10 height 10
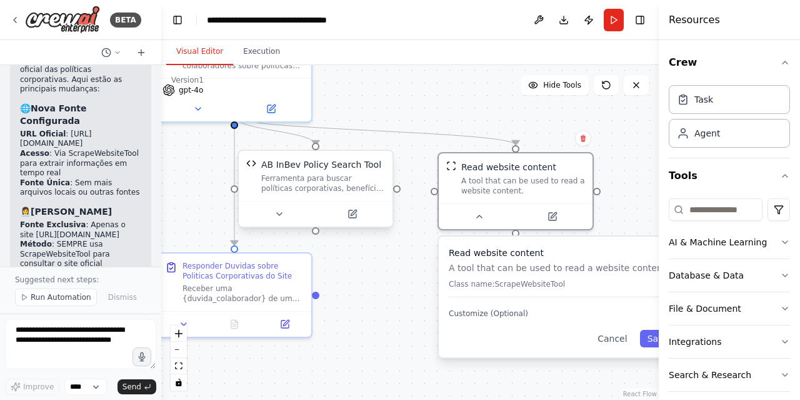
click at [356, 191] on div "Ferramenta para buscar políticas corporativas, benefícios e procedimentos inter…" at bounding box center [323, 183] width 124 height 20
click at [281, 216] on icon at bounding box center [279, 214] width 10 height 10
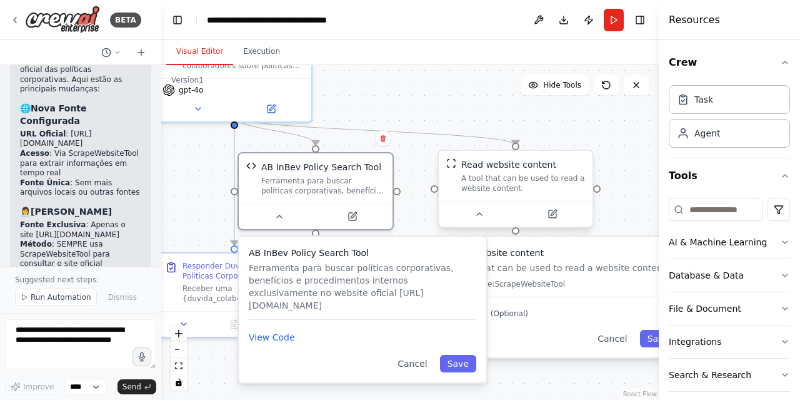
click at [512, 177] on div "A tool that can be used to read a website content." at bounding box center [523, 183] width 124 height 20
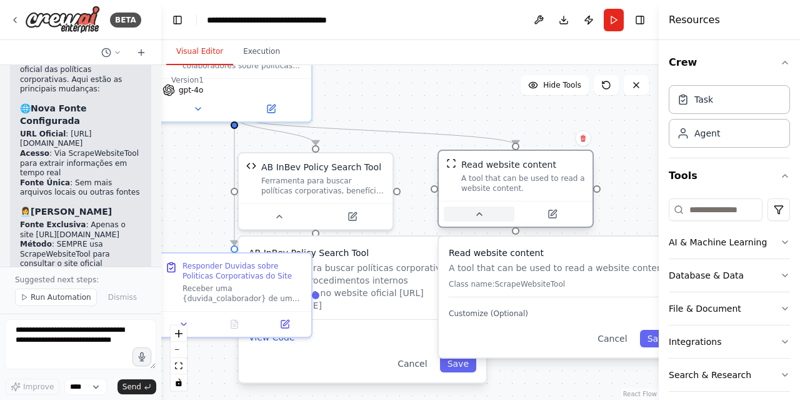
click at [478, 216] on icon at bounding box center [480, 214] width 10 height 10
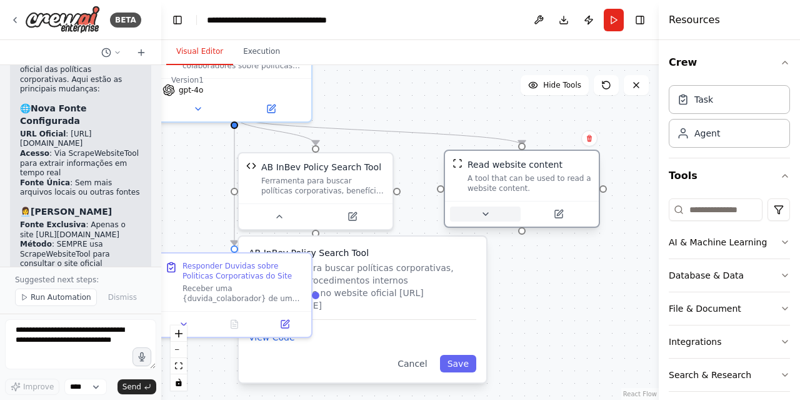
click at [479, 216] on button at bounding box center [485, 213] width 71 height 15
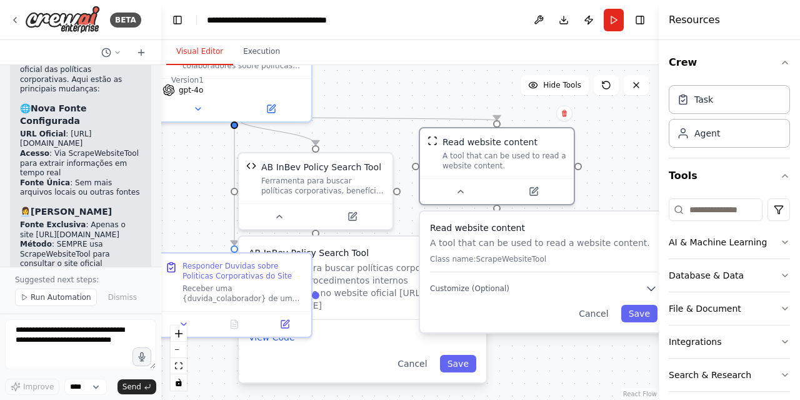
drag, startPoint x: 566, startPoint y: 278, endPoint x: 535, endPoint y: 252, distance: 40.4
click at [535, 252] on div "Read website content A tool that can be used to read a website content. Class n…" at bounding box center [544, 246] width 228 height 51
click at [279, 218] on button at bounding box center [279, 213] width 71 height 15
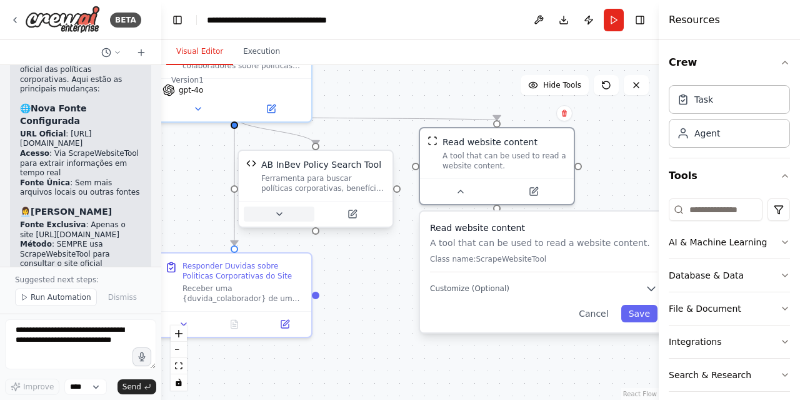
click at [288, 215] on button at bounding box center [279, 213] width 71 height 15
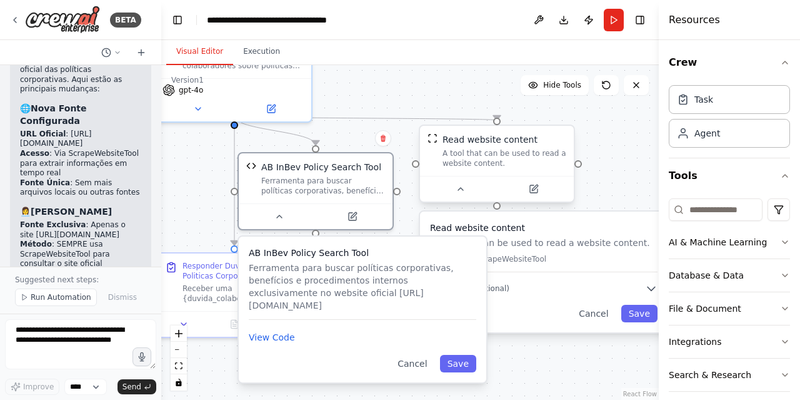
click at [453, 196] on button at bounding box center [460, 188] width 71 height 15
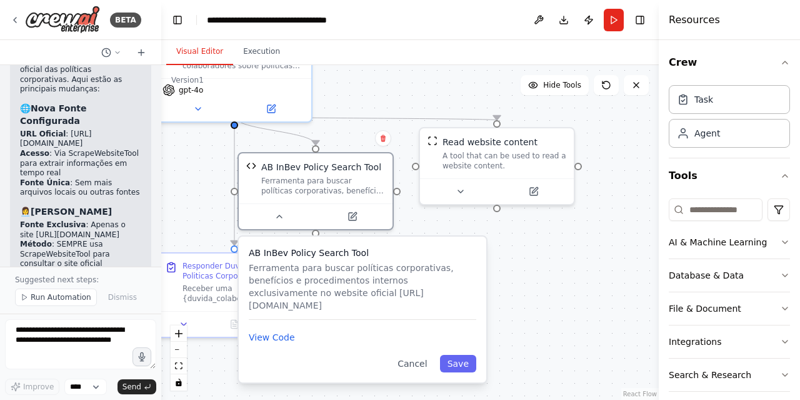
drag, startPoint x: 453, startPoint y: 196, endPoint x: 430, endPoint y: 214, distance: 29.3
click at [416, 218] on div ".deletable-edge-delete-btn { width: 20px; height: 20px; border: 0px solid #ffff…" at bounding box center [410, 232] width 498 height 334
click at [455, 198] on div at bounding box center [498, 189] width 154 height 26
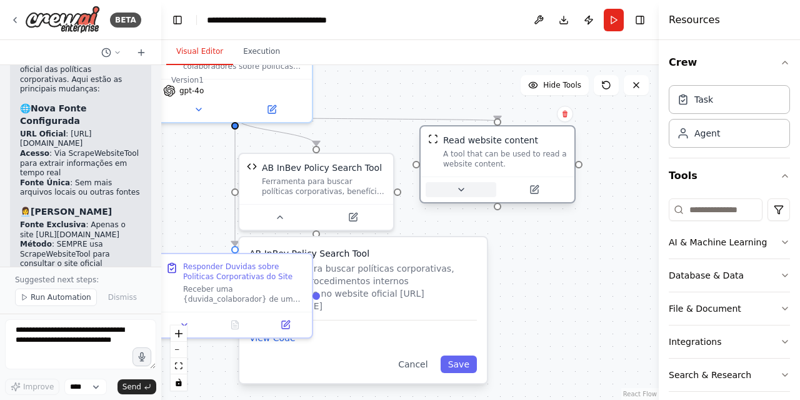
click at [459, 191] on icon at bounding box center [461, 189] width 10 height 10
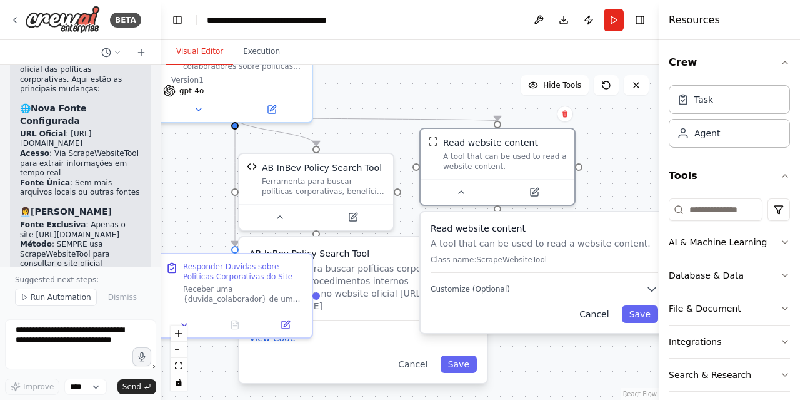
click at [595, 313] on button "Cancel" at bounding box center [594, 314] width 44 height 18
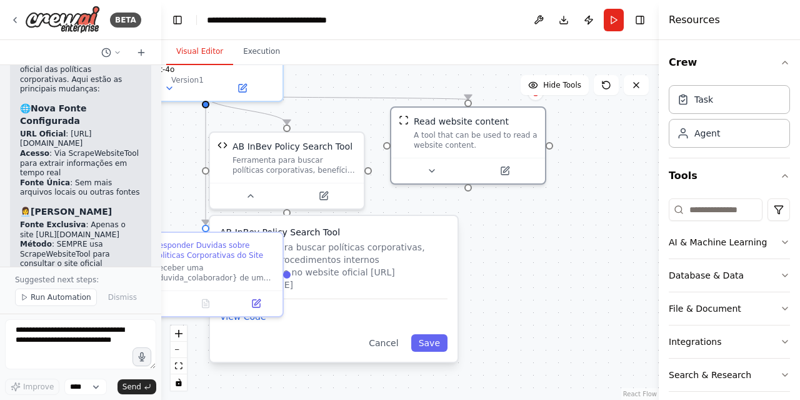
drag, startPoint x: 565, startPoint y: 284, endPoint x: 535, endPoint y: 263, distance: 36.3
click at [535, 263] on div ".deletable-edge-delete-btn { width: 20px; height: 20px; border: 0px solid #ffff…" at bounding box center [410, 232] width 498 height 334
click at [54, 338] on textarea at bounding box center [80, 344] width 151 height 50
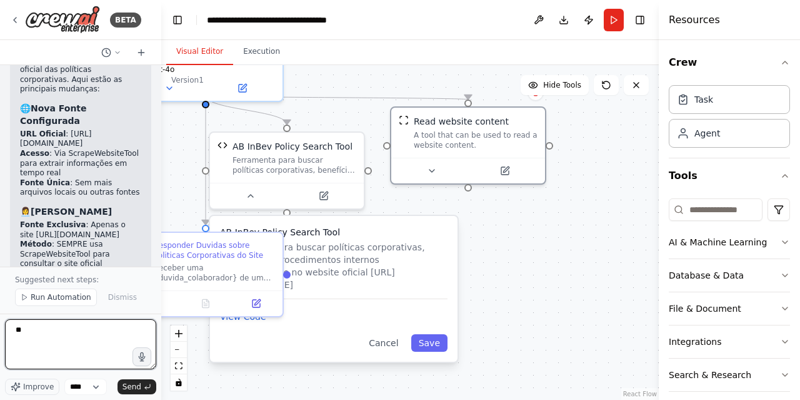
type textarea "*"
type textarea "**********"
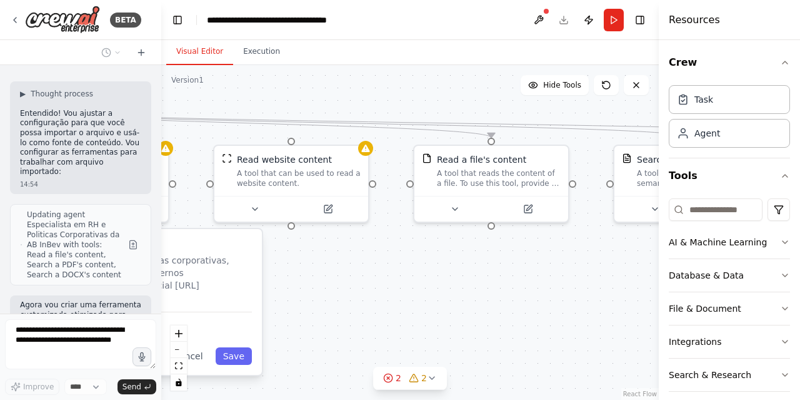
scroll to position [12927, 0]
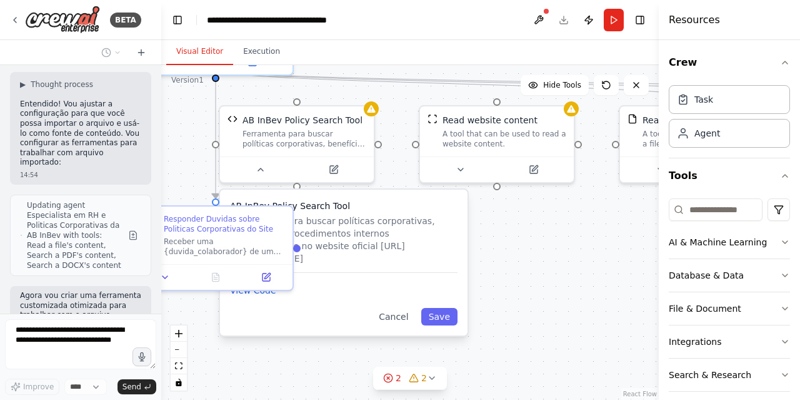
drag, startPoint x: 569, startPoint y: 269, endPoint x: 579, endPoint y: 243, distance: 28.1
click at [579, 243] on div ".deletable-edge-delete-btn { width: 20px; height: 20px; border: 0px solid #ffff…" at bounding box center [410, 232] width 498 height 334
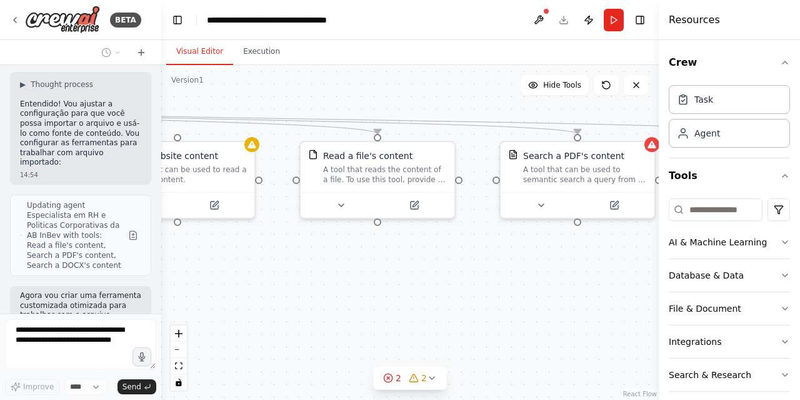
drag, startPoint x: 579, startPoint y: 243, endPoint x: 259, endPoint y: 278, distance: 321.9
click at [259, 278] on div ".deletable-edge-delete-btn { width: 20px; height: 20px; border: 0px solid #ffff…" at bounding box center [410, 232] width 498 height 334
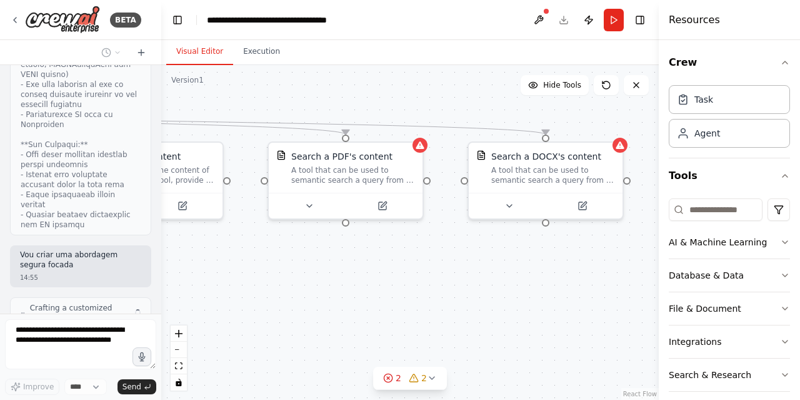
scroll to position [13764, 0]
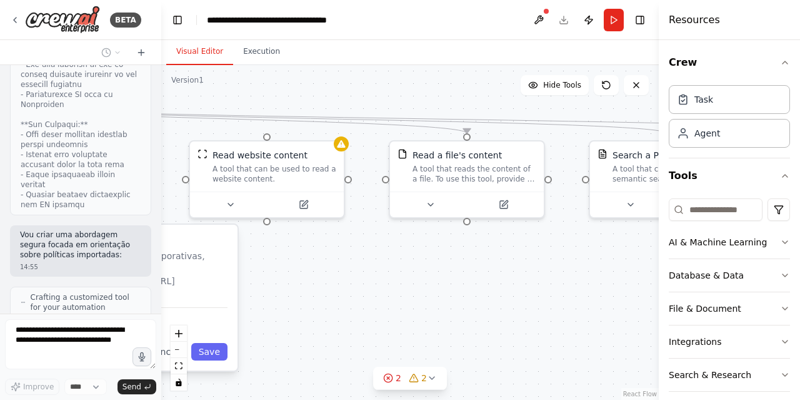
drag, startPoint x: 488, startPoint y: 276, endPoint x: 578, endPoint y: 276, distance: 90.0
click at [578, 276] on div ".deletable-edge-delete-btn { width: 20px; height: 20px; border: 0px solid #ffff…" at bounding box center [410, 232] width 498 height 334
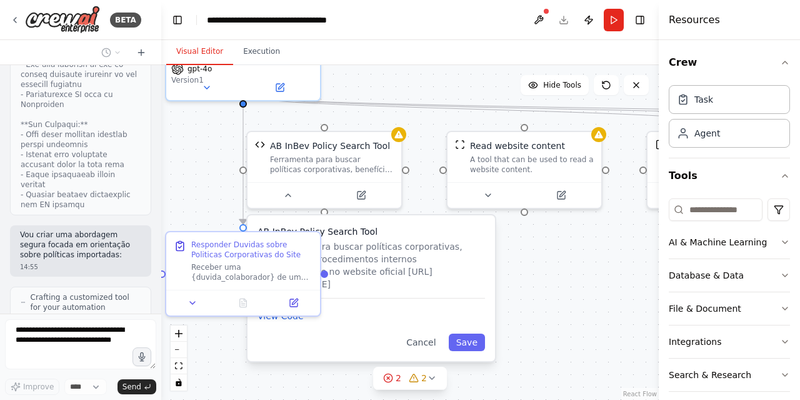
drag, startPoint x: 359, startPoint y: 281, endPoint x: 617, endPoint y: 272, distance: 257.8
click at [617, 272] on div ".deletable-edge-delete-btn { width: 20px; height: 20px; border: 0px solid #ffff…" at bounding box center [410, 232] width 498 height 334
click at [288, 194] on icon at bounding box center [288, 193] width 10 height 10
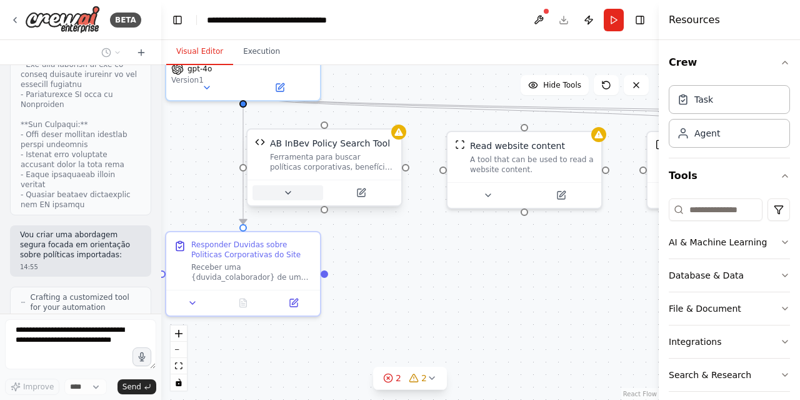
click at [288, 194] on icon at bounding box center [288, 193] width 10 height 10
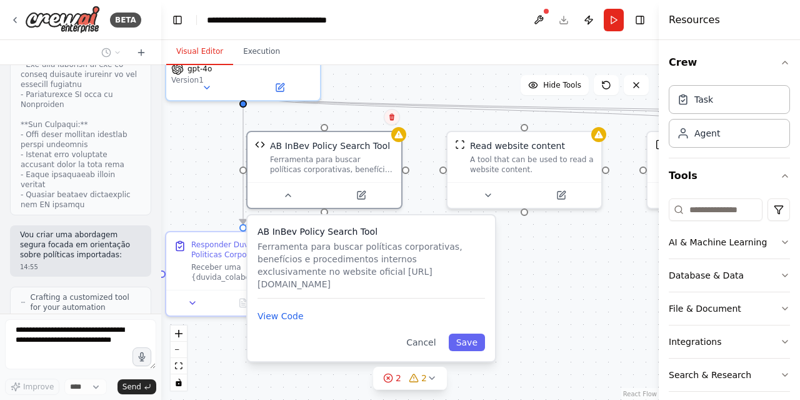
click at [391, 111] on button at bounding box center [392, 117] width 16 height 16
click at [364, 118] on button "Confirm" at bounding box center [356, 116] width 44 height 15
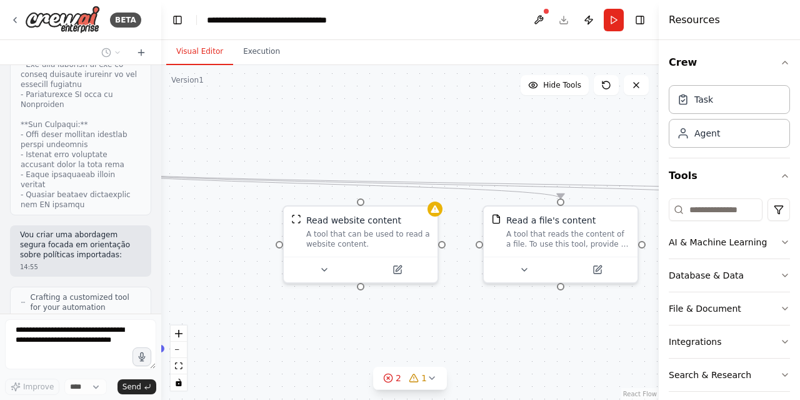
drag, startPoint x: 569, startPoint y: 277, endPoint x: 405, endPoint y: 351, distance: 179.9
click at [405, 351] on div ".deletable-edge-delete-btn { width: 20px; height: 20px; border: 0px solid #ffff…" at bounding box center [410, 232] width 498 height 334
click at [324, 266] on icon at bounding box center [324, 267] width 5 height 3
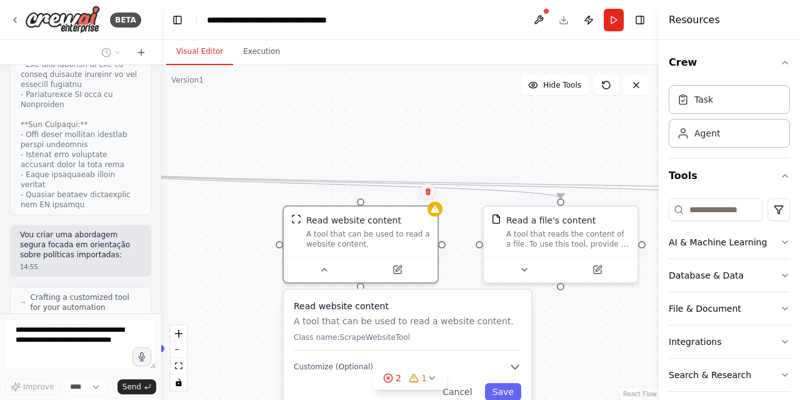
click at [429, 191] on icon at bounding box center [428, 191] width 5 height 7
click at [398, 191] on button "Confirm" at bounding box center [393, 191] width 44 height 15
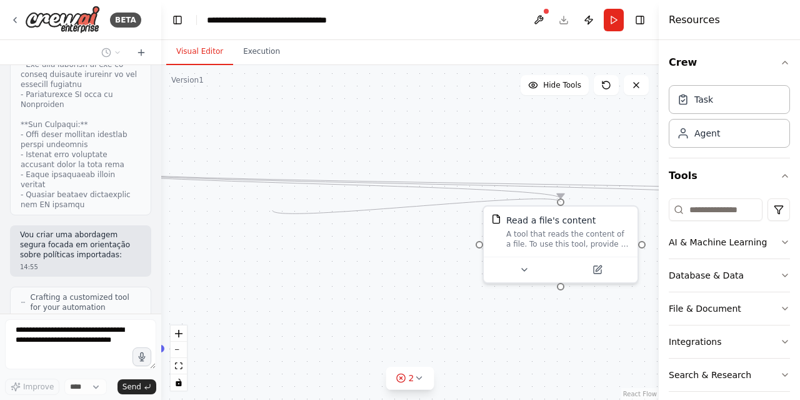
drag, startPoint x: 366, startPoint y: 223, endPoint x: 292, endPoint y: 217, distance: 74.7
click at [292, 217] on div ".deletable-edge-delete-btn { width: 20px; height: 20px; border: 0px solid #ffff…" at bounding box center [410, 232] width 498 height 334
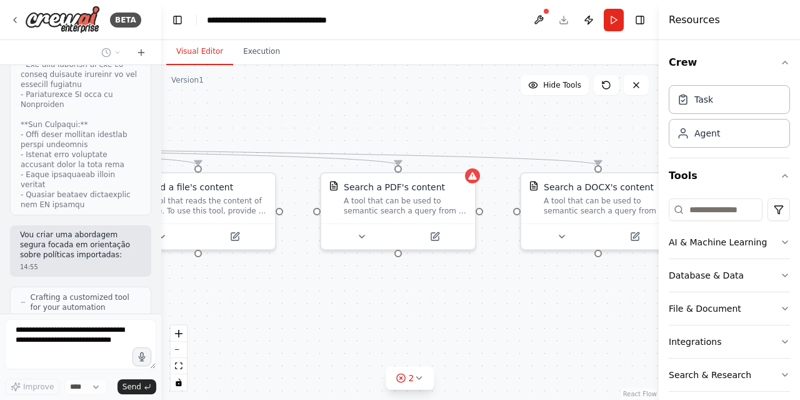
drag, startPoint x: 400, startPoint y: 269, endPoint x: 38, endPoint y: 236, distance: 364.1
click at [38, 236] on div "BETA Crie um bot de interação com o usuário para que no diretório abaixo busque…" at bounding box center [400, 200] width 800 height 400
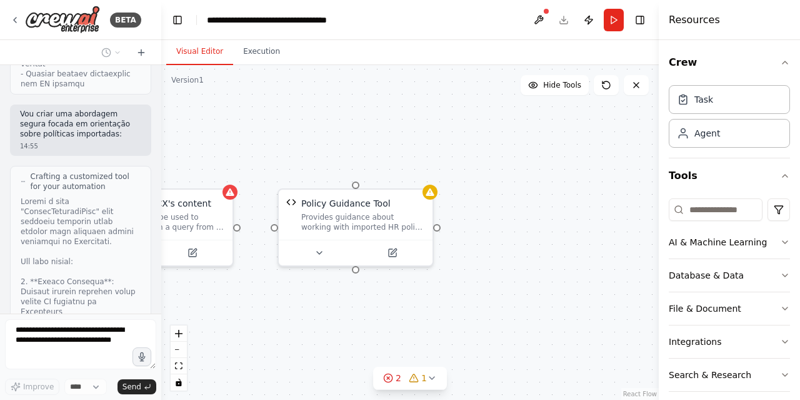
scroll to position [13875, 0]
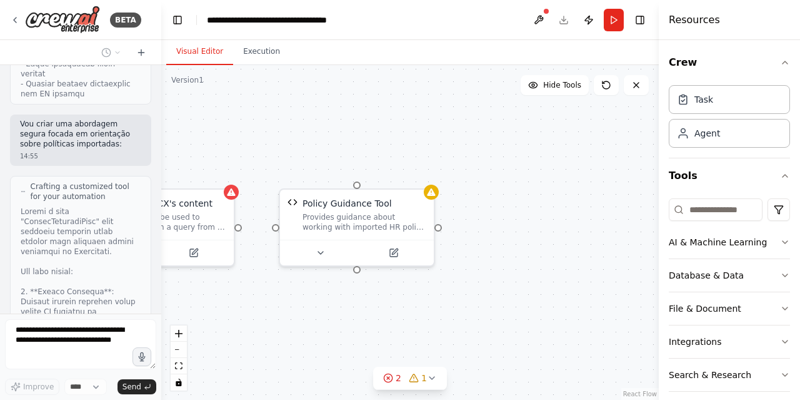
drag, startPoint x: 434, startPoint y: 301, endPoint x: 393, endPoint y: 316, distance: 44.1
click at [393, 316] on div ".deletable-edge-delete-btn { width: 20px; height: 20px; border: 0px solid #ffff…" at bounding box center [410, 232] width 498 height 334
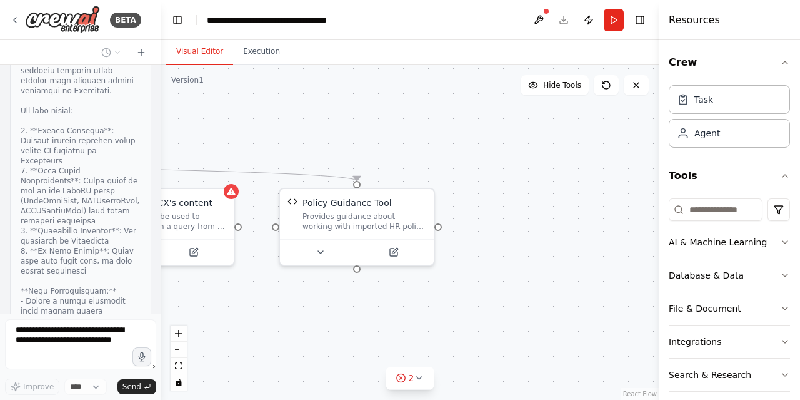
scroll to position [14120, 0]
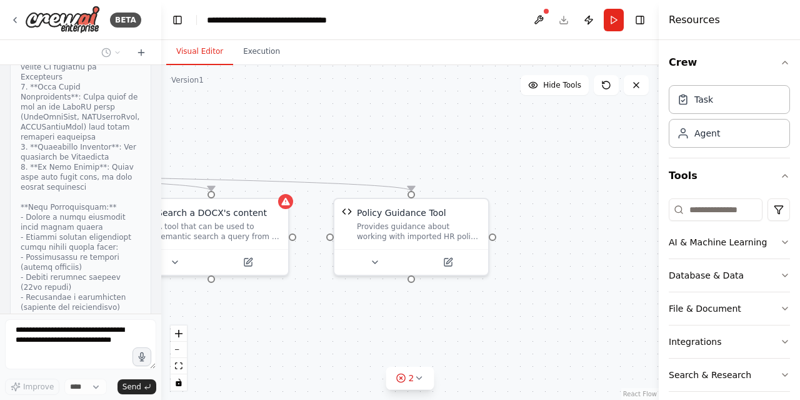
drag, startPoint x: 554, startPoint y: 213, endPoint x: 608, endPoint y: 223, distance: 55.3
click at [608, 223] on div ".deletable-edge-delete-btn { width: 20px; height: 20px; border: 0px solid #ffff…" at bounding box center [410, 232] width 498 height 334
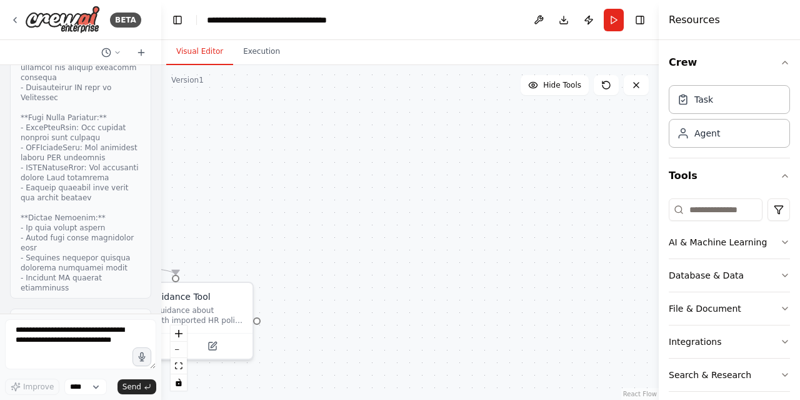
scroll to position [14632, 0]
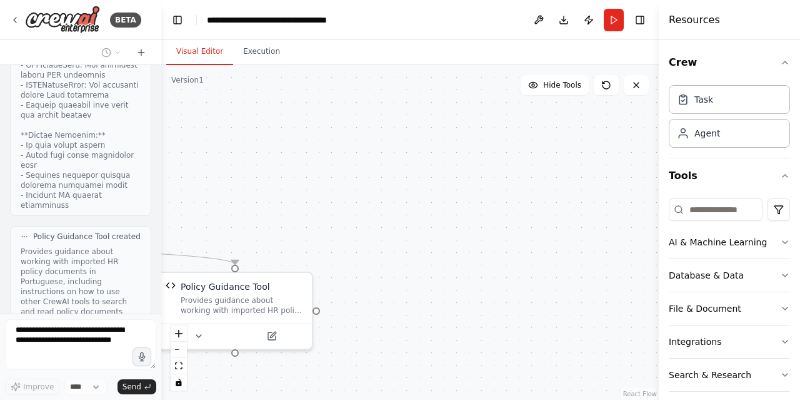
drag, startPoint x: 335, startPoint y: 163, endPoint x: 571, endPoint y: 237, distance: 247.6
click at [571, 237] on div ".deletable-edge-delete-btn { width: 20px; height: 20px; border: 0px solid #ffff…" at bounding box center [410, 232] width 498 height 334
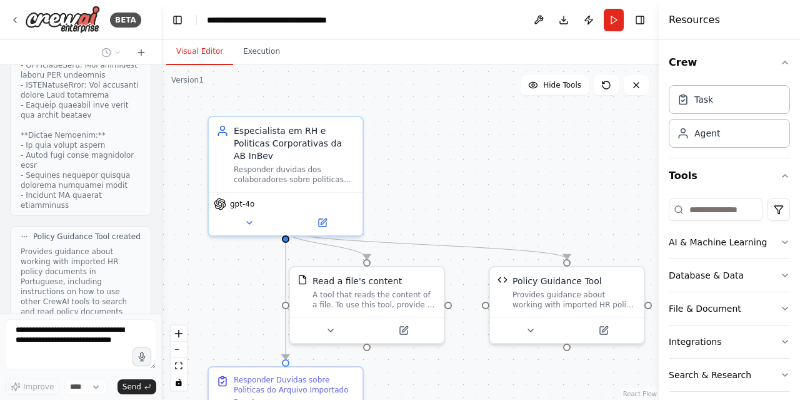
drag, startPoint x: 342, startPoint y: 218, endPoint x: 668, endPoint y: 209, distance: 326.5
click at [668, 209] on div "BETA Crie um bot de interação com o usuário para que no diretório abaixo busque…" at bounding box center [400, 200] width 800 height 400
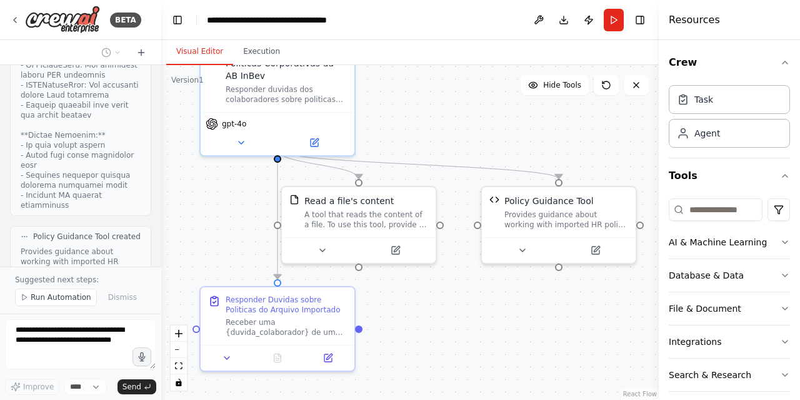
drag, startPoint x: 536, startPoint y: 158, endPoint x: 523, endPoint y: 113, distance: 47.1
click at [523, 113] on div ".deletable-edge-delete-btn { width: 20px; height: 20px; border: 0px solid #ffff…" at bounding box center [410, 232] width 498 height 334
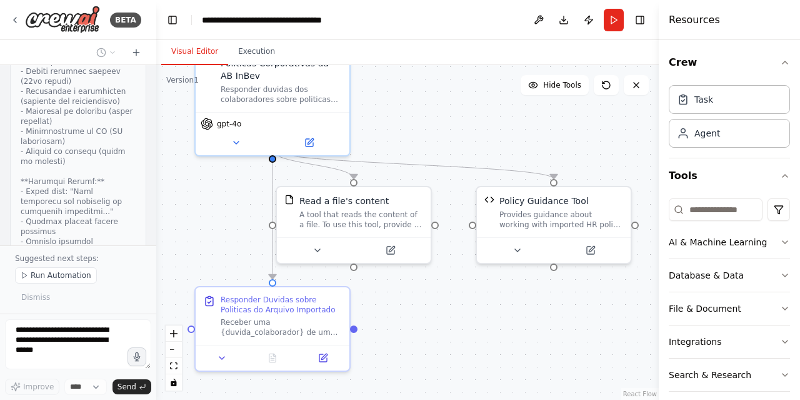
scroll to position [15138, 0]
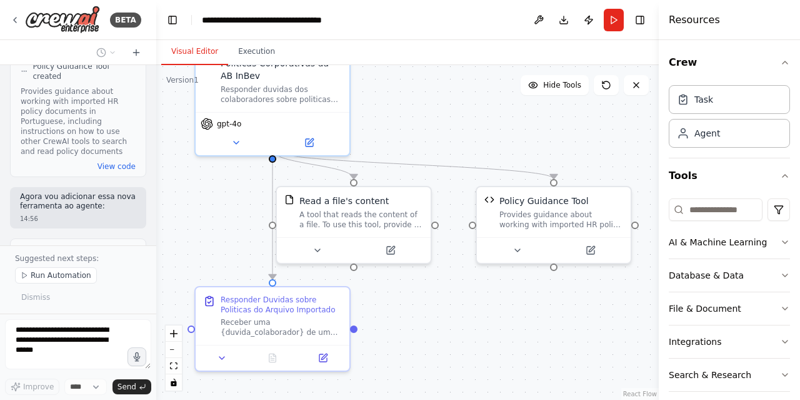
drag, startPoint x: 156, startPoint y: 249, endPoint x: 156, endPoint y: 260, distance: 10.6
click at [156, 260] on div "BETA Crie um bot de interação com o usuário para que no diretório abaixo busque…" at bounding box center [400, 200] width 800 height 400
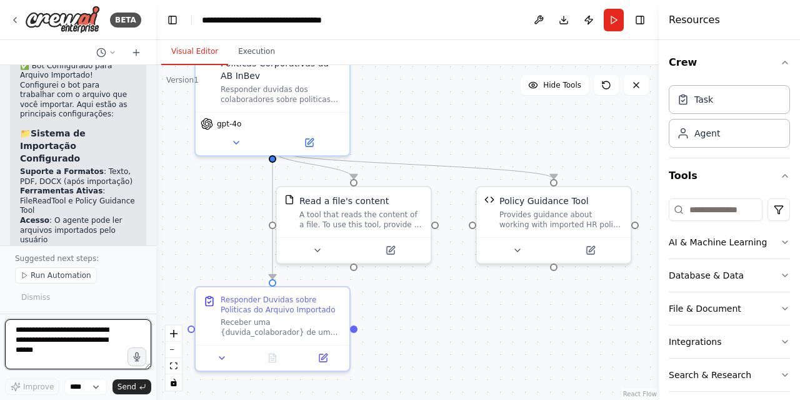
scroll to position [16068, 0]
click at [611, 18] on button "Run" at bounding box center [614, 20] width 20 height 23
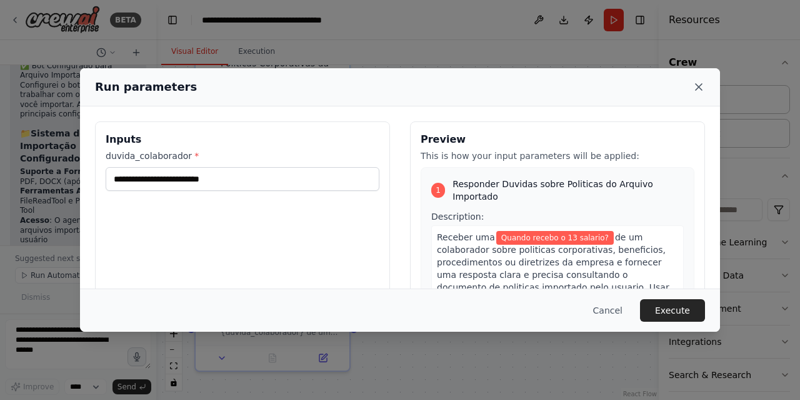
click at [699, 82] on icon at bounding box center [699, 87] width 13 height 13
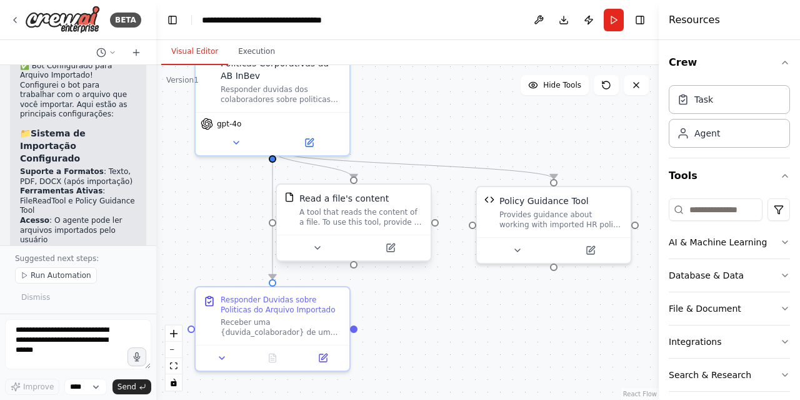
click at [368, 216] on div "A tool that reads the content of a file. To use this tool, provide a 'file_path…" at bounding box center [361, 217] width 124 height 20
click at [339, 204] on div "Read a file's content A tool that reads the content of a file. To use this tool…" at bounding box center [361, 209] width 124 height 35
click at [314, 254] on div at bounding box center [354, 247] width 154 height 26
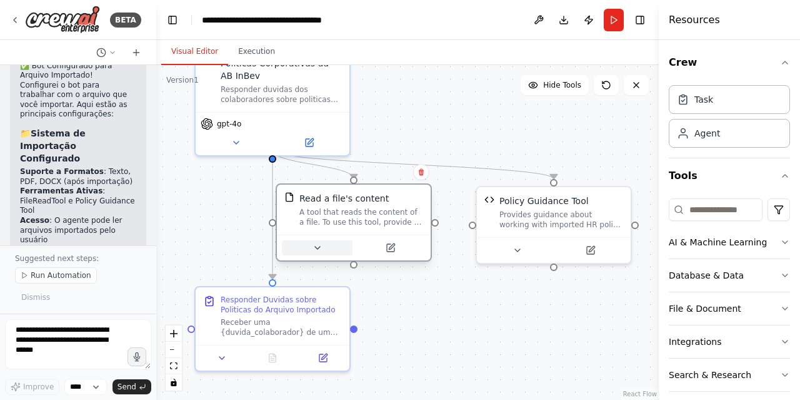
click at [315, 246] on icon at bounding box center [317, 247] width 5 height 3
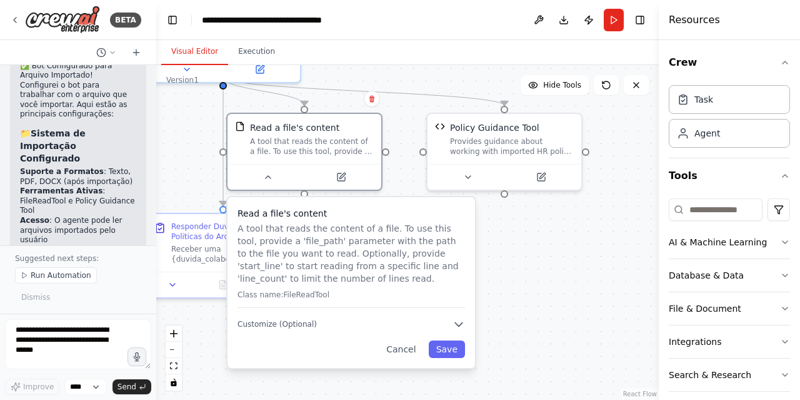
drag, startPoint x: 581, startPoint y: 324, endPoint x: 534, endPoint y: 253, distance: 85.3
click at [534, 253] on div ".deletable-edge-delete-btn { width: 20px; height: 20px; border: 0px solid #ffff…" at bounding box center [407, 232] width 503 height 334
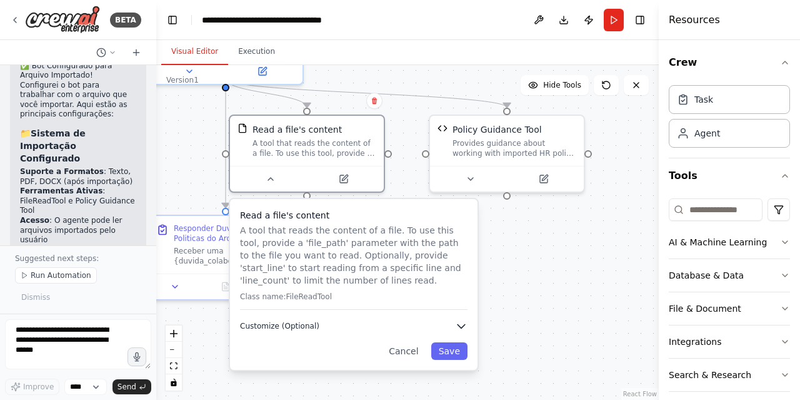
click at [455, 323] on button "Customize (Optional)" at bounding box center [354, 325] width 228 height 13
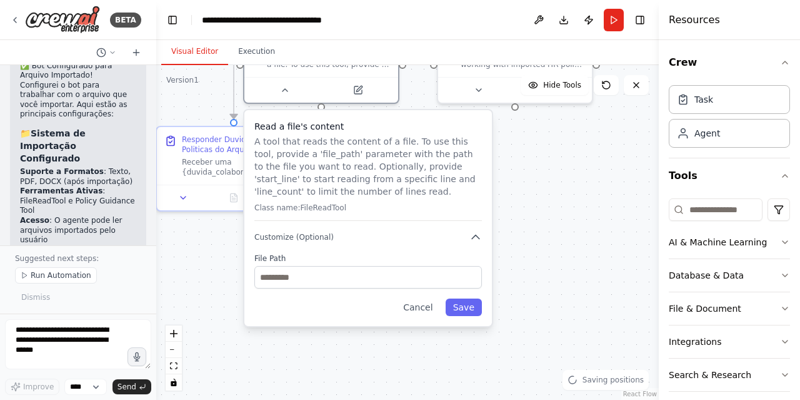
drag, startPoint x: 526, startPoint y: 311, endPoint x: 534, endPoint y: 222, distance: 89.1
click at [534, 222] on div ".deletable-edge-delete-btn { width: 20px; height: 20px; border: 0px solid #ffff…" at bounding box center [407, 232] width 503 height 334
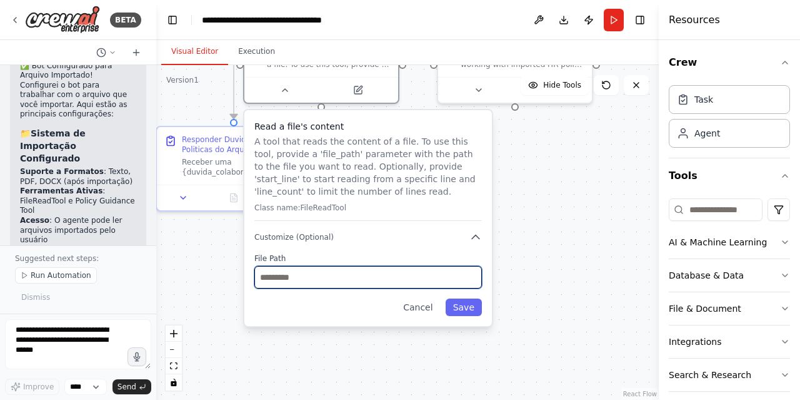
click at [348, 280] on input "text" at bounding box center [368, 277] width 228 height 23
paste input "*********"
click at [261, 279] on input "*********" at bounding box center [368, 277] width 228 height 23
click at [288, 282] on input "*********" at bounding box center [368, 277] width 228 height 23
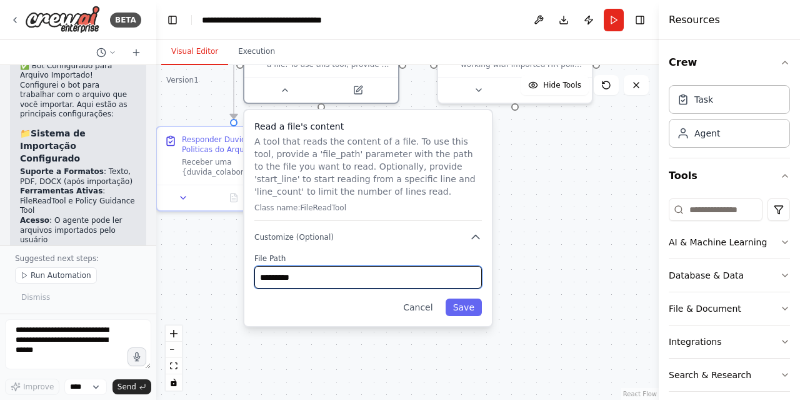
drag, startPoint x: 317, startPoint y: 278, endPoint x: 232, endPoint y: 273, distance: 85.1
click at [232, 273] on div ".deletable-edge-delete-btn { width: 20px; height: 20px; border: 0px solid #ffff…" at bounding box center [407, 232] width 503 height 334
drag, startPoint x: 314, startPoint y: 276, endPoint x: 239, endPoint y: 271, distance: 75.2
click at [239, 271] on div ".deletable-edge-delete-btn { width: 20px; height: 20px; border: 0px solid #ffff…" at bounding box center [407, 232] width 503 height 334
paste input "**********"
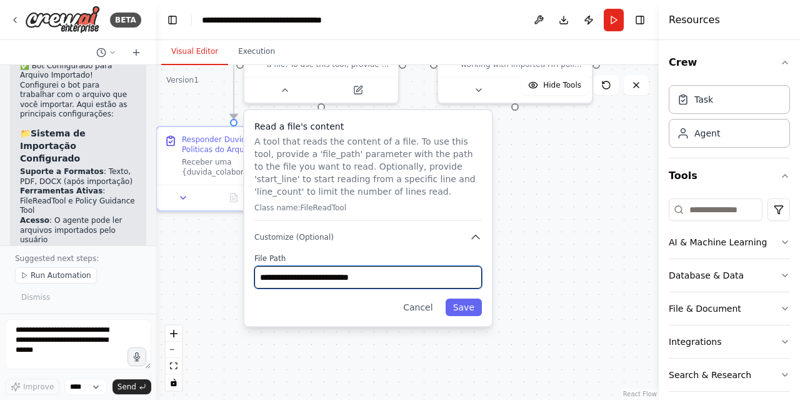
paste input "**********"
type input "**********"
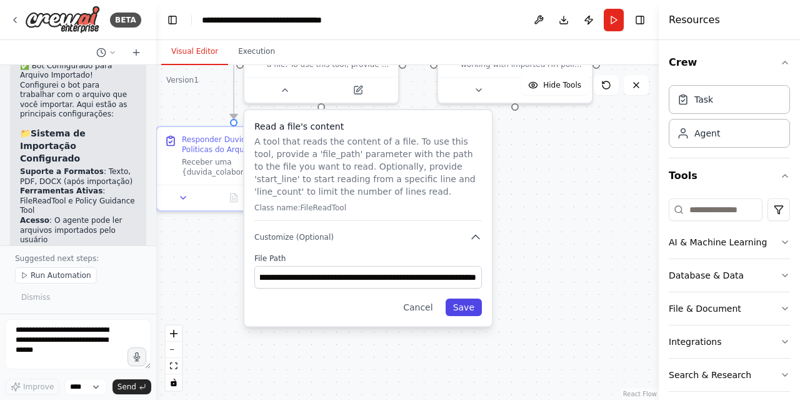
click at [465, 309] on button "Save" at bounding box center [464, 307] width 36 height 18
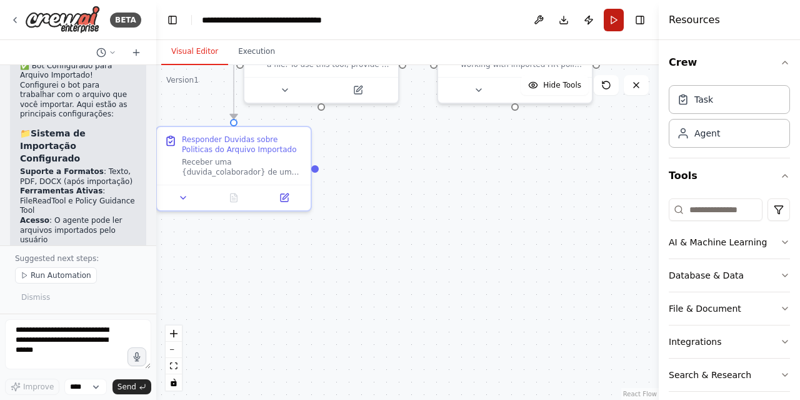
click at [615, 17] on button "Run" at bounding box center [614, 20] width 20 height 23
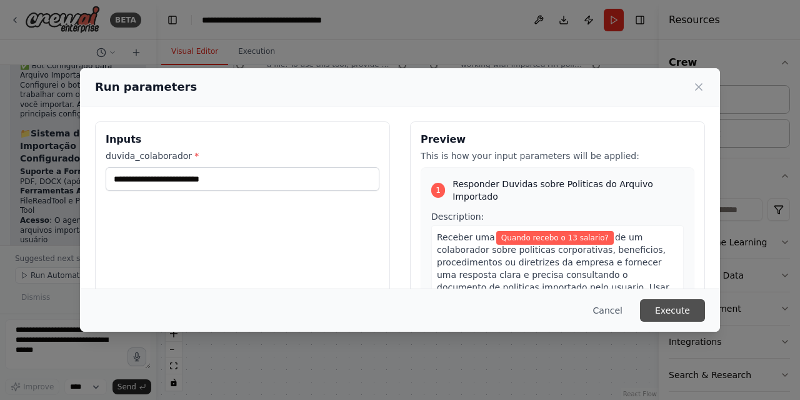
click at [660, 307] on button "Execute" at bounding box center [672, 310] width 65 height 23
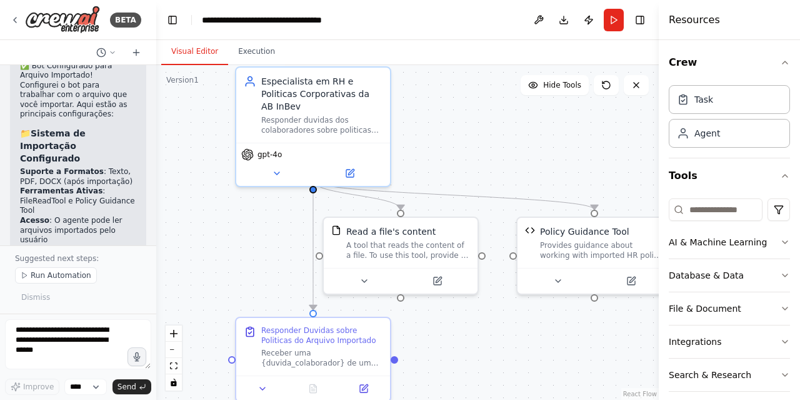
drag, startPoint x: 503, startPoint y: 233, endPoint x: 582, endPoint y: 424, distance: 206.6
click at [582, 399] on html "BETA Crie um bot de interação com o usuário para que no diretório abaixo busque…" at bounding box center [400, 200] width 800 height 400
click at [279, 164] on button at bounding box center [276, 170] width 71 height 15
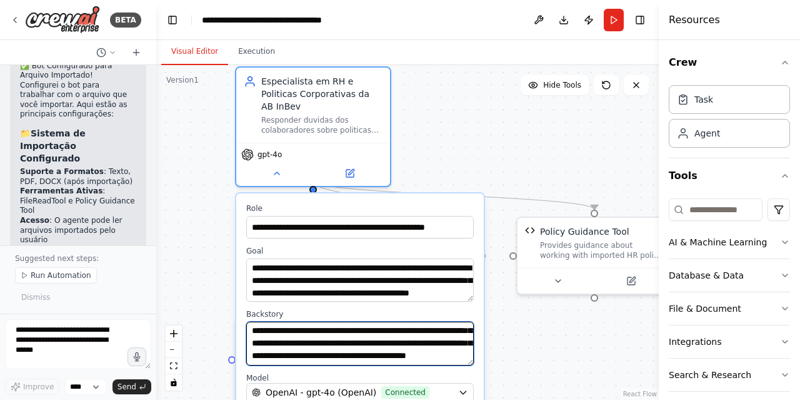
scroll to position [150, 0]
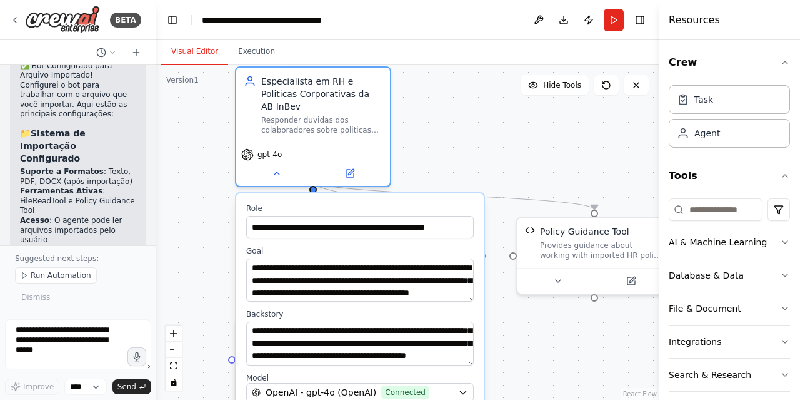
click at [435, 135] on div ".deletable-edge-delete-btn { width: 20px; height: 20px; border: 0px solid #ffff…" at bounding box center [407, 232] width 503 height 334
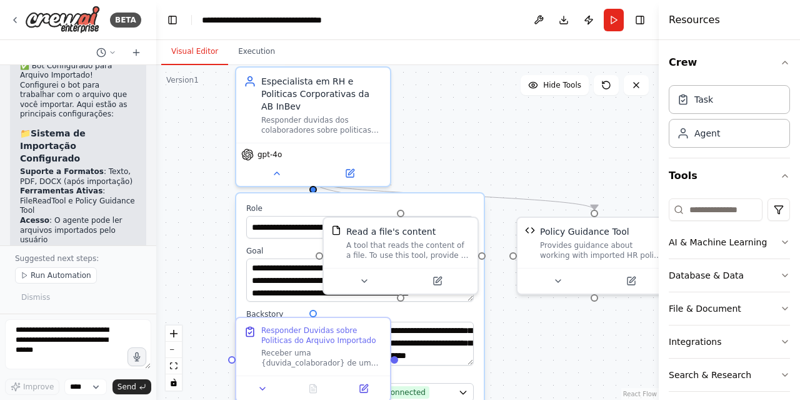
click at [444, 129] on div ".deletable-edge-delete-btn { width: 20px; height: 20px; border: 0px solid #ffff…" at bounding box center [407, 232] width 503 height 334
click at [444, 165] on div ".deletable-edge-delete-btn { width: 20px; height: 20px; border: 0px solid #ffff…" at bounding box center [407, 232] width 503 height 334
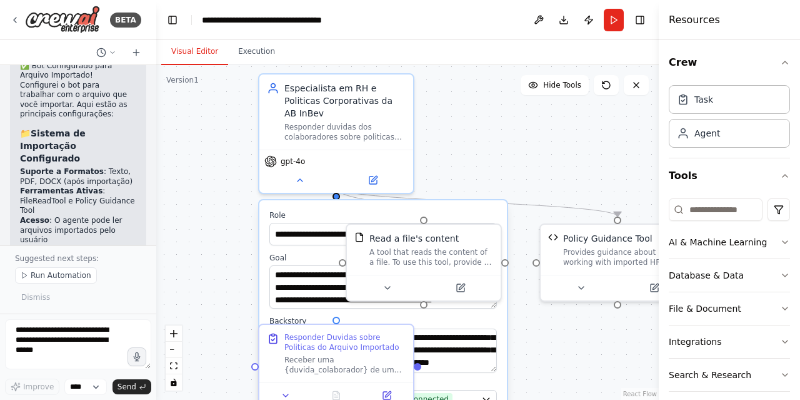
drag, startPoint x: 553, startPoint y: 326, endPoint x: 576, endPoint y: 335, distance: 25.0
click at [576, 335] on div ".deletable-edge-delete-btn { width: 20px; height: 20px; border: 0px solid #ffff…" at bounding box center [407, 232] width 503 height 334
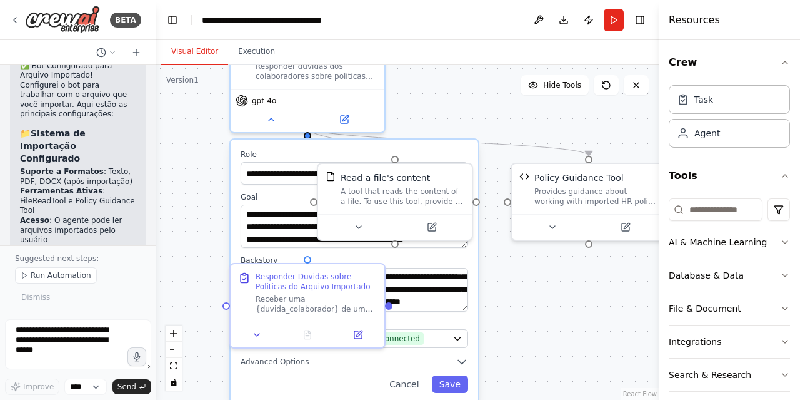
drag, startPoint x: 497, startPoint y: 169, endPoint x: 444, endPoint y: 143, distance: 59.0
click at [468, 106] on div ".deletable-edge-delete-btn { width: 20px; height: 20px; border: 0px solid #ffff…" at bounding box center [407, 232] width 503 height 334
click at [250, 339] on button at bounding box center [257, 332] width 43 height 15
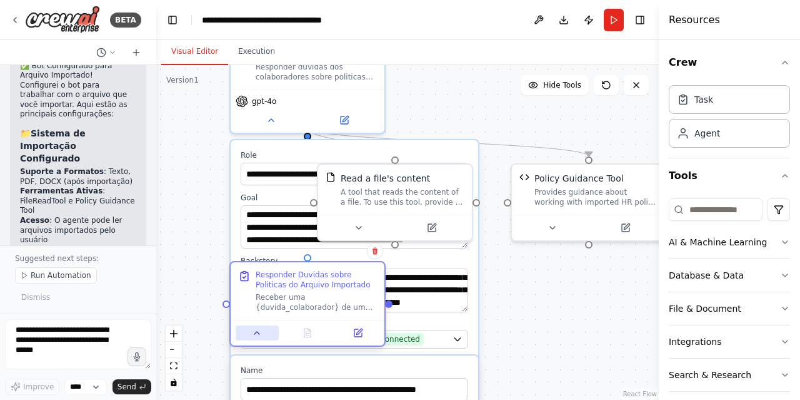
click at [258, 328] on icon at bounding box center [257, 333] width 10 height 10
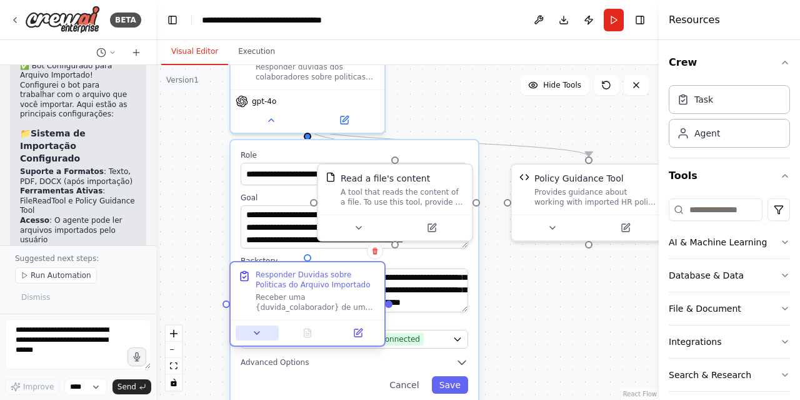
click at [258, 328] on icon at bounding box center [257, 333] width 10 height 10
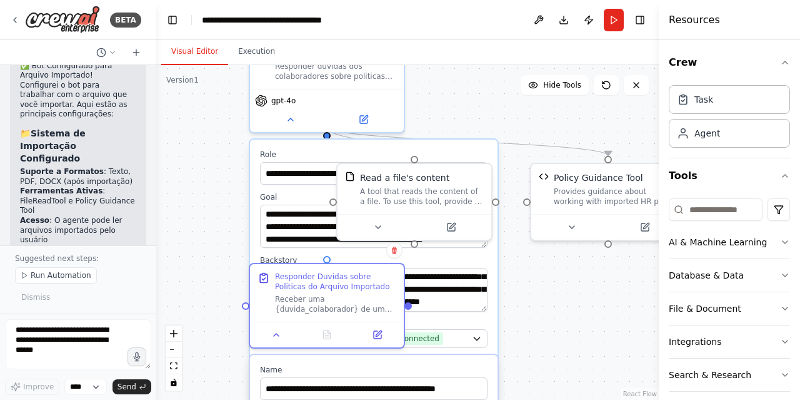
drag, startPoint x: 558, startPoint y: 336, endPoint x: 577, endPoint y: 336, distance: 19.4
click at [577, 336] on div ".deletable-edge-delete-btn { width: 20px; height: 20px; border: 0px solid #ffff…" at bounding box center [407, 232] width 503 height 334
click at [441, 102] on div ".deletable-edge-delete-btn { width: 20px; height: 20px; border: 0px solid #ffff…" at bounding box center [407, 232] width 503 height 334
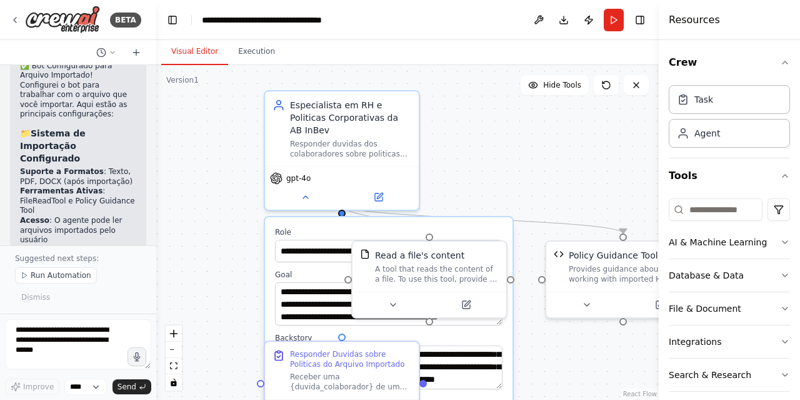
drag, startPoint x: 571, startPoint y: 332, endPoint x: 586, endPoint y: 410, distance: 79.0
click at [586, 399] on html "BETA Crie um bot de interação com o usuário para que no diretório abaixo busque…" at bounding box center [400, 200] width 800 height 400
click at [425, 257] on div "Read a file's content" at bounding box center [419, 252] width 89 height 13
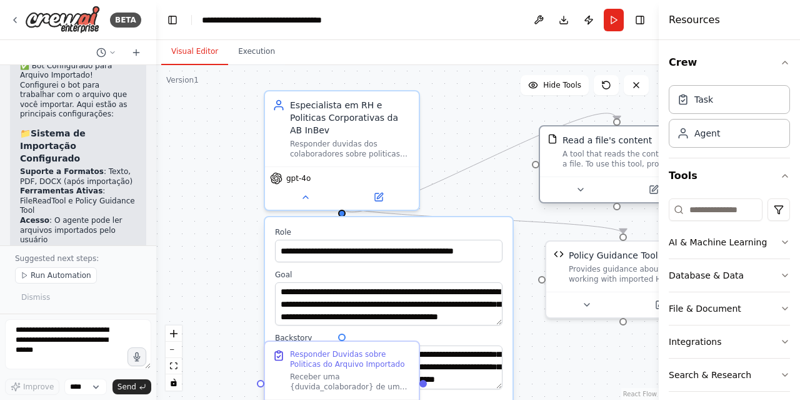
drag, startPoint x: 425, startPoint y: 266, endPoint x: 618, endPoint y: 153, distance: 223.9
click at [618, 153] on div "A tool that reads the content of a file. To use this tool, provide a 'file_path…" at bounding box center [625, 159] width 124 height 20
click at [308, 187] on button at bounding box center [305, 194] width 71 height 15
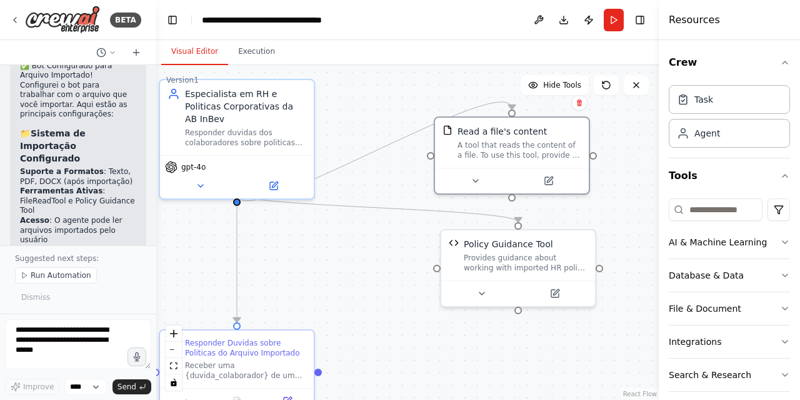
drag, startPoint x: 484, startPoint y: 273, endPoint x: 379, endPoint y: 262, distance: 105.6
click at [379, 262] on div ".deletable-edge-delete-btn { width: 20px; height: 20px; border: 0px solid #ffff…" at bounding box center [407, 232] width 503 height 334
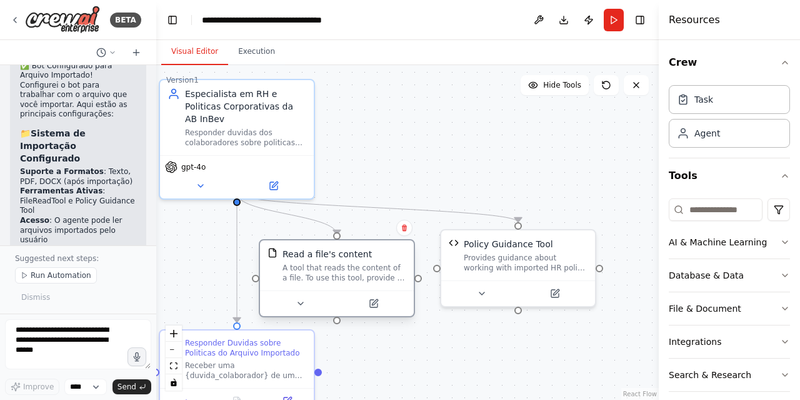
drag, startPoint x: 526, startPoint y: 152, endPoint x: 356, endPoint y: 273, distance: 208.4
click at [356, 273] on div "A tool that reads the content of a file. To use this tool, provide a 'file_path…" at bounding box center [345, 273] width 124 height 20
click at [303, 301] on icon at bounding box center [301, 303] width 10 height 10
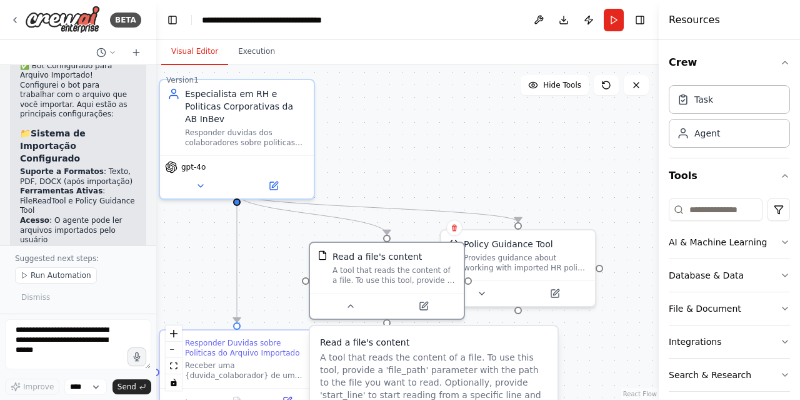
drag, startPoint x: 375, startPoint y: 356, endPoint x: 430, endPoint y: 347, distance: 55.1
click at [430, 347] on div "Read a file's content A tool that reads the content of a file. To use this tool…" at bounding box center [434, 386] width 228 height 101
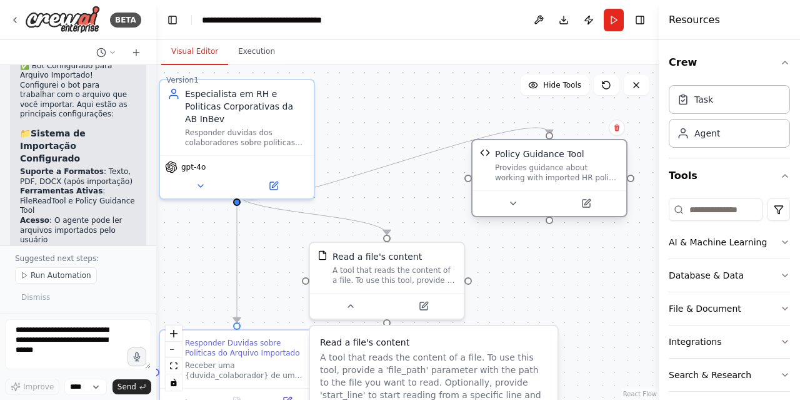
drag, startPoint x: 574, startPoint y: 247, endPoint x: 605, endPoint y: 163, distance: 89.4
click at [606, 160] on div "Policy Guidance Tool Provides guidance about working with imported HR policy do…" at bounding box center [557, 165] width 124 height 35
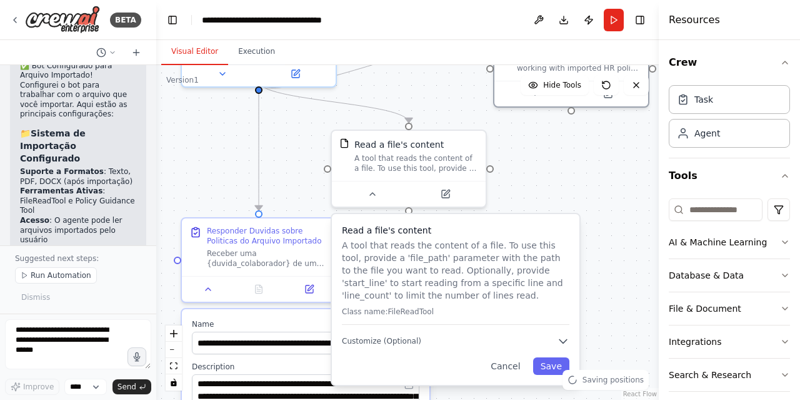
drag, startPoint x: 604, startPoint y: 292, endPoint x: 626, endPoint y: 180, distance: 114.0
click at [626, 180] on div ".deletable-edge-delete-btn { width: 20px; height: 20px; border: 0px solid #ffff…" at bounding box center [407, 232] width 503 height 334
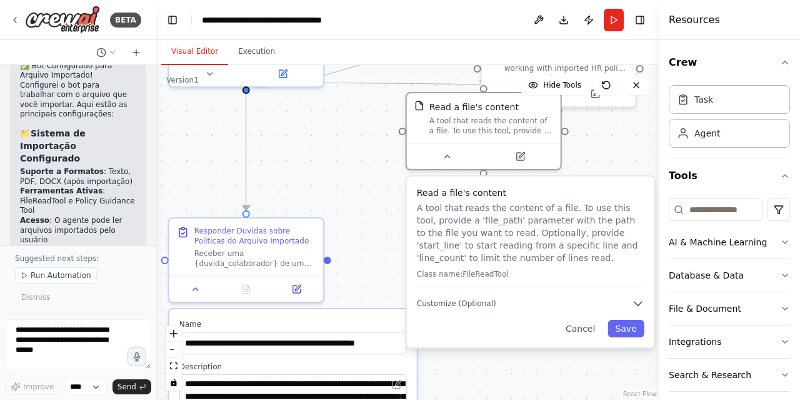
drag, startPoint x: 540, startPoint y: 264, endPoint x: 613, endPoint y: 231, distance: 80.3
click at [613, 231] on p "A tool that reads the content of a file. To use this tool, provide a 'file_path…" at bounding box center [531, 232] width 228 height 63
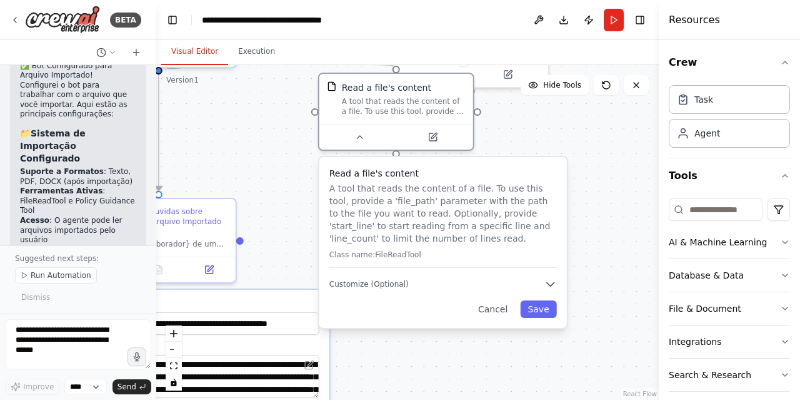
drag, startPoint x: 575, startPoint y: 369, endPoint x: 488, endPoint y: 350, distance: 89.6
click at [488, 350] on div ".deletable-edge-delete-btn { width: 20px; height: 20px; border: 0px solid #ffff…" at bounding box center [407, 232] width 503 height 334
click at [400, 254] on p "Class name: FileReadTool" at bounding box center [443, 254] width 228 height 10
click at [398, 261] on div "Read a file's content A tool that reads the content of a file. To use this tool…" at bounding box center [443, 217] width 228 height 101
click at [543, 283] on button "Customize (Optional)" at bounding box center [443, 284] width 228 height 13
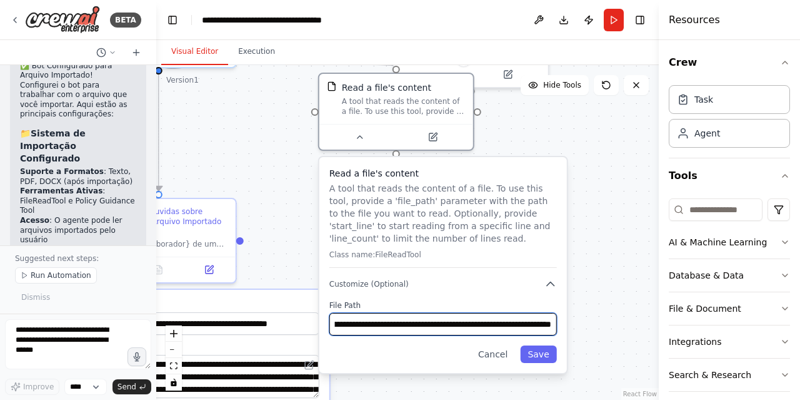
scroll to position [0, 246]
drag, startPoint x: 411, startPoint y: 321, endPoint x: 556, endPoint y: 332, distance: 145.5
click at [556, 332] on input "**********" at bounding box center [443, 324] width 228 height 23
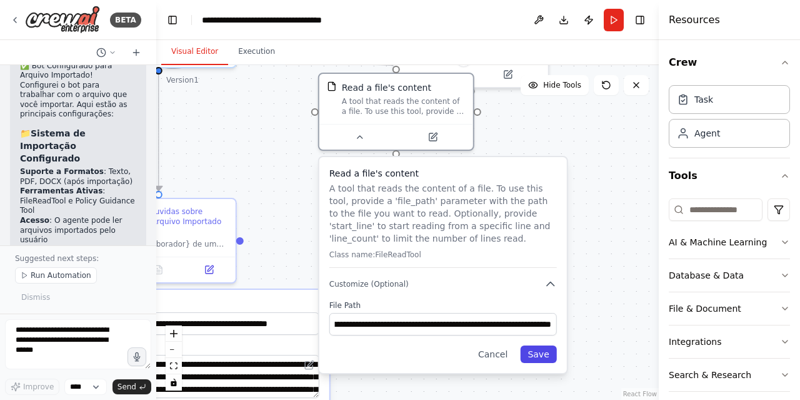
click at [546, 361] on button "Save" at bounding box center [538, 354] width 36 height 18
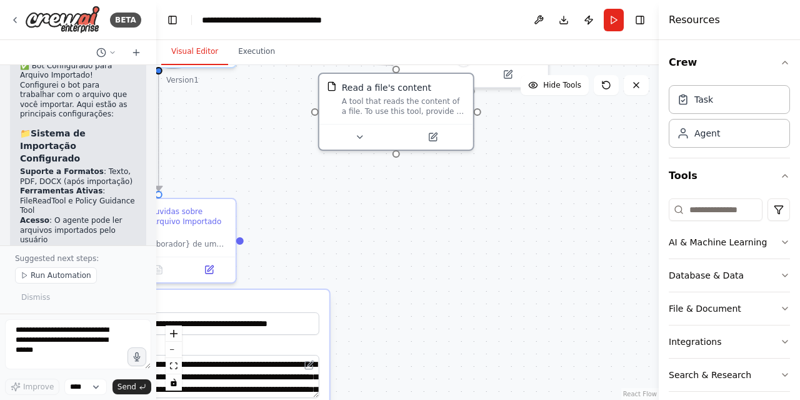
drag, startPoint x: 746, startPoint y: 302, endPoint x: 800, endPoint y: 298, distance: 53.3
click at [800, 298] on div "Crew Task Agent Tools AI & Machine Learning Database & Data File & Document Int…" at bounding box center [729, 219] width 141 height 359
click at [780, 303] on icon "button" at bounding box center [785, 308] width 10 height 10
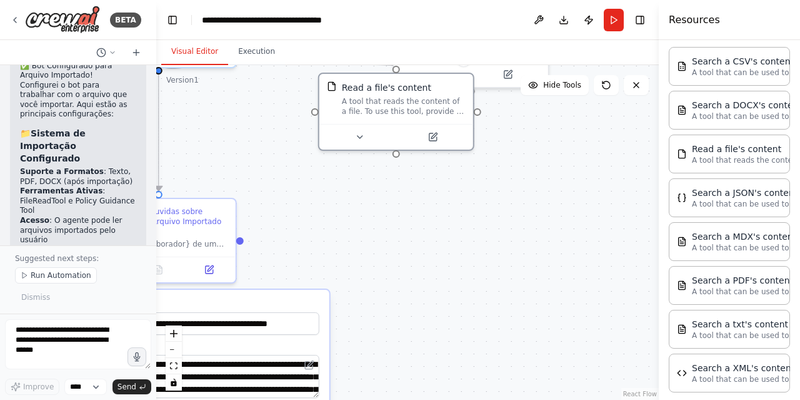
scroll to position [283, 0]
click at [740, 279] on div "Search a PDF's content" at bounding box center [761, 279] width 138 height 13
click at [739, 291] on div "Search a PDF's content A tool that can be used to semantic search a query from …" at bounding box center [729, 283] width 121 height 39
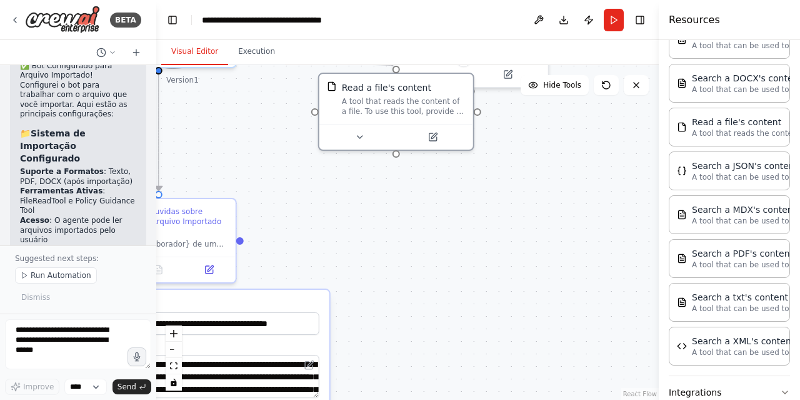
scroll to position [309, 0]
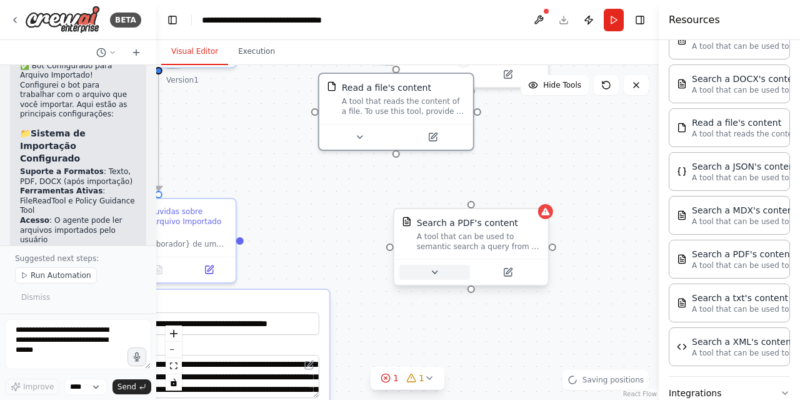
click at [434, 270] on icon at bounding box center [435, 272] width 10 height 10
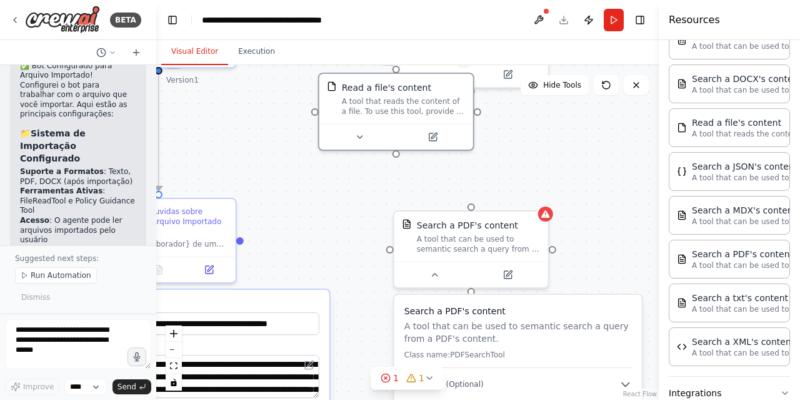
scroll to position [411, 0]
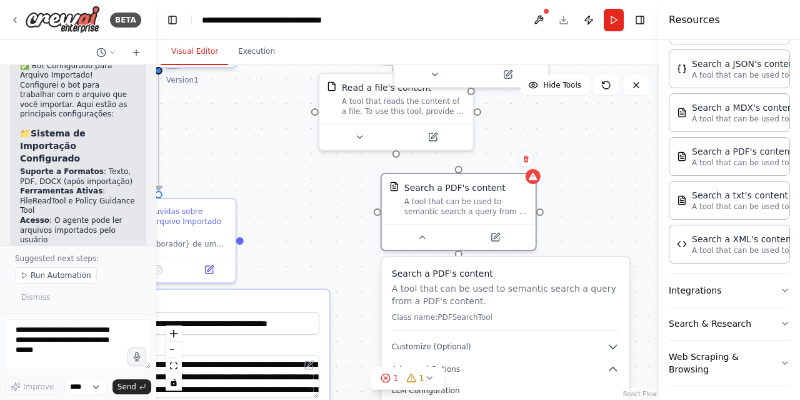
drag, startPoint x: 514, startPoint y: 243, endPoint x: 485, endPoint y: 168, distance: 79.8
click at [485, 168] on div ".deletable-edge-delete-btn { width: 20px; height: 20px; border: 0px solid #ffff…" at bounding box center [407, 232] width 503 height 334
click at [490, 347] on button "Customize (Optional)" at bounding box center [506, 346] width 228 height 13
click at [387, 378] on icon at bounding box center [385, 377] width 3 height 3
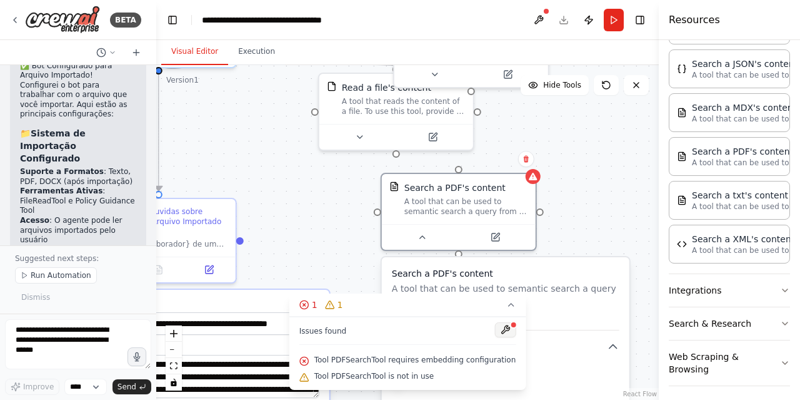
click at [496, 330] on button at bounding box center [505, 329] width 21 height 15
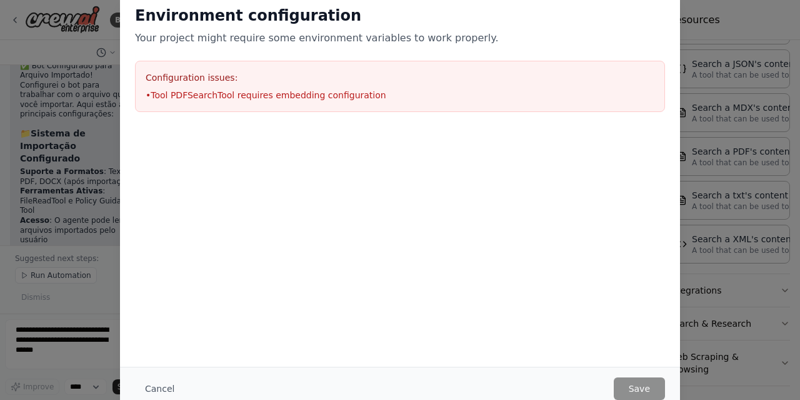
click at [208, 185] on div at bounding box center [400, 189] width 560 height 125
click at [73, 188] on div "Environment configuration Your project might require some environment variables…" at bounding box center [400, 200] width 800 height 400
click at [81, 191] on div "Environment configuration Your project might require some environment variables…" at bounding box center [400, 200] width 800 height 400
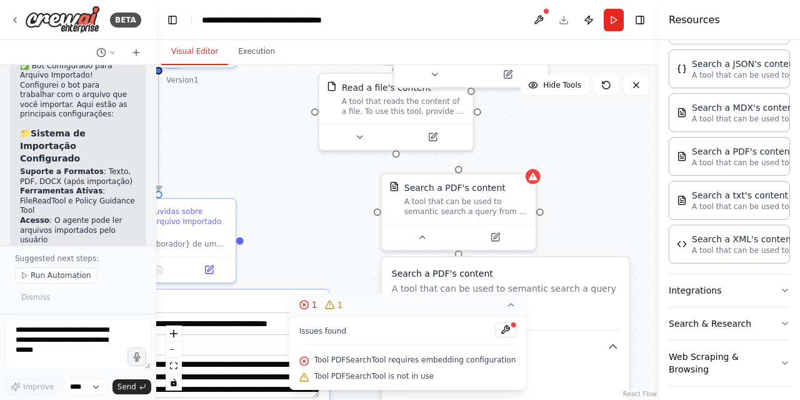
click at [510, 311] on button "1 1" at bounding box center [407, 304] width 237 height 23
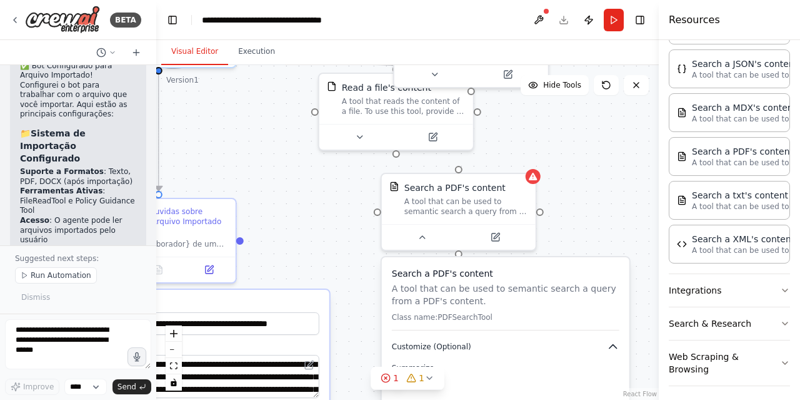
click at [523, 348] on button "Customize (Optional)" at bounding box center [506, 346] width 228 height 13
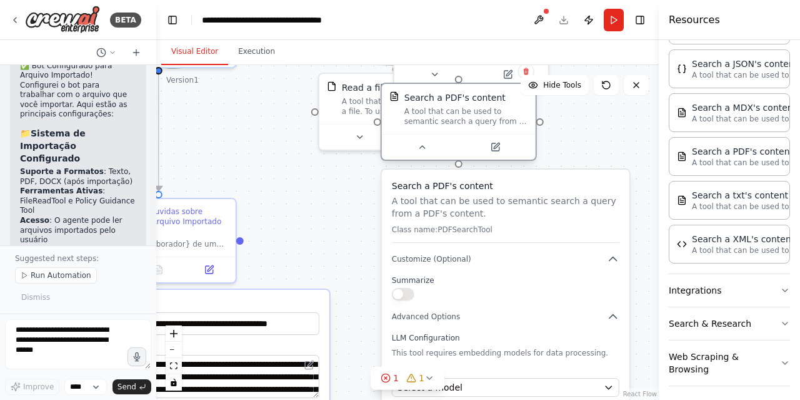
drag, startPoint x: 504, startPoint y: 203, endPoint x: 500, endPoint y: 119, distance: 83.9
click at [500, 119] on div "A tool that can be used to semantic search a query from a PDF's content." at bounding box center [467, 116] width 124 height 20
click at [615, 264] on icon "button" at bounding box center [613, 259] width 13 height 13
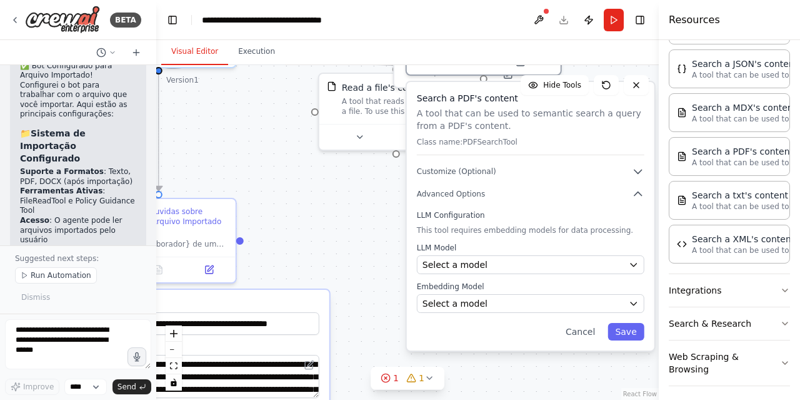
drag, startPoint x: 558, startPoint y: 309, endPoint x: 581, endPoint y: 219, distance: 92.3
click at [581, 219] on div "LLM Configuration This tool requires embedding models for data processing. LLM …" at bounding box center [531, 261] width 228 height 103
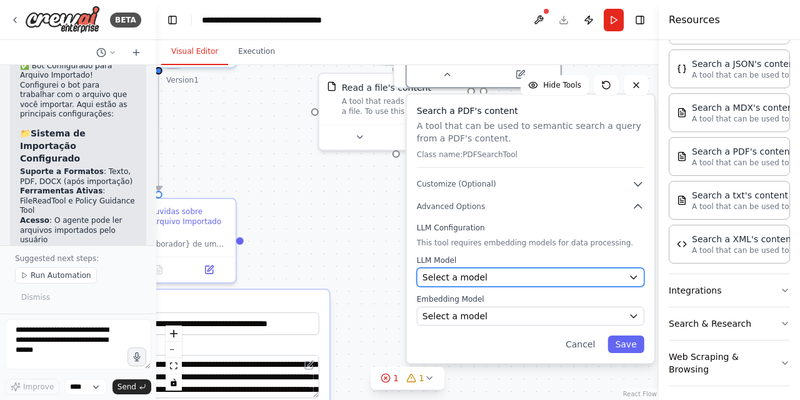
click at [523, 273] on div "Select a model" at bounding box center [523, 277] width 201 height 13
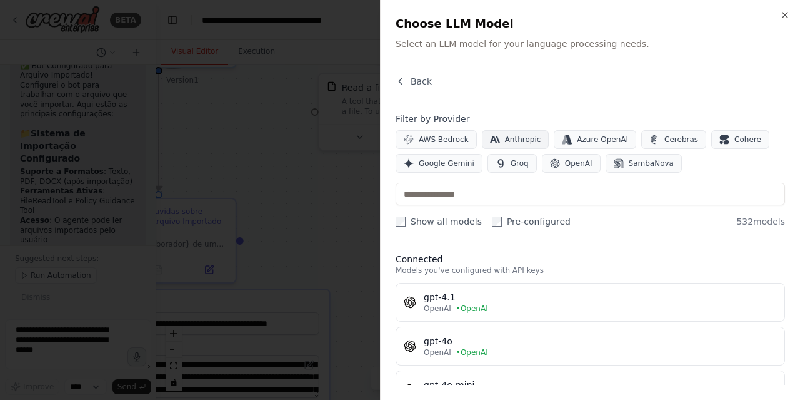
click at [508, 137] on span "Anthropic" at bounding box center [523, 139] width 36 height 10
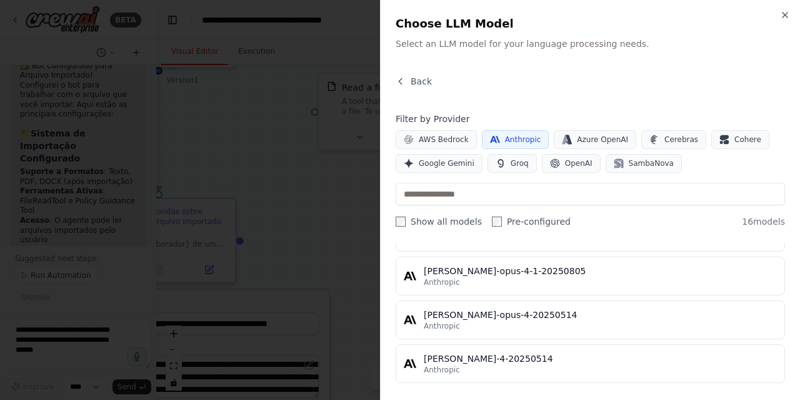
scroll to position [0, 0]
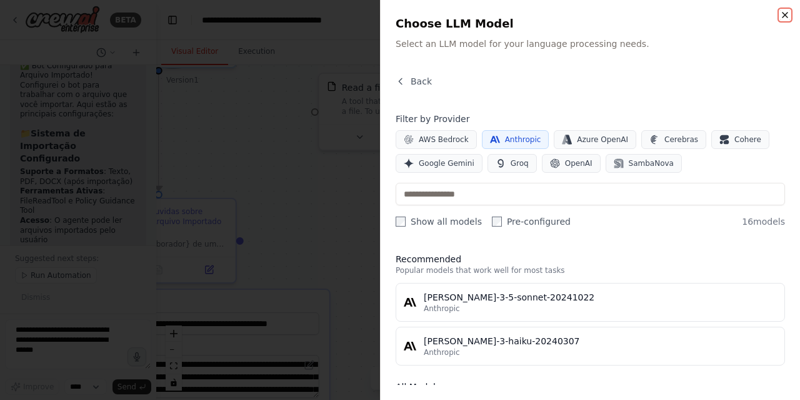
click at [785, 17] on icon "button" at bounding box center [785, 15] width 10 height 10
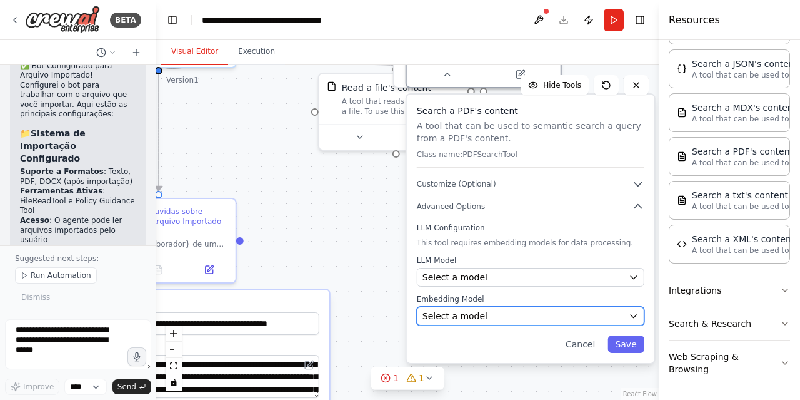
click at [530, 312] on div "Select a model" at bounding box center [523, 315] width 201 height 13
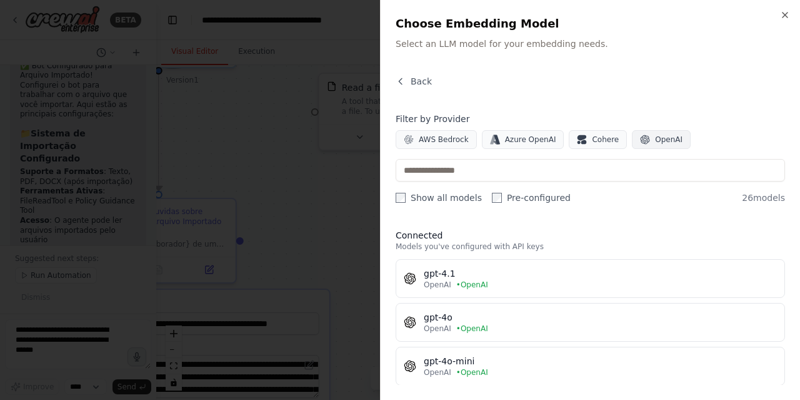
click at [659, 138] on span "OpenAI" at bounding box center [669, 139] width 28 height 10
click at [784, 16] on icon "button" at bounding box center [785, 15] width 5 height 5
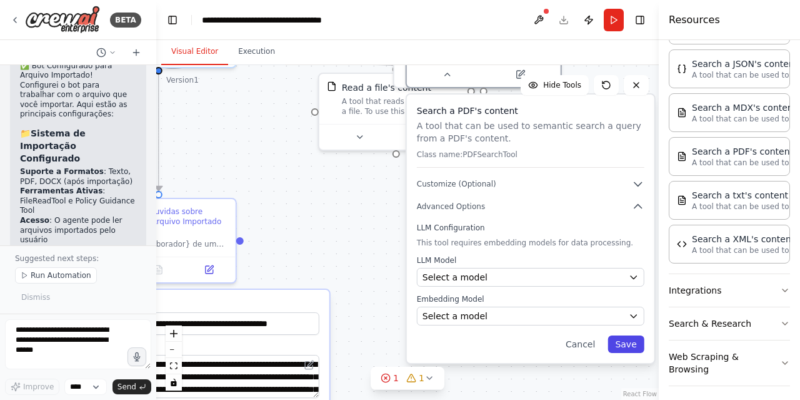
click at [635, 343] on button "Save" at bounding box center [626, 344] width 36 height 18
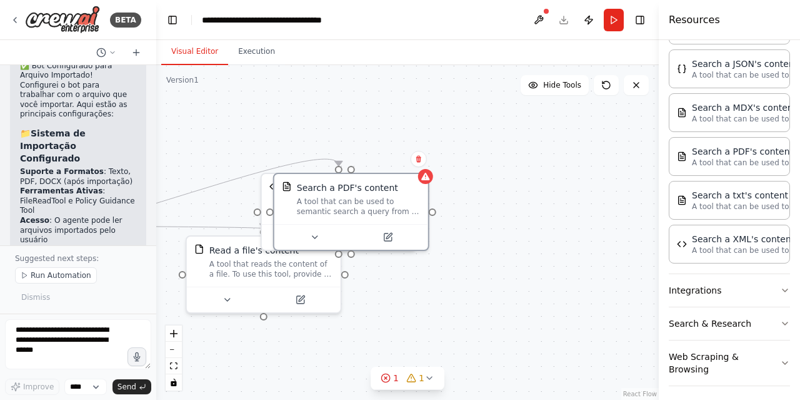
drag, startPoint x: 546, startPoint y: 180, endPoint x: 414, endPoint y: 343, distance: 209.7
click at [414, 343] on div ".deletable-edge-delete-btn { width: 20px; height: 20px; border: 0px solid #ffff…" at bounding box center [407, 232] width 503 height 334
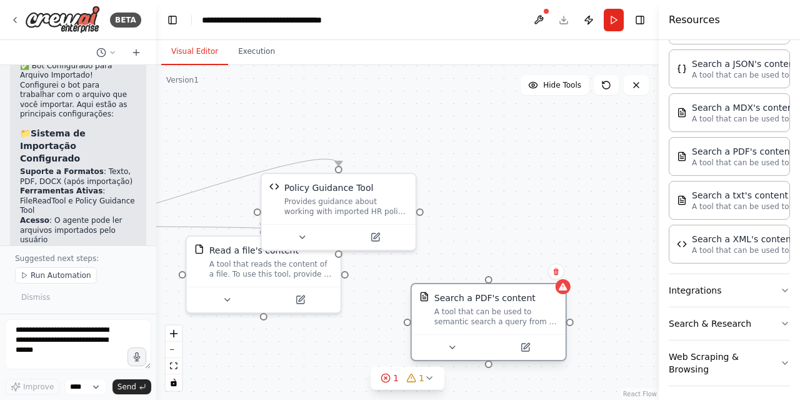
drag, startPoint x: 366, startPoint y: 215, endPoint x: 496, endPoint y: 298, distance: 154.9
click at [500, 322] on div "Search a PDF's content A tool that can be used to semantic search a query from …" at bounding box center [489, 309] width 154 height 50
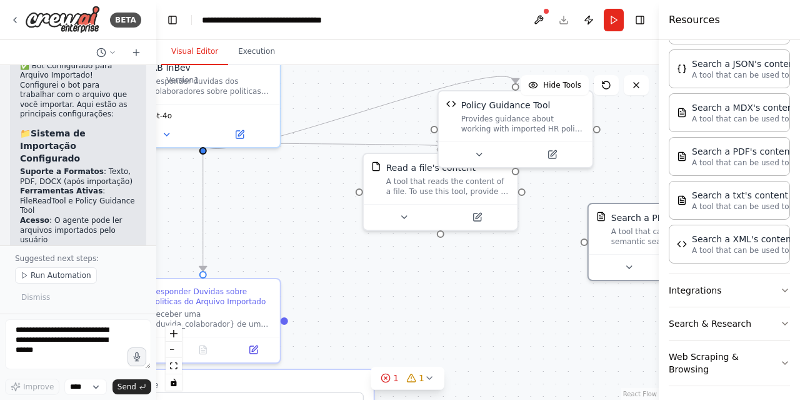
drag, startPoint x: 465, startPoint y: 188, endPoint x: 641, endPoint y: 106, distance: 194.7
click at [641, 106] on div ".deletable-edge-delete-btn { width: 20px; height: 20px; border: 0px solid #ffff…" at bounding box center [407, 232] width 503 height 334
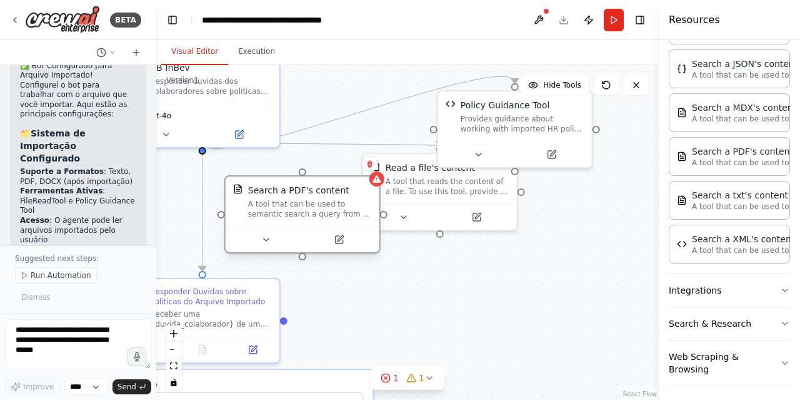
drag, startPoint x: 610, startPoint y: 236, endPoint x: 243, endPoint y: 216, distance: 367.5
click at [243, 216] on div "Search a PDF's content A tool that can be used to semantic search a query from …" at bounding box center [302, 201] width 139 height 35
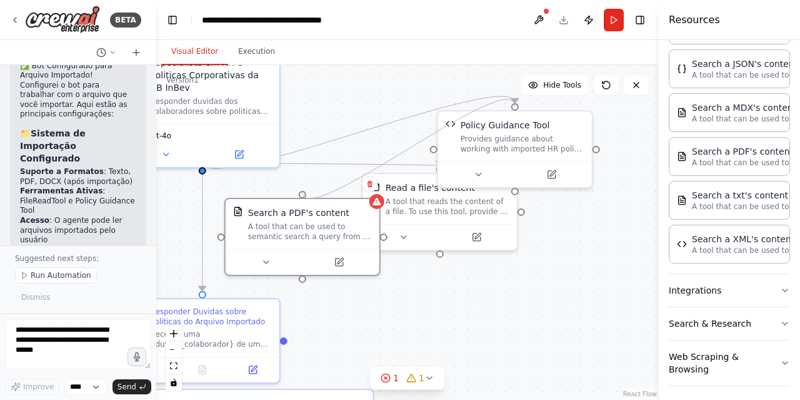
drag, startPoint x: 515, startPoint y: 82, endPoint x: 302, endPoint y: 191, distance: 238.8
click at [302, 191] on div ".deletable-edge-delete-btn { width: 20px; height: 20px; border: 0px solid #ffff…" at bounding box center [407, 232] width 503 height 334
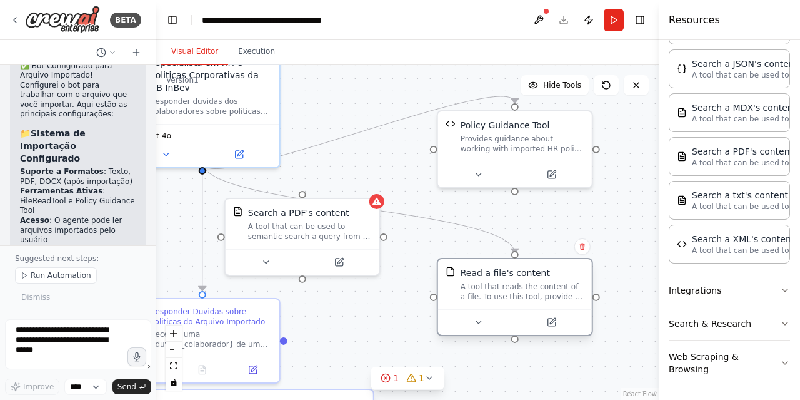
drag, startPoint x: 441, startPoint y: 217, endPoint x: 523, endPoint y: 301, distance: 116.7
click at [523, 301] on div "Read a file's content A tool that reads the content of a file. To use this tool…" at bounding box center [515, 284] width 154 height 50
click at [582, 249] on icon at bounding box center [583, 247] width 8 height 8
click at [544, 246] on button "Confirm" at bounding box center [547, 246] width 44 height 15
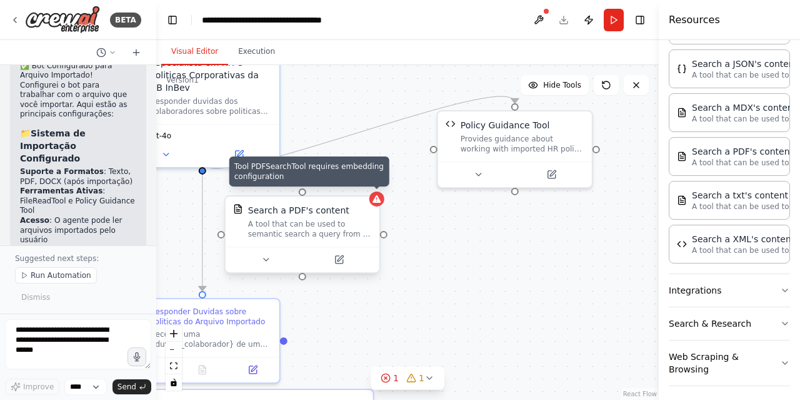
click at [379, 199] on icon at bounding box center [377, 199] width 8 height 8
click at [374, 201] on icon at bounding box center [377, 199] width 8 height 8
drag, startPoint x: 375, startPoint y: 202, endPoint x: 333, endPoint y: 238, distance: 55.5
click at [333, 238] on div "A tool that can be used to semantic search a query from a PDF's content." at bounding box center [310, 229] width 124 height 20
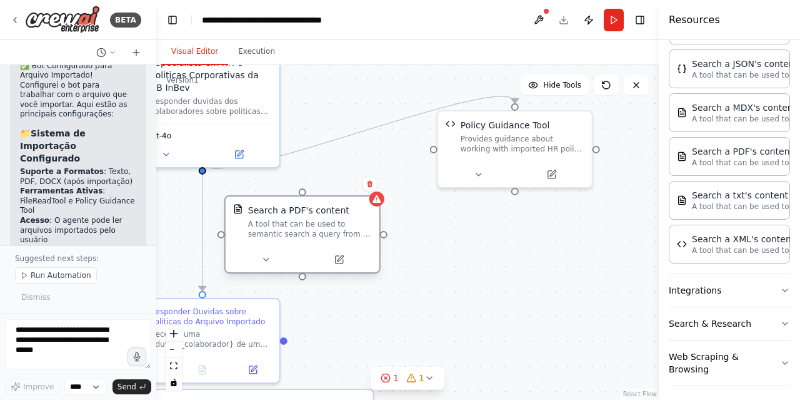
click at [318, 234] on div "A tool that can be used to semantic search a query from a PDF's content." at bounding box center [310, 229] width 124 height 20
drag, startPoint x: 318, startPoint y: 234, endPoint x: 283, endPoint y: 233, distance: 34.4
click at [283, 233] on div "A tool that can be used to semantic search a query from a PDF's content." at bounding box center [310, 229] width 124 height 20
drag, startPoint x: 203, startPoint y: 157, endPoint x: 304, endPoint y: 192, distance: 107.2
click at [304, 192] on div "**********" at bounding box center [313, 152] width 503 height 334
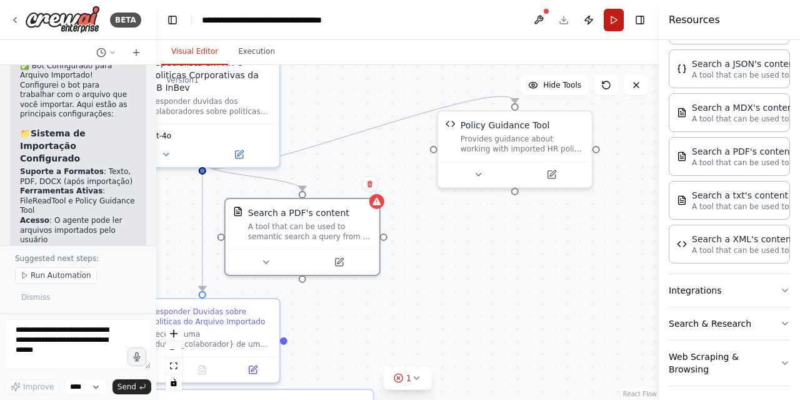
click at [614, 23] on button "Run" at bounding box center [614, 20] width 20 height 23
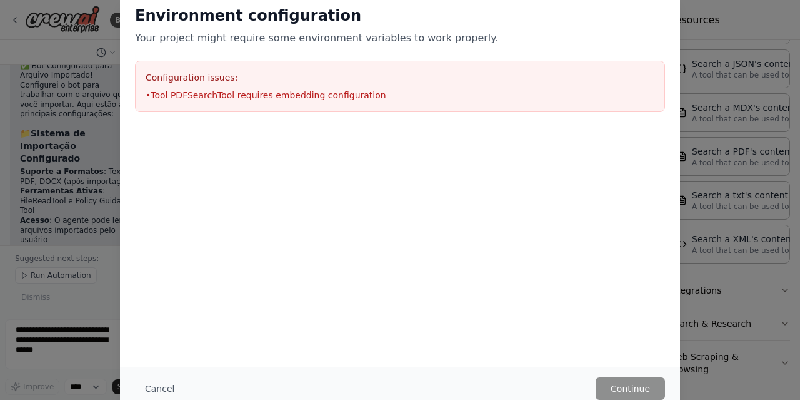
click at [63, 228] on div "Environment configuration Your project might require some environment variables…" at bounding box center [400, 200] width 800 height 400
click at [73, 63] on div "Environment configuration Your project might require some environment variables…" at bounding box center [400, 200] width 800 height 400
click at [73, 58] on div "Environment configuration Your project might require some environment variables…" at bounding box center [400, 200] width 800 height 400
click at [71, 48] on div "Environment configuration Your project might require some environment variables…" at bounding box center [400, 200] width 800 height 400
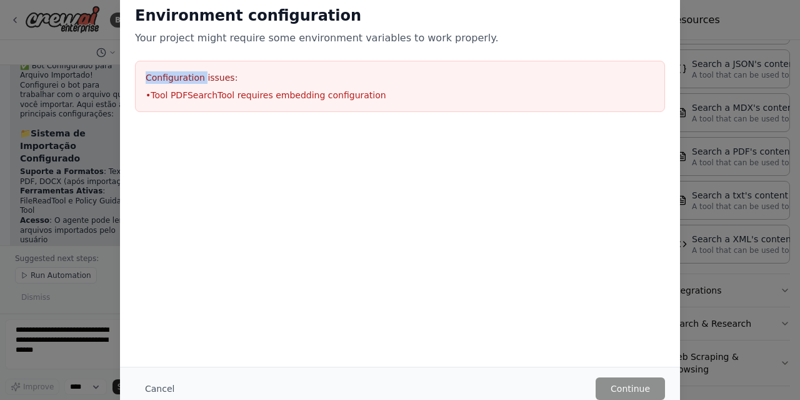
click at [71, 48] on div "Environment configuration Your project might require some environment variables…" at bounding box center [400, 200] width 800 height 400
click at [742, 19] on div "Environment configuration Your project might require some environment variables…" at bounding box center [400, 200] width 800 height 400
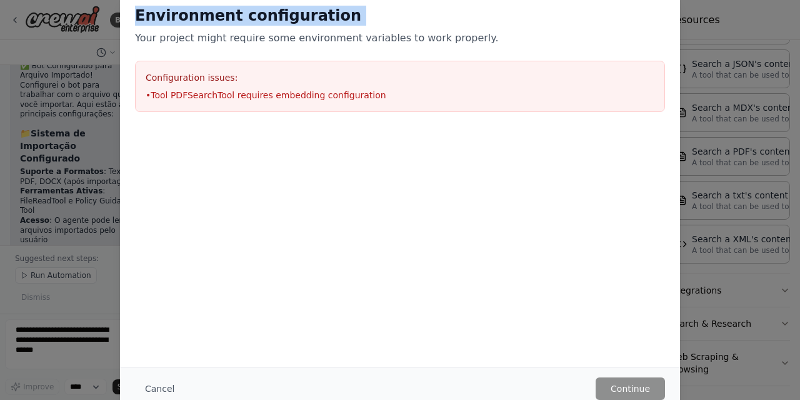
click at [742, 19] on div "Environment configuration Your project might require some environment variables…" at bounding box center [400, 200] width 800 height 400
click at [156, 391] on button "Cancel" at bounding box center [159, 388] width 49 height 23
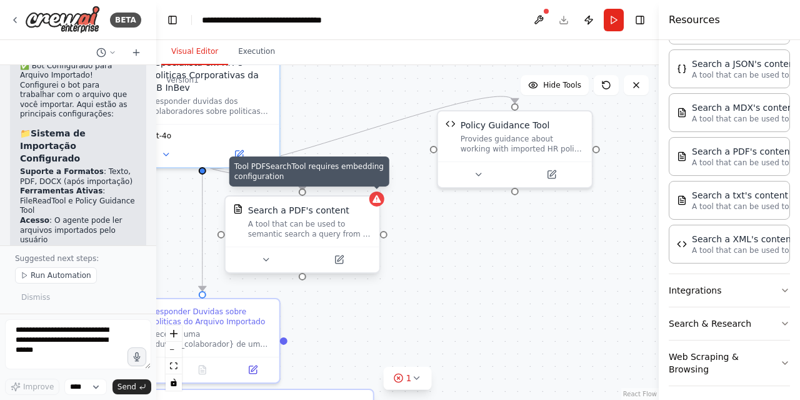
click at [380, 203] on icon at bounding box center [377, 199] width 10 height 10
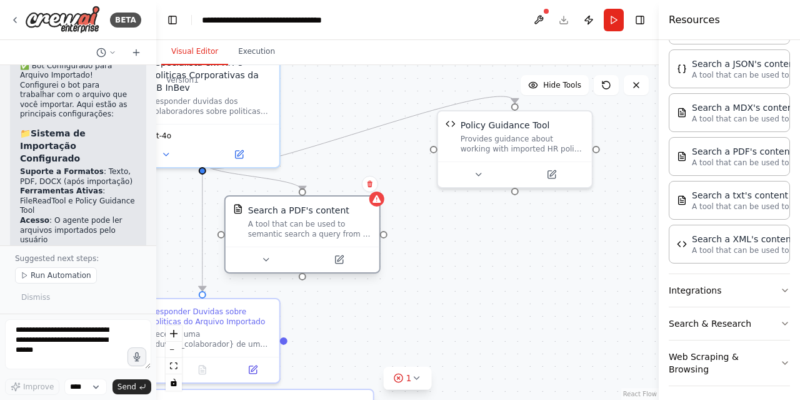
drag, startPoint x: 371, startPoint y: 211, endPoint x: 304, endPoint y: 203, distance: 67.3
click at [304, 203] on div "Search a PDF's content A tool that can be used to semantic search a query from …" at bounding box center [303, 221] width 154 height 50
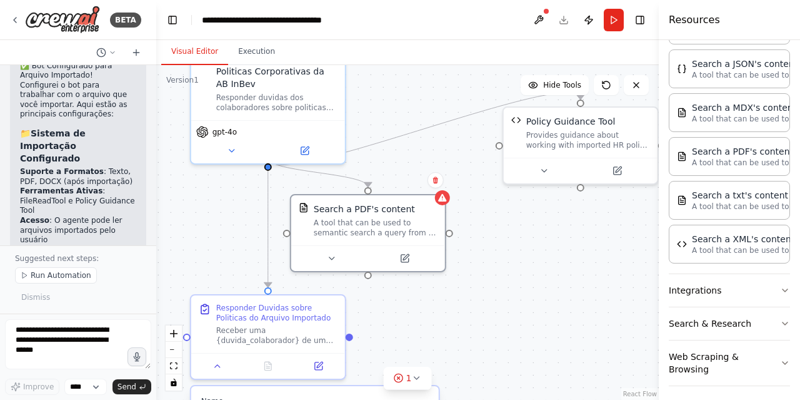
drag, startPoint x: 480, startPoint y: 266, endPoint x: 545, endPoint y: 262, distance: 65.8
click at [545, 262] on div ".deletable-edge-delete-btn { width: 20px; height: 20px; border: 0px solid #ffff…" at bounding box center [407, 232] width 503 height 334
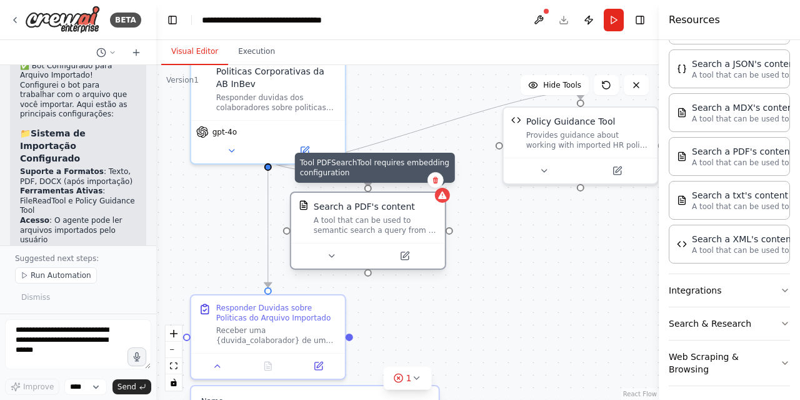
click at [447, 200] on div at bounding box center [442, 195] width 15 height 15
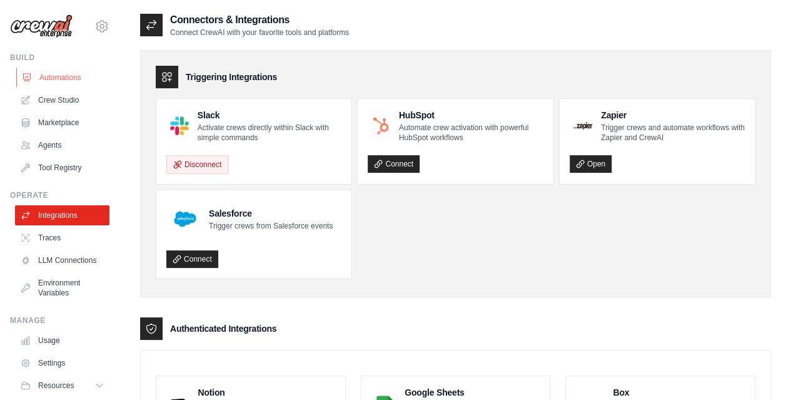
click at [58, 73] on link "Automations" at bounding box center [63, 78] width 94 height 20
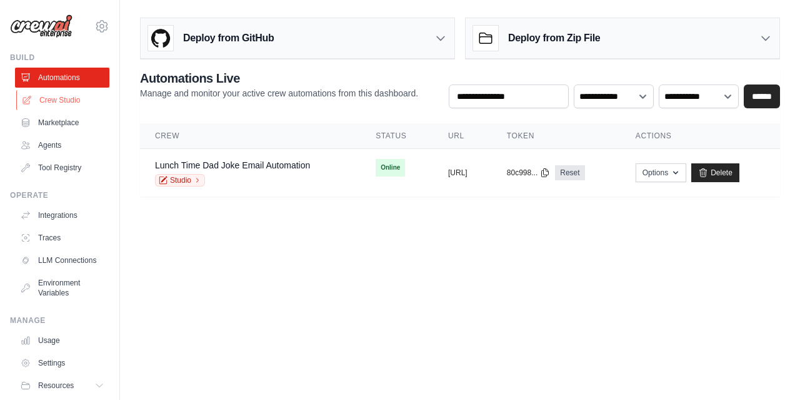
click at [59, 102] on link "Crew Studio" at bounding box center [63, 100] width 94 height 20
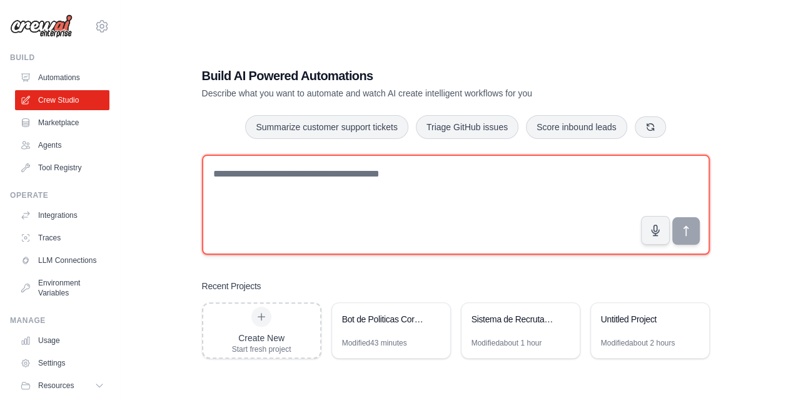
click at [306, 184] on textarea at bounding box center [456, 204] width 508 height 100
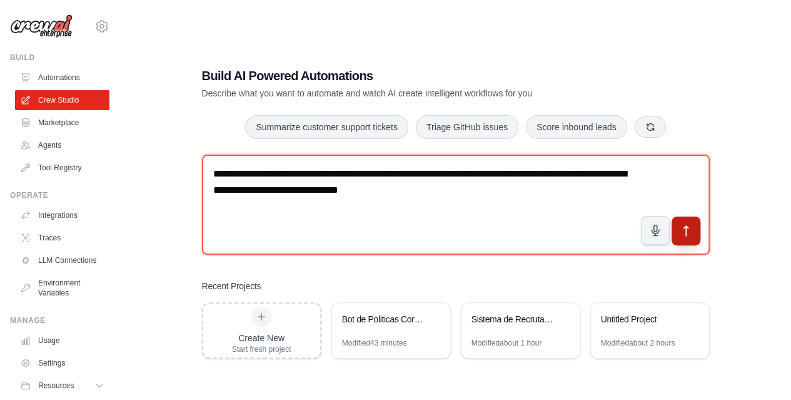
type textarea "**********"
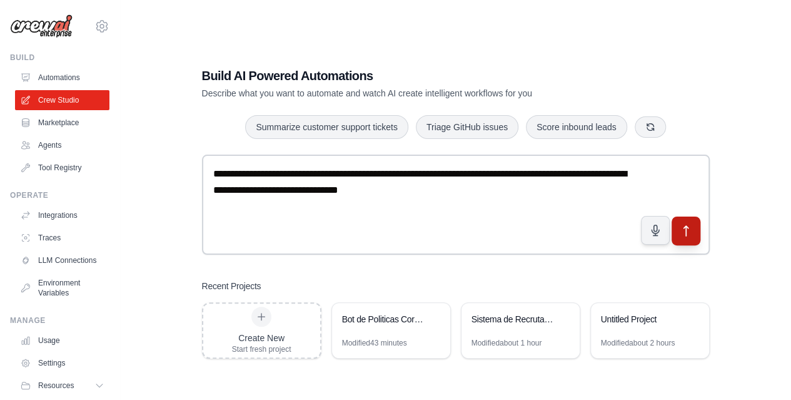
click at [685, 233] on icon "submit" at bounding box center [685, 231] width 4 height 10
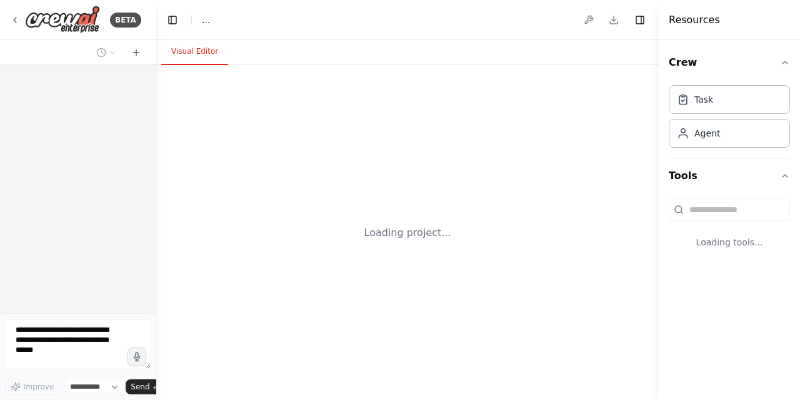
select select "****"
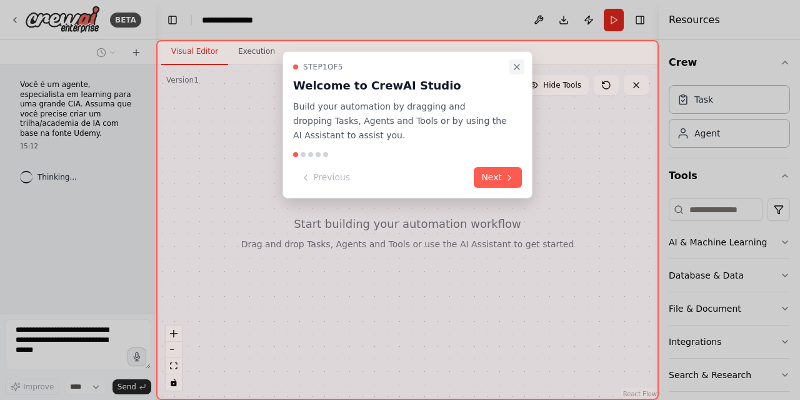
click at [515, 69] on icon "Close walkthrough" at bounding box center [517, 67] width 10 height 10
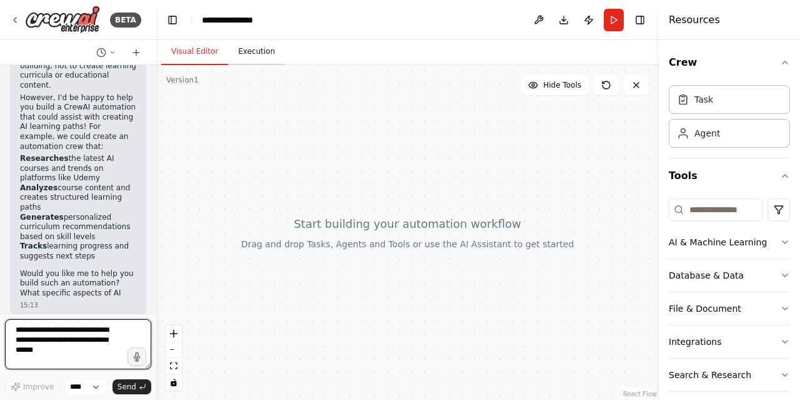
scroll to position [171, 0]
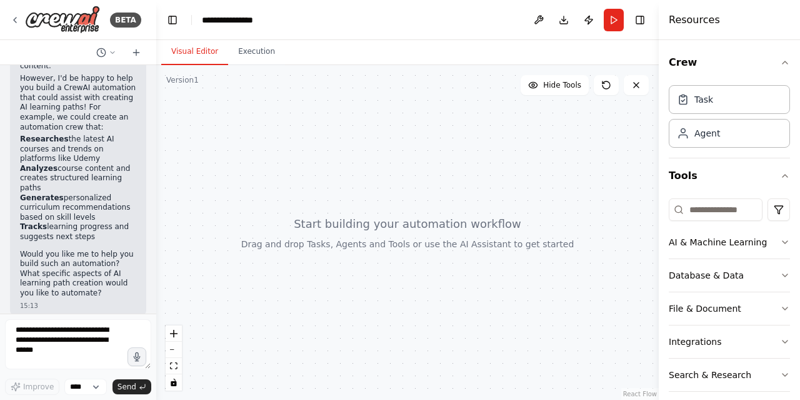
drag, startPoint x: 357, startPoint y: 134, endPoint x: 435, endPoint y: 175, distance: 88.1
click at [435, 175] on div at bounding box center [407, 232] width 503 height 334
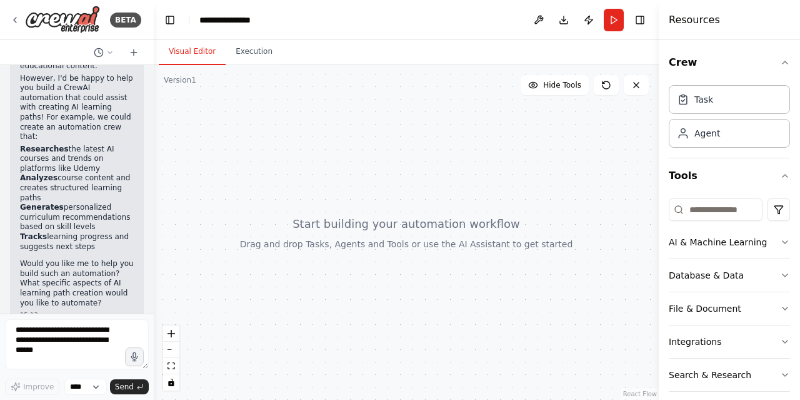
drag, startPoint x: 151, startPoint y: 219, endPoint x: 154, endPoint y: 139, distance: 80.7
click at [154, 139] on div "**********" at bounding box center [400, 200] width 800 height 400
drag, startPoint x: 278, startPoint y: 169, endPoint x: 288, endPoint y: 207, distance: 39.4
click at [344, 202] on div at bounding box center [406, 232] width 505 height 334
click at [100, 341] on textarea at bounding box center [77, 344] width 144 height 50
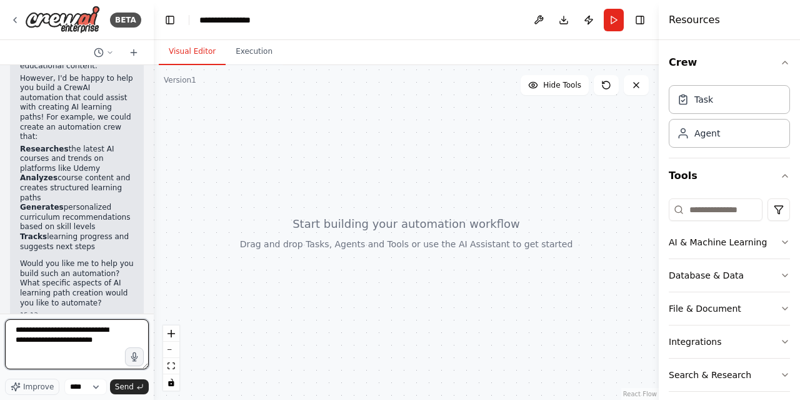
type textarea "**********"
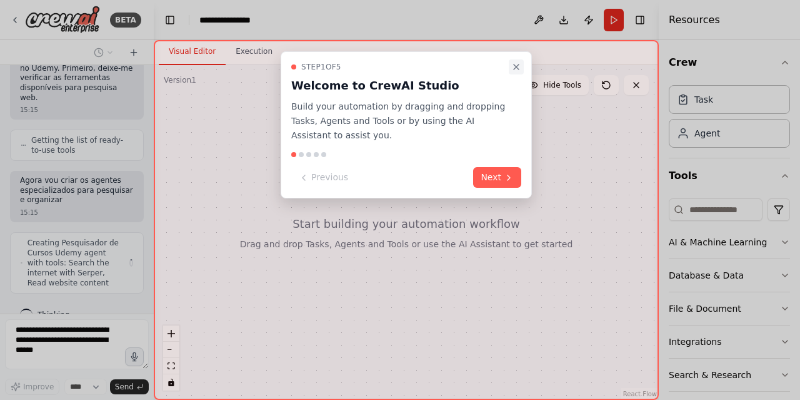
scroll to position [560, 0]
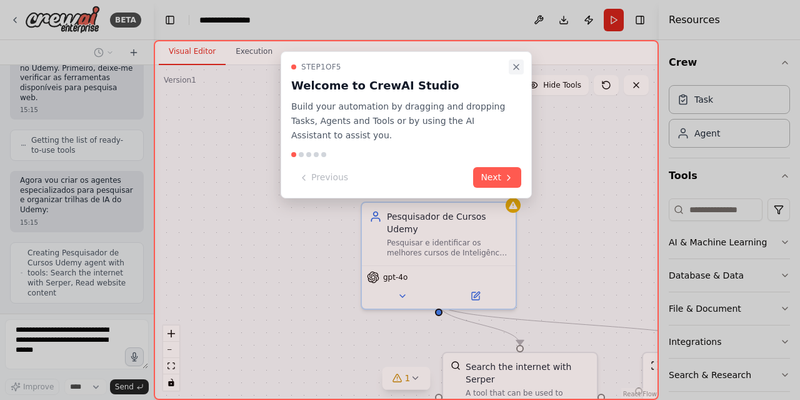
click at [513, 64] on icon "Close walkthrough" at bounding box center [516, 67] width 10 height 10
click at [513, 65] on div ".deletable-edge-delete-btn { width: 20px; height: 20px; border: 0px solid #ffff…" at bounding box center [406, 232] width 505 height 334
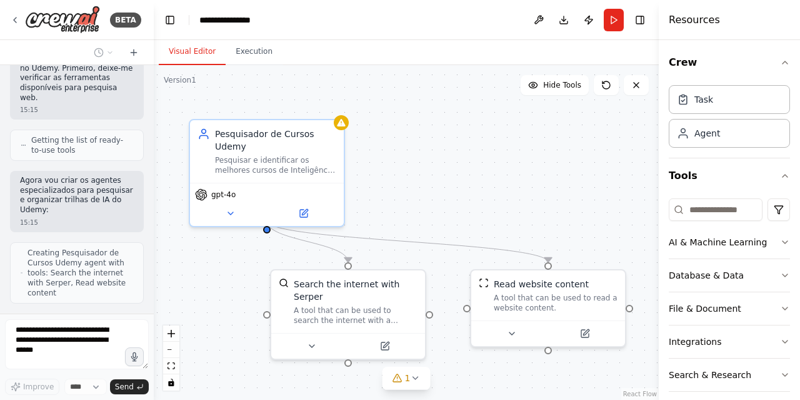
drag, startPoint x: 594, startPoint y: 241, endPoint x: 420, endPoint y: 158, distance: 193.0
click at [420, 158] on div ".deletable-edge-delete-btn { width: 20px; height: 20px; border: 0px solid #ffff…" at bounding box center [406, 232] width 505 height 334
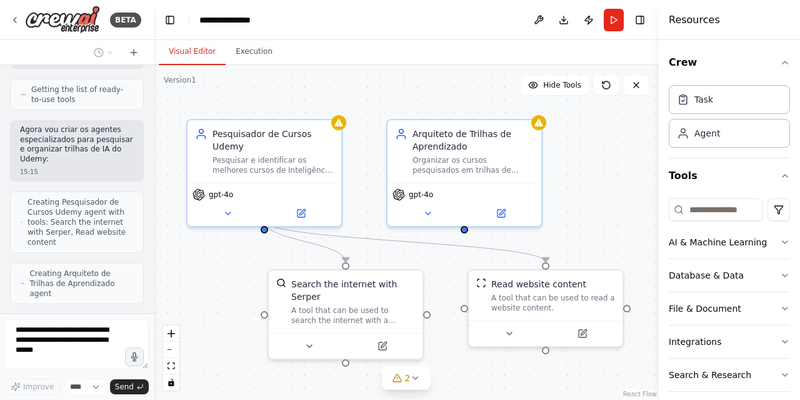
scroll to position [671, 0]
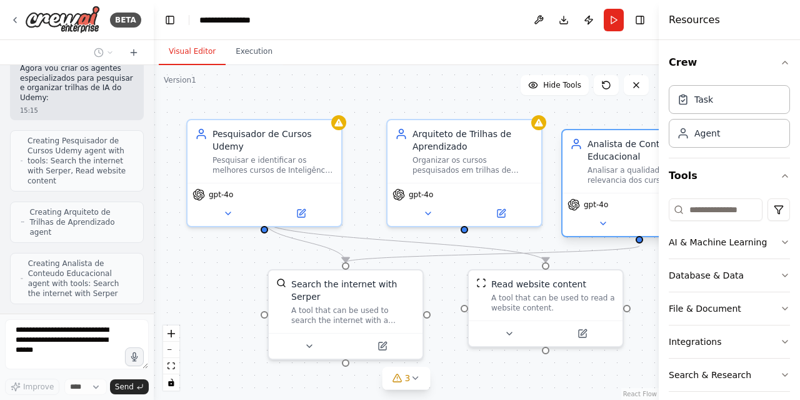
drag, startPoint x: 590, startPoint y: 150, endPoint x: 566, endPoint y: 159, distance: 25.5
click at [566, 159] on div "Analista de Conteudo Educacional Analisar a qualidade e relevancia dos cursos e…" at bounding box center [640, 161] width 154 height 63
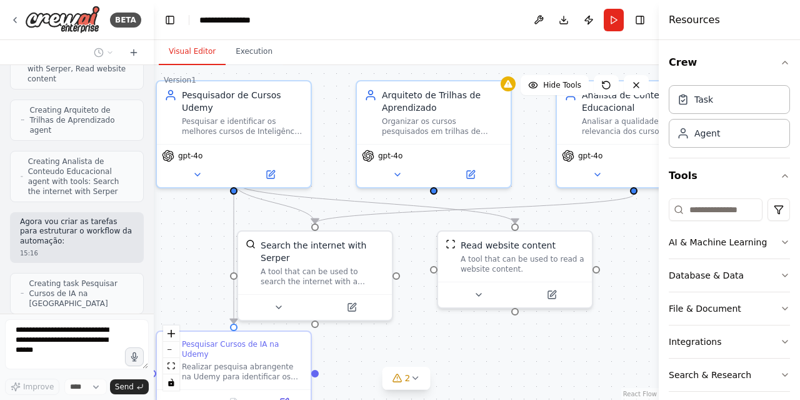
scroll to position [814, 0]
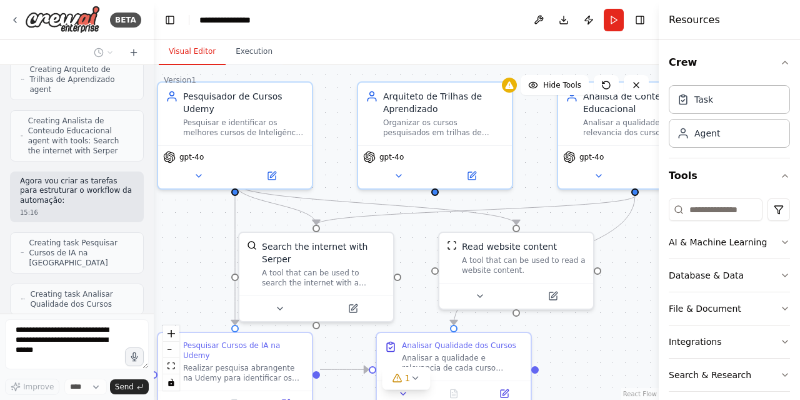
drag, startPoint x: 637, startPoint y: 276, endPoint x: 608, endPoint y: 238, distance: 47.7
click at [608, 238] on div ".deletable-edge-delete-btn { width: 20px; height: 20px; border: 0px solid #ffff…" at bounding box center [406, 232] width 505 height 334
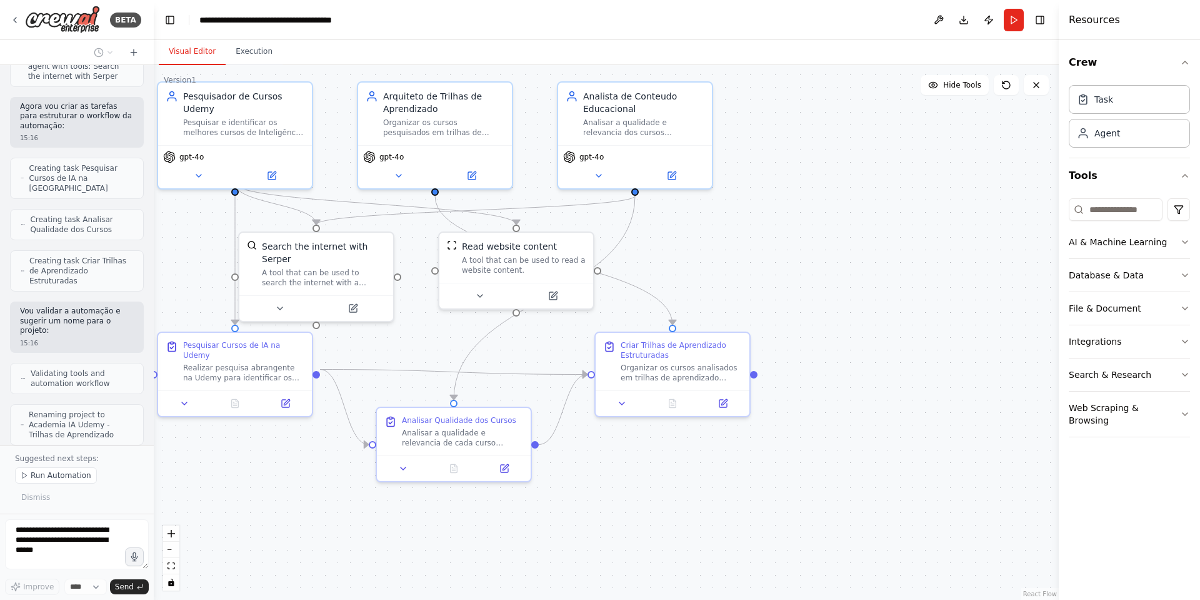
scroll to position [909, 0]
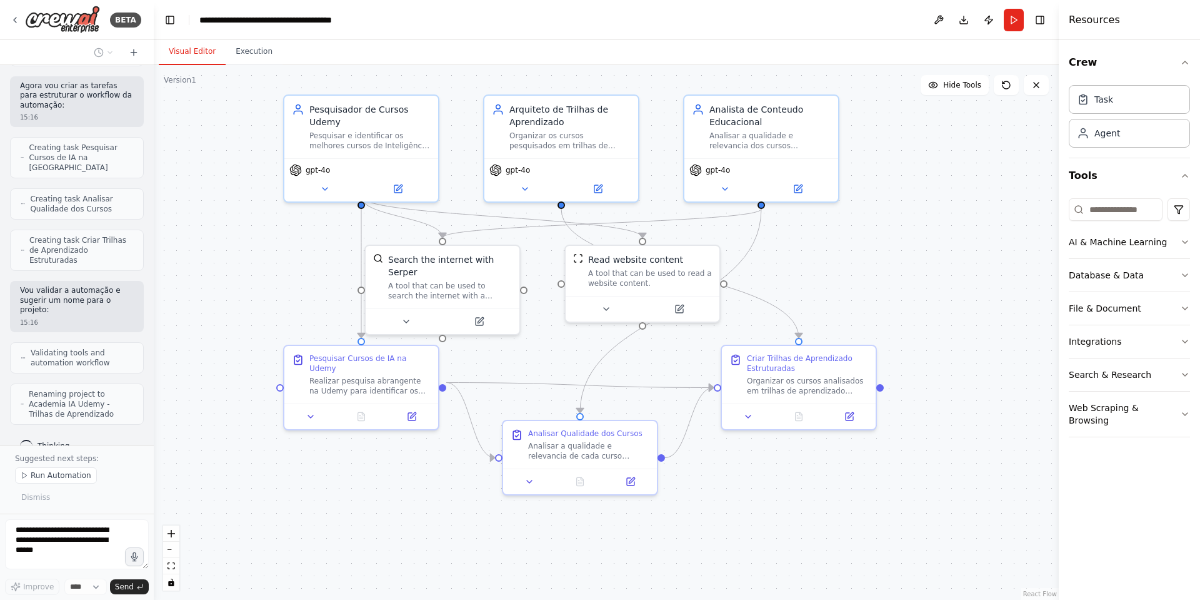
drag, startPoint x: 807, startPoint y: 169, endPoint x: 933, endPoint y: 182, distance: 127.0
click at [800, 182] on div ".deletable-edge-delete-btn { width: 20px; height: 20px; border: 0px solid #ffff…" at bounding box center [606, 332] width 905 height 535
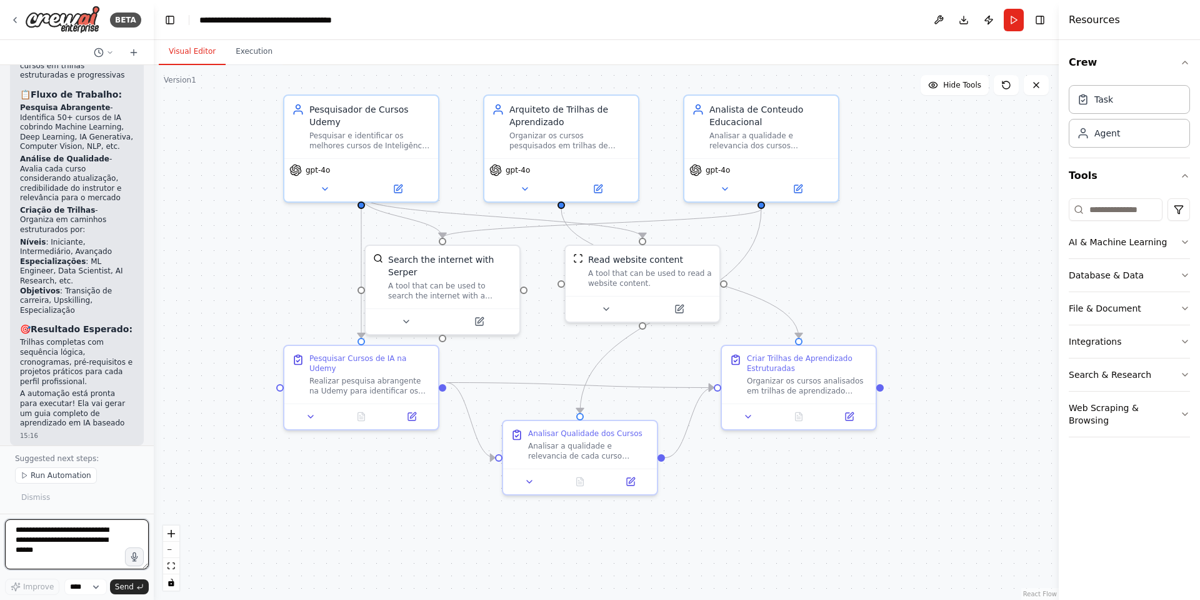
scroll to position [1522, 0]
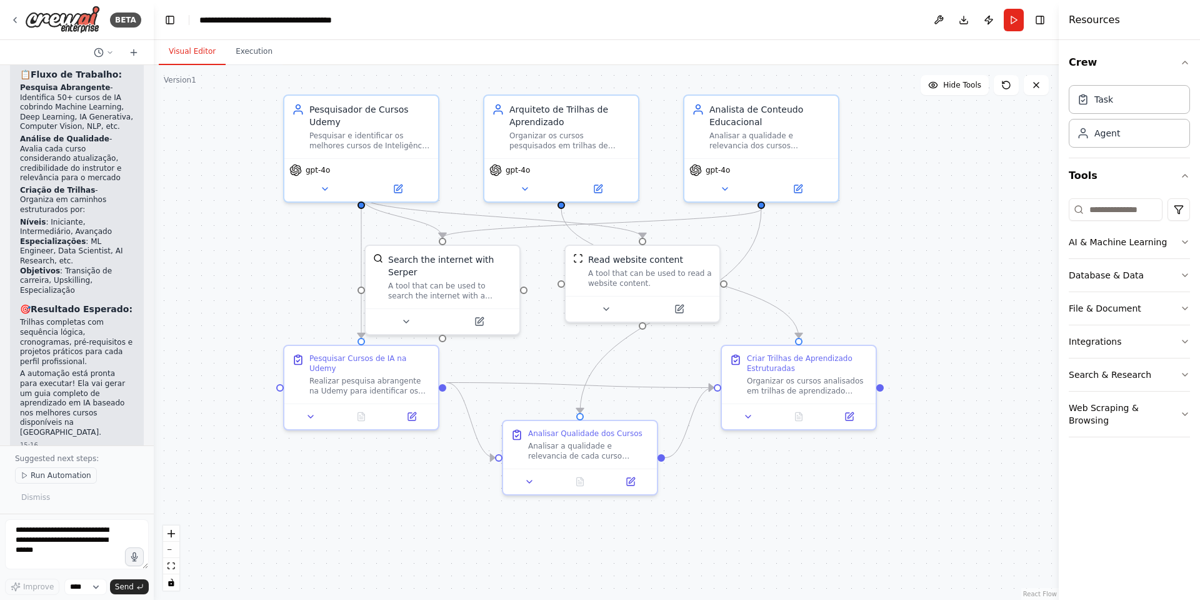
click at [54, 399] on span "Run Automation" at bounding box center [61, 475] width 61 height 10
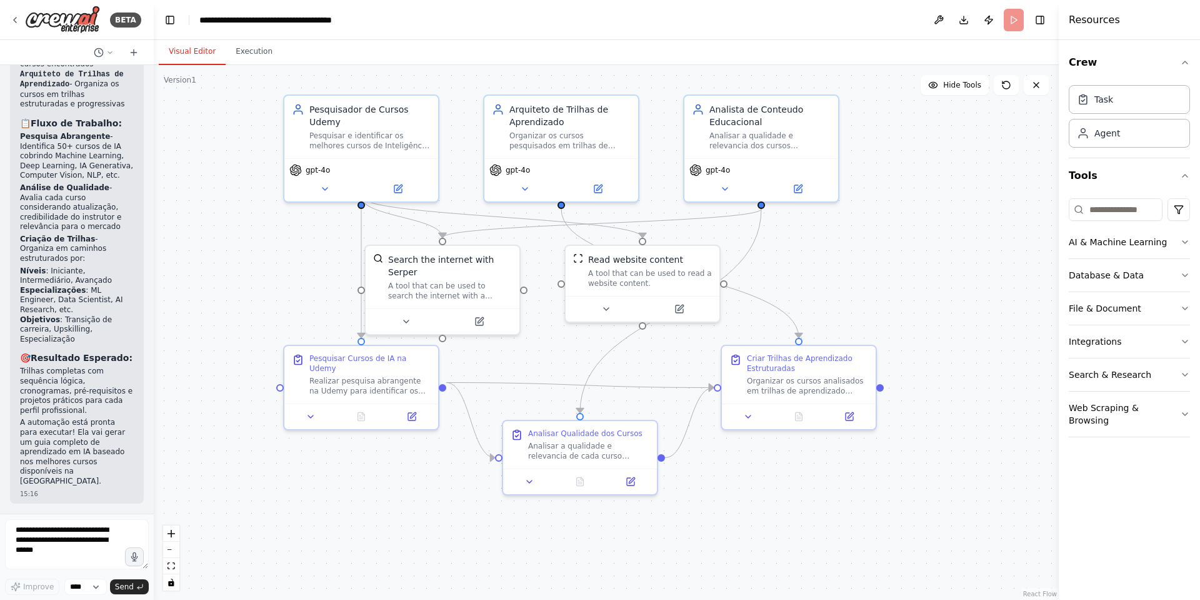
scroll to position [1475, 0]
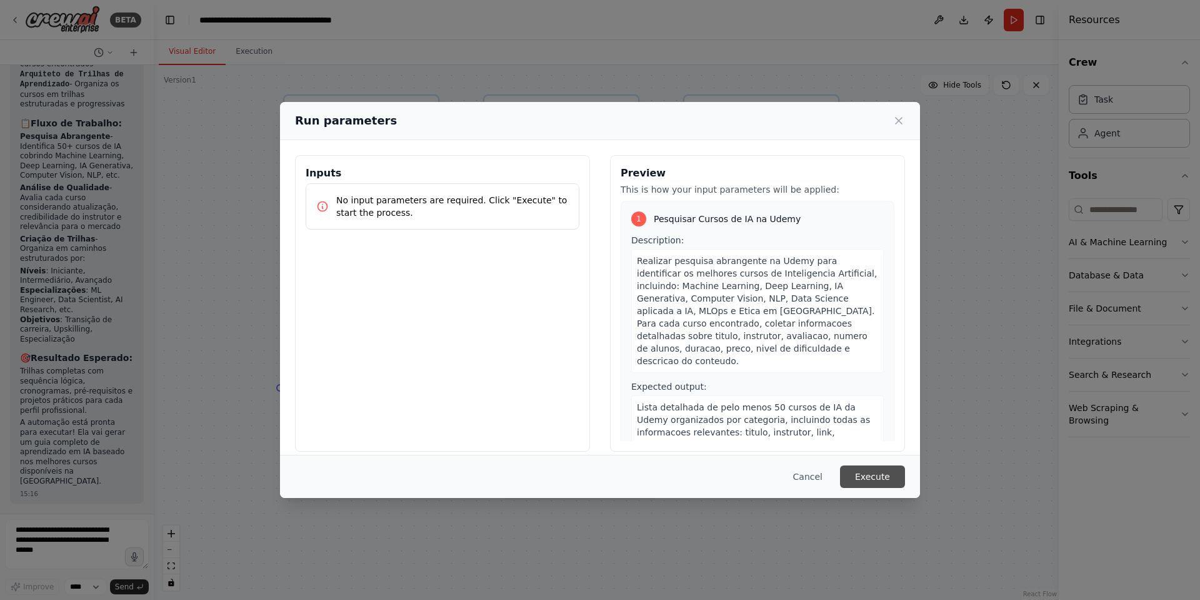
click at [800, 399] on button "Execute" at bounding box center [872, 476] width 65 height 23
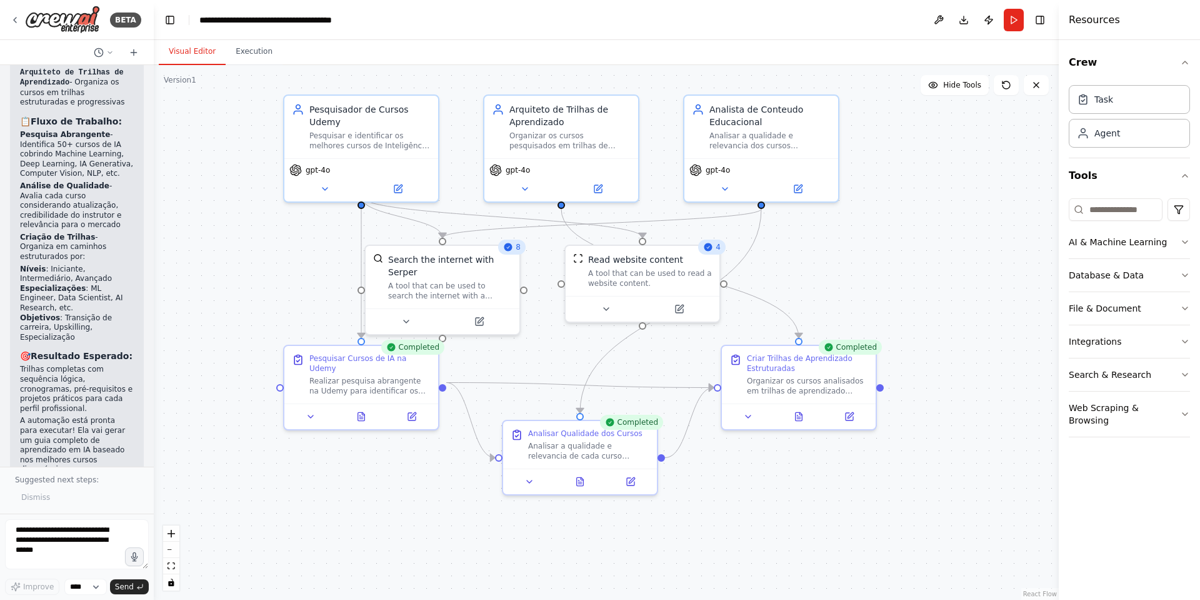
scroll to position [1522, 0]
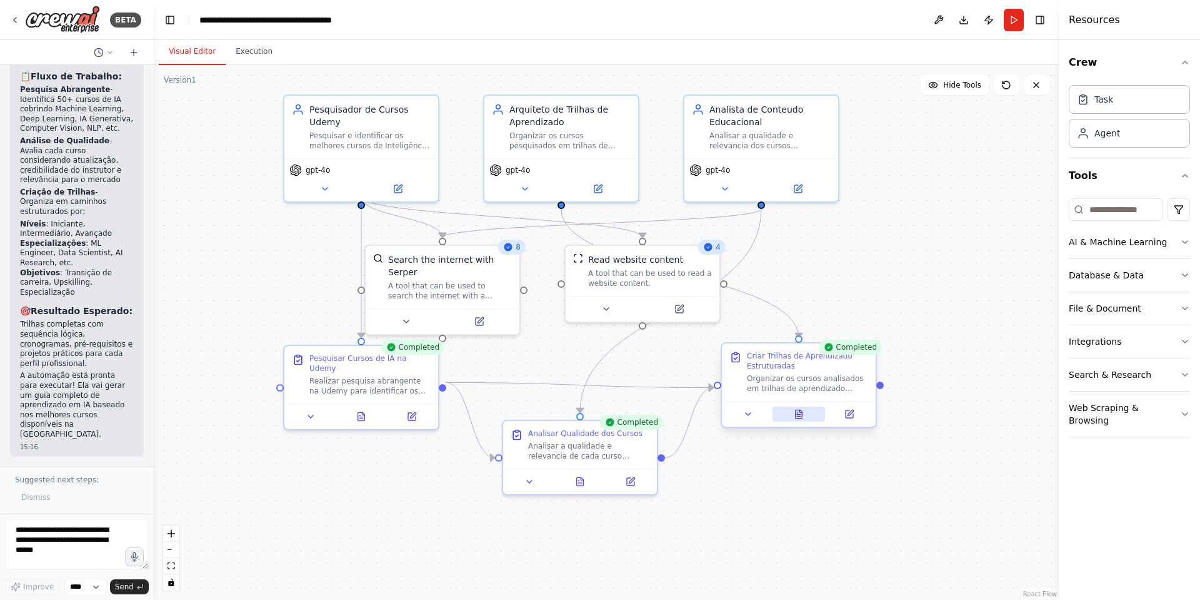
click at [797, 399] on icon at bounding box center [799, 414] width 7 height 8
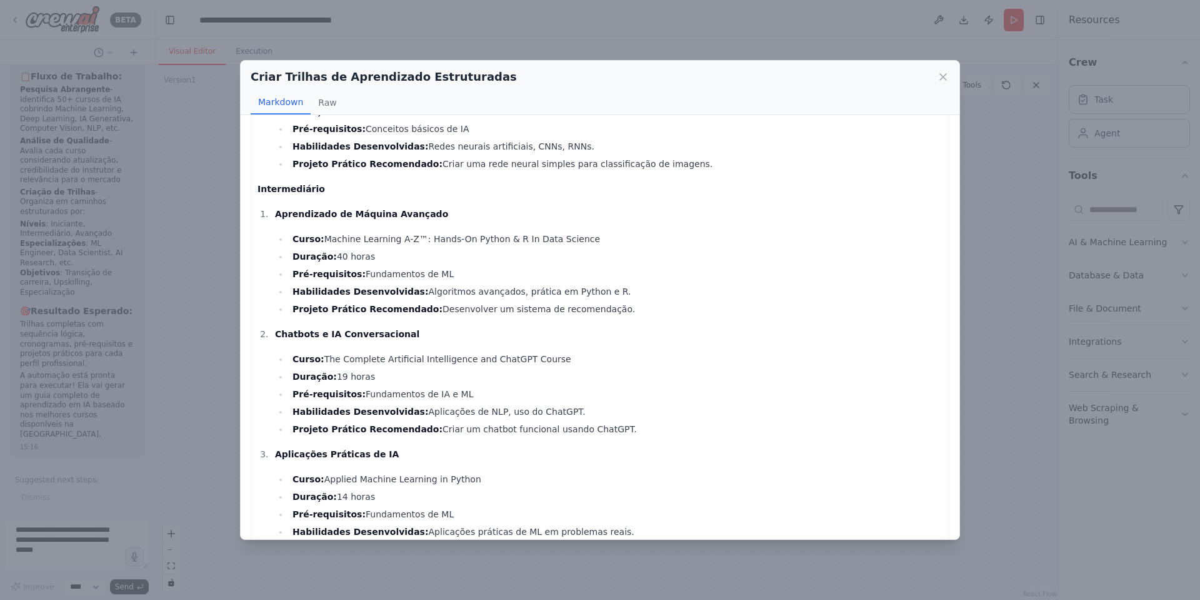
scroll to position [0, 0]
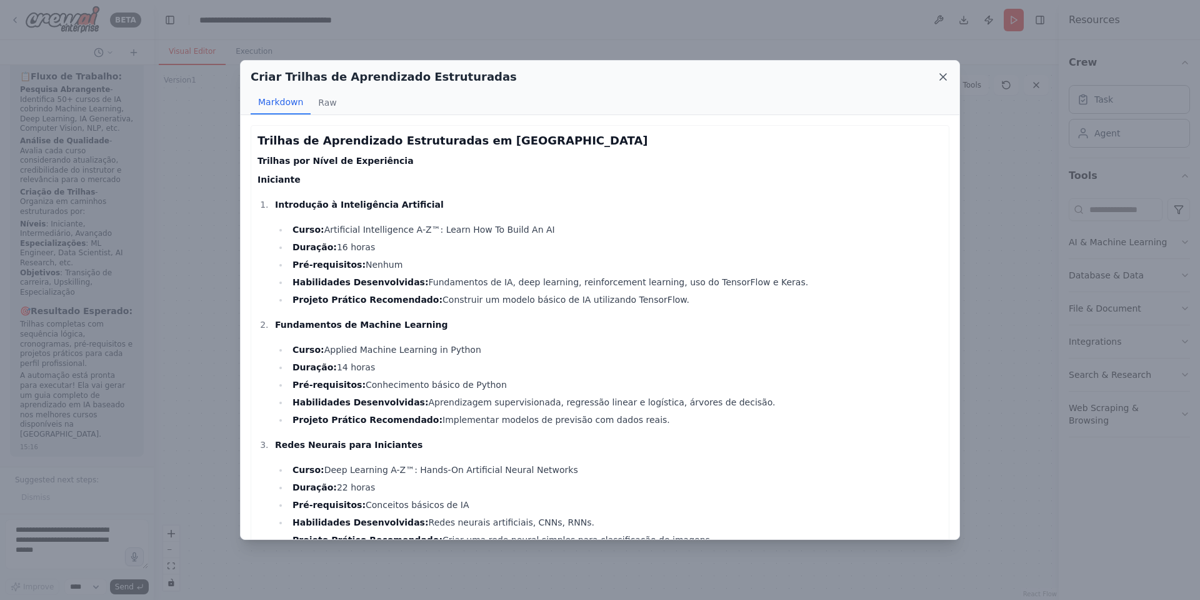
click at [800, 74] on icon at bounding box center [943, 77] width 13 height 13
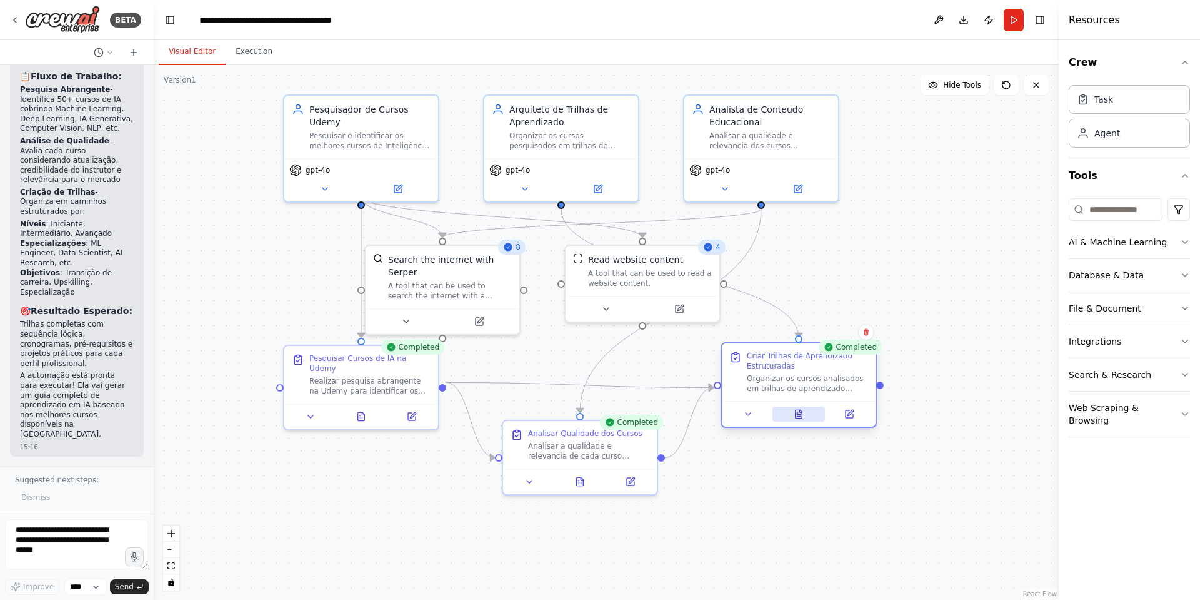
click at [796, 399] on icon at bounding box center [799, 414] width 7 height 8
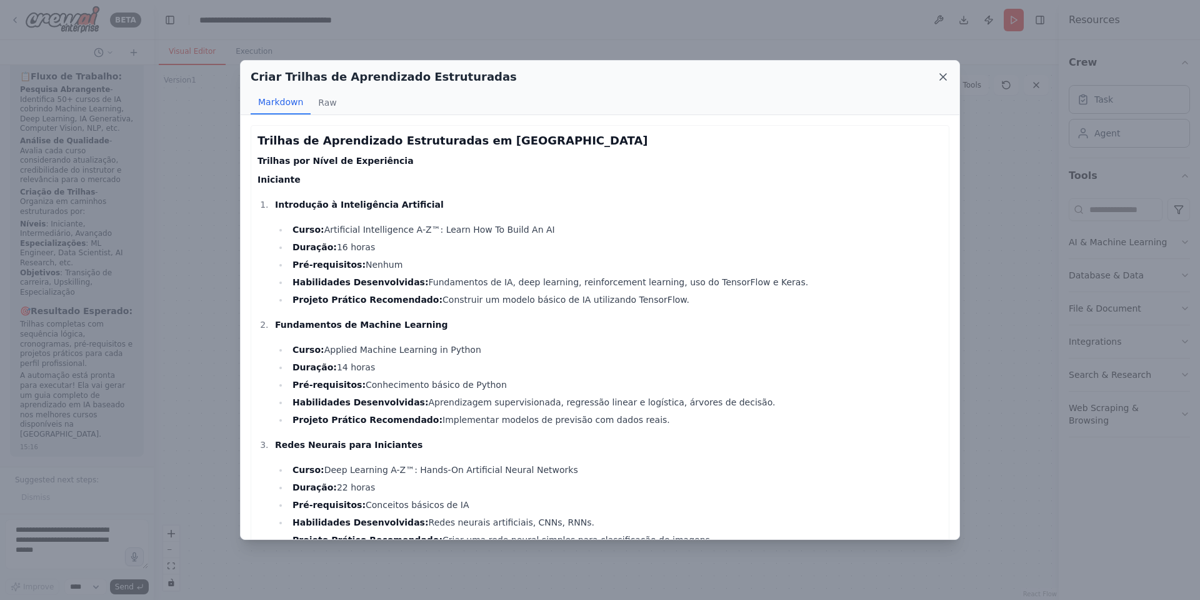
click at [800, 74] on icon at bounding box center [943, 77] width 13 height 13
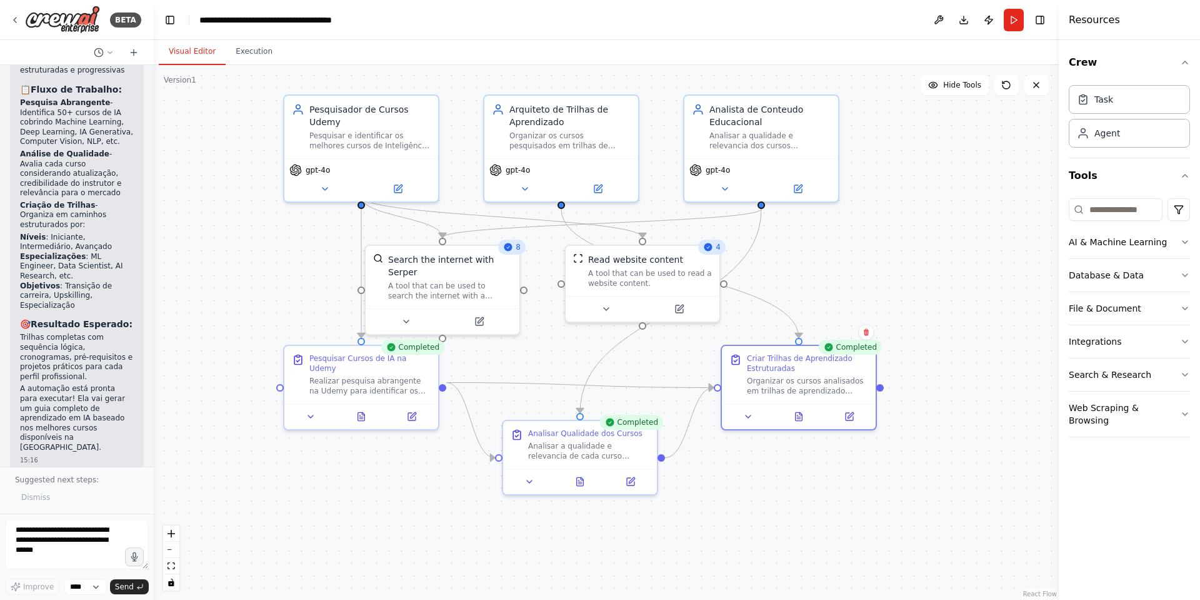
scroll to position [1522, 0]
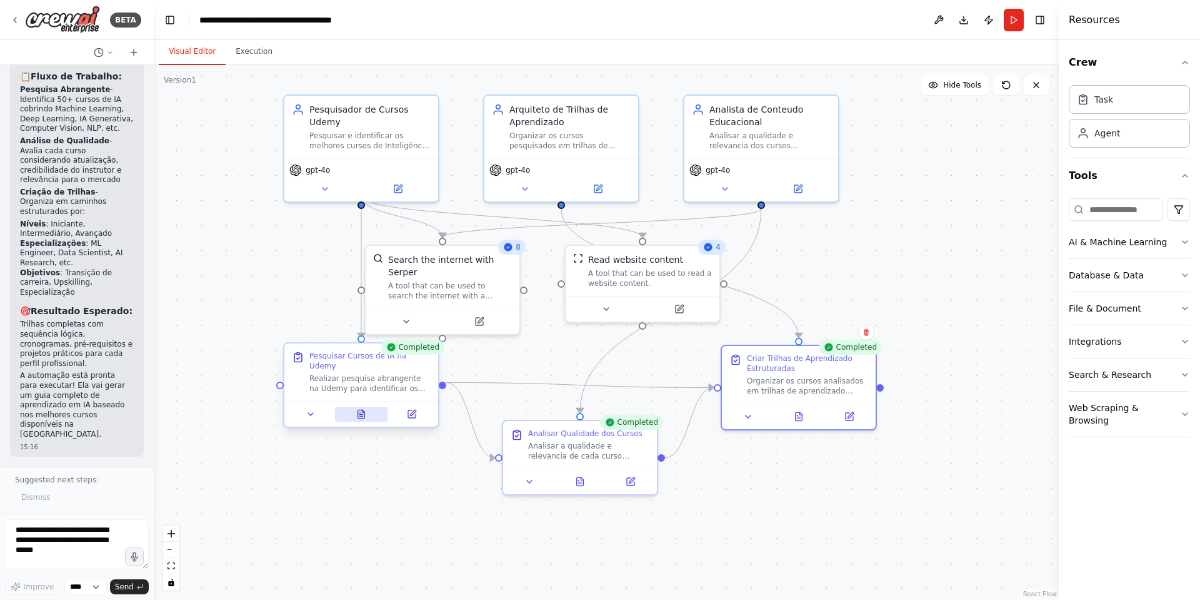
click at [359, 399] on icon at bounding box center [361, 414] width 7 height 8
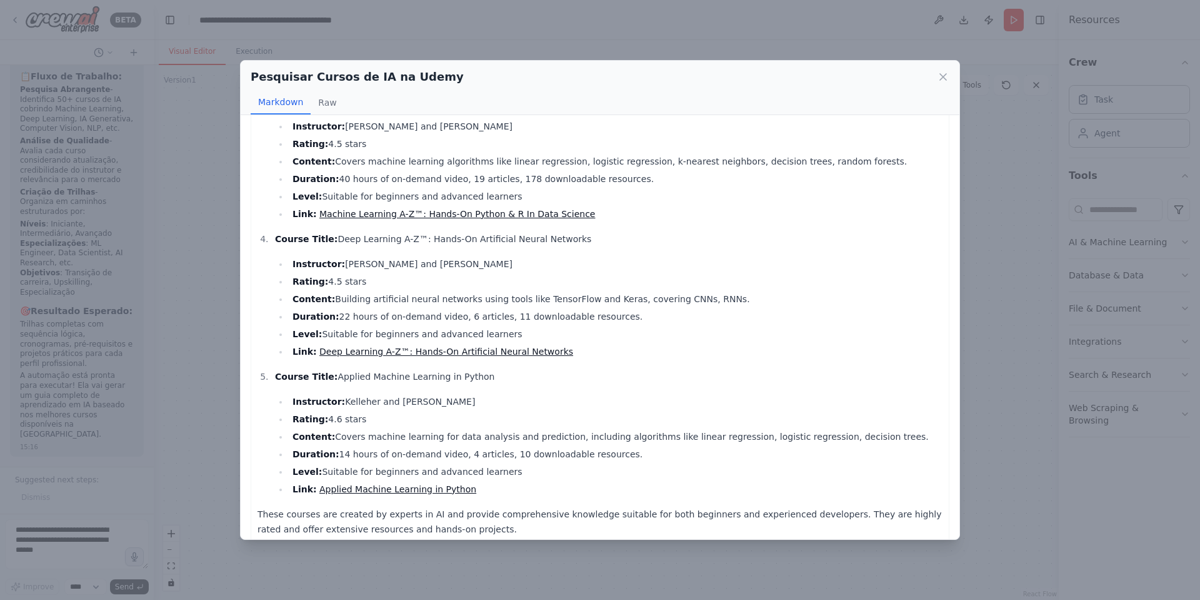
scroll to position [353, 0]
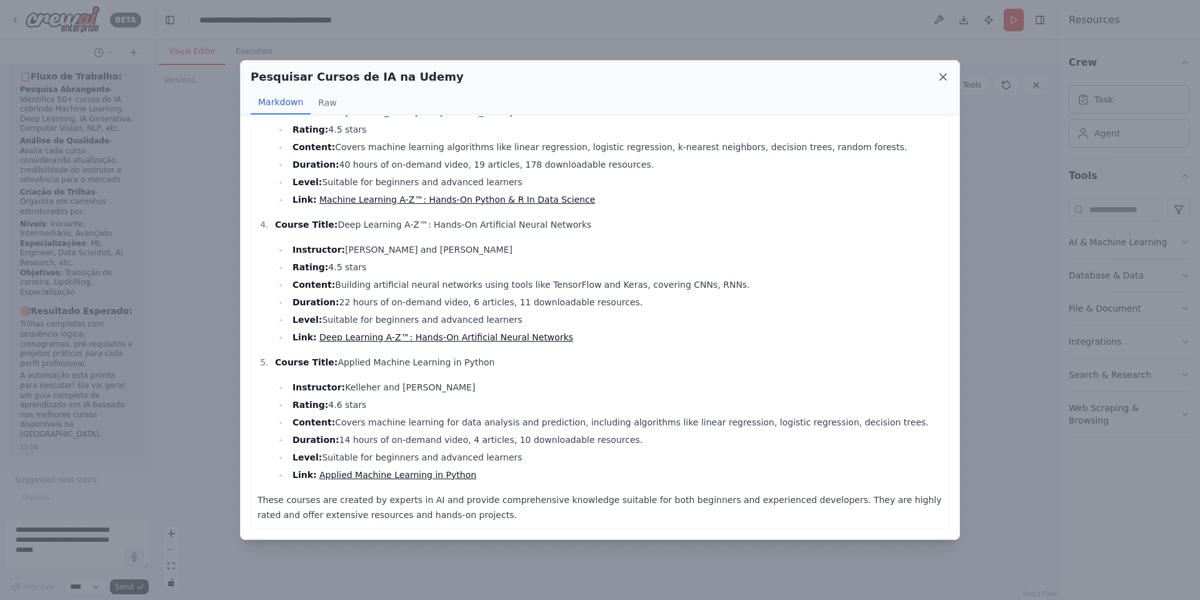
click at [800, 77] on icon at bounding box center [943, 77] width 13 height 13
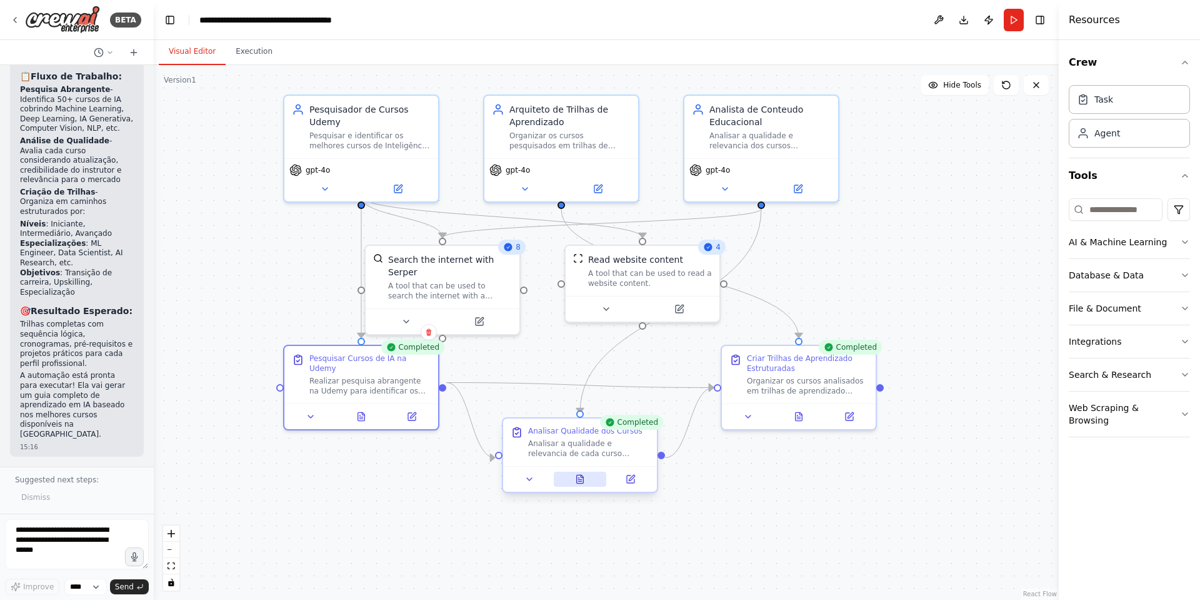
click at [580, 399] on icon at bounding box center [580, 479] width 7 height 8
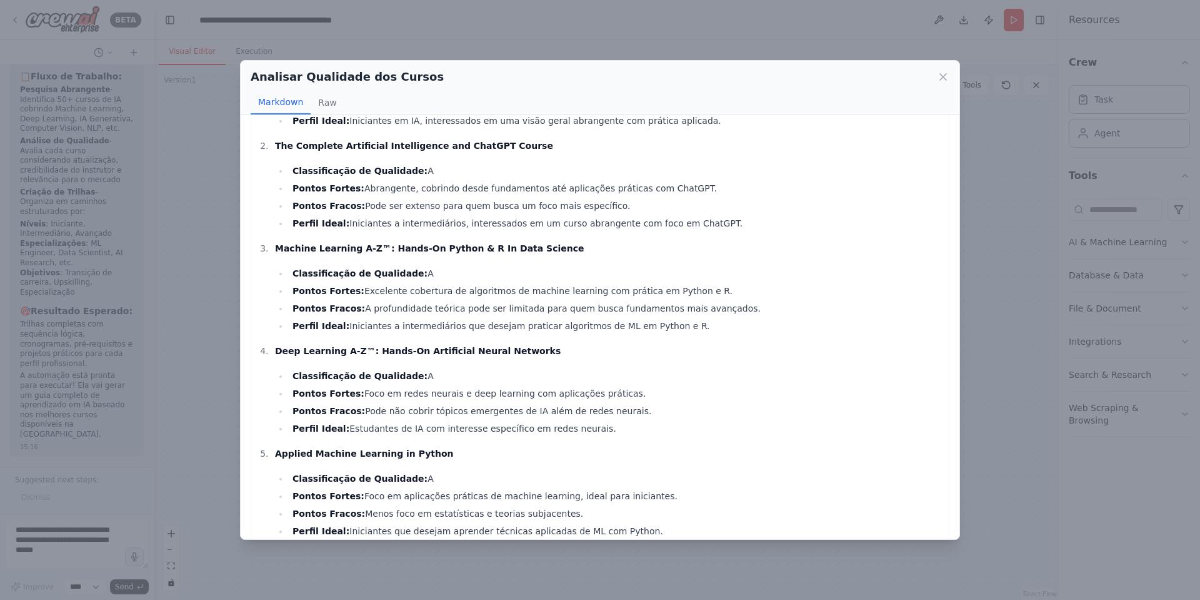
scroll to position [178, 0]
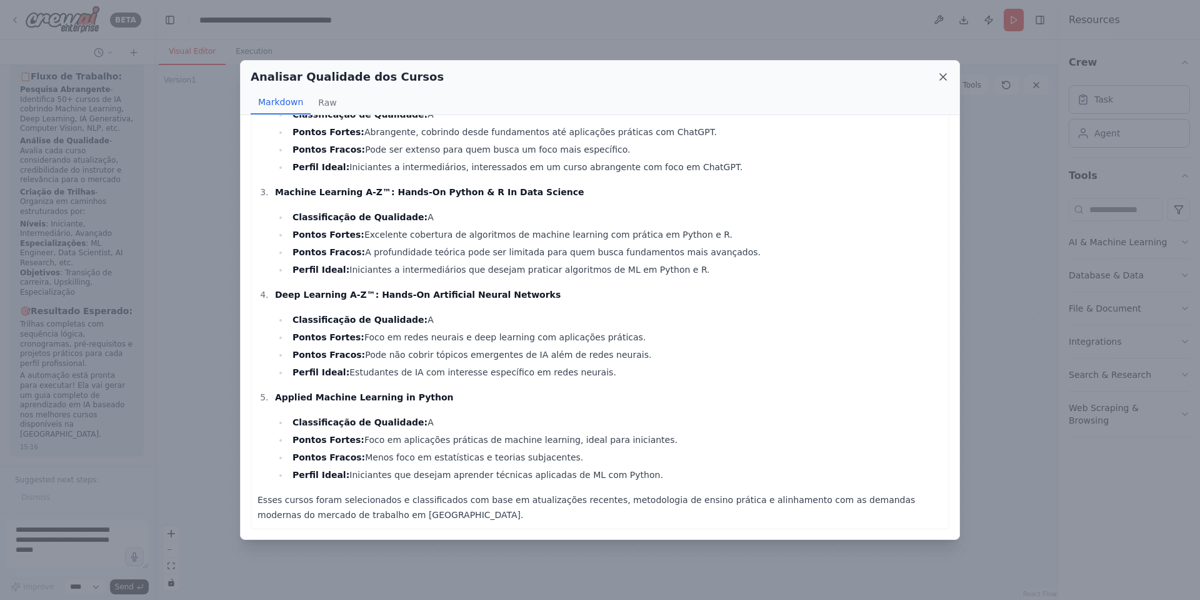
click at [800, 77] on icon at bounding box center [943, 77] width 13 height 13
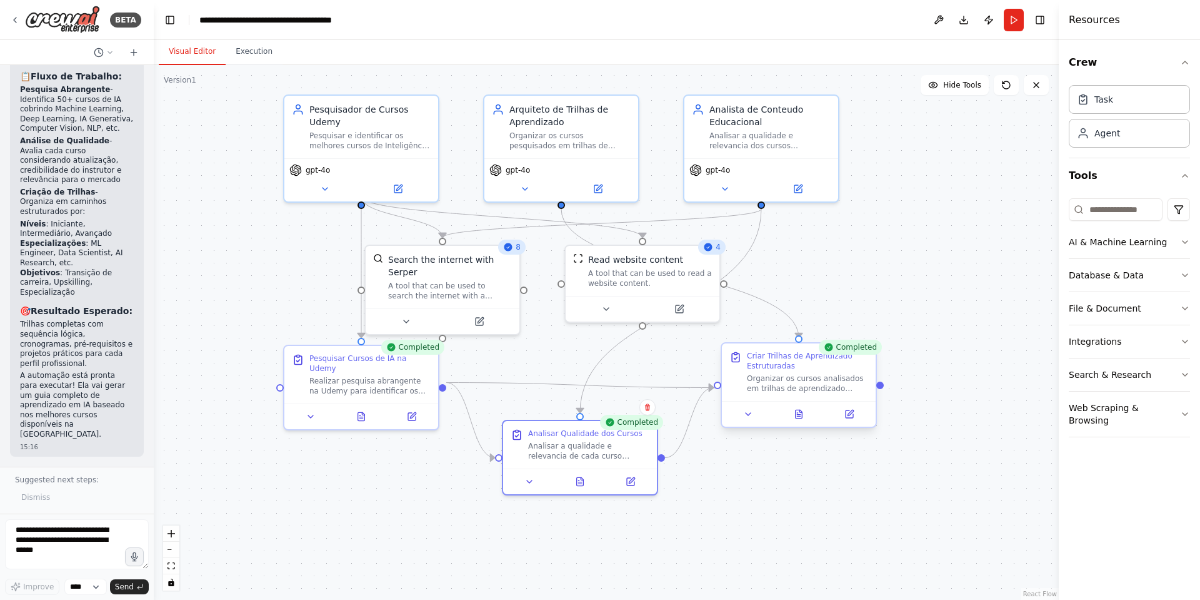
click at [800, 399] on div at bounding box center [799, 414] width 154 height 26
click at [800, 399] on button at bounding box center [799, 413] width 53 height 15
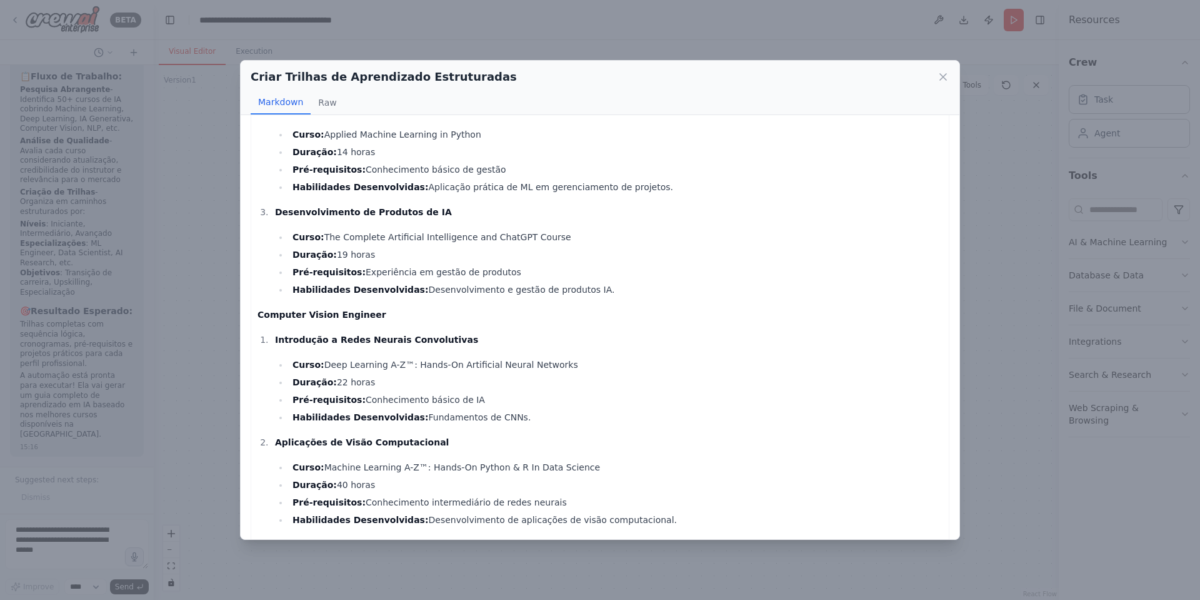
scroll to position [2384, 0]
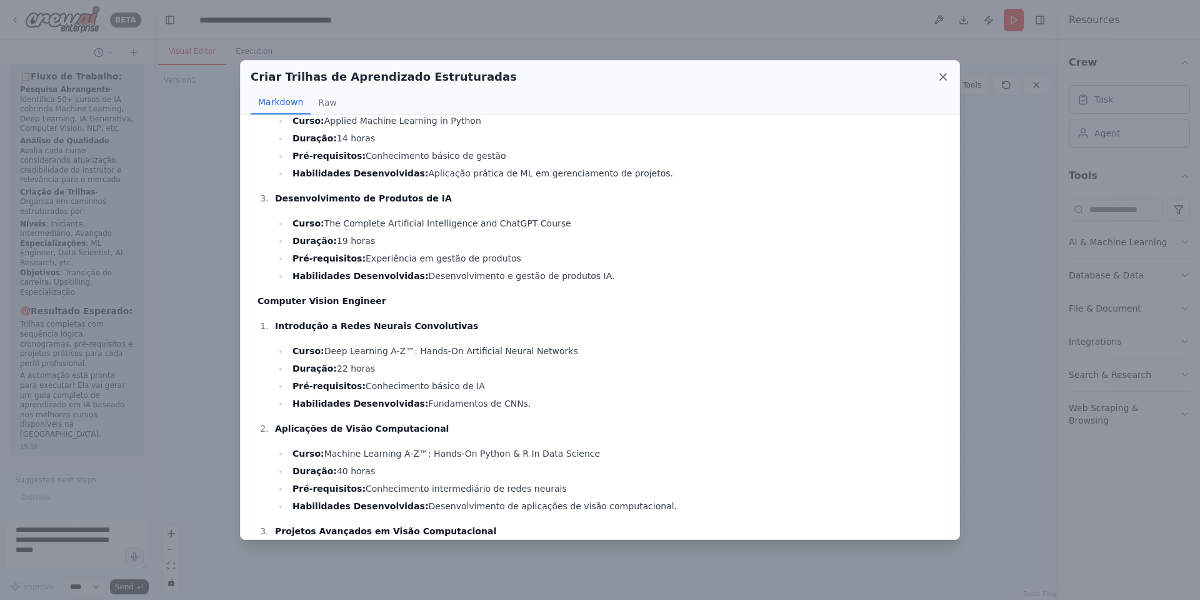
click at [800, 76] on icon at bounding box center [943, 77] width 13 height 13
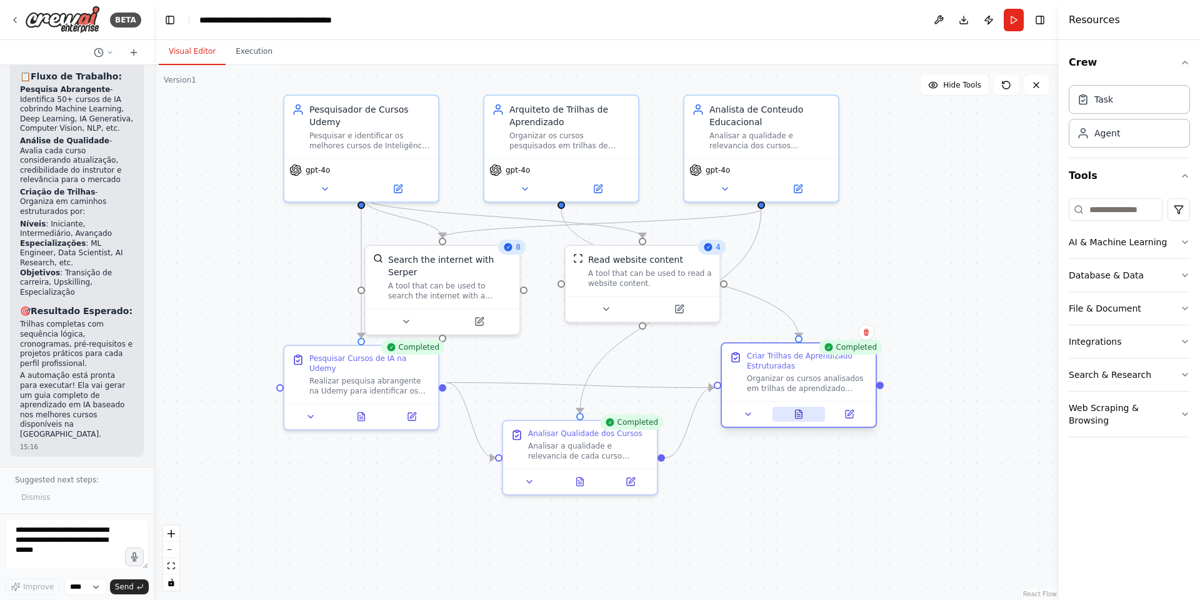
click at [800, 399] on icon at bounding box center [799, 414] width 7 height 8
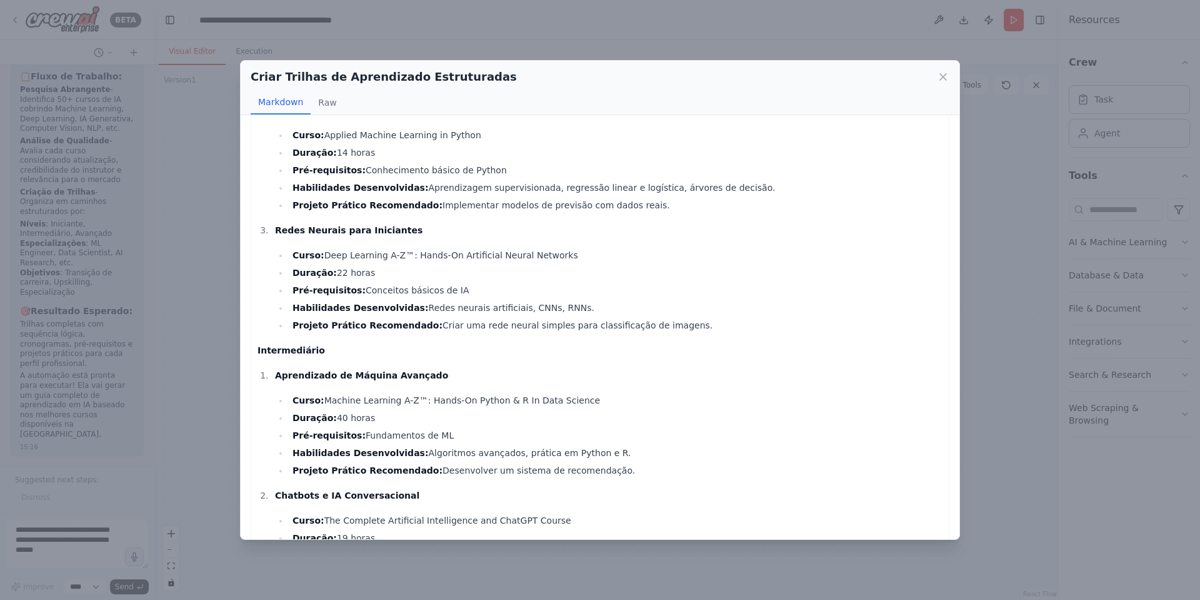
scroll to position [109, 0]
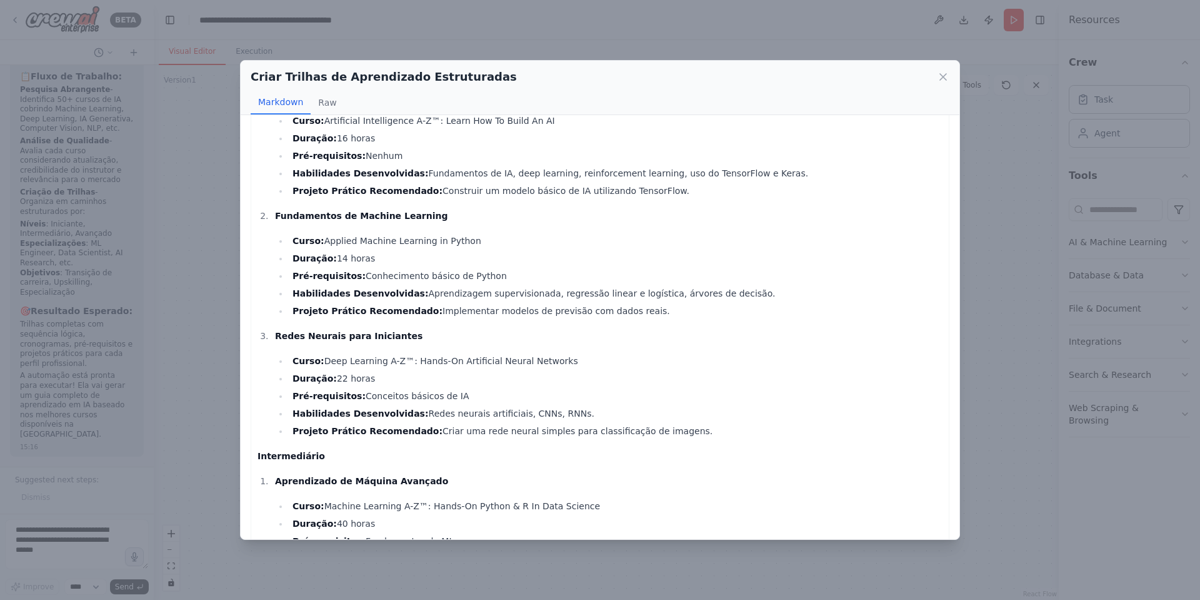
click at [800, 163] on div "Trilhas de Aprendizado Estruturadas em IA Trilhas por Nível de Experiência Inic…" at bounding box center [600, 327] width 719 height 424
click at [800, 78] on icon at bounding box center [943, 77] width 6 height 6
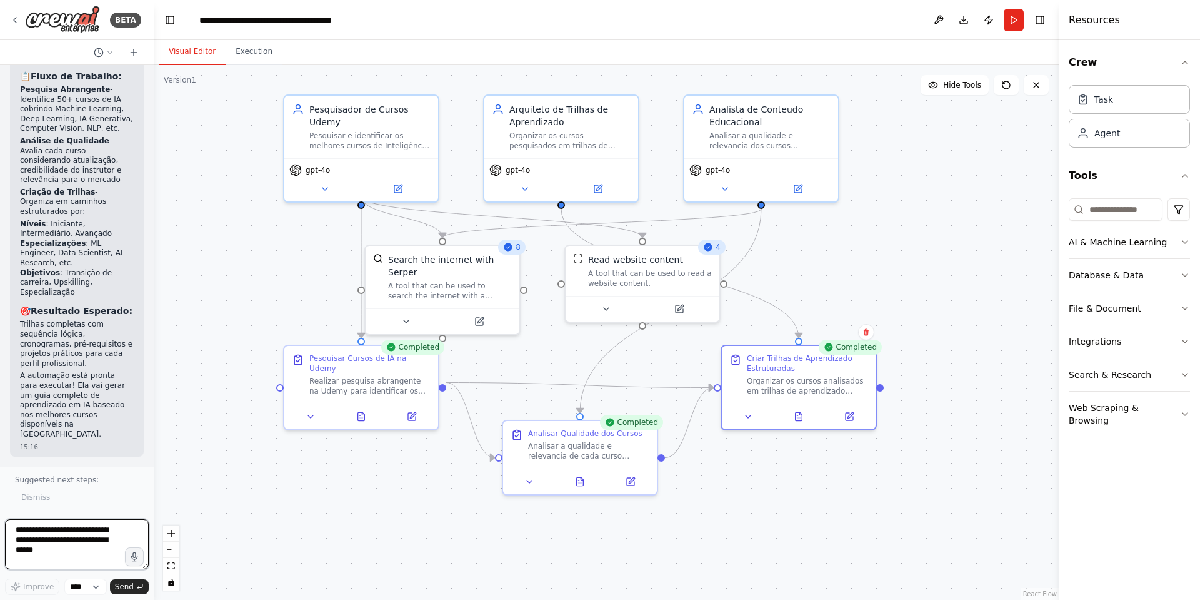
click at [80, 399] on textarea at bounding box center [77, 544] width 144 height 50
type textarea "**********"
click at [128, 399] on span "Send" at bounding box center [124, 586] width 19 height 10
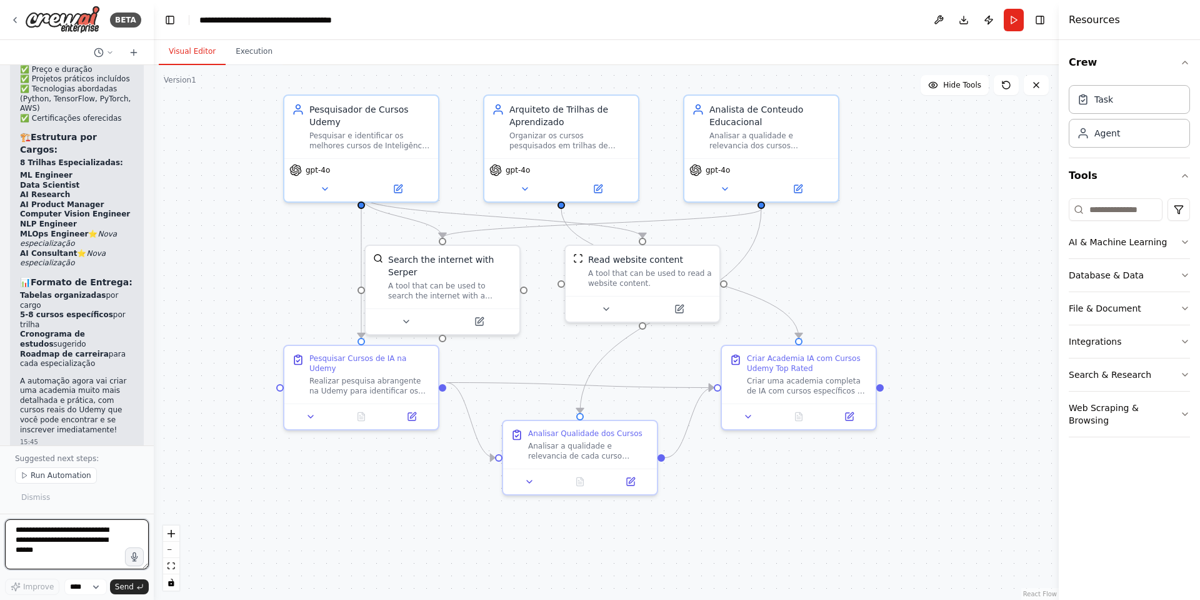
scroll to position [2810, 0]
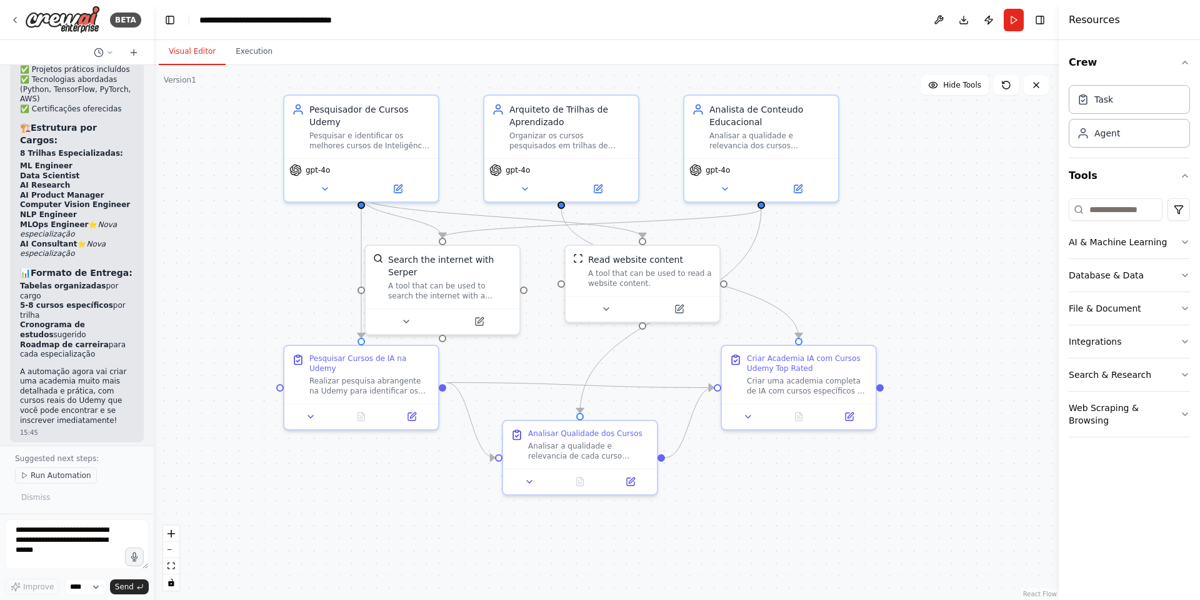
click at [72, 399] on span "Run Automation" at bounding box center [61, 475] width 61 height 10
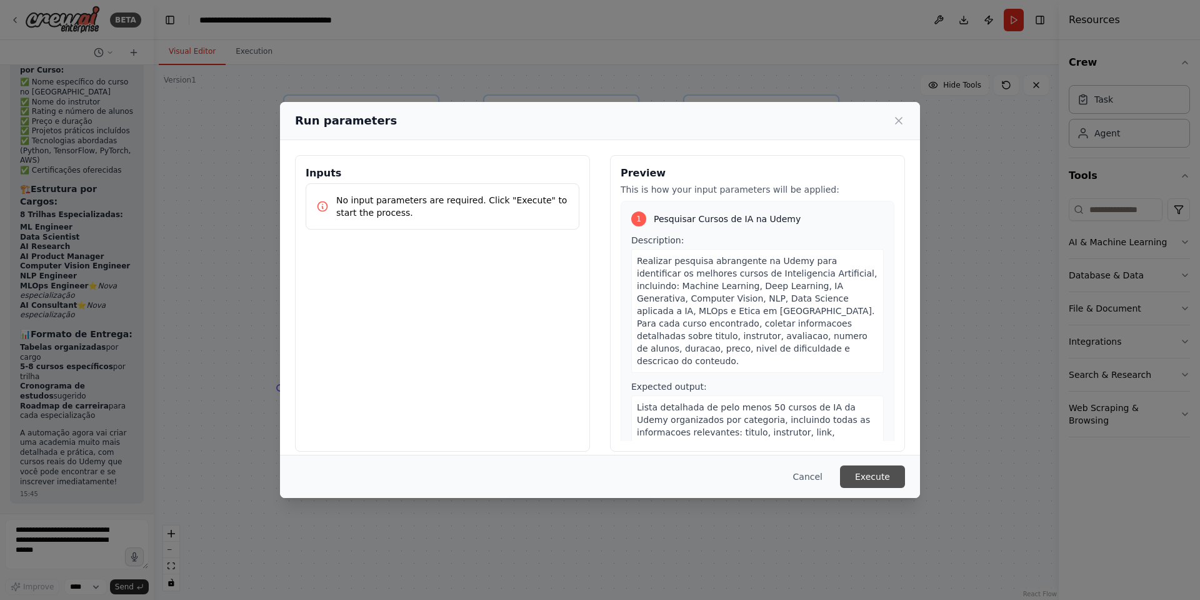
click at [800, 399] on button "Execute" at bounding box center [872, 476] width 65 height 23
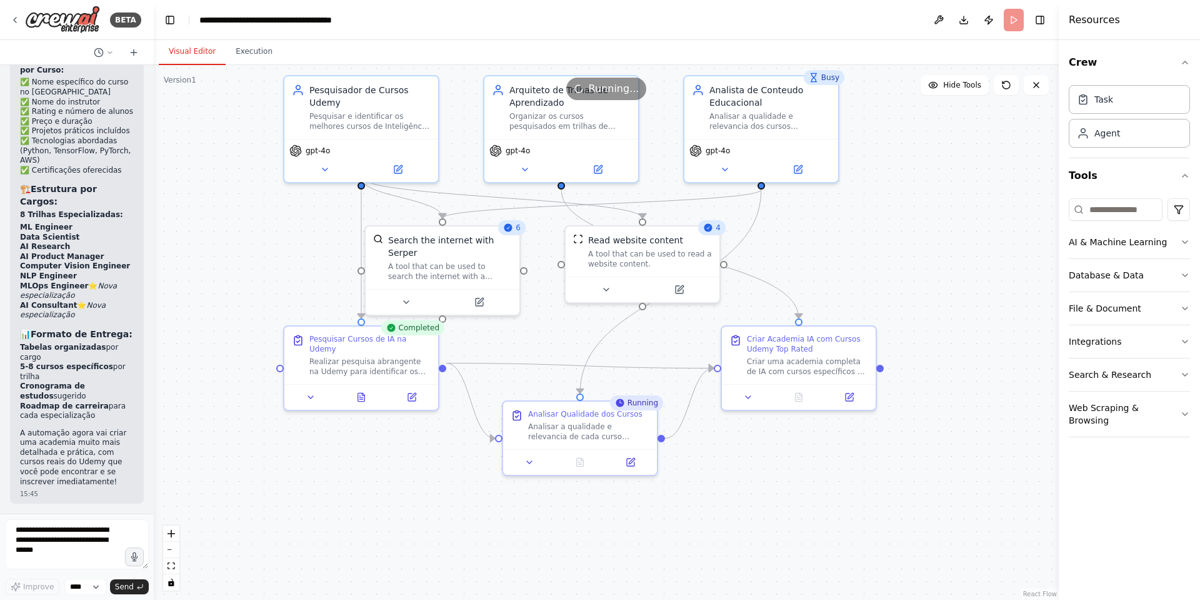
drag, startPoint x: 831, startPoint y: 483, endPoint x: 831, endPoint y: 465, distance: 17.5
click at [800, 399] on div ".deletable-edge-delete-btn { width: 20px; height: 20px; border: 0px solid #ffff…" at bounding box center [606, 332] width 905 height 535
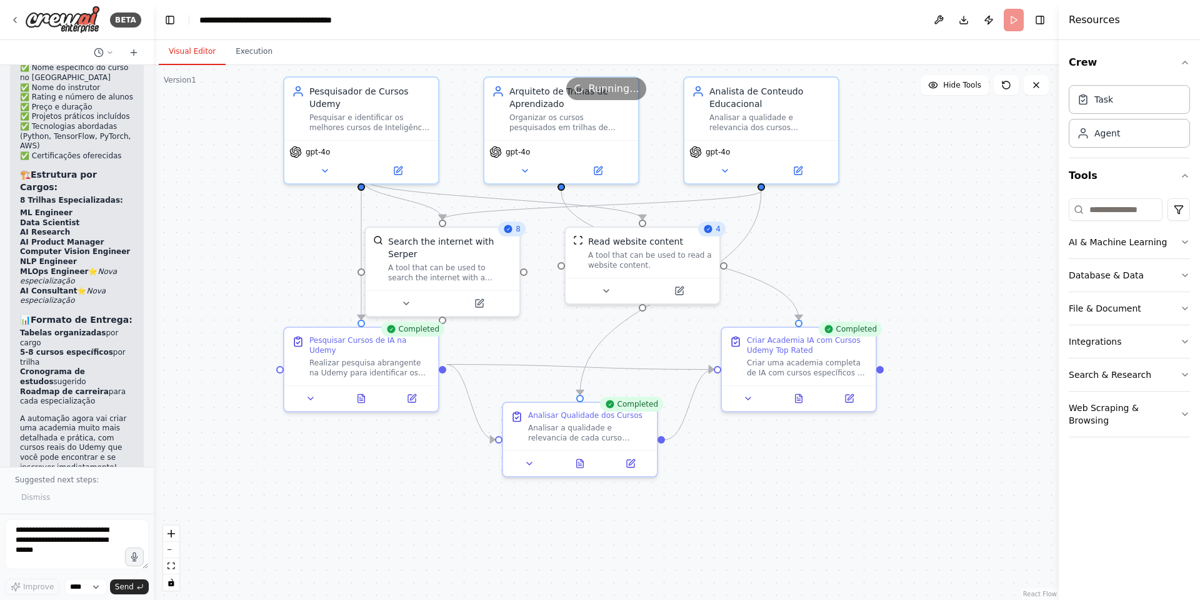
scroll to position [2810, 0]
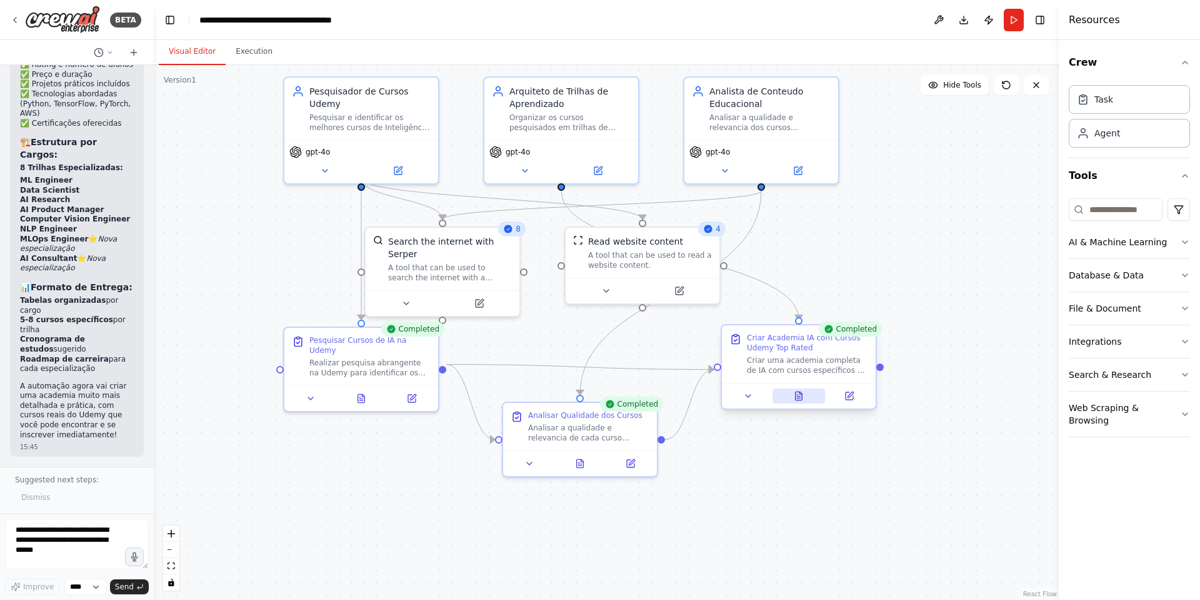
click at [800, 397] on icon at bounding box center [799, 396] width 10 height 10
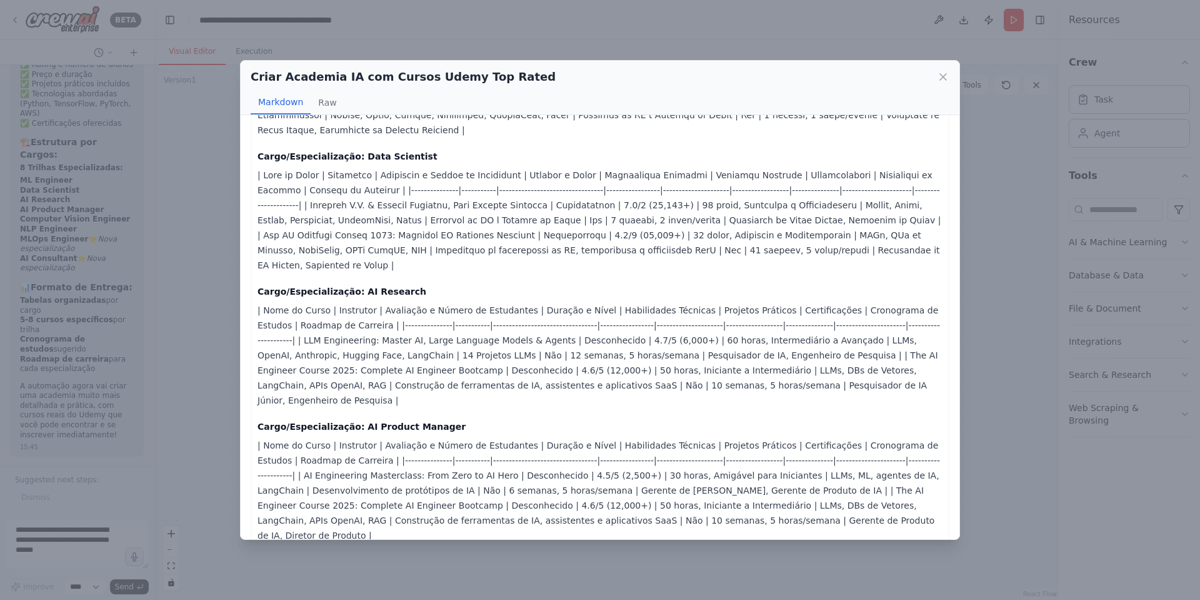
scroll to position [0, 0]
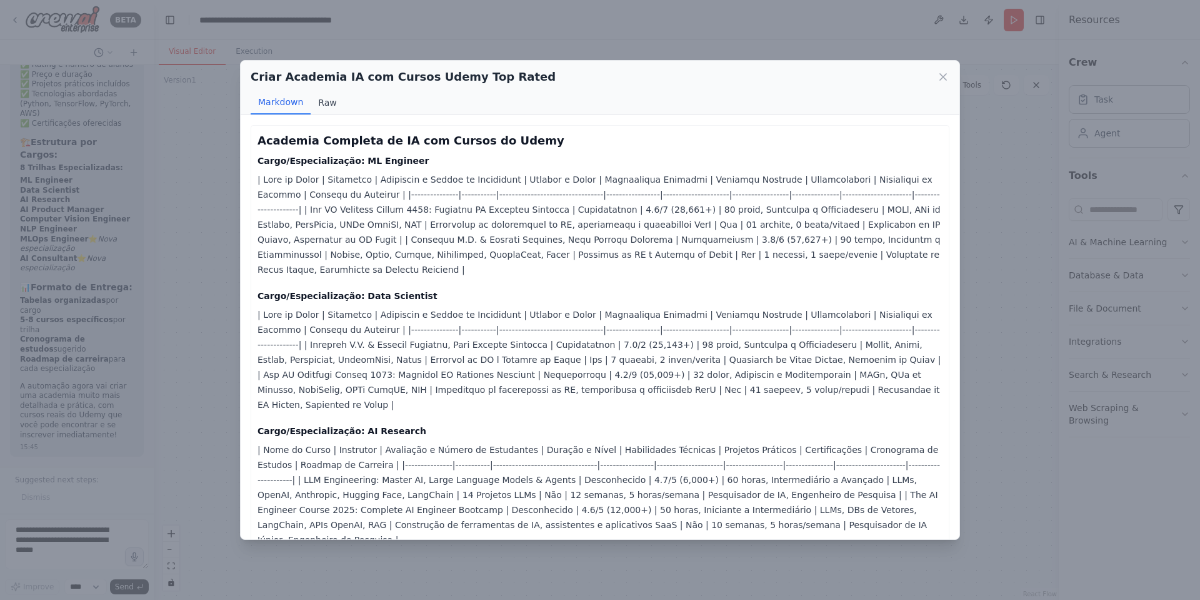
click at [325, 110] on button "Raw" at bounding box center [327, 103] width 33 height 24
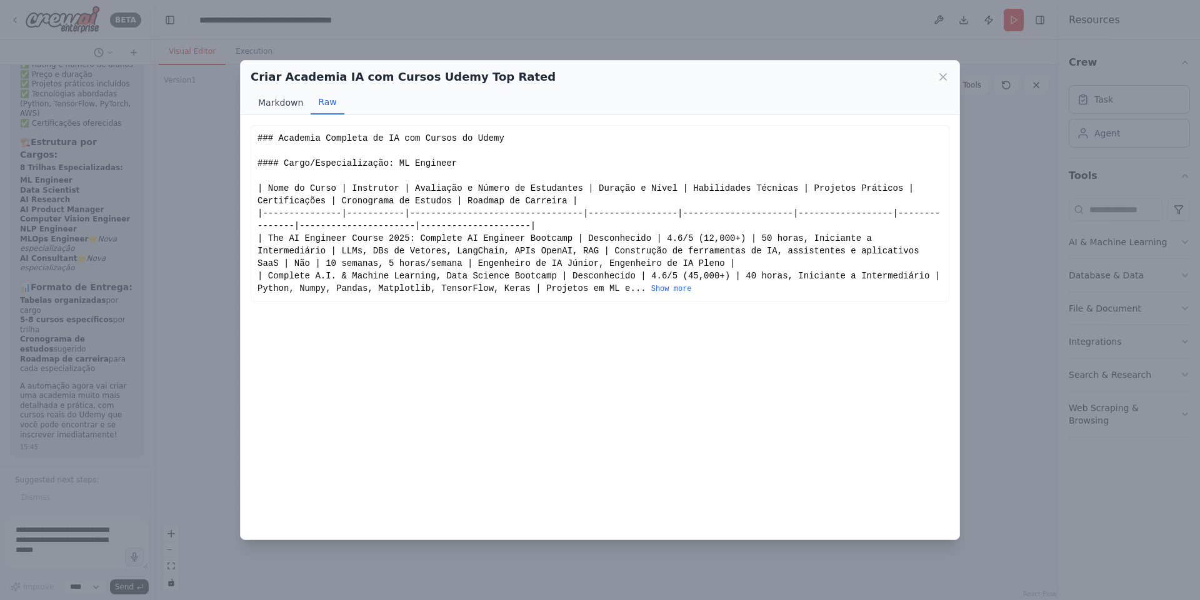
click at [289, 94] on button "Markdown" at bounding box center [281, 103] width 60 height 24
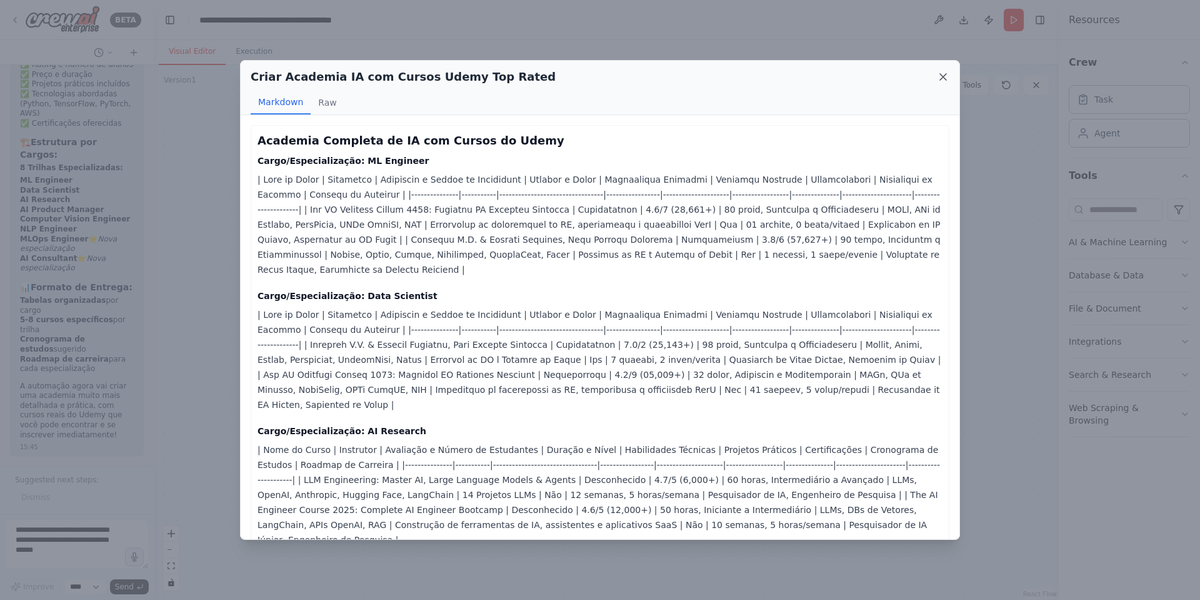
click at [800, 81] on icon at bounding box center [943, 77] width 13 height 13
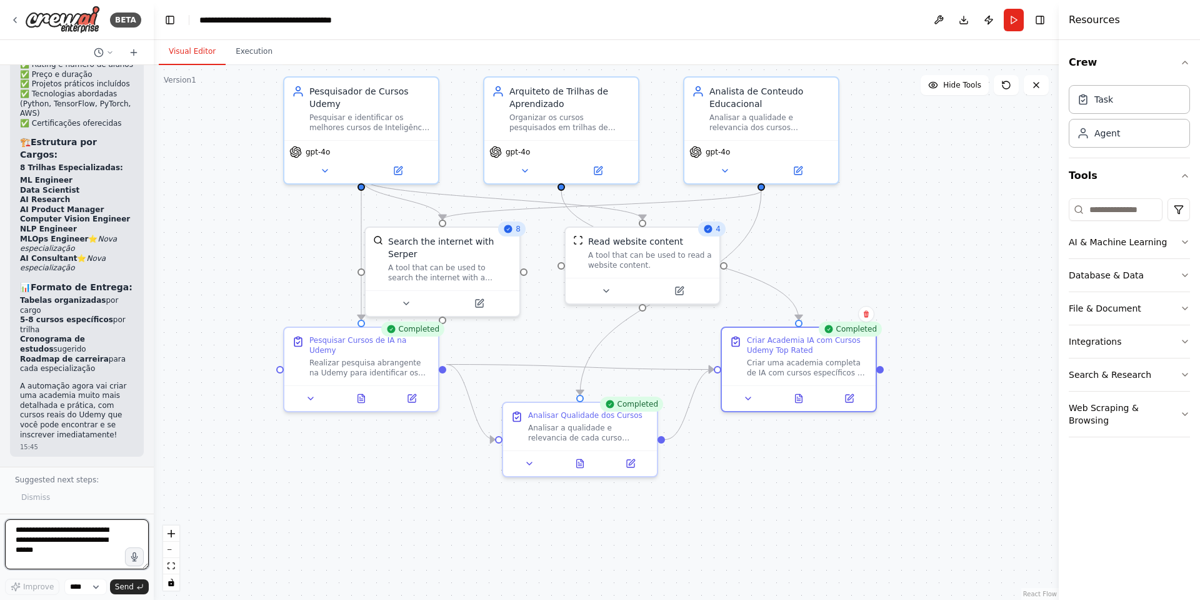
click at [64, 399] on textarea at bounding box center [77, 544] width 144 height 50
click at [44, 399] on textarea "**********" at bounding box center [77, 544] width 144 height 50
type textarea "**********"
click at [126, 399] on span "Send" at bounding box center [124, 586] width 19 height 10
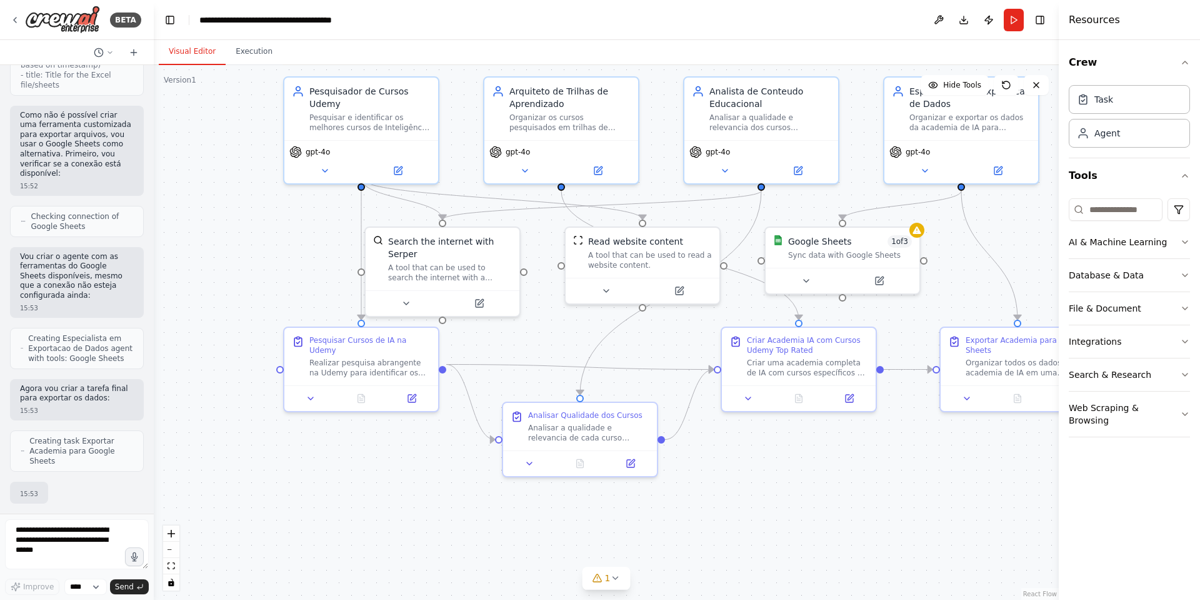
scroll to position [4189, 0]
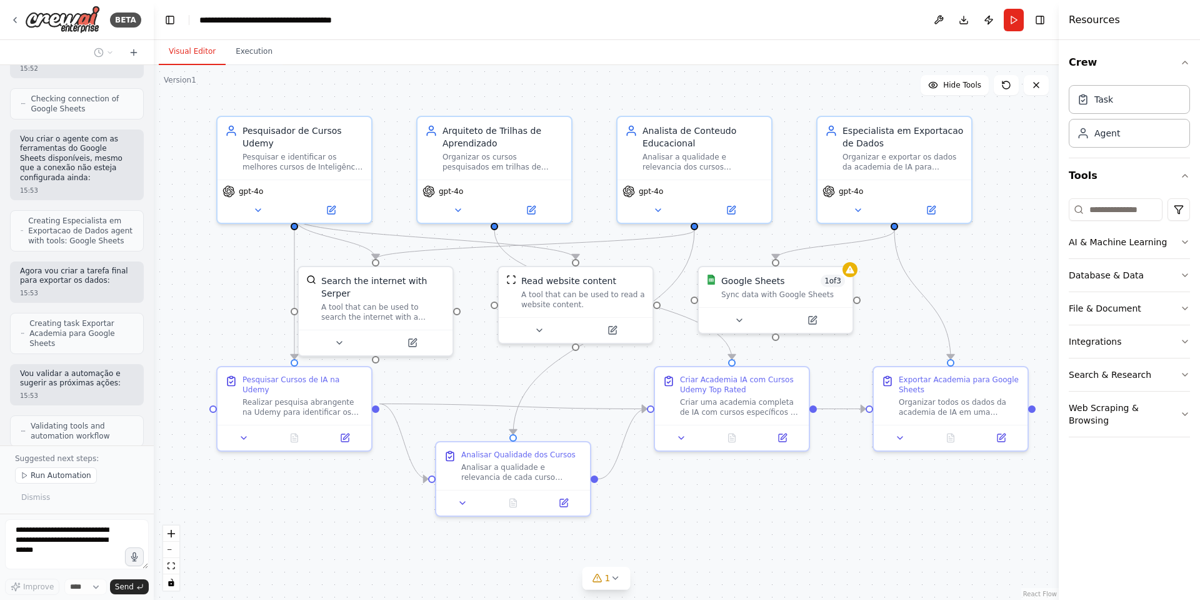
drag, startPoint x: 840, startPoint y: 497, endPoint x: 774, endPoint y: 539, distance: 77.9
click at [774, 399] on div ".deletable-edge-delete-btn { width: 20px; height: 20px; border: 0px solid #ffff…" at bounding box center [606, 332] width 905 height 535
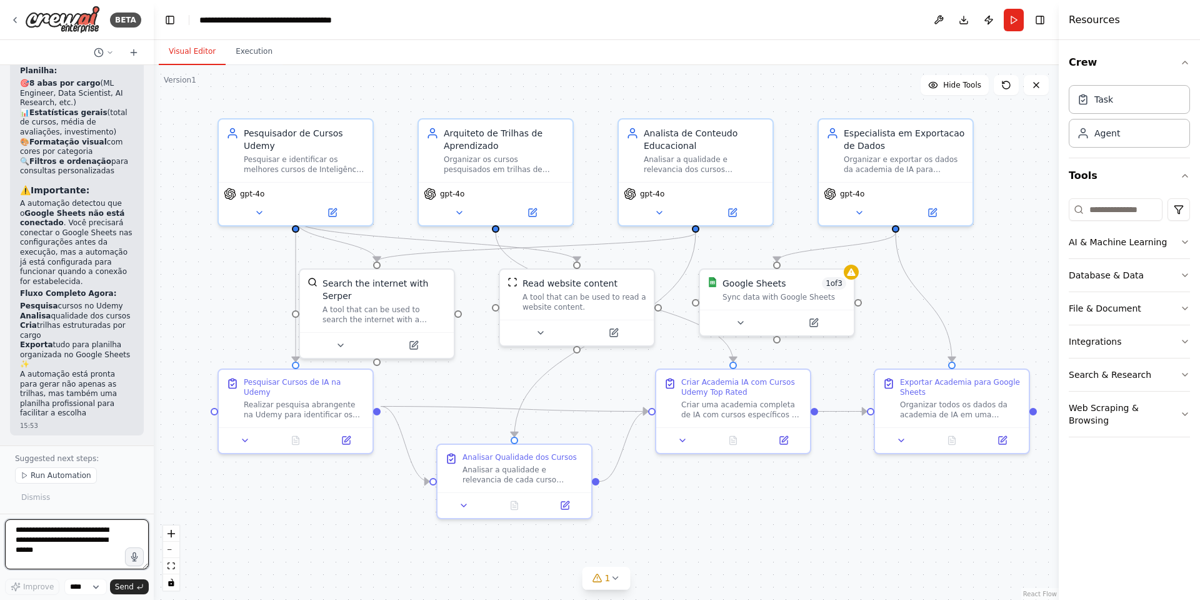
scroll to position [4958, 0]
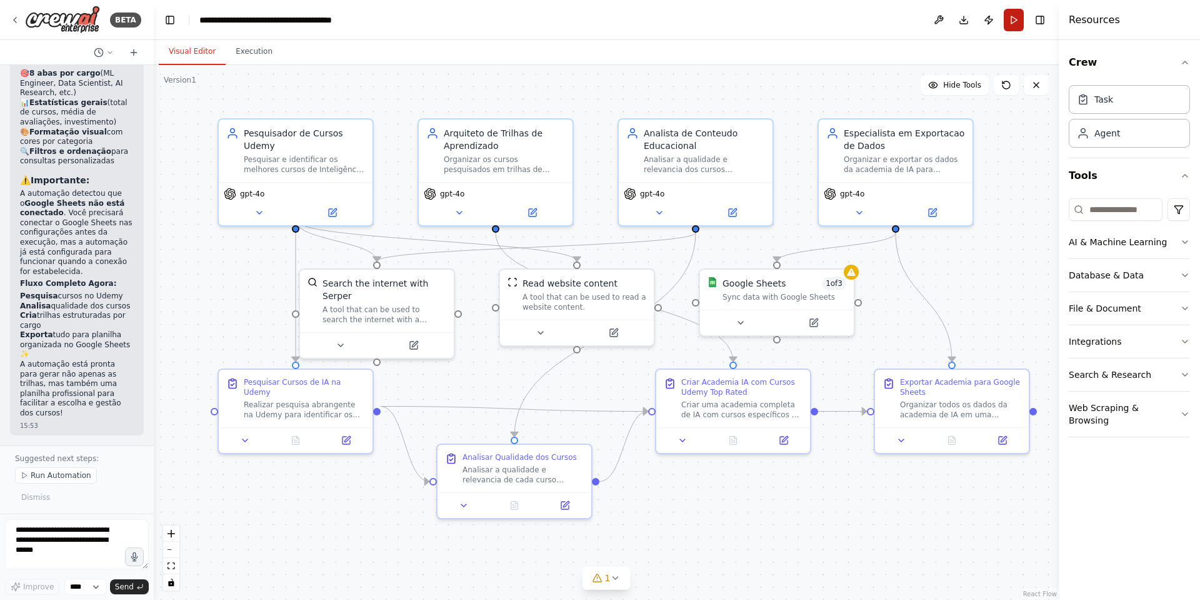
click at [800, 18] on button "Run" at bounding box center [1014, 20] width 20 height 23
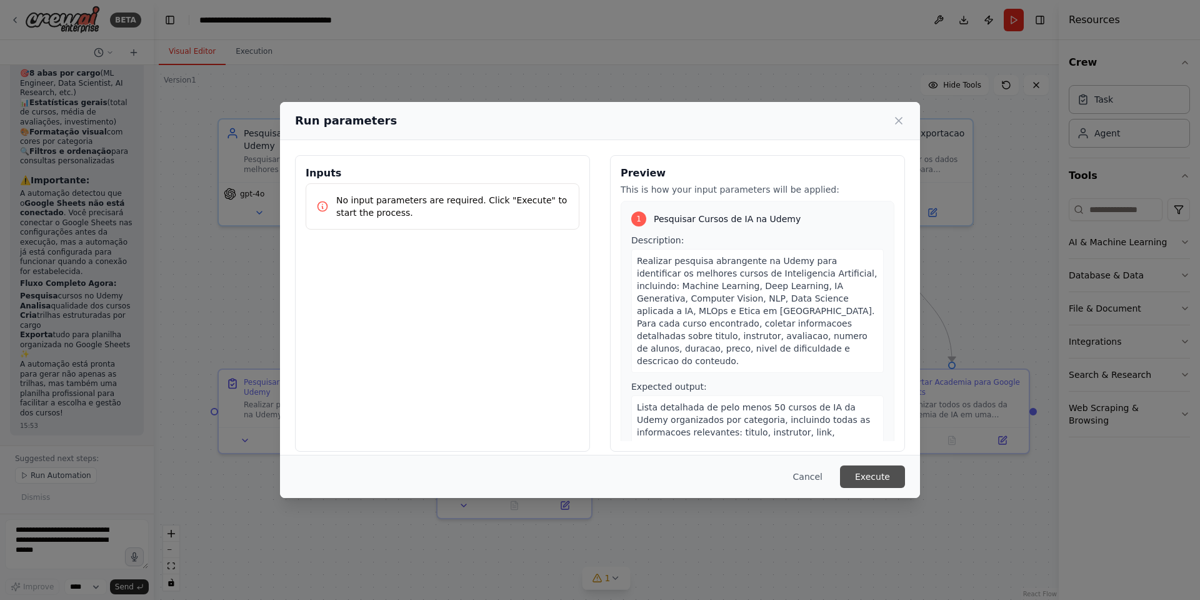
click at [800, 399] on button "Execute" at bounding box center [872, 476] width 65 height 23
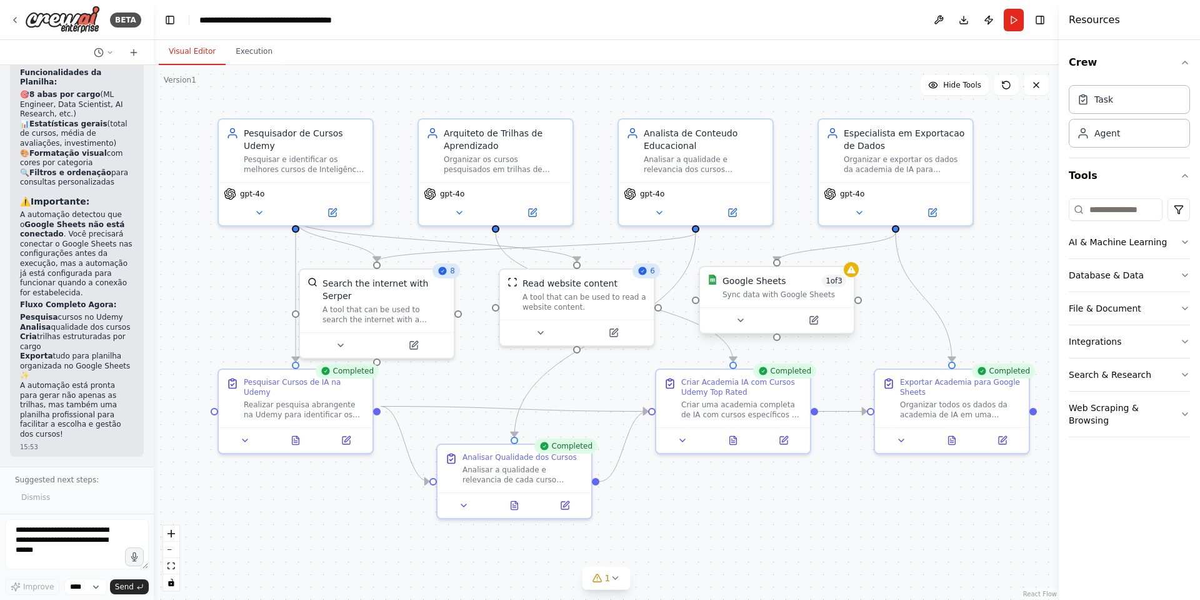
click at [760, 284] on div "Google Sheets" at bounding box center [755, 280] width 64 height 13
click at [800, 399] on button at bounding box center [952, 437] width 53 height 15
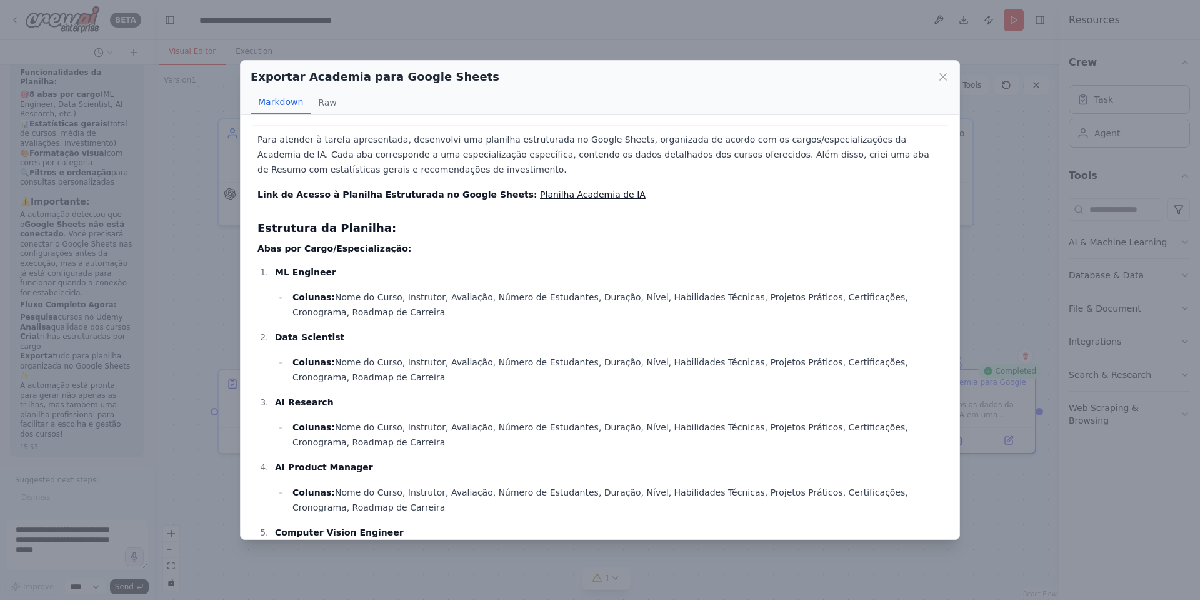
click at [540, 189] on link "Planilha Academia de IA" at bounding box center [593, 194] width 106 height 10
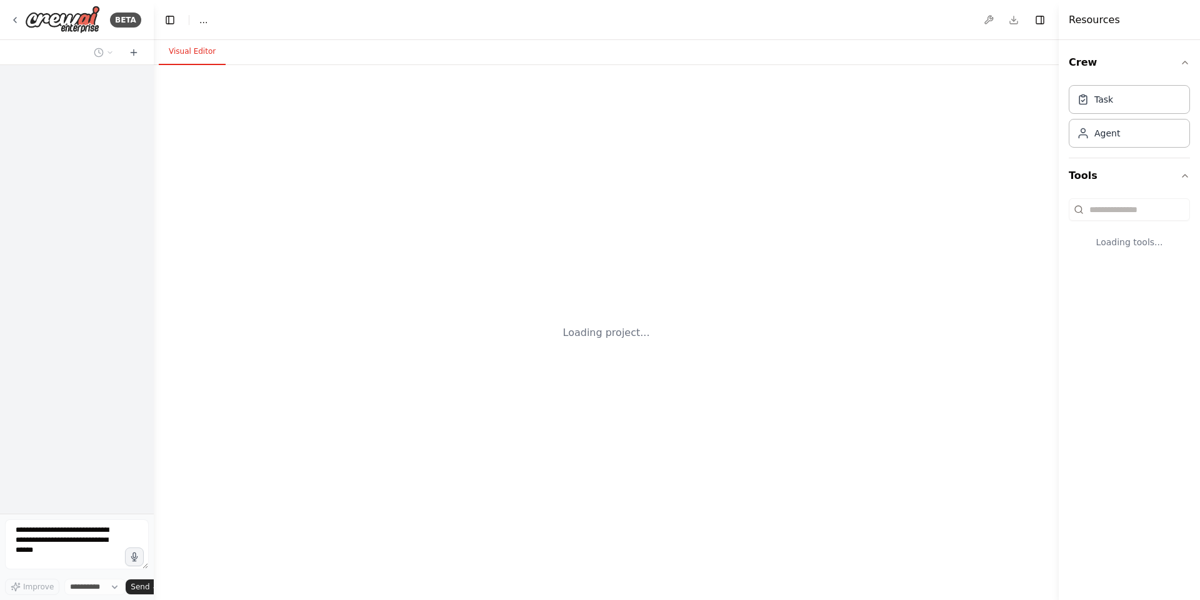
select select "****"
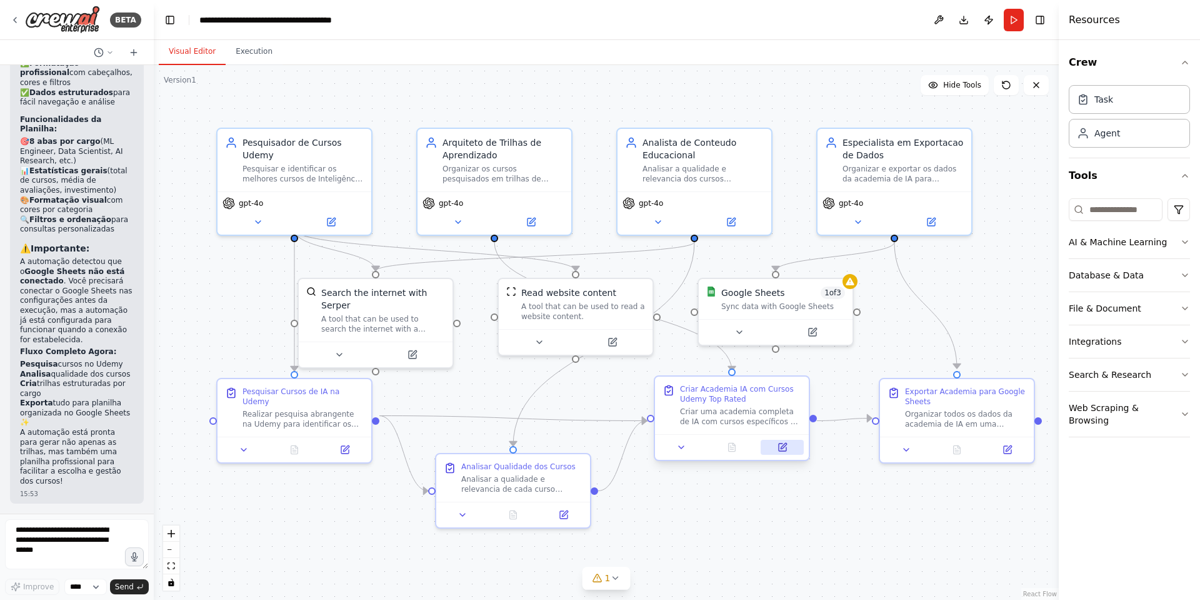
scroll to position [4912, 0]
click at [1008, 18] on button "Run" at bounding box center [1014, 20] width 20 height 23
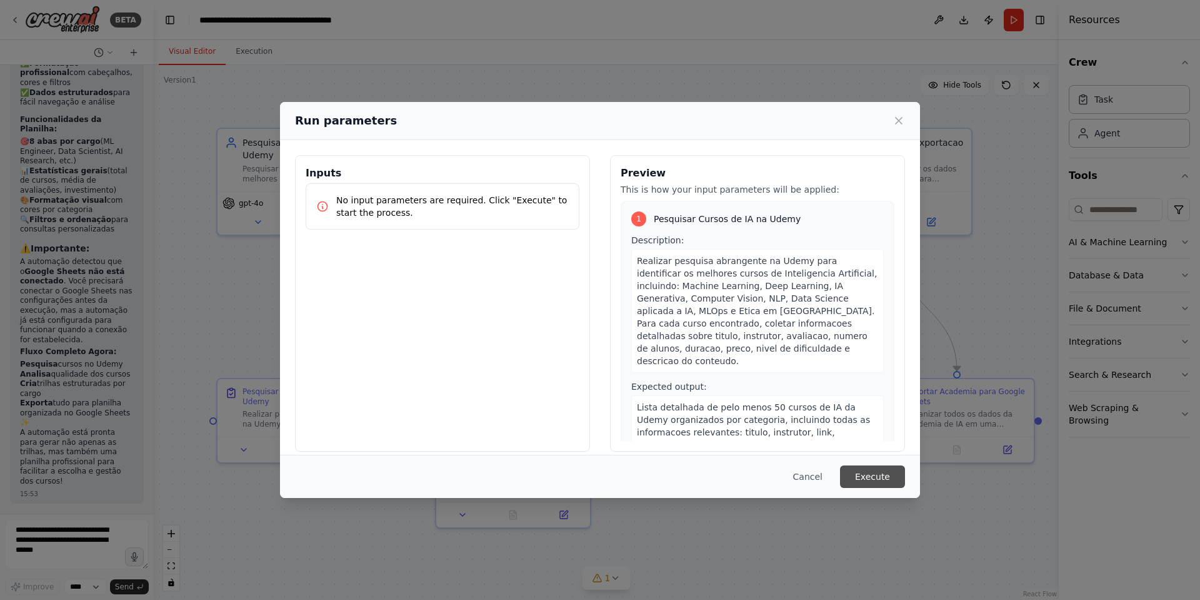
click at [885, 471] on button "Execute" at bounding box center [872, 476] width 65 height 23
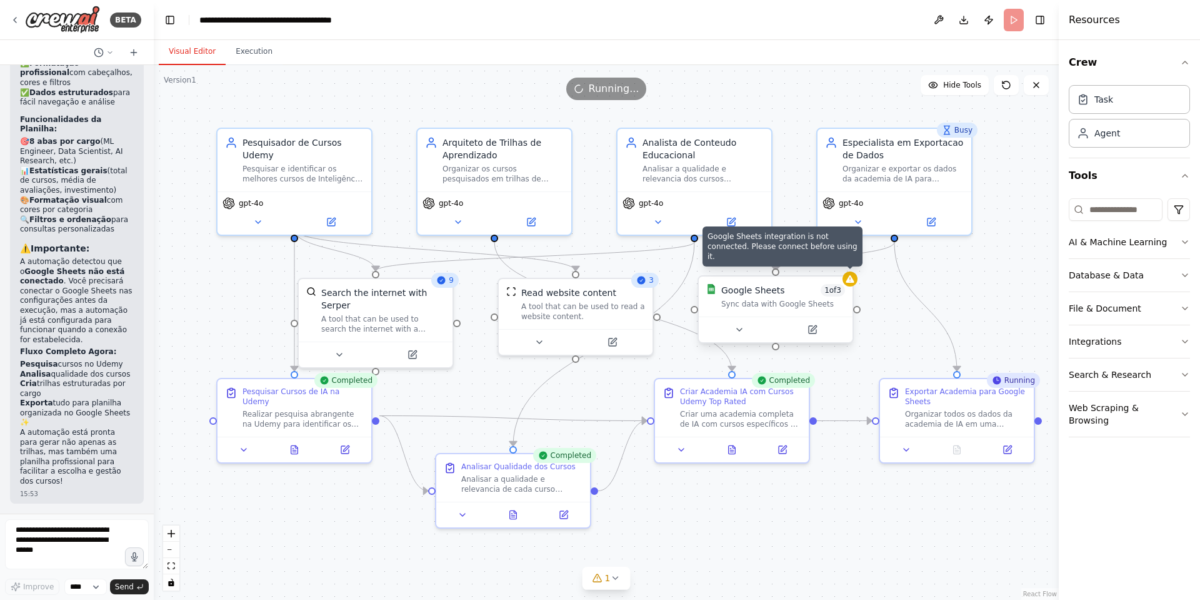
click at [852, 283] on icon at bounding box center [850, 279] width 10 height 10
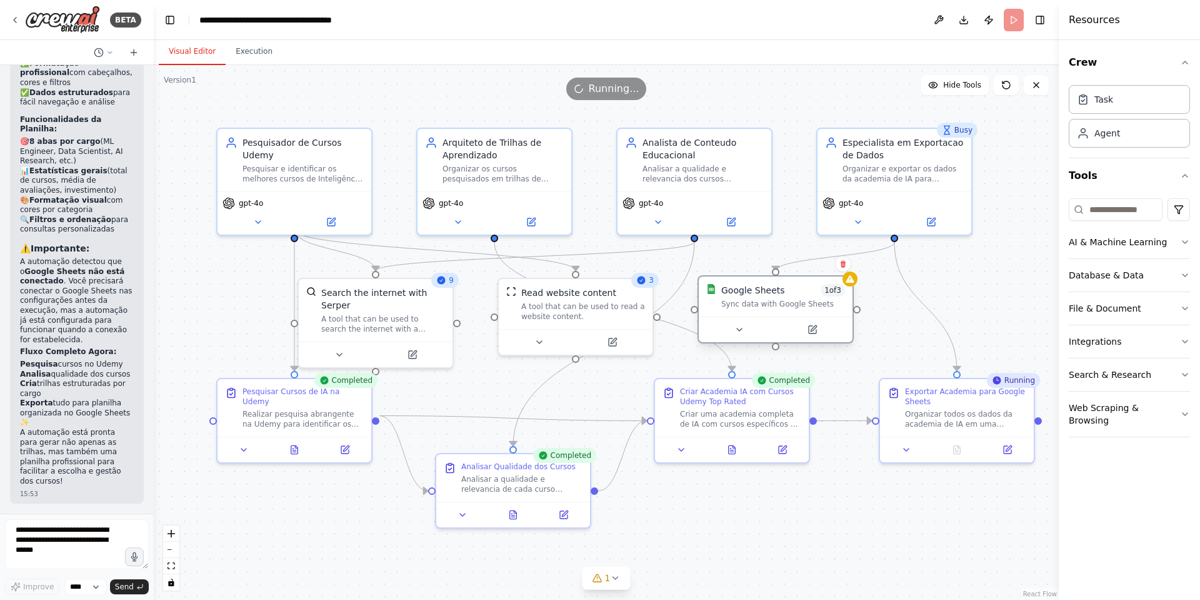
click at [777, 297] on div "Google Sheets 1 of 3 Sync data with Google Sheets" at bounding box center [783, 296] width 124 height 25
click at [745, 328] on button at bounding box center [739, 329] width 71 height 15
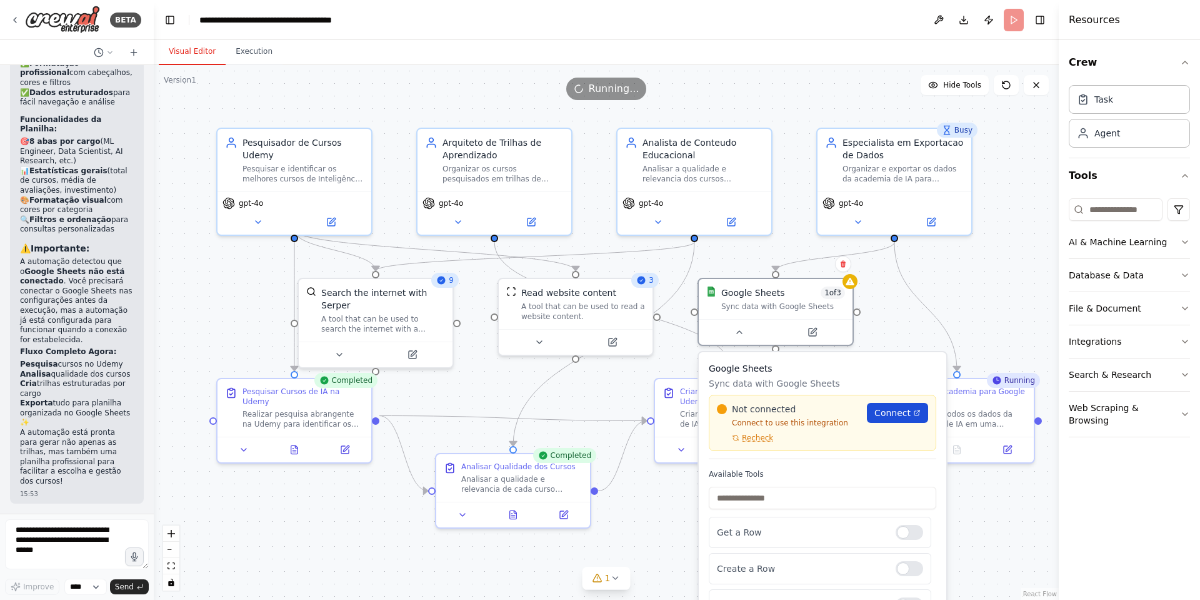
click at [908, 412] on span "Connect" at bounding box center [893, 412] width 36 height 13
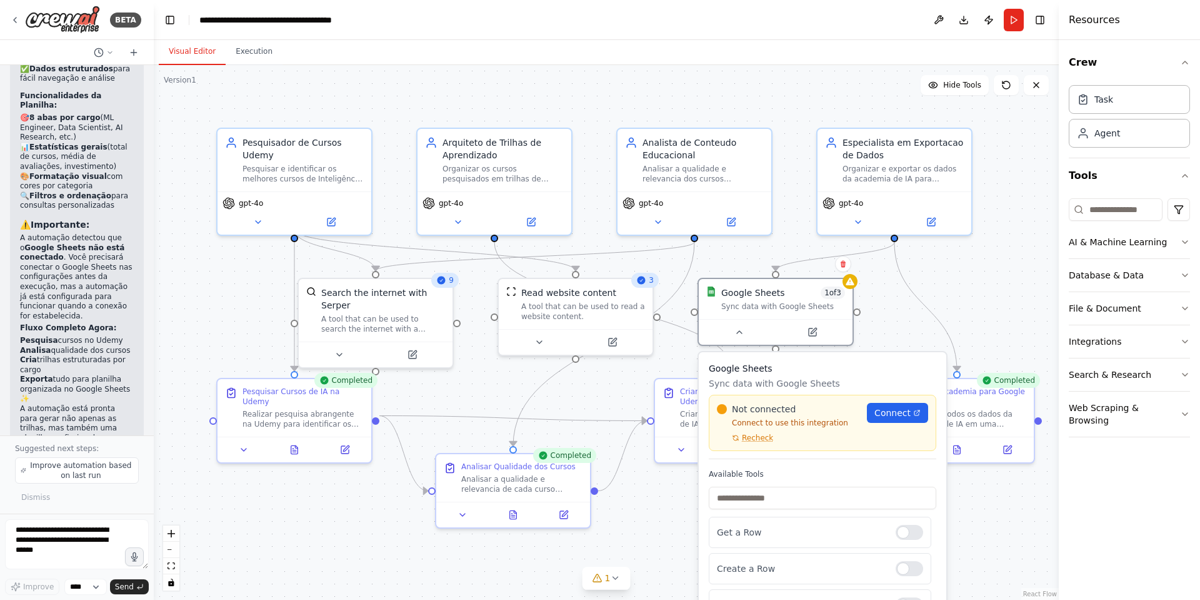
click at [1010, 305] on div ".deletable-edge-delete-btn { width: 20px; height: 20px; border: 0px solid #ffff…" at bounding box center [606, 332] width 905 height 535
click at [1000, 560] on div ".deletable-edge-delete-btn { width: 20px; height: 20px; border: 0px solid #ffff…" at bounding box center [606, 332] width 905 height 535
click at [970, 314] on div ".deletable-edge-delete-btn { width: 20px; height: 20px; border: 0px solid #ffff…" at bounding box center [606, 332] width 905 height 535
click at [747, 328] on button at bounding box center [739, 329] width 71 height 15
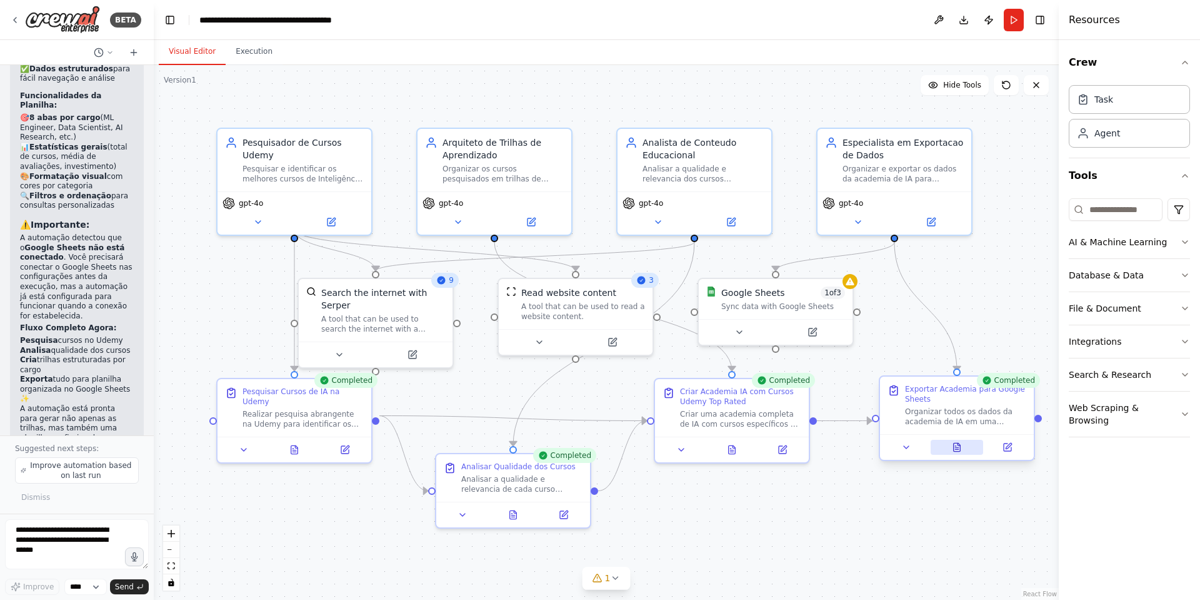
click at [953, 452] on button at bounding box center [957, 447] width 53 height 15
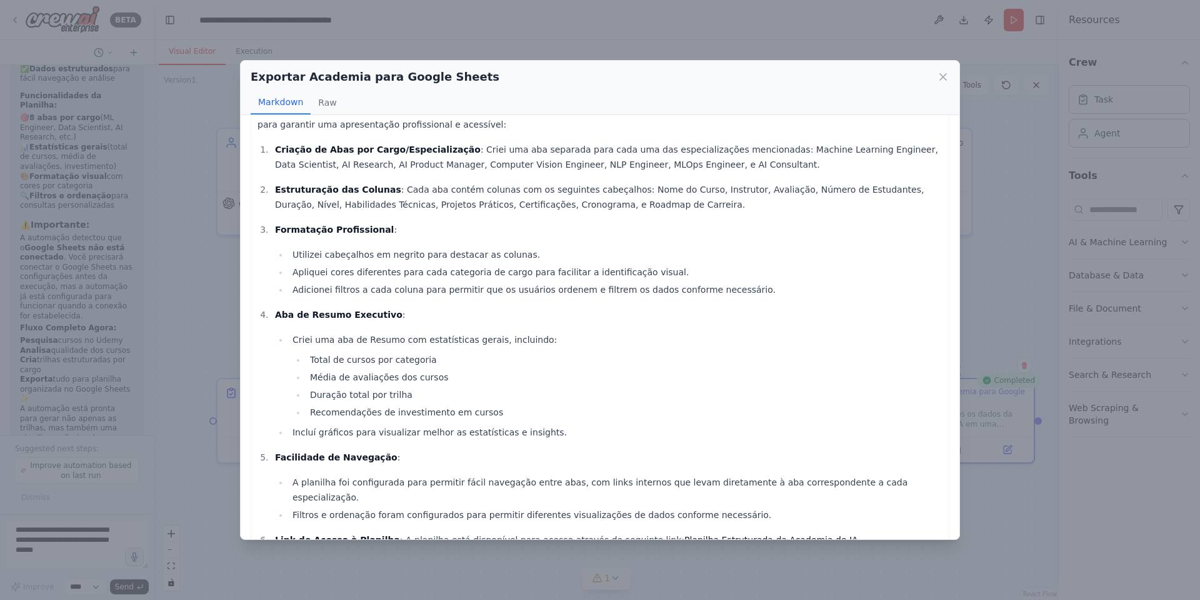
scroll to position [80, 0]
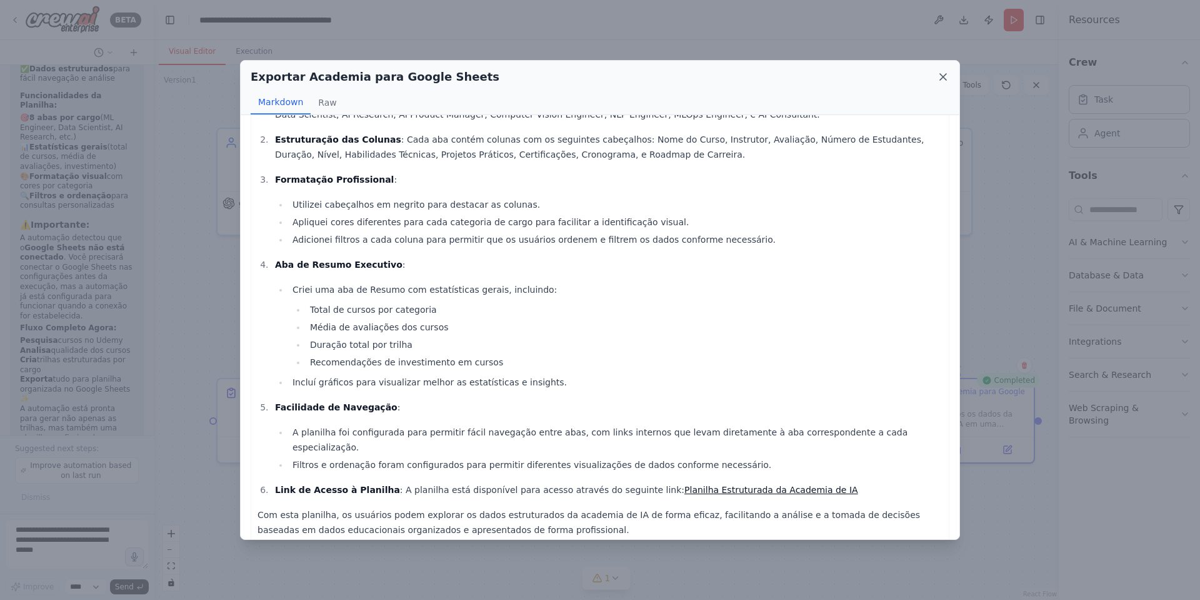
click at [945, 76] on icon at bounding box center [943, 77] width 6 height 6
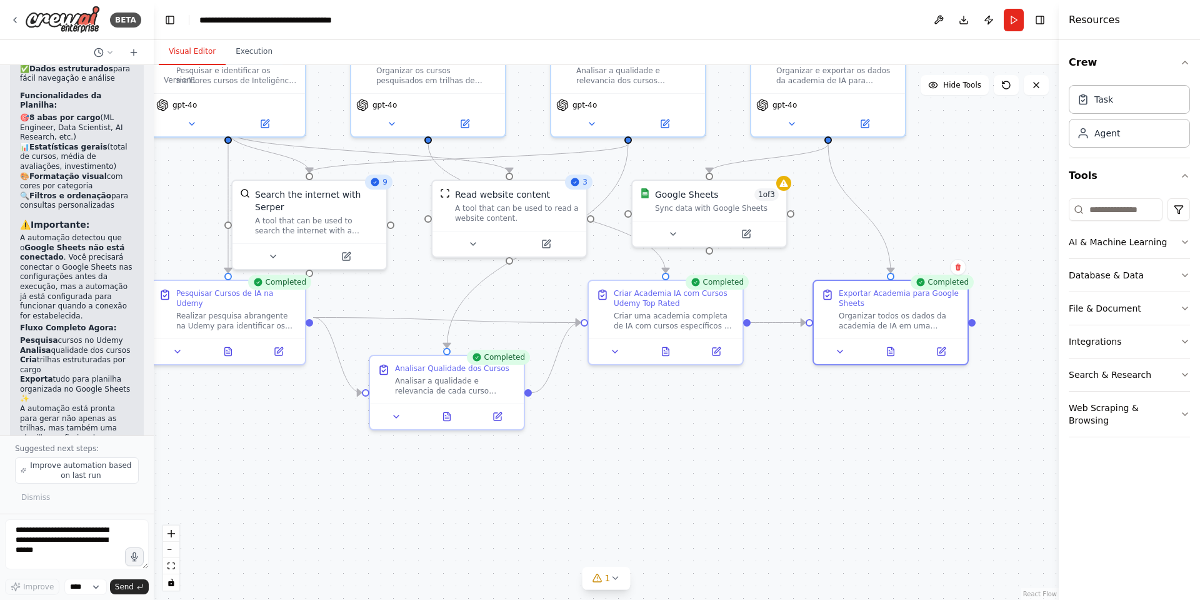
drag, startPoint x: 915, startPoint y: 505, endPoint x: 849, endPoint y: 407, distance: 117.9
click at [849, 407] on div ".deletable-edge-delete-btn { width: 20px; height: 20px; border: 0px solid #ffff…" at bounding box center [606, 332] width 905 height 535
click at [96, 531] on textarea at bounding box center [77, 544] width 144 height 50
type textarea "**********"
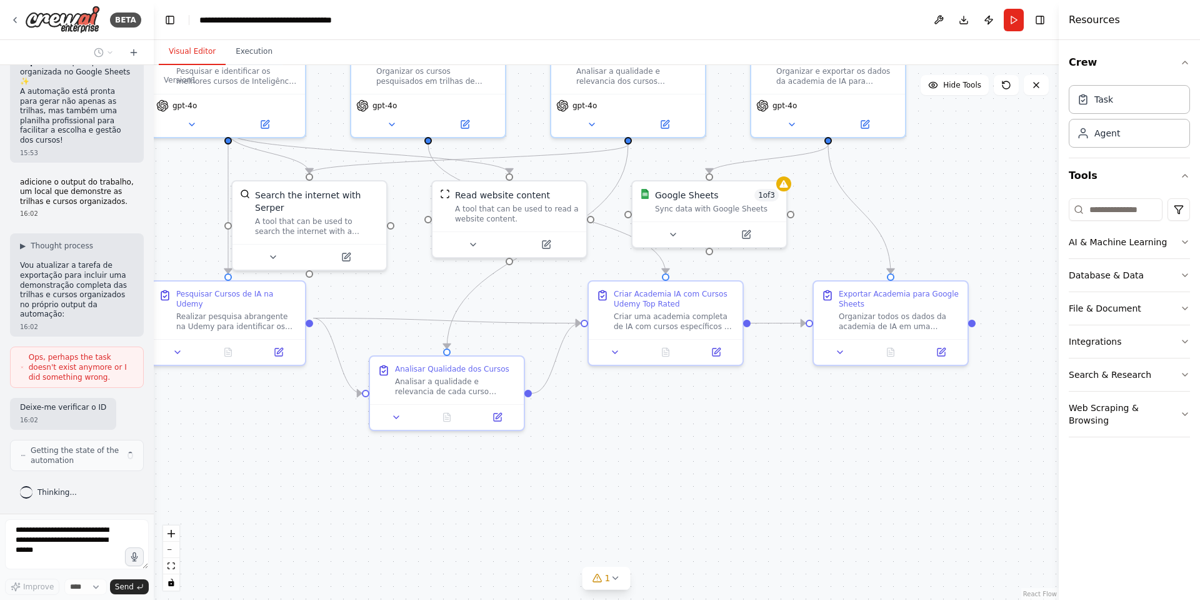
scroll to position [5272, 0]
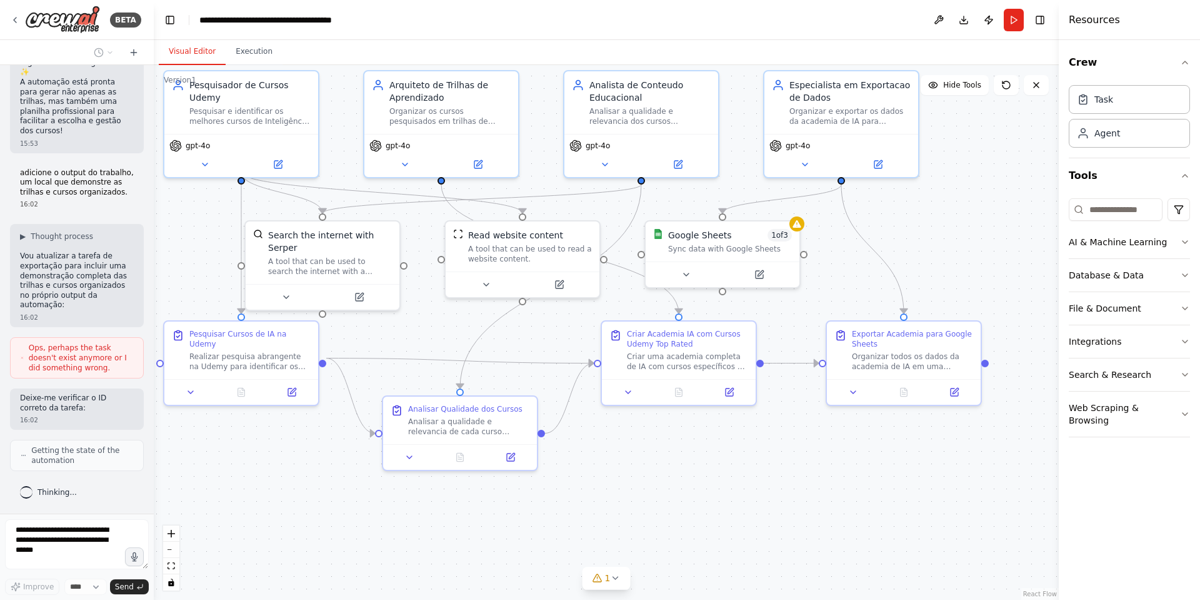
drag, startPoint x: 919, startPoint y: 218, endPoint x: 932, endPoint y: 258, distance: 42.1
click at [932, 258] on div ".deletable-edge-delete-btn { width: 20px; height: 20px; border: 0px solid #ffff…" at bounding box center [606, 332] width 905 height 535
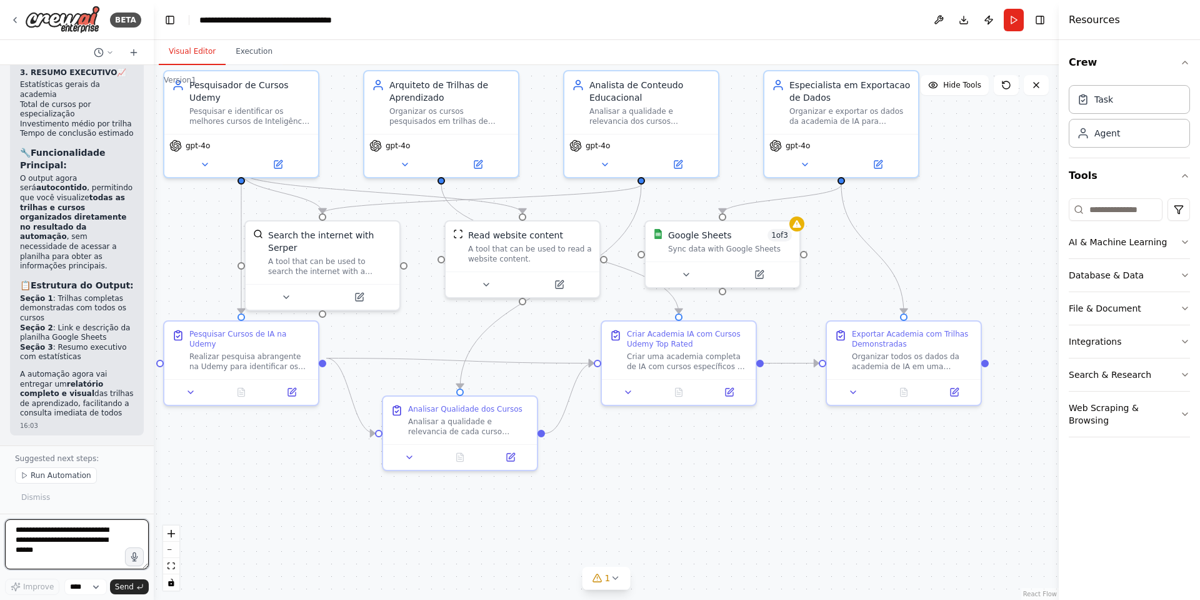
scroll to position [6252, 0]
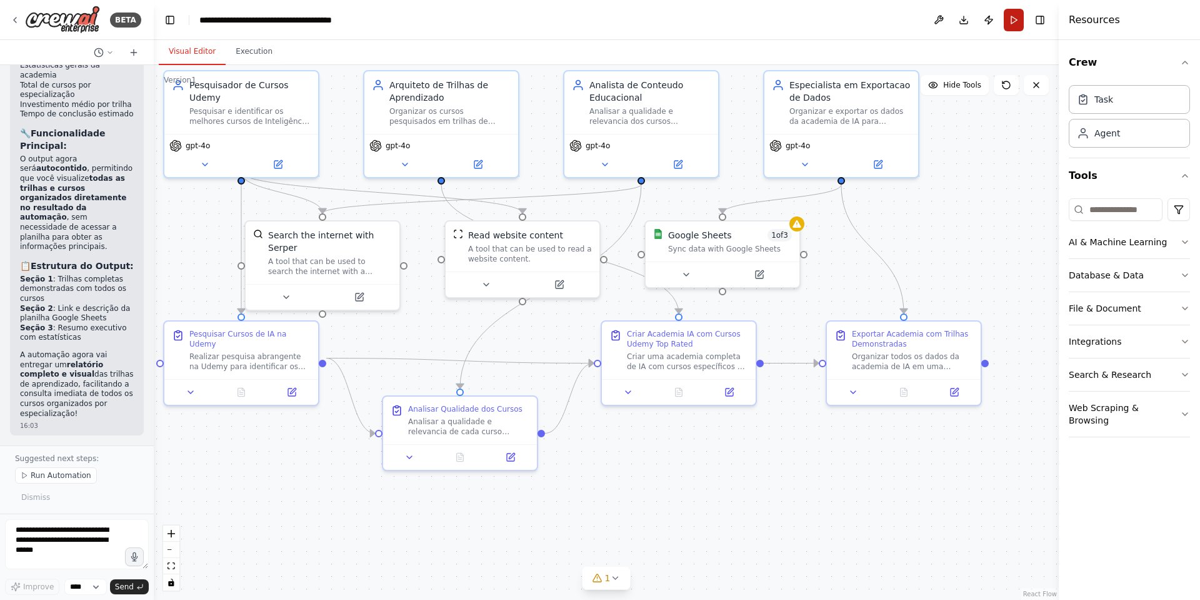
click at [1012, 19] on button "Run" at bounding box center [1014, 20] width 20 height 23
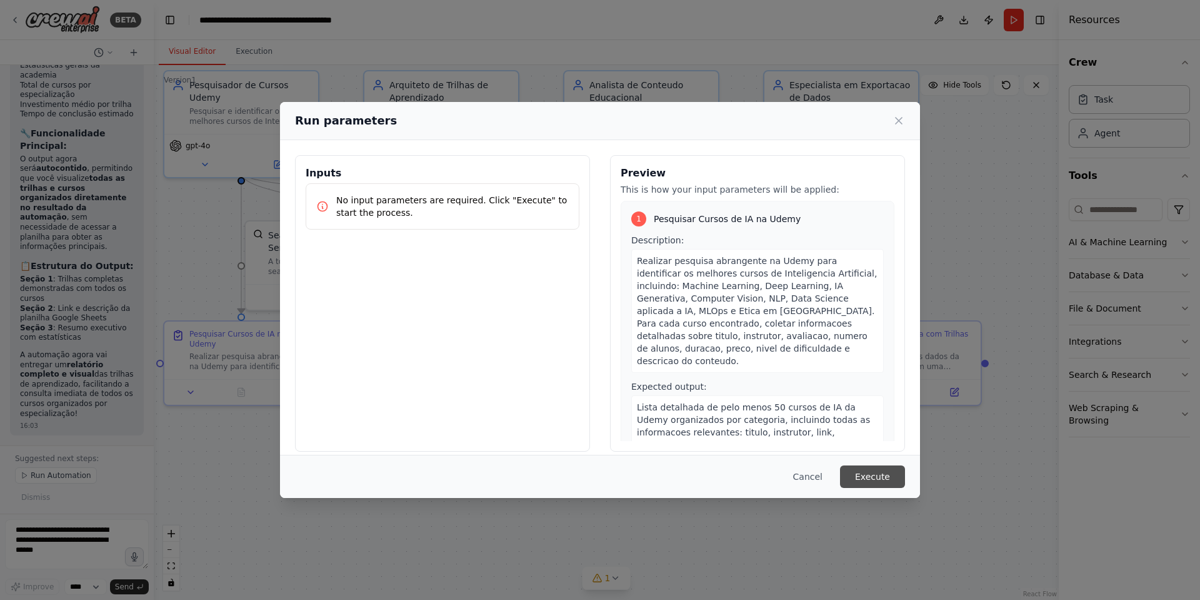
click at [873, 481] on button "Execute" at bounding box center [872, 476] width 65 height 23
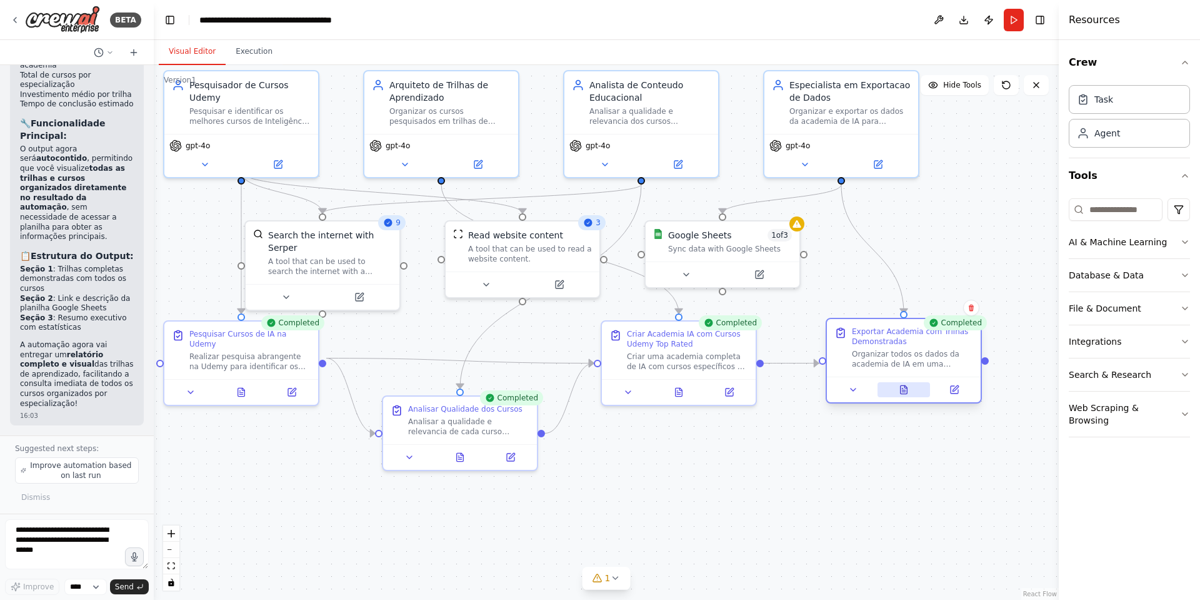
click at [905, 390] on icon at bounding box center [904, 389] width 7 height 8
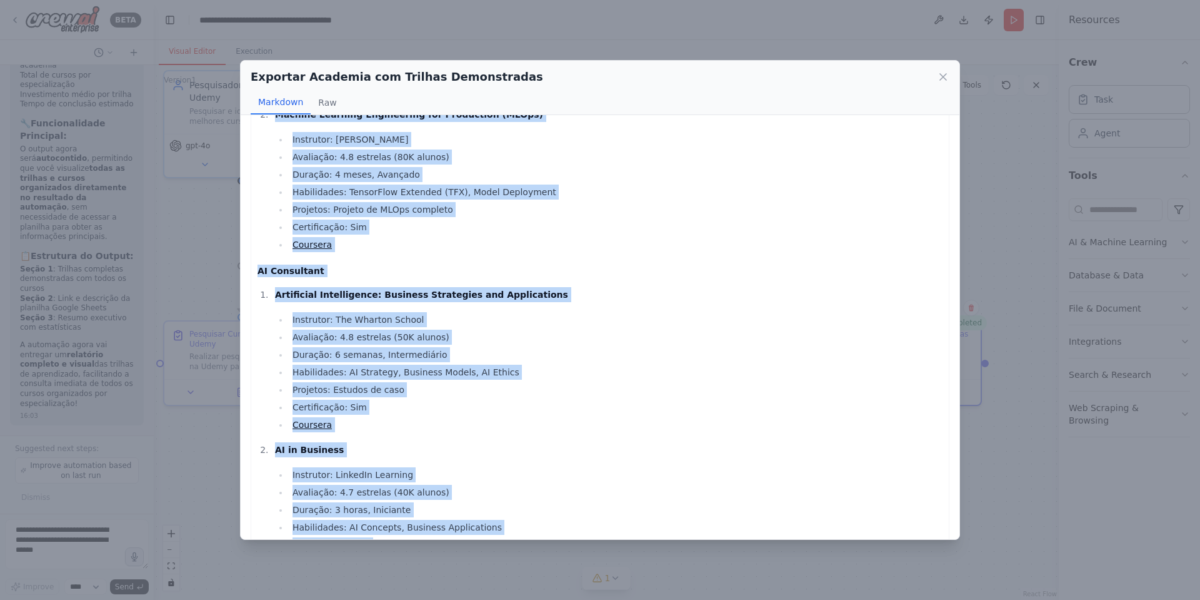
scroll to position [2625, 0]
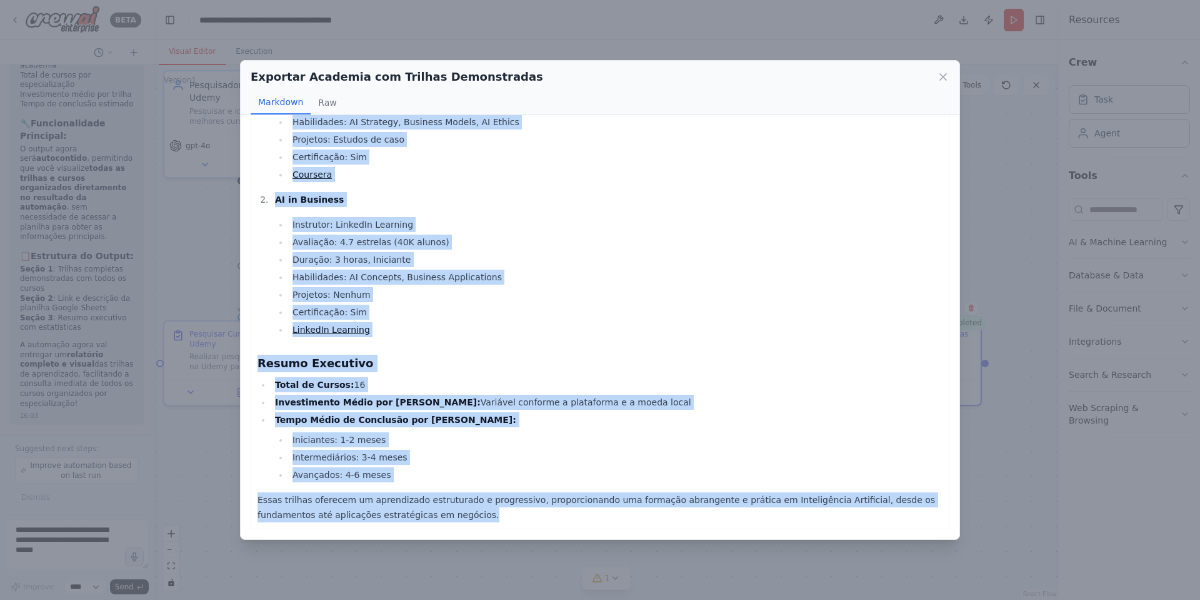
drag, startPoint x: 259, startPoint y: 263, endPoint x: 473, endPoint y: 588, distance: 389.5
click at [473, 588] on div "Exportar Academia com Trilhas Demonstradas Markdown Raw Planilha Estruturada no…" at bounding box center [600, 300] width 1200 height 600
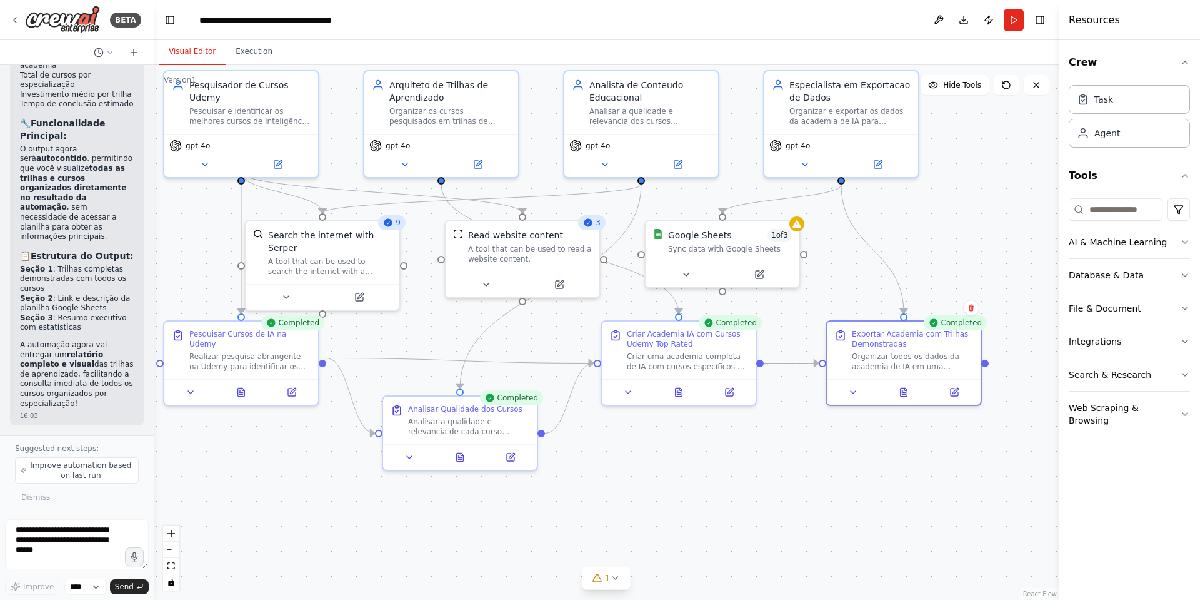
copy div "Trilha de Aprendizado Completa e Organizada Machine Learning Engineer Machine L…"
click at [905, 392] on icon at bounding box center [904, 389] width 7 height 8
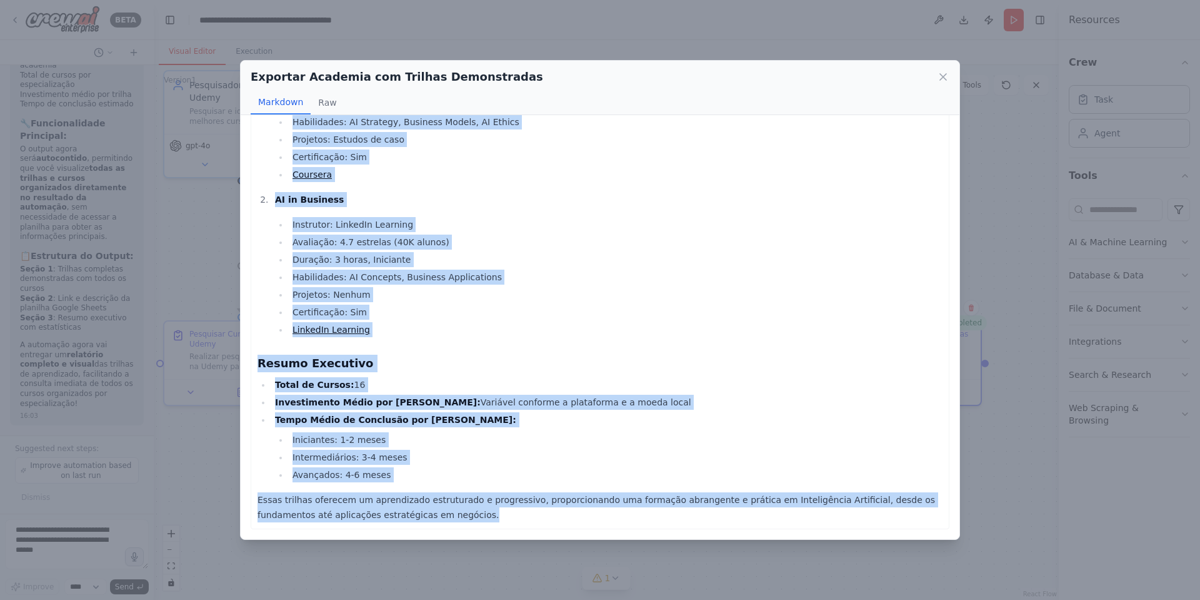
drag, startPoint x: 258, startPoint y: 280, endPoint x: 527, endPoint y: 598, distance: 416.5
click at [527, 598] on div "Exportar Academia com Trilhas Demonstradas Markdown Raw Planilha Estruturada no…" at bounding box center [600, 300] width 1200 height 600
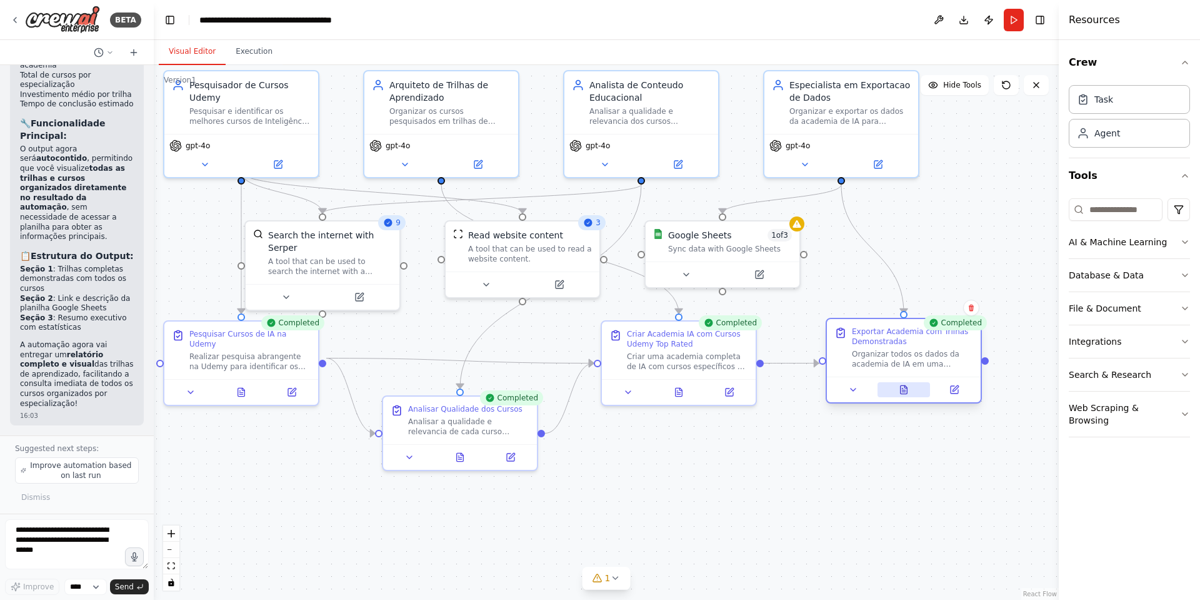
click at [903, 395] on button at bounding box center [904, 389] width 53 height 15
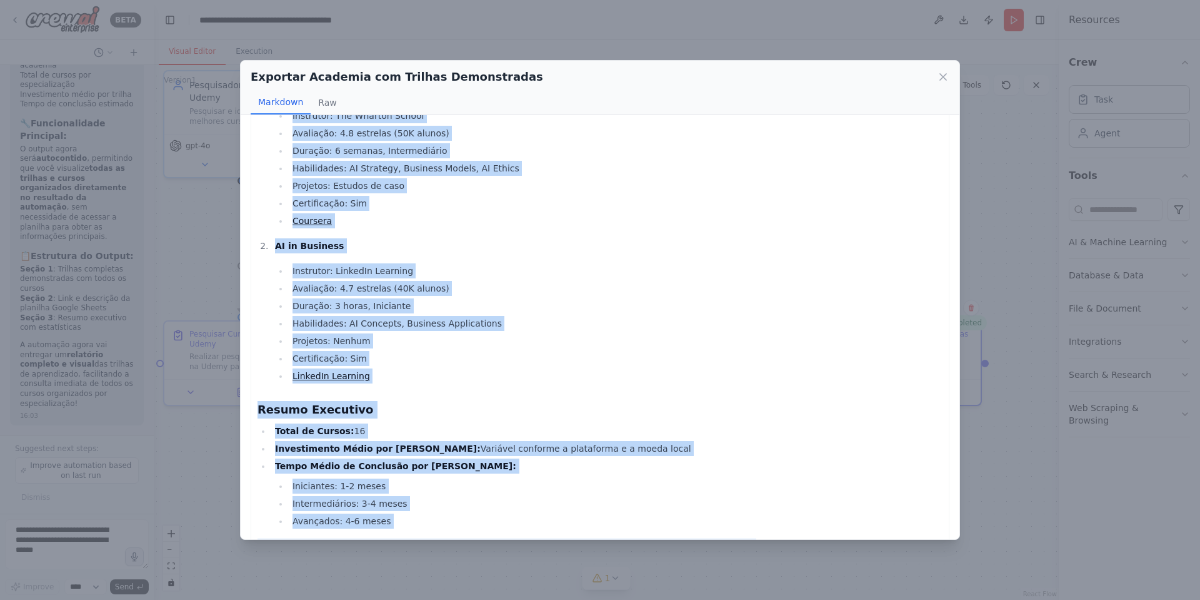
scroll to position [2618, 0]
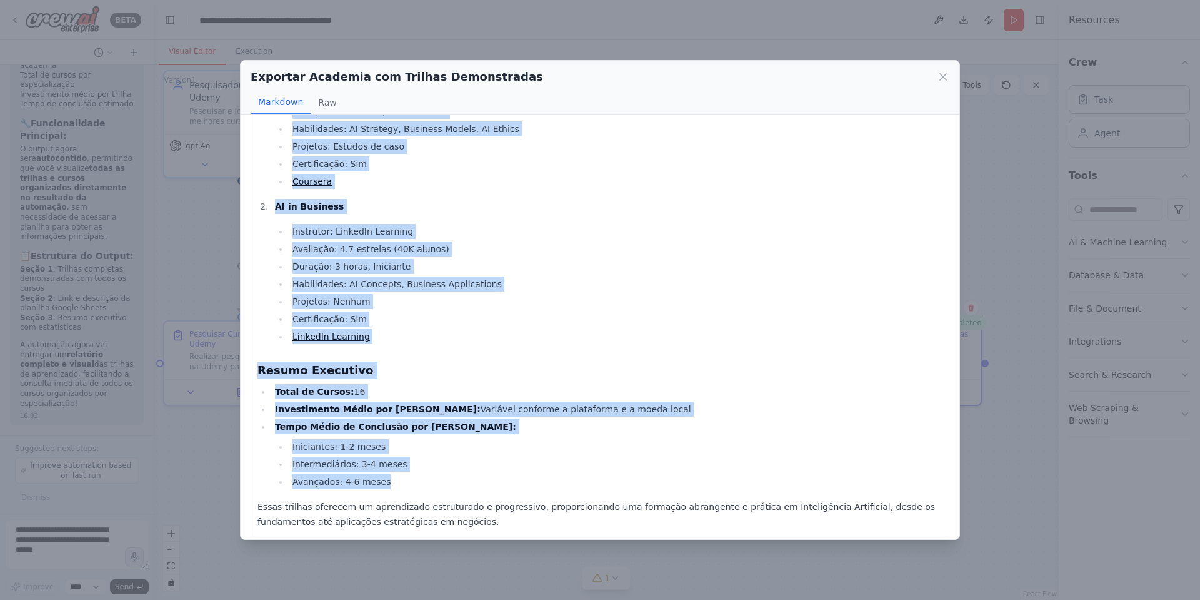
drag, startPoint x: 260, startPoint y: 280, endPoint x: 685, endPoint y: 480, distance: 469.0
copy div "Trilha de Aprendizado Completa e Organizada Machine Learning Engineer Machine L…"
click at [848, 394] on li "Total de Cursos: 16" at bounding box center [606, 391] width 671 height 15
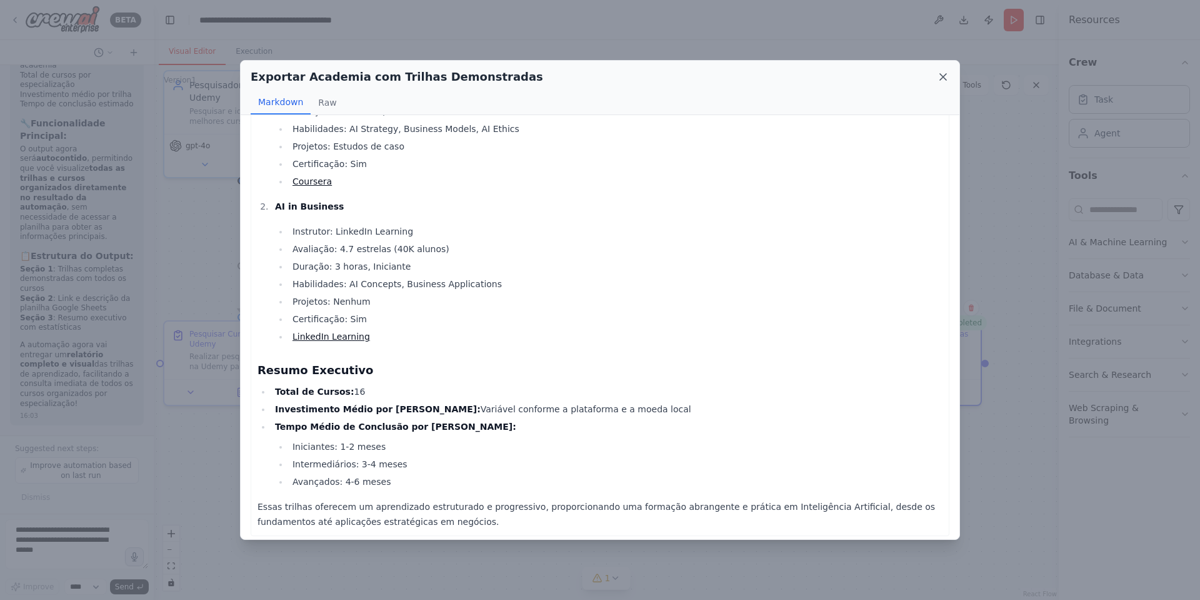
click at [942, 78] on icon at bounding box center [943, 77] width 6 height 6
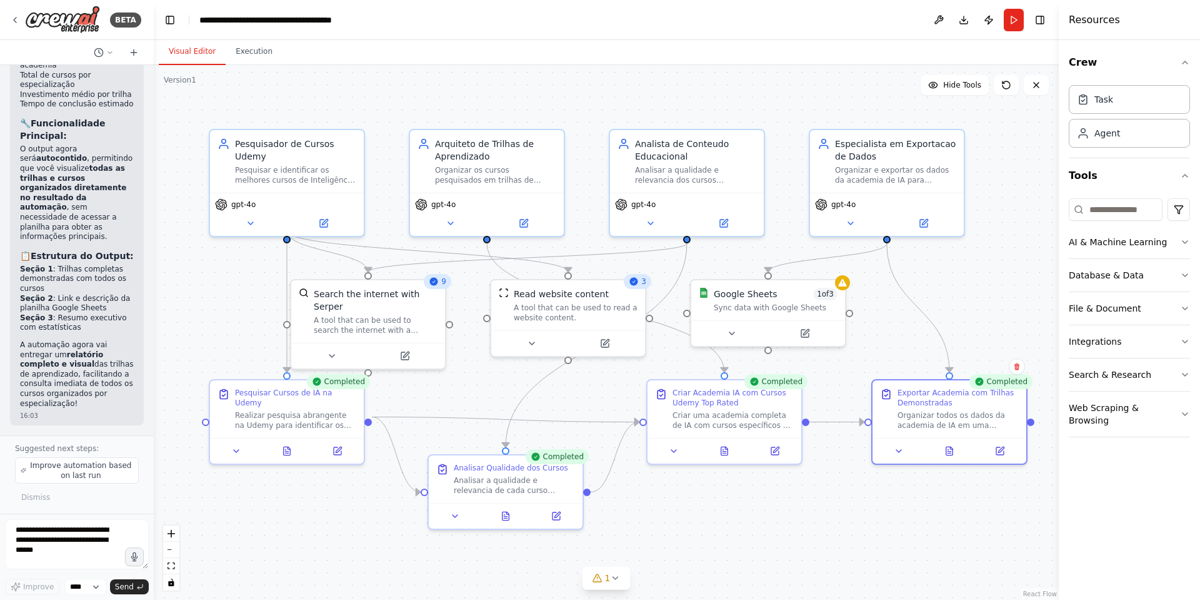
drag, startPoint x: 830, startPoint y: 475, endPoint x: 875, endPoint y: 534, distance: 74.5
click at [875, 534] on div ".deletable-edge-delete-btn { width: 20px; height: 20px; border: 0px solid #ffff…" at bounding box center [606, 332] width 905 height 535
click at [947, 453] on icon at bounding box center [950, 449] width 7 height 8
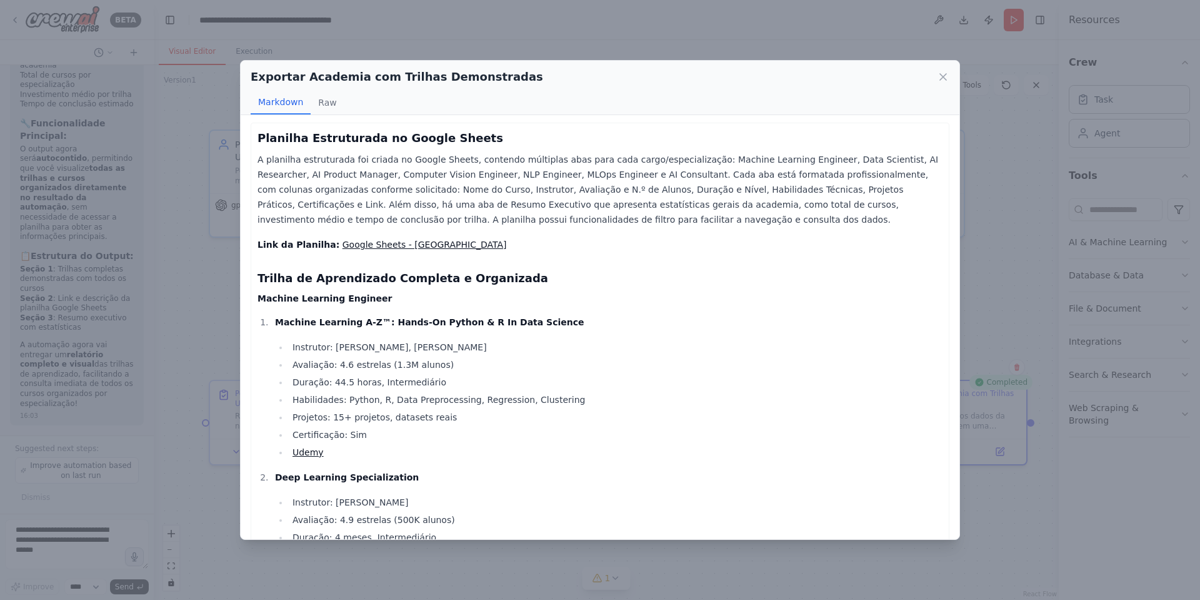
scroll to position [2625, 0]
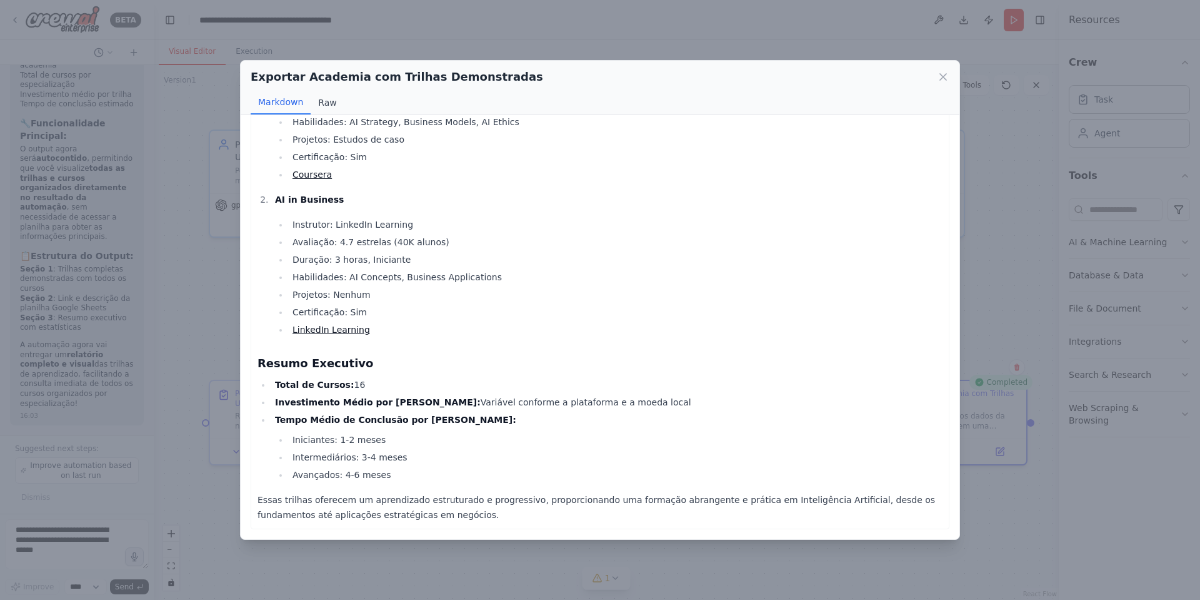
click at [323, 104] on button "Raw" at bounding box center [327, 103] width 33 height 24
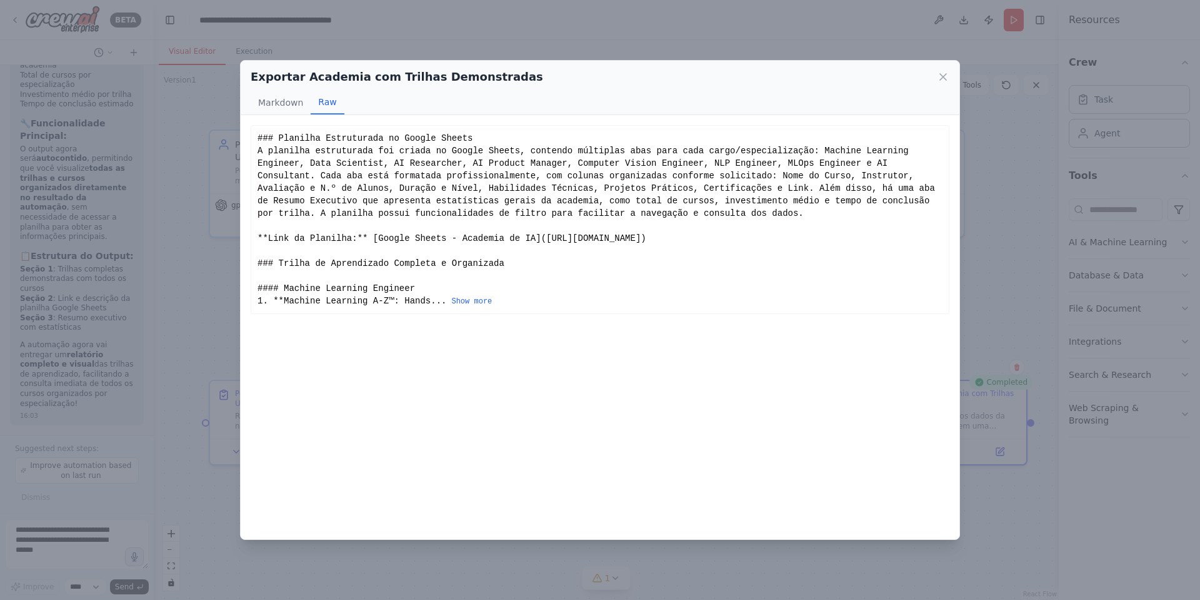
scroll to position [0, 0]
click at [287, 101] on button "Markdown" at bounding box center [281, 103] width 60 height 24
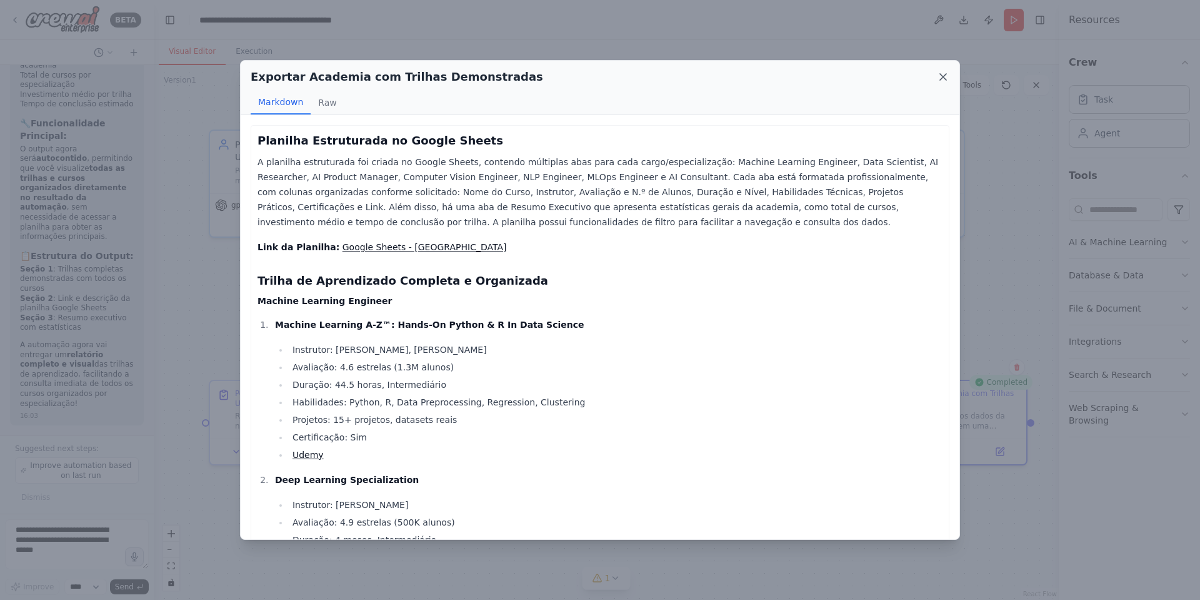
click at [944, 74] on icon at bounding box center [943, 77] width 13 height 13
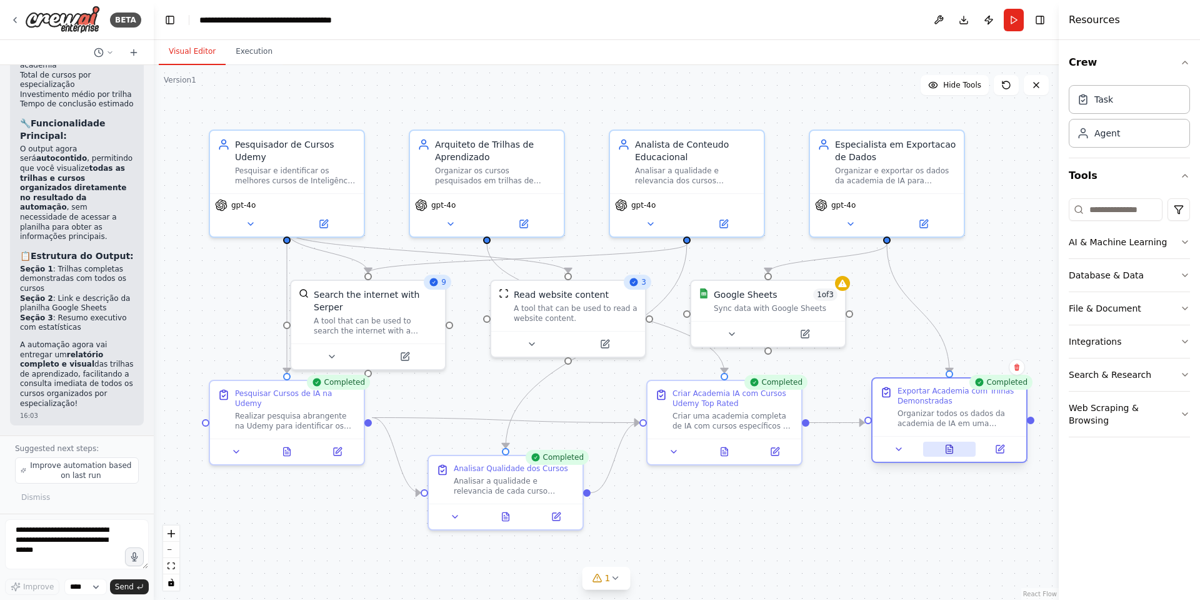
click at [952, 451] on icon at bounding box center [950, 449] width 7 height 8
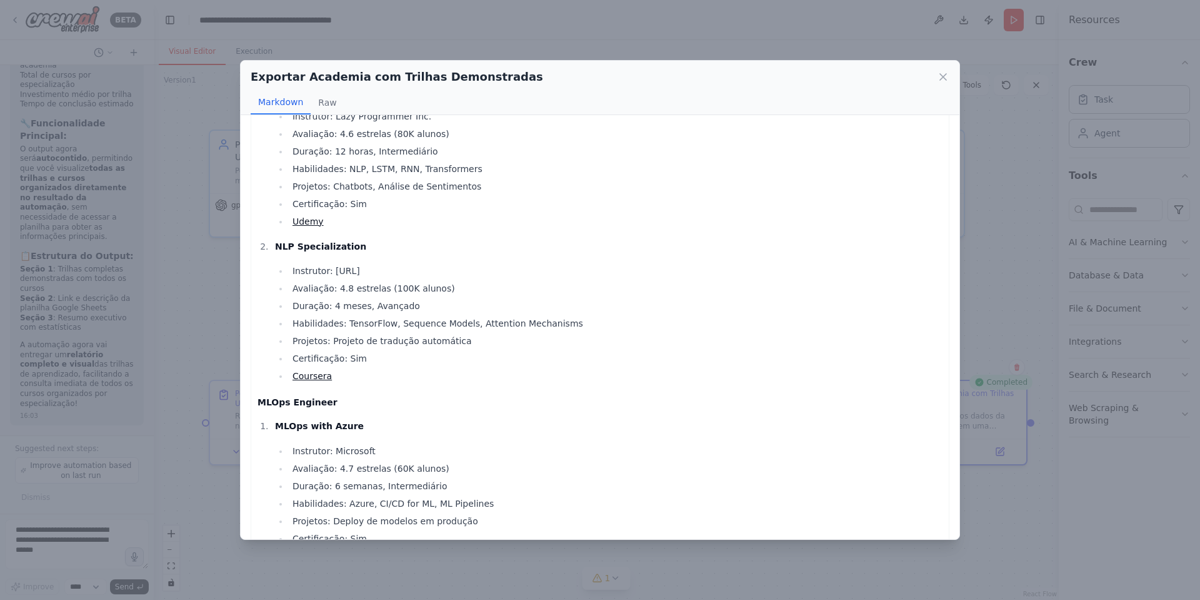
scroll to position [2031, 0]
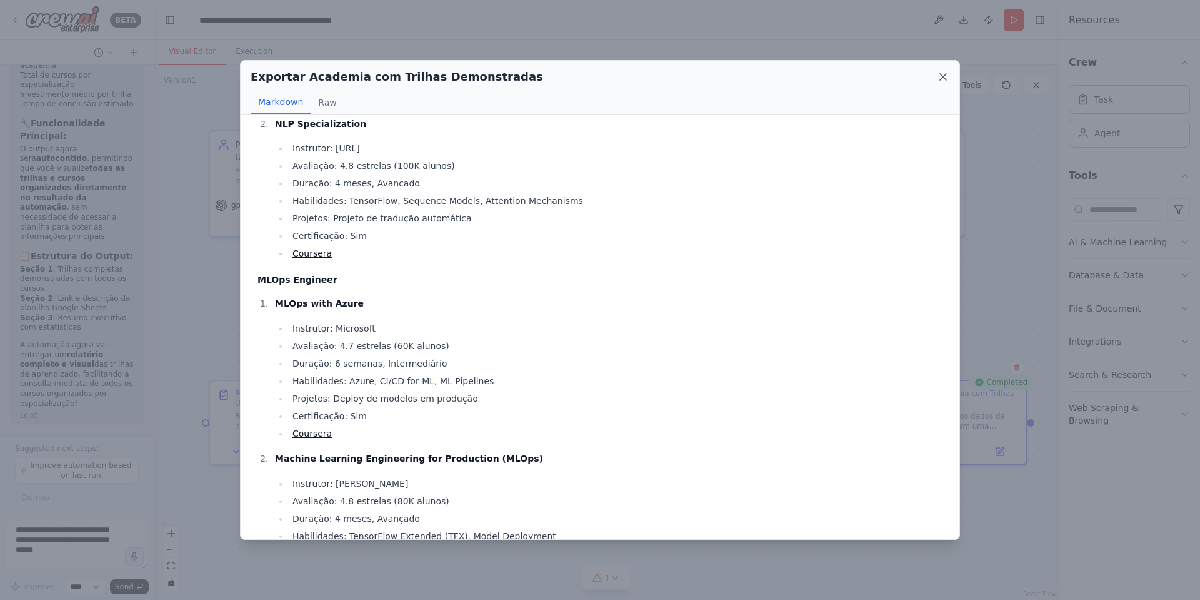
click at [943, 74] on icon at bounding box center [943, 77] width 13 height 13
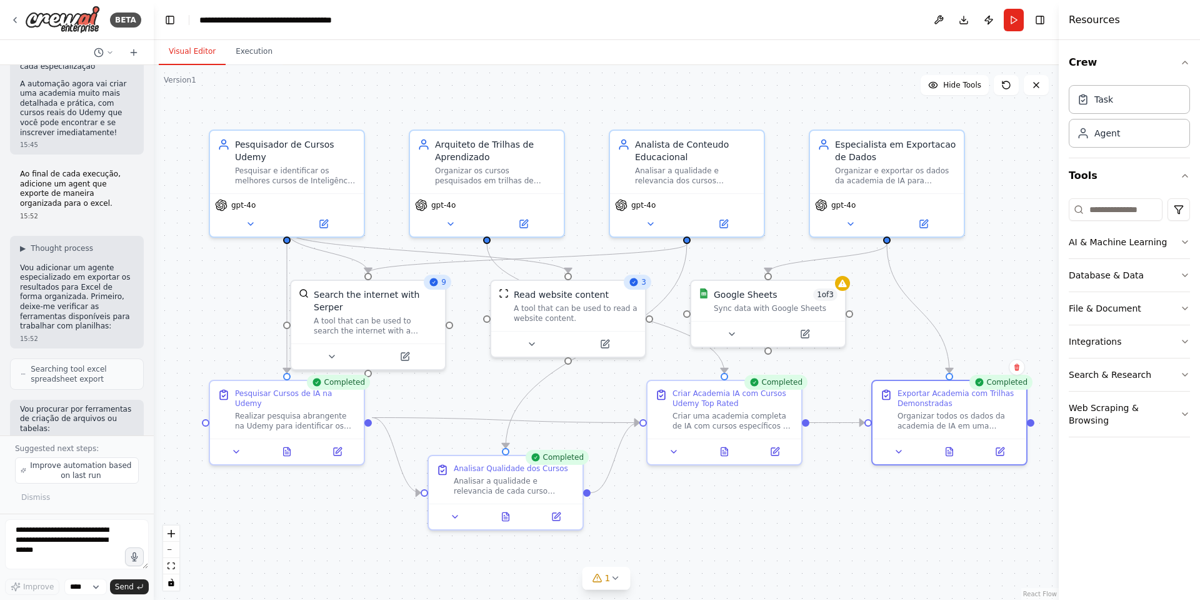
scroll to position [3135, 0]
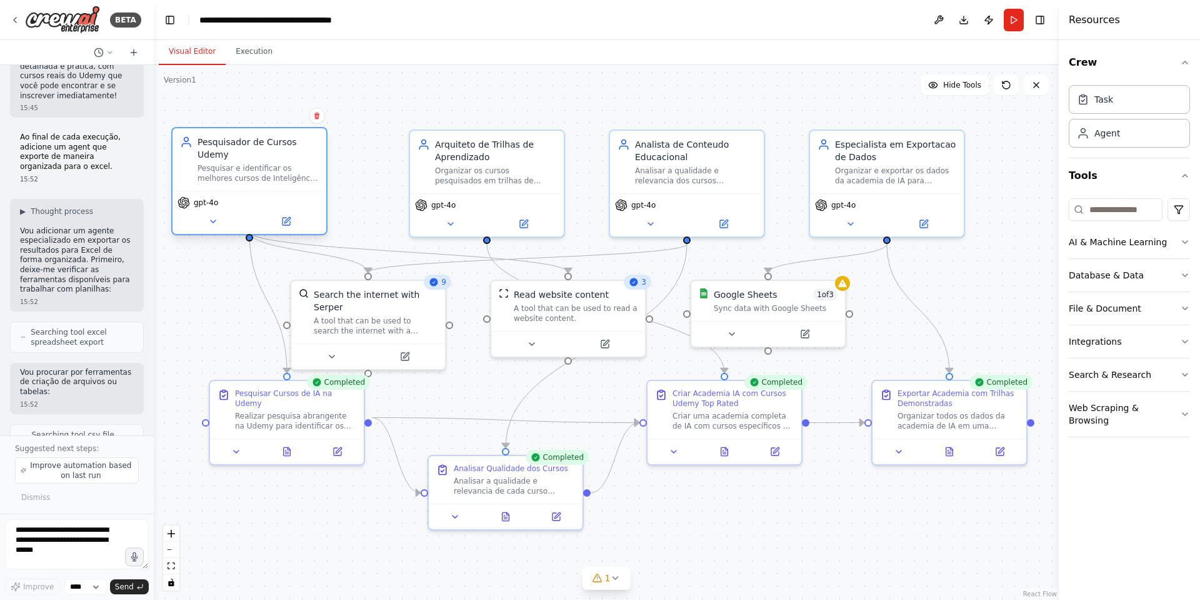
drag, startPoint x: 294, startPoint y: 164, endPoint x: 255, endPoint y: 169, distance: 39.2
click at [255, 169] on div "Pesquisar e identificar os melhores cursos de Inteligência Artificial disponíve…" at bounding box center [258, 173] width 121 height 20
click at [537, 344] on button at bounding box center [531, 341] width 71 height 15
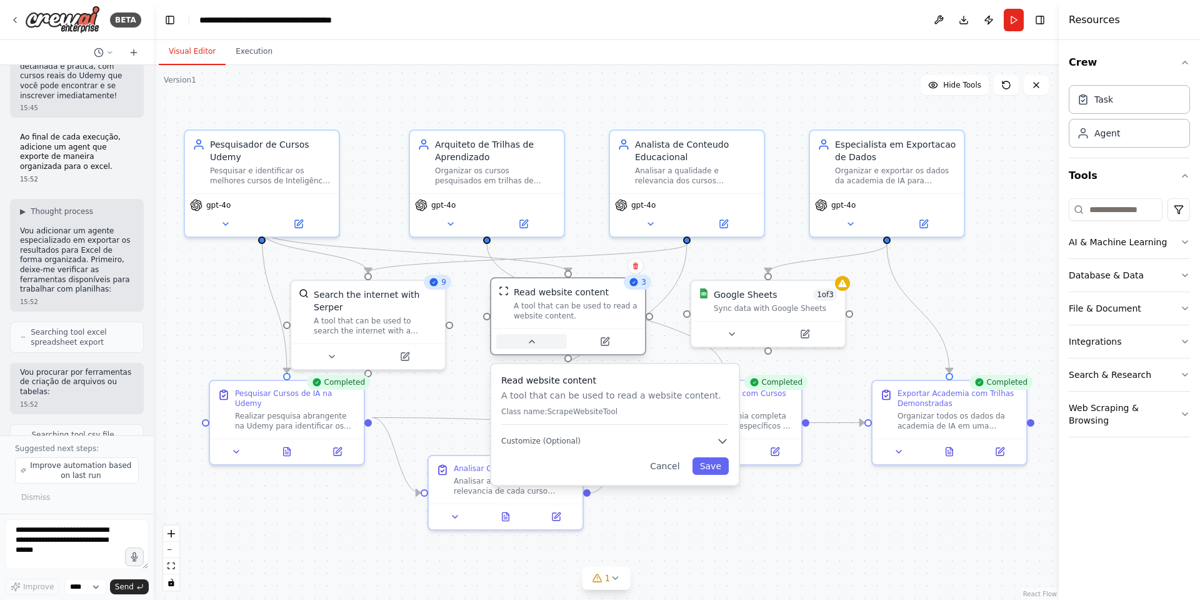
click at [537, 344] on button at bounding box center [531, 341] width 71 height 15
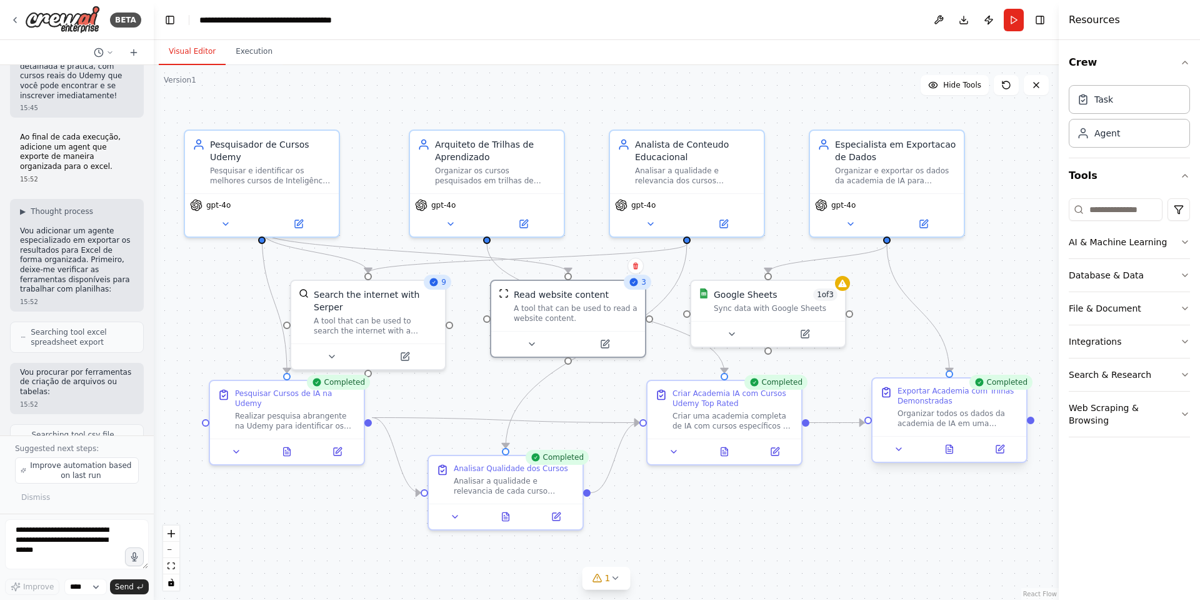
click at [949, 461] on div "Exportar Academia com Trilhas Demonstradas Organizar todos os dados da academia…" at bounding box center [950, 420] width 156 height 86
click at [952, 452] on icon at bounding box center [950, 449] width 7 height 8
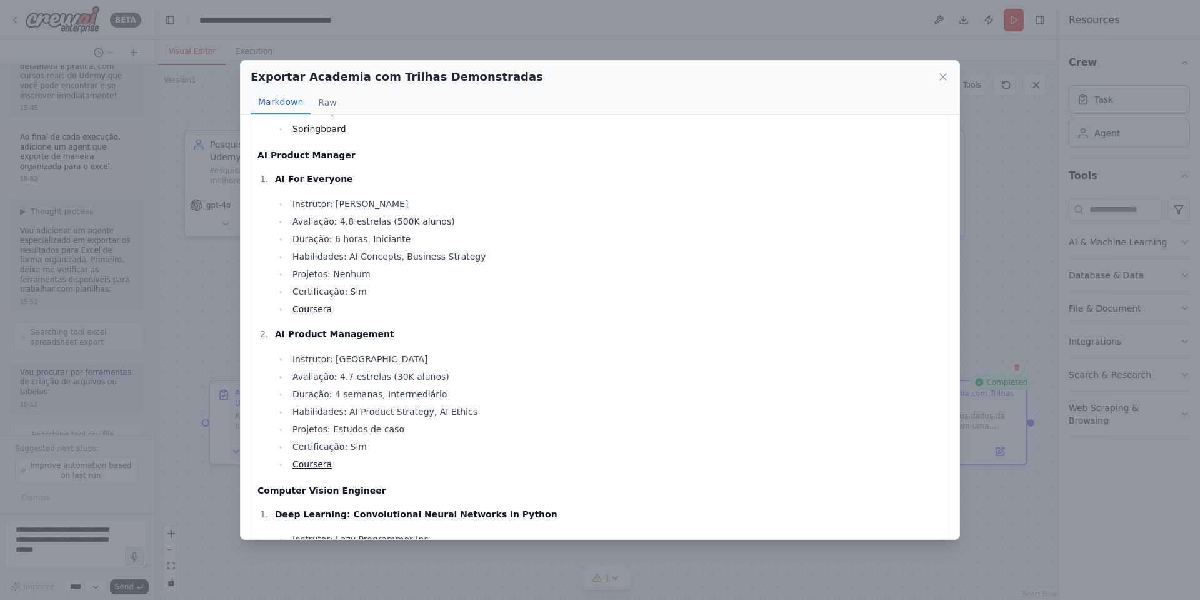
scroll to position [1156, 0]
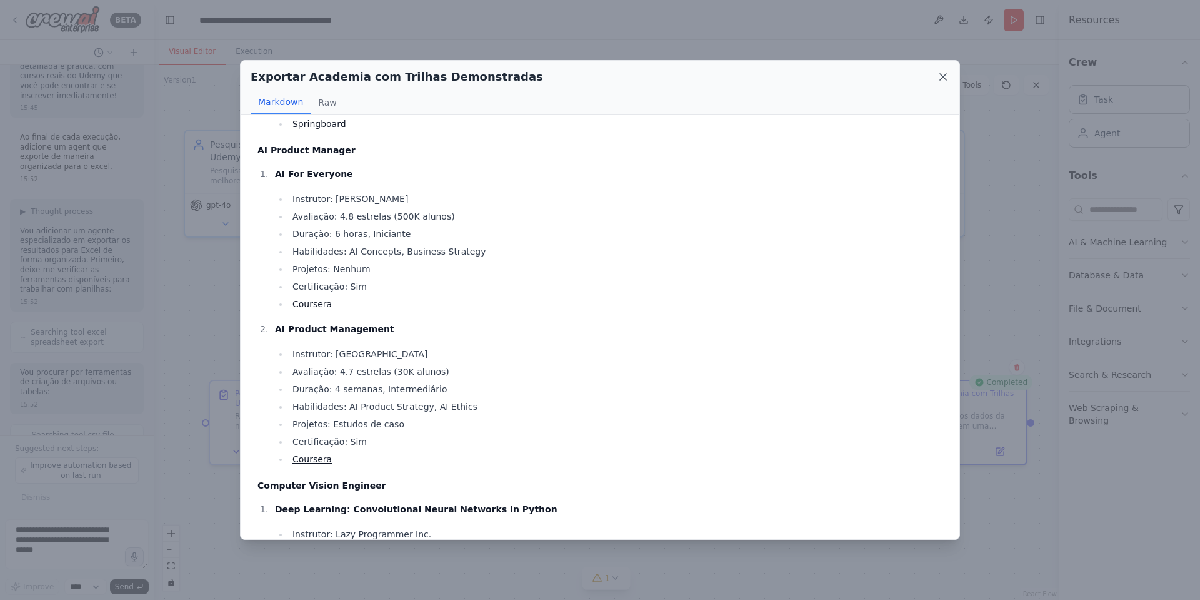
click at [945, 76] on icon at bounding box center [943, 77] width 13 height 13
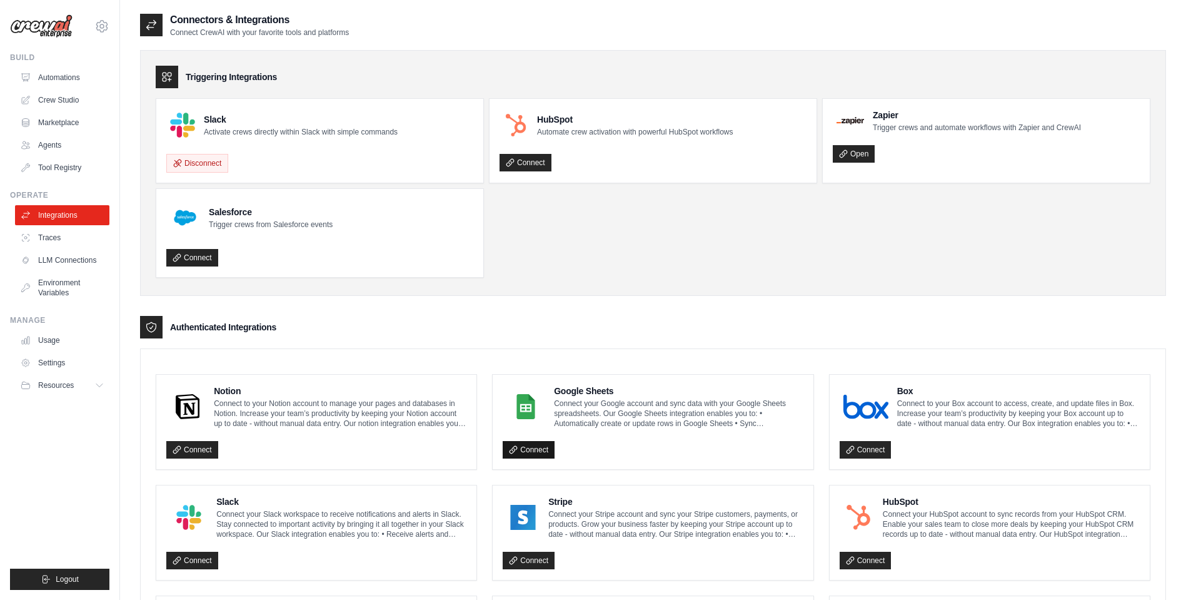
click at [515, 453] on icon at bounding box center [513, 449] width 9 height 9
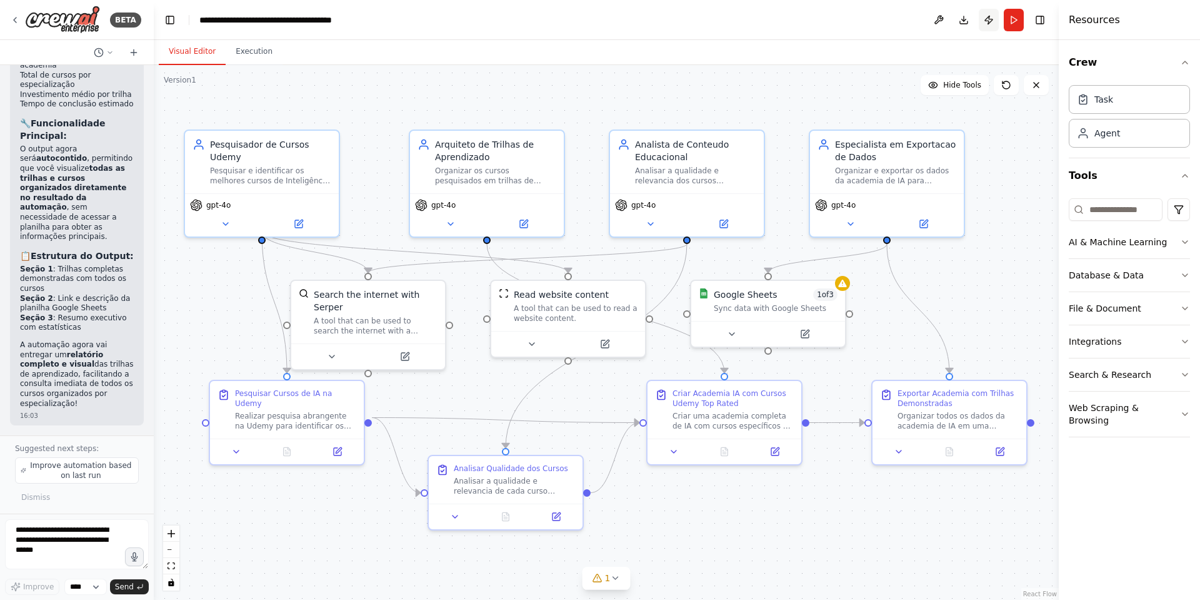
click at [992, 16] on button "Publish" at bounding box center [989, 20] width 20 height 23
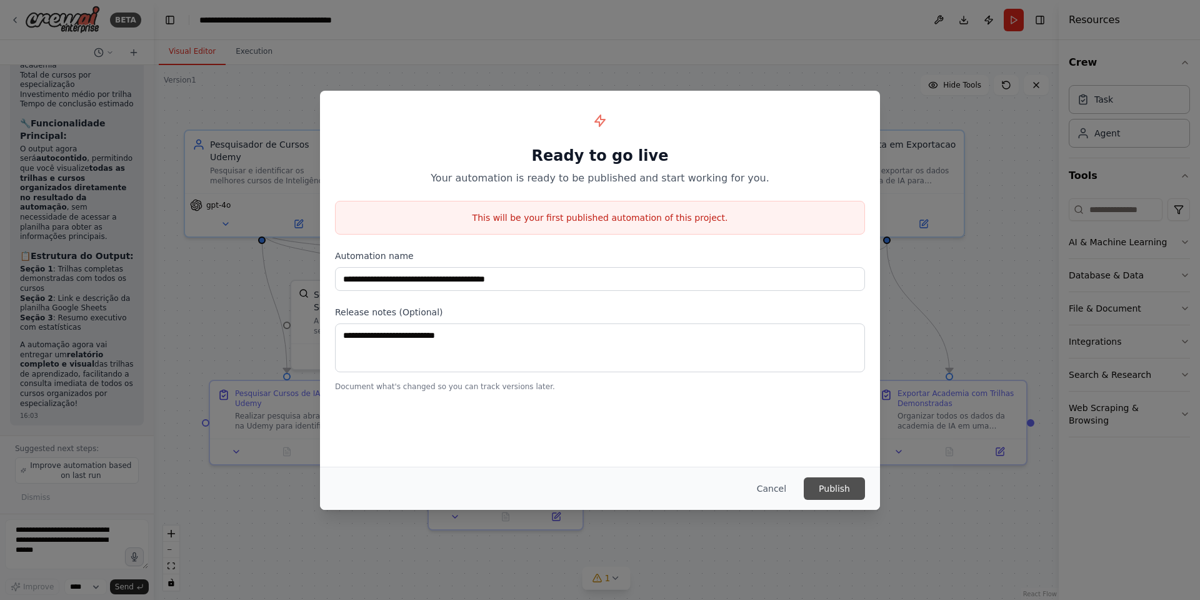
click at [843, 484] on button "Publish" at bounding box center [834, 488] width 61 height 23
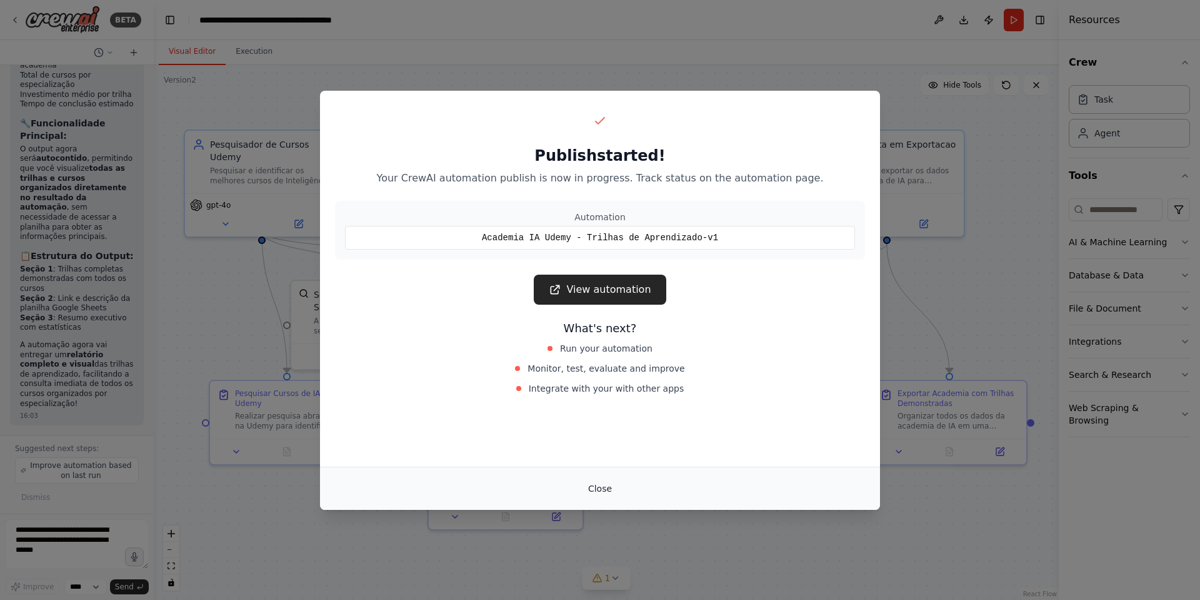
click at [603, 486] on button "Close" at bounding box center [600, 488] width 44 height 23
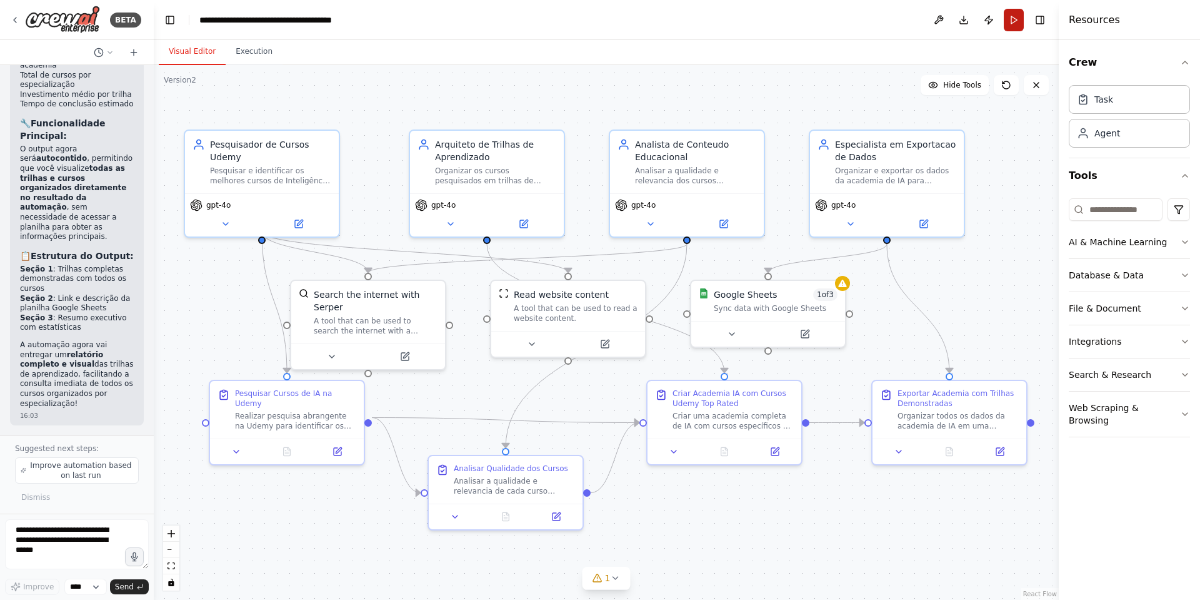
click at [1015, 18] on button "Run" at bounding box center [1014, 20] width 20 height 23
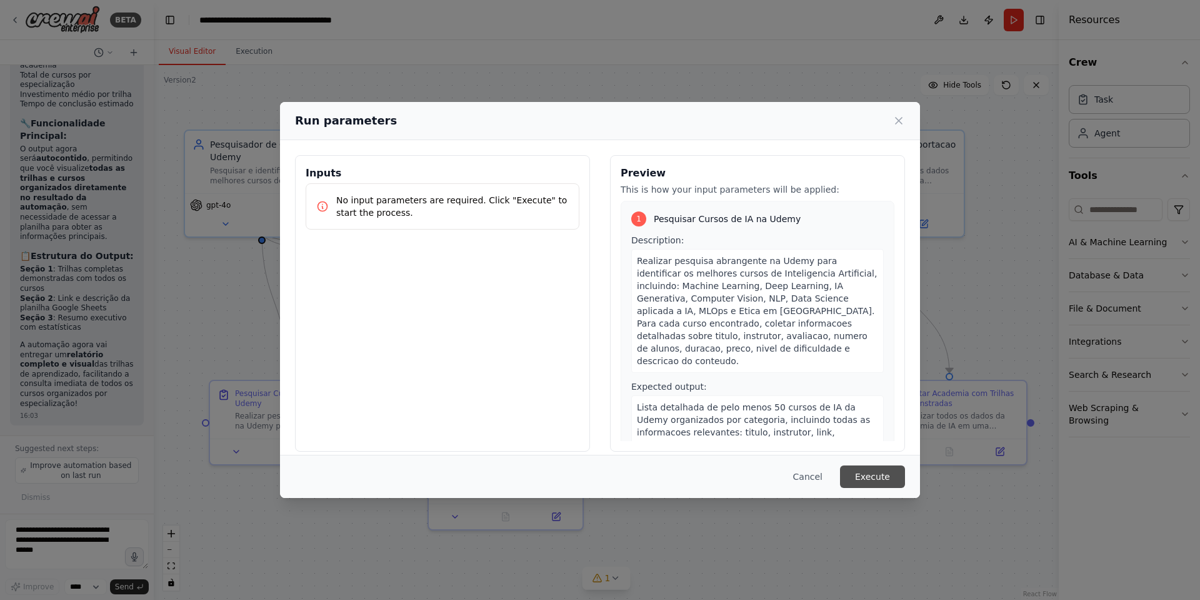
click at [876, 476] on button "Execute" at bounding box center [872, 476] width 65 height 23
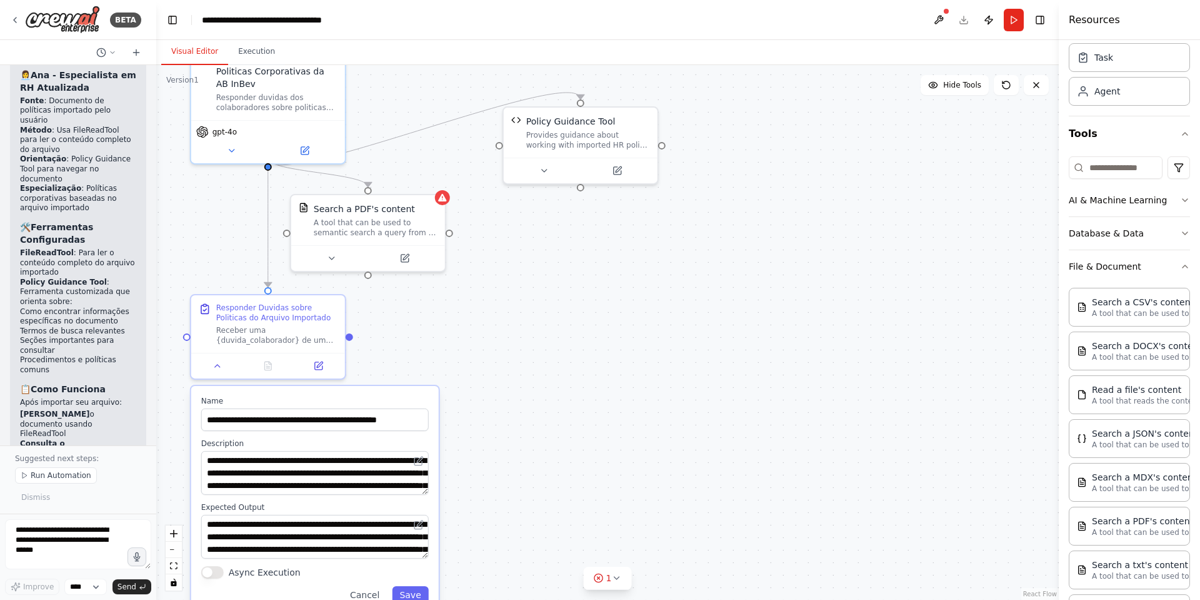
scroll to position [40, 0]
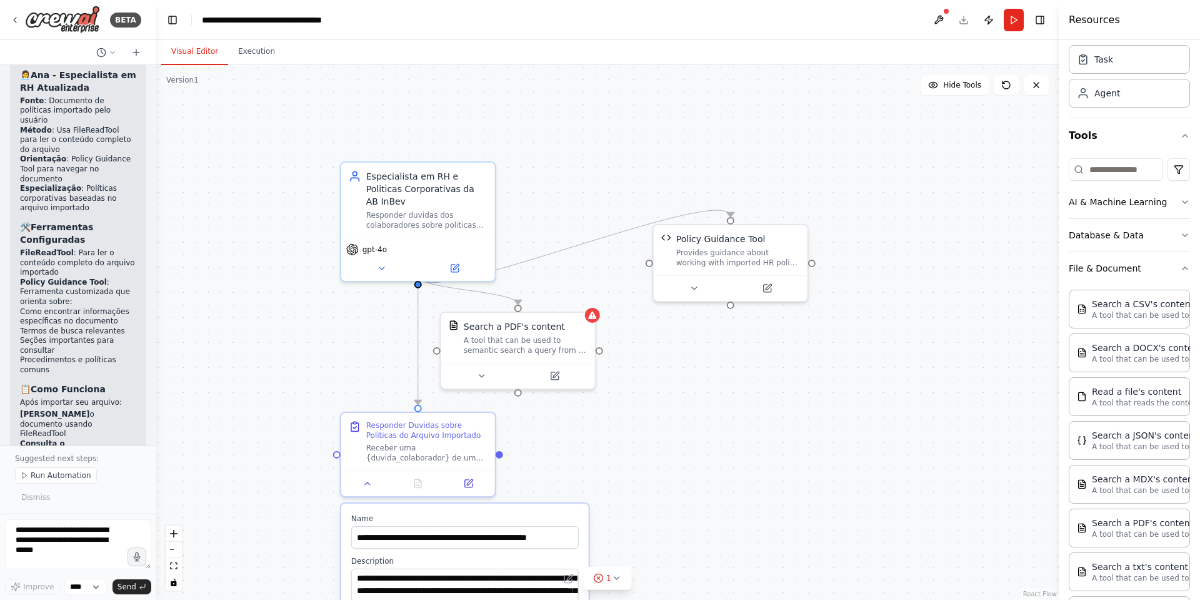
drag, startPoint x: 828, startPoint y: 269, endPoint x: 978, endPoint y: 387, distance: 191.0
click at [978, 387] on div ".deletable-edge-delete-btn { width: 20px; height: 20px; border: 0px solid #ffff…" at bounding box center [607, 332] width 903 height 535
click at [76, 11] on img at bounding box center [62, 20] width 75 height 28
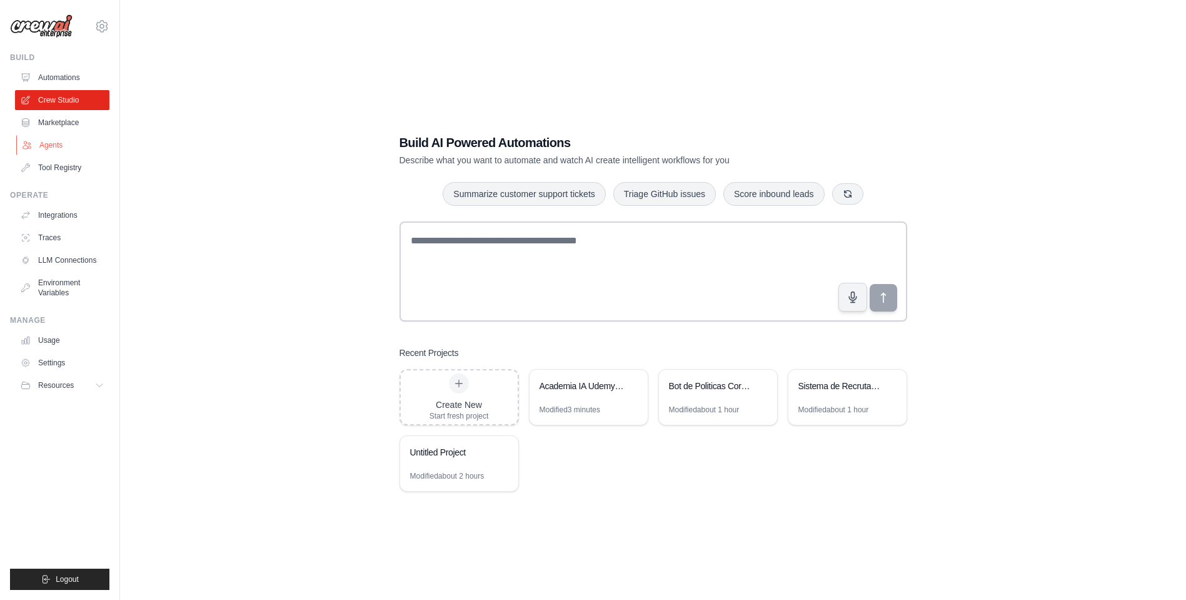
click at [41, 148] on link "Agents" at bounding box center [63, 145] width 94 height 20
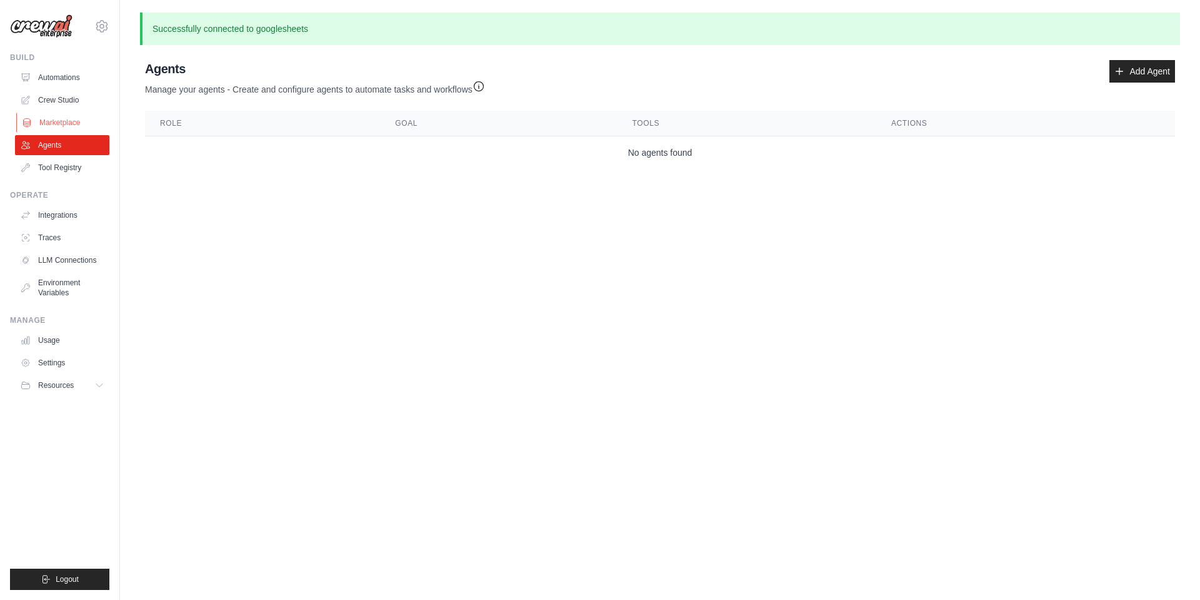
click at [67, 120] on link "Marketplace" at bounding box center [63, 123] width 94 height 20
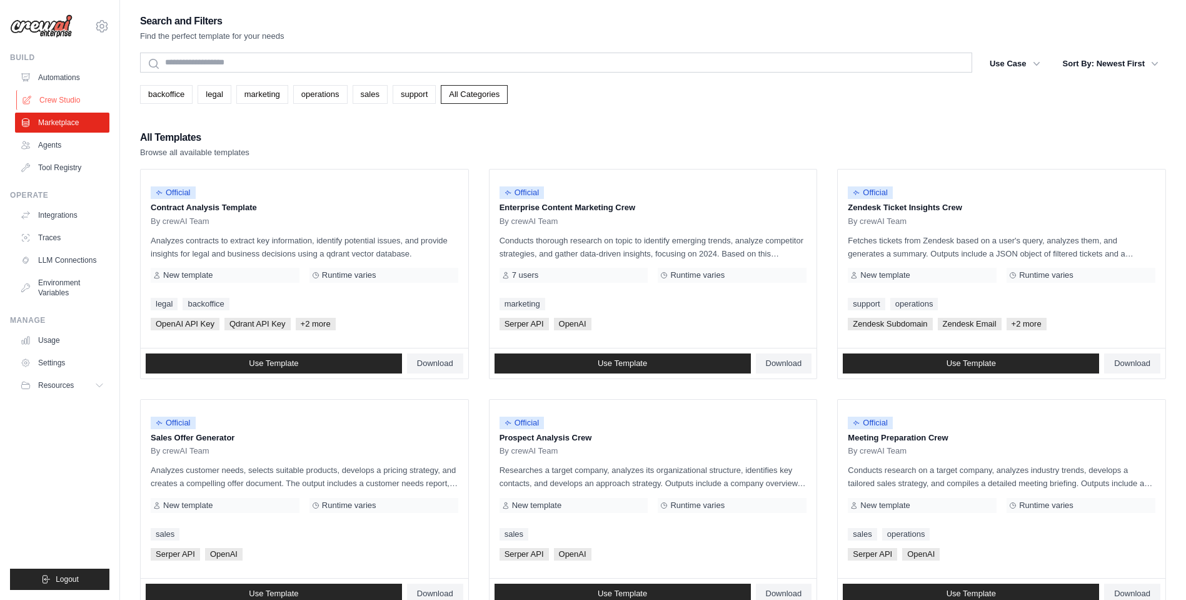
click at [52, 92] on link "Crew Studio" at bounding box center [63, 100] width 94 height 20
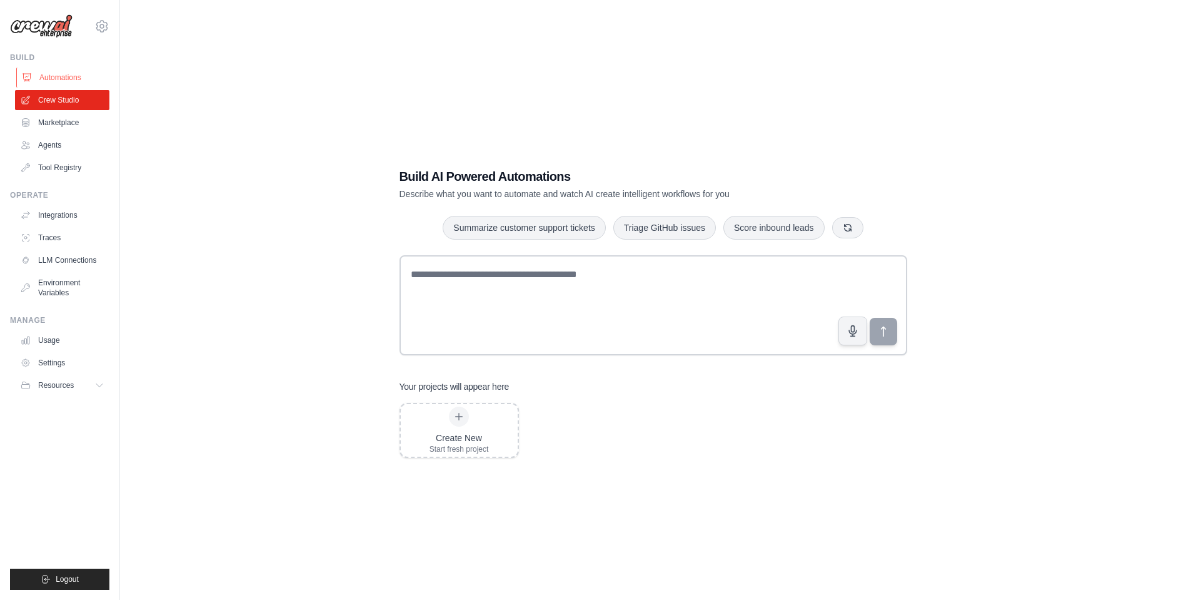
click at [65, 78] on link "Automations" at bounding box center [63, 78] width 94 height 20
